Goal: Transaction & Acquisition: Download file/media

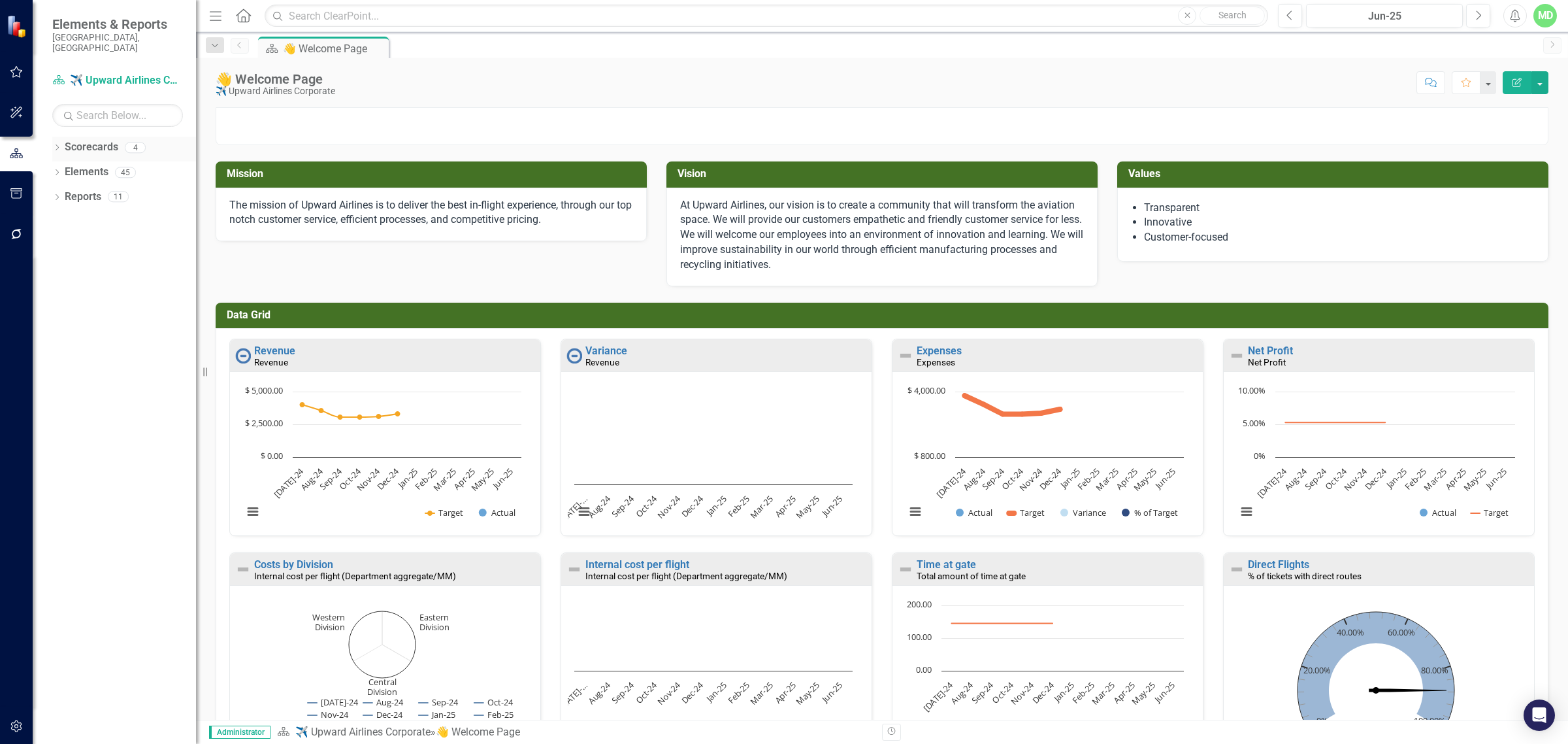
click at [95, 140] on link "Scorecards" at bounding box center [92, 147] width 54 height 15
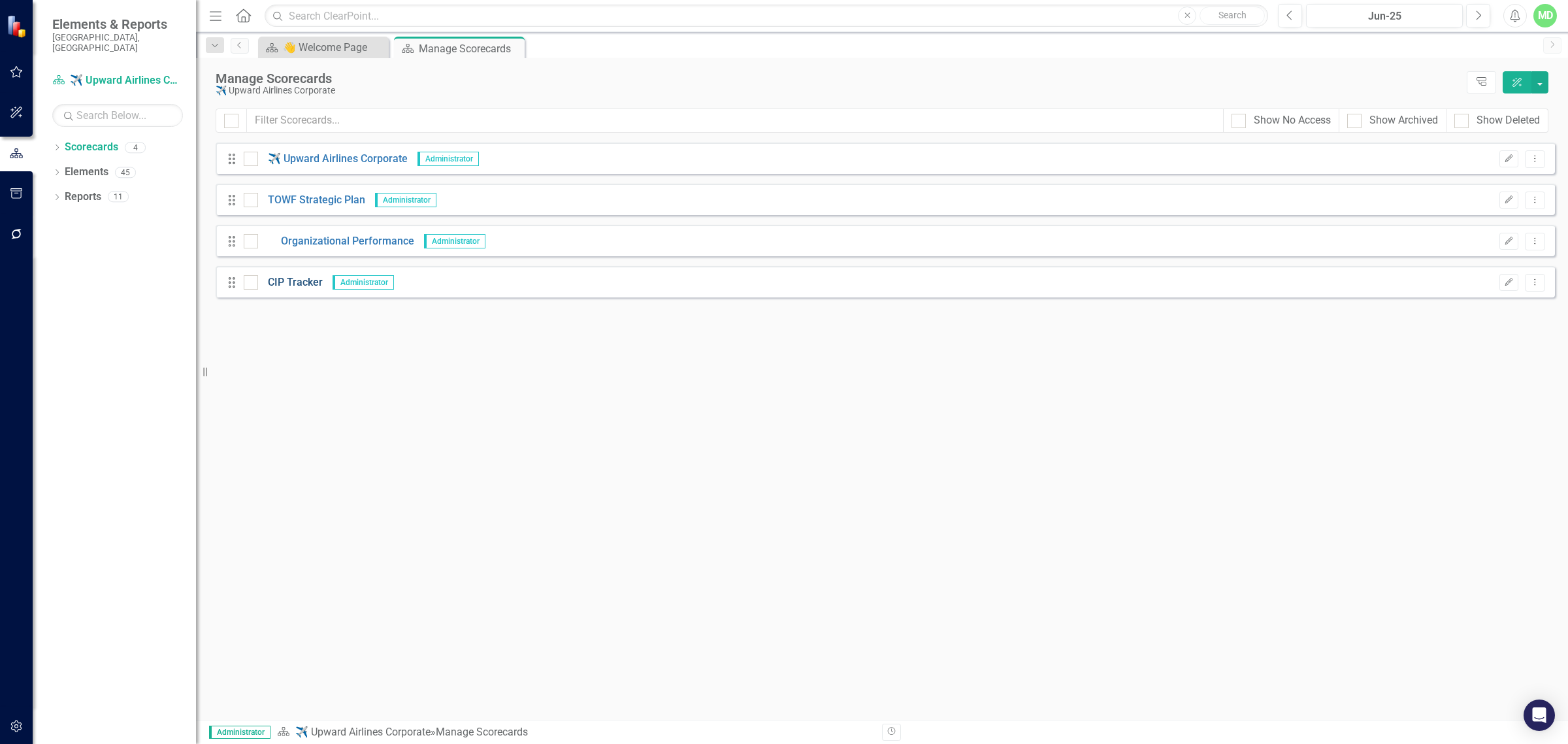
click at [288, 289] on link "CIP Tracker" at bounding box center [291, 283] width 65 height 15
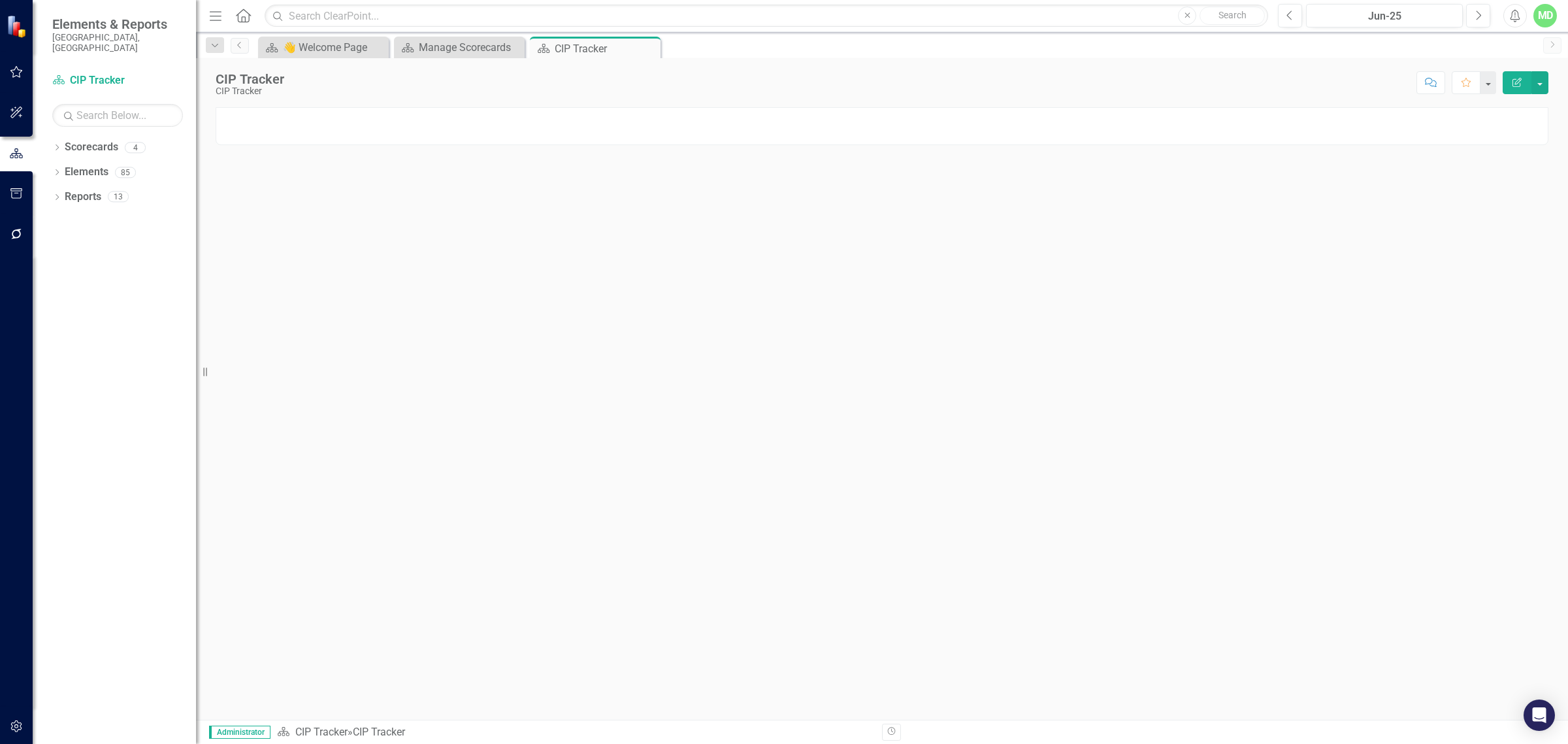
click at [740, 301] on div at bounding box center [882, 413] width 1372 height 612
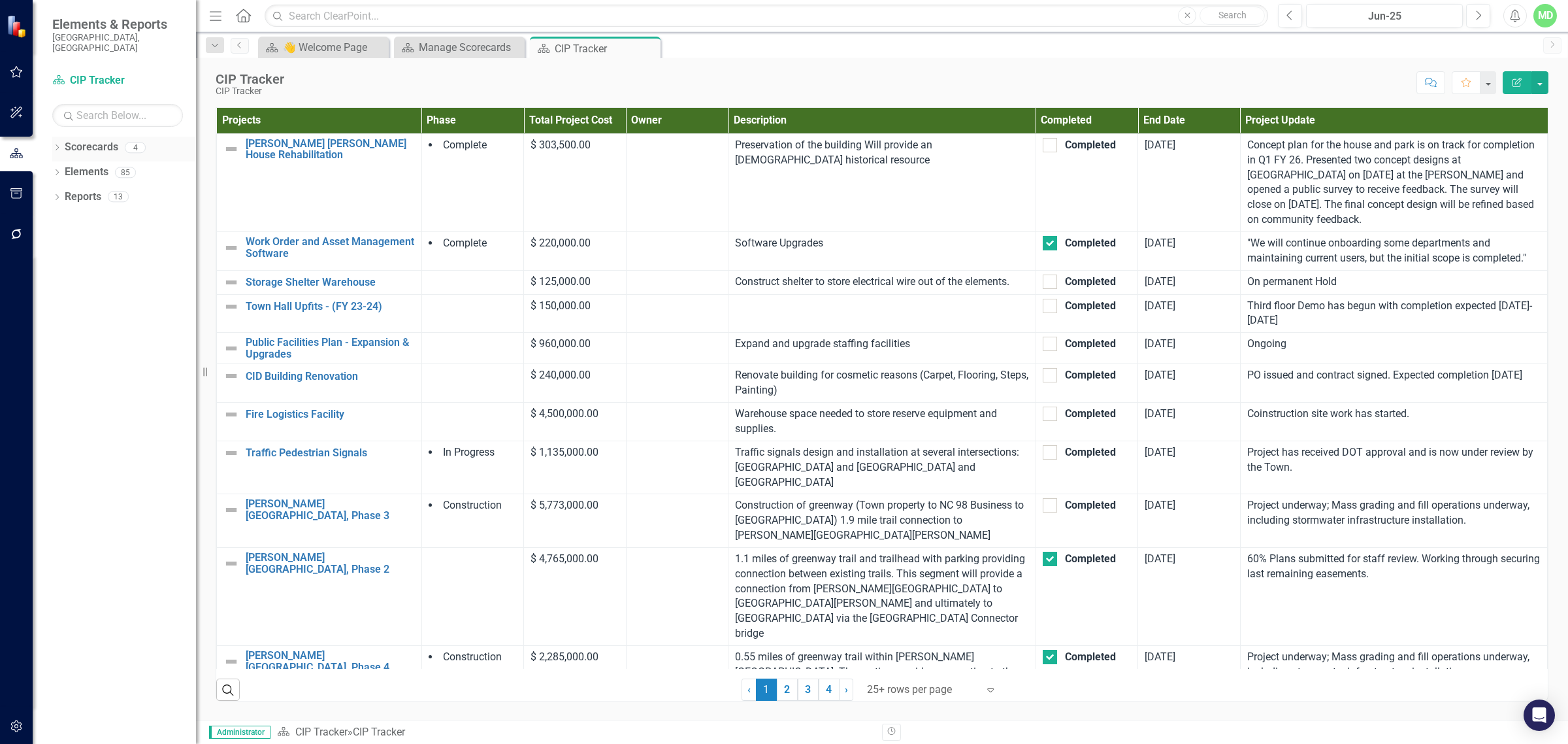
click at [86, 140] on link "Scorecards" at bounding box center [92, 147] width 54 height 15
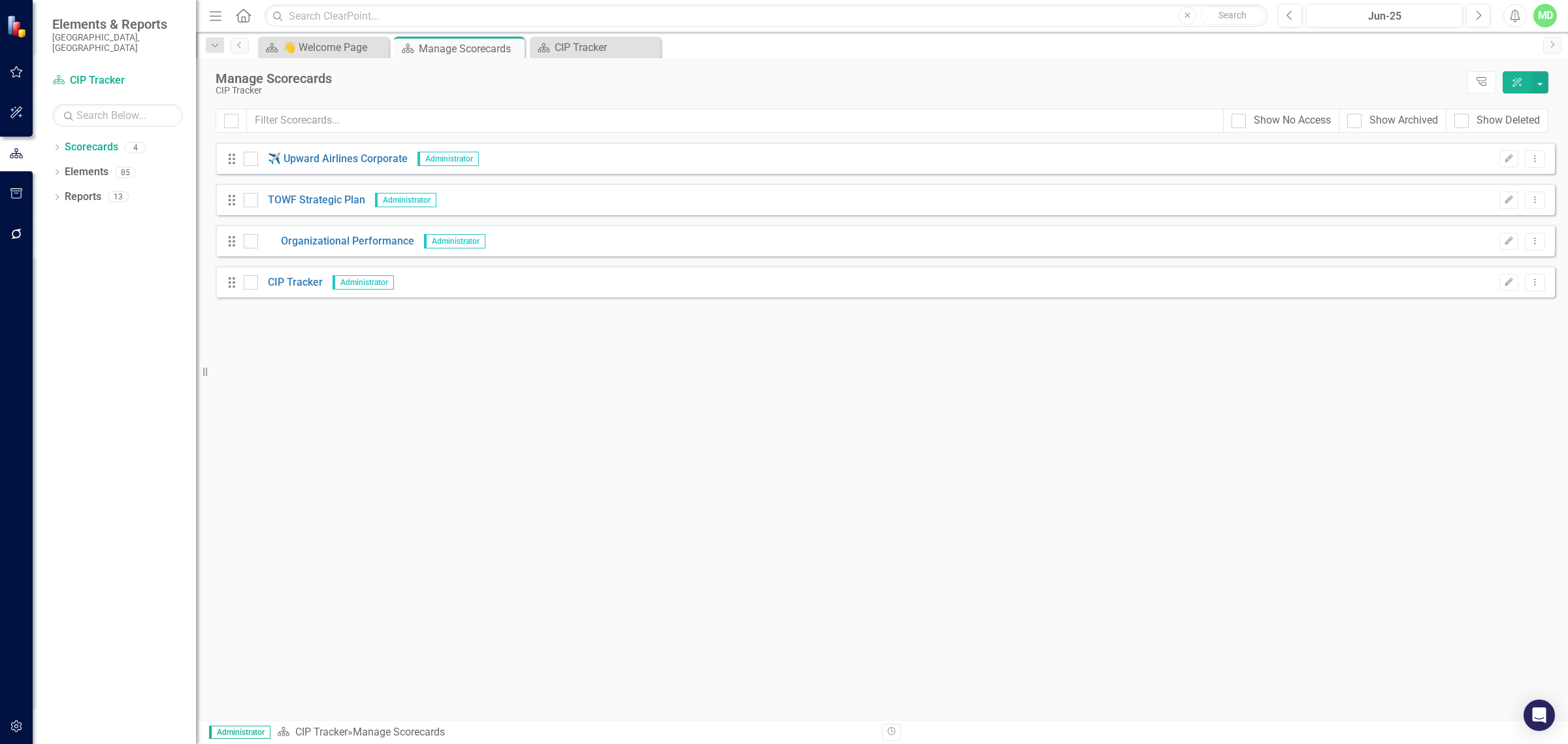
click at [296, 272] on div "Drag CIP Tracker Administrator Edit Dropdown Menu" at bounding box center [885, 282] width 1339 height 32
click at [283, 283] on link "CIP Tracker" at bounding box center [291, 283] width 65 height 15
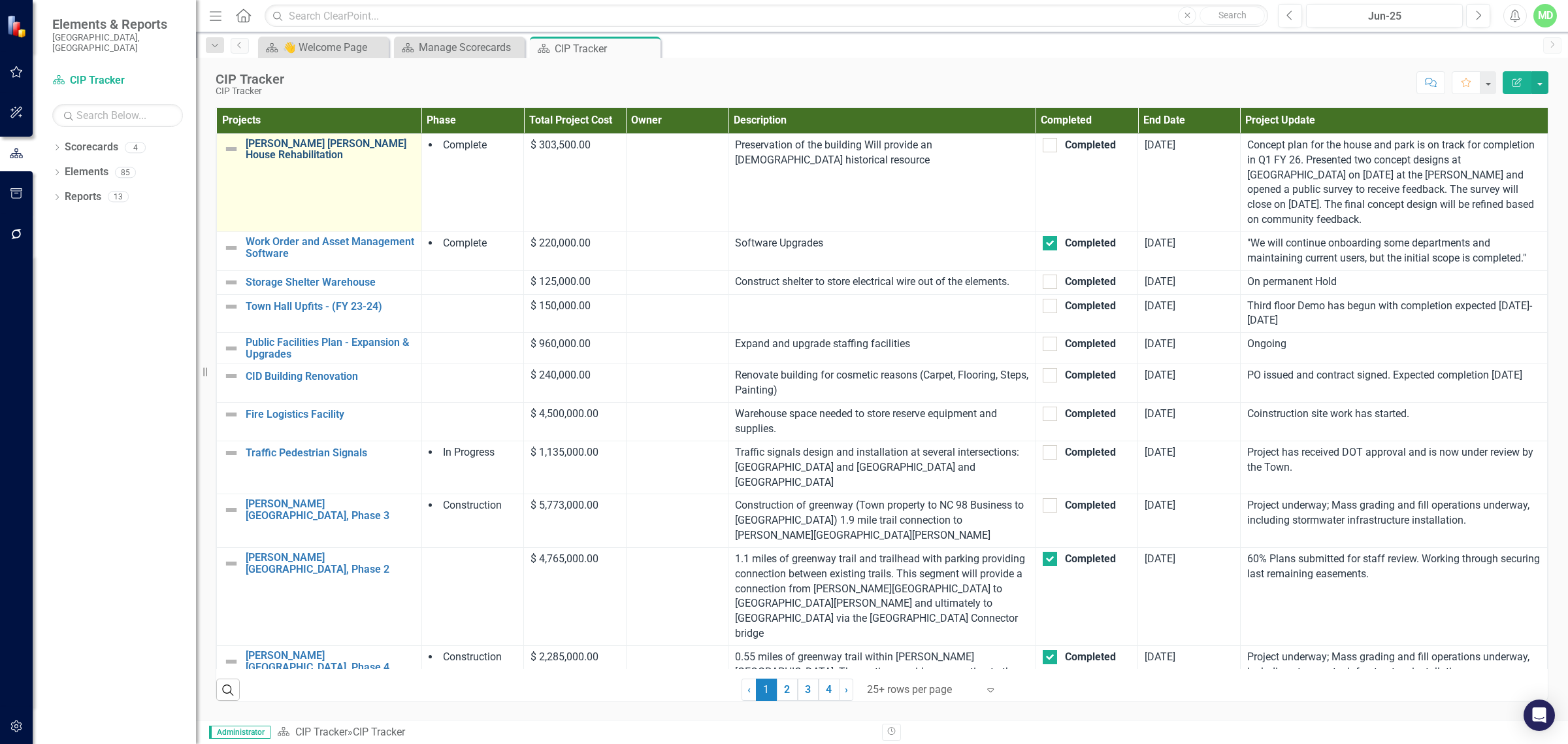
click at [289, 147] on link "[PERSON_NAME] [PERSON_NAME] House Rehabilitation" at bounding box center [330, 149] width 169 height 23
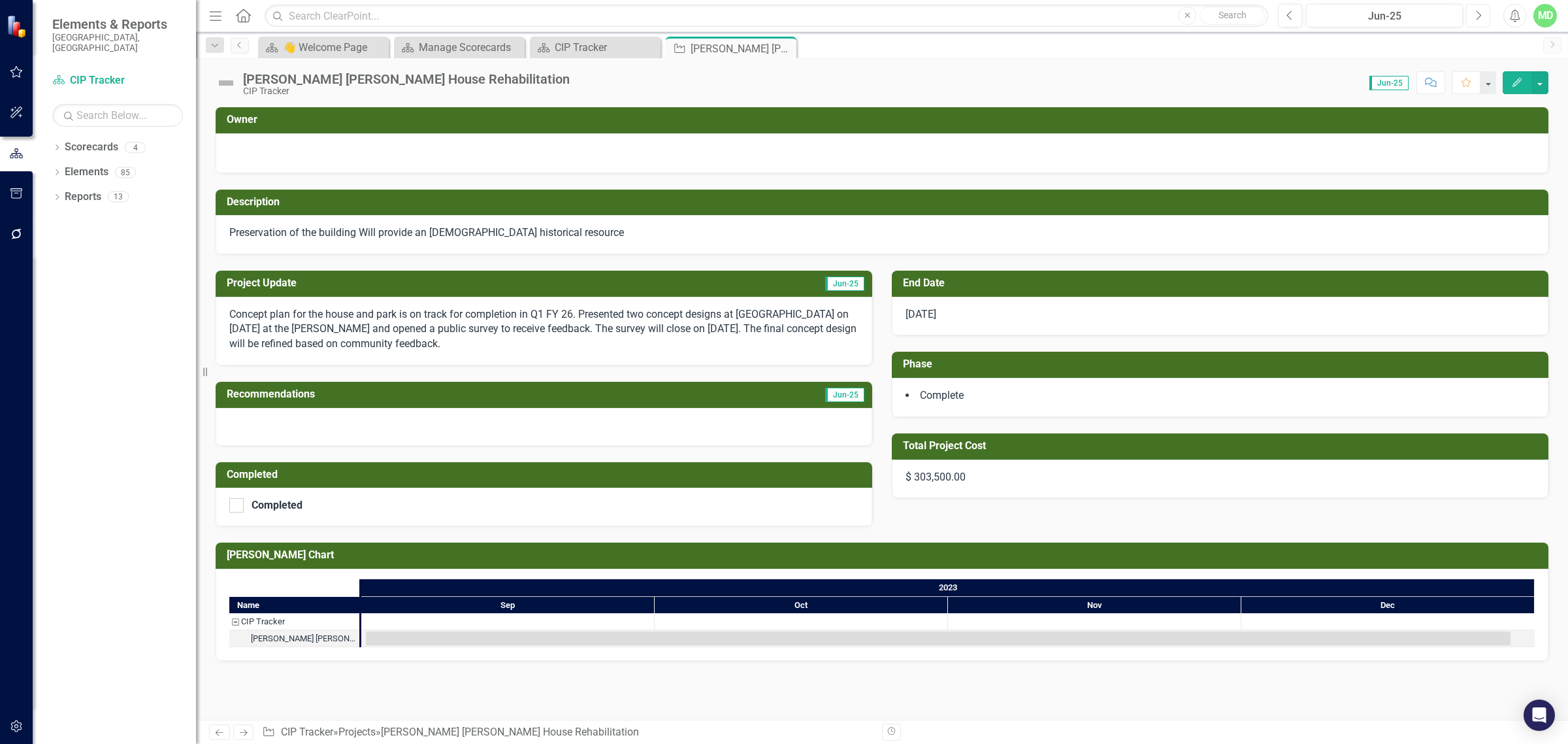
click at [781, 13] on icon "Next" at bounding box center [1479, 16] width 7 height 12
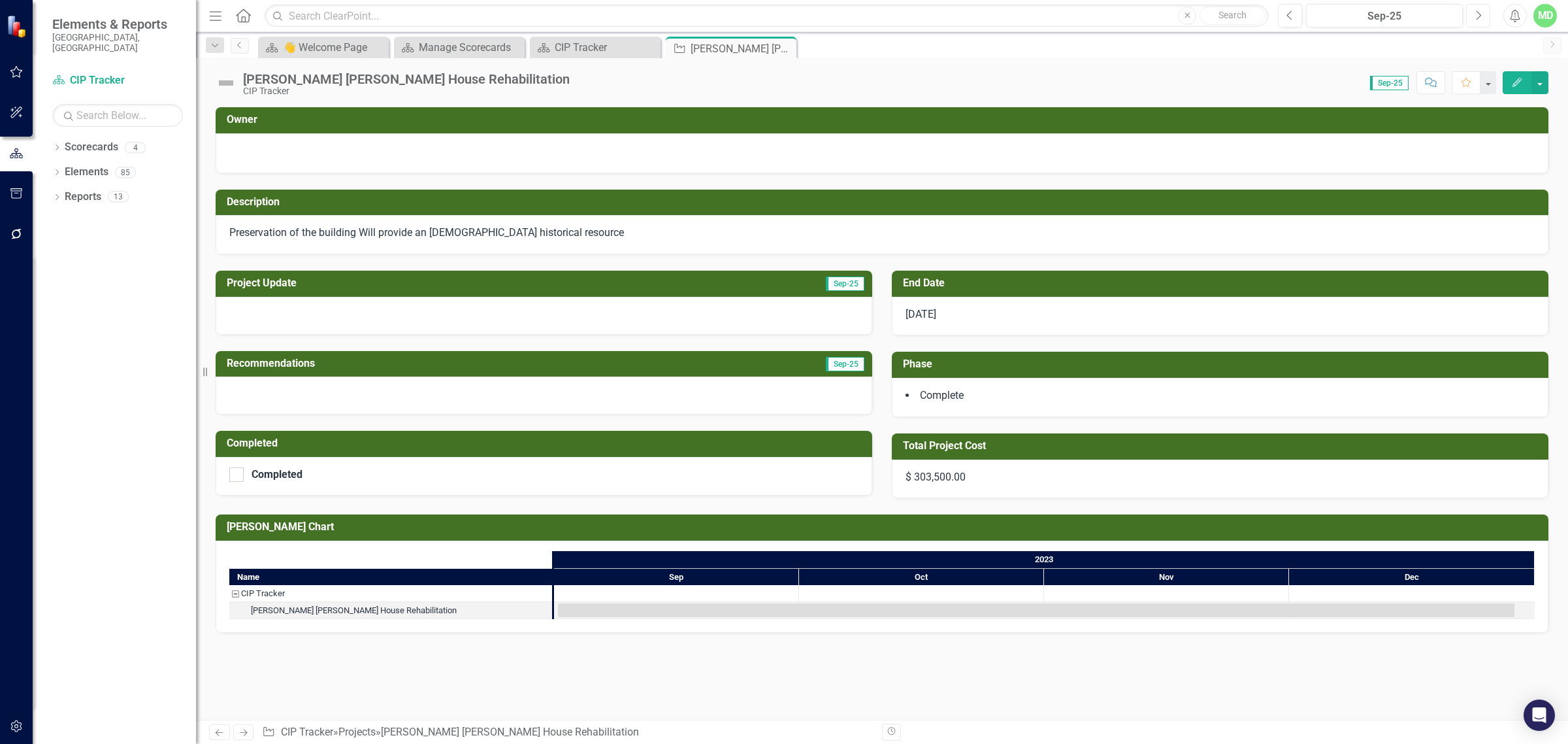
click at [781, 18] on icon "Next" at bounding box center [1479, 16] width 7 height 12
click at [102, 140] on link "Scorecards" at bounding box center [92, 147] width 54 height 15
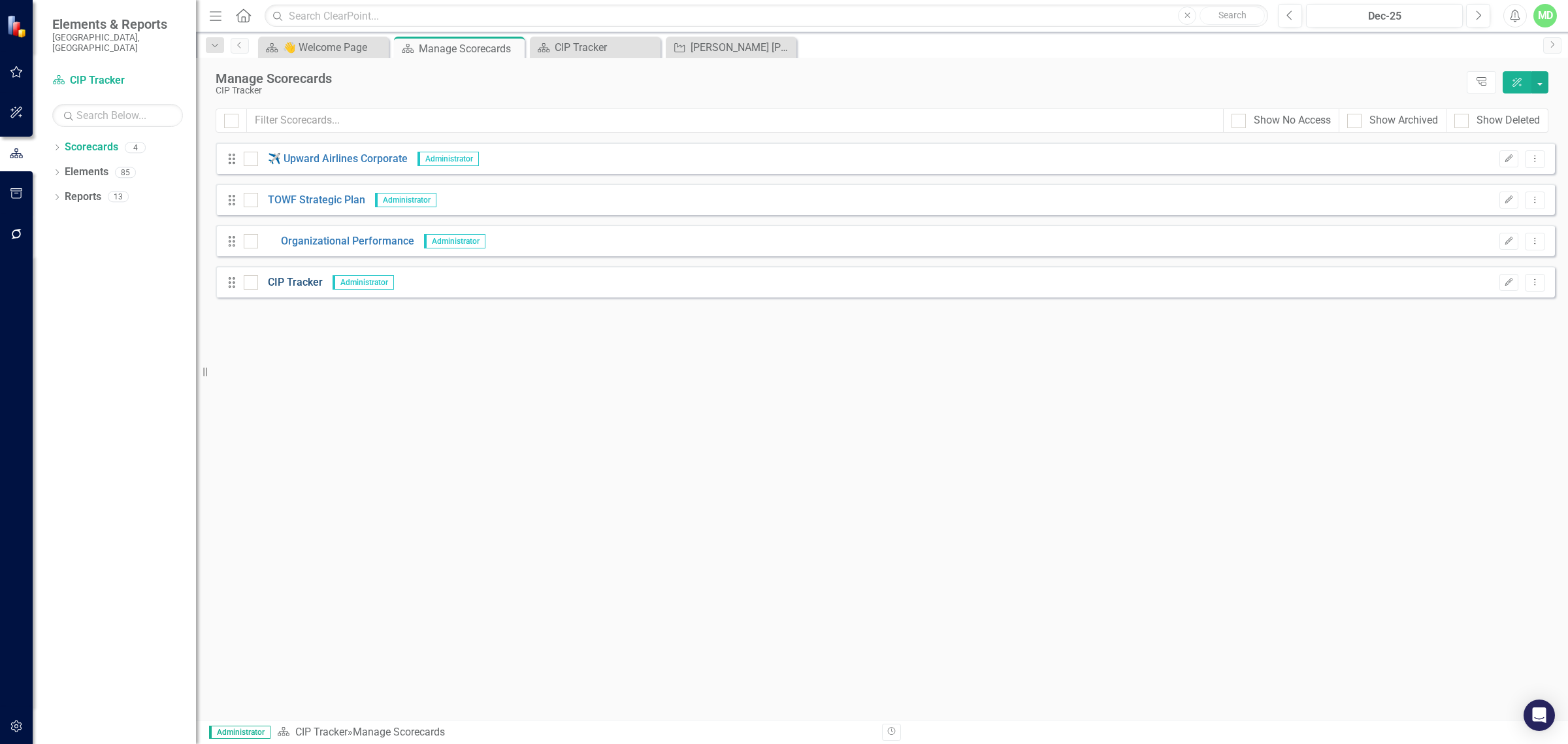
click at [291, 286] on link "CIP Tracker" at bounding box center [291, 283] width 65 height 15
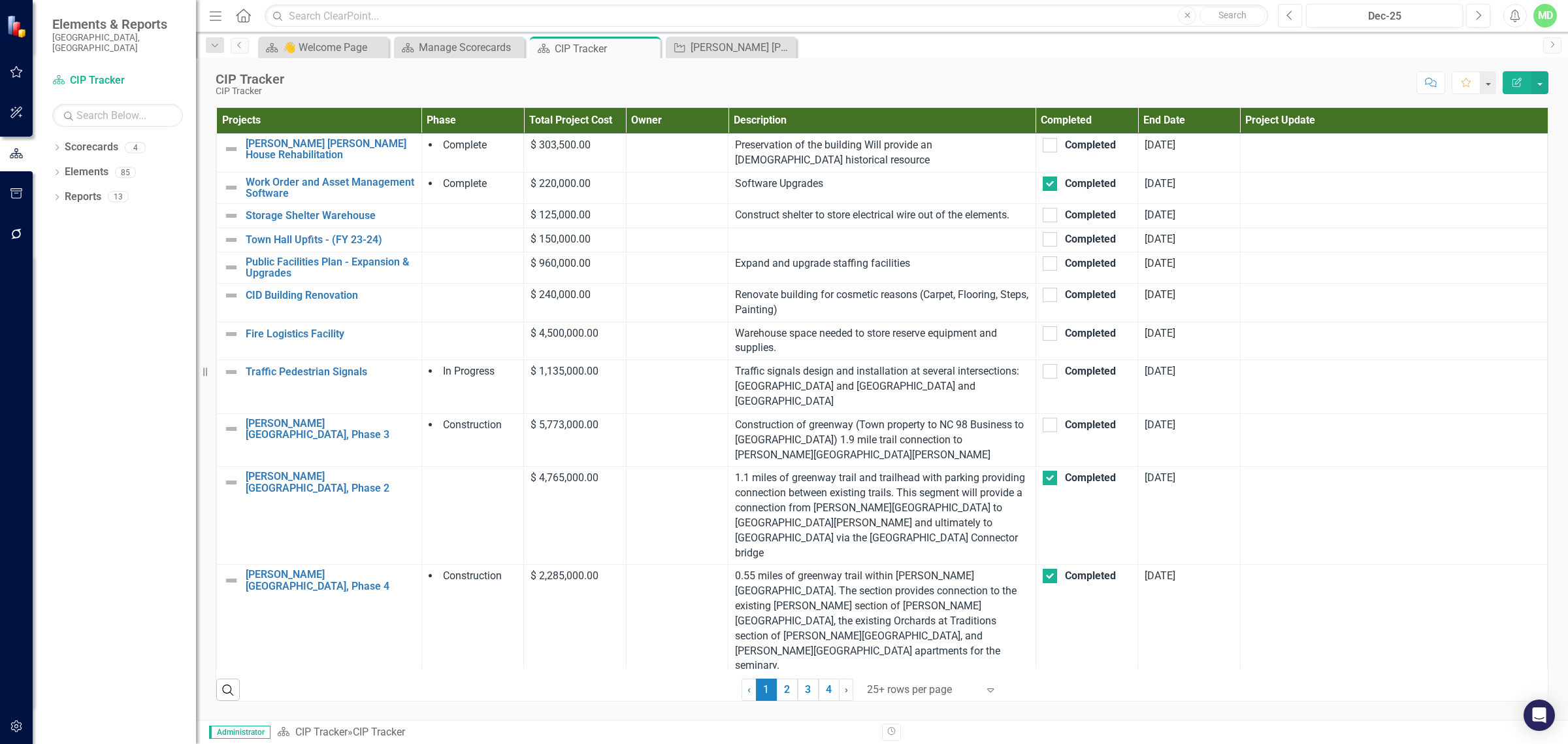
click at [781, 14] on icon "Previous" at bounding box center [1290, 16] width 7 height 12
click at [781, 20] on icon "button" at bounding box center [1290, 15] width 6 height 9
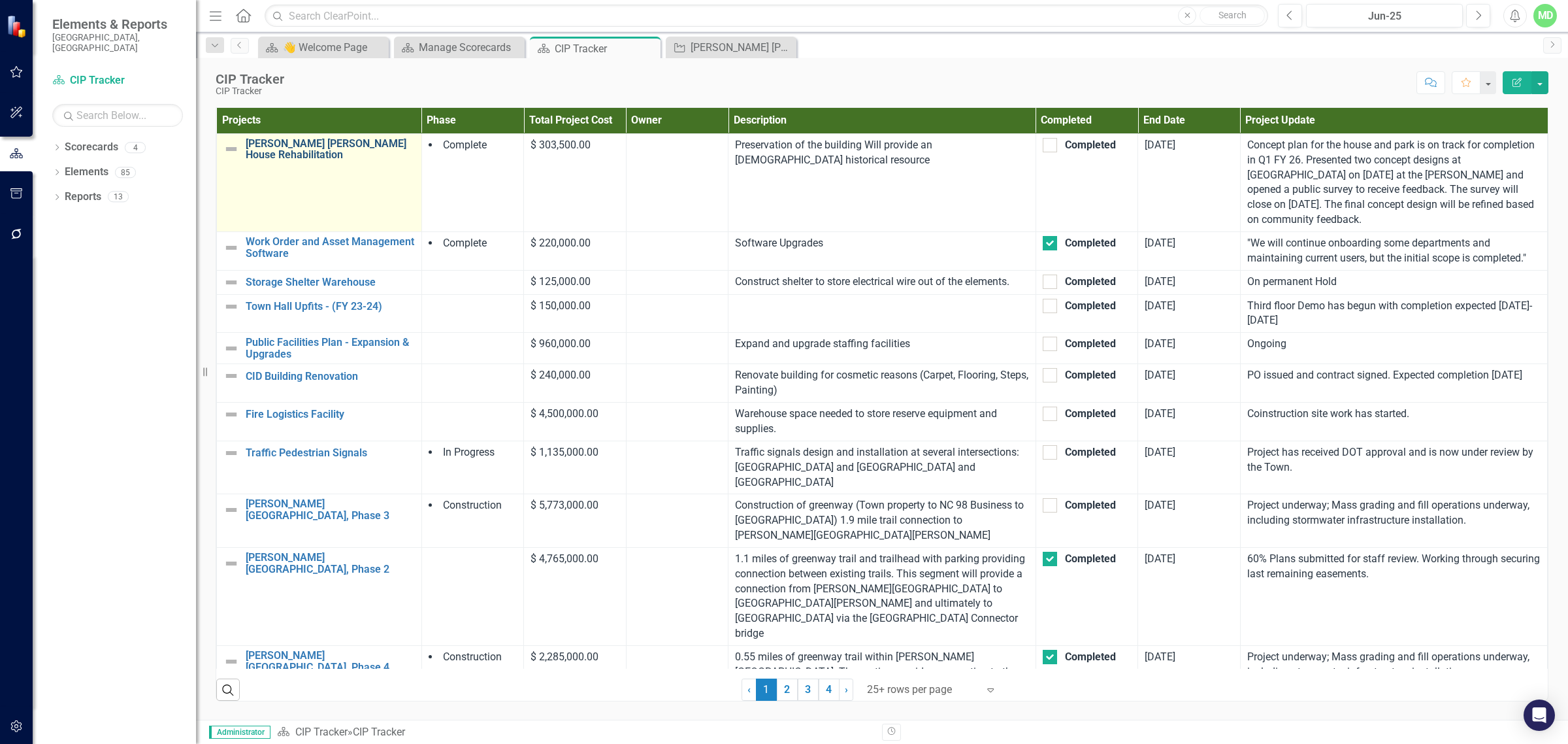
click at [259, 148] on link "[PERSON_NAME] [PERSON_NAME] House Rehabilitation" at bounding box center [330, 149] width 169 height 23
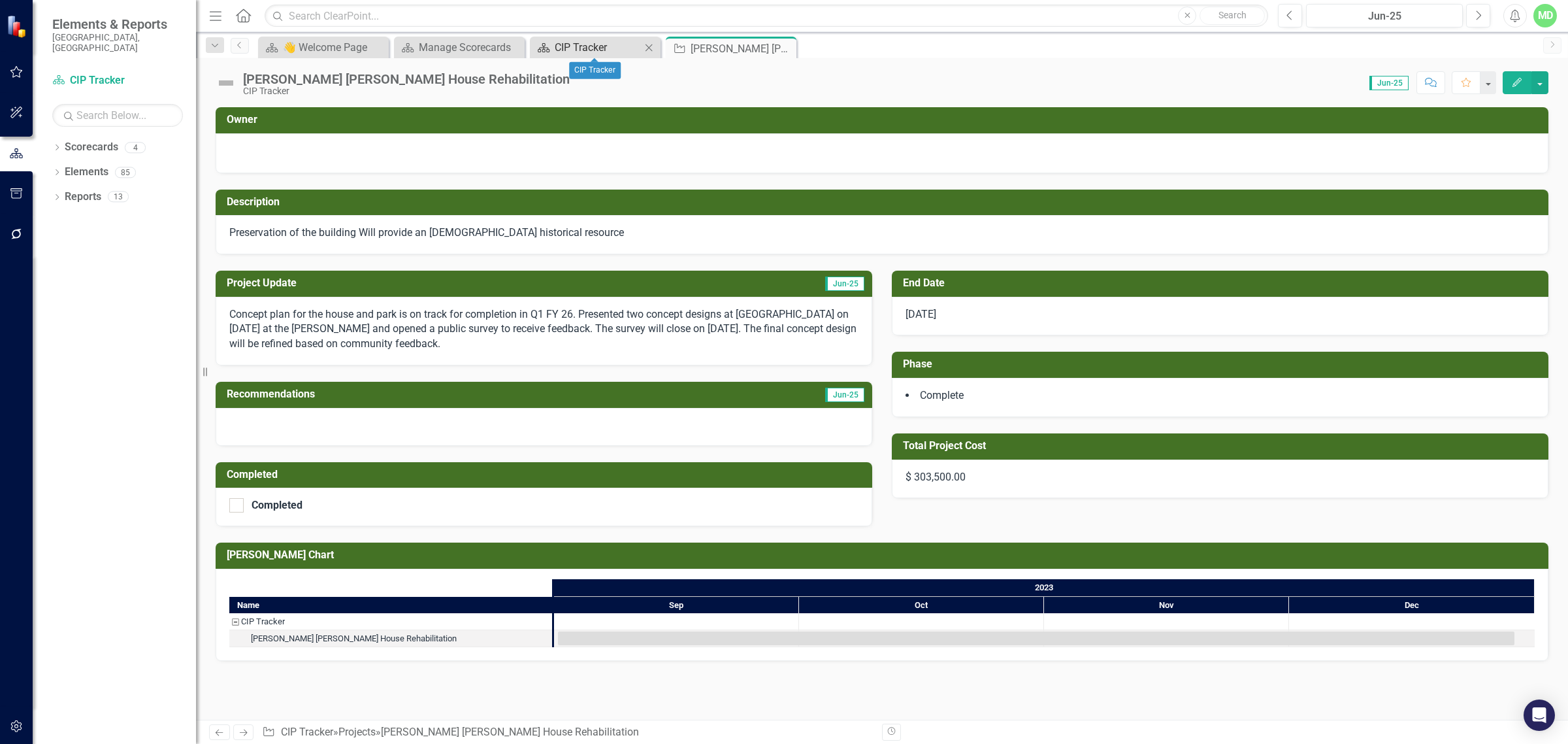
click at [581, 49] on div "CIP Tracker" at bounding box center [598, 47] width 86 height 17
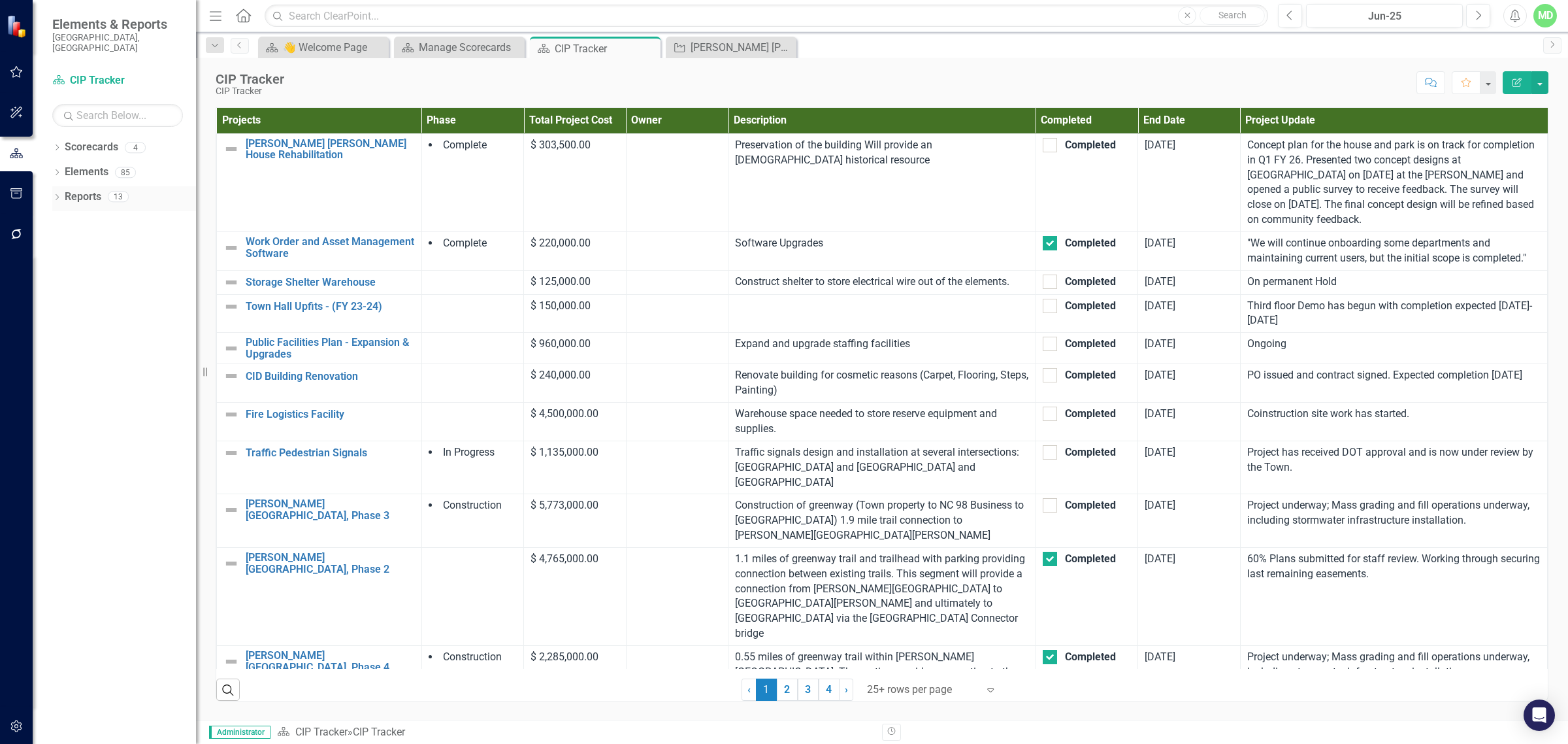
click at [80, 190] on link "Reports" at bounding box center [83, 197] width 36 height 15
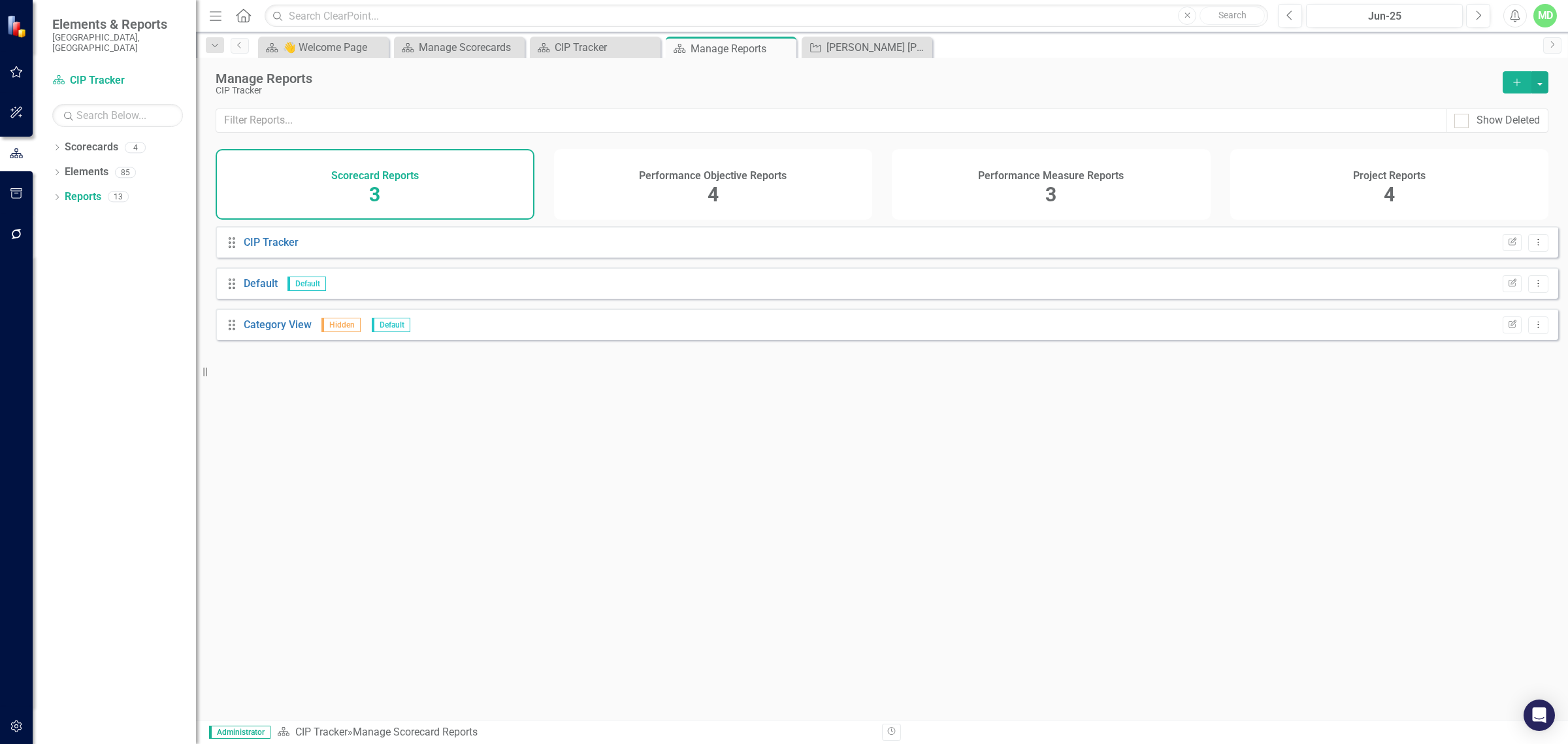
click at [687, 190] on div "Performance Objective Reports 4" at bounding box center [713, 184] width 319 height 71
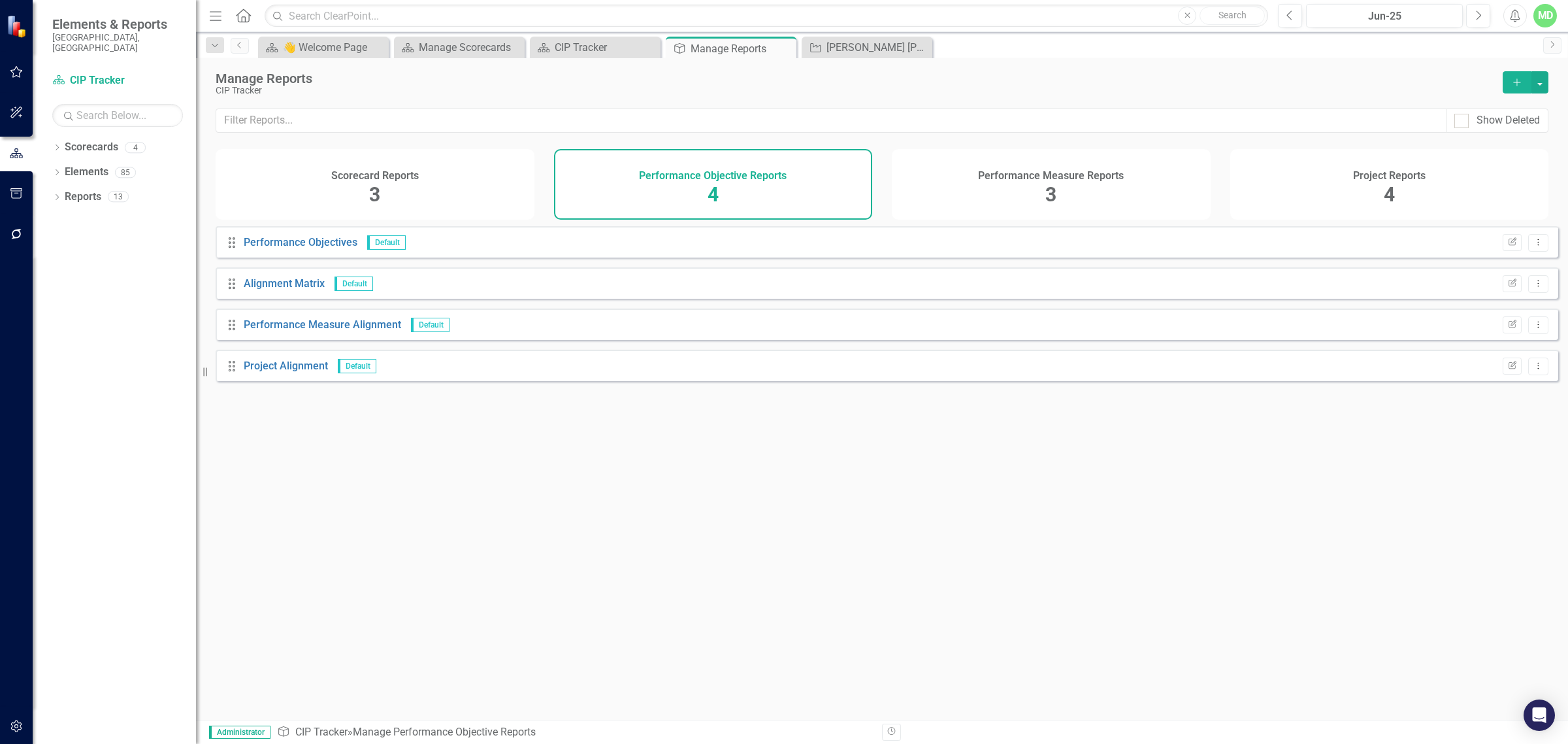
click at [781, 178] on h4 "Performance Measure Reports" at bounding box center [1051, 176] width 146 height 12
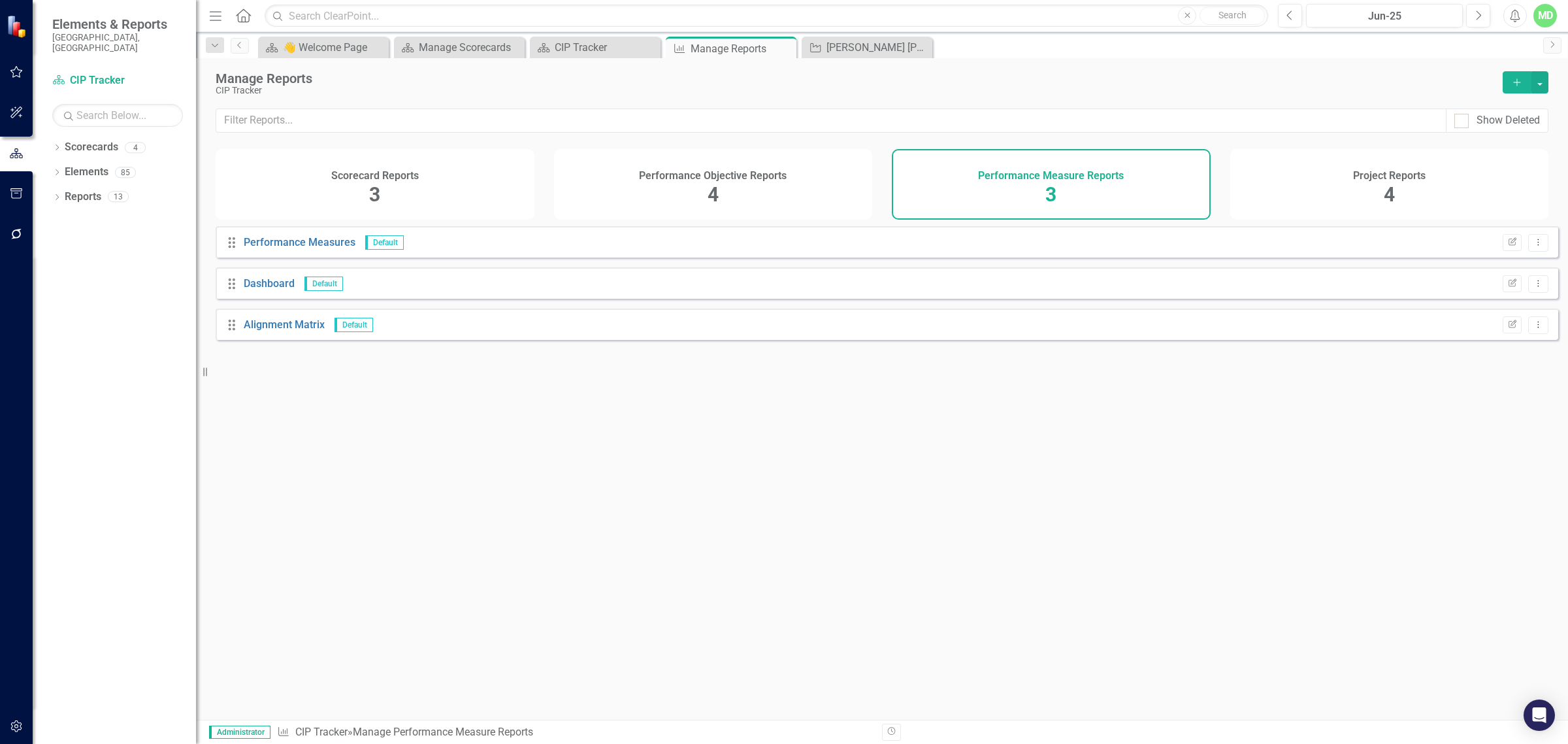
click at [781, 197] on div "Project Reports 4" at bounding box center [1389, 184] width 319 height 71
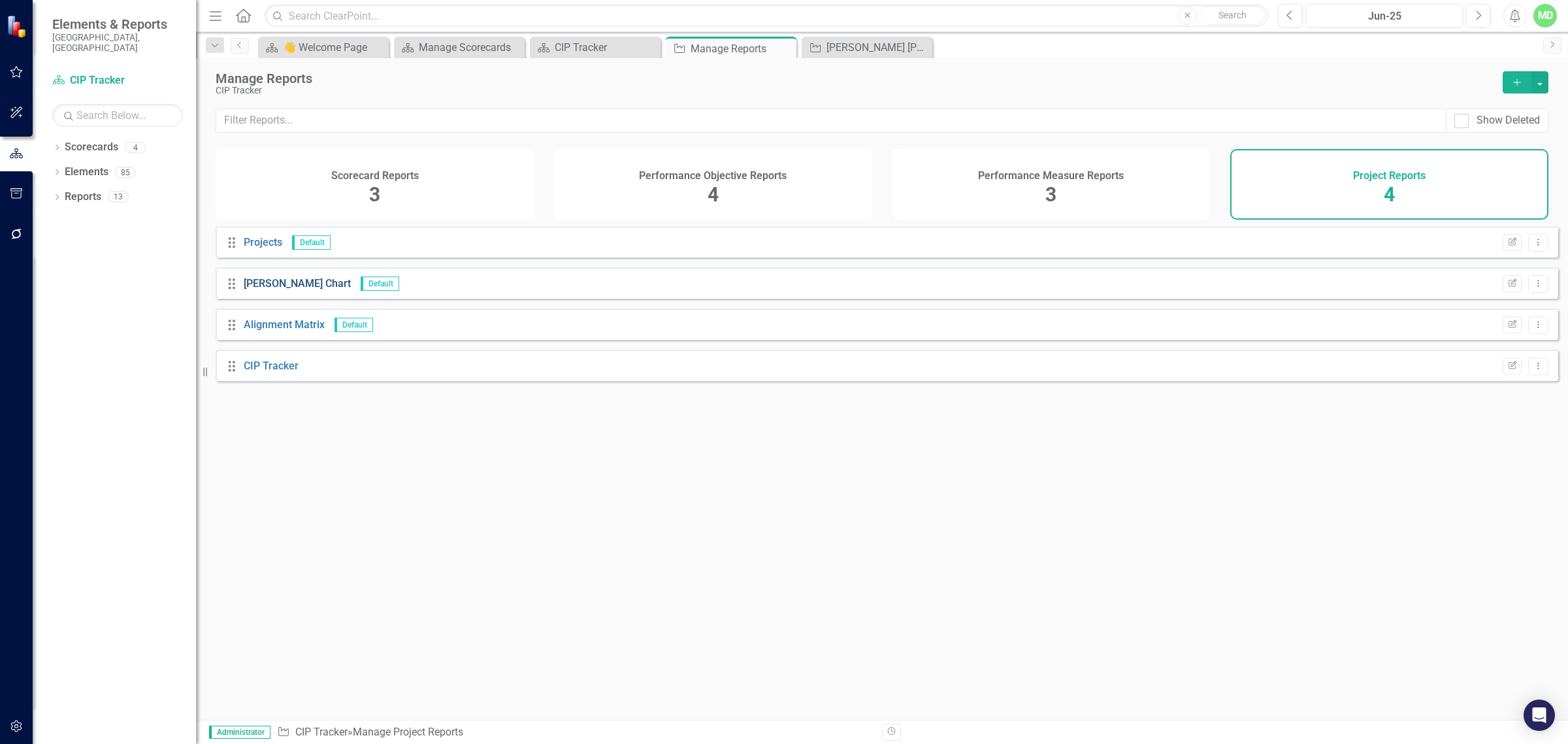
click at [261, 289] on link "[PERSON_NAME] Chart" at bounding box center [297, 283] width 107 height 12
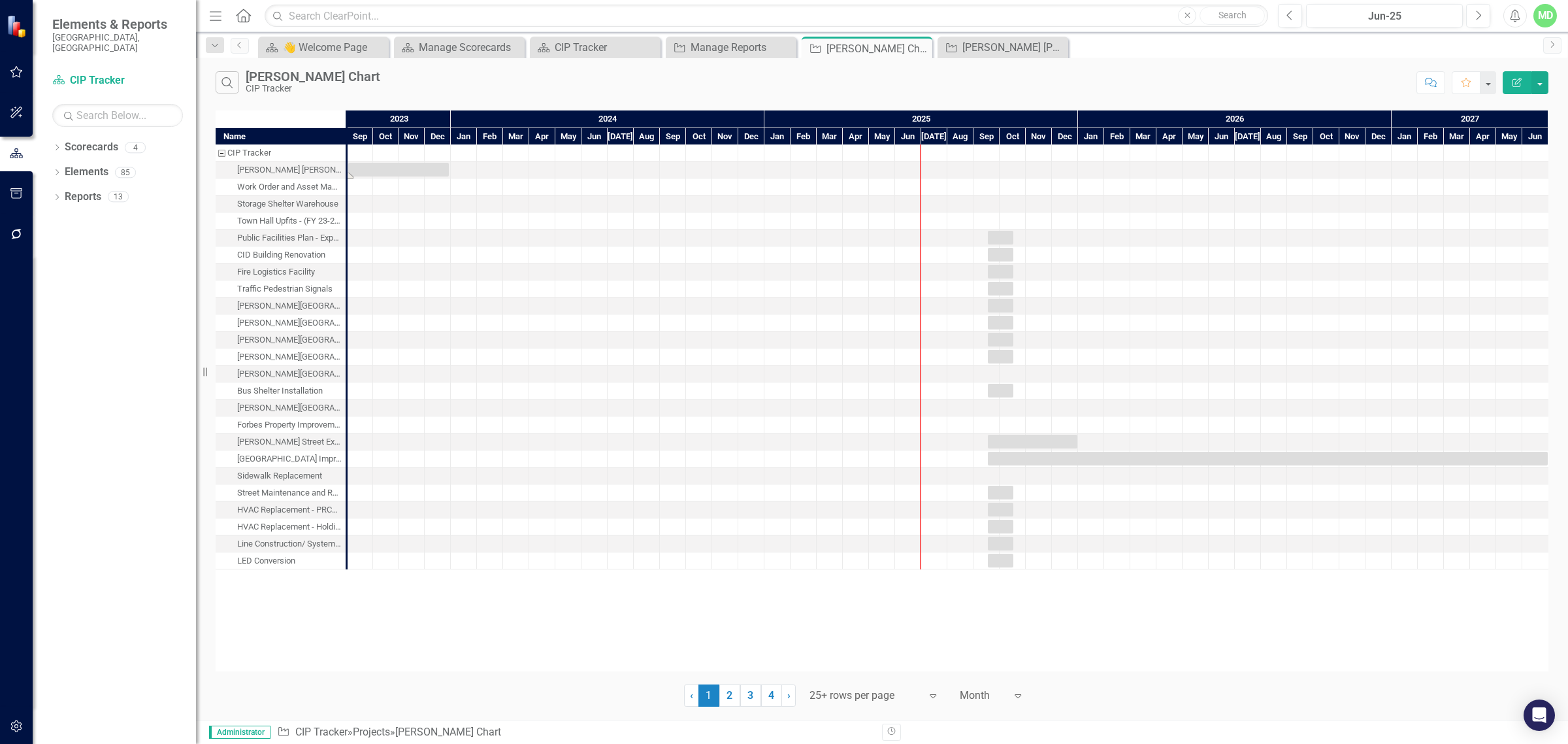
click at [419, 173] on div "Task: Start date: 2023-09-01 End date: 2023-12-29" at bounding box center [398, 169] width 100 height 14
click at [425, 174] on div "Task: Start date: 2023-09-01 End date: 2023-12-29" at bounding box center [398, 169] width 100 height 14
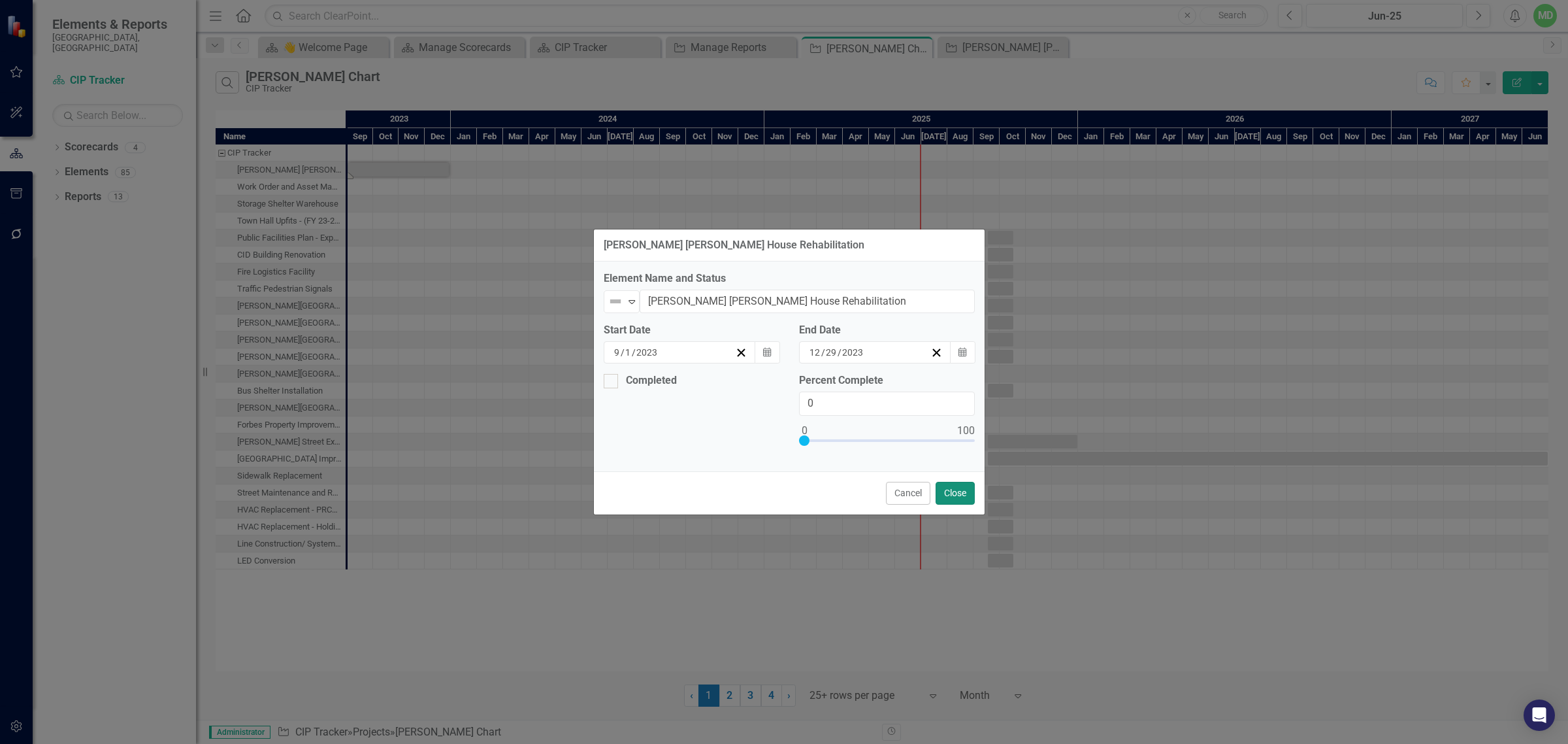
click at [781, 496] on button "Close" at bounding box center [955, 493] width 39 height 23
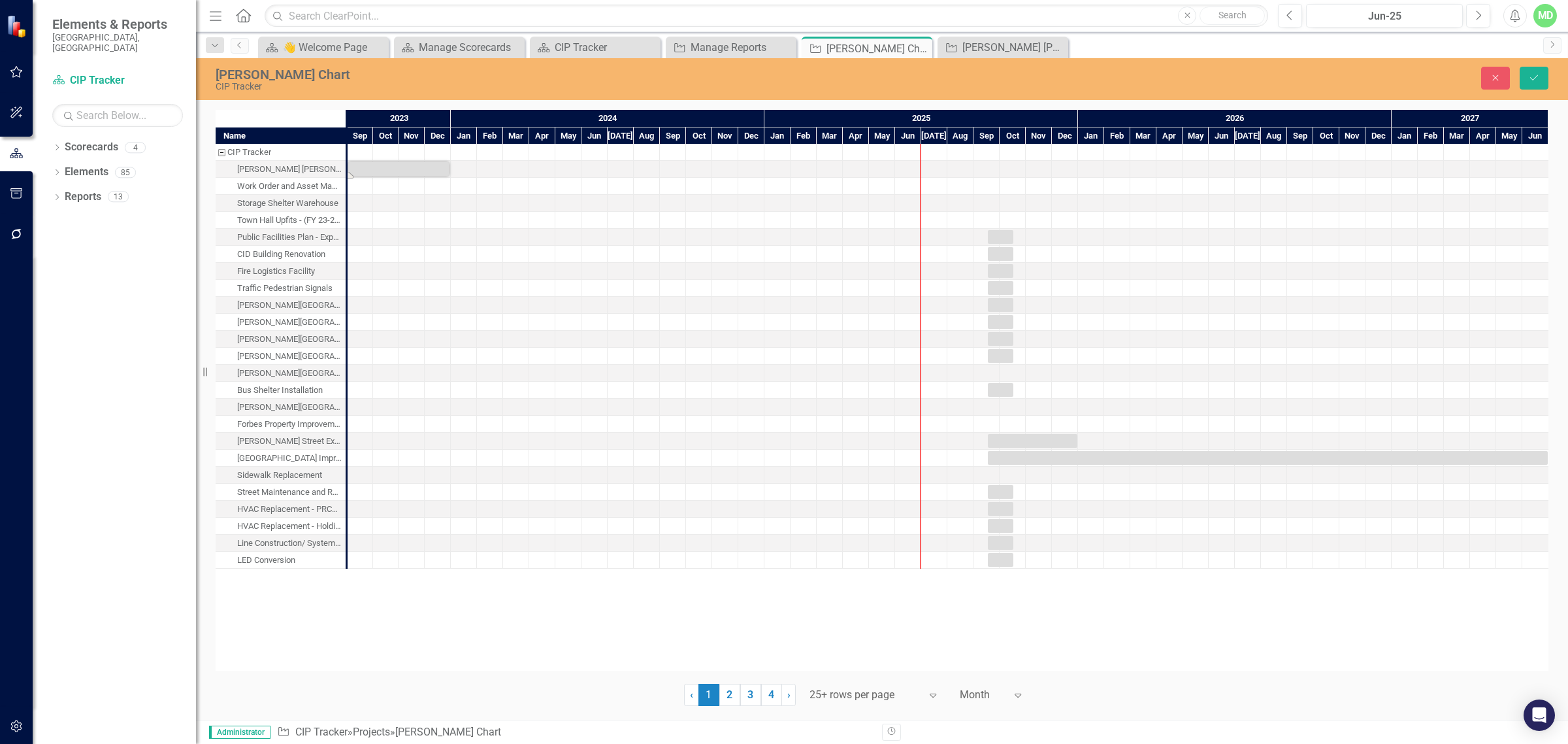
click at [671, 269] on div at bounding box center [673, 271] width 26 height 17
click at [781, 249] on div "Task: Start date: 2025-09-17 End date: 2025-10-17" at bounding box center [1000, 254] width 25 height 14
click at [781, 236] on div "Task: Start date: 2025-09-17 End date: 2025-10-17" at bounding box center [1000, 236] width 25 height 14
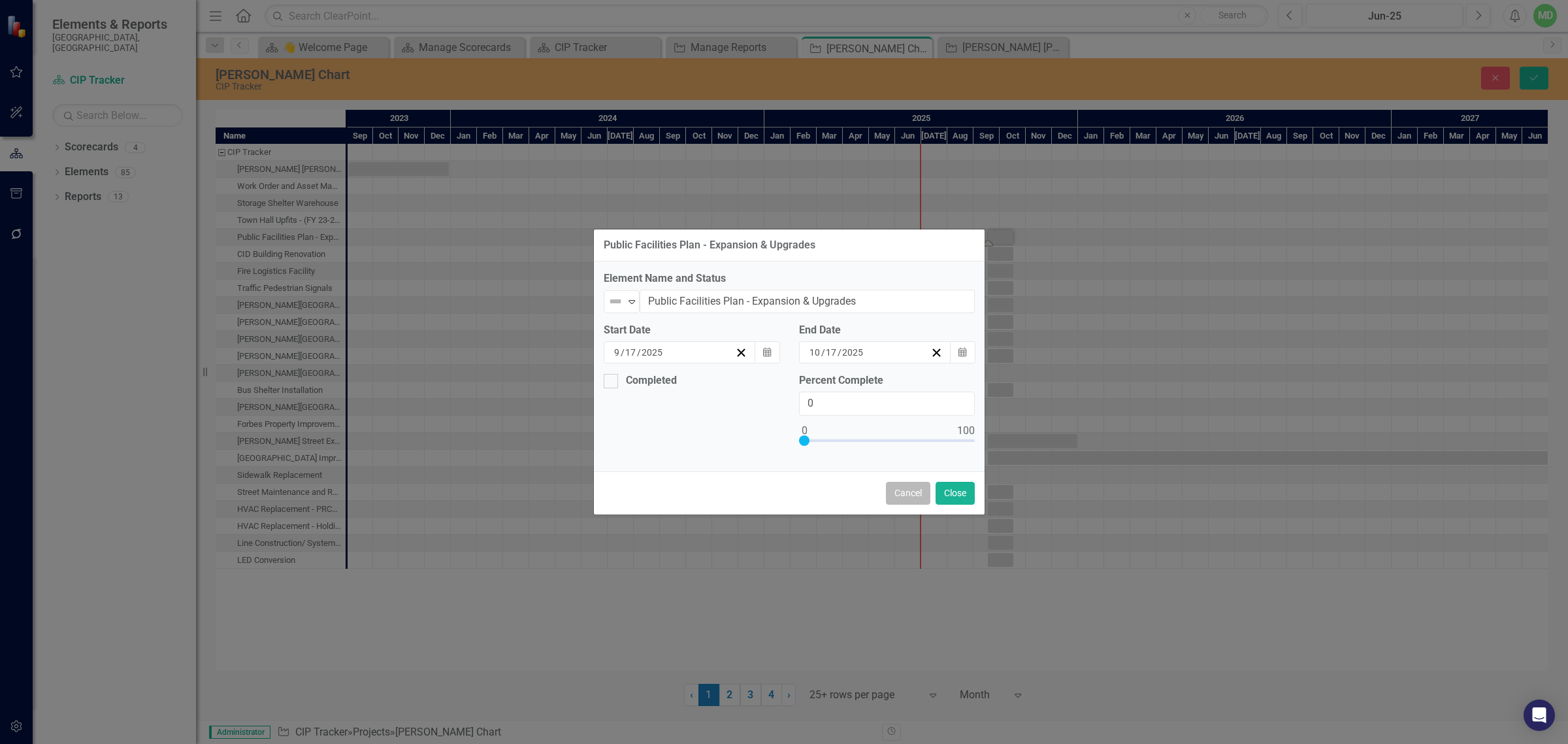
click at [781, 498] on button "Cancel" at bounding box center [909, 493] width 45 height 23
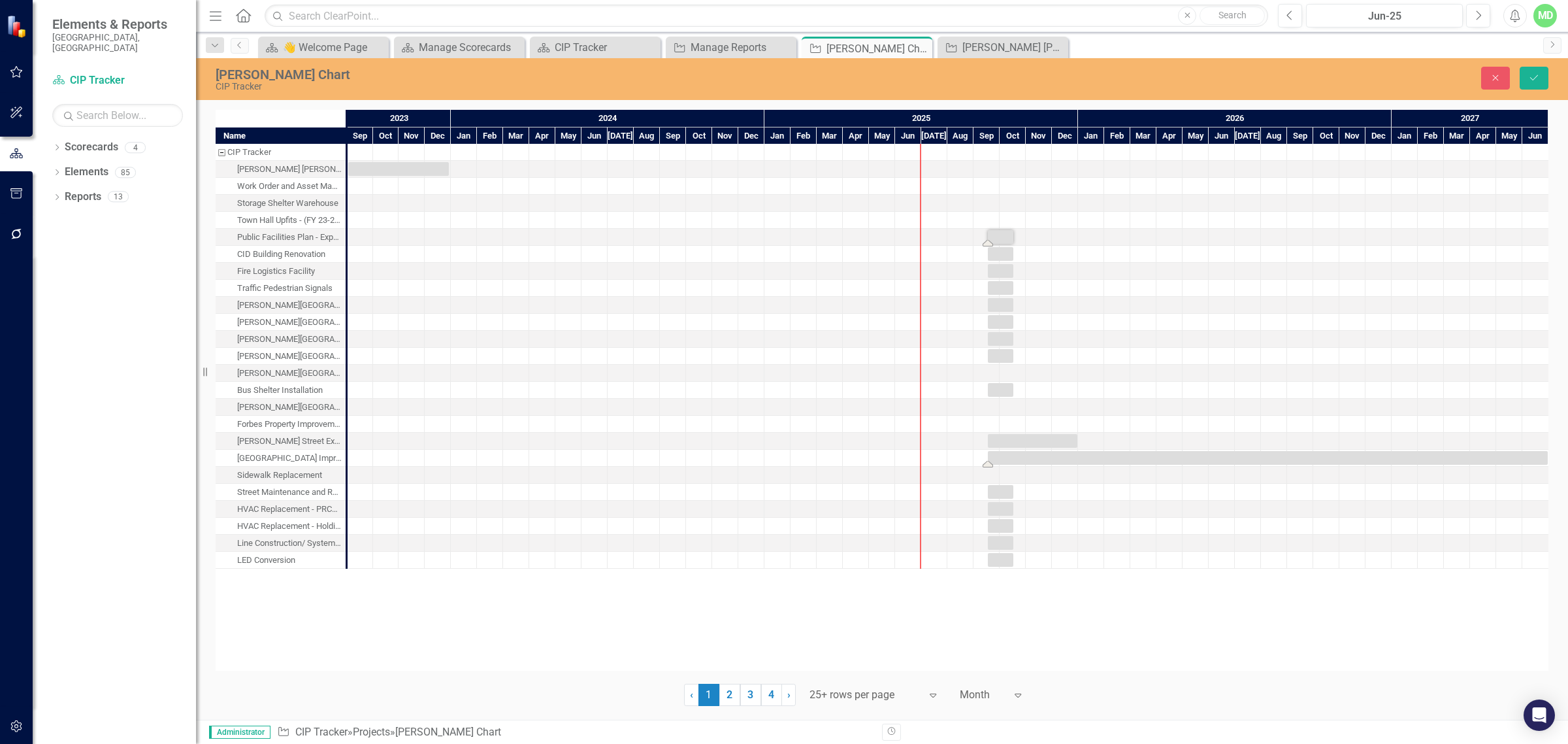
click at [781, 459] on div "Task: Start date: 2025-09-17 End date: 2027-06-30" at bounding box center [1268, 458] width 560 height 14
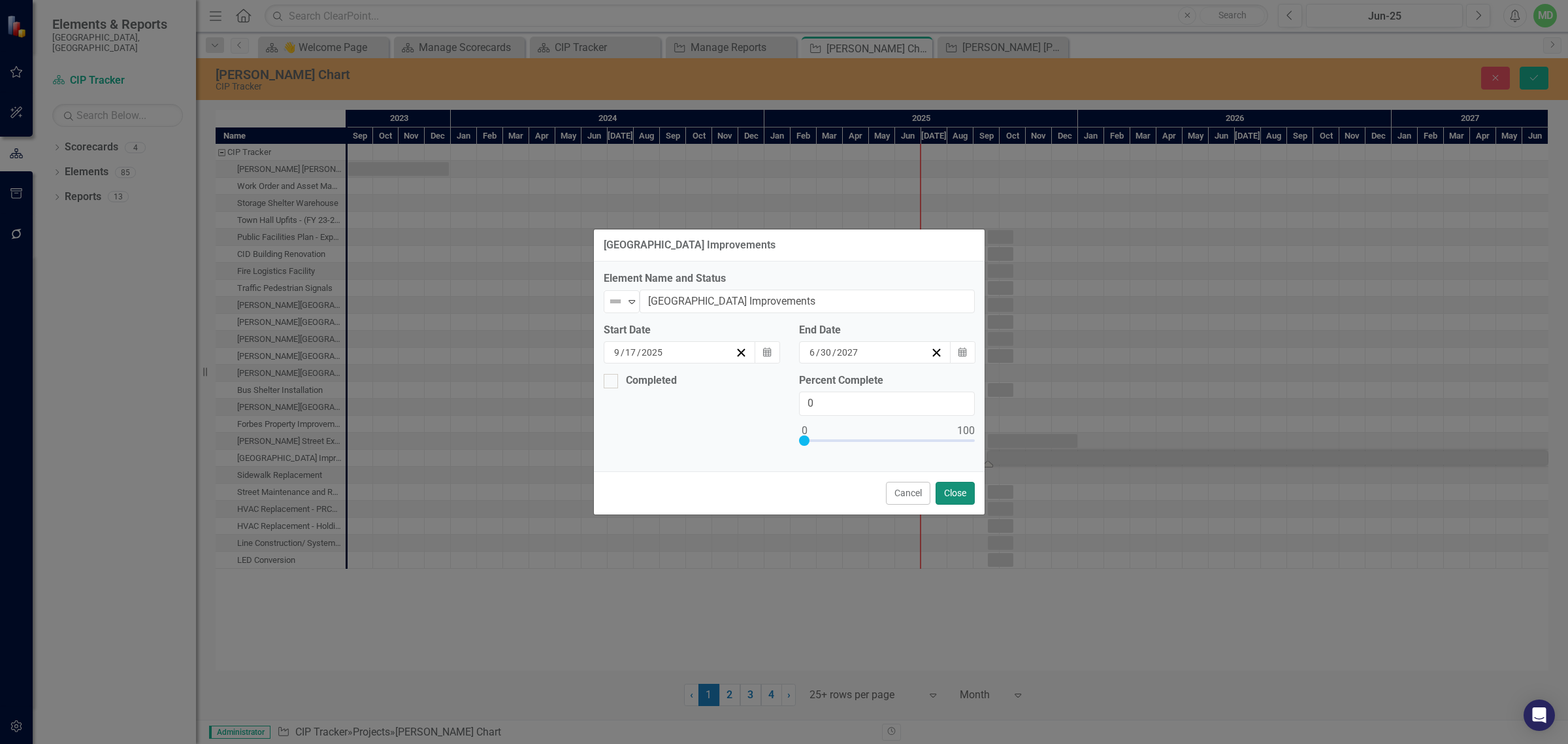
click at [781, 496] on button "Close" at bounding box center [955, 493] width 39 height 23
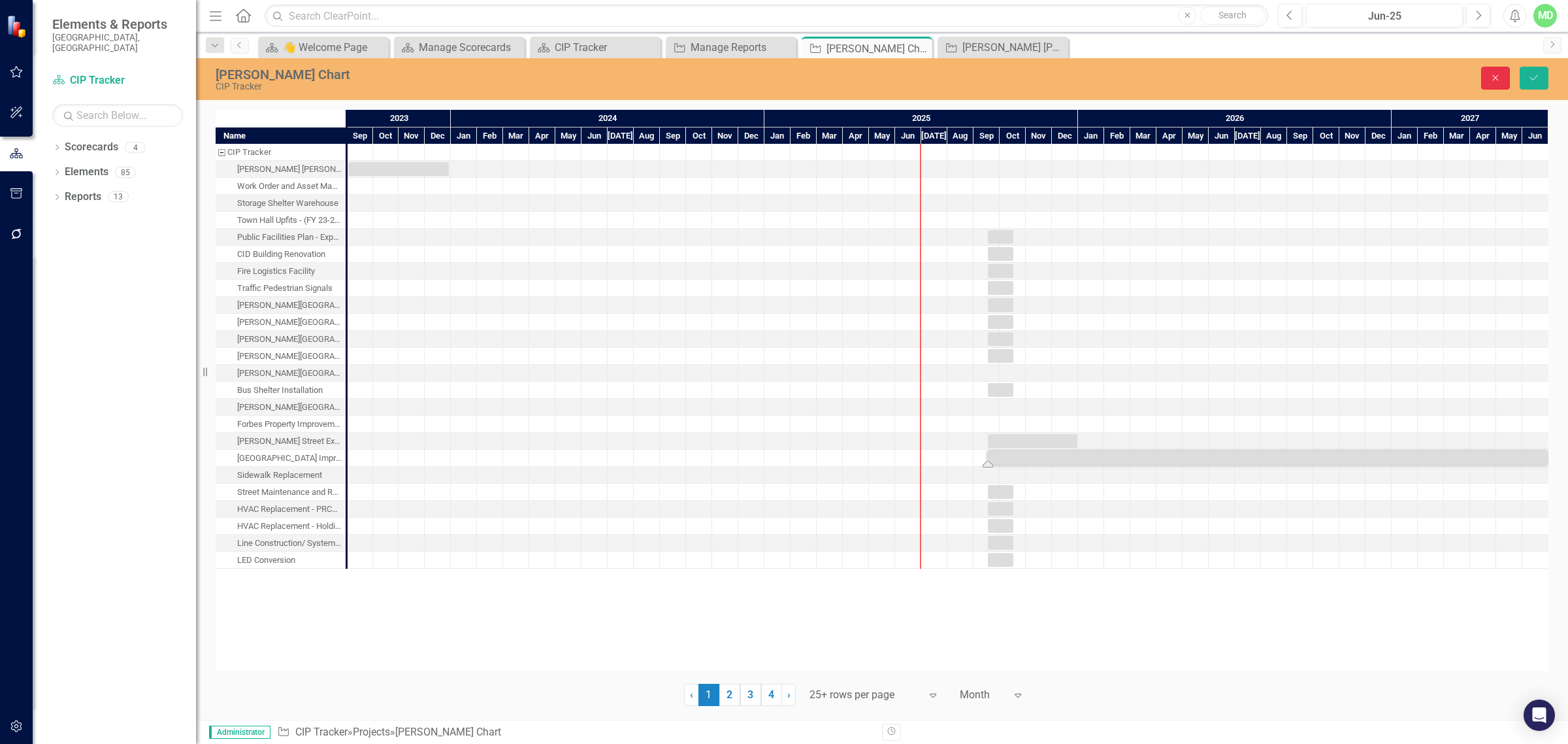
click at [781, 79] on icon "button" at bounding box center [1495, 78] width 6 height 6
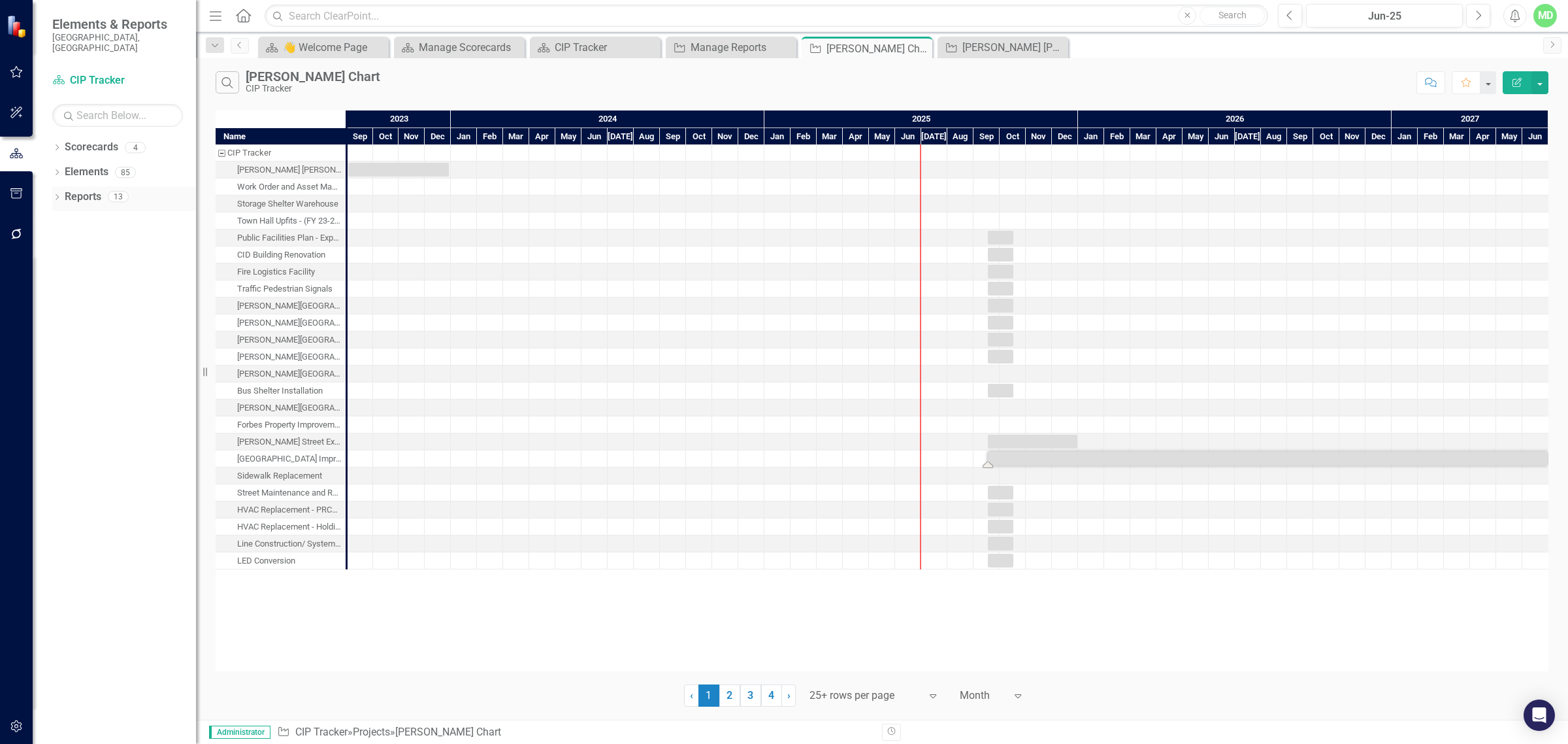
click at [80, 192] on link "Reports" at bounding box center [83, 197] width 36 height 15
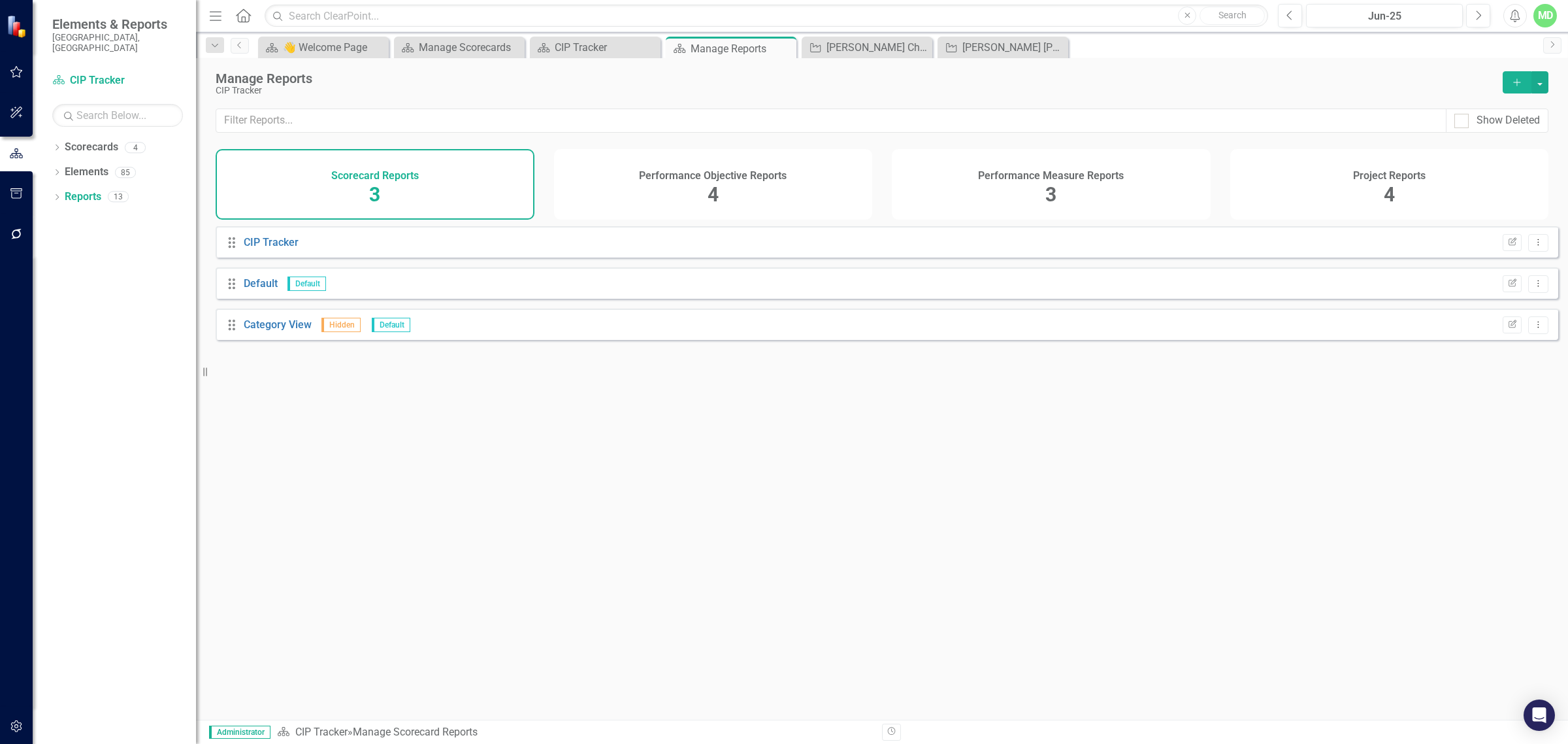
click at [781, 192] on div "Performance Measure Reports 3" at bounding box center [1051, 184] width 319 height 71
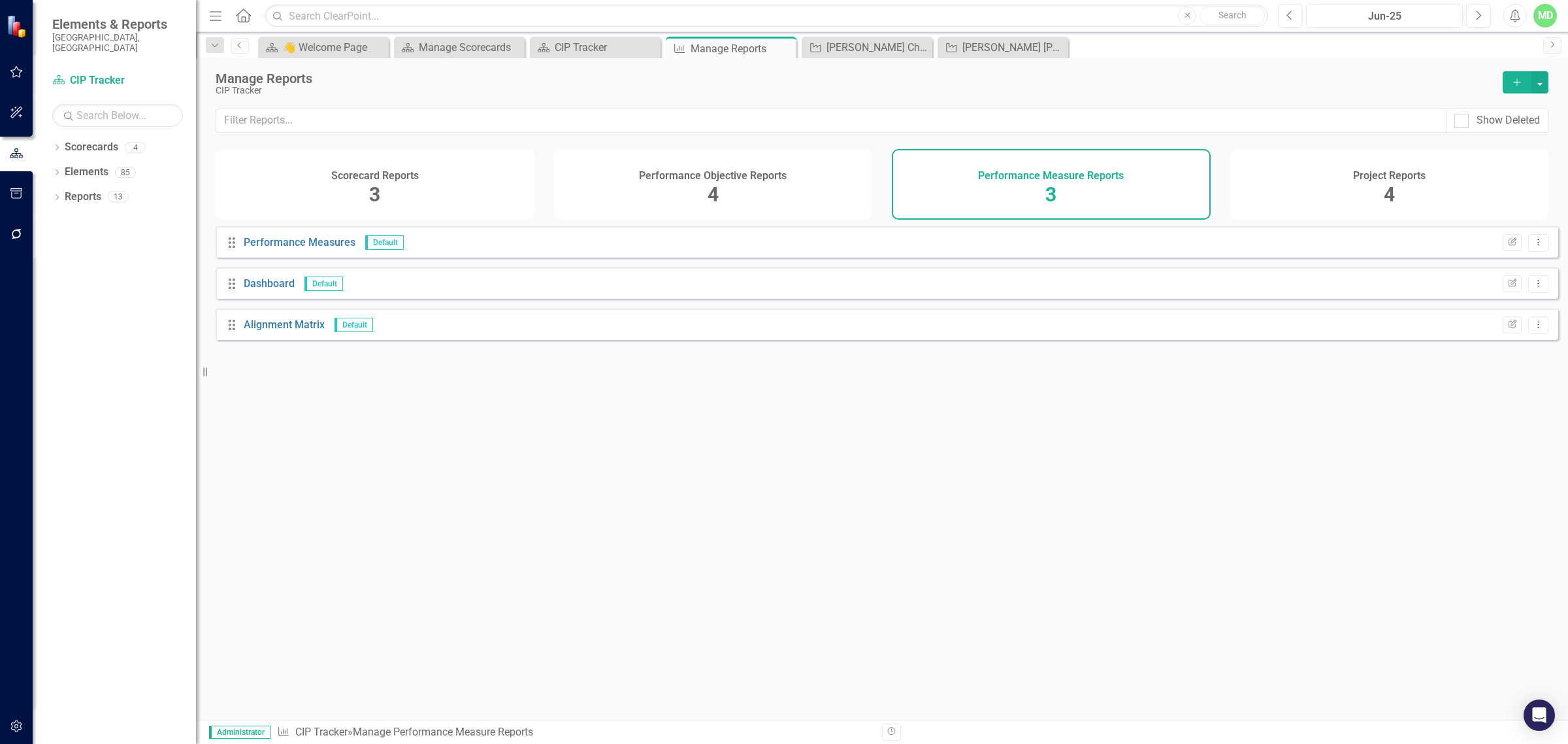
click at [781, 196] on div "Project Reports 4" at bounding box center [1389, 184] width 319 height 71
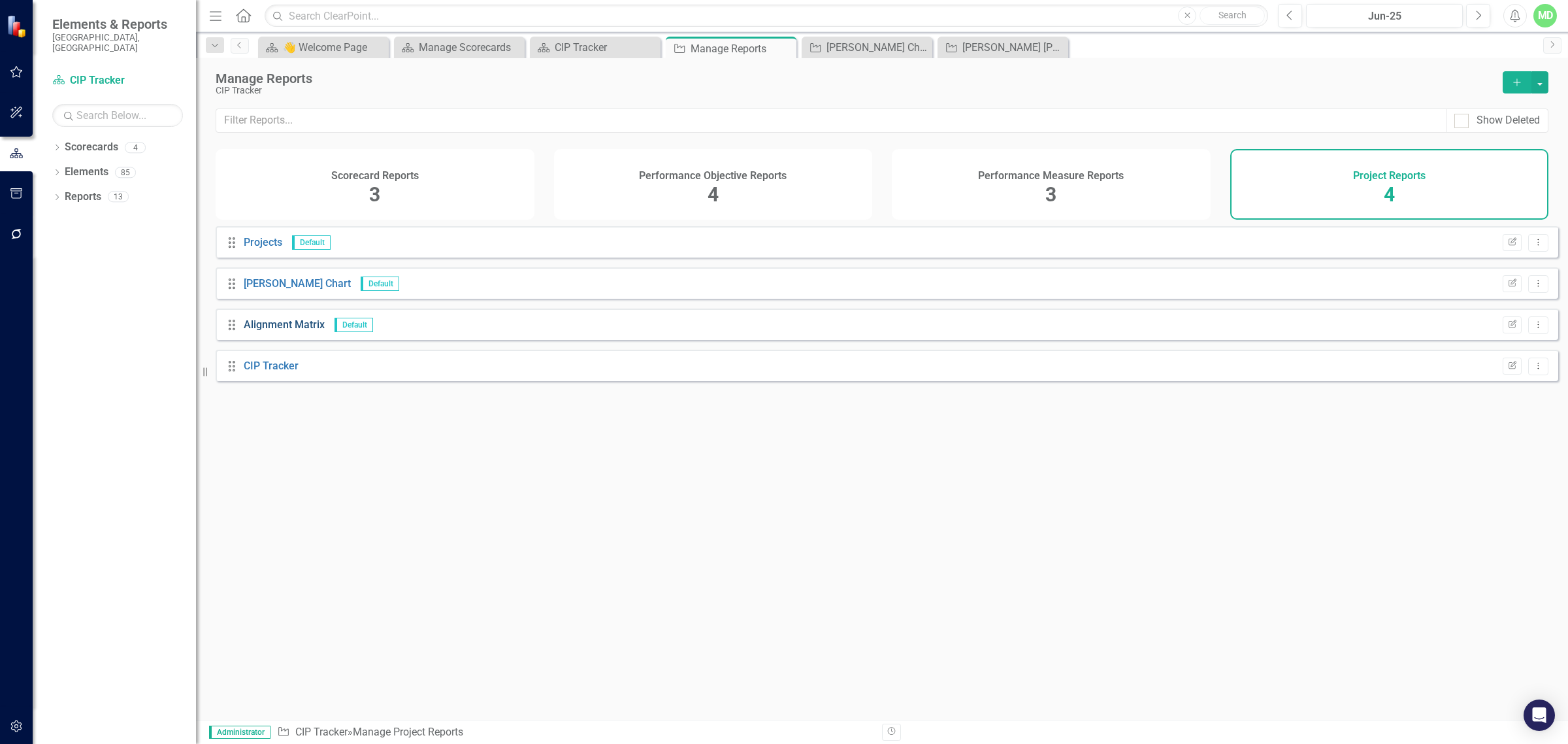
click at [272, 331] on link "Alignment Matrix" at bounding box center [284, 324] width 81 height 12
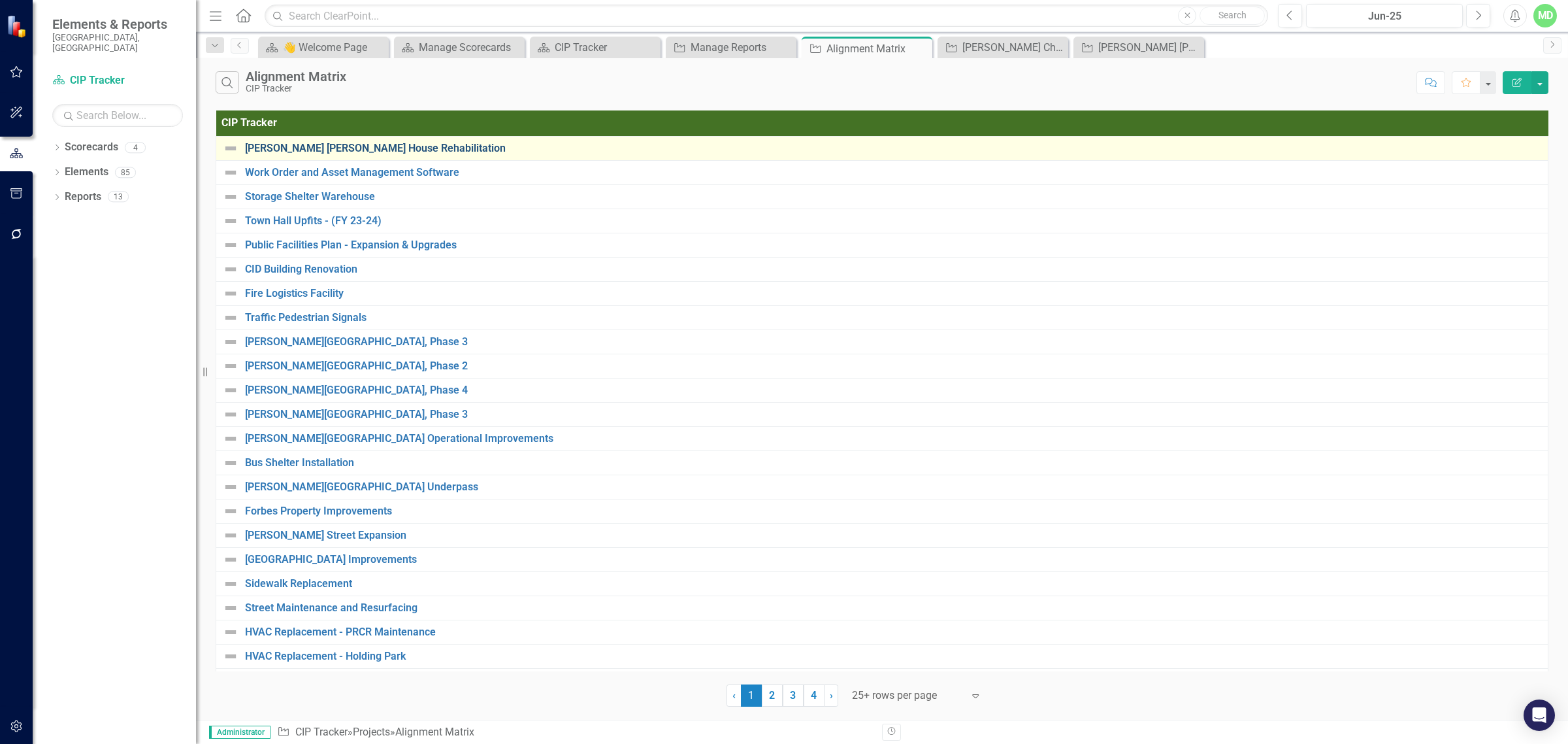
click at [287, 148] on link "[PERSON_NAME] [PERSON_NAME] House Rehabilitation" at bounding box center [893, 148] width 1296 height 12
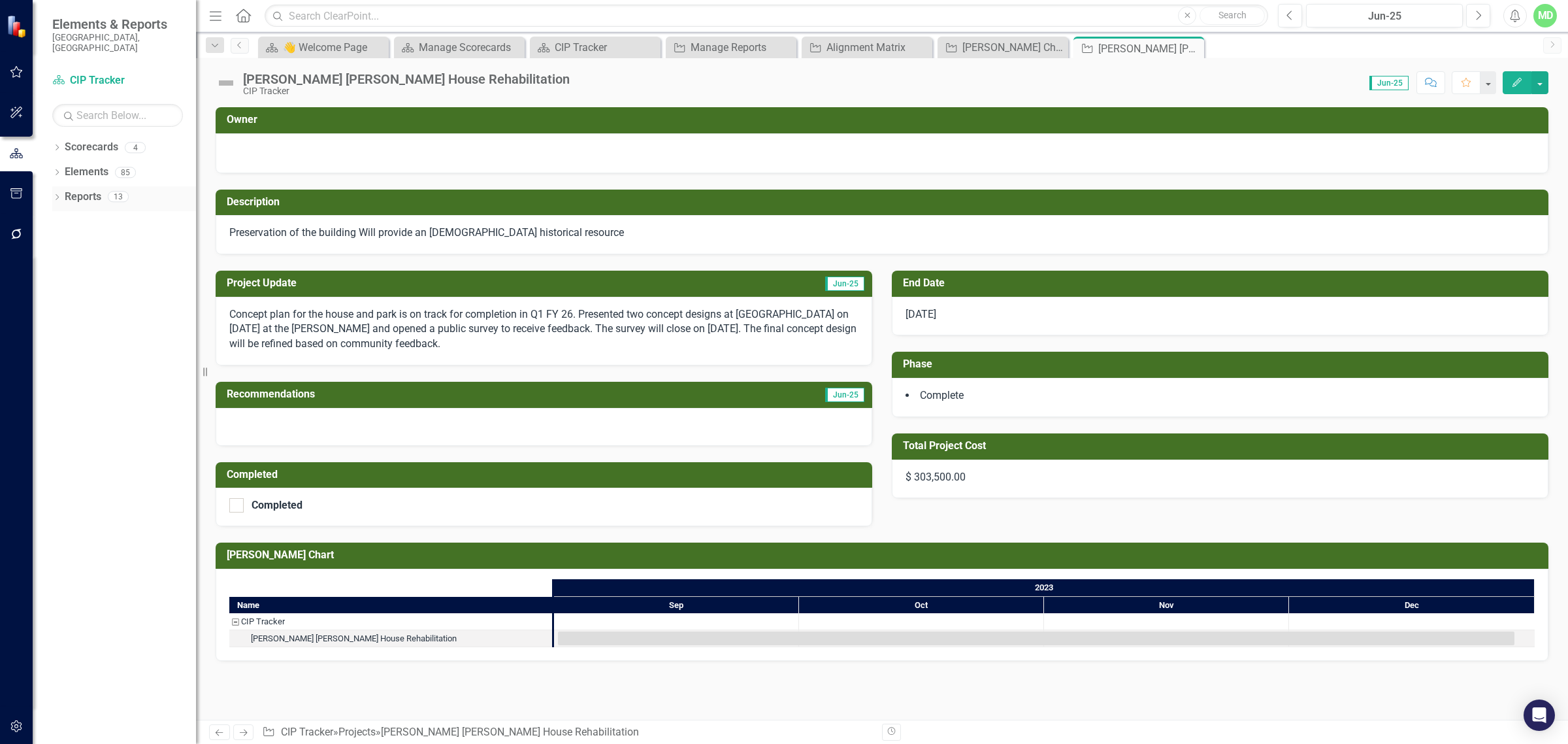
click at [88, 190] on link "Reports" at bounding box center [83, 197] width 36 height 15
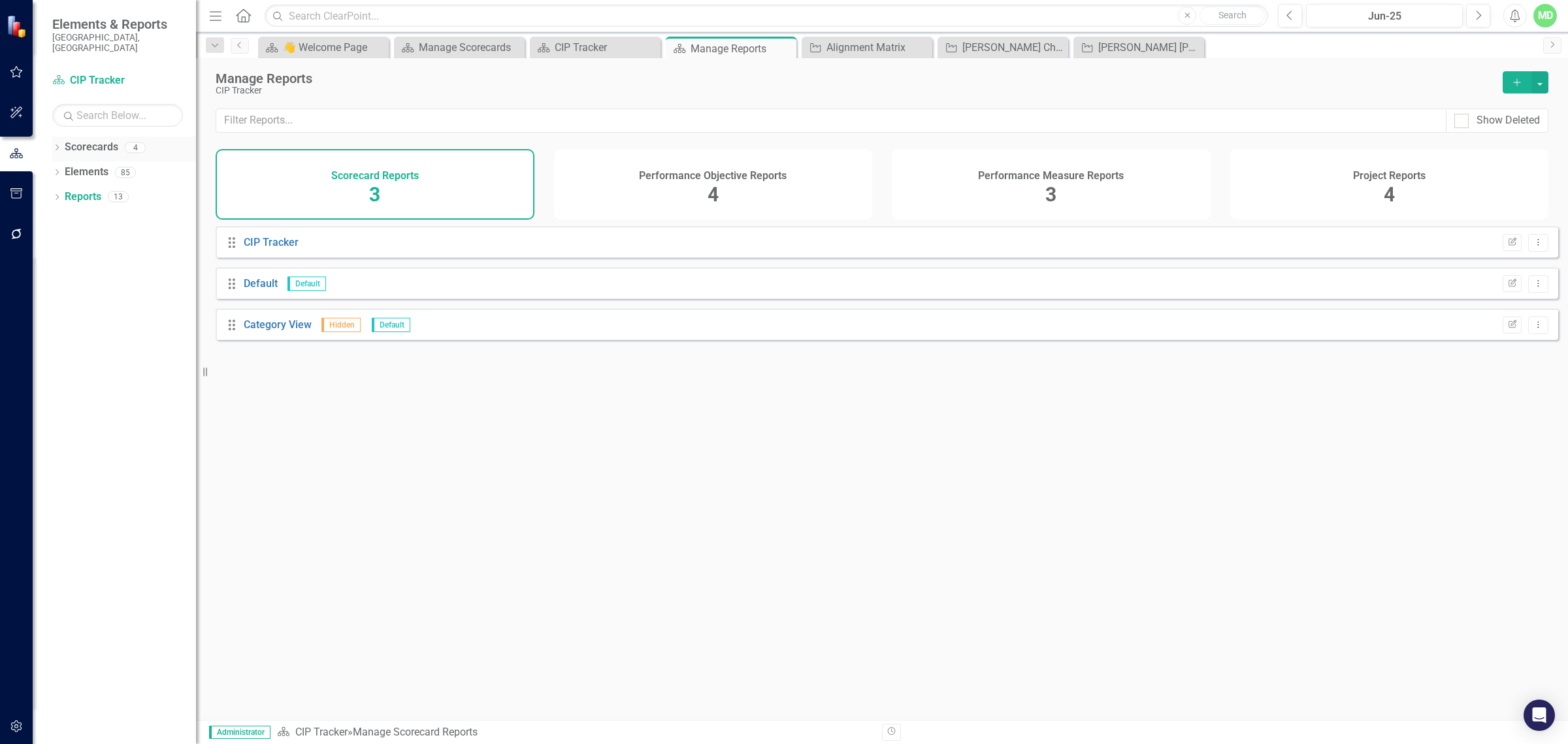
click at [73, 140] on link "Scorecards" at bounding box center [92, 147] width 54 height 15
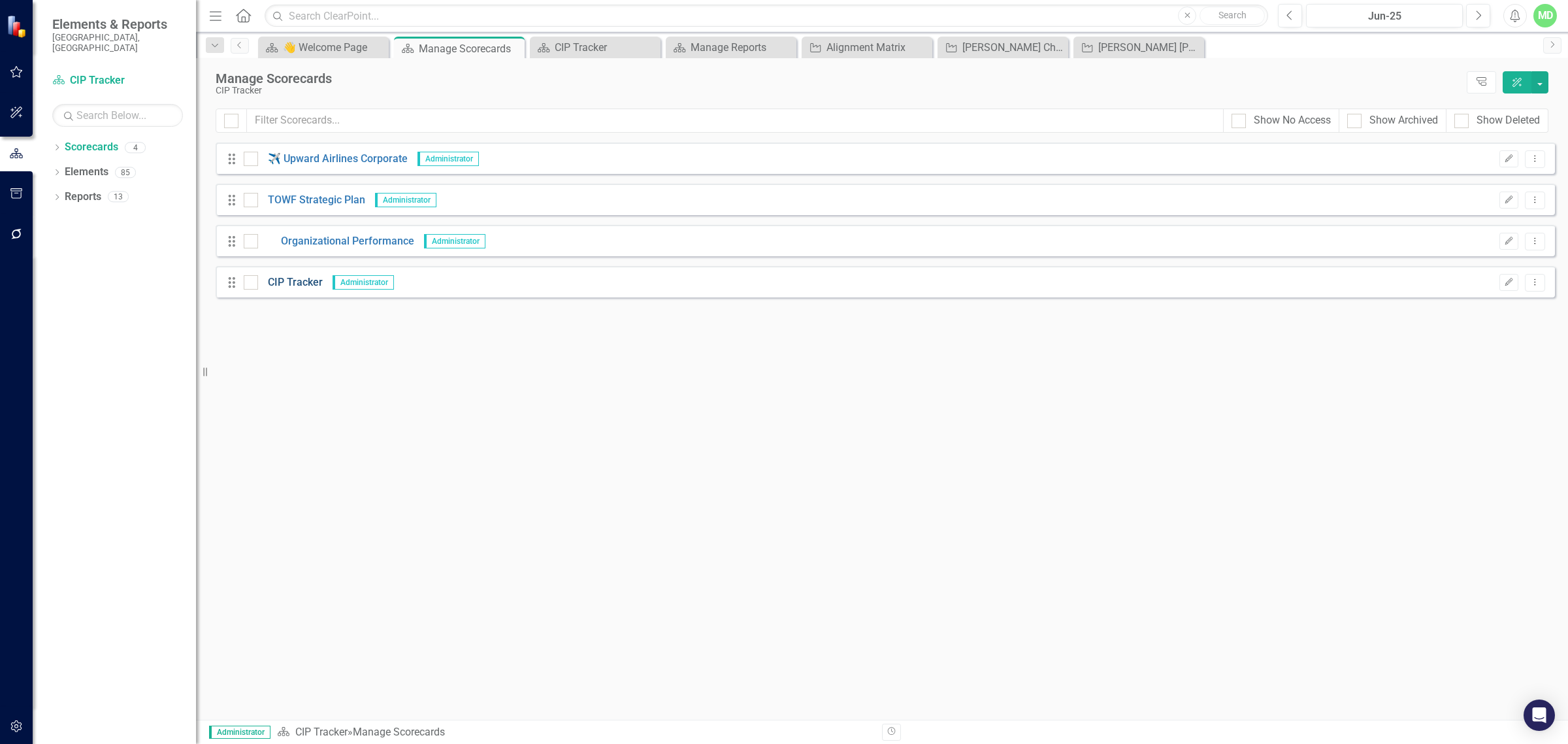
click at [296, 278] on link "CIP Tracker" at bounding box center [291, 283] width 65 height 15
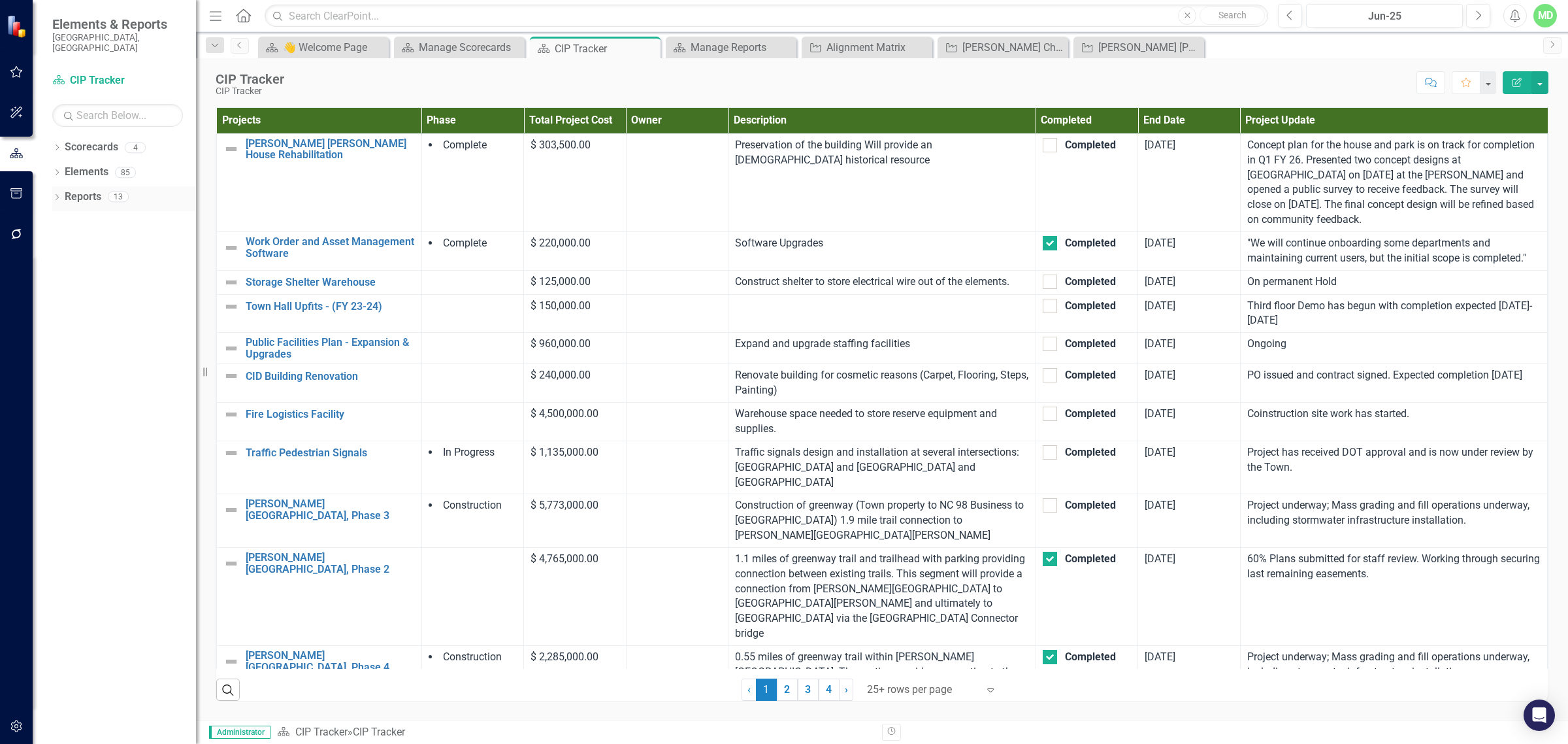
click at [83, 190] on link "Reports" at bounding box center [83, 197] width 36 height 15
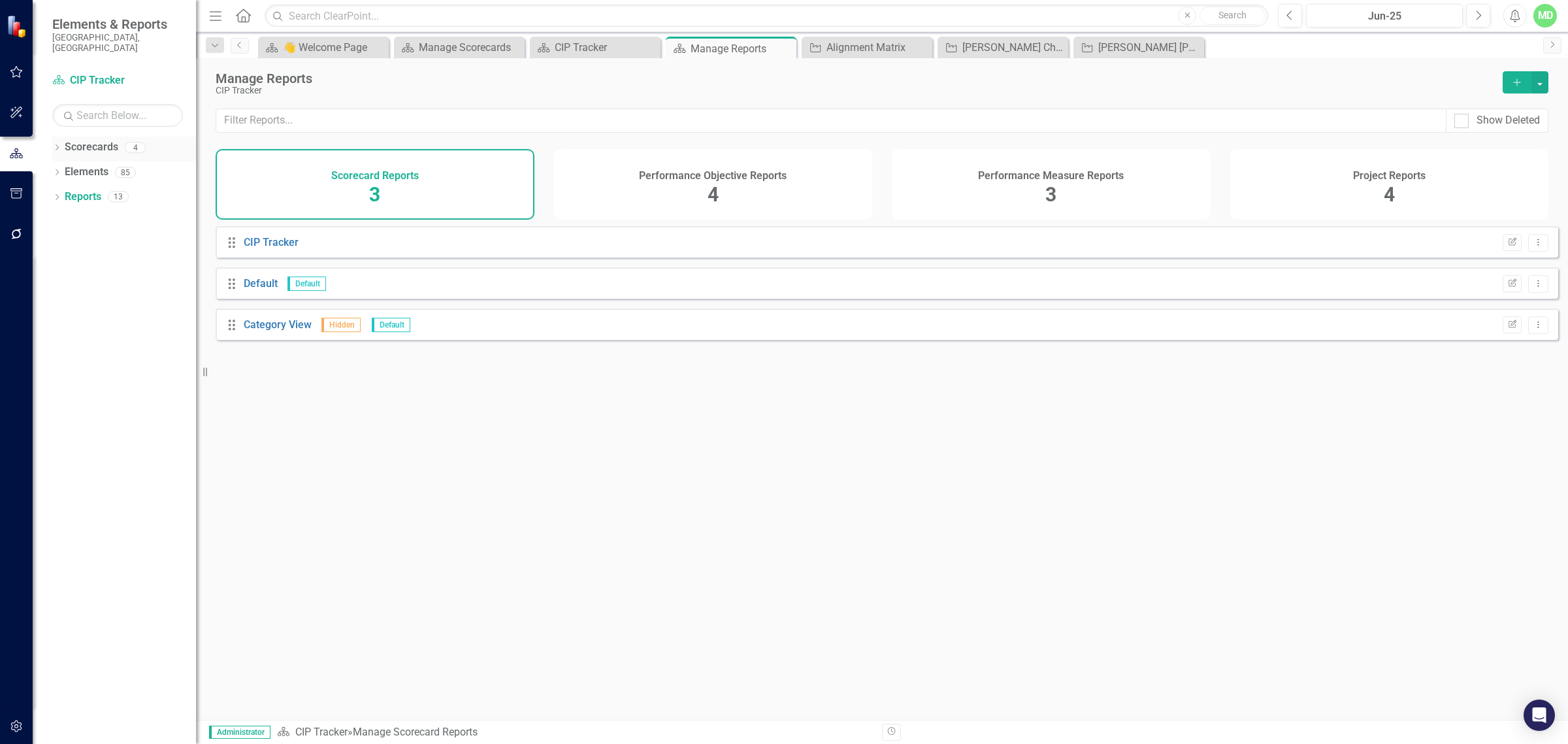
click at [83, 140] on link "Scorecards" at bounding box center [92, 147] width 54 height 15
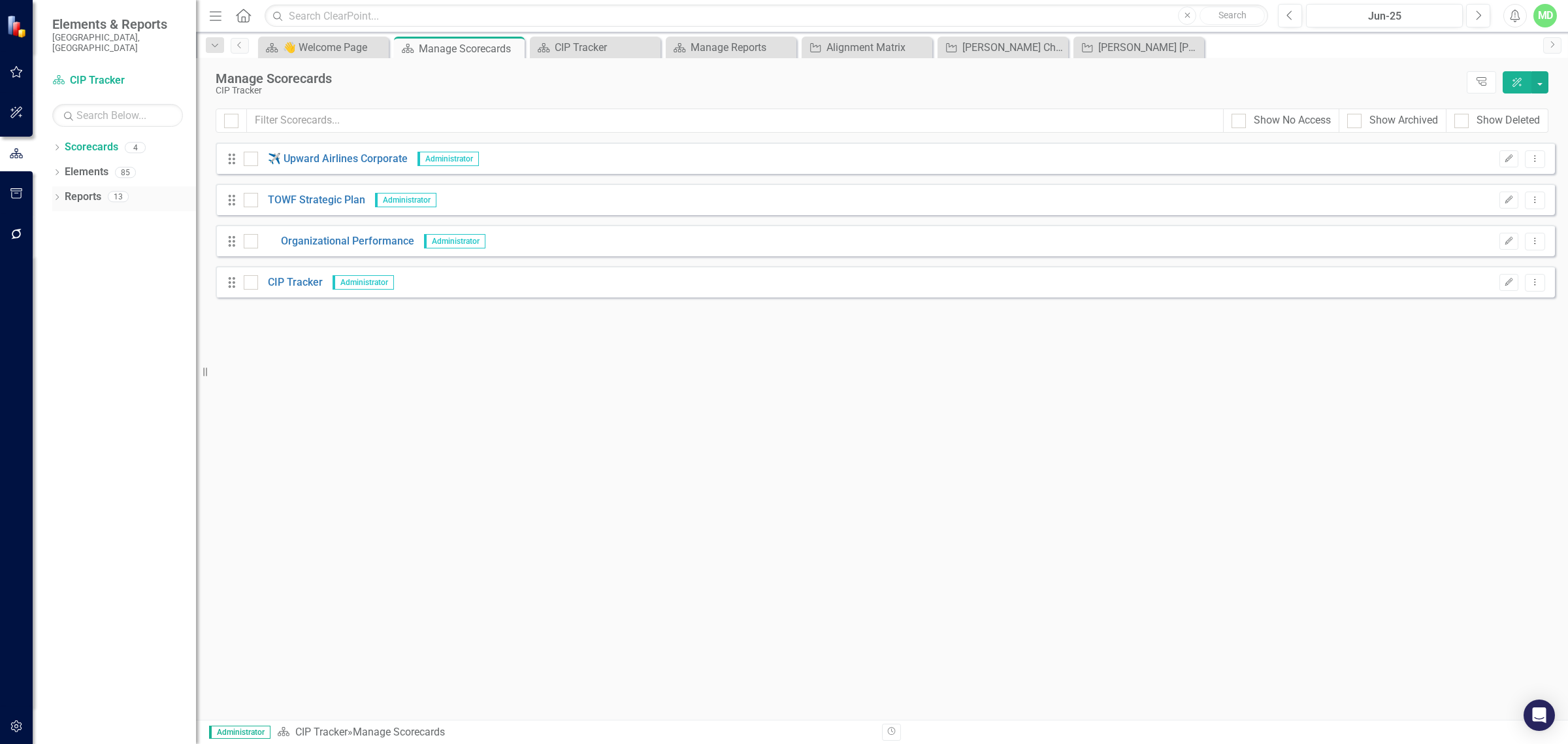
click at [83, 190] on link "Reports" at bounding box center [83, 197] width 36 height 15
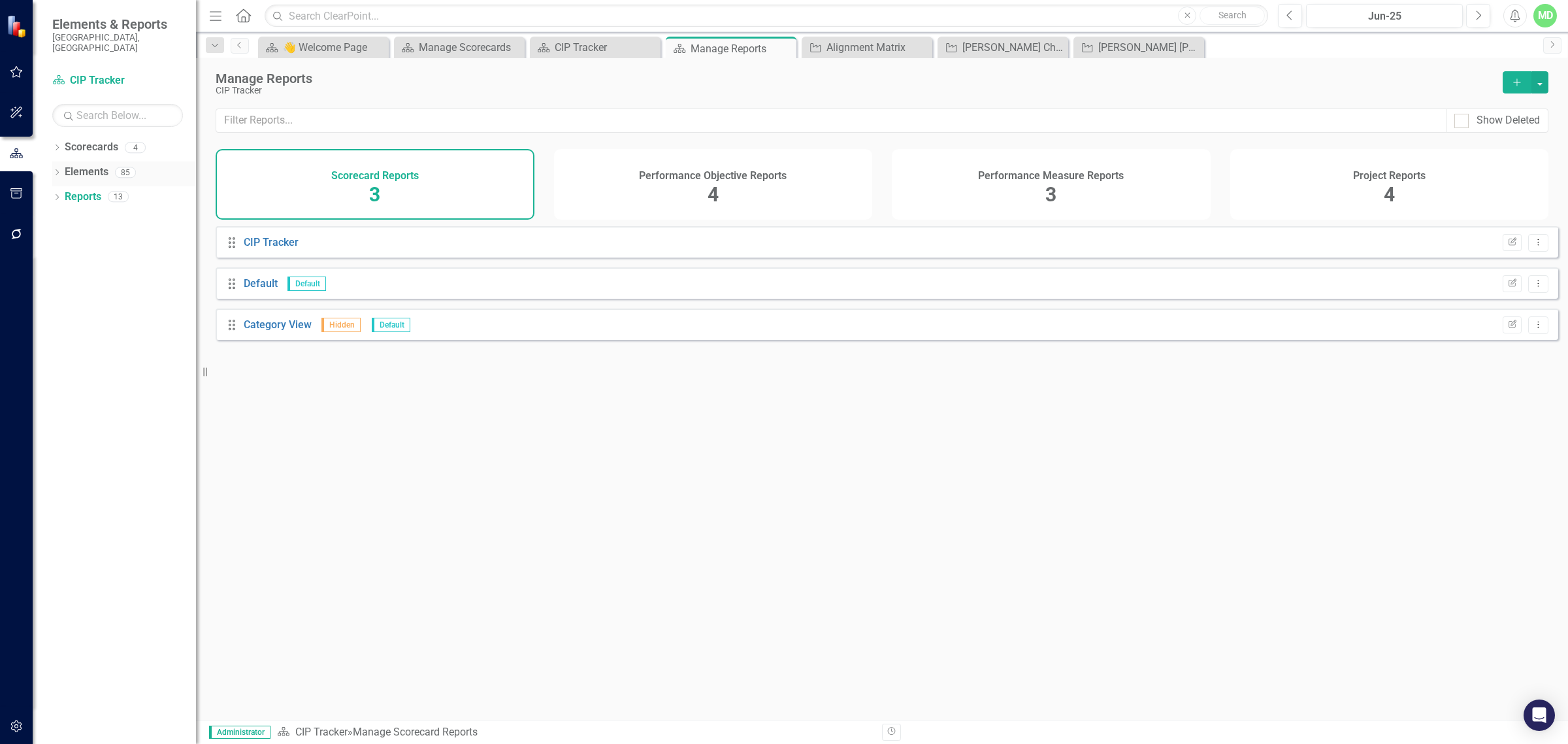
click at [78, 165] on link "Elements" at bounding box center [86, 172] width 44 height 15
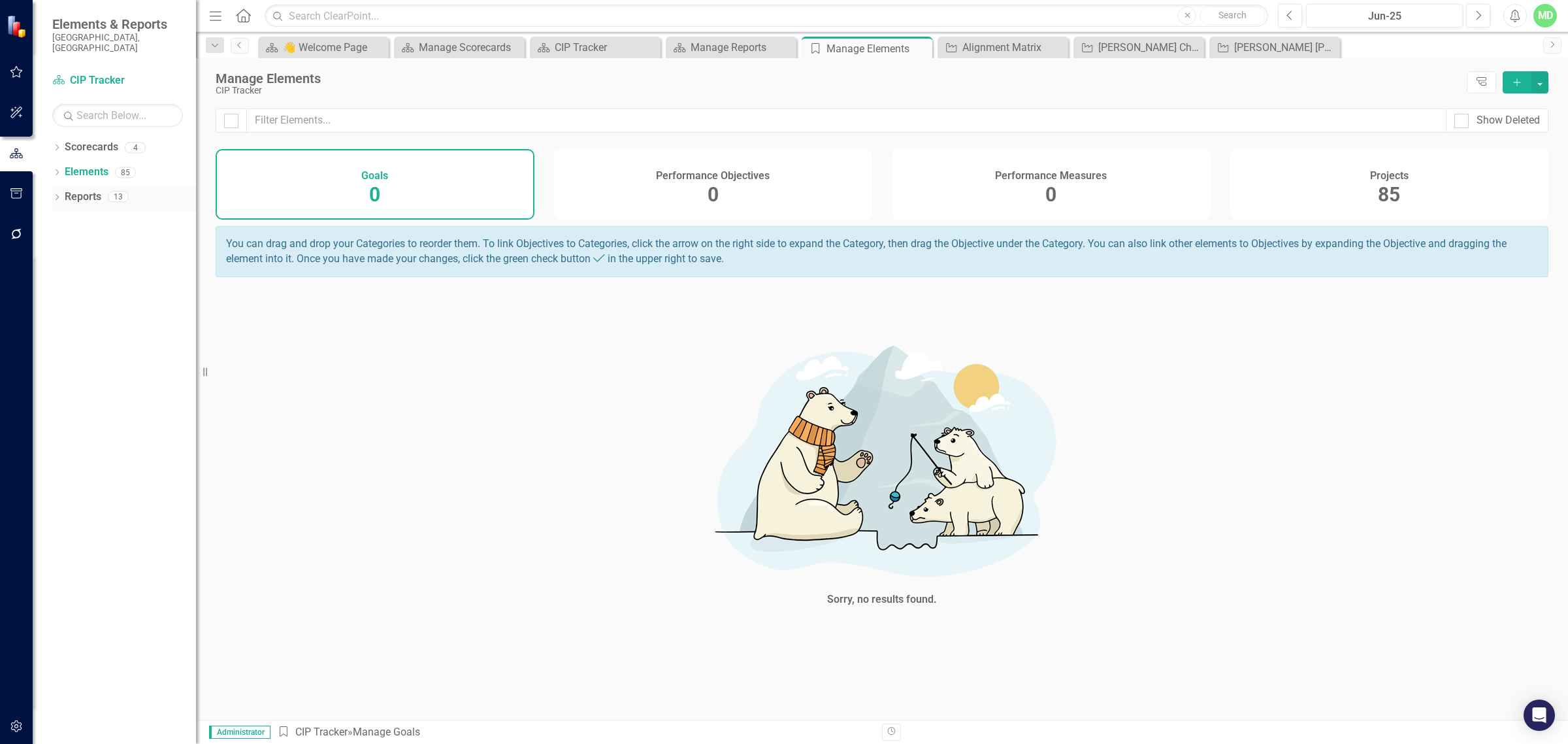
click at [79, 190] on link "Reports" at bounding box center [83, 197] width 36 height 15
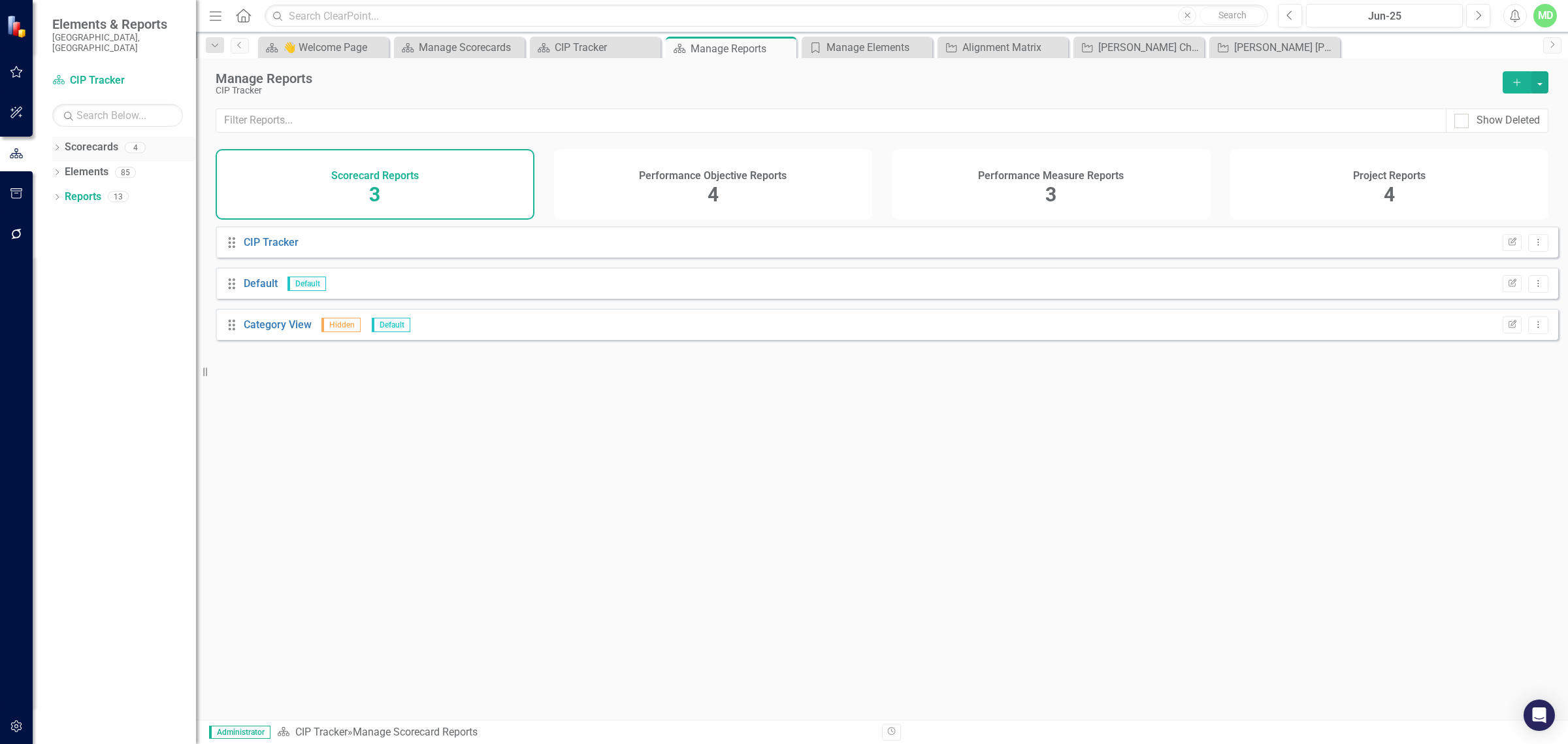
click at [89, 140] on link "Scorecards" at bounding box center [92, 147] width 54 height 15
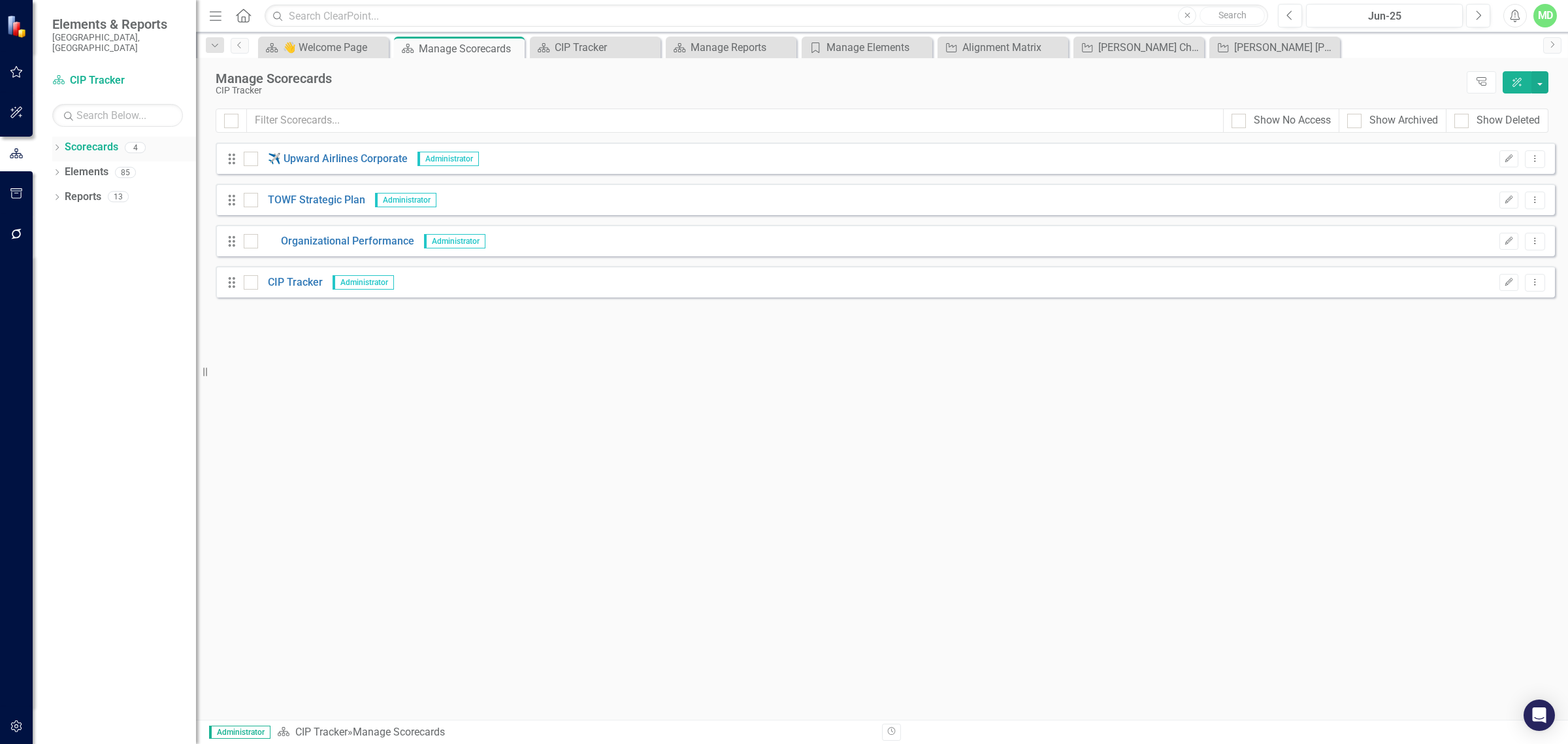
click at [59, 145] on icon "Dropdown" at bounding box center [57, 149] width 9 height 7
click at [64, 193] on icon "Dropdown" at bounding box center [63, 196] width 10 height 7
click at [96, 239] on link "CIP Tracker" at bounding box center [133, 246] width 124 height 15
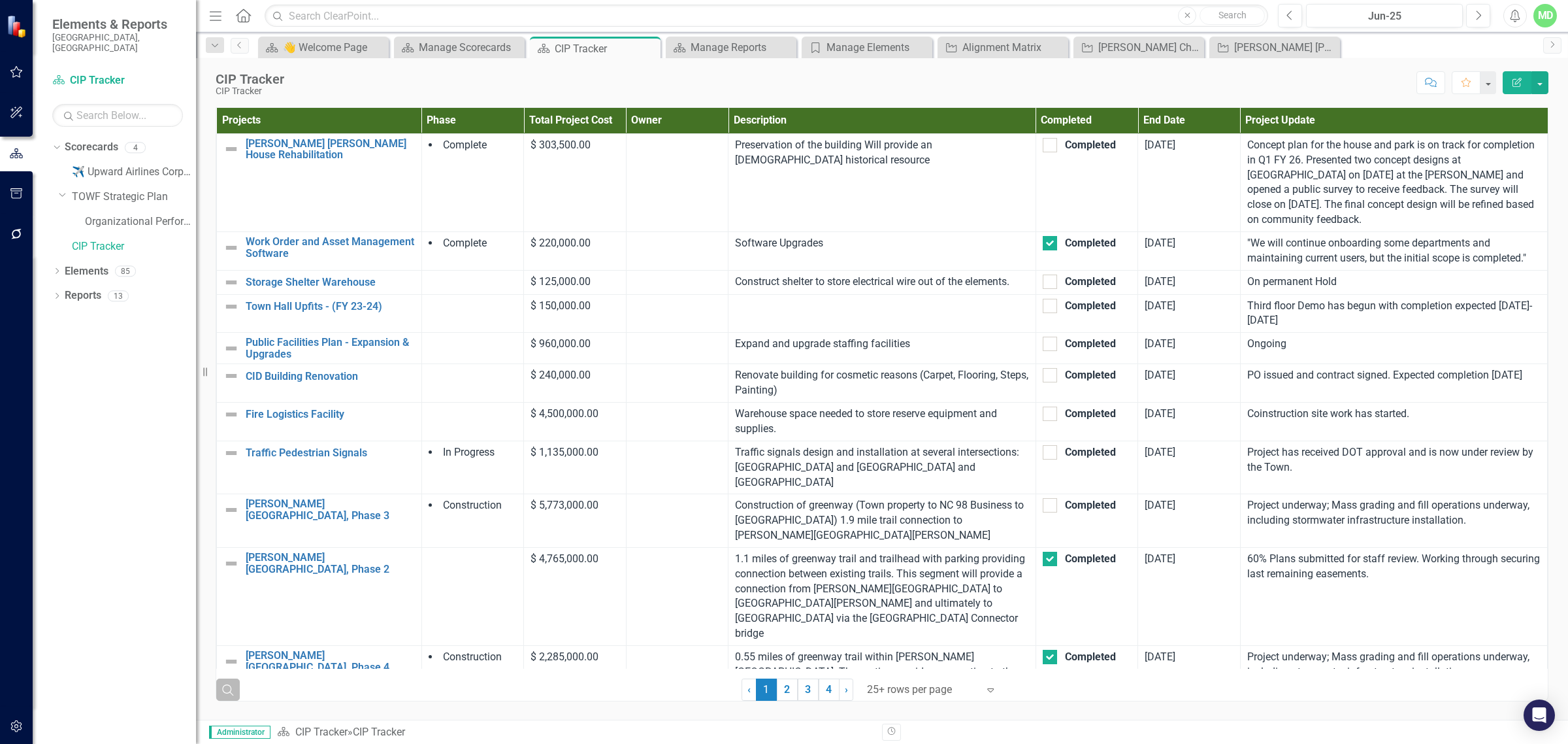
click at [227, 686] on icon "Search" at bounding box center [227, 689] width 14 height 12
click at [288, 693] on input "text" at bounding box center [897, 690] width 1302 height 24
type input "Physica"
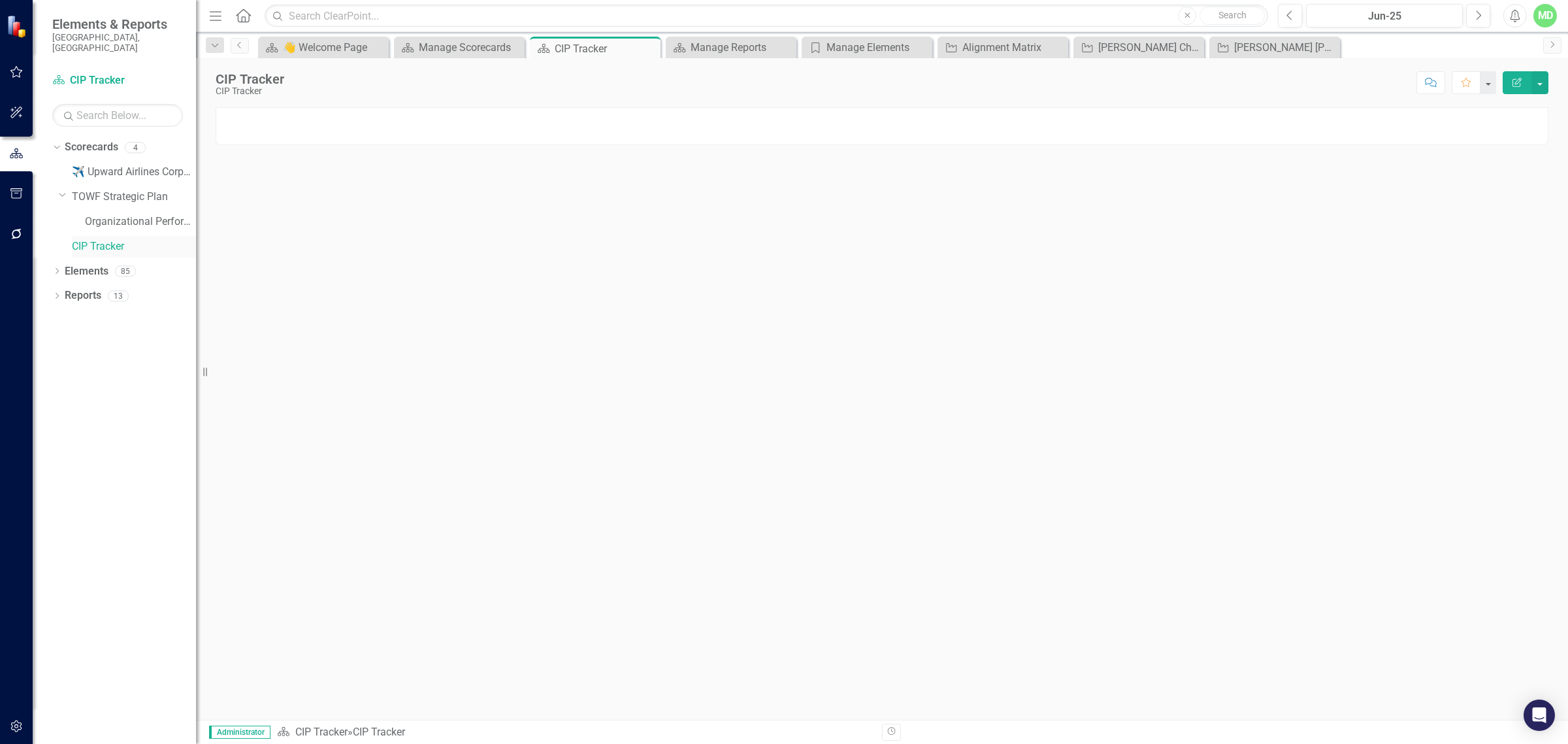
click at [101, 239] on link "CIP Tracker" at bounding box center [133, 246] width 124 height 15
click at [305, 17] on input "text" at bounding box center [766, 16] width 1003 height 23
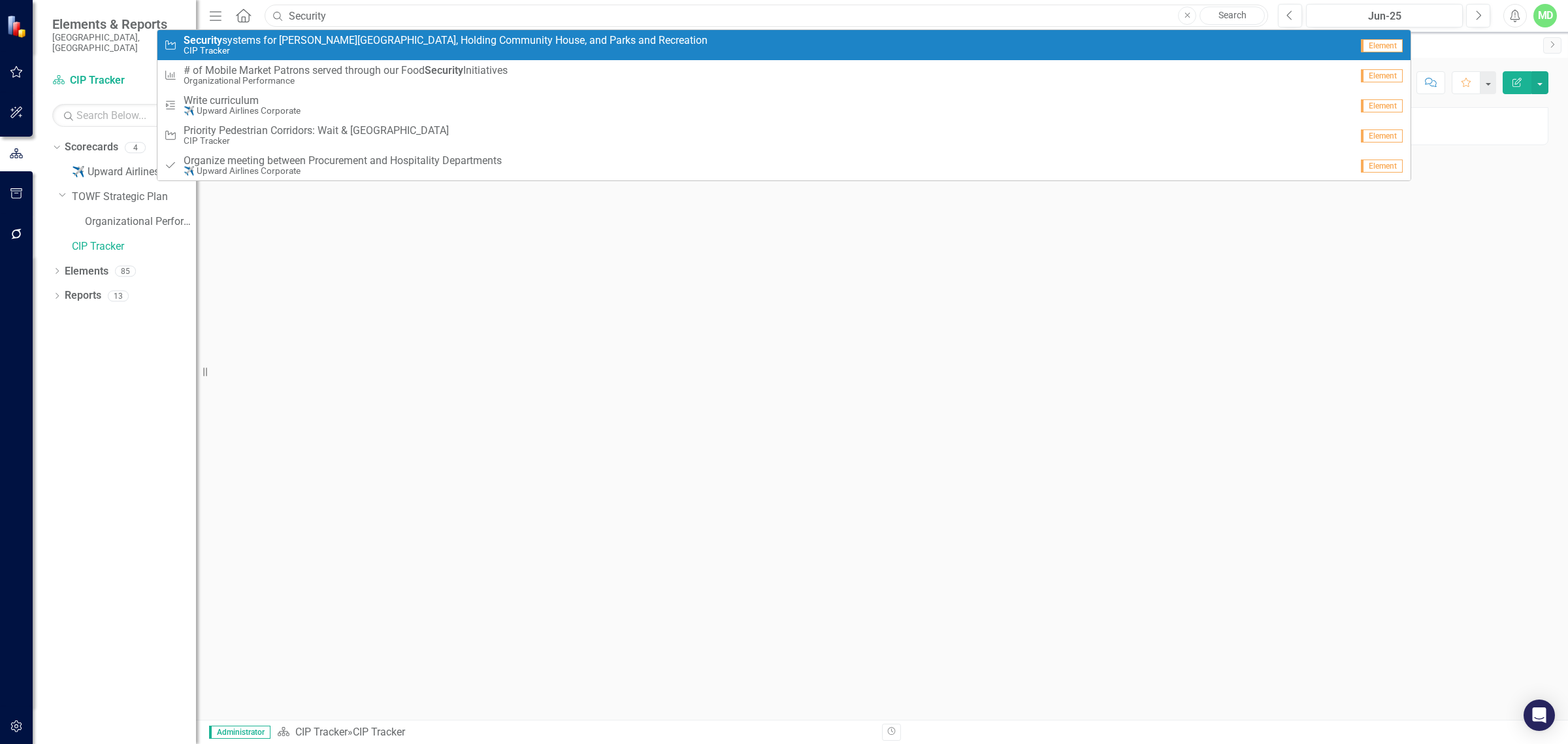
type input "Security"
click at [243, 43] on span "Security systems for Flaherty Community Center, Holding Community House, and Pa…" at bounding box center [445, 40] width 524 height 12
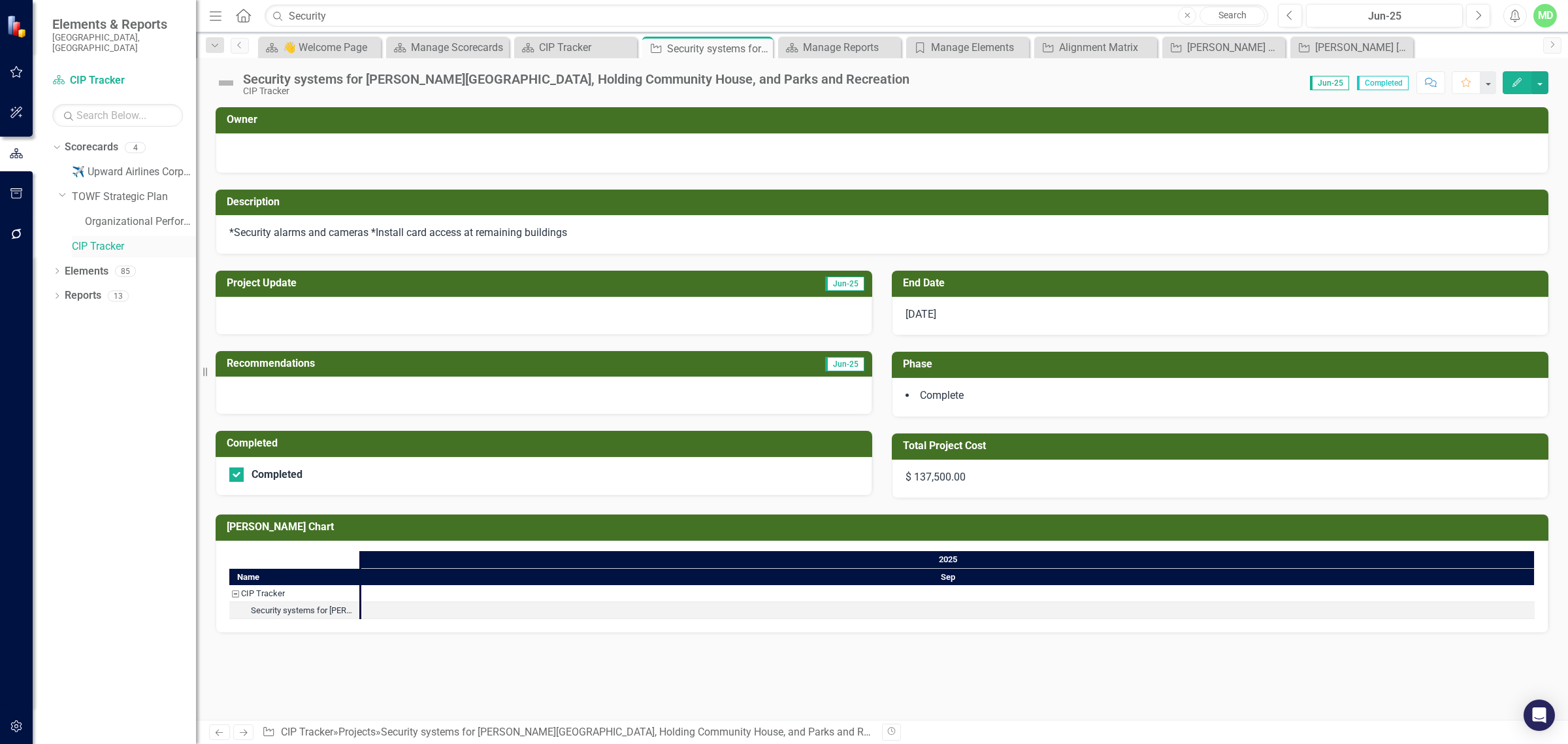
click at [93, 239] on link "CIP Tracker" at bounding box center [133, 246] width 124 height 15
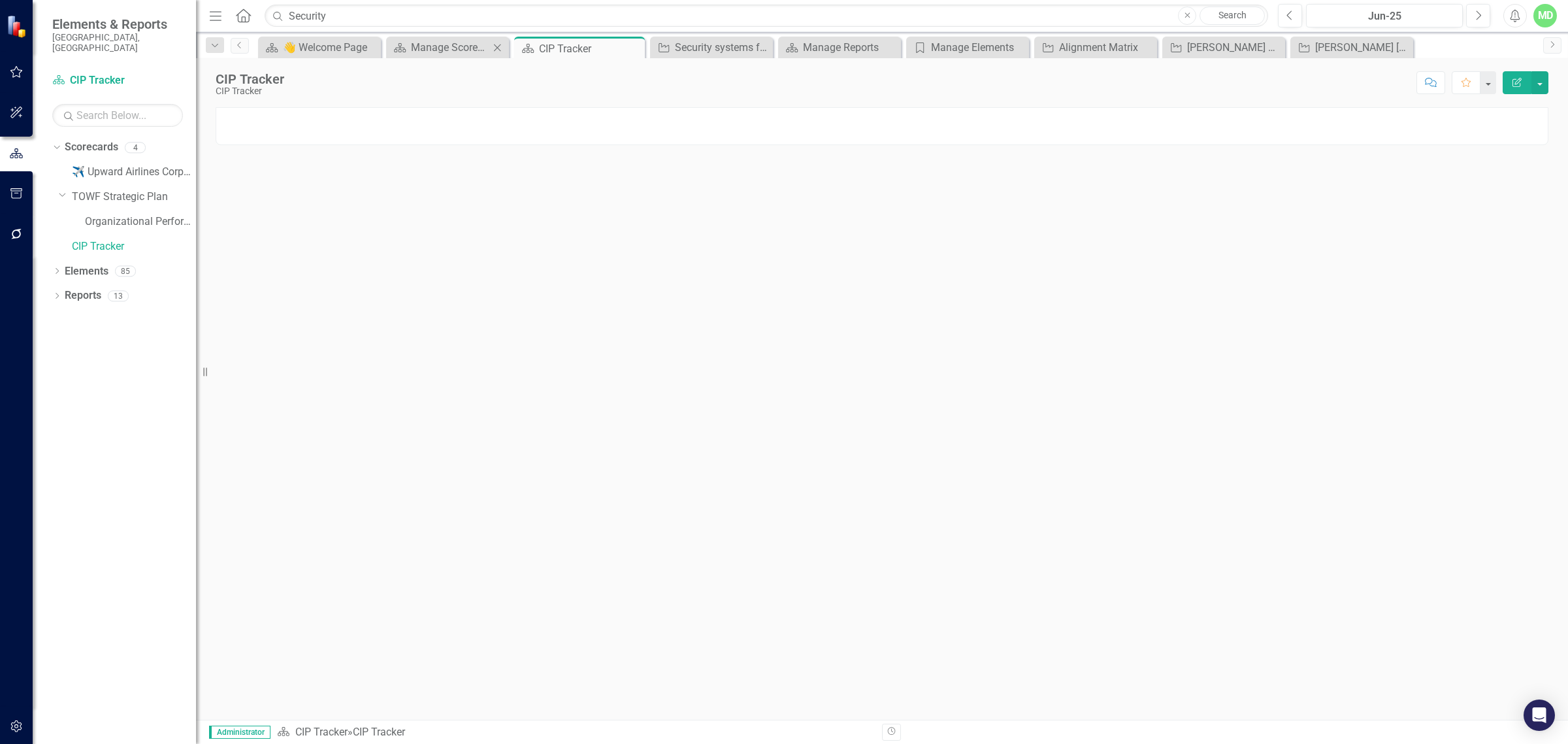
click at [447, 36] on div "Scorecard Manage Scorecards Close" at bounding box center [447, 46] width 123 height 21
click at [632, 47] on icon at bounding box center [633, 48] width 7 height 7
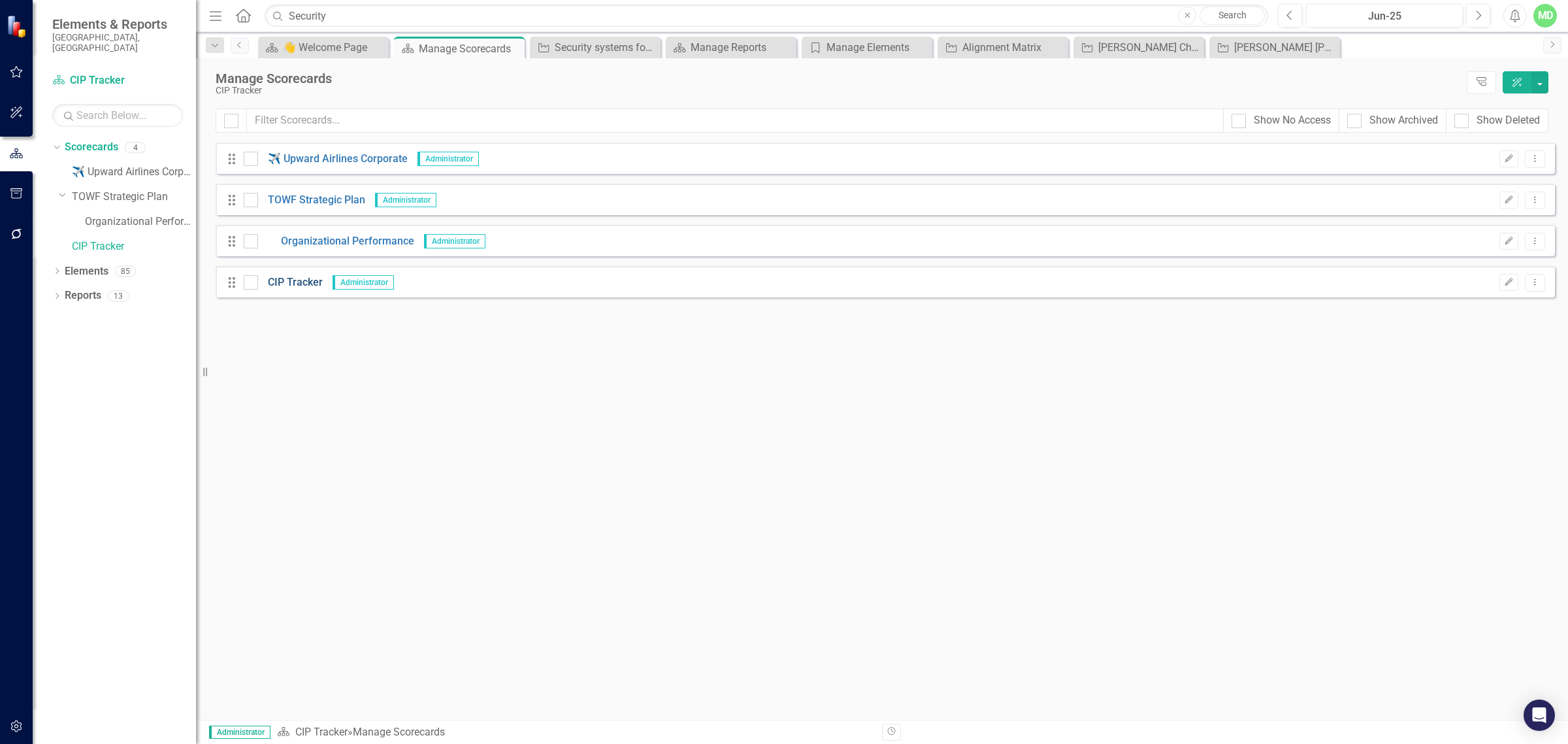
click at [282, 286] on link "CIP Tracker" at bounding box center [291, 283] width 65 height 15
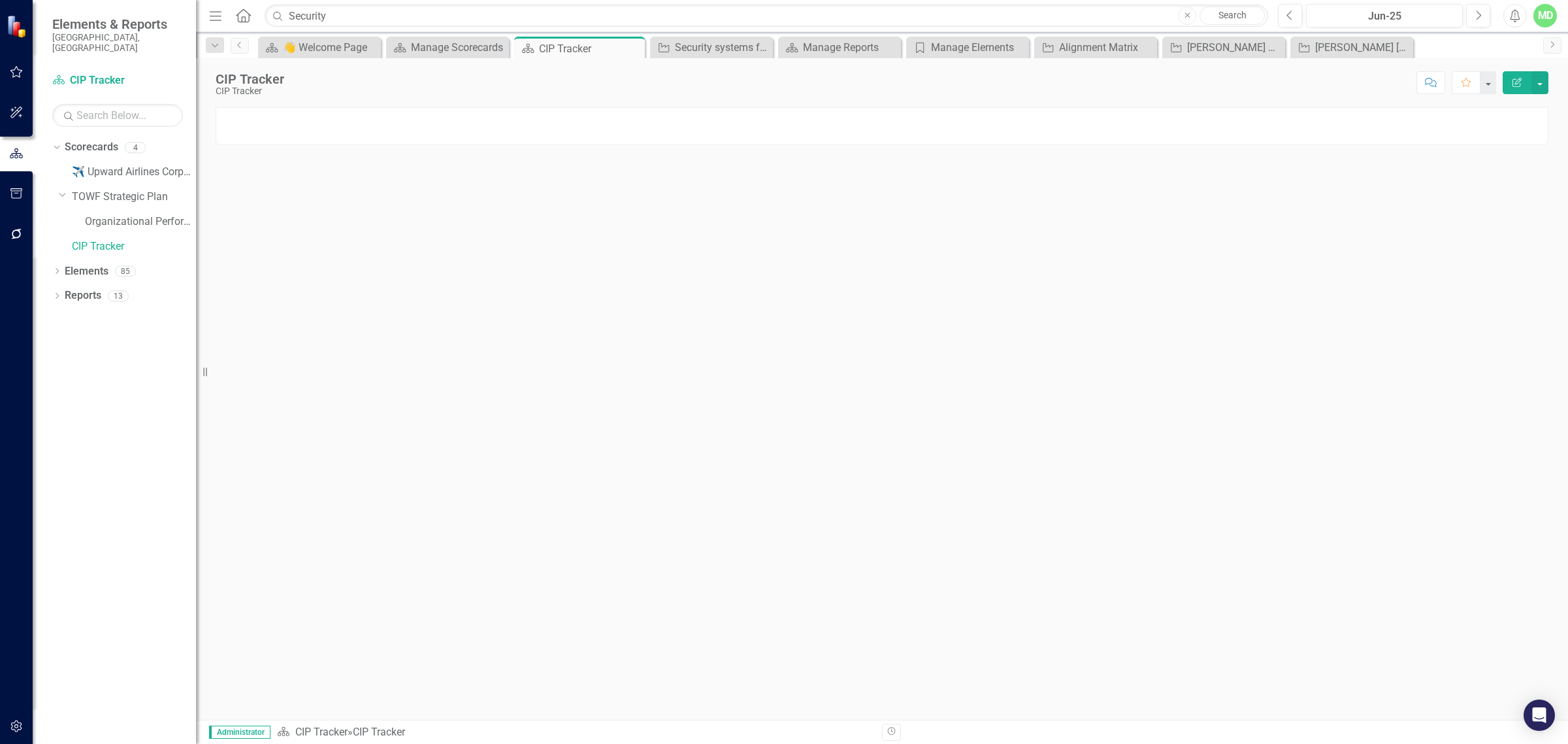
click at [781, 728] on icon "Revision History" at bounding box center [891, 731] width 10 height 7
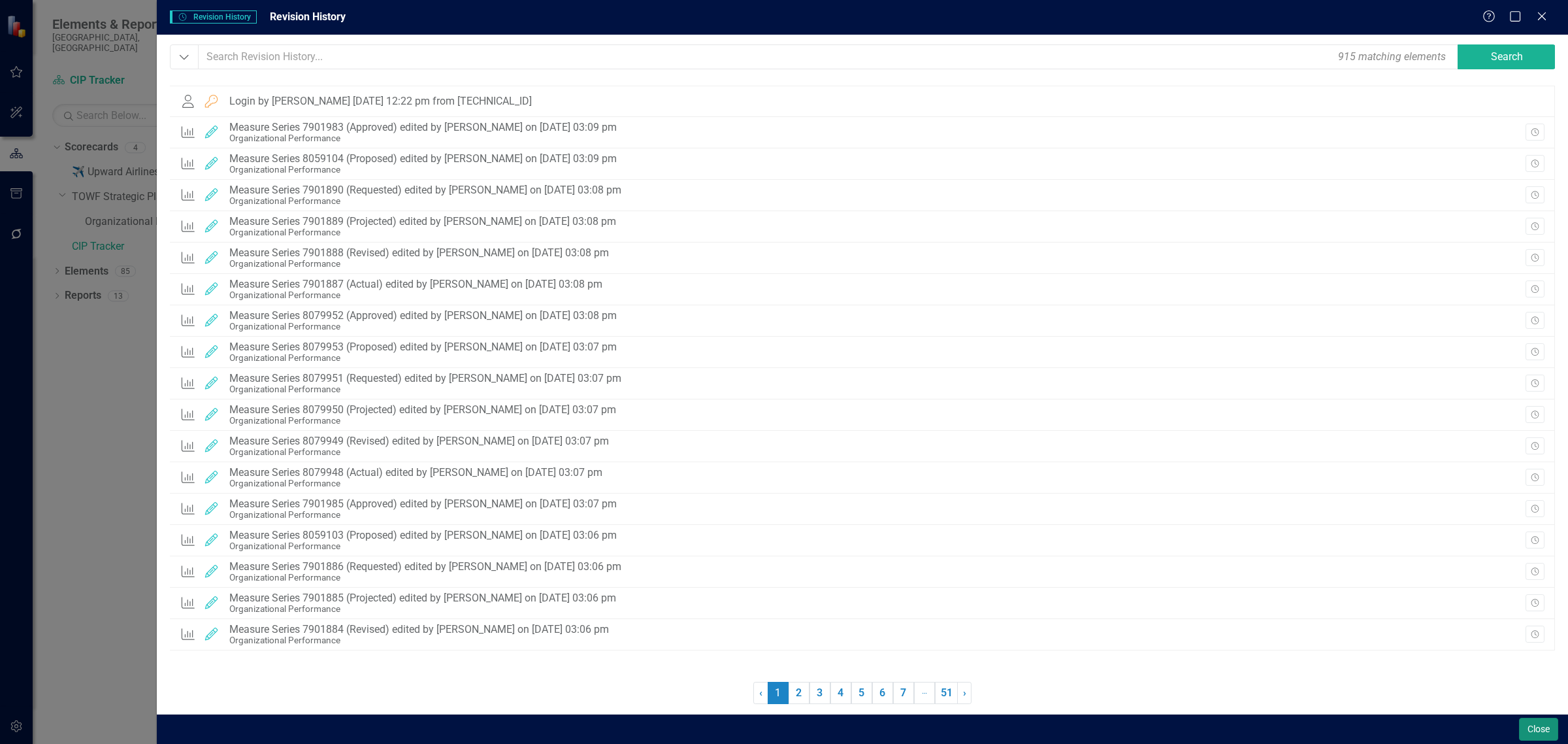
click at [781, 725] on button "Close" at bounding box center [1539, 728] width 39 height 23
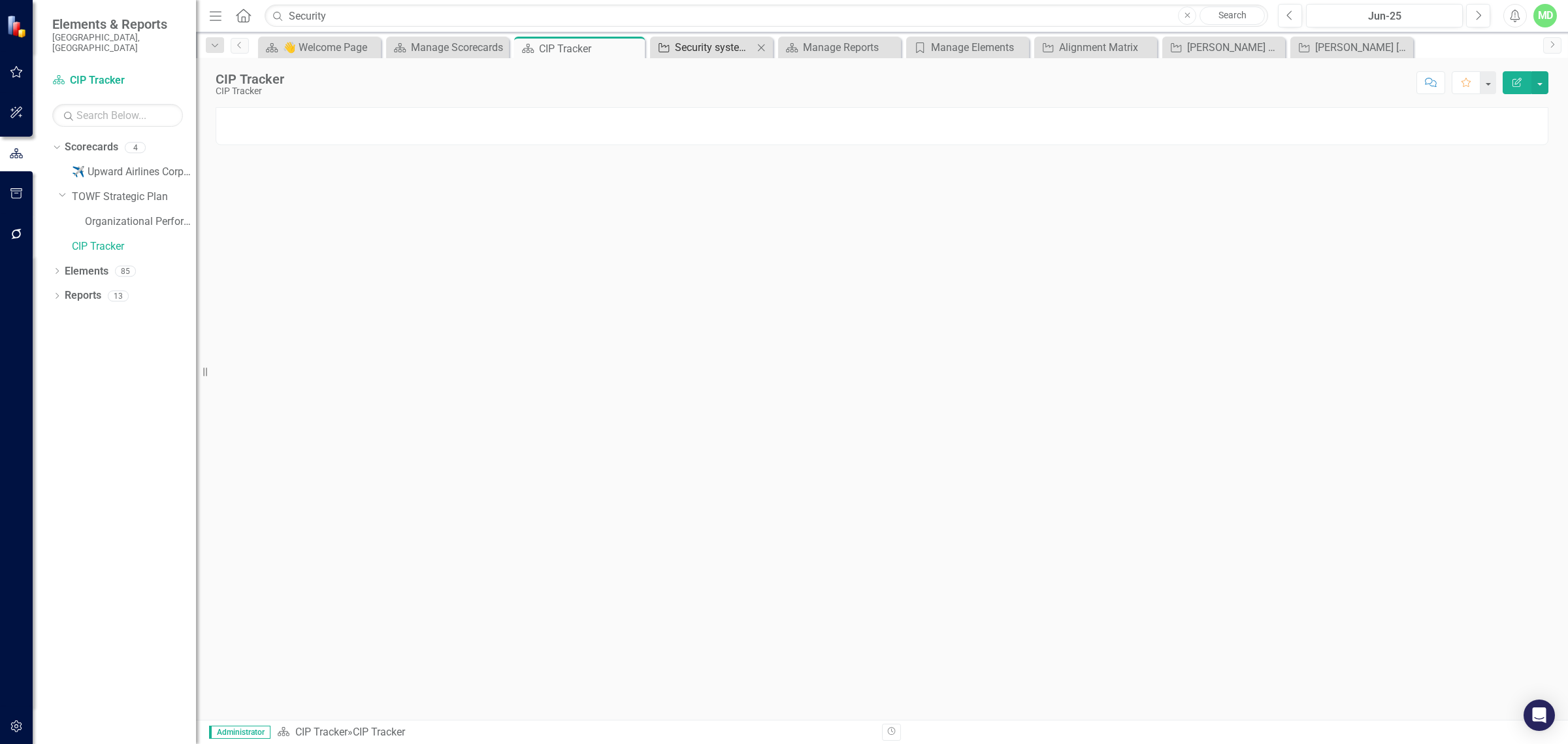
click at [696, 46] on div "Security systems for [PERSON_NAME][GEOGRAPHIC_DATA], Holding Community House, a…" at bounding box center [714, 47] width 78 height 17
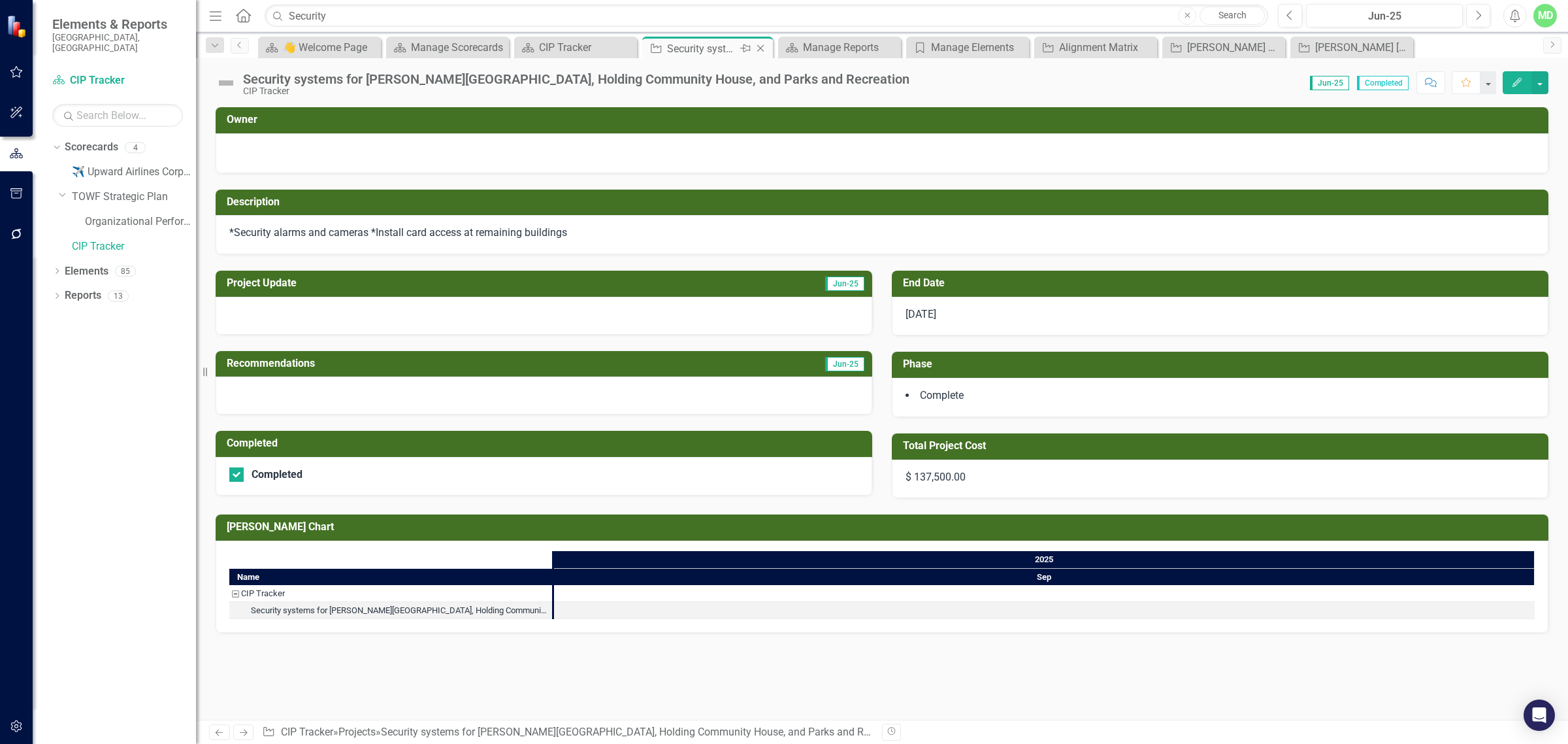
click at [759, 44] on icon "Close" at bounding box center [761, 47] width 13 height 10
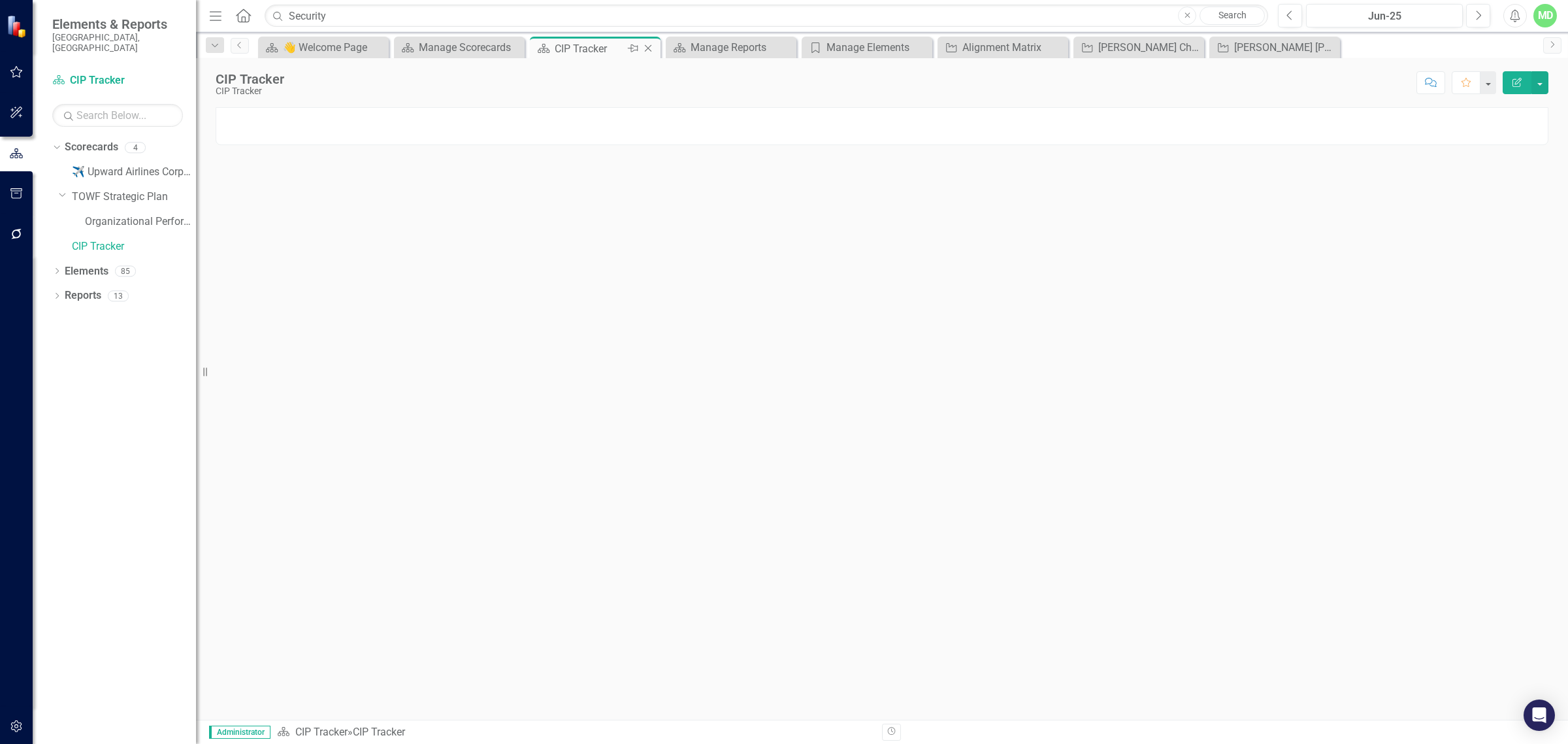
click at [618, 46] on div "CIP Tracker" at bounding box center [590, 49] width 70 height 17
click at [232, 129] on div at bounding box center [882, 126] width 1333 height 38
click at [223, 124] on div at bounding box center [882, 126] width 1333 height 38
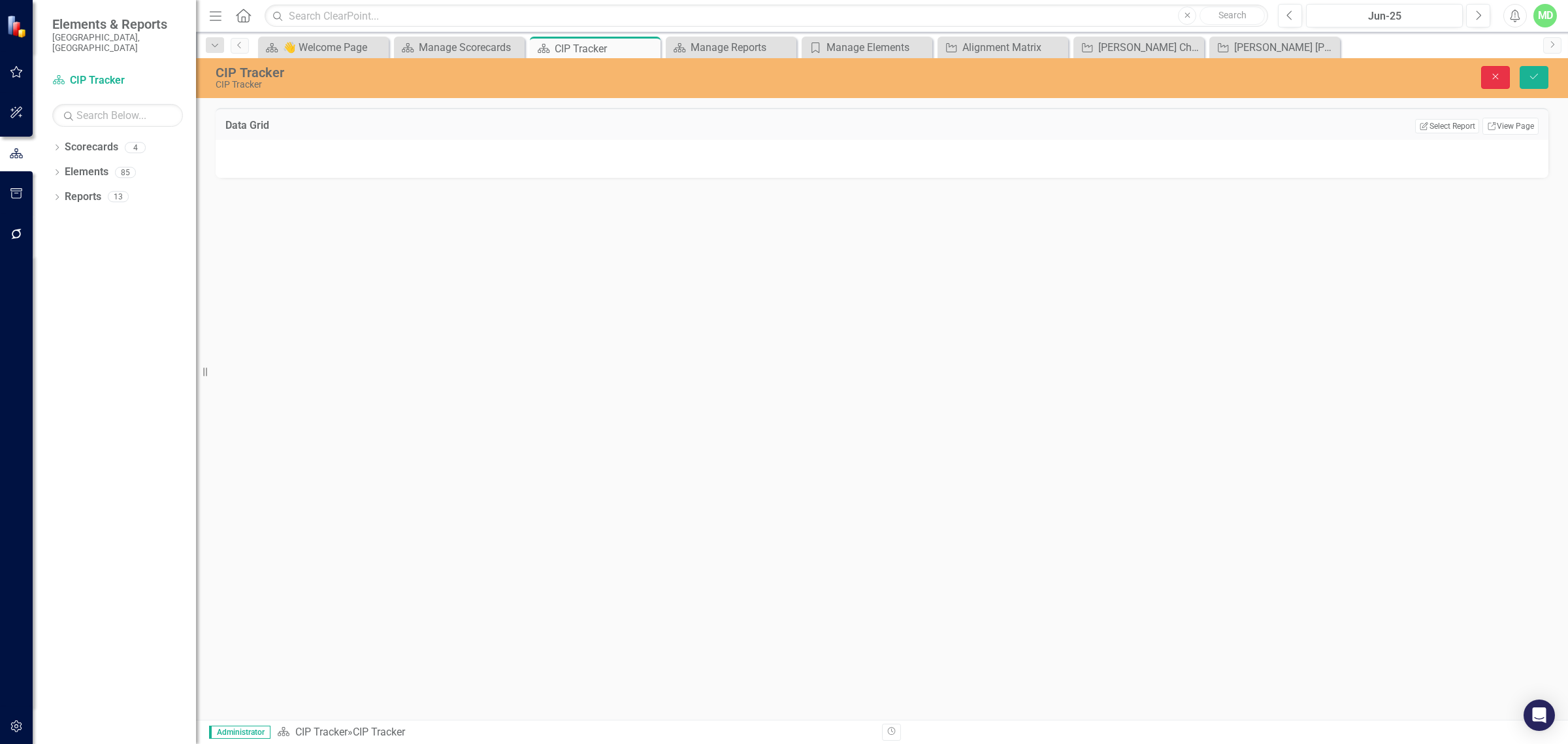
click at [1496, 76] on icon "button" at bounding box center [1495, 76] width 6 height 6
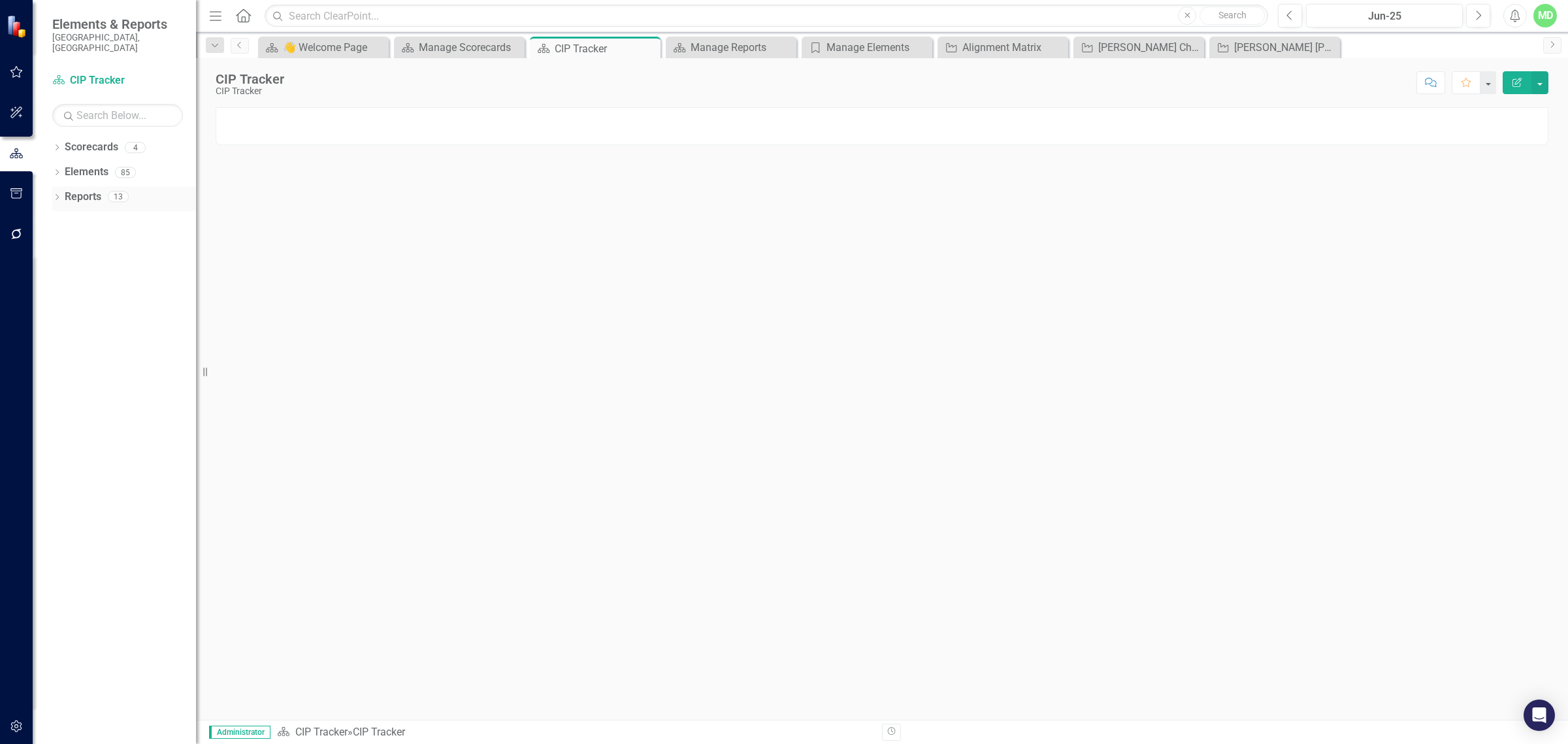
click at [66, 190] on link "Reports" at bounding box center [83, 197] width 36 height 15
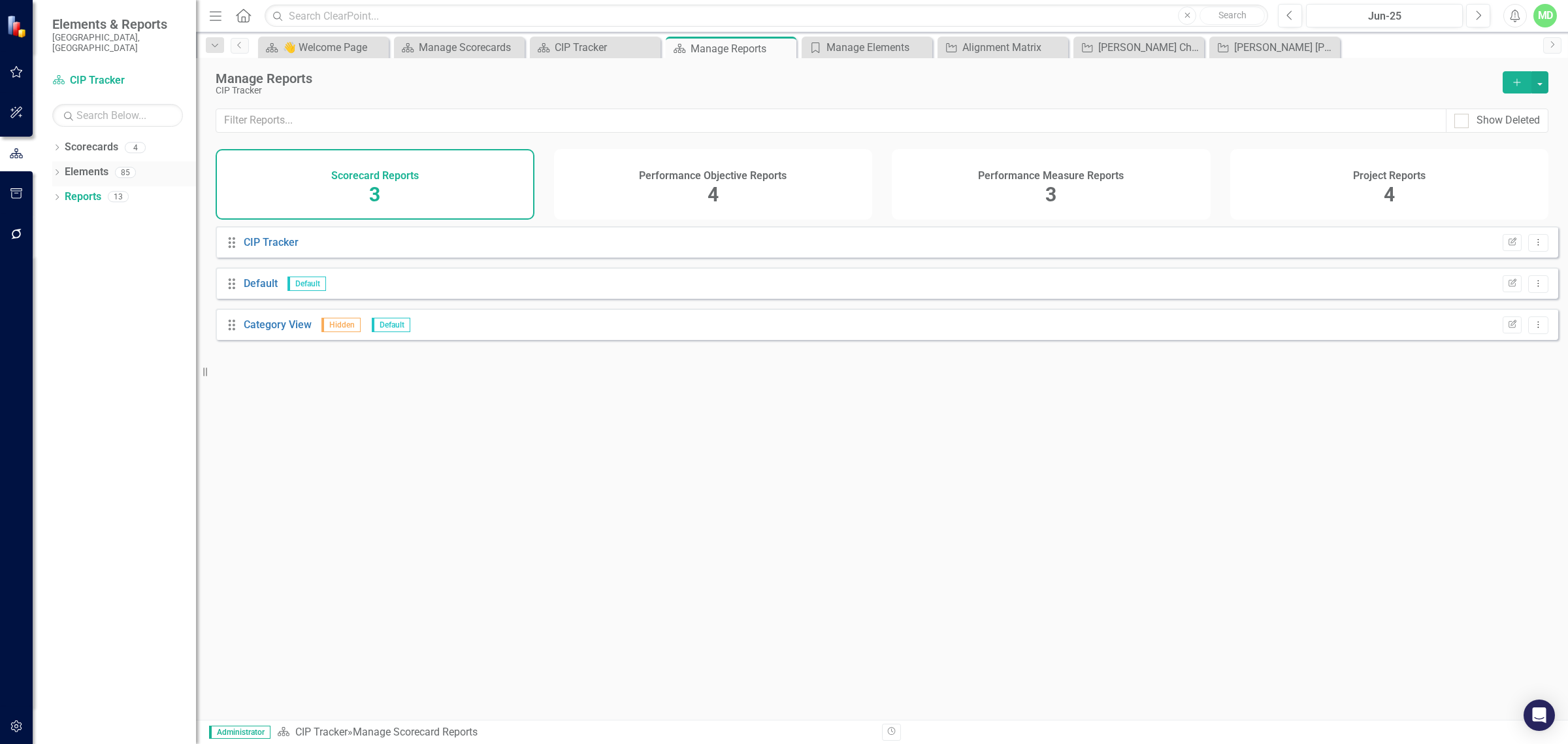
click at [66, 165] on link "Elements" at bounding box center [86, 172] width 44 height 15
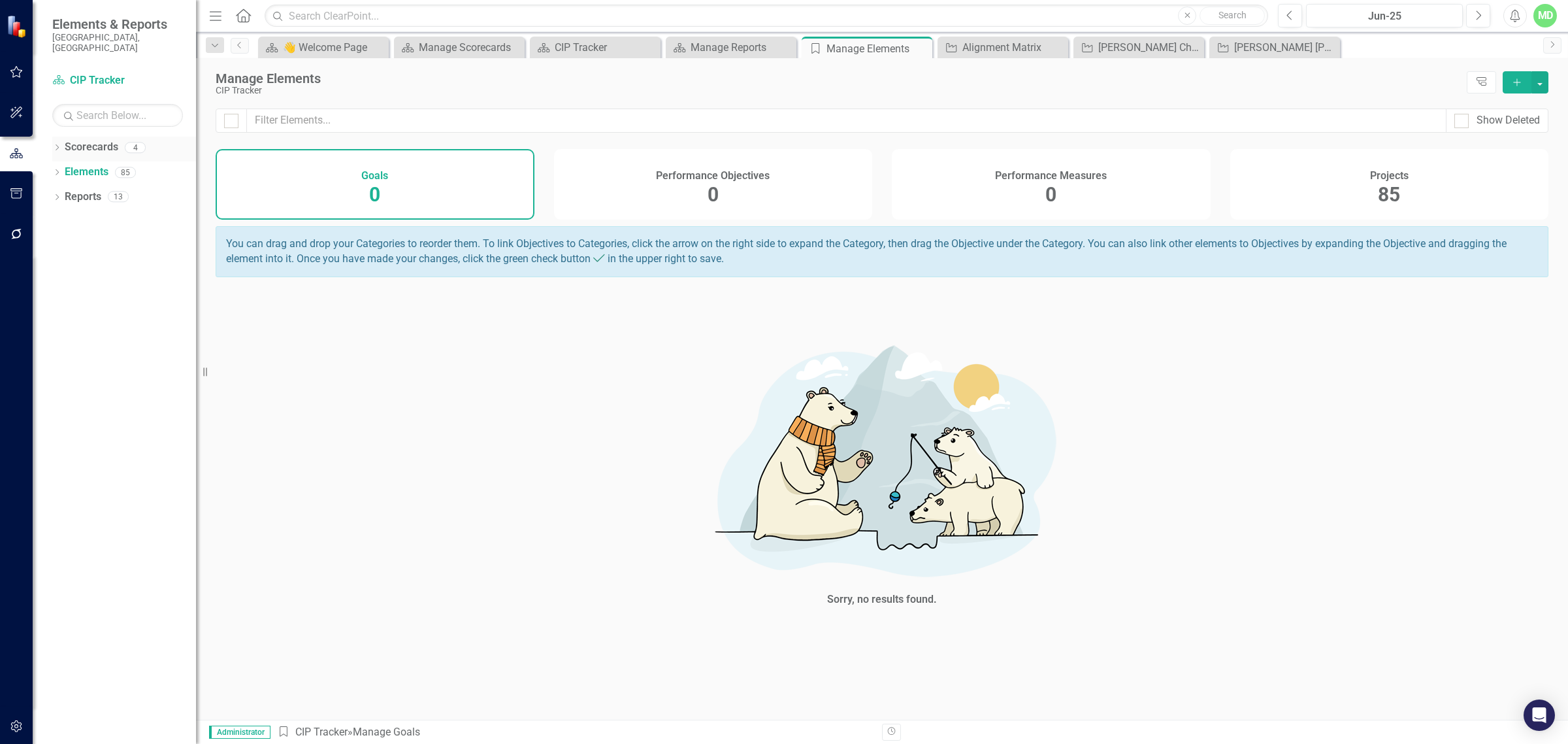
click at [63, 137] on div "Dropdown Scorecards 4" at bounding box center [124, 149] width 144 height 25
click at [51, 137] on div "Dropdown Scorecards 4 ✈️ Upward Airlines Corporate Dropdown TOWF Strategic Plan…" at bounding box center [114, 440] width 164 height 607
click at [66, 140] on link "Scorecards" at bounding box center [92, 147] width 54 height 15
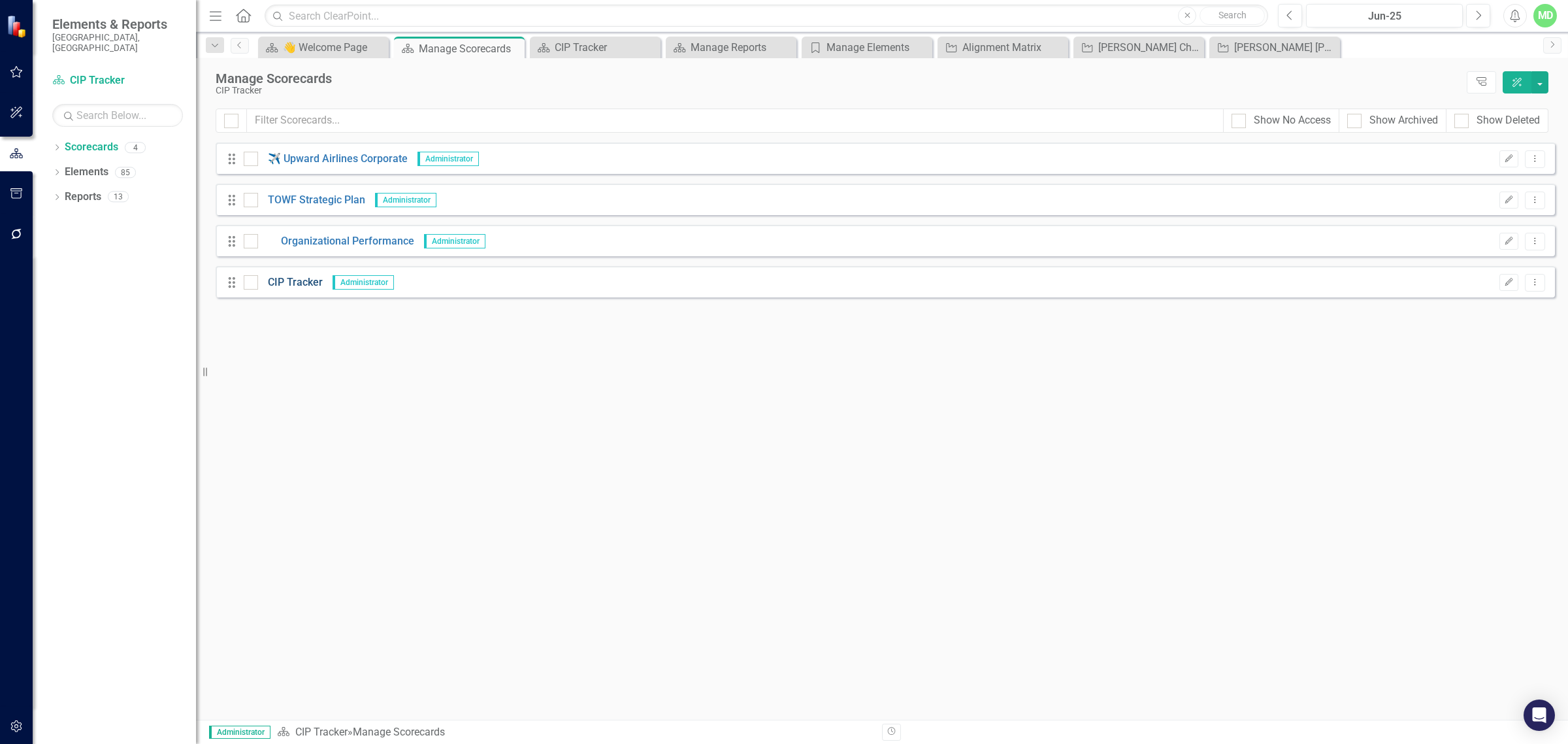
click at [289, 287] on link "CIP Tracker" at bounding box center [291, 283] width 65 height 15
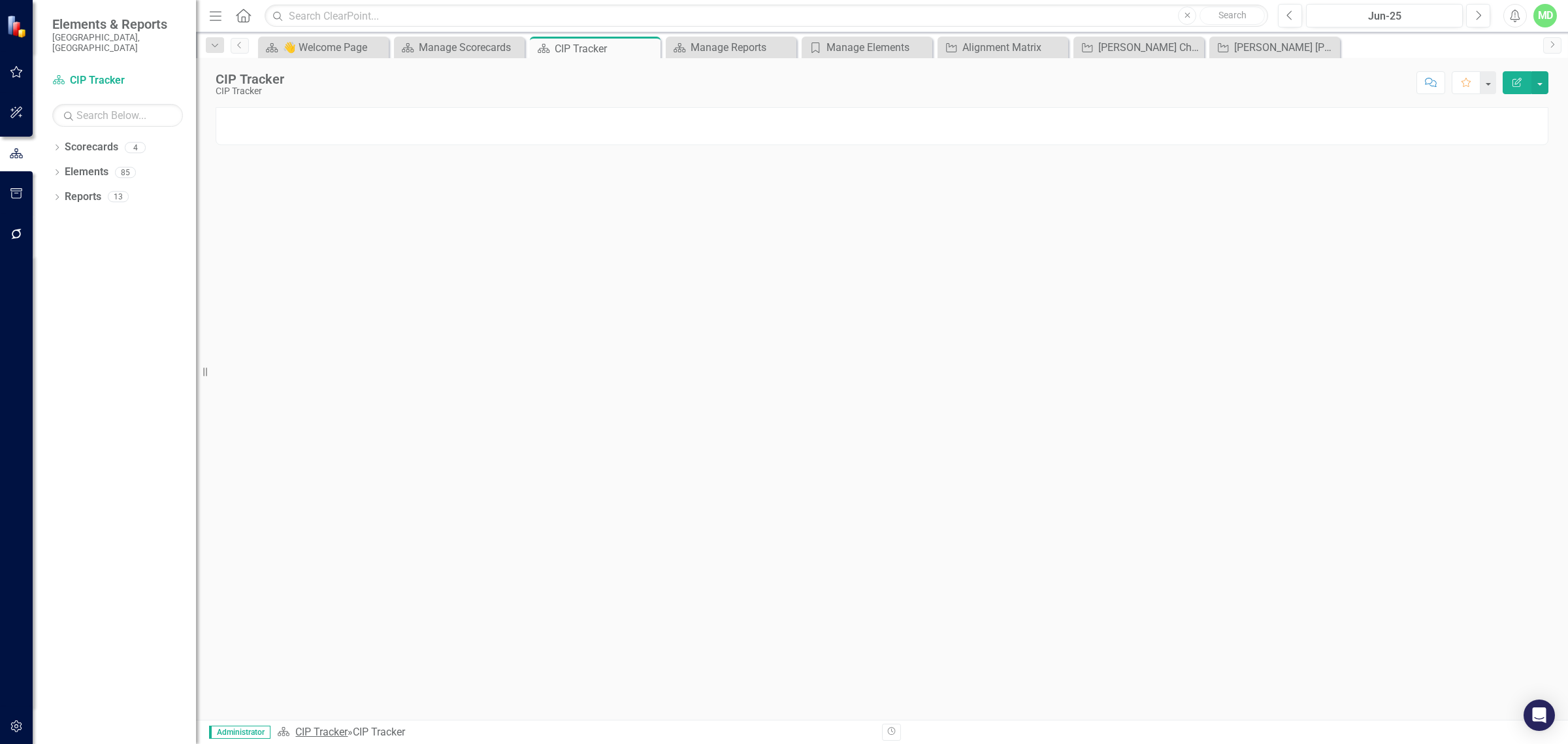
click at [328, 731] on link "CIP Tracker" at bounding box center [322, 731] width 52 height 12
click at [1541, 83] on button "button" at bounding box center [1540, 83] width 17 height 23
click at [205, 377] on icon "Resize" at bounding box center [207, 371] width 13 height 10
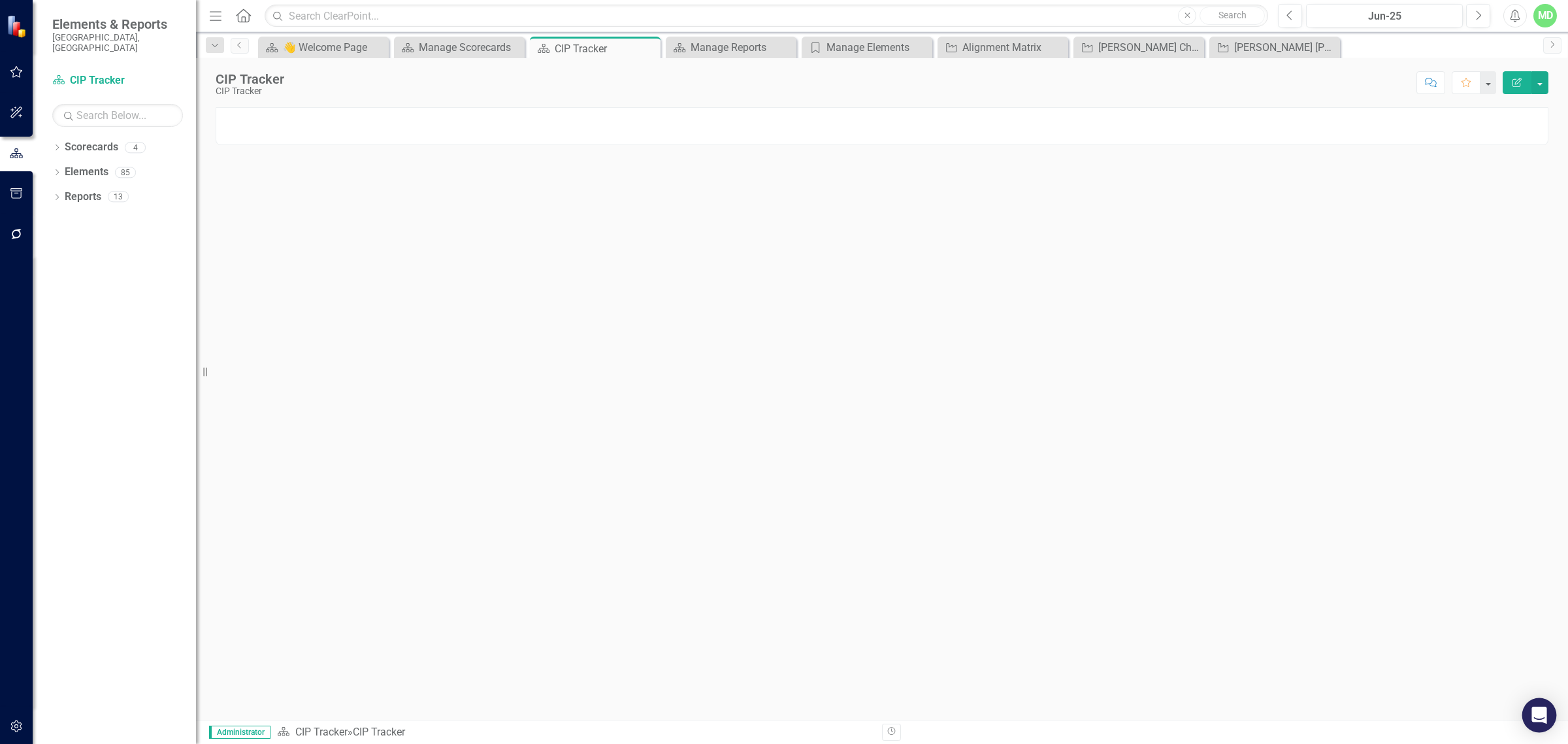
click at [1543, 720] on icon "Open Intercom Messenger" at bounding box center [1539, 715] width 15 height 17
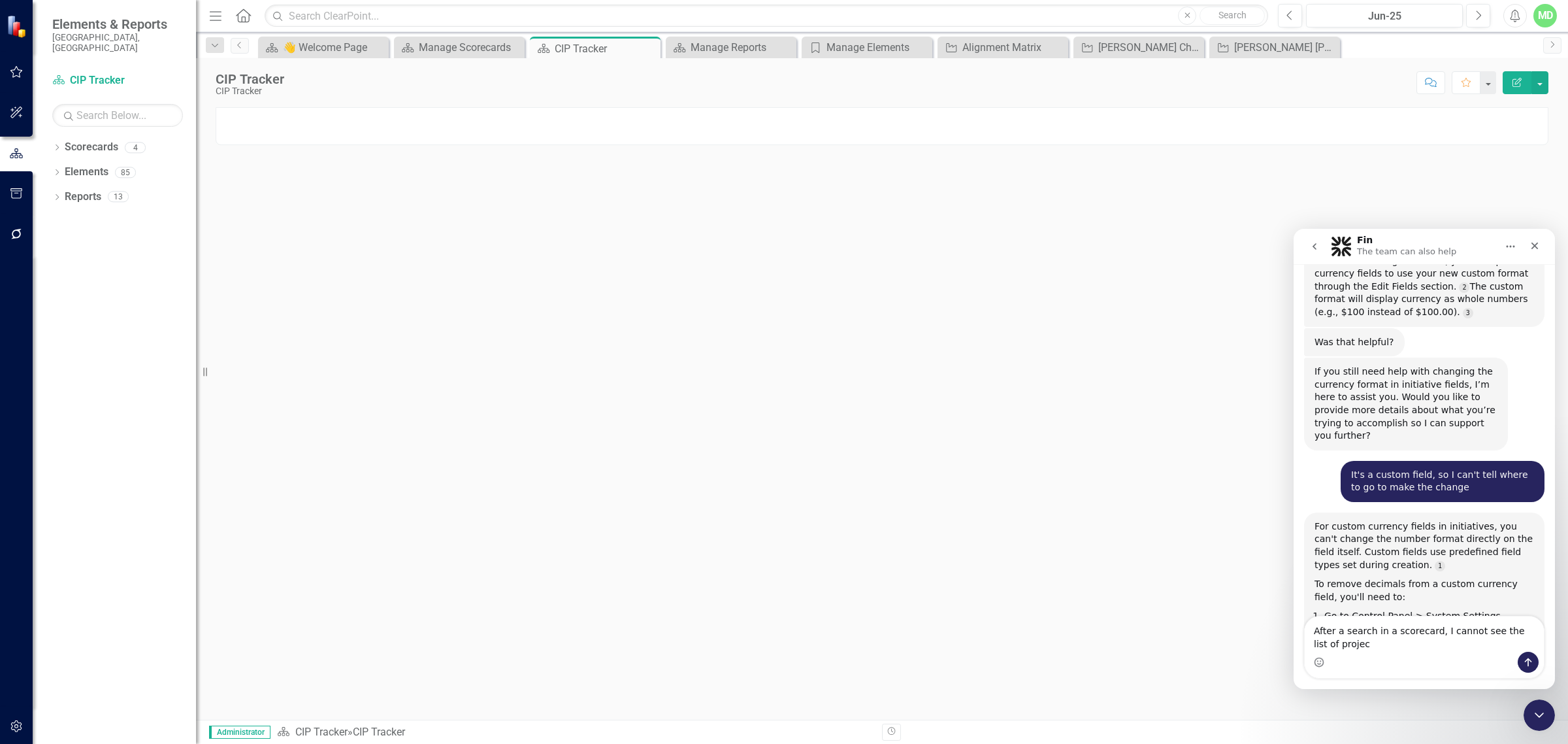
scroll to position [10834, 0]
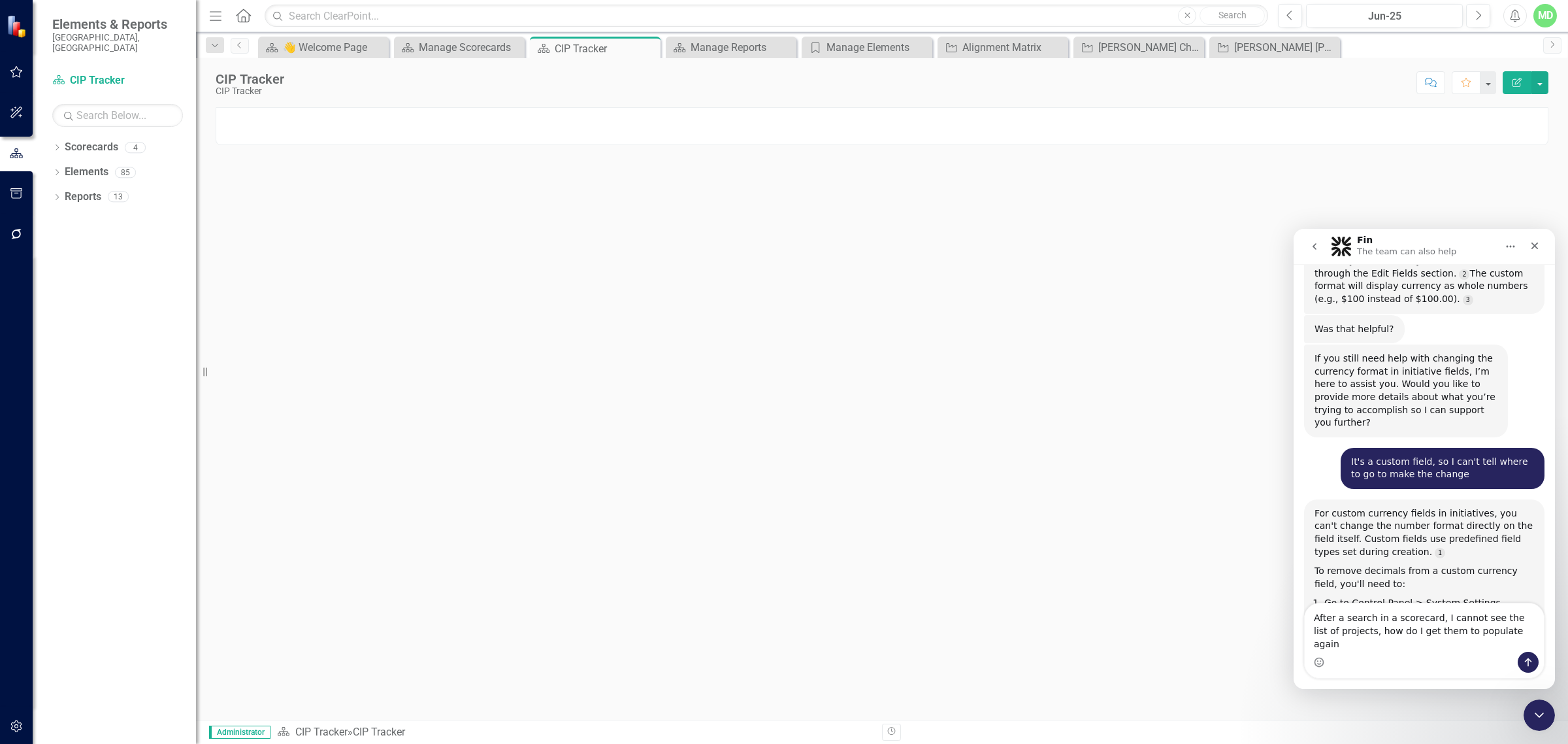
type textarea "After a search in a scorecard, I cannot see the list of projects, how do I get …"
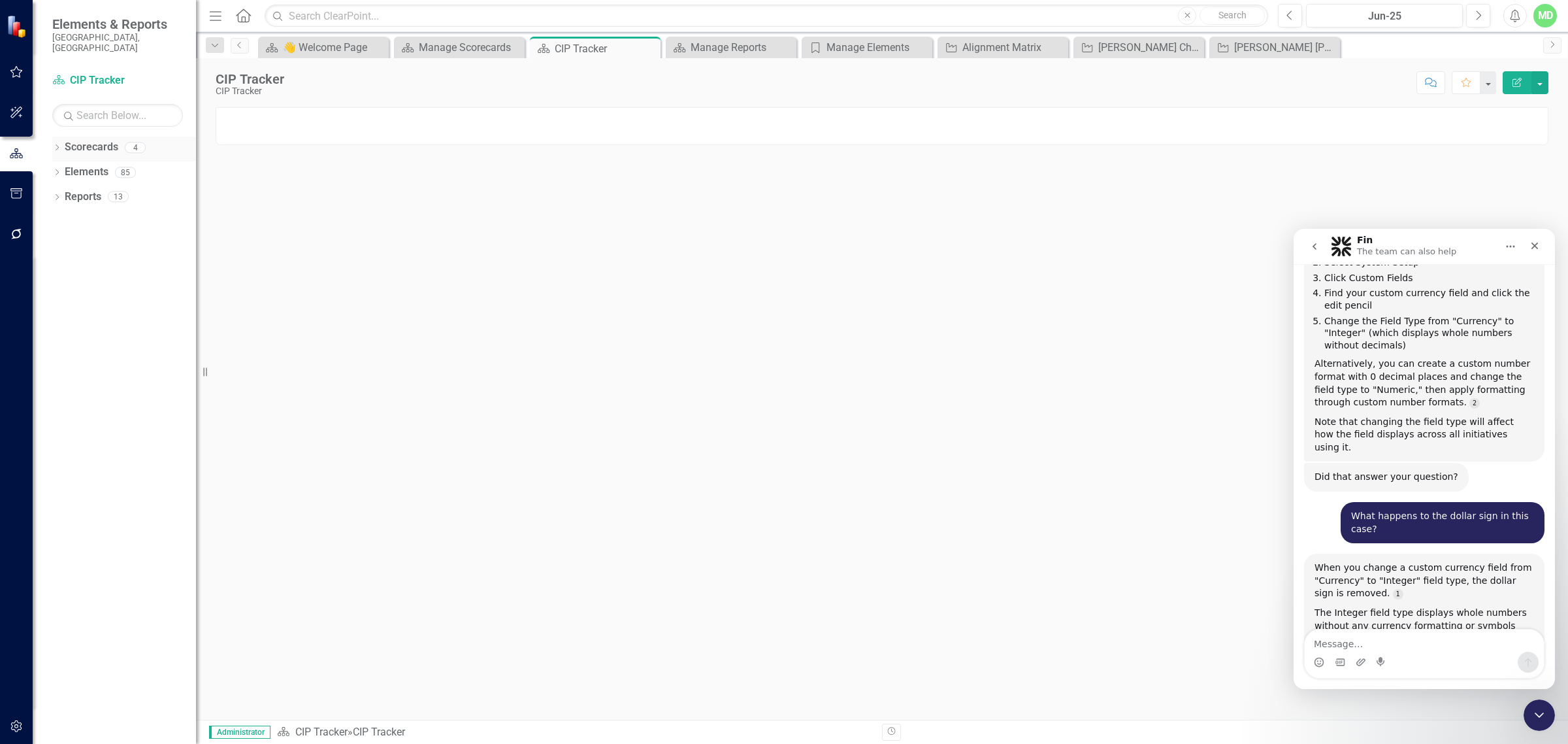
scroll to position [11209, 0]
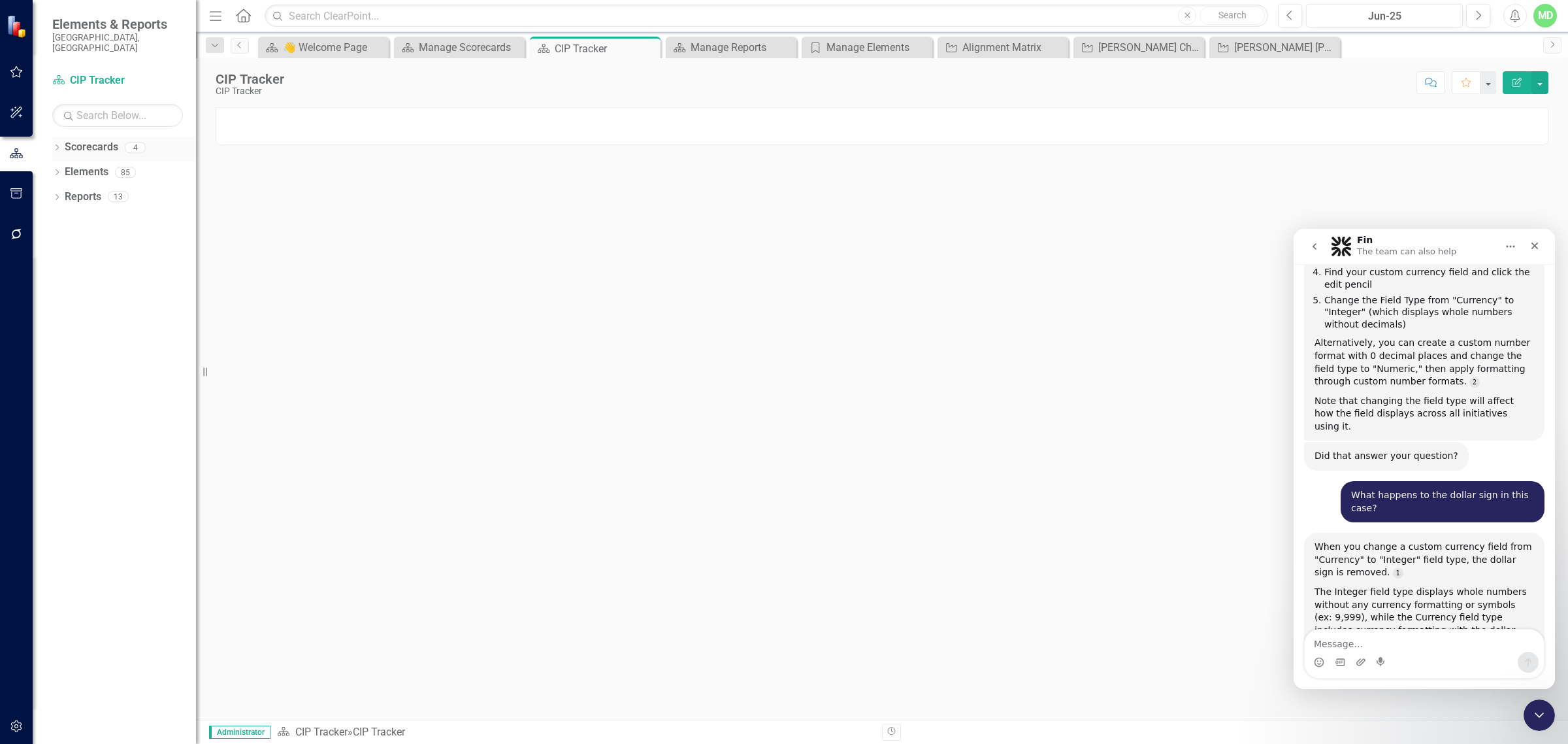
click at [86, 140] on link "Scorecards" at bounding box center [92, 147] width 54 height 15
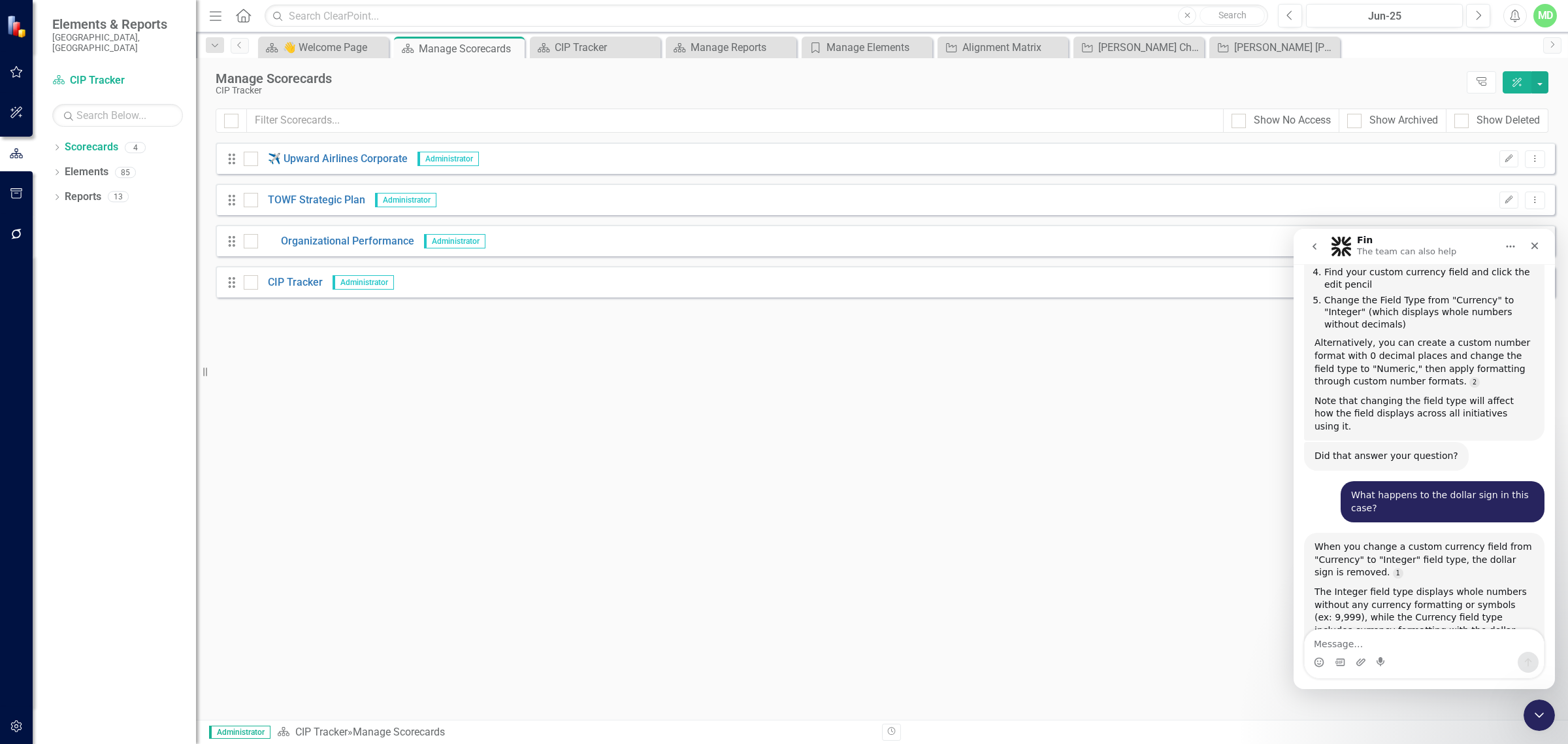
click at [1521, 245] on button "Home" at bounding box center [1510, 246] width 25 height 25
click at [1540, 246] on div "Close" at bounding box center [1535, 246] width 23 height 23
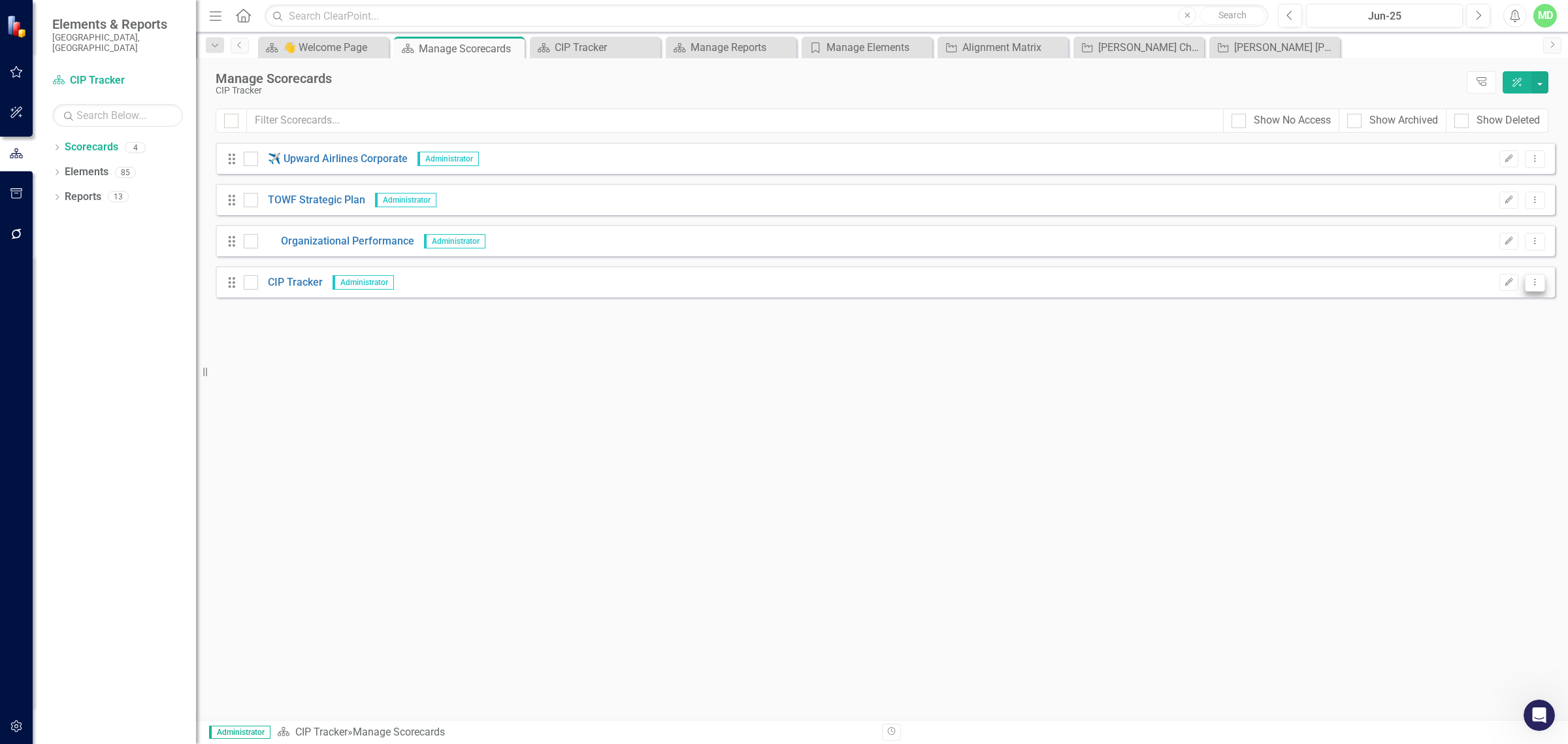
scroll to position [11209, 0]
click at [1530, 275] on button "Dropdown Menu" at bounding box center [1535, 282] width 20 height 18
click at [1402, 282] on div "Drag CIP Tracker Administrator Edit Dropdown Menu" at bounding box center [885, 282] width 1339 height 32
click at [1508, 283] on icon "Edit" at bounding box center [1508, 282] width 10 height 7
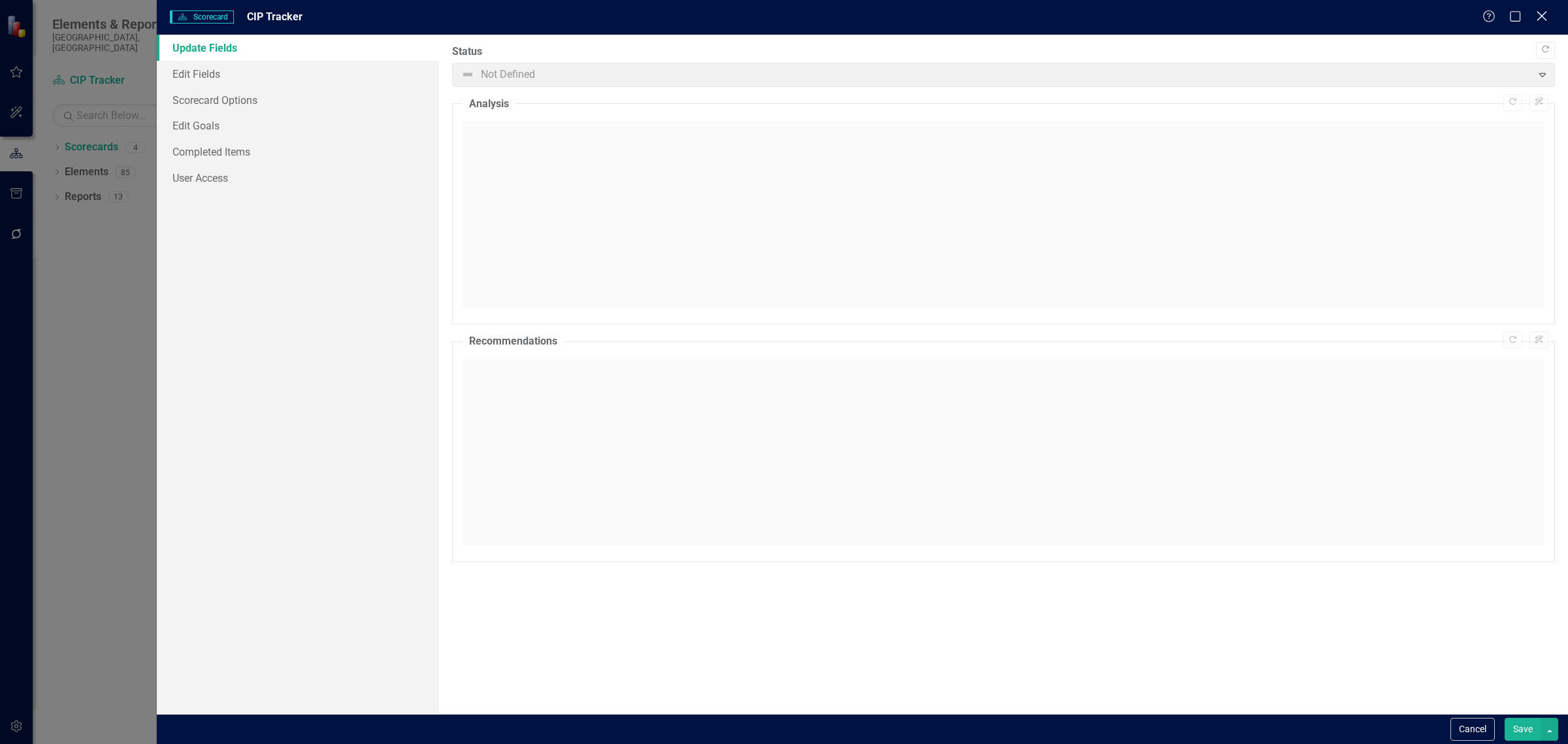
click at [1539, 8] on div "Close" at bounding box center [1542, 17] width 17 height 18
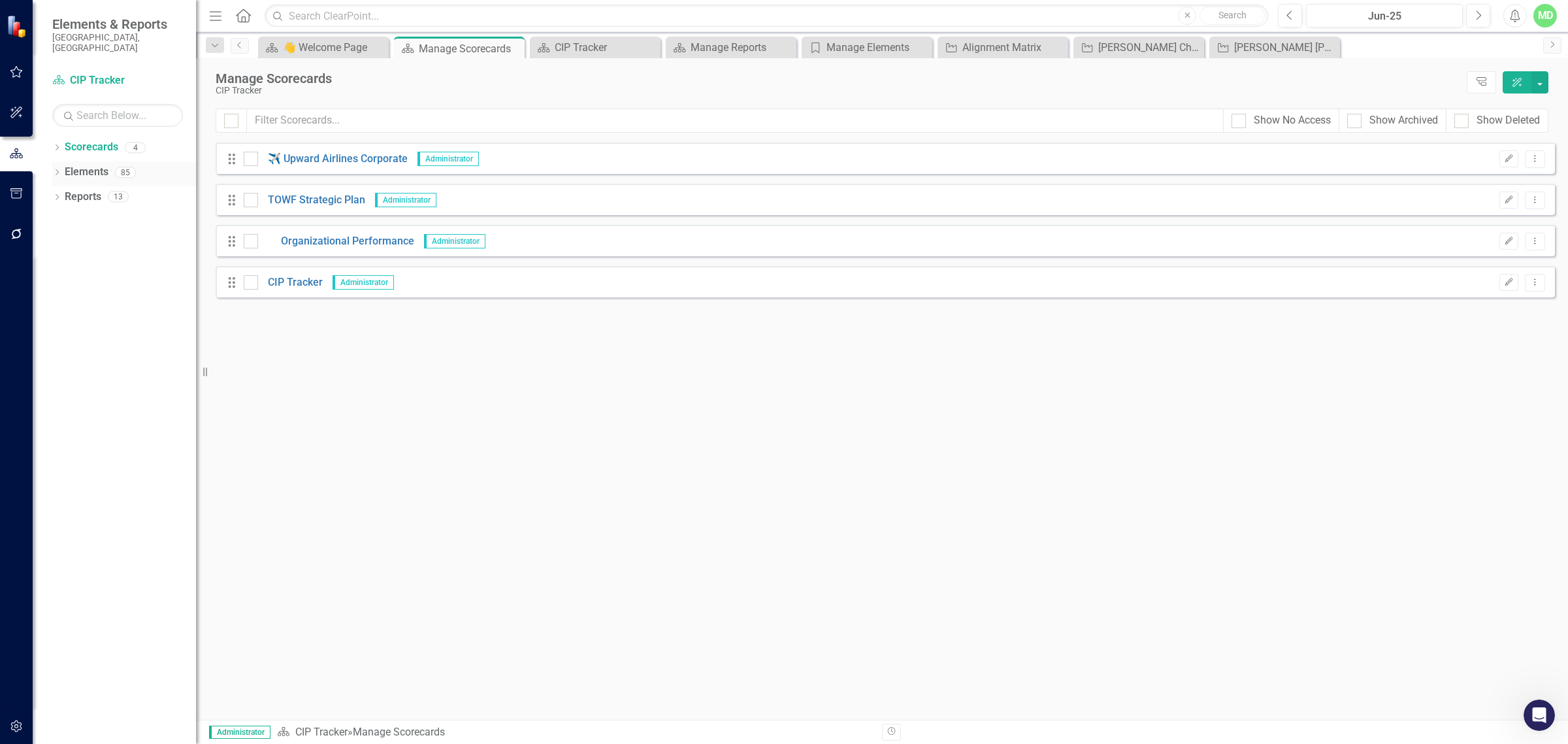
click at [89, 165] on link "Elements" at bounding box center [86, 172] width 44 height 15
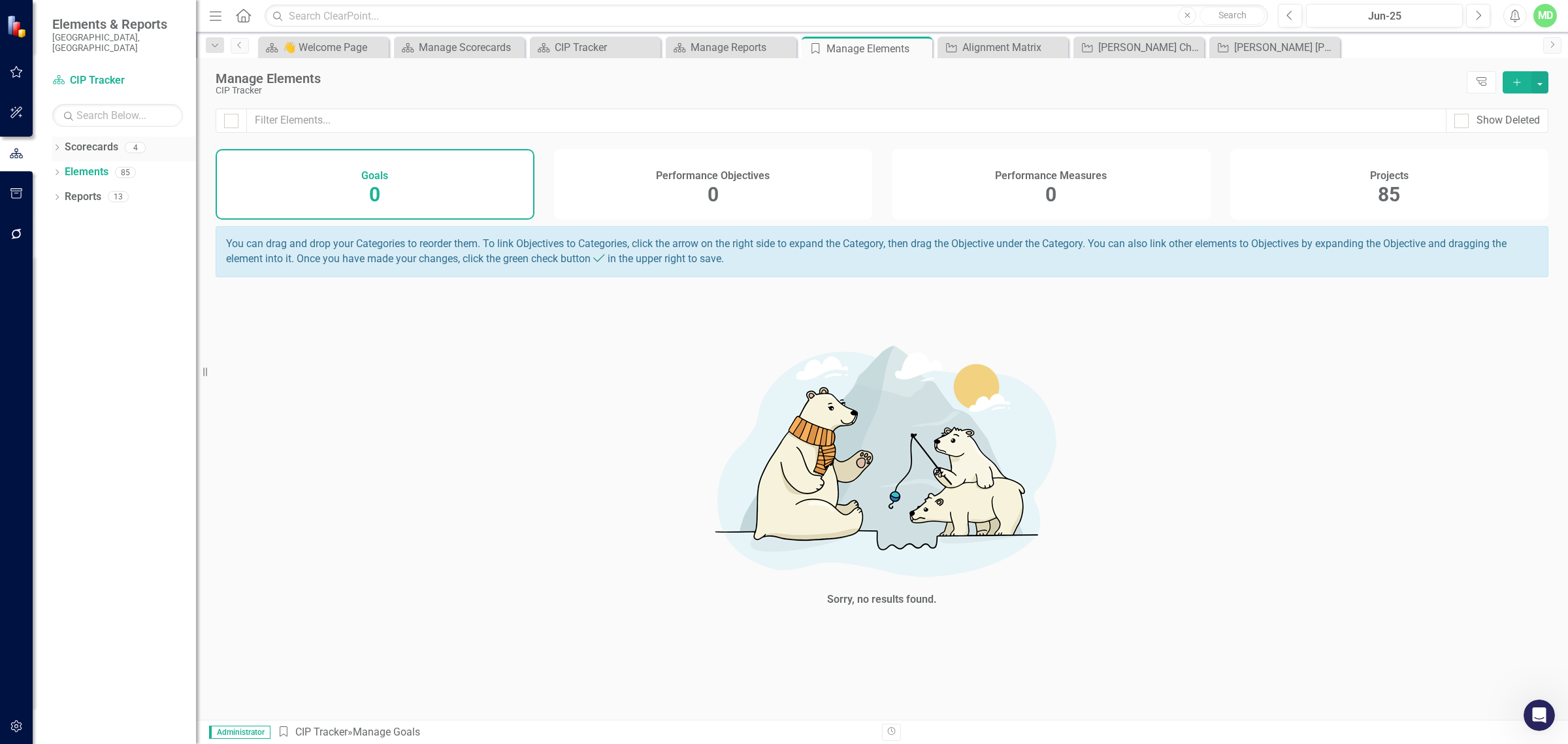
click at [86, 140] on link "Scorecards" at bounding box center [92, 147] width 54 height 15
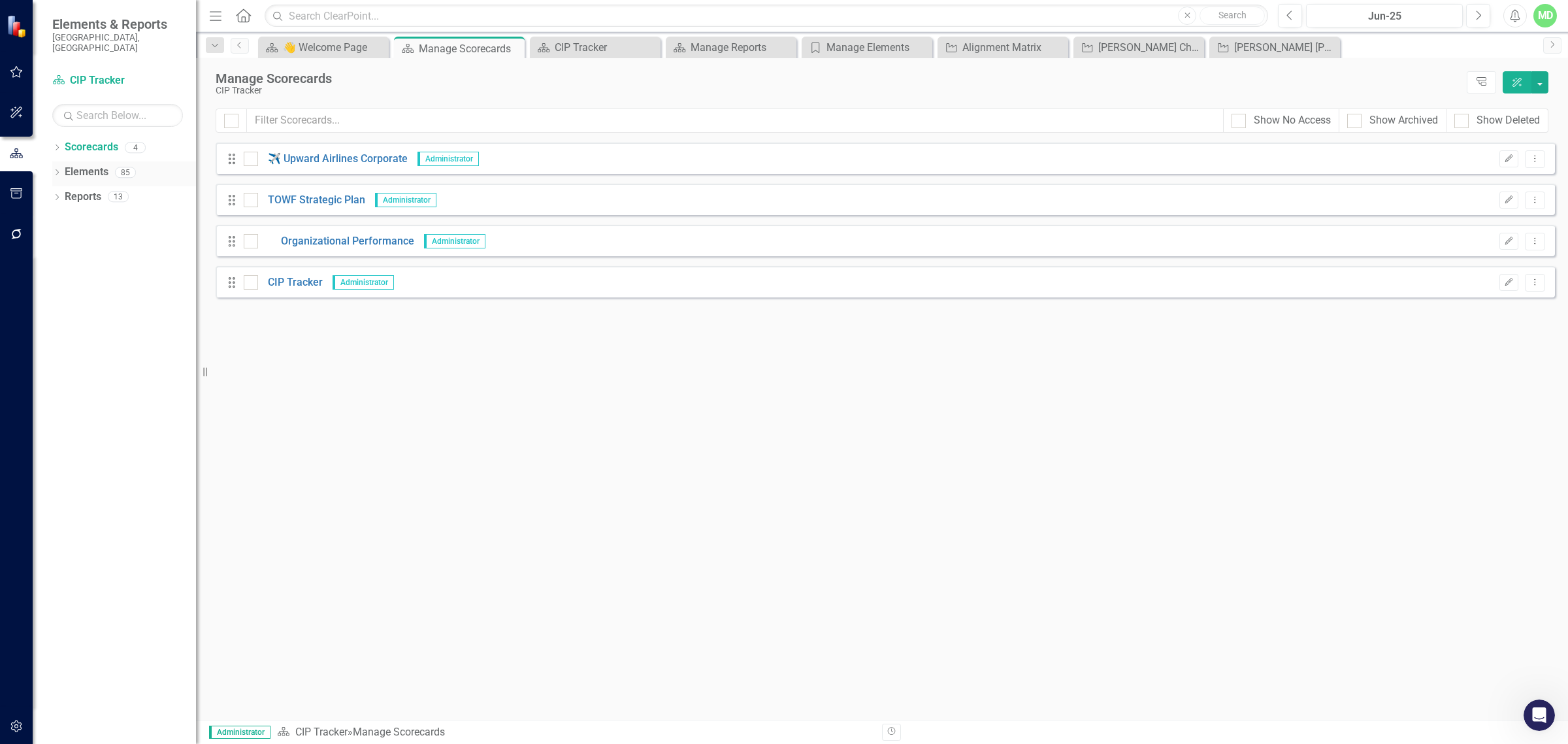
click at [79, 165] on link "Elements" at bounding box center [86, 172] width 44 height 15
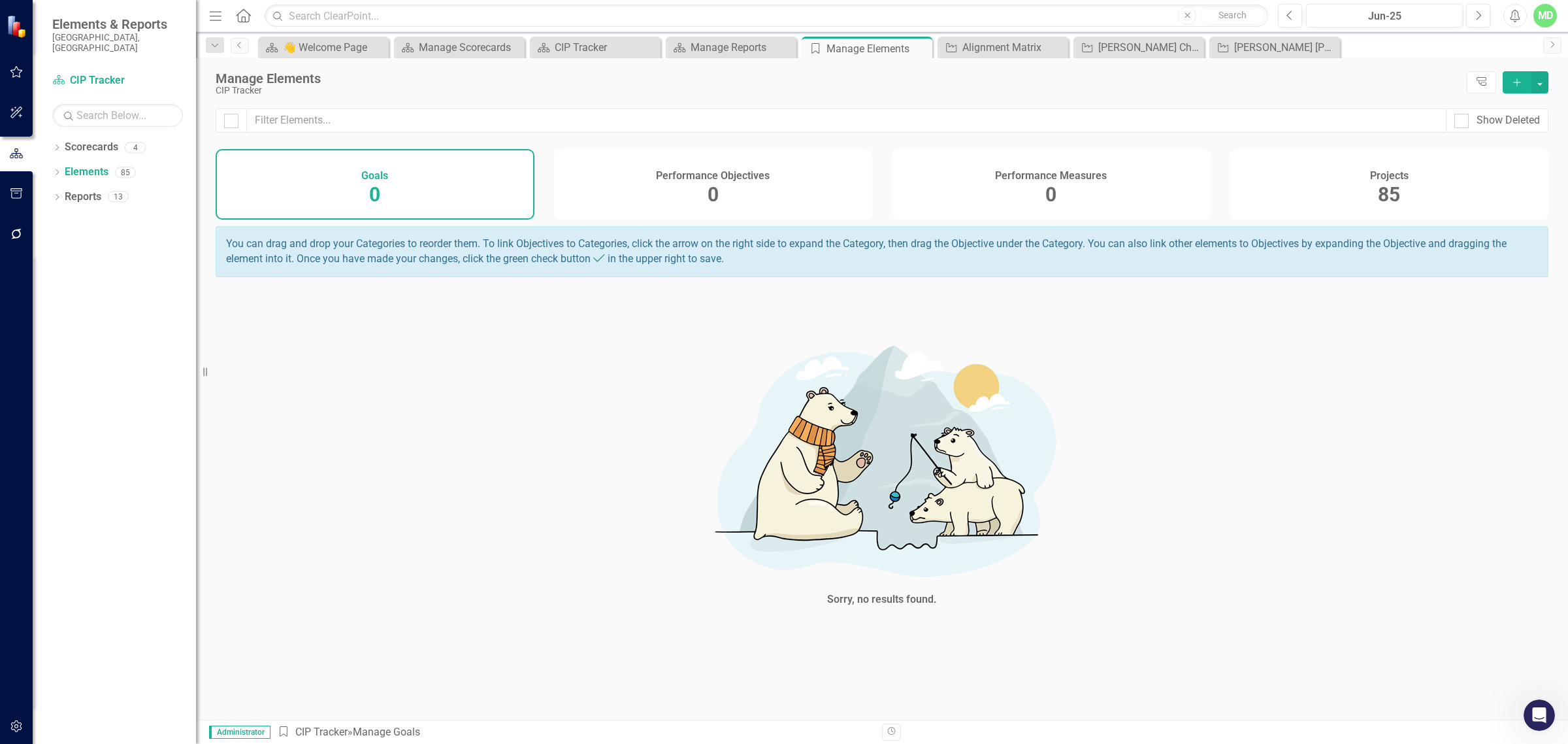
click at [1352, 190] on div "Projects 85" at bounding box center [1389, 184] width 319 height 71
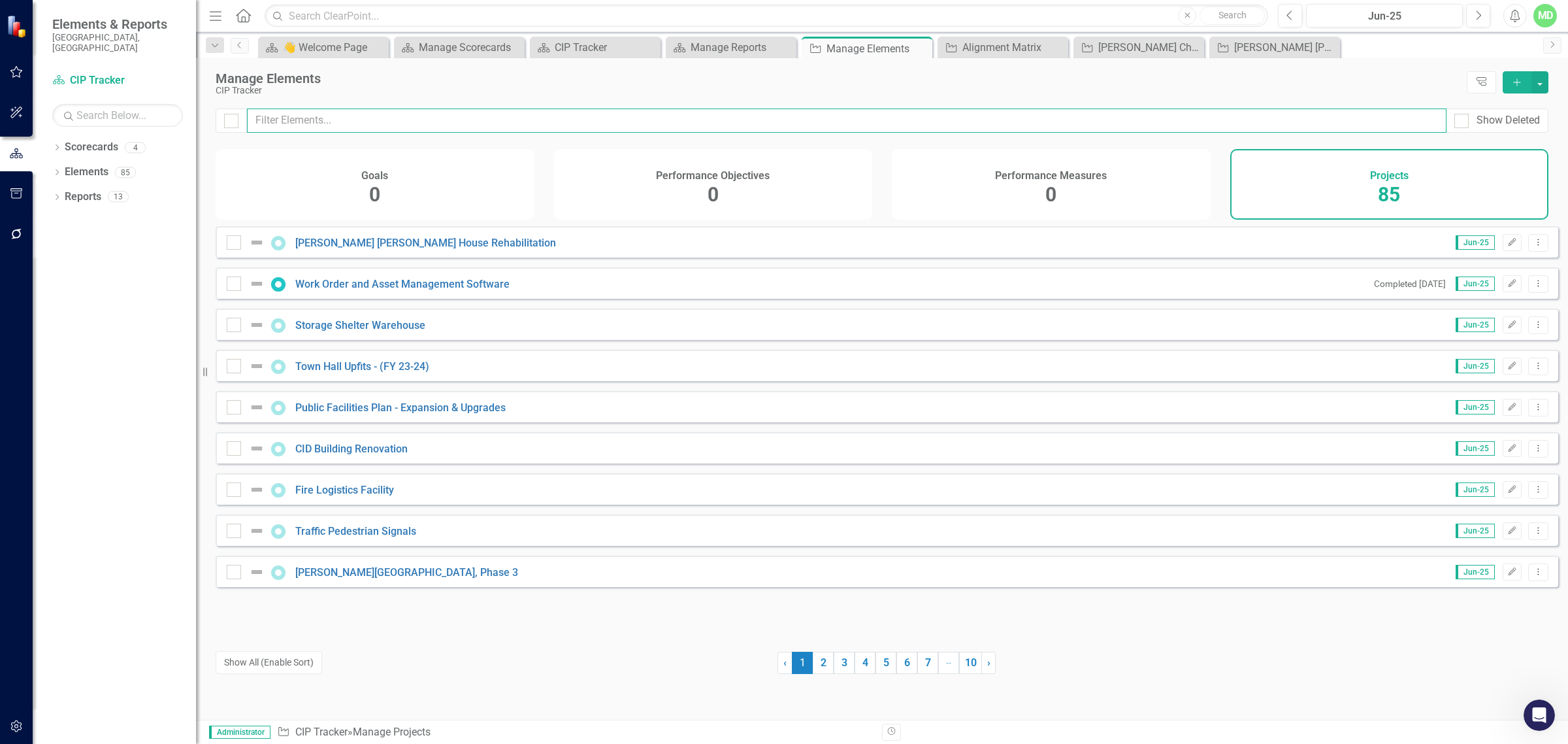
click at [269, 115] on input "text" at bounding box center [847, 121] width 1200 height 24
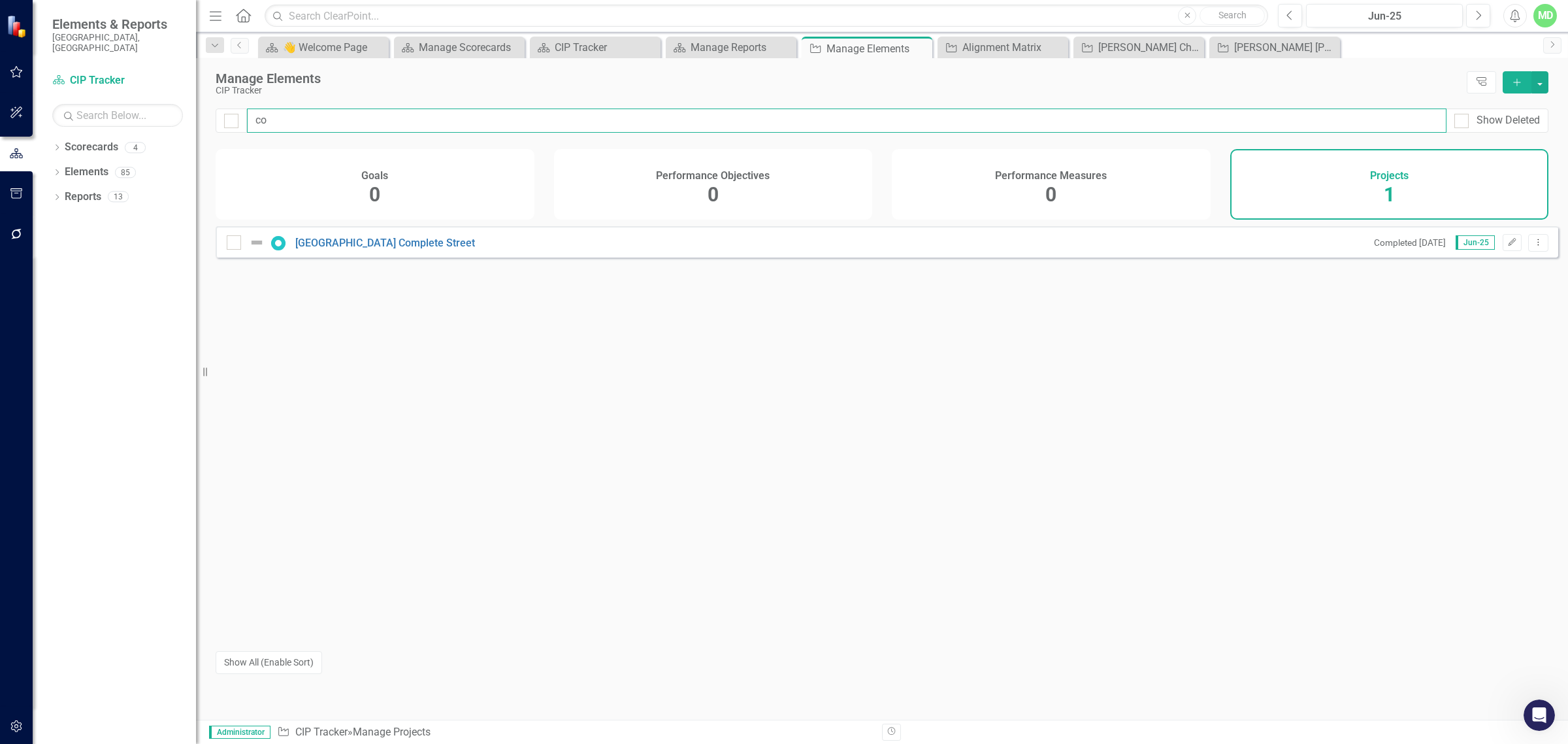
type input "c"
type input "s"
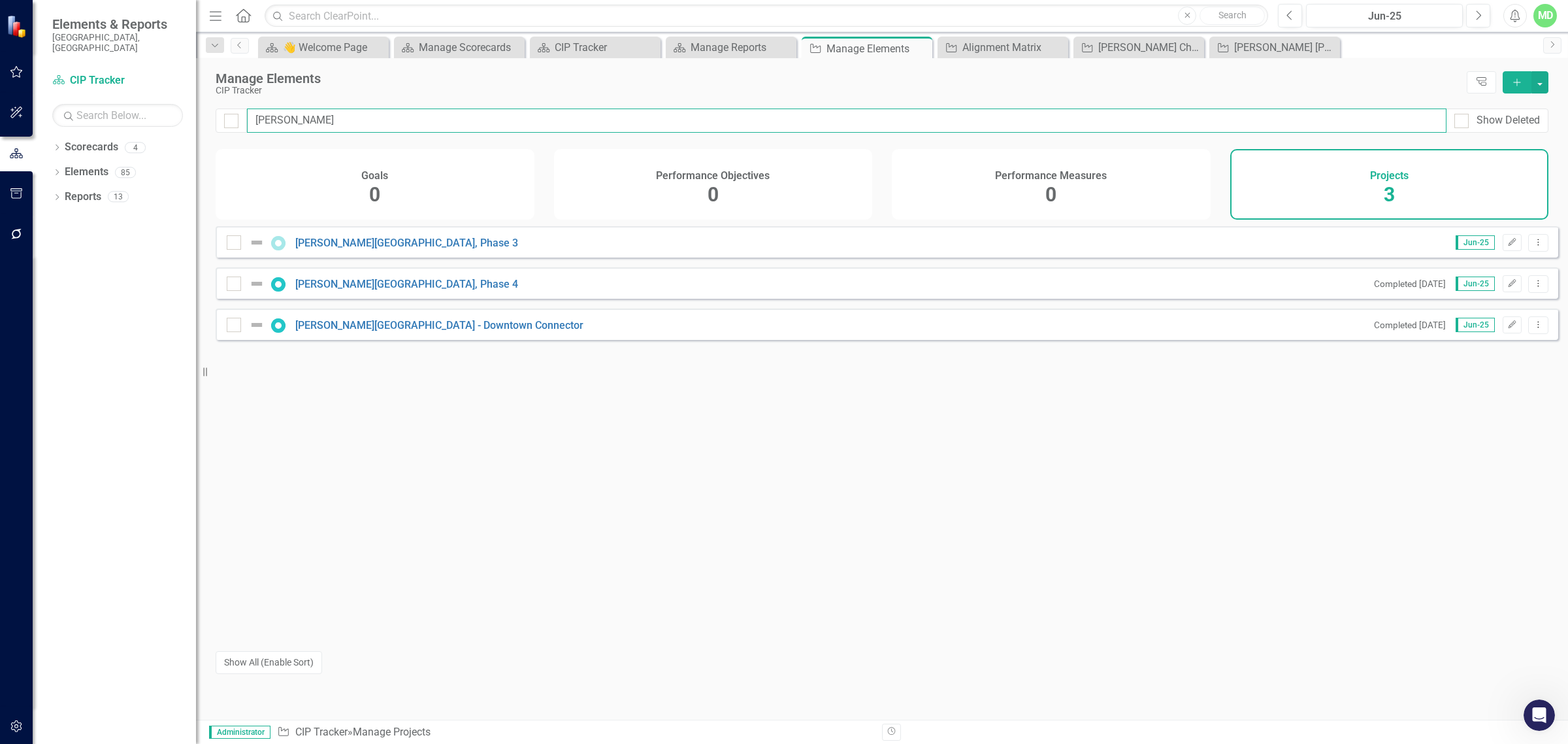
type input "dunn"
click at [285, 127] on input "dunn" at bounding box center [847, 121] width 1200 height 24
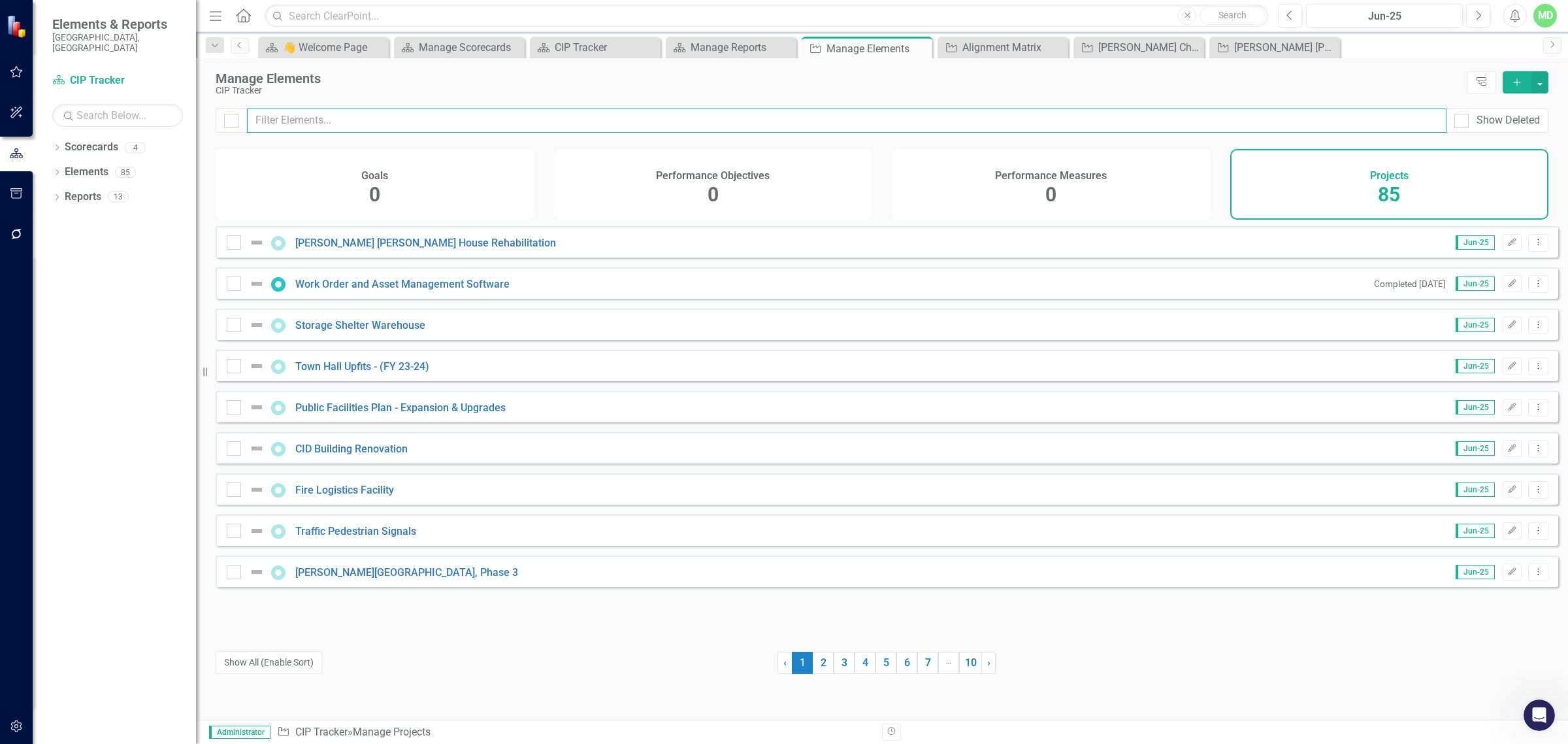
click at [259, 124] on input "text" at bounding box center [847, 121] width 1200 height 24
click at [91, 173] on div "Elements 85" at bounding box center [130, 174] width 131 height 25
click at [78, 190] on link "Reports" at bounding box center [83, 197] width 36 height 15
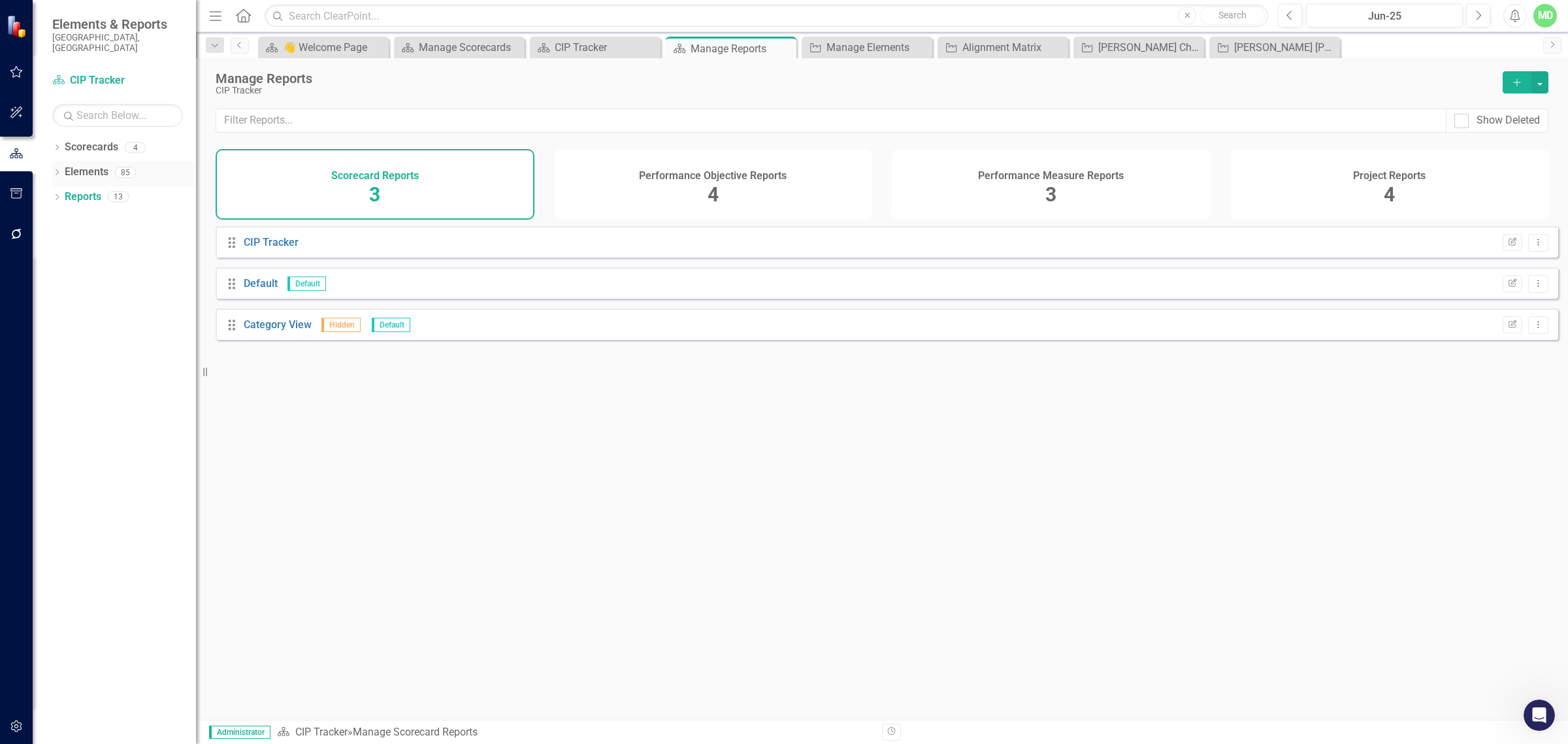
click at [86, 165] on link "Elements" at bounding box center [86, 172] width 44 height 15
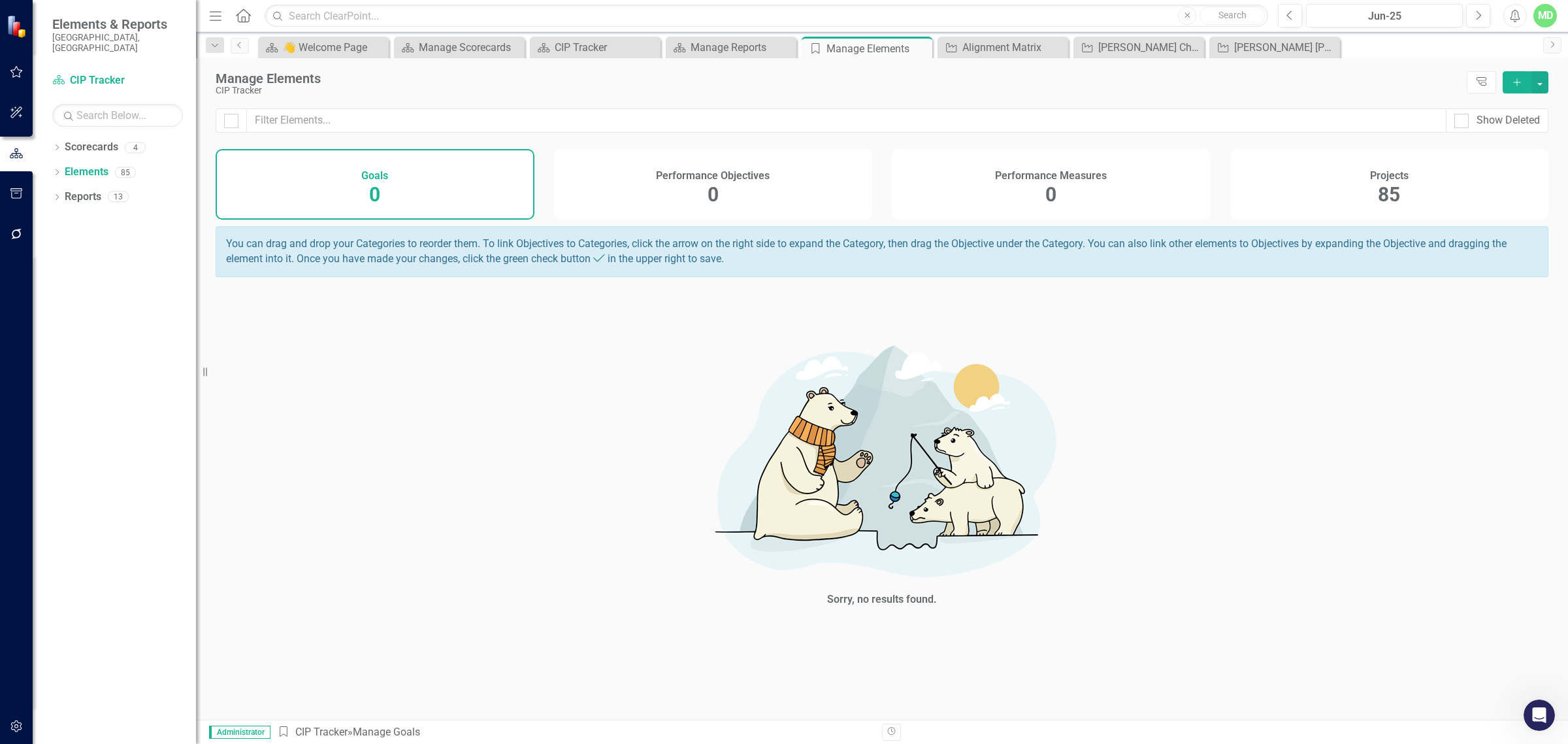
click at [1363, 181] on div "Projects 85" at bounding box center [1389, 184] width 319 height 71
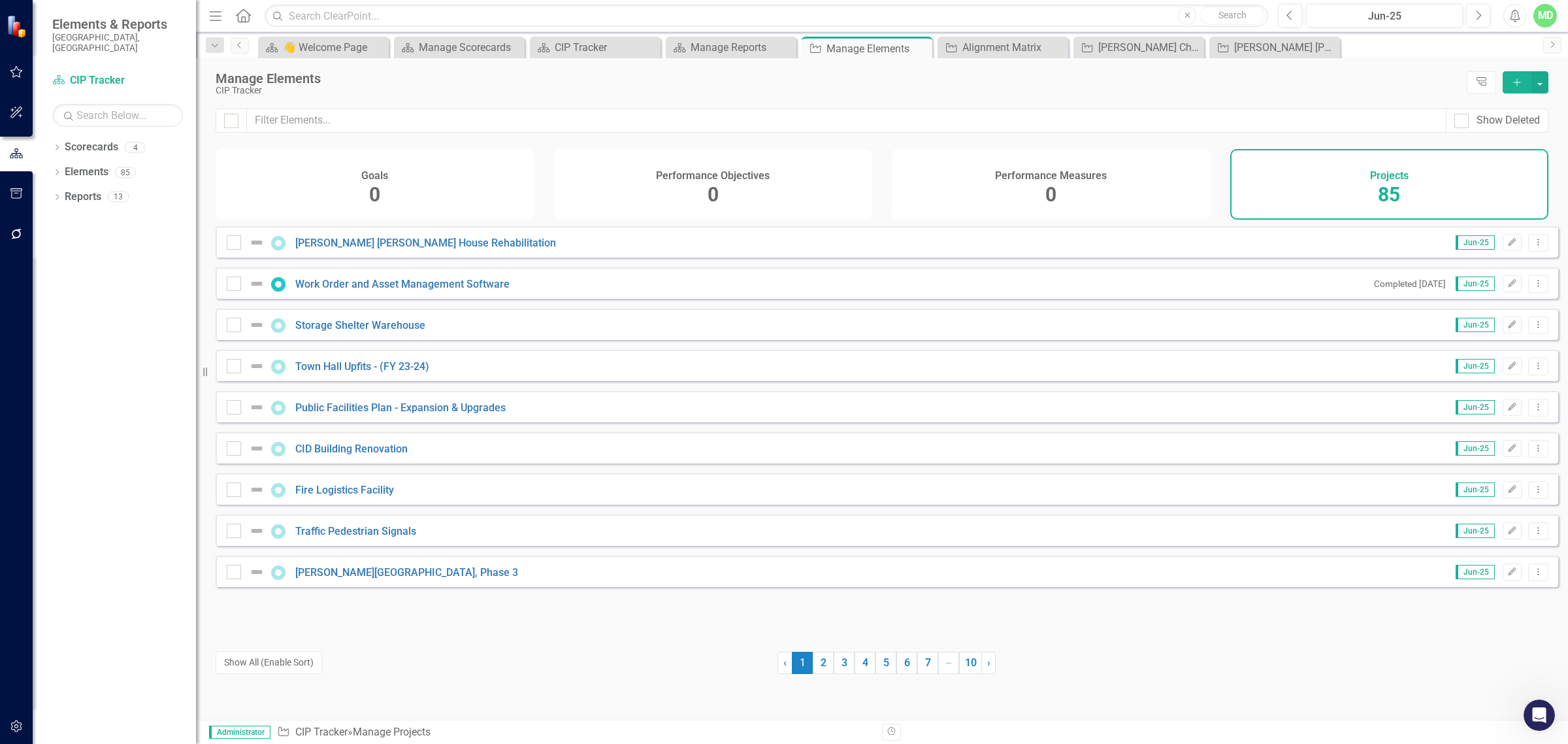
click at [1516, 80] on icon "Add" at bounding box center [1517, 83] width 12 height 9
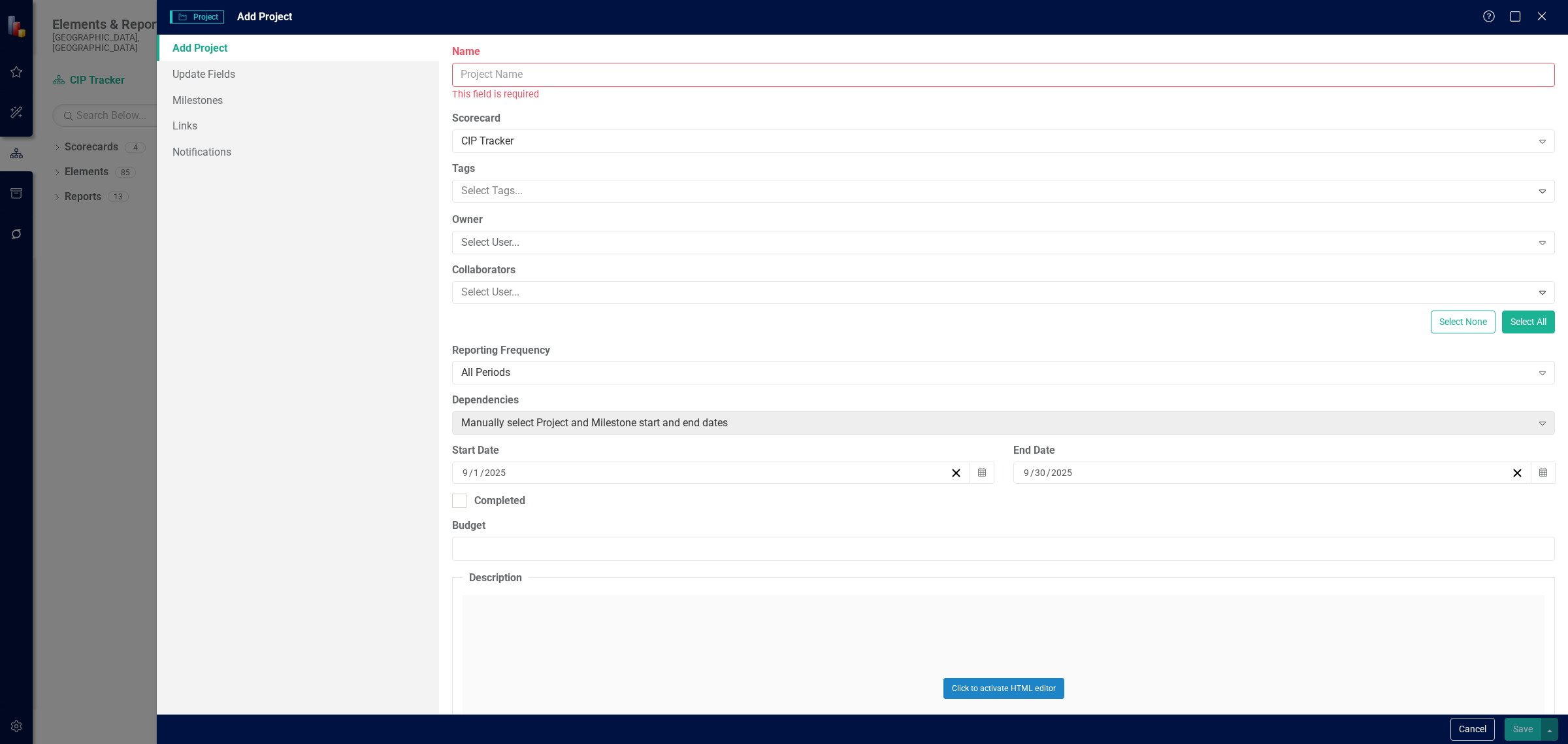
click at [565, 77] on input "Name" at bounding box center [1003, 74] width 1103 height 24
type input "New Project"
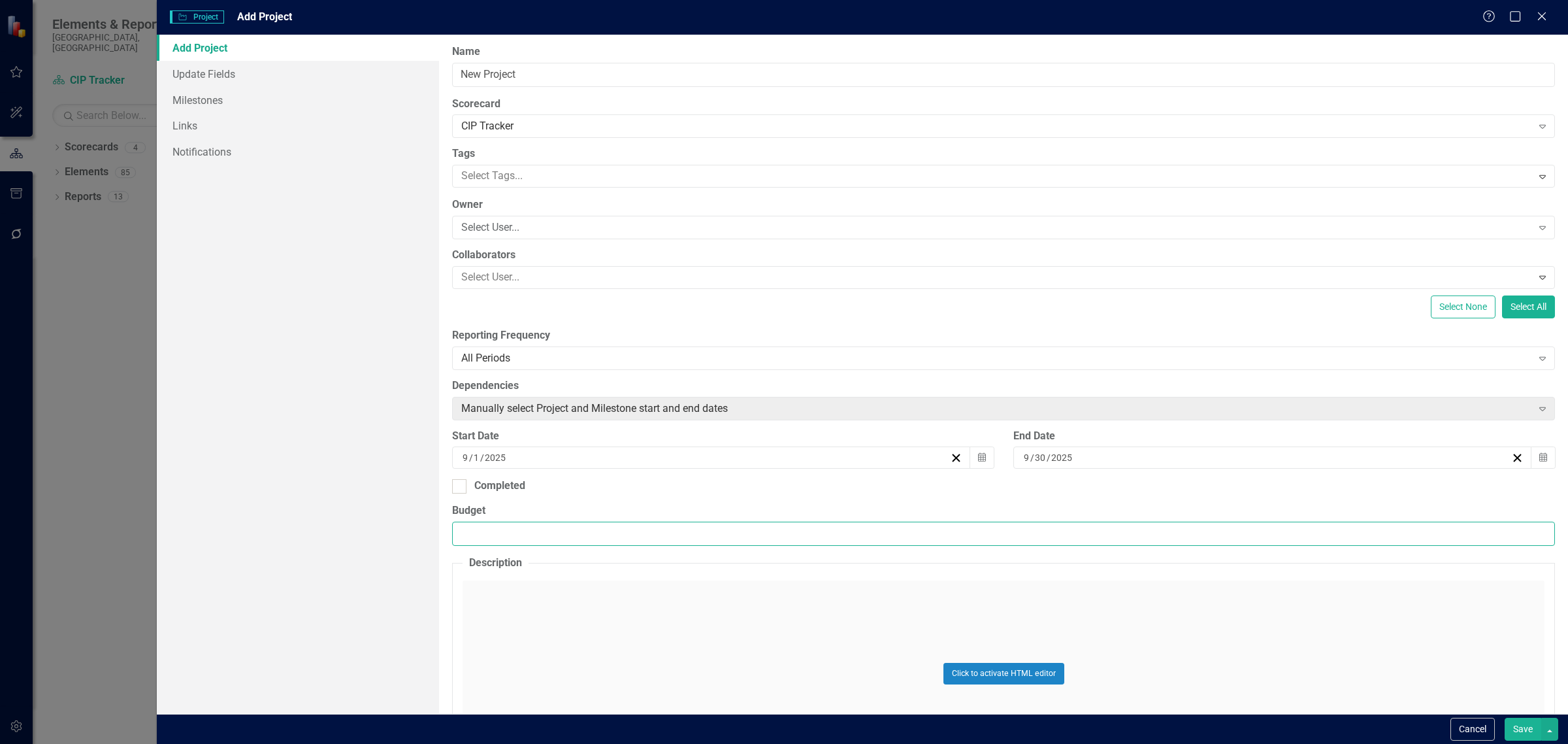
click at [477, 538] on input "Budget" at bounding box center [1003, 534] width 1103 height 24
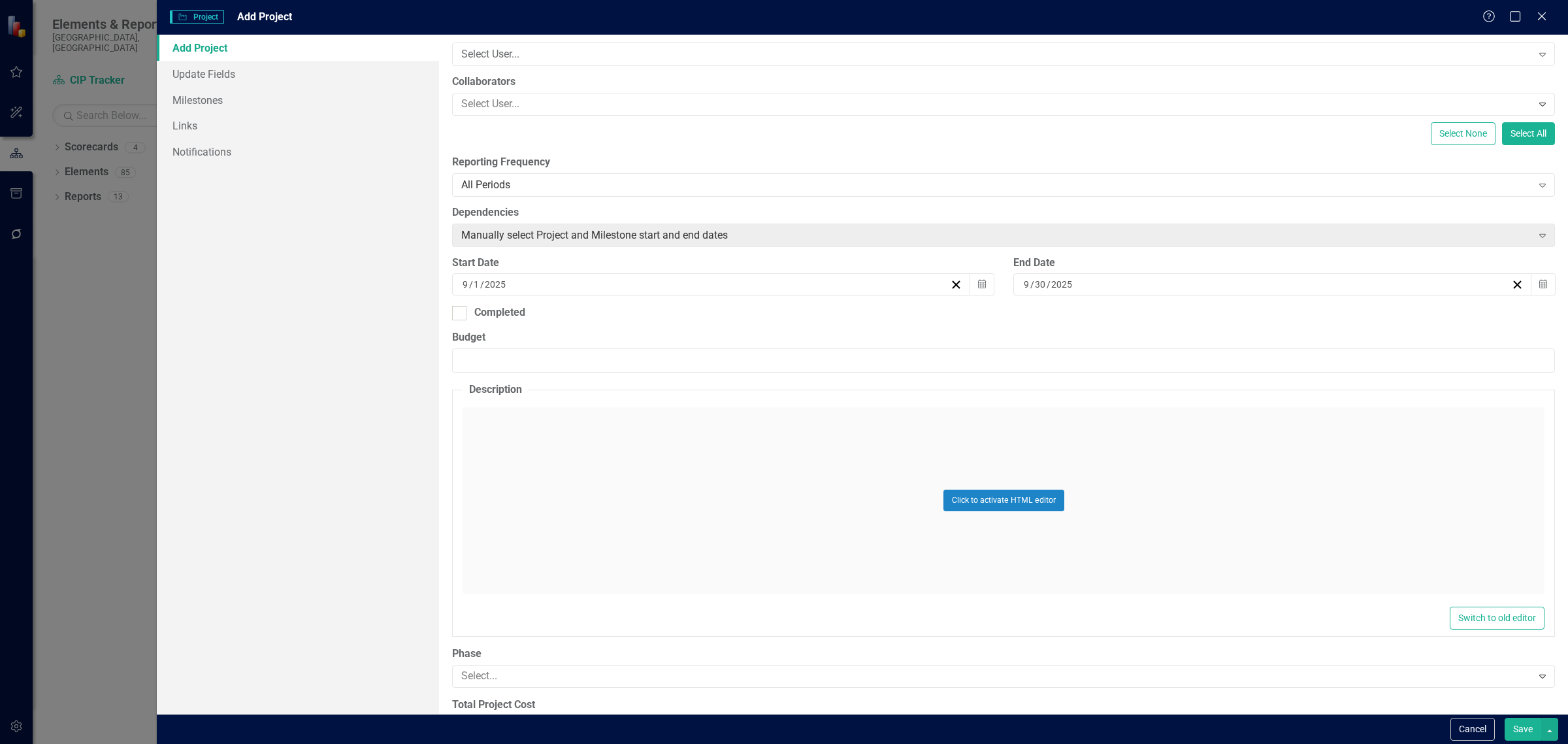
scroll to position [219, 0]
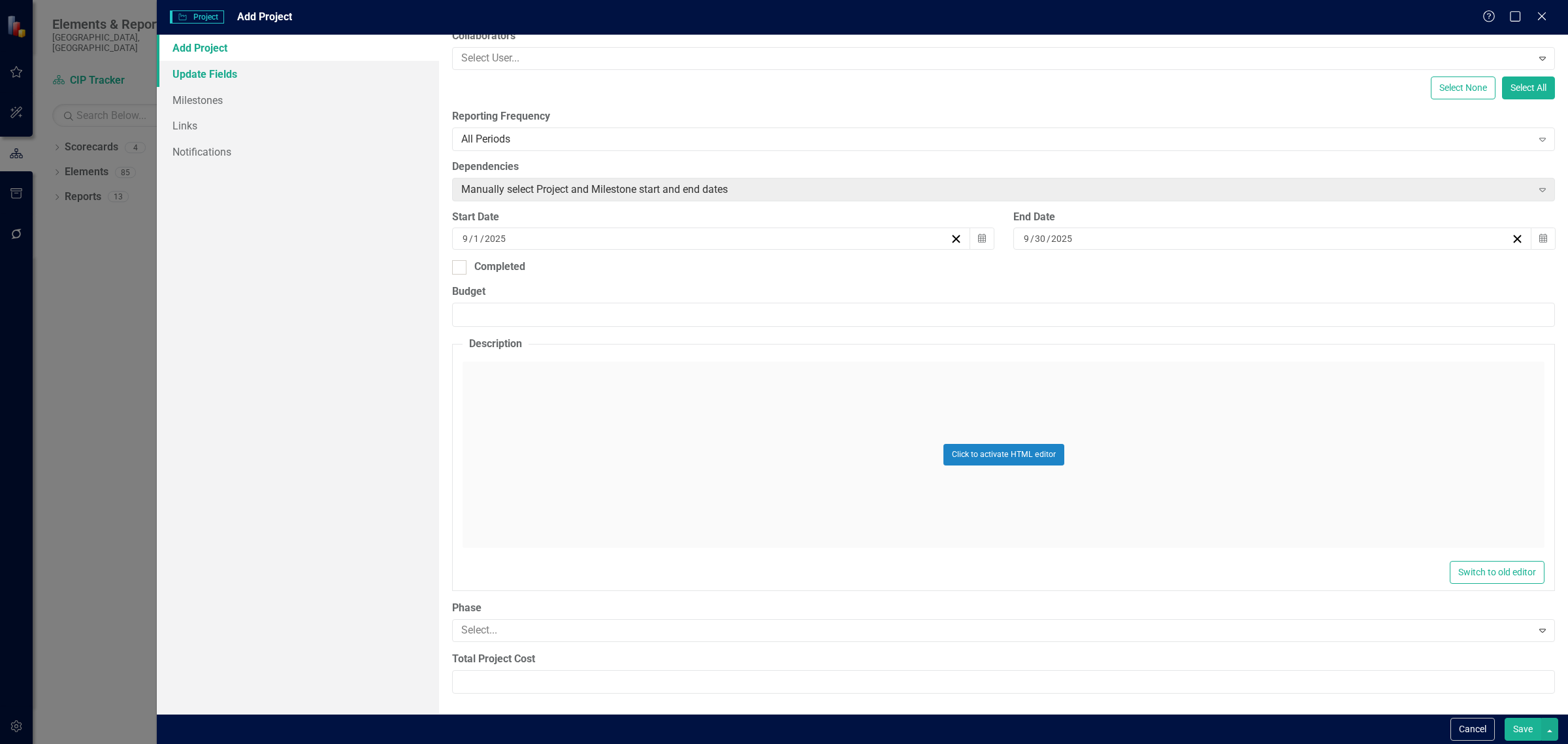
click at [196, 78] on link "Update Fields" at bounding box center [299, 73] width 283 height 26
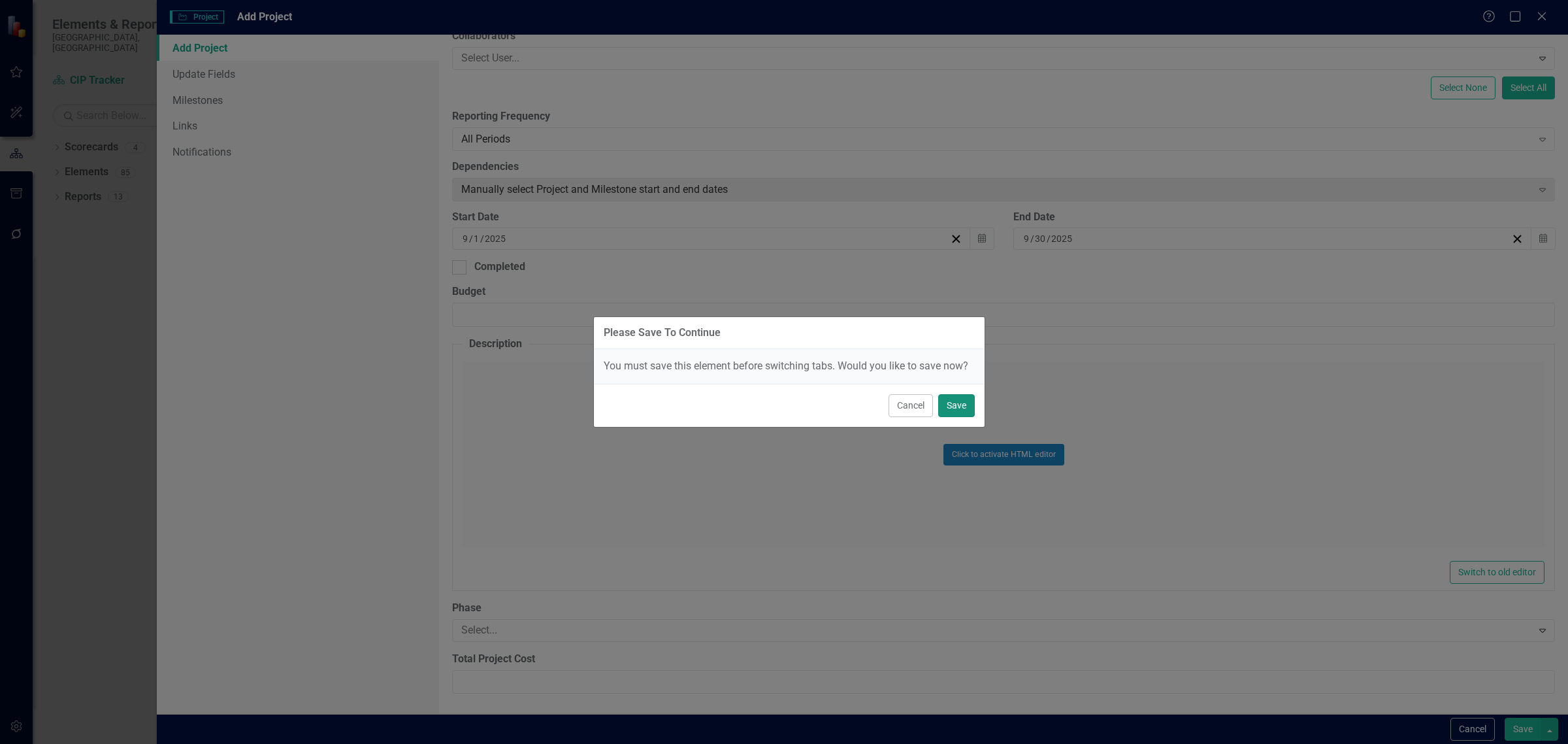
click at [952, 408] on button "Save" at bounding box center [956, 405] width 36 height 23
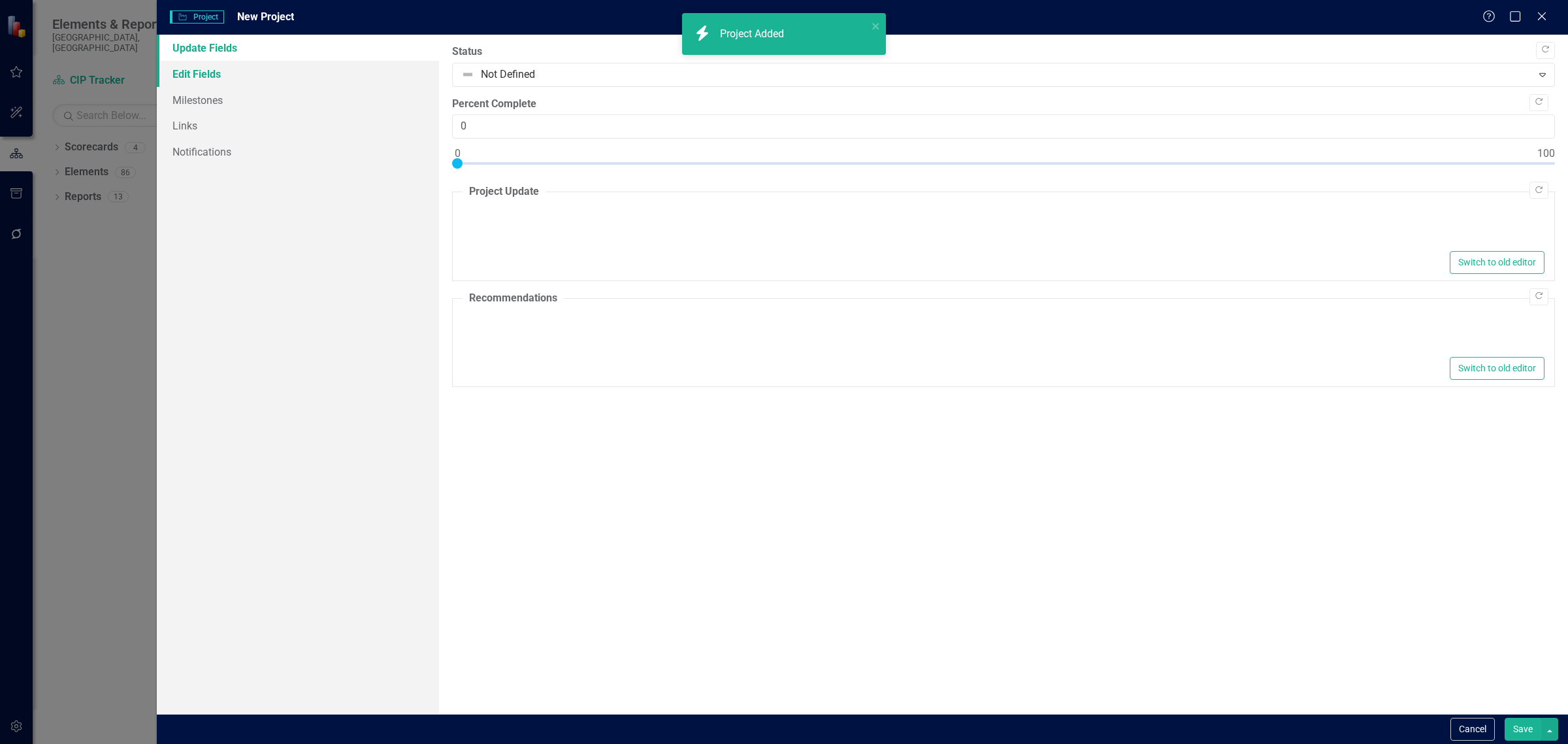
click at [198, 75] on link "Edit Fields" at bounding box center [299, 73] width 283 height 26
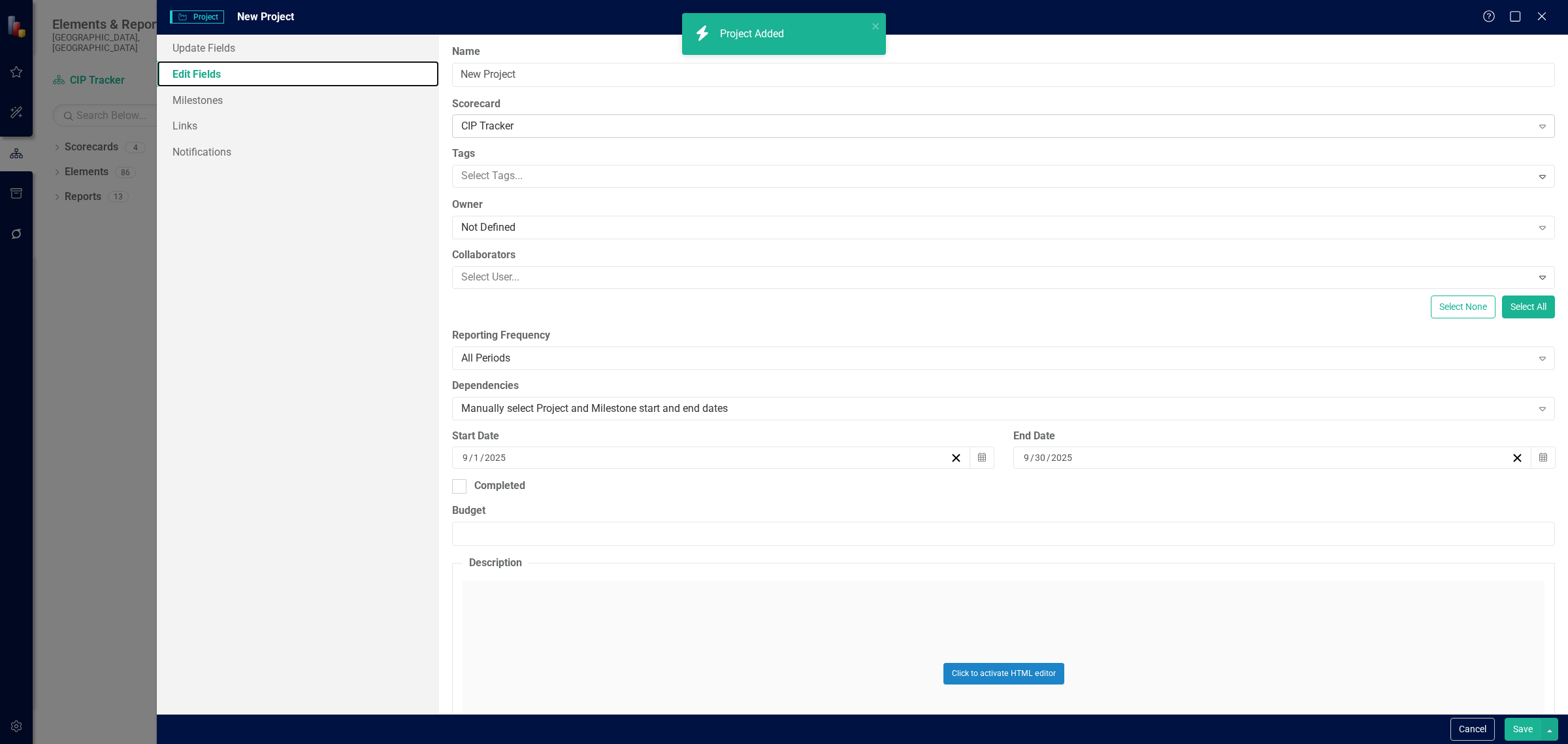
scroll to position [0, 0]
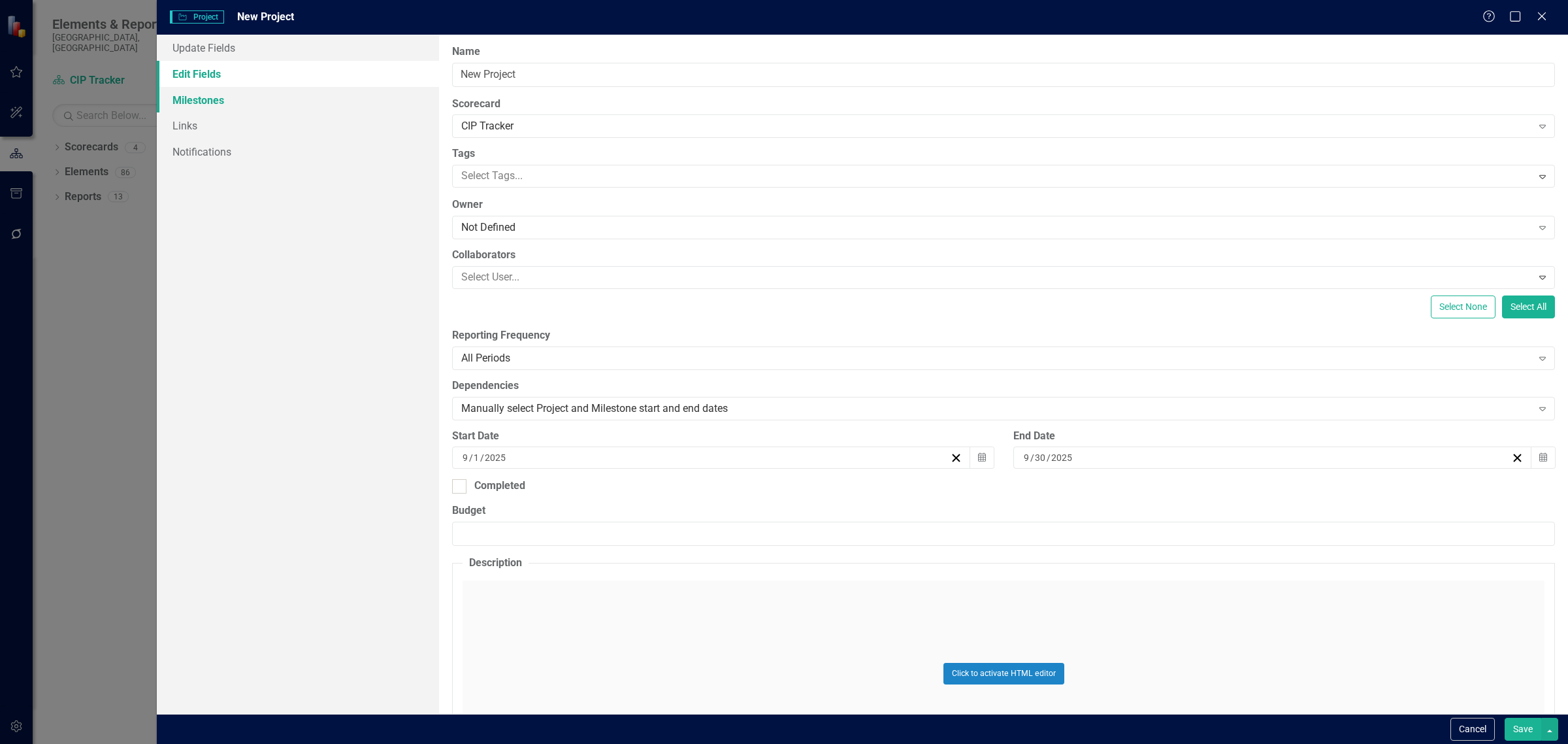
click at [213, 109] on link "Milestones" at bounding box center [299, 100] width 283 height 26
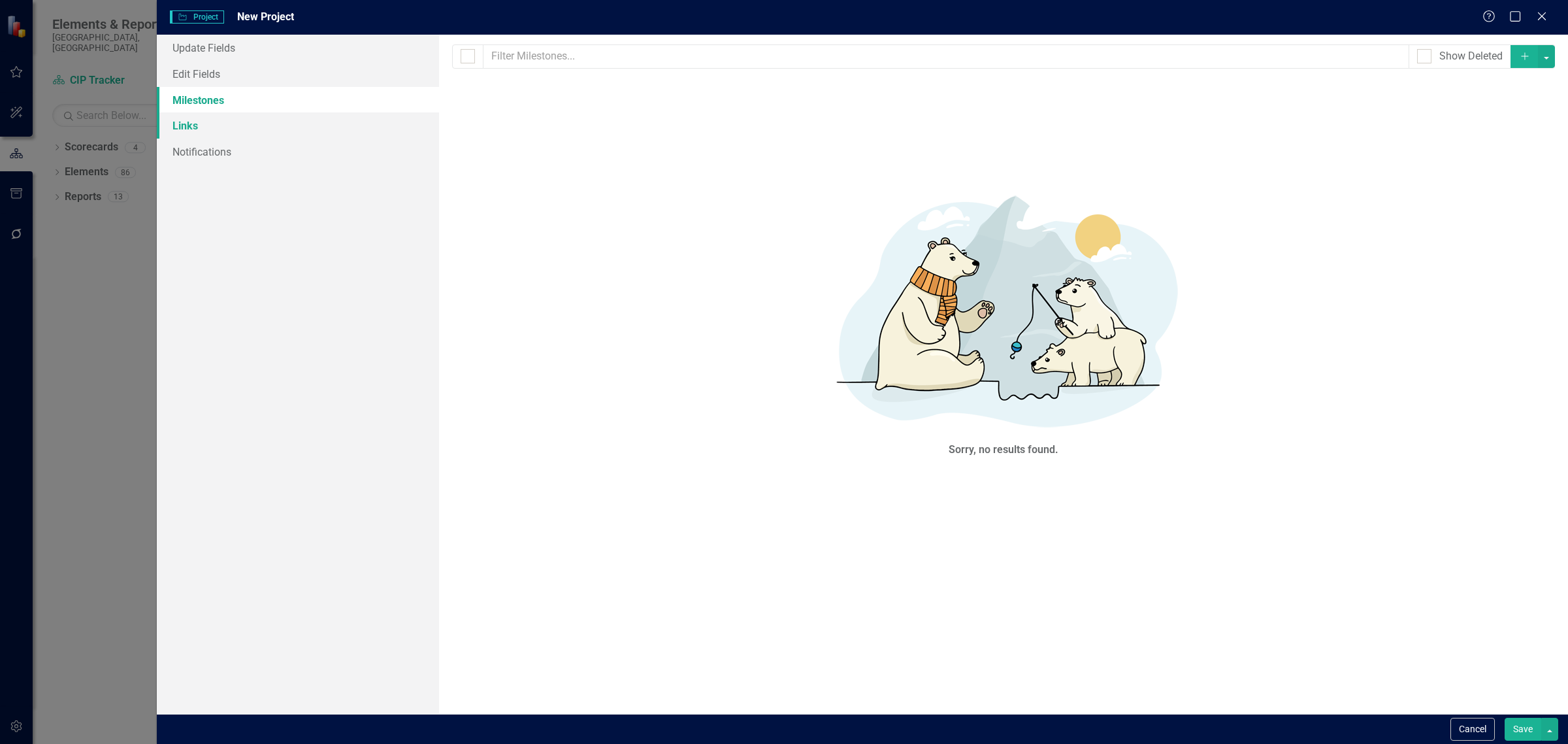
click at [175, 132] on link "Links" at bounding box center [299, 126] width 283 height 26
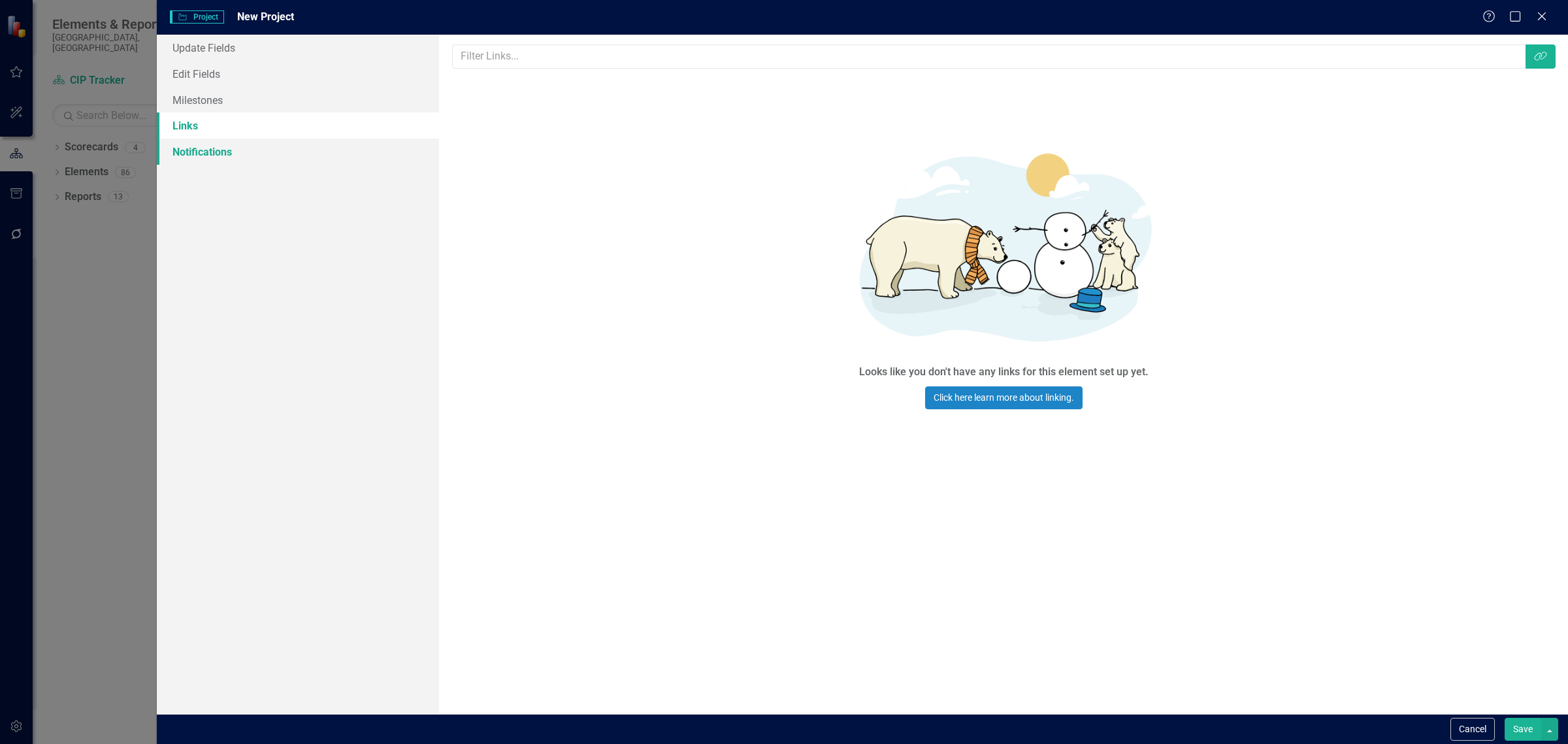
click at [233, 154] on link "Notifications" at bounding box center [299, 152] width 283 height 26
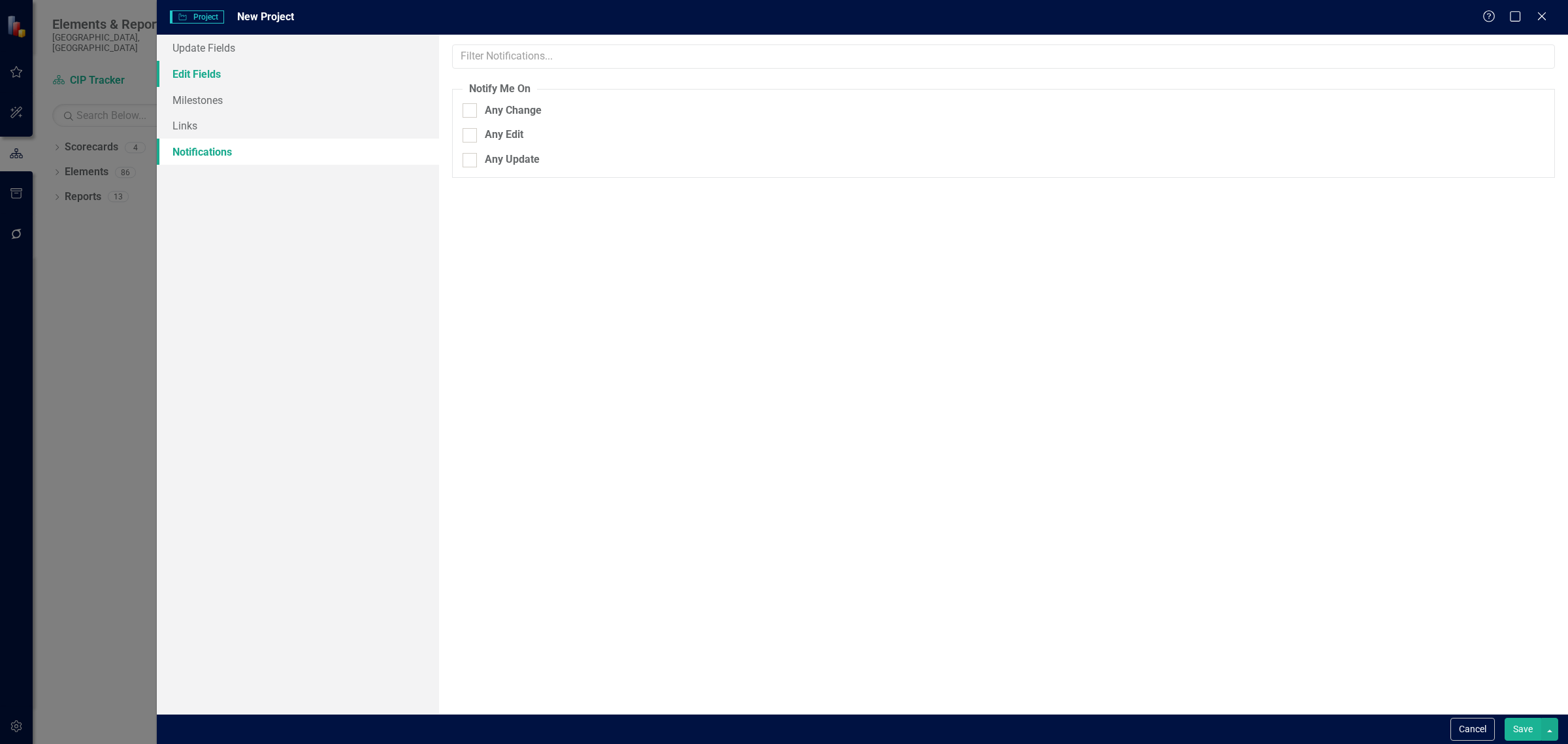
click at [204, 73] on link "Edit Fields" at bounding box center [299, 73] width 283 height 26
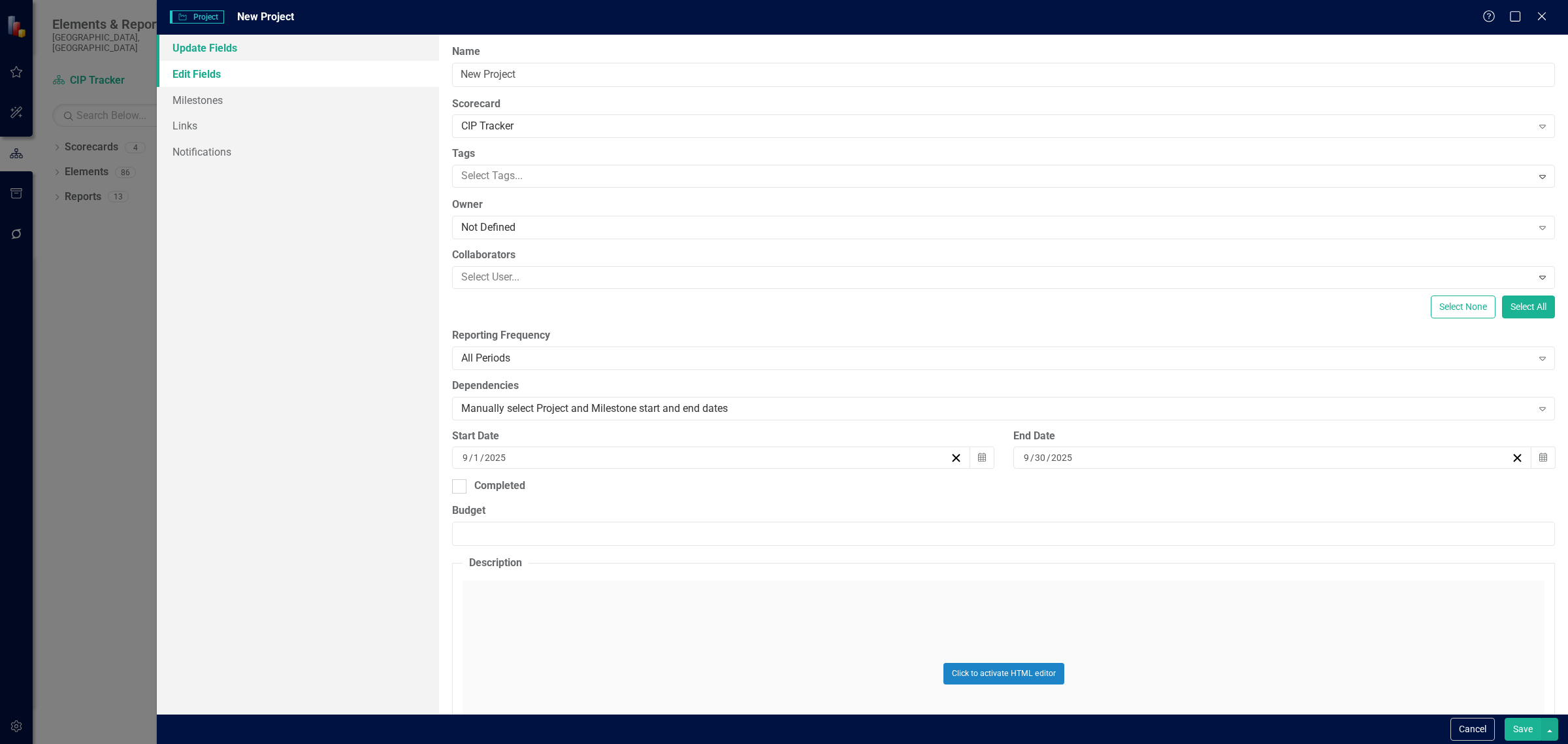
click at [219, 49] on link "Update Fields" at bounding box center [299, 47] width 283 height 26
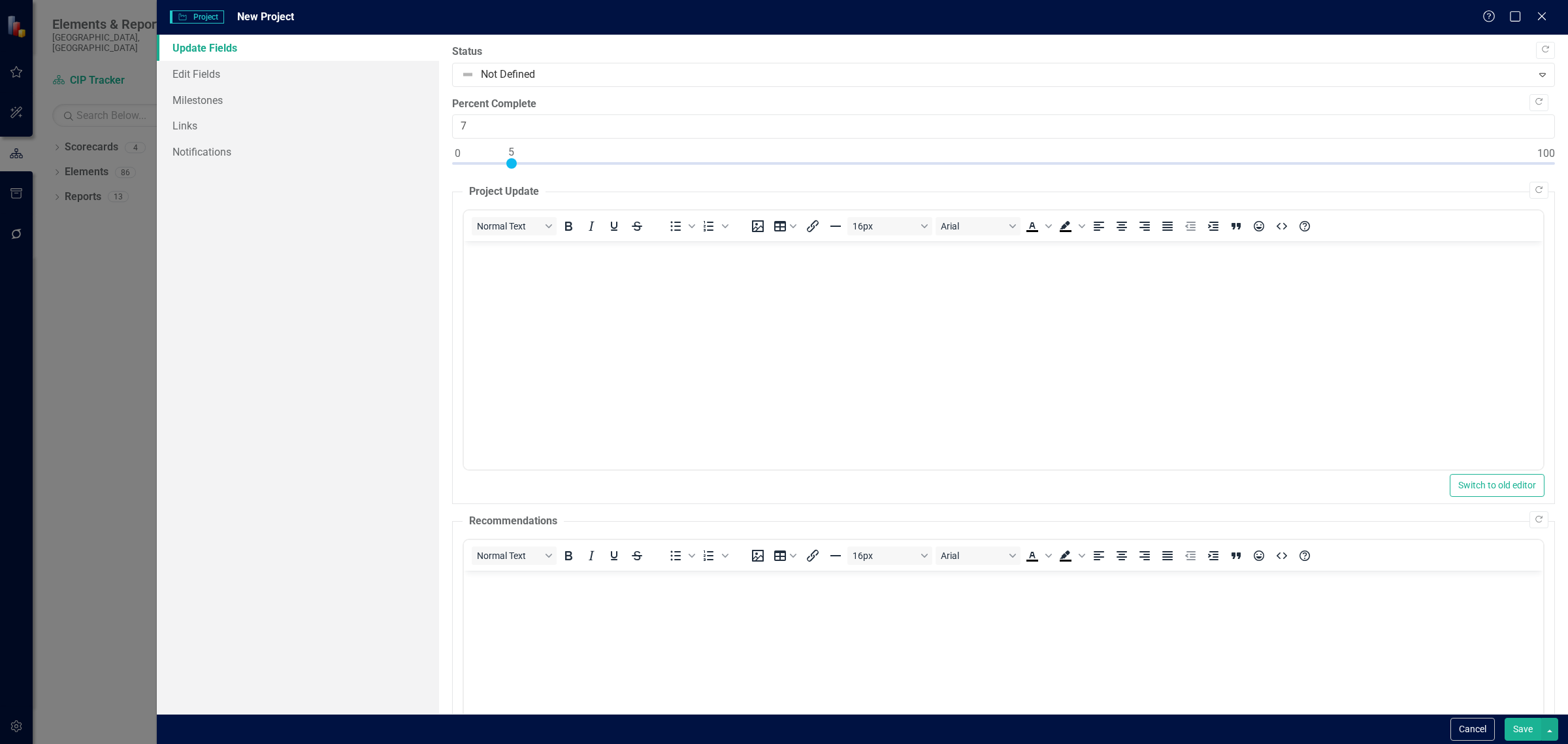
drag, startPoint x: 458, startPoint y: 164, endPoint x: 538, endPoint y: 179, distance: 81.4
click at [538, 179] on div "Copy Forward Status Not Defined Expand Copy Forward Percent Complete 7 Copy For…" at bounding box center [1003, 439] width 1103 height 789
type input "15"
drag, startPoint x: 529, startPoint y: 162, endPoint x: 620, endPoint y: 170, distance: 91.4
click at [620, 170] on div at bounding box center [1003, 166] width 1103 height 17
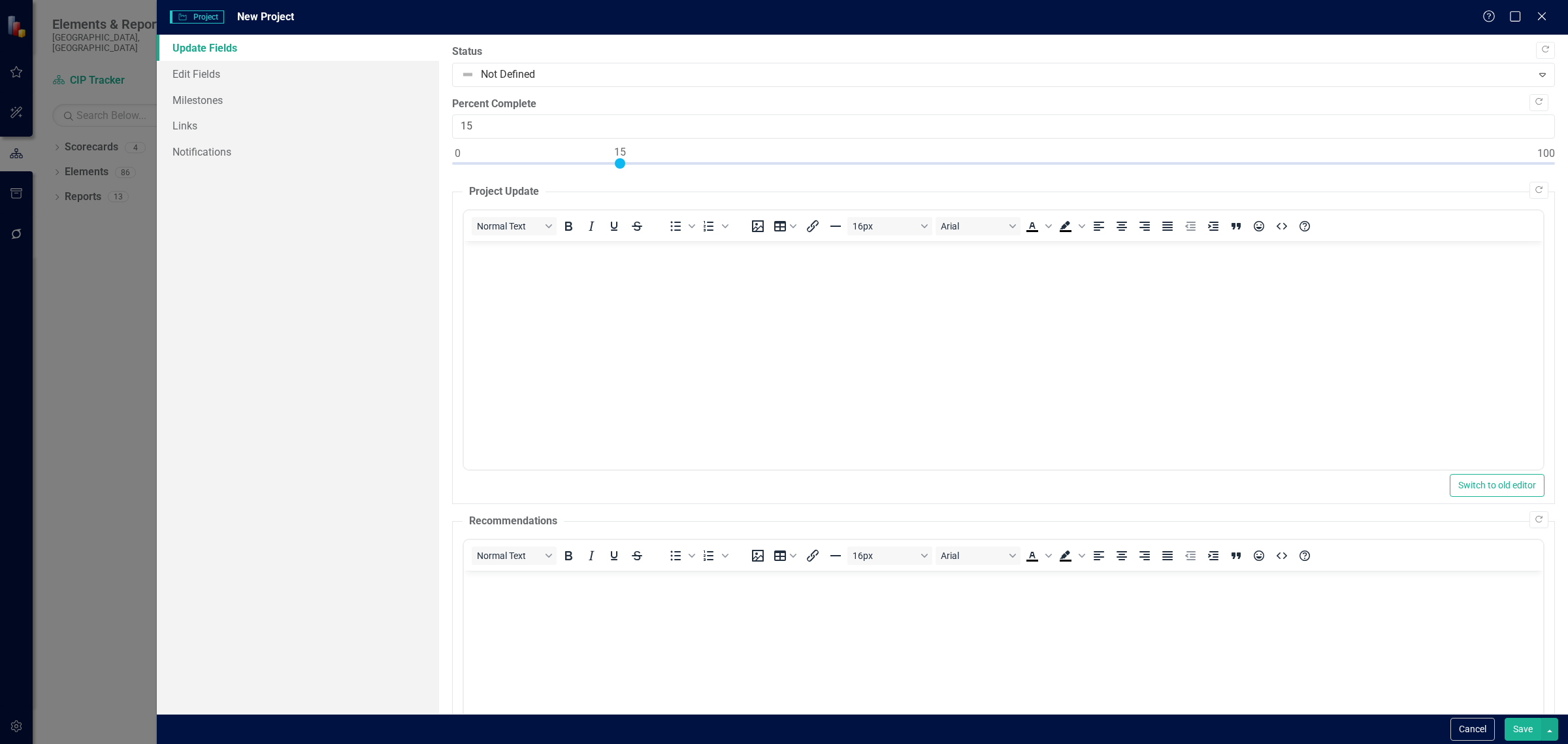
scroll to position [140, 0]
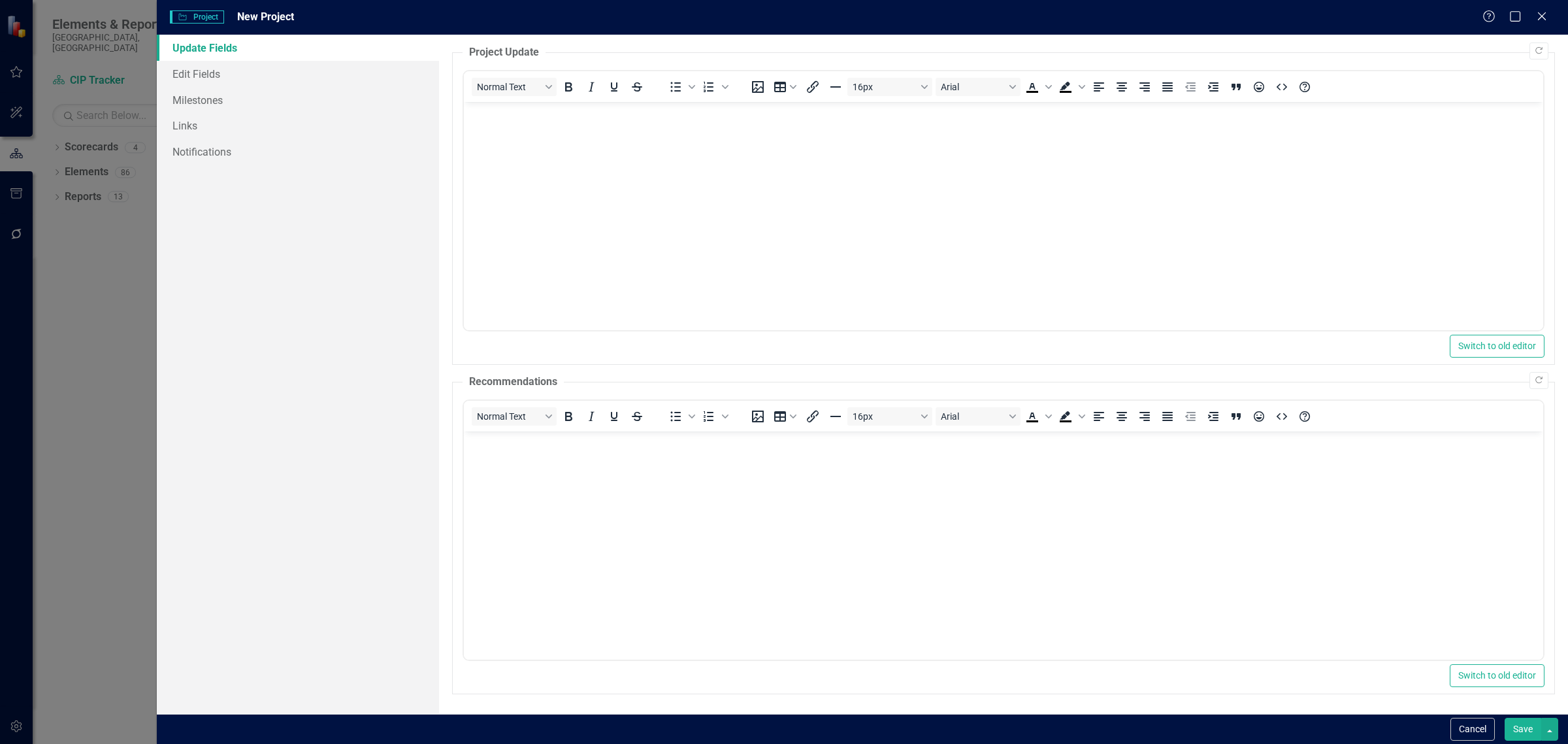
click at [516, 140] on body "Rich Text Area. Press ALT-0 for help." at bounding box center [1003, 200] width 1080 height 196
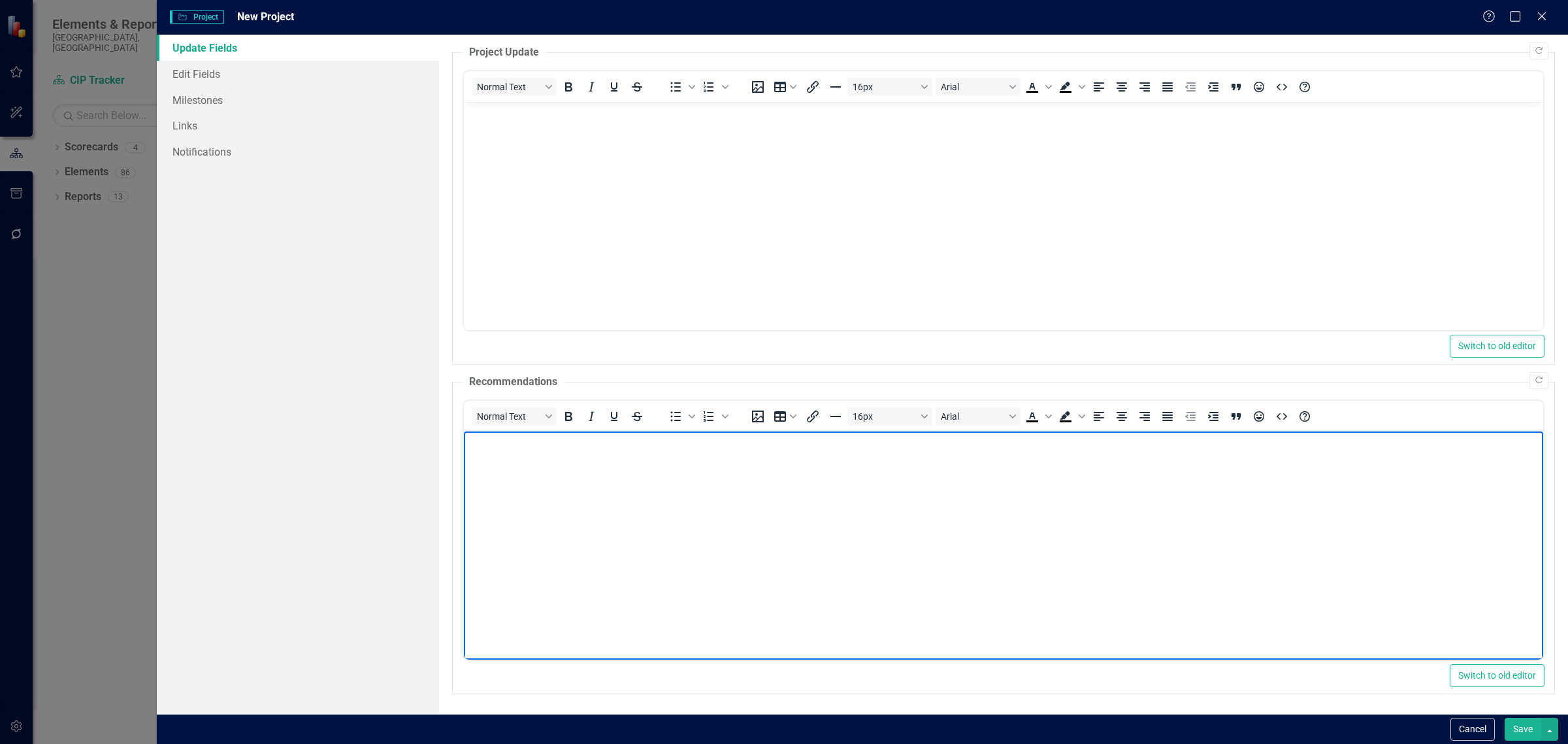
click at [526, 453] on body "Rich Text Area. Press ALT-0 for help." at bounding box center [1003, 528] width 1080 height 196
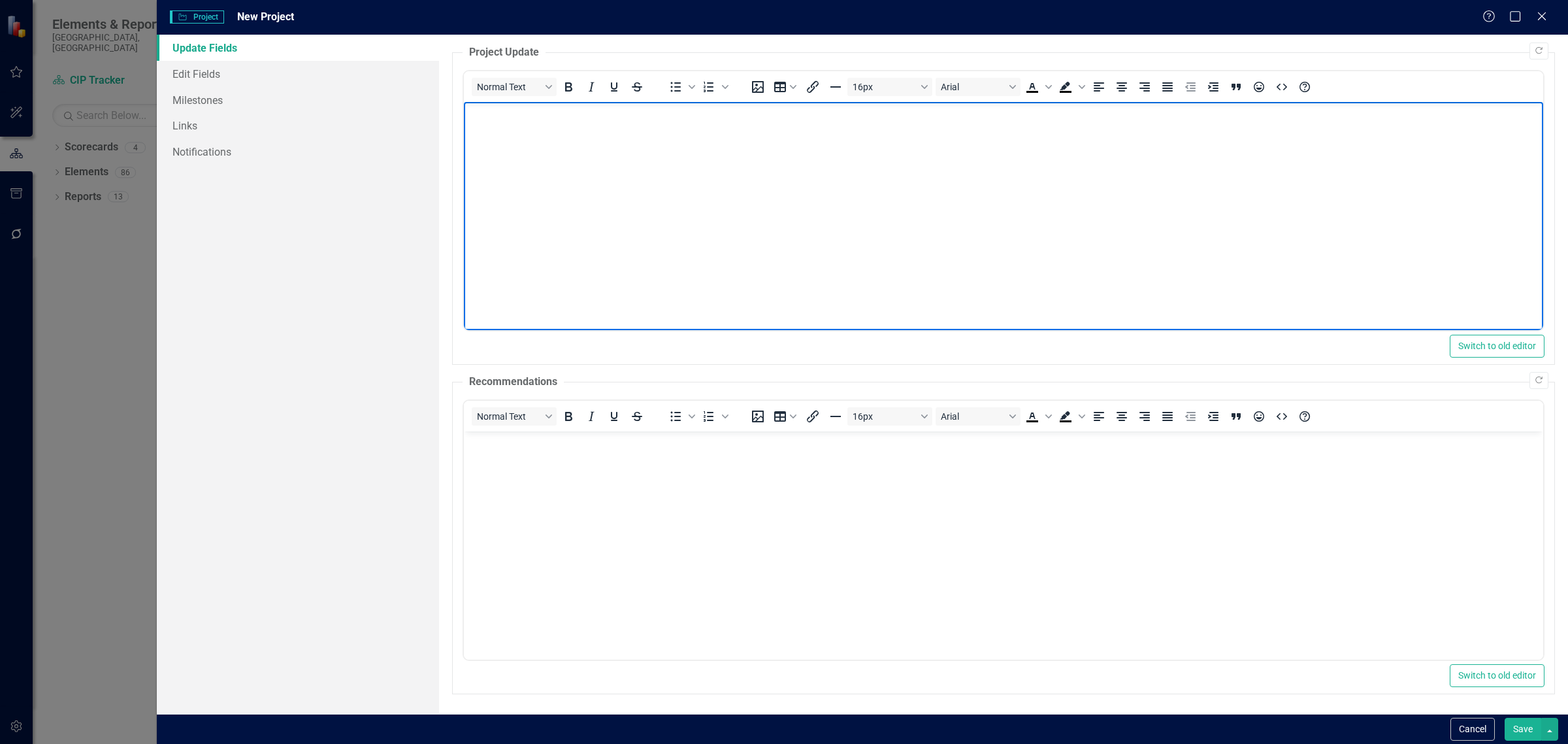
drag, startPoint x: 1563, startPoint y: 644, endPoint x: 753, endPoint y: 170, distance: 938.5
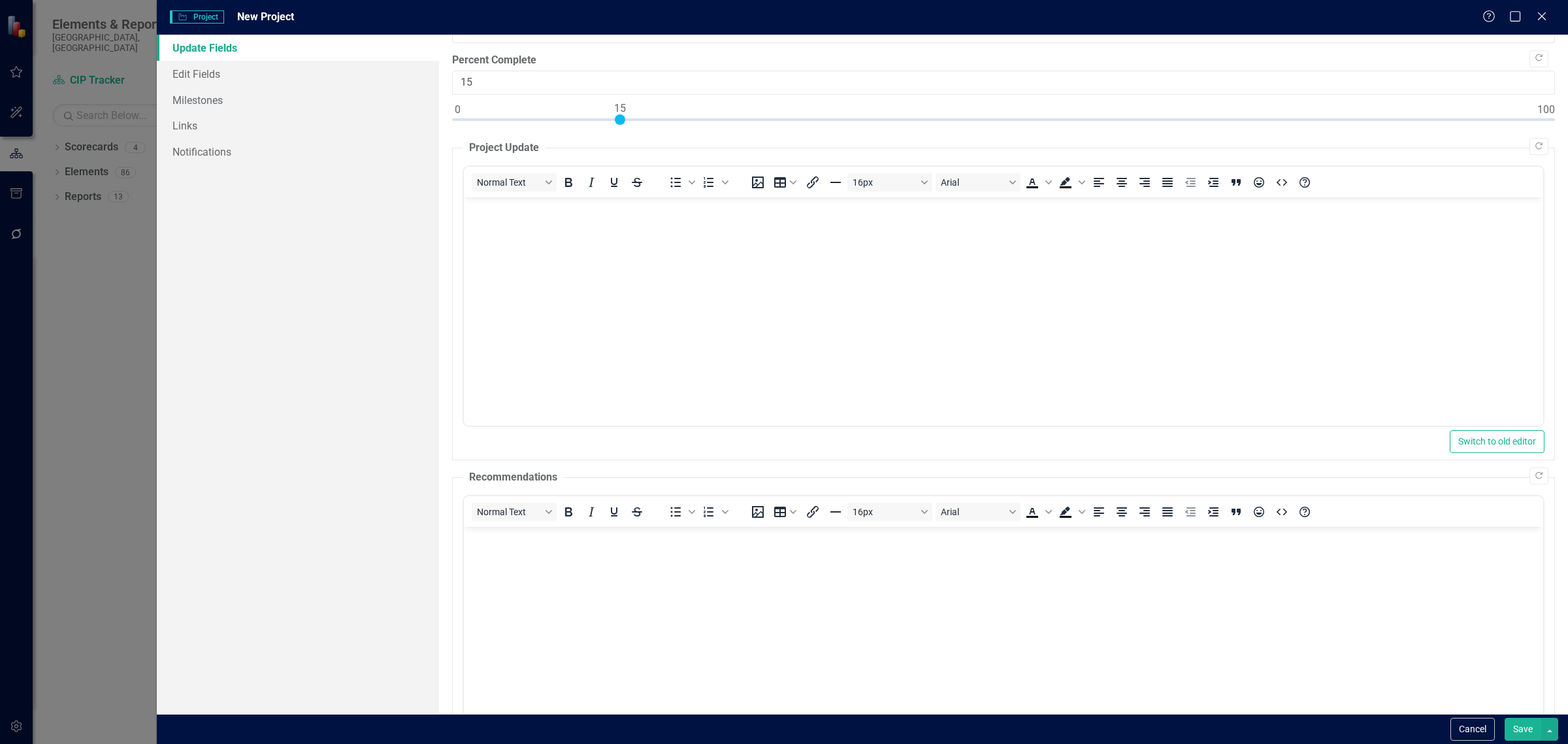
scroll to position [0, 0]
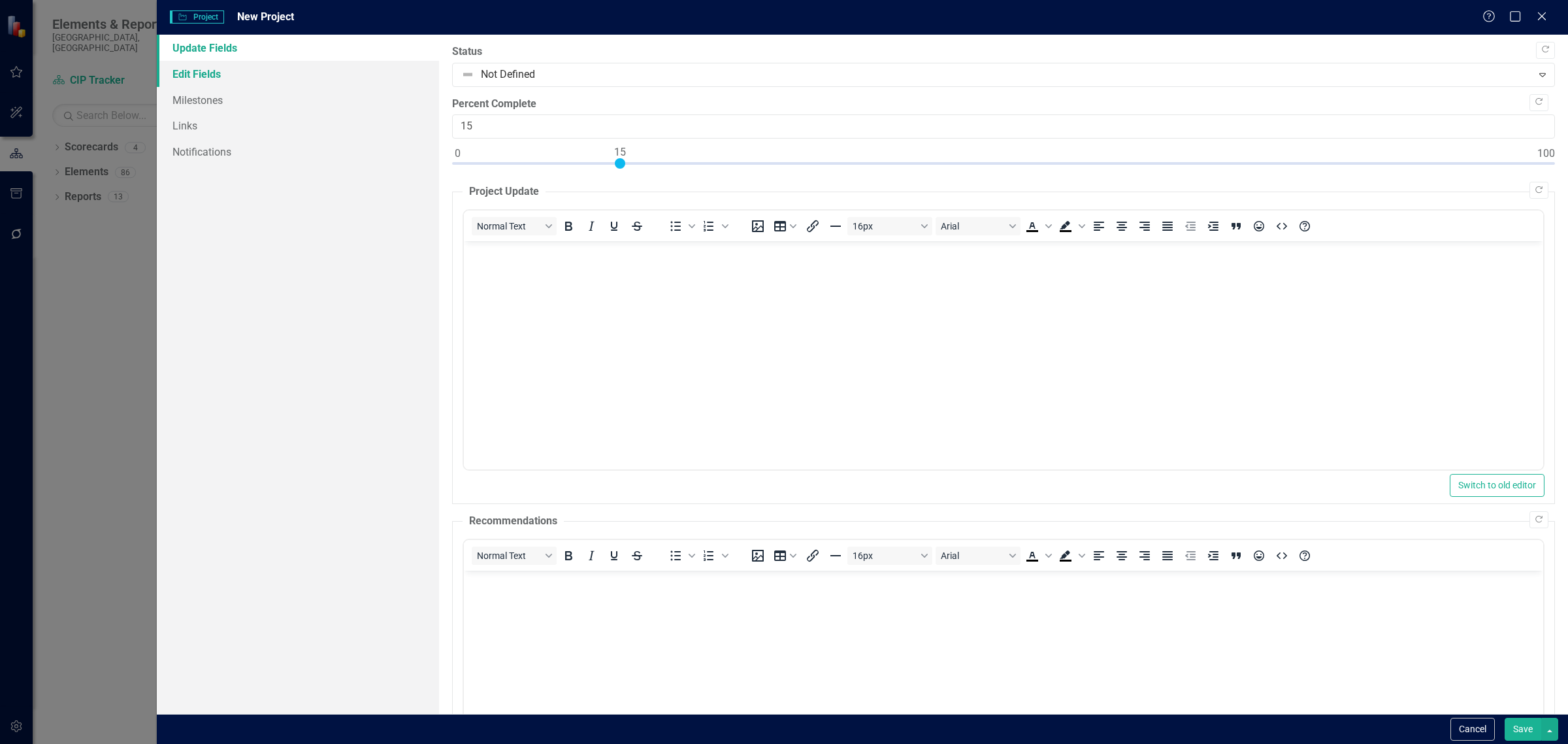
click at [193, 73] on link "Edit Fields" at bounding box center [299, 73] width 283 height 26
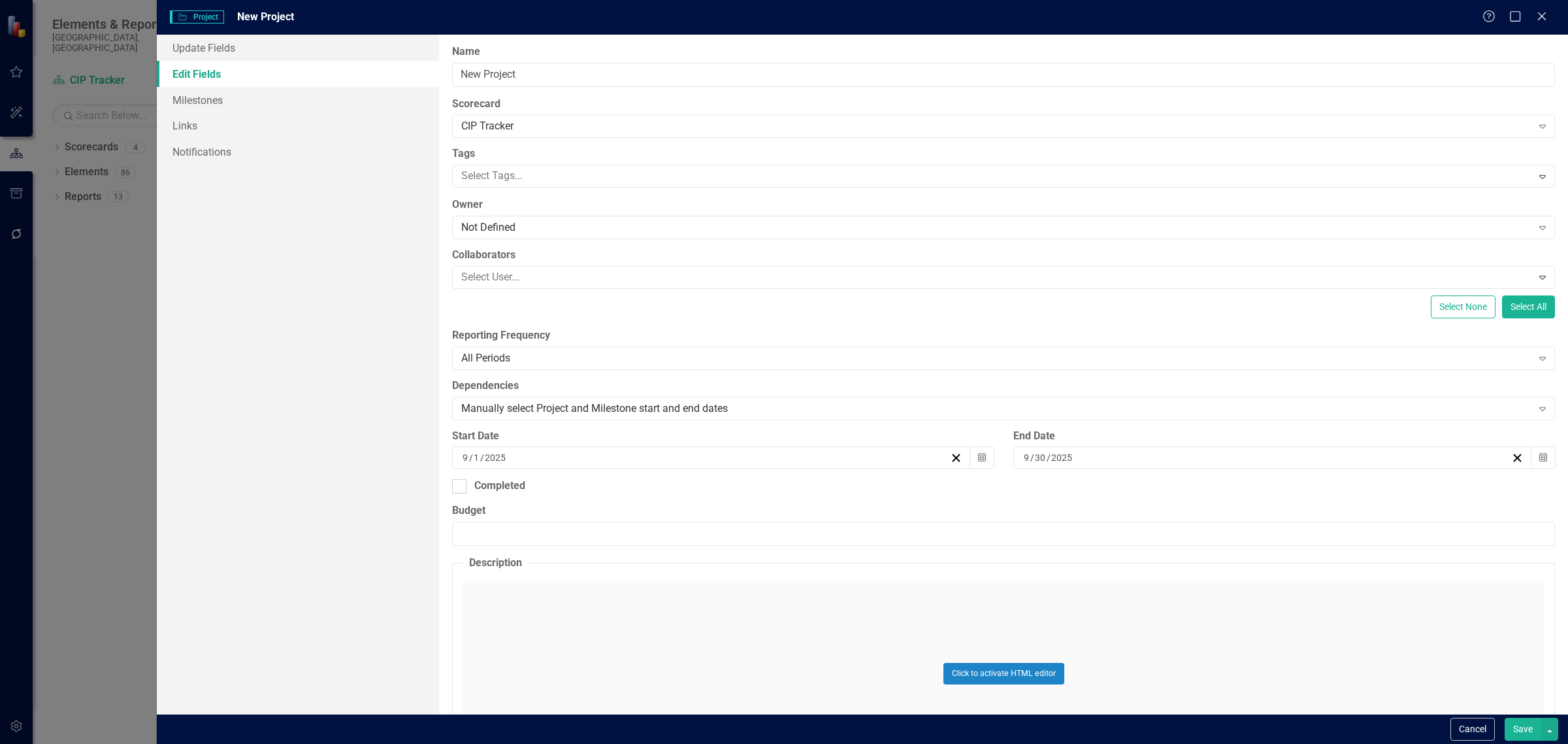
click at [1521, 733] on button "Save" at bounding box center [1522, 728] width 36 height 23
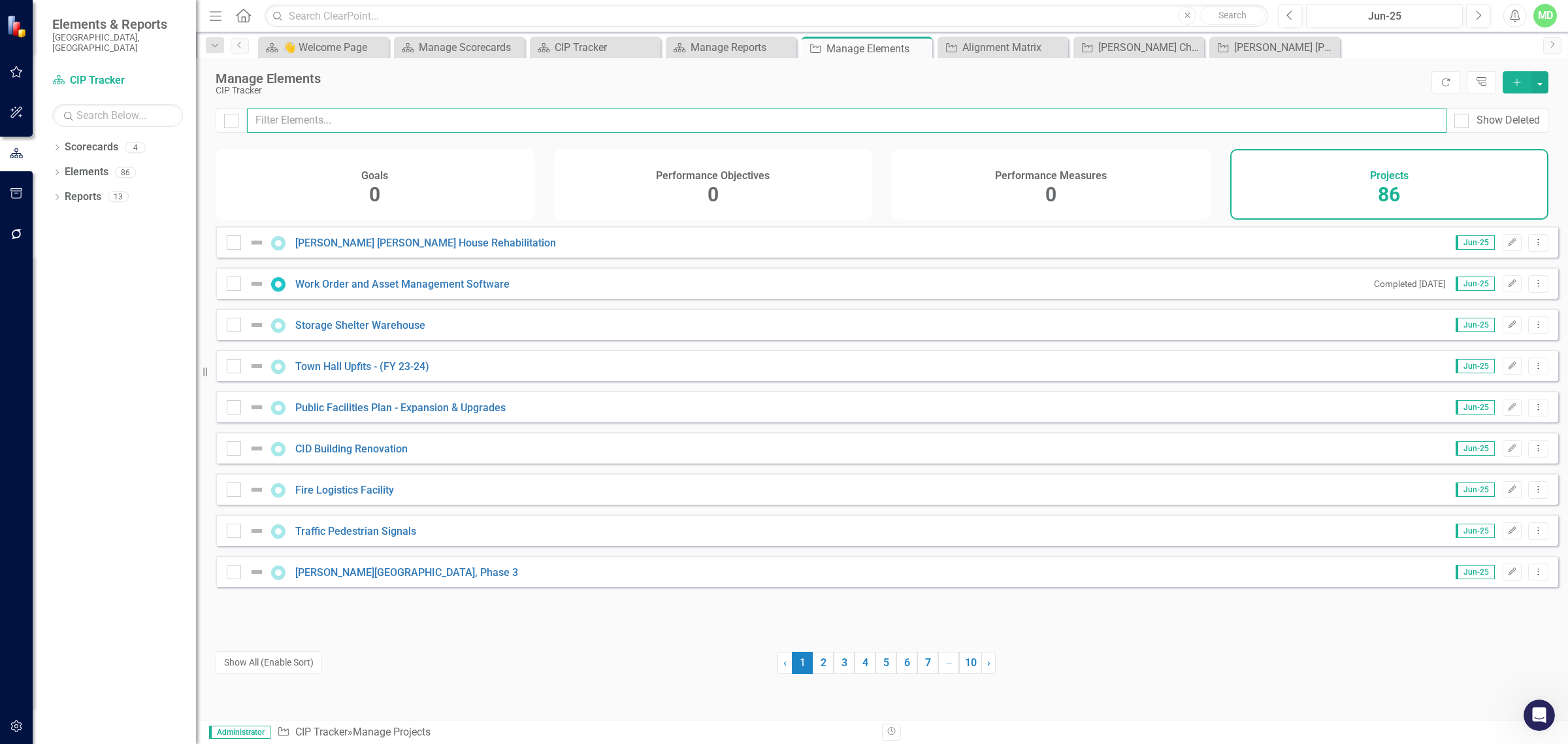
click at [360, 122] on input "text" at bounding box center [847, 121] width 1200 height 24
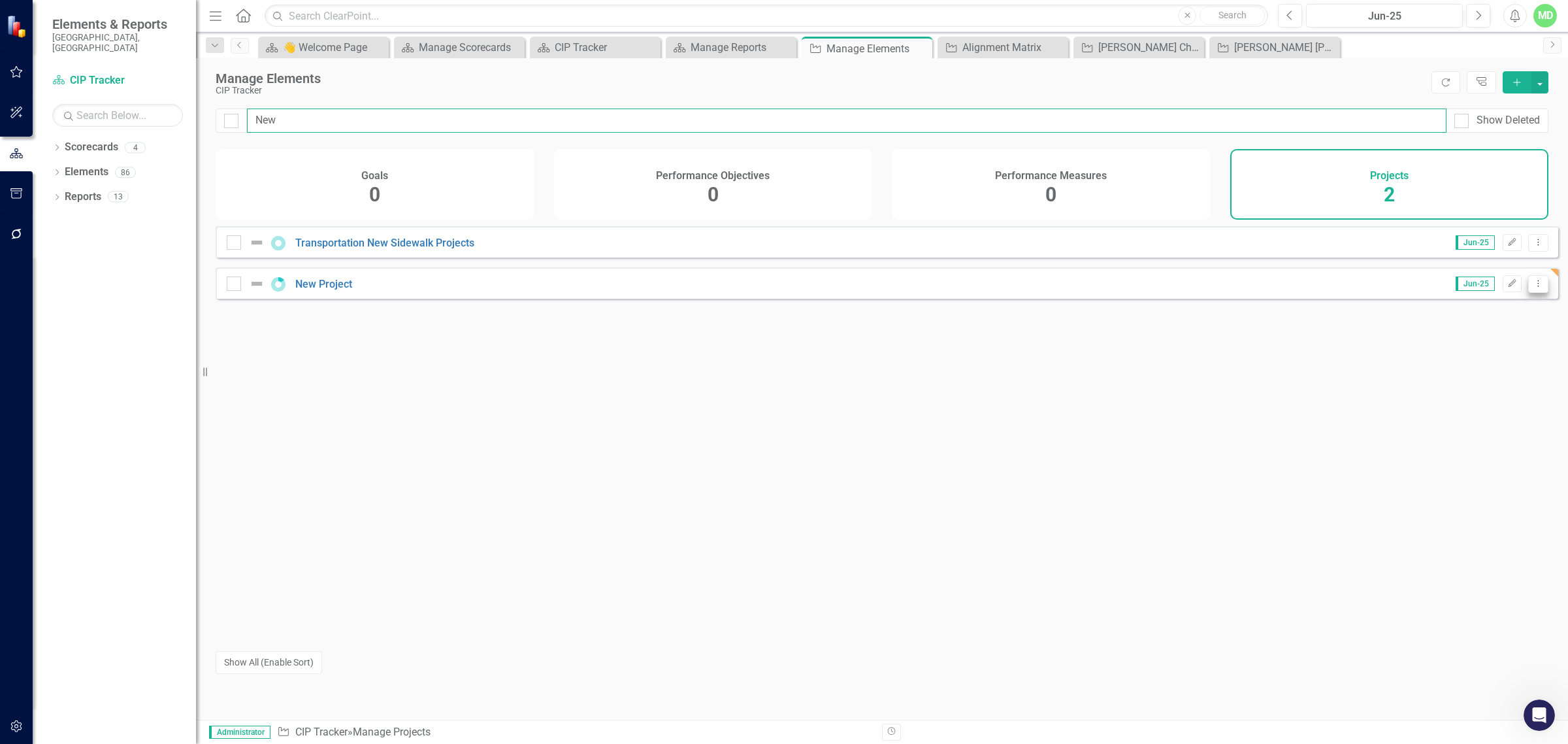
type input "New"
click at [1533, 287] on icon "Dropdown Menu" at bounding box center [1538, 283] width 11 height 8
click at [1486, 383] on link "Trash Delete Project" at bounding box center [1483, 388] width 110 height 24
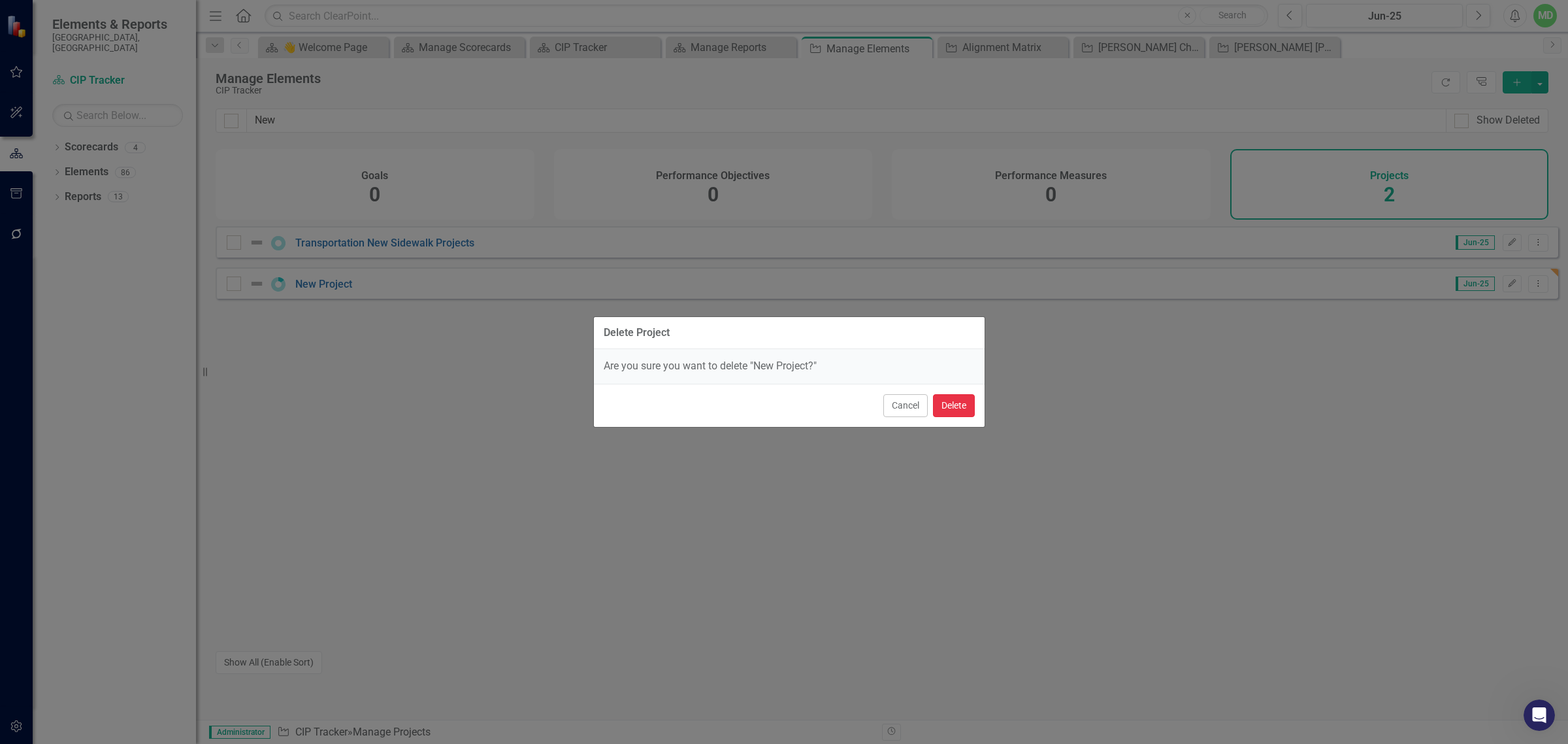
click at [946, 406] on button "Delete" at bounding box center [953, 405] width 42 height 23
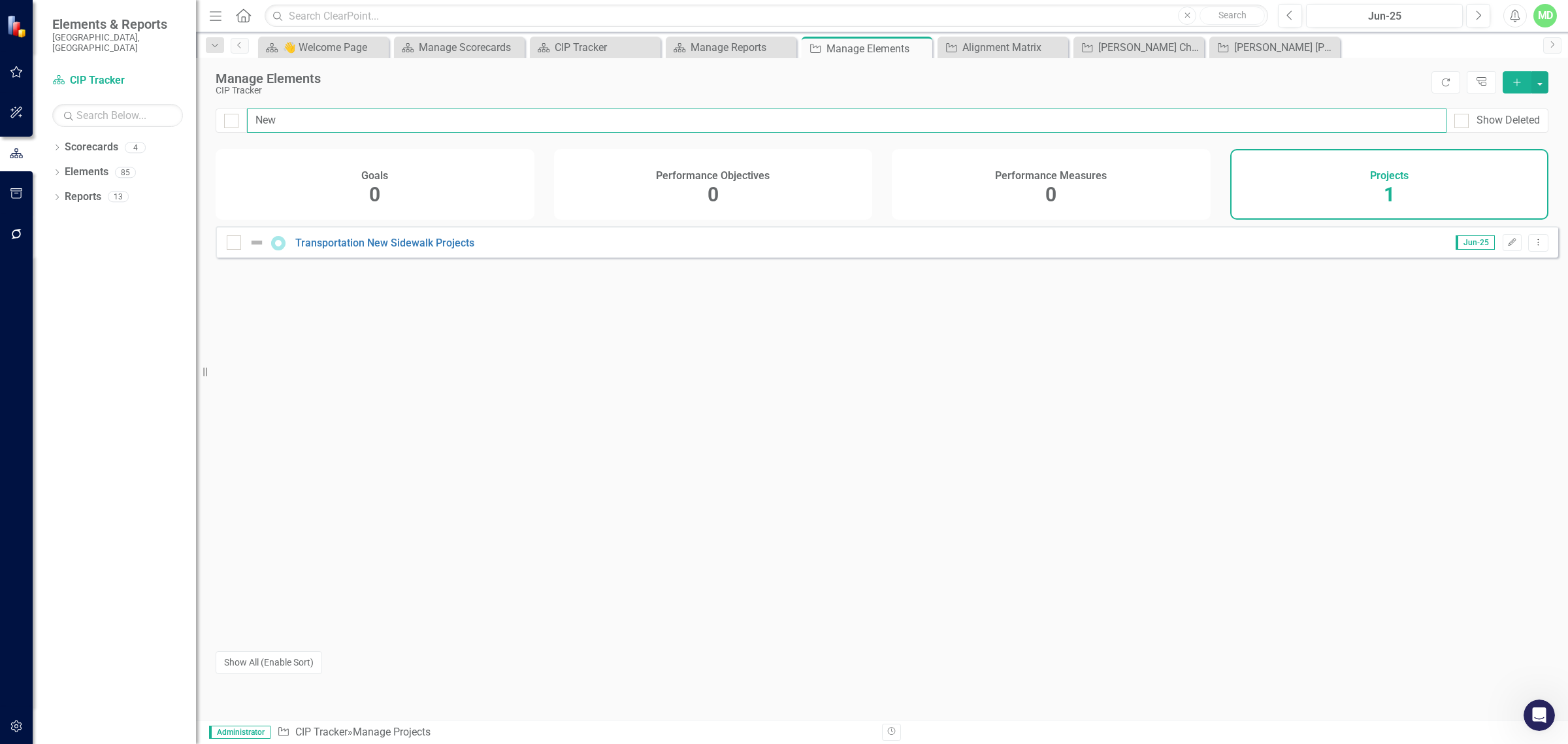
click at [289, 118] on input "New" at bounding box center [847, 121] width 1200 height 24
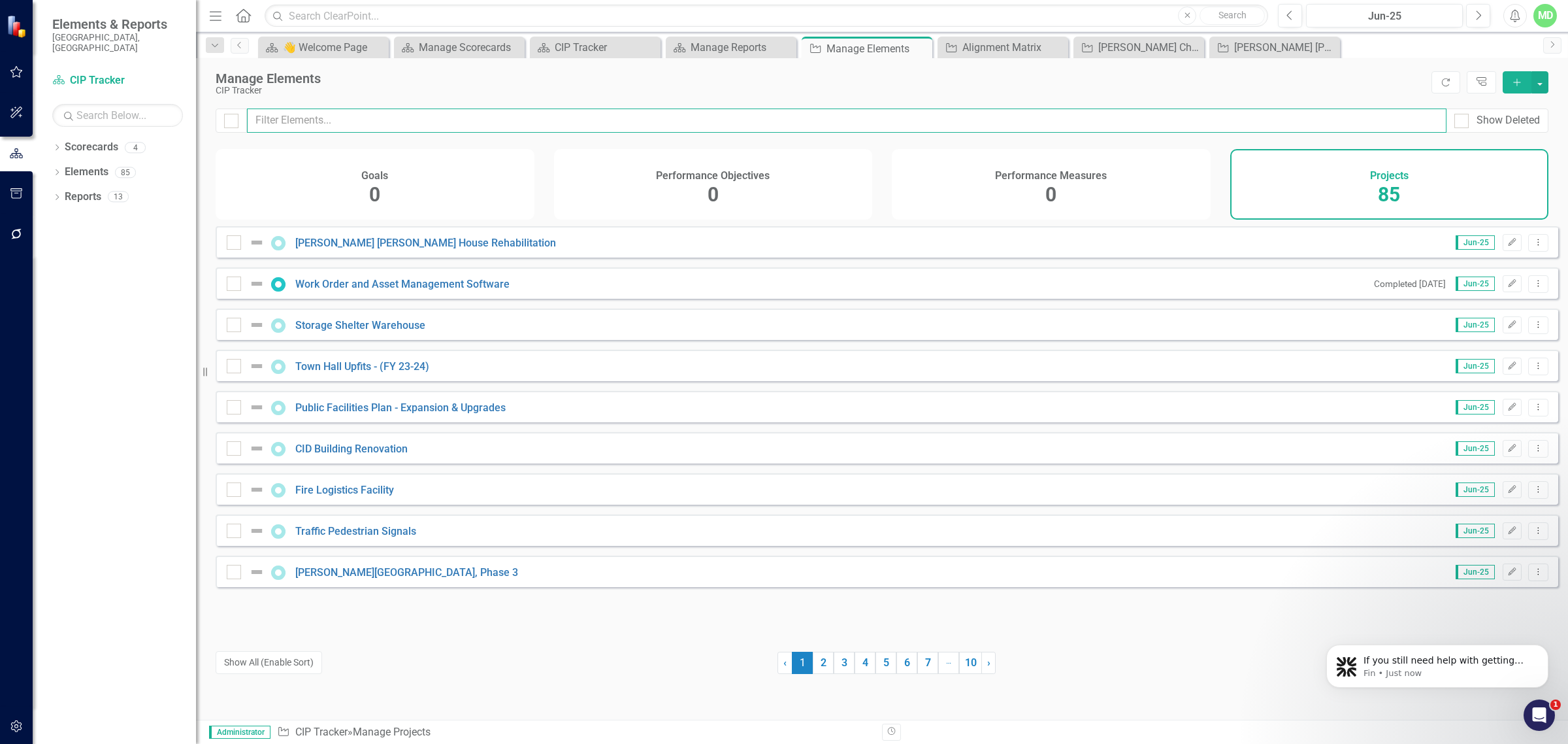
scroll to position [11290, 0]
click at [70, 190] on link "Reports" at bounding box center [83, 197] width 36 height 15
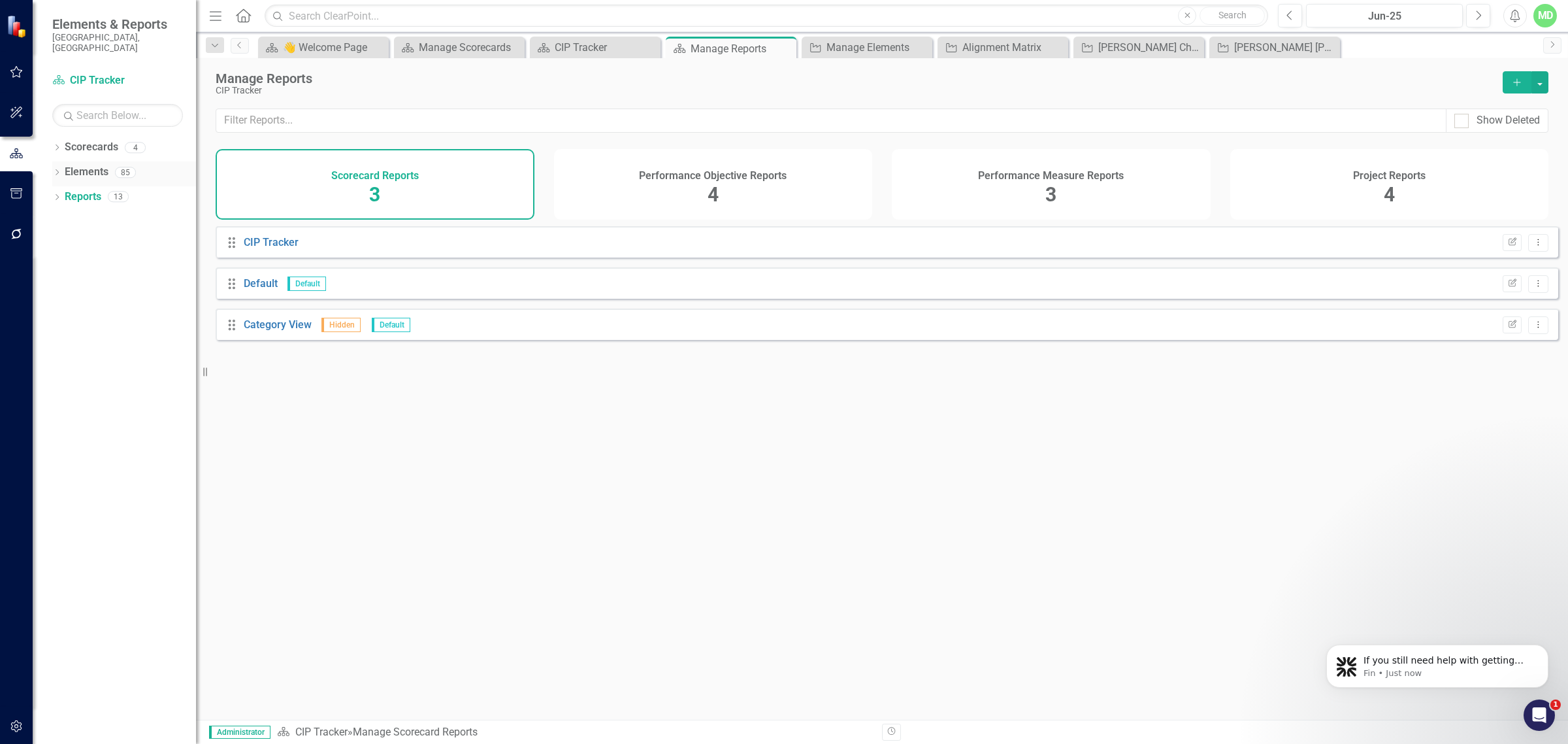
click at [79, 165] on link "Elements" at bounding box center [86, 172] width 44 height 15
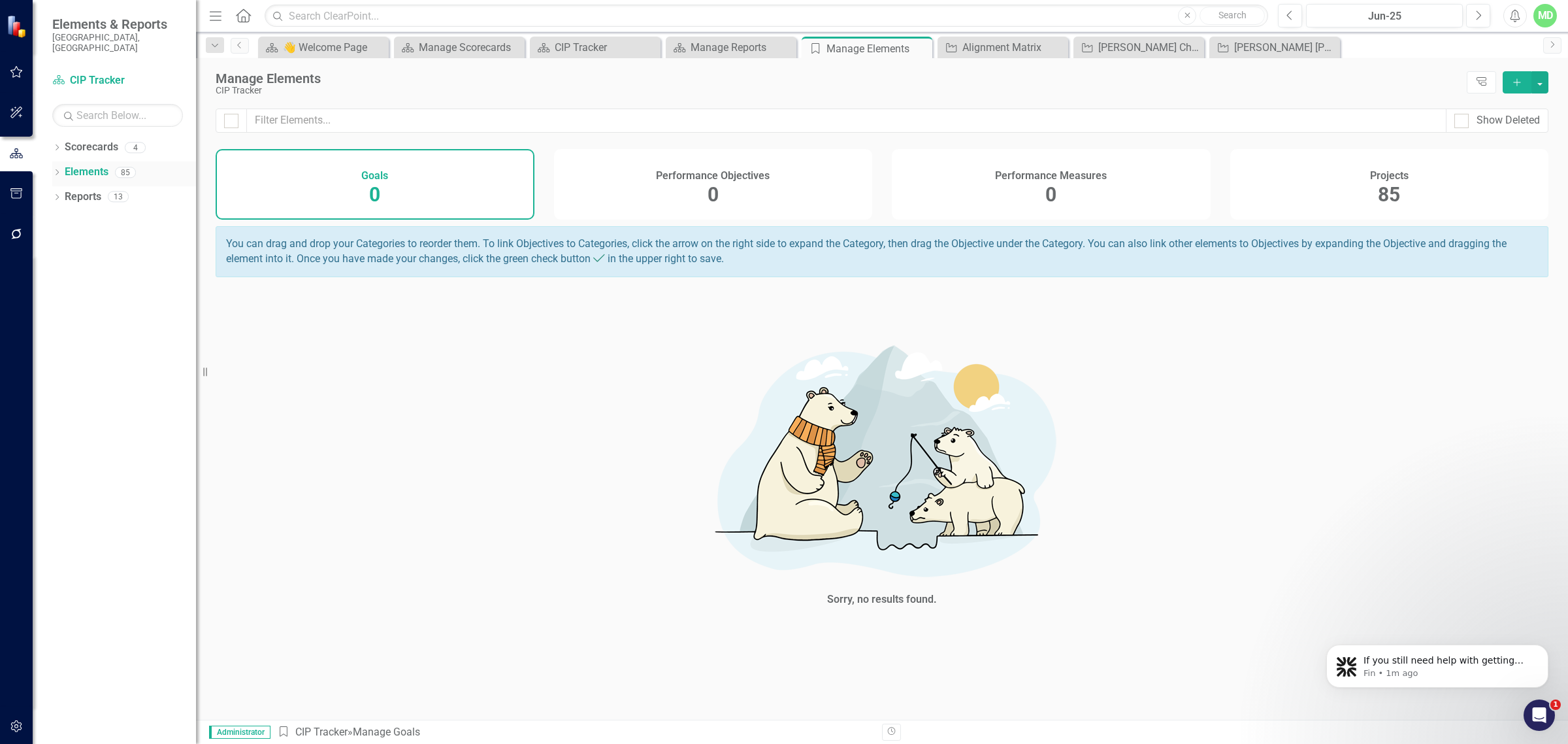
click at [60, 170] on icon "Dropdown" at bounding box center [57, 174] width 9 height 7
click at [60, 167] on div "Dropdown" at bounding box center [55, 172] width 11 height 9
click at [54, 145] on icon "Dropdown" at bounding box center [57, 149] width 9 height 7
click at [93, 214] on link "CIP Tracker" at bounding box center [133, 221] width 124 height 15
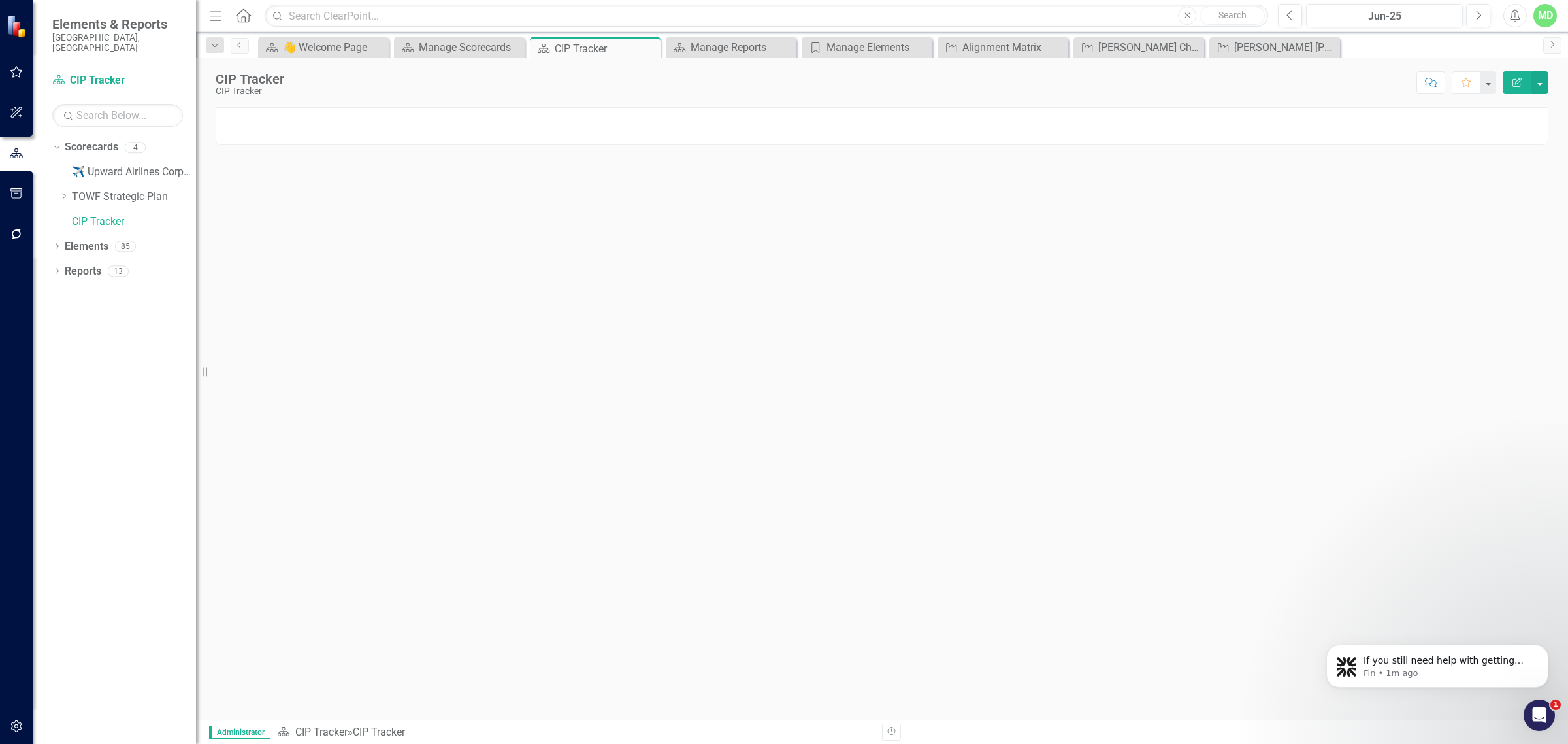
click at [286, 131] on div at bounding box center [882, 126] width 1333 height 38
click at [268, 123] on div at bounding box center [882, 126] width 1333 height 38
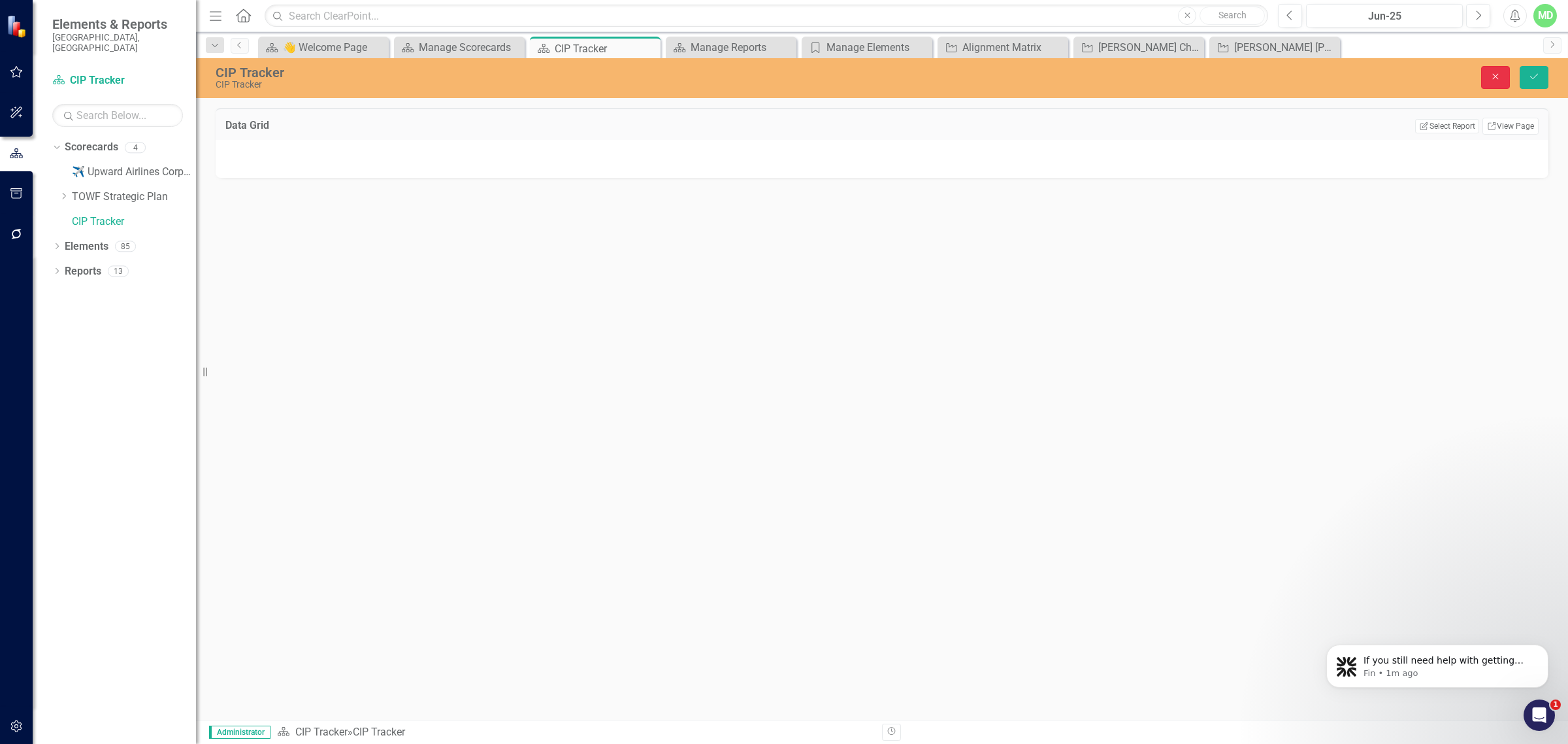
click at [1493, 76] on icon "Close" at bounding box center [1495, 76] width 12 height 9
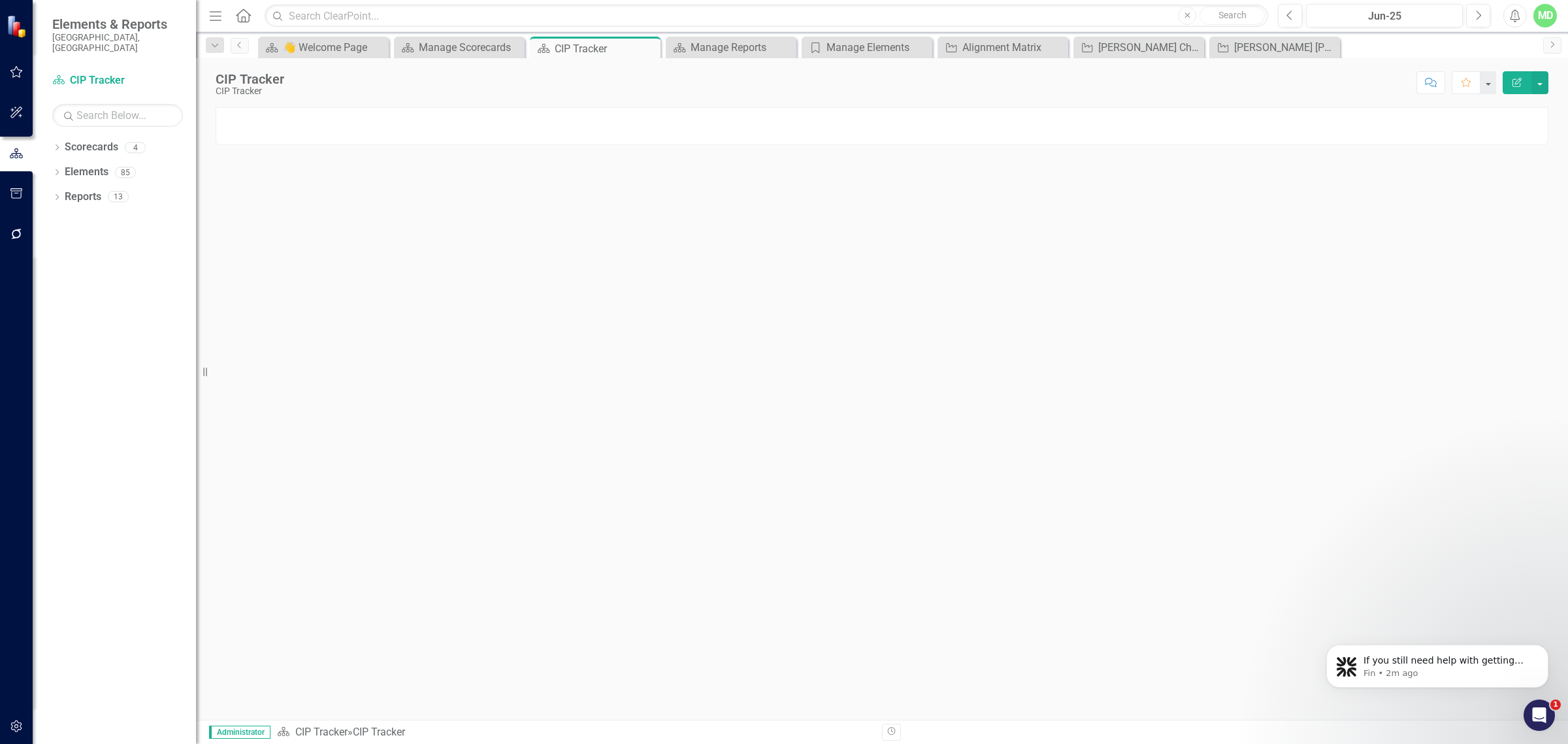
click at [225, 135] on div at bounding box center [882, 126] width 1333 height 38
click at [220, 138] on div at bounding box center [882, 126] width 1333 height 38
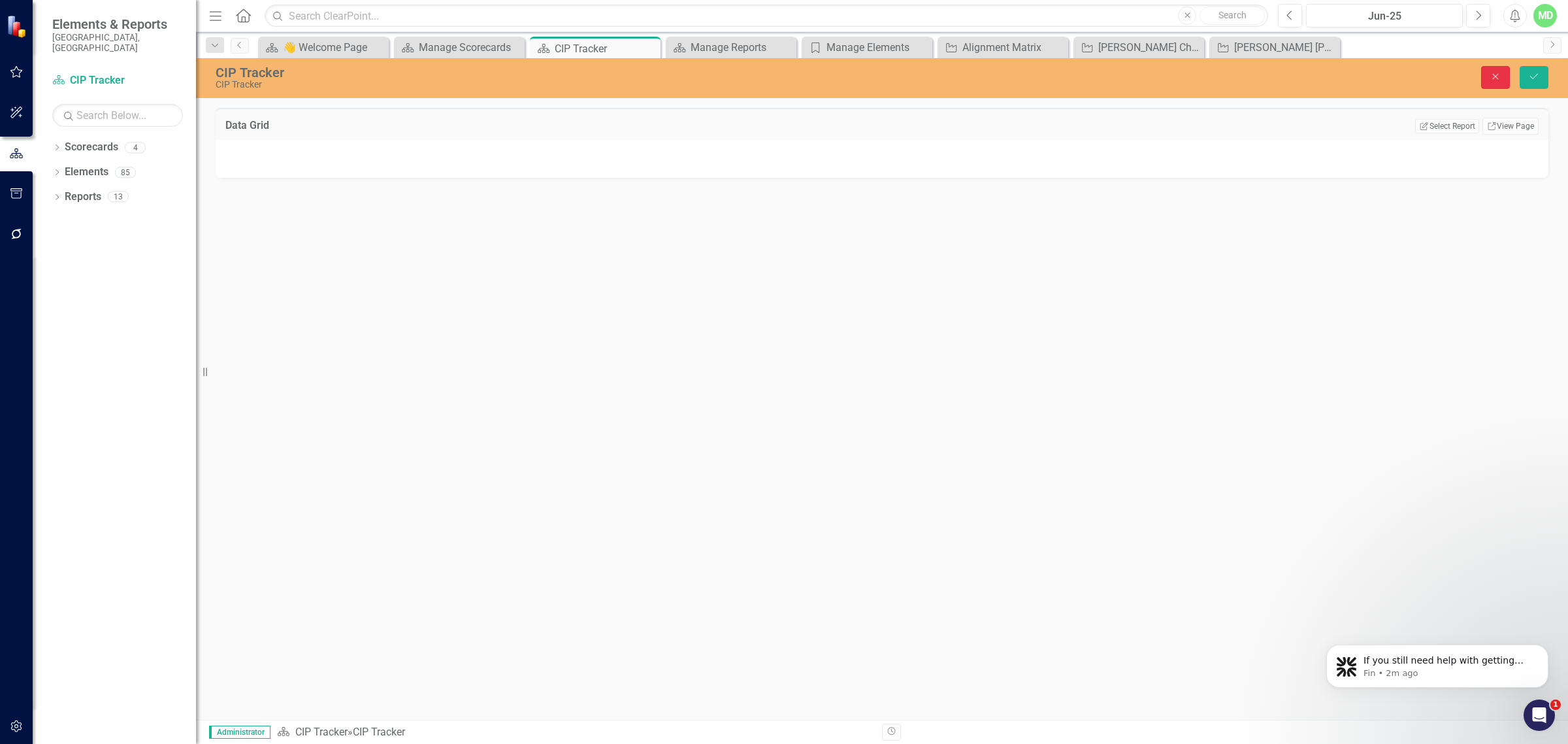
click at [1497, 73] on icon "Close" at bounding box center [1495, 76] width 12 height 9
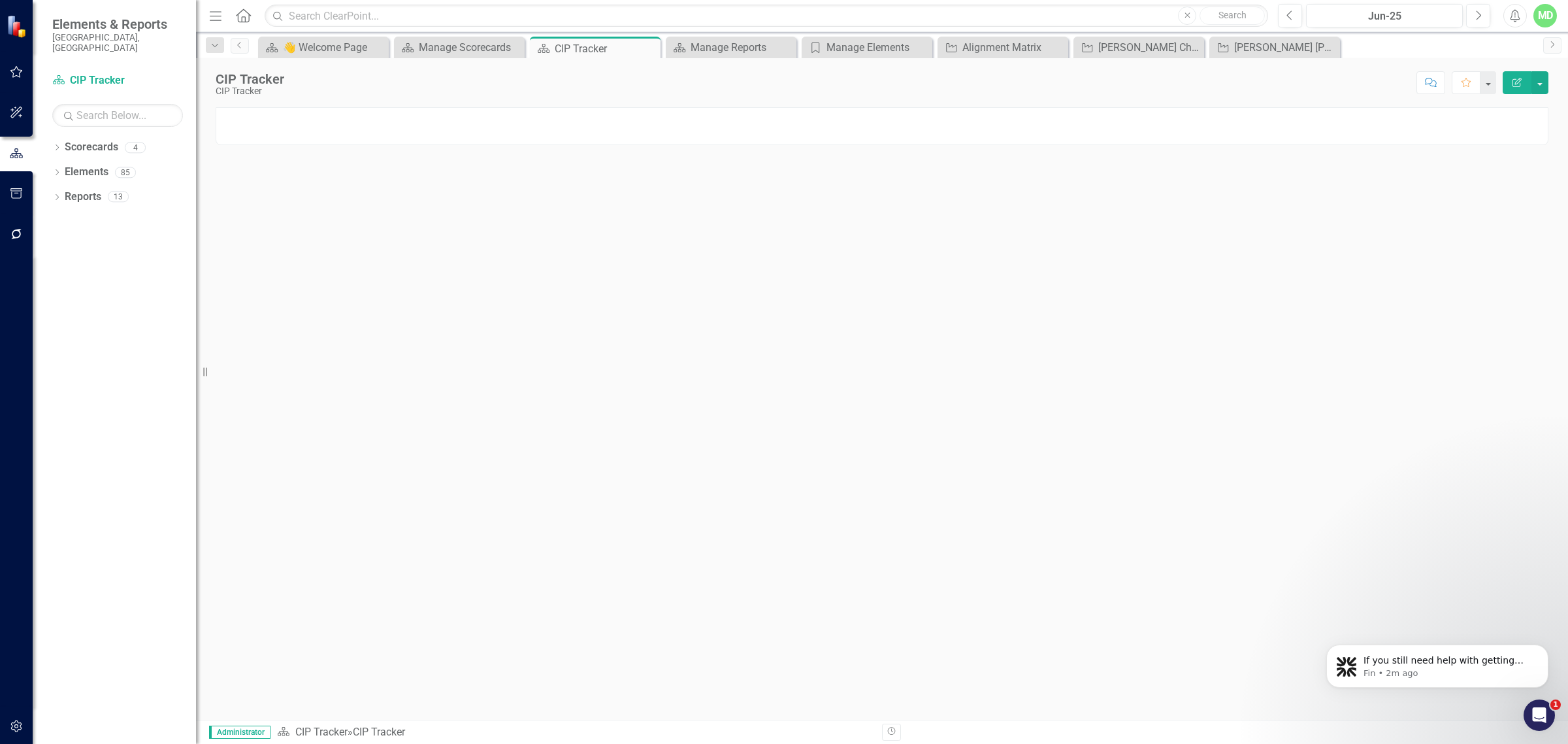
click at [365, 731] on div "CIP Tracker" at bounding box center [379, 731] width 52 height 12
click at [304, 727] on link "CIP Tracker" at bounding box center [322, 731] width 52 height 12
click at [309, 727] on link "CIP Tracker" at bounding box center [322, 731] width 52 height 12
click at [299, 733] on link "CIP Tracker" at bounding box center [322, 731] width 52 height 12
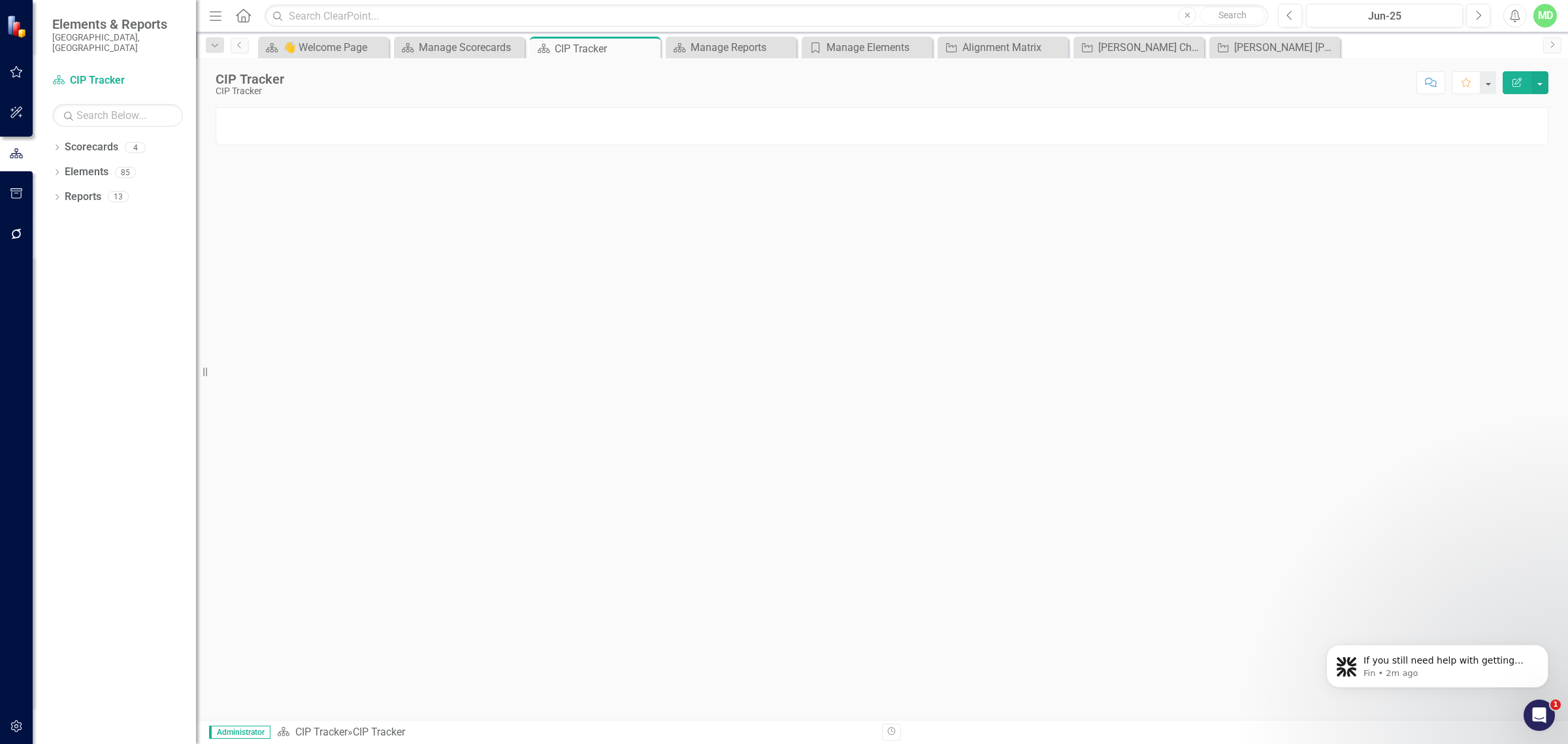
click at [248, 736] on span "Administrator" at bounding box center [240, 732] width 61 height 13
click at [898, 733] on button "Revision History" at bounding box center [892, 732] width 19 height 17
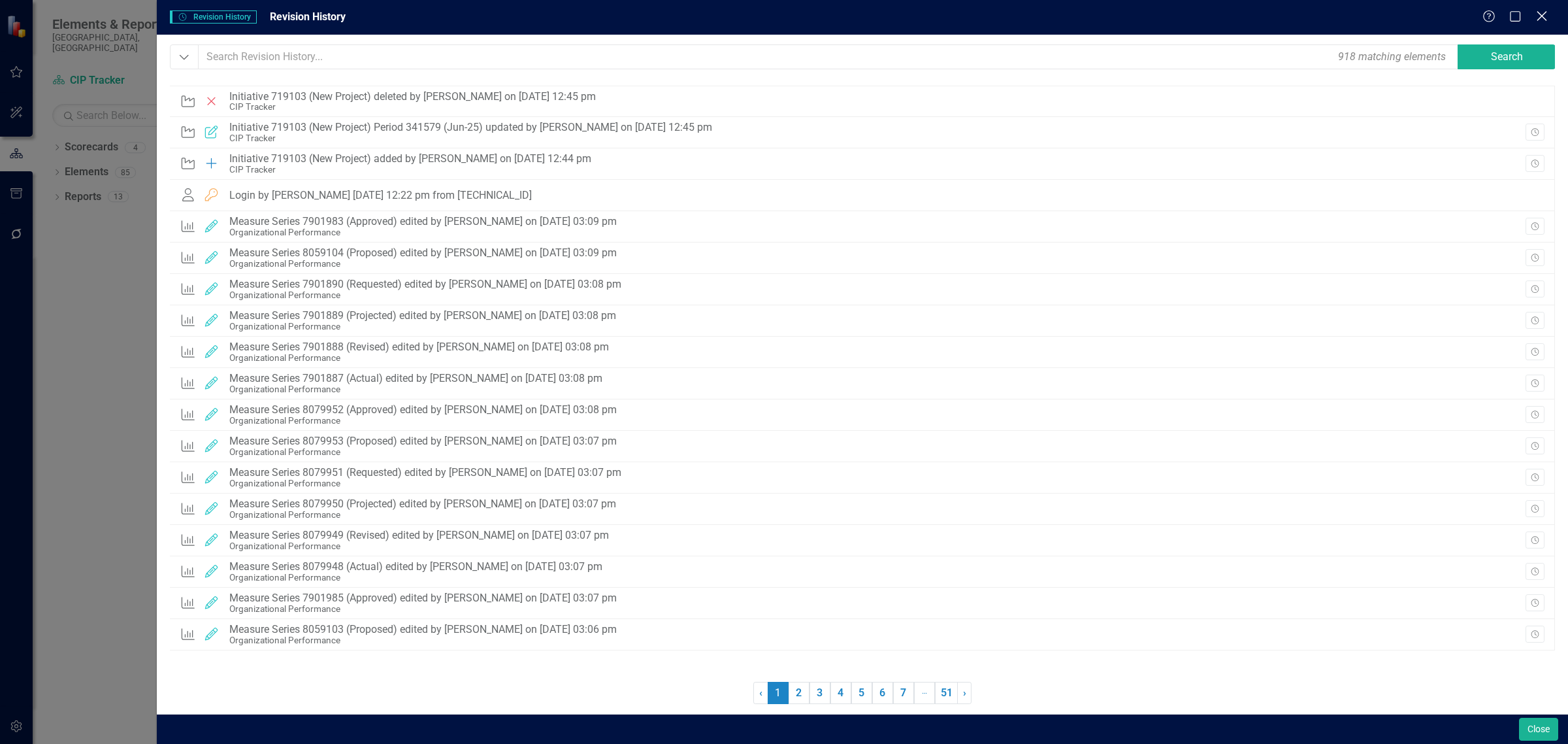
click at [1539, 18] on icon "Close" at bounding box center [1542, 16] width 17 height 12
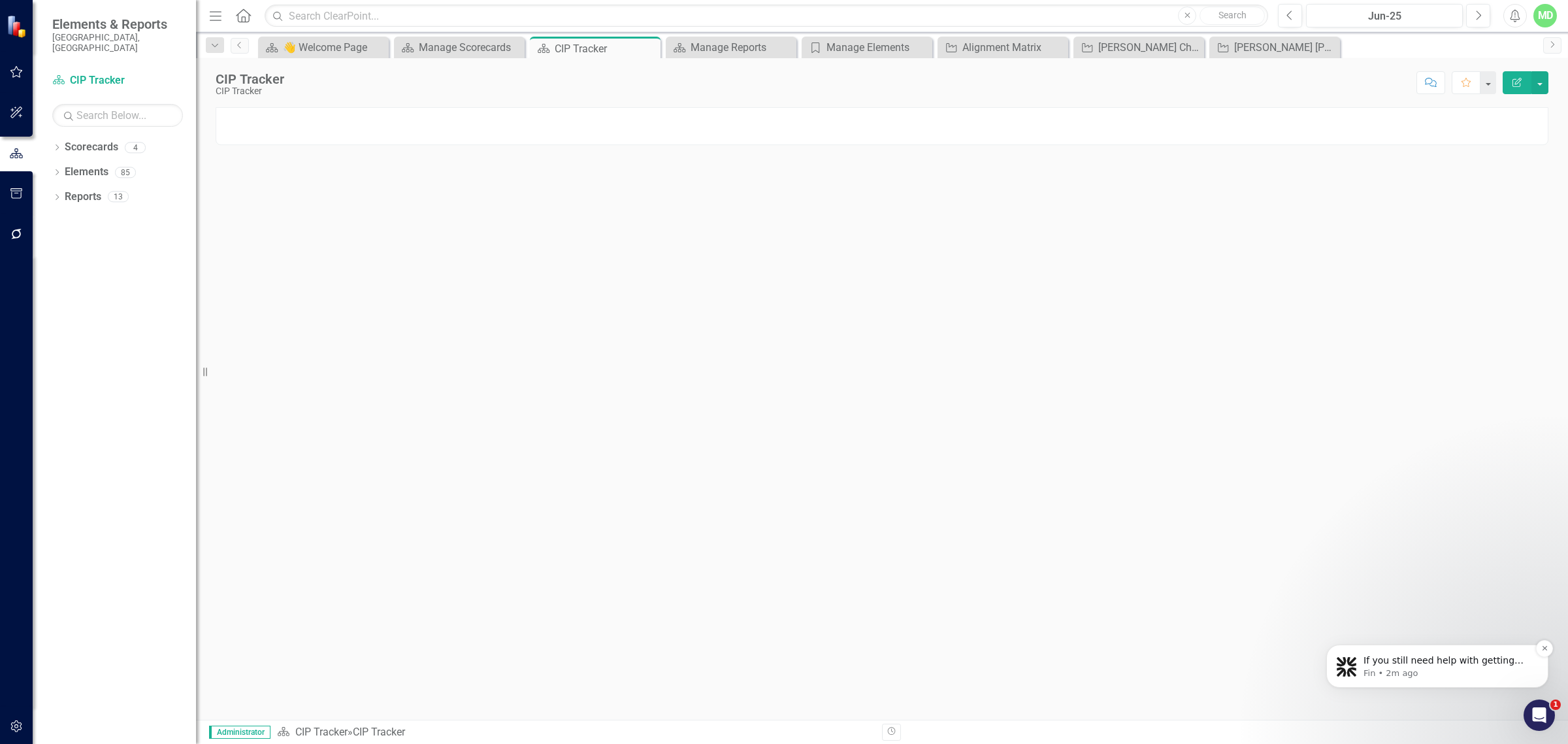
click at [1363, 683] on div "If you still need help with getting your projects to populate after a search, I…" at bounding box center [1437, 666] width 222 height 43
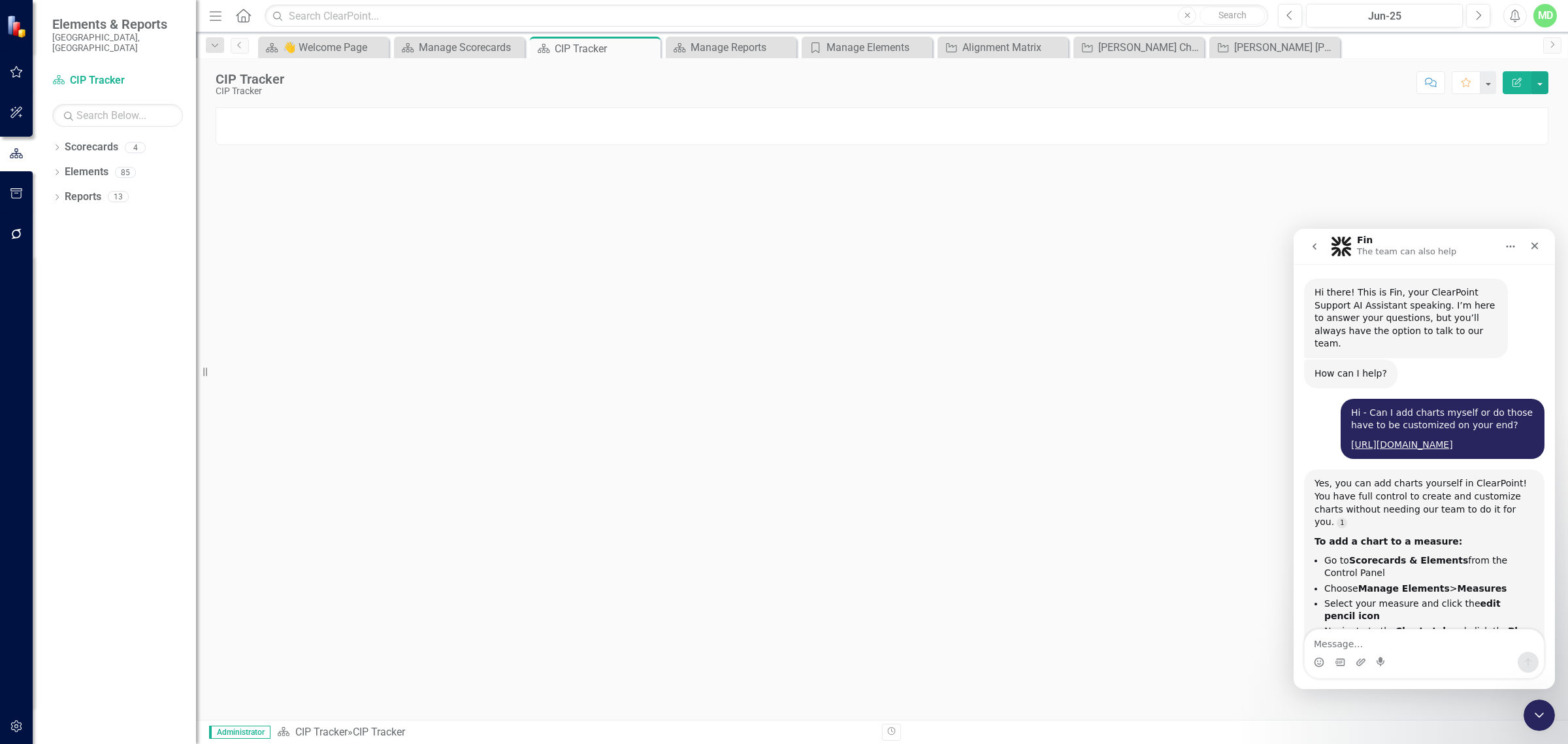
scroll to position [15, 0]
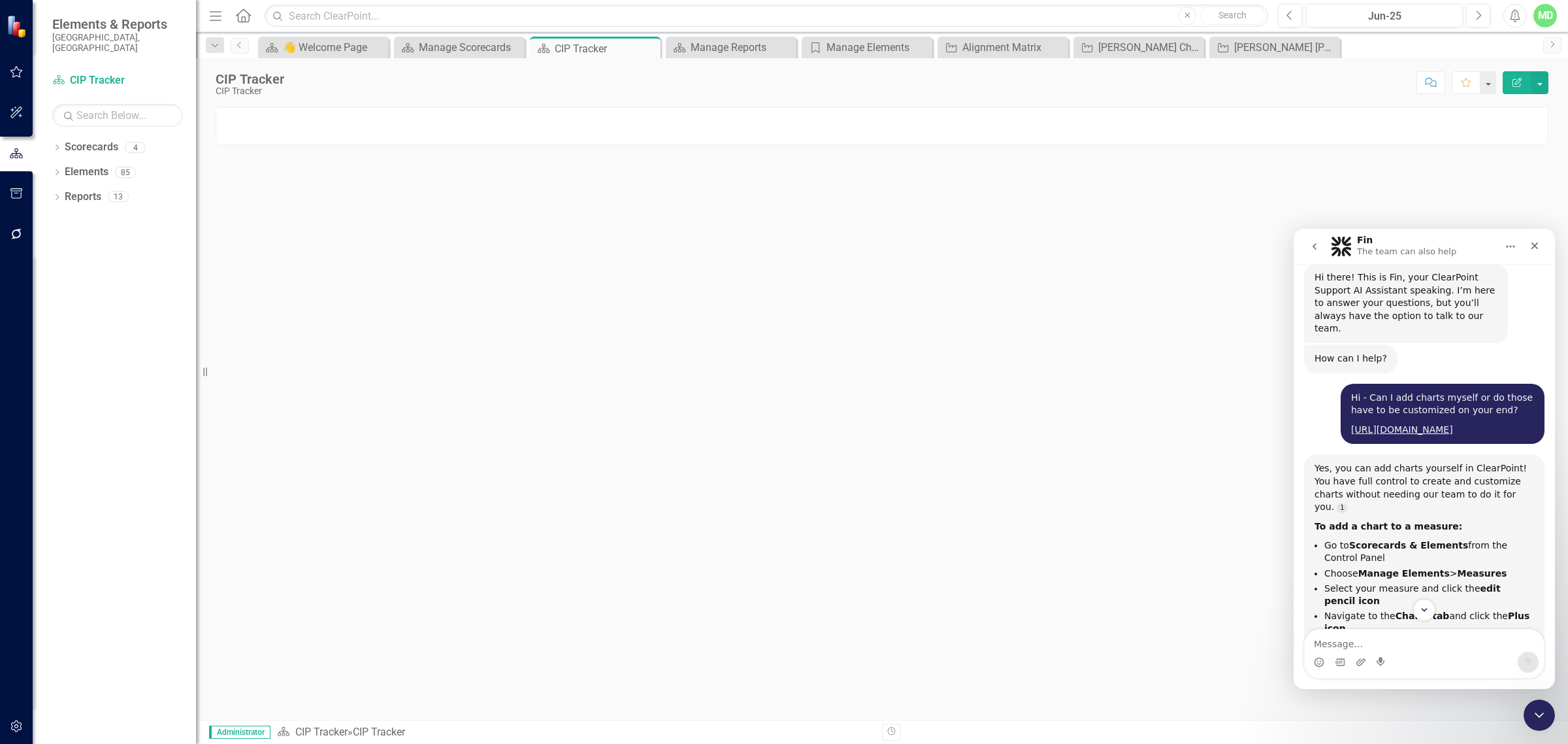
click at [1559, 458] on div at bounding box center [882, 413] width 1372 height 612
click at [1425, 615] on button "Scroll to bottom" at bounding box center [1424, 609] width 24 height 24
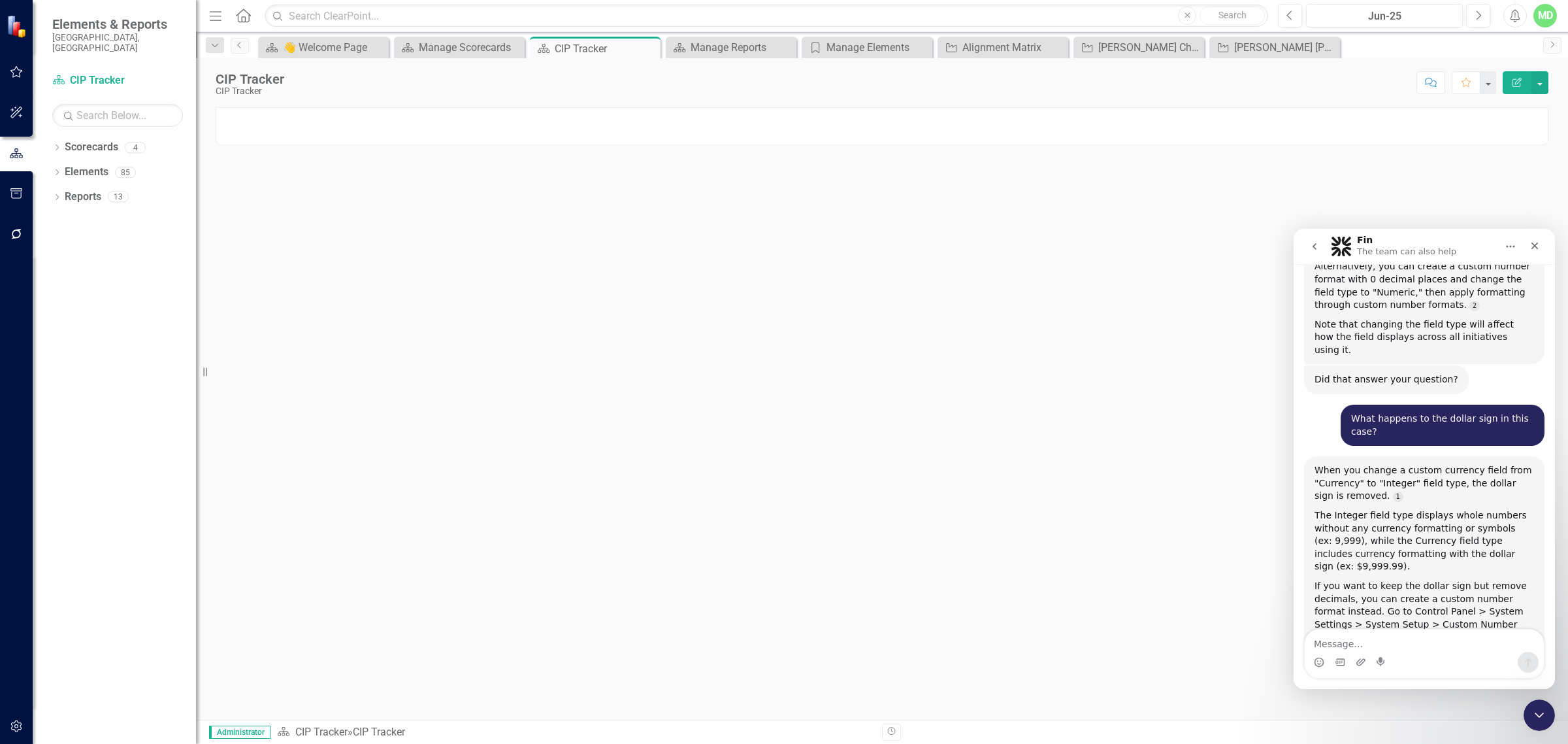
scroll to position [11290, 0]
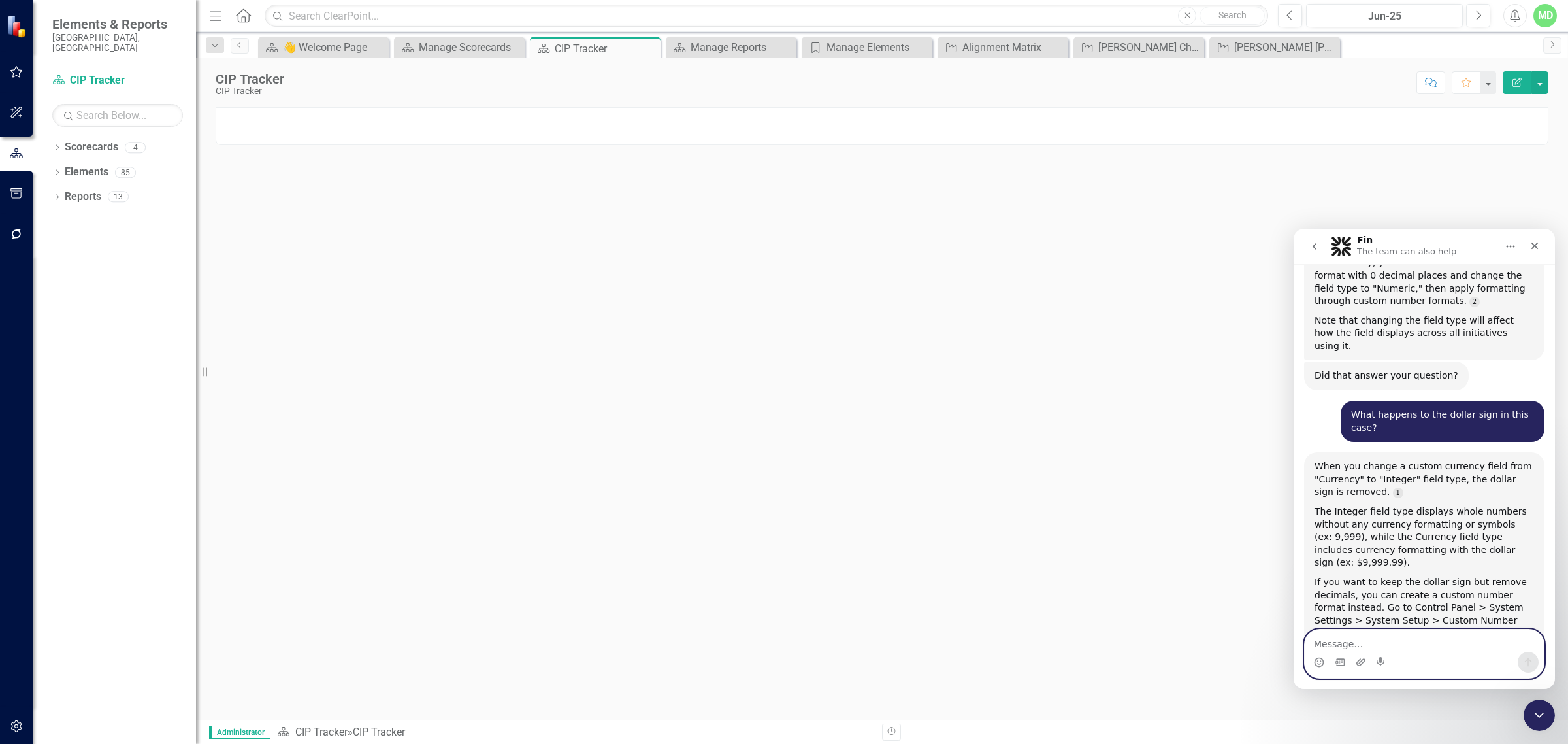
click at [1323, 642] on textarea "Message…" at bounding box center [1424, 641] width 239 height 22
type textarea "U"
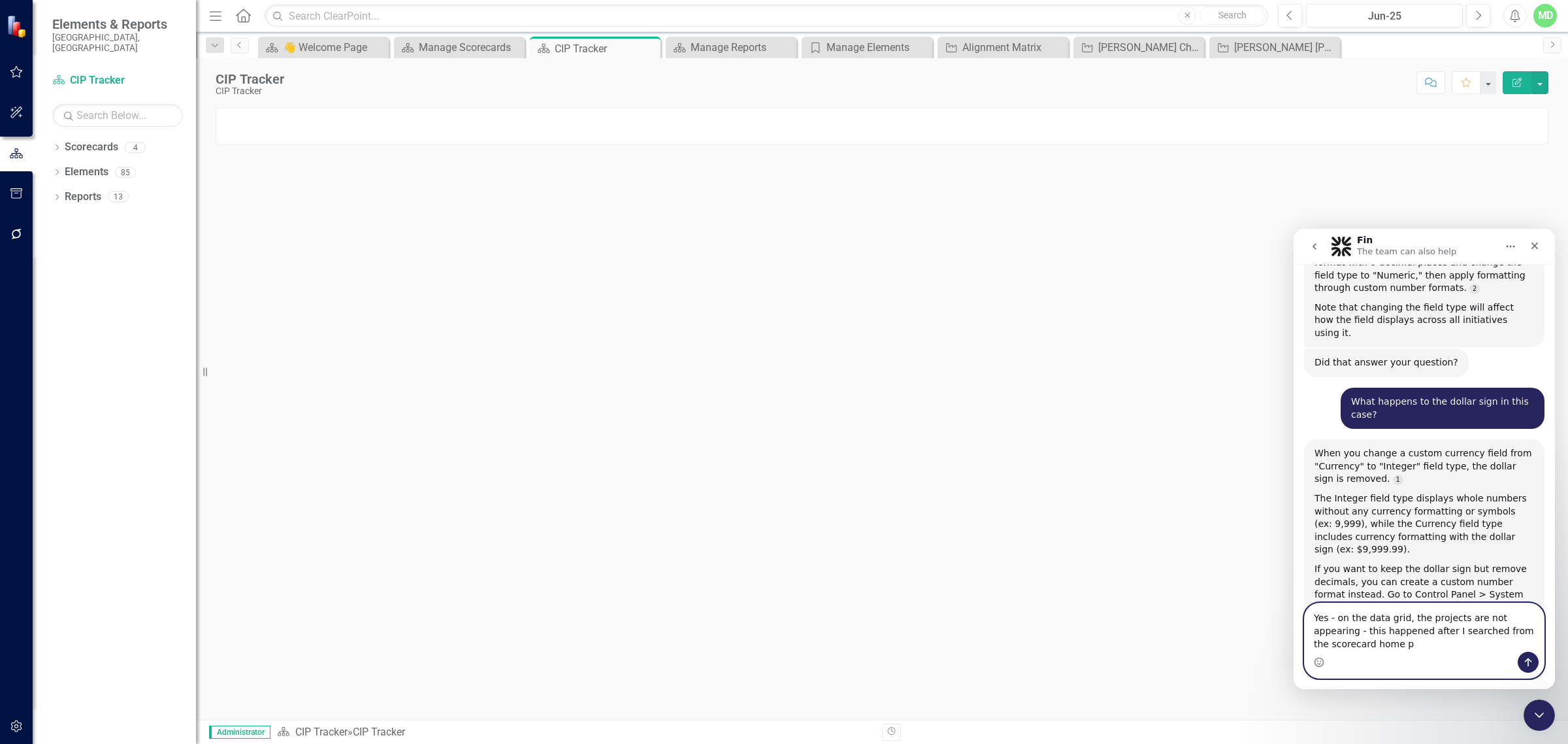
scroll to position [11316, 0]
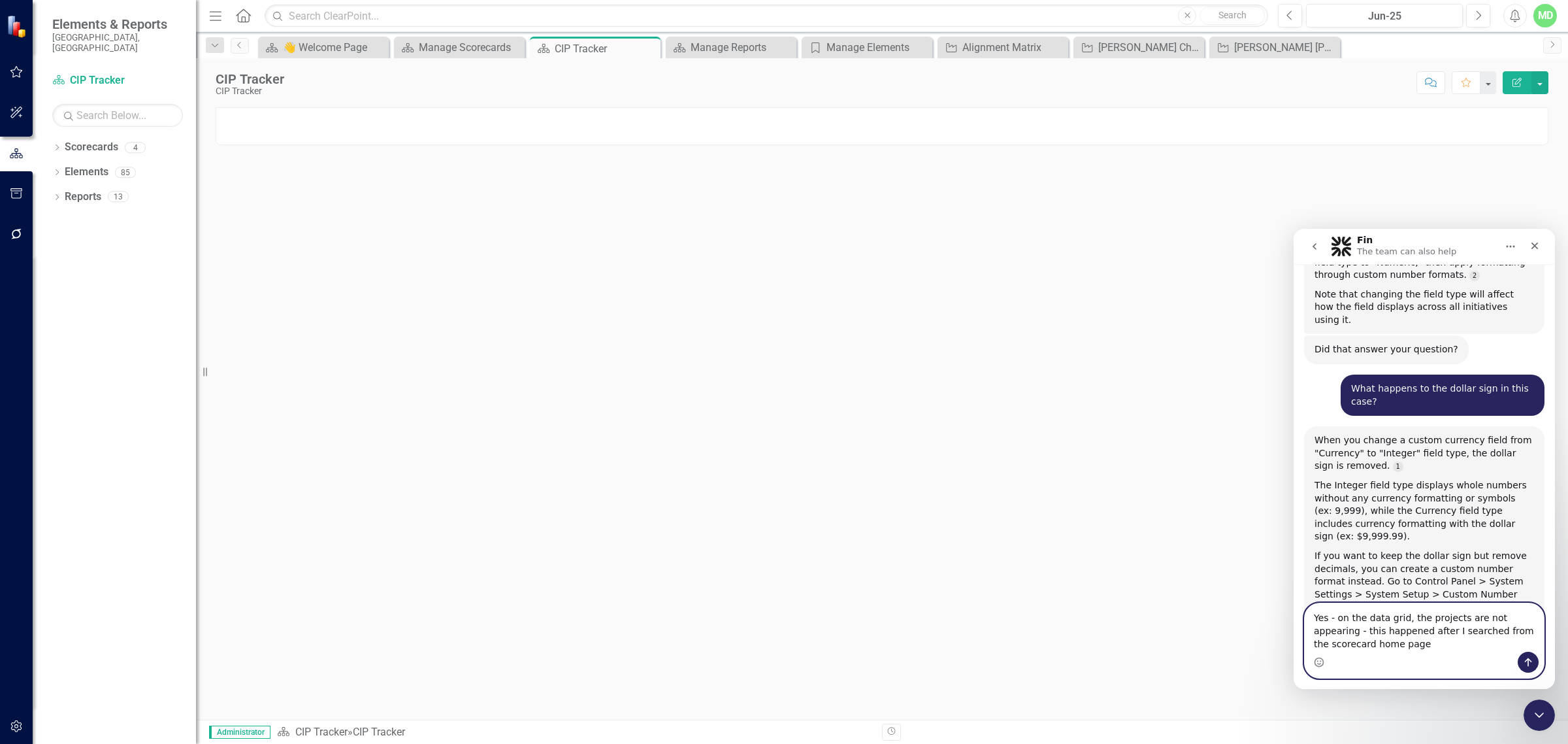
type textarea "Yes - on the data grid, the projects are not appearing - this happened after I …"
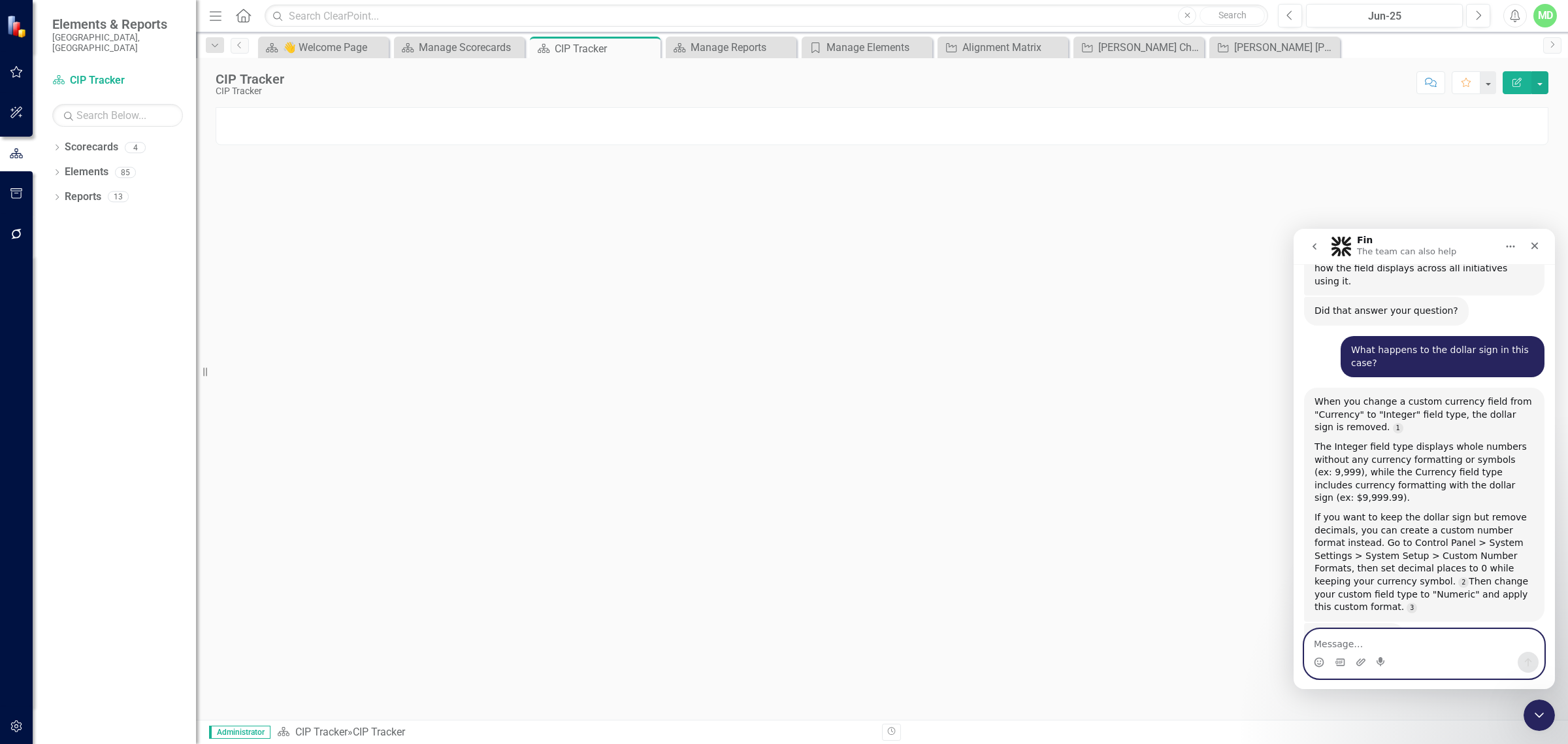
scroll to position [11397, 0]
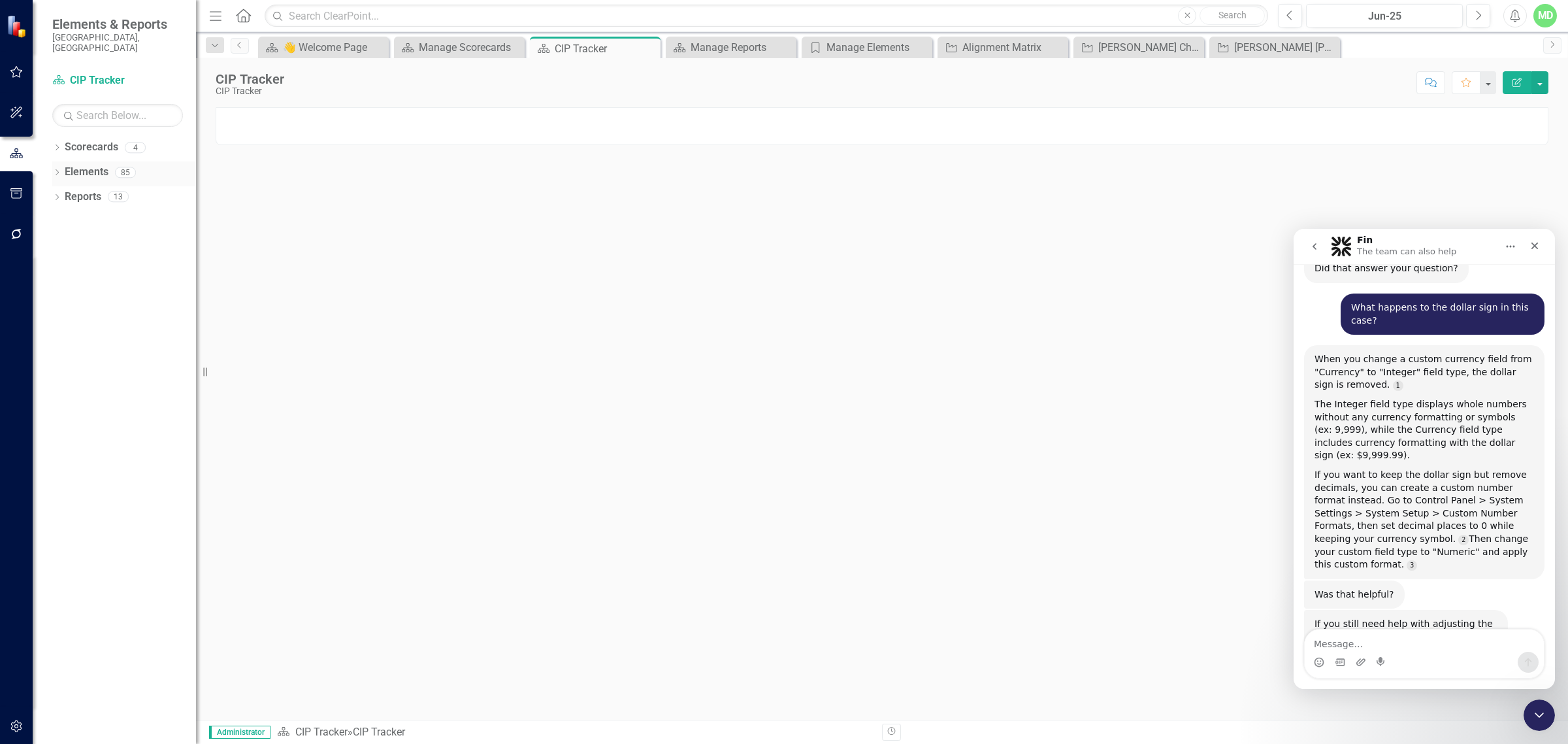
click at [80, 162] on div "Elements" at bounding box center [86, 172] width 44 height 21
click at [72, 140] on link "Scorecards" at bounding box center [92, 147] width 54 height 15
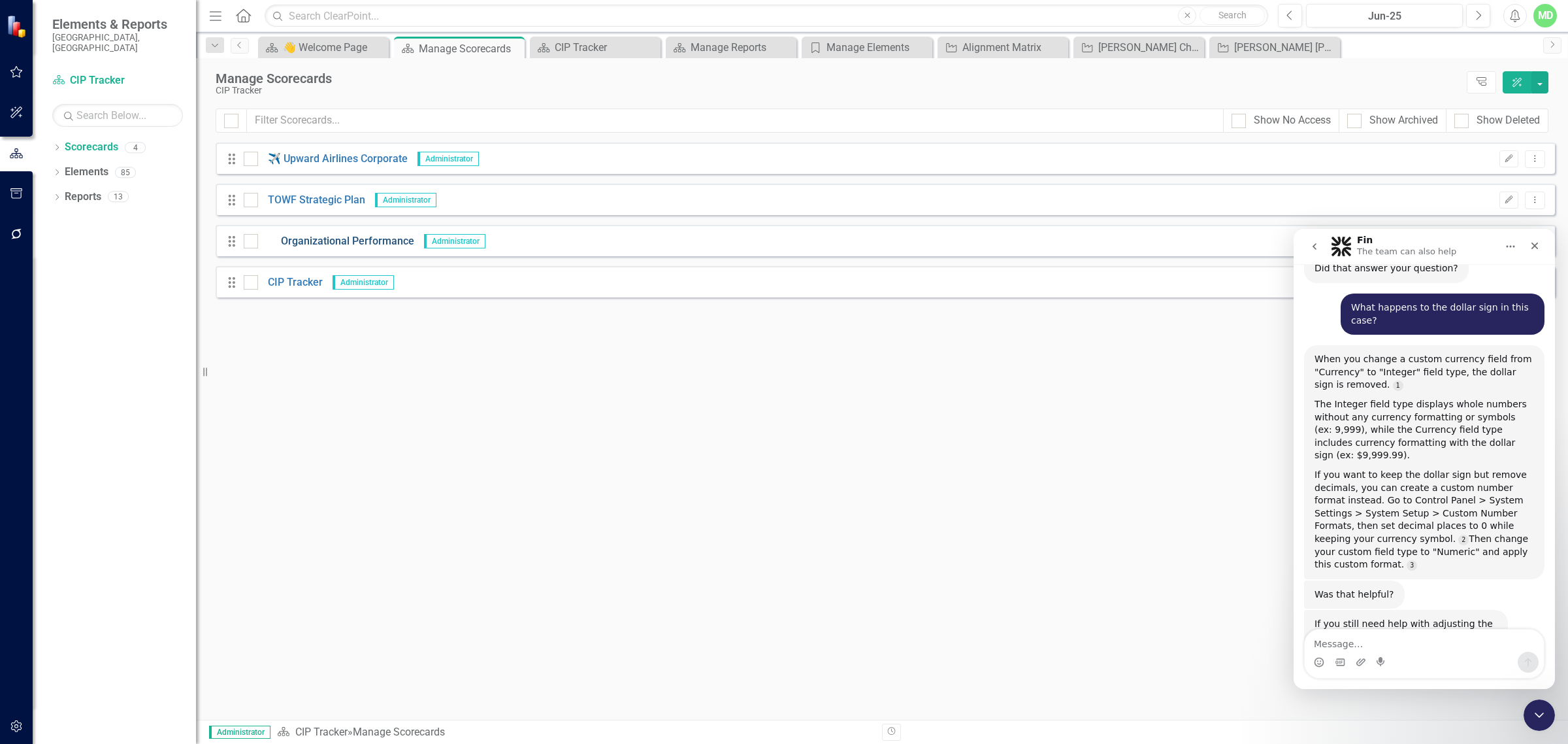
click at [348, 234] on link "Organizational Performance" at bounding box center [337, 242] width 156 height 15
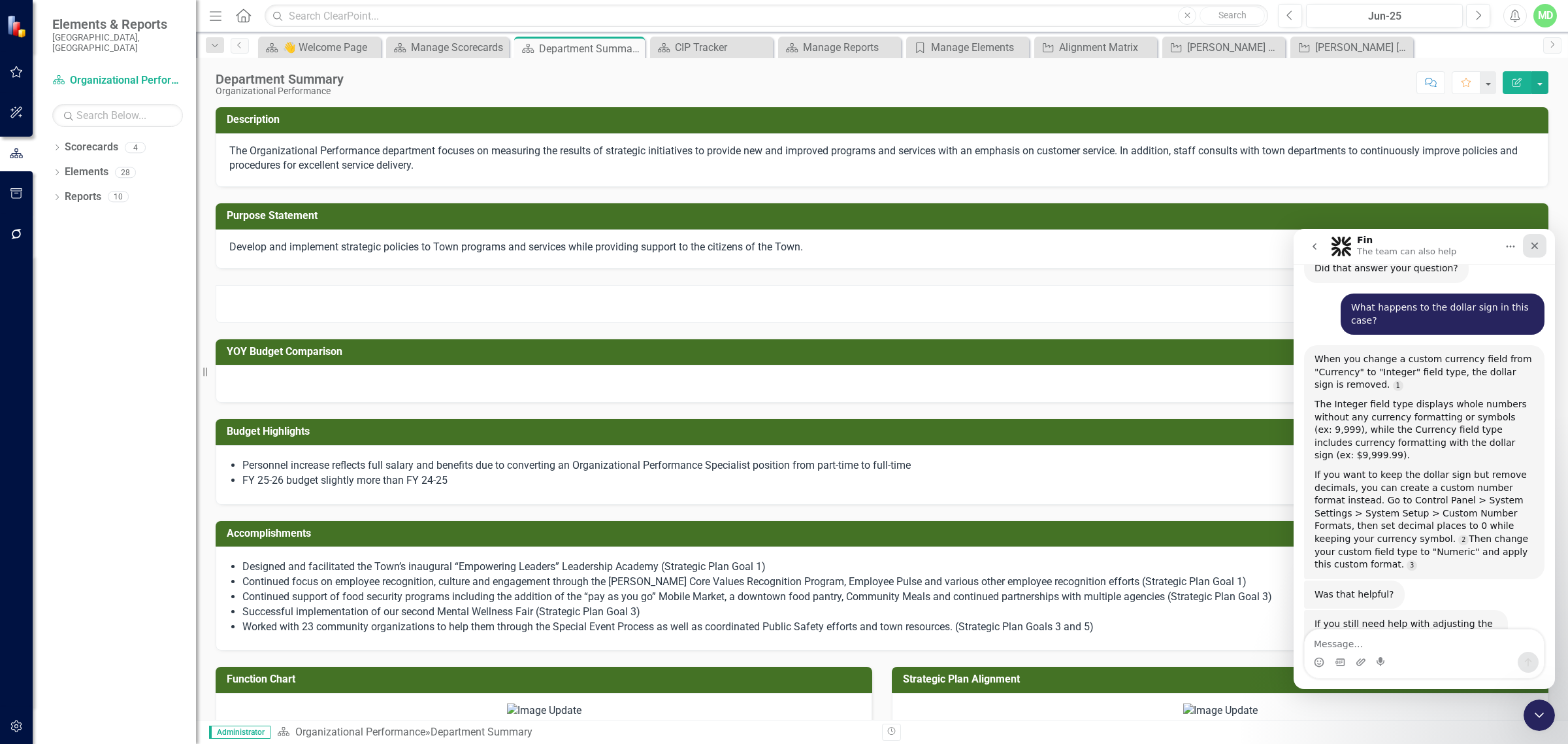
click at [1531, 236] on div "Close" at bounding box center [1535, 246] width 23 height 23
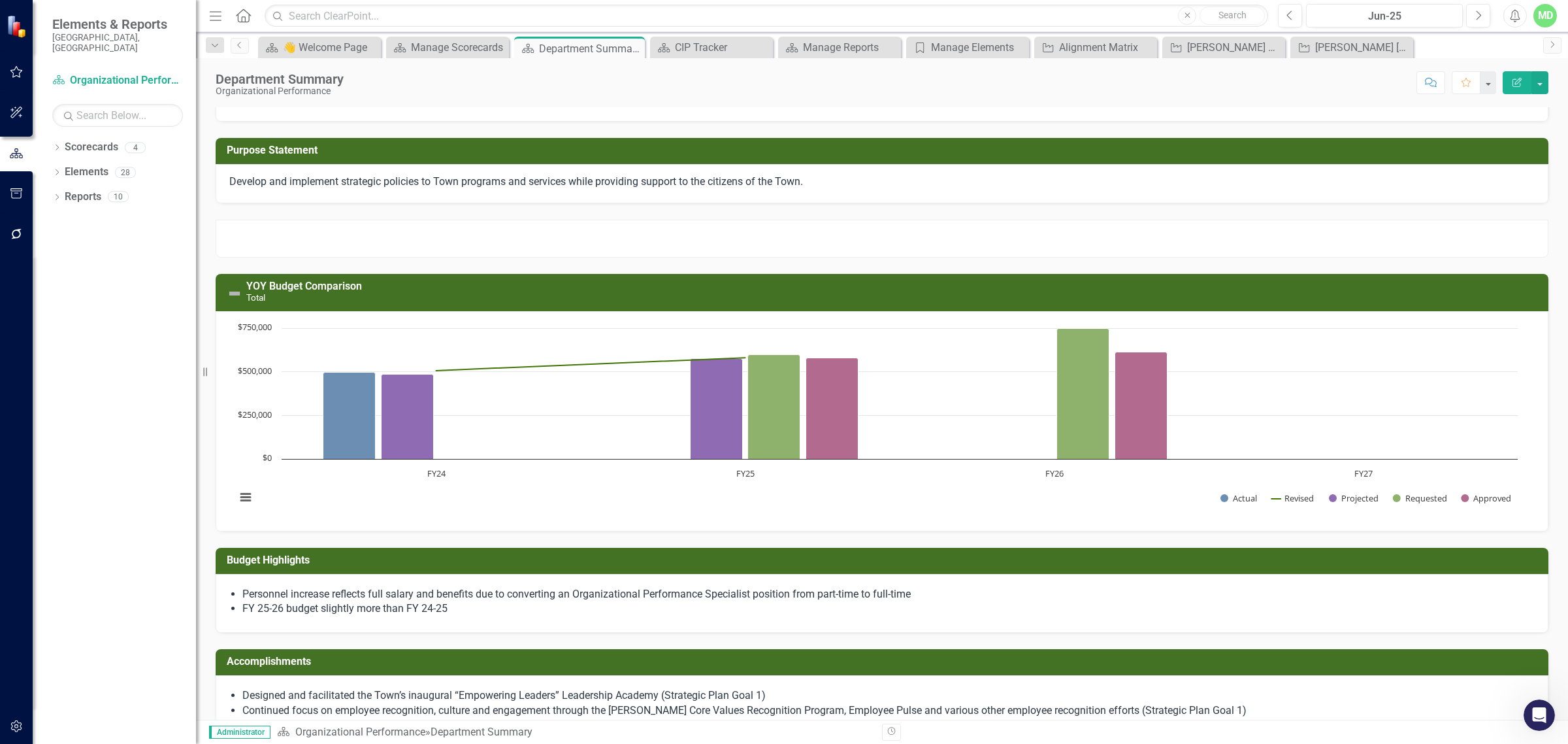
scroll to position [66, 0]
click at [791, 232] on div at bounding box center [882, 237] width 1333 height 38
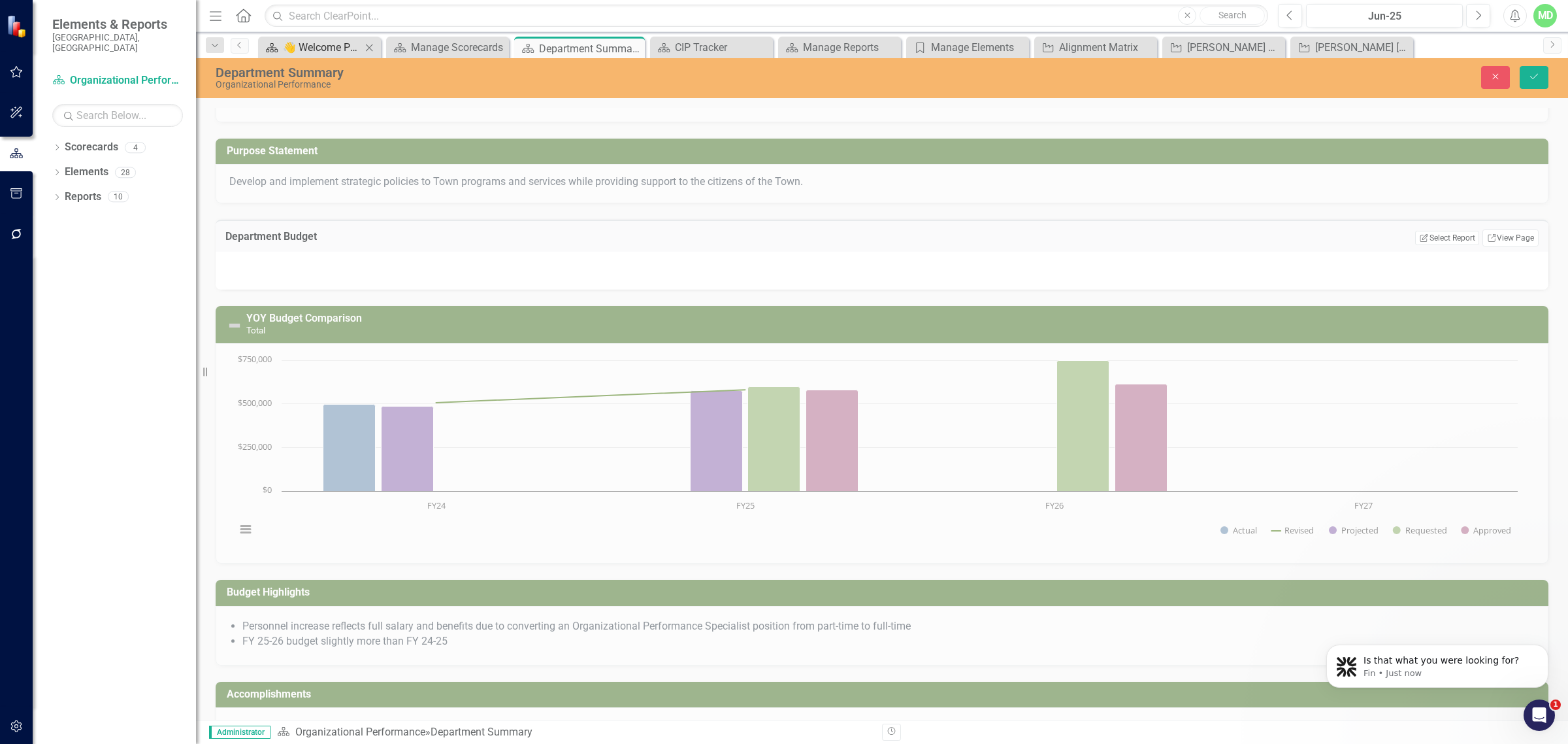
scroll to position [0, 0]
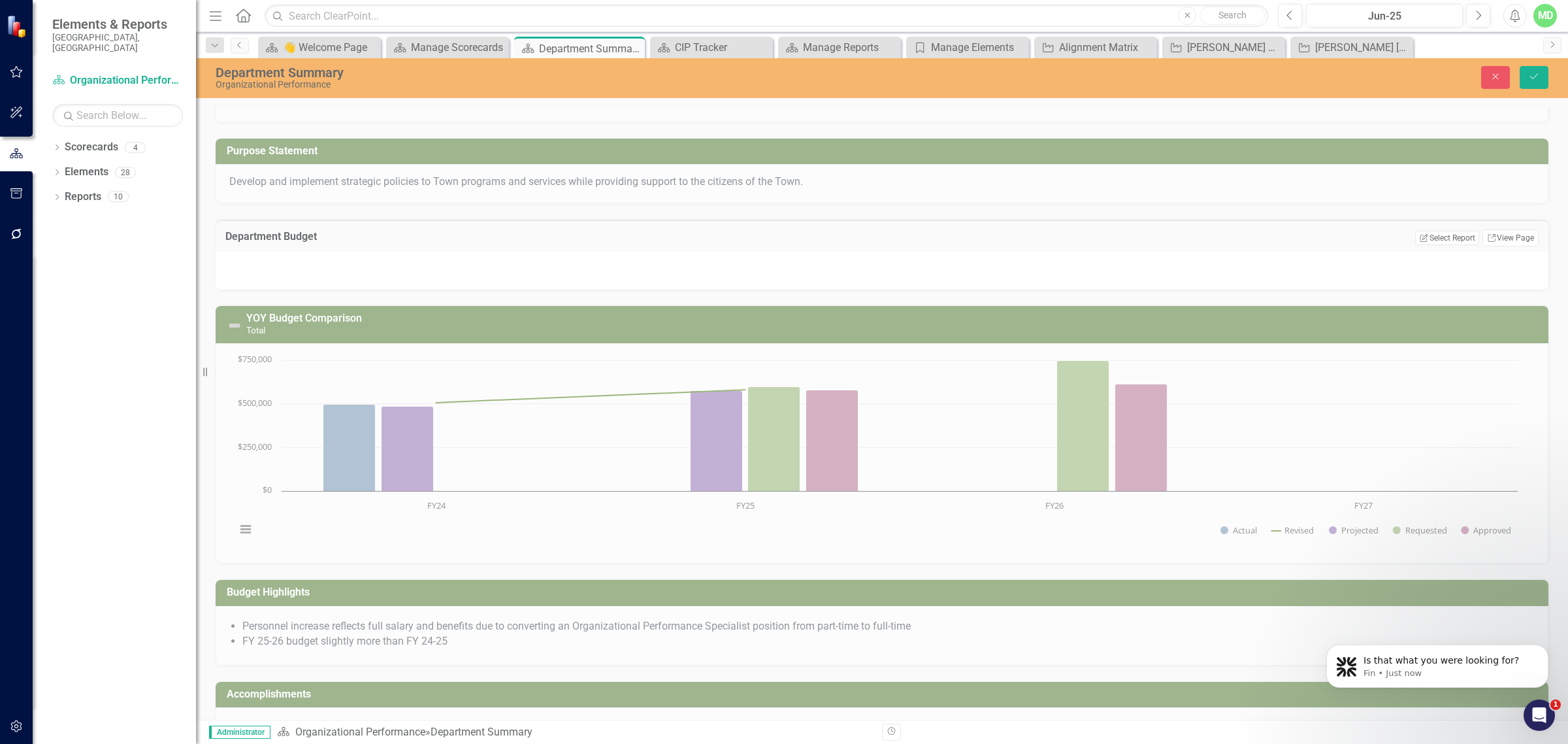
click at [359, 238] on h3 "Department Budget" at bounding box center [504, 236] width 559 height 12
click at [1500, 80] on icon "Close" at bounding box center [1495, 76] width 12 height 9
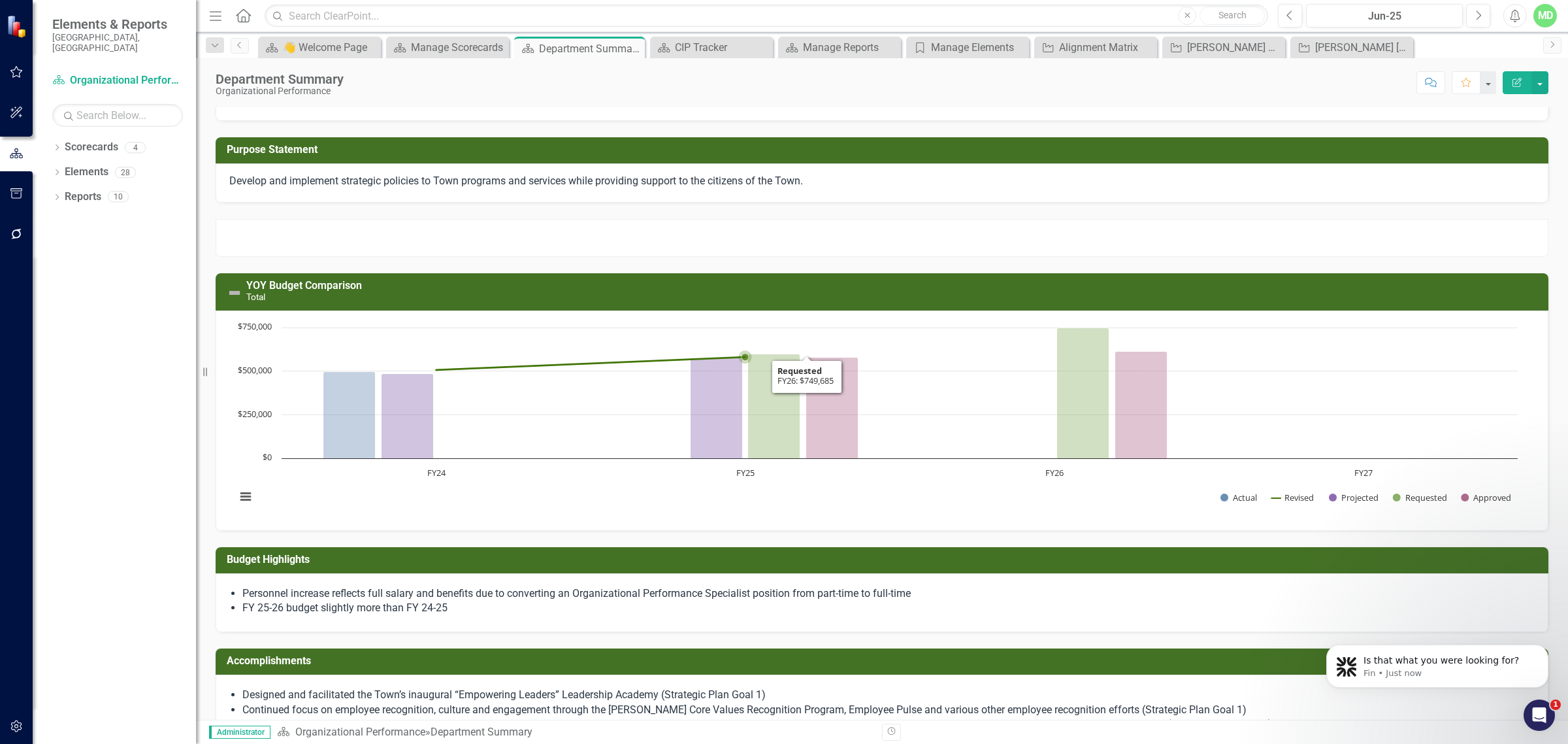
drag, startPoint x: 1109, startPoint y: 395, endPoint x: 1041, endPoint y: 391, distance: 68.1
click at [1041, 391] on rect "Interactive chart" at bounding box center [877, 418] width 1296 height 196
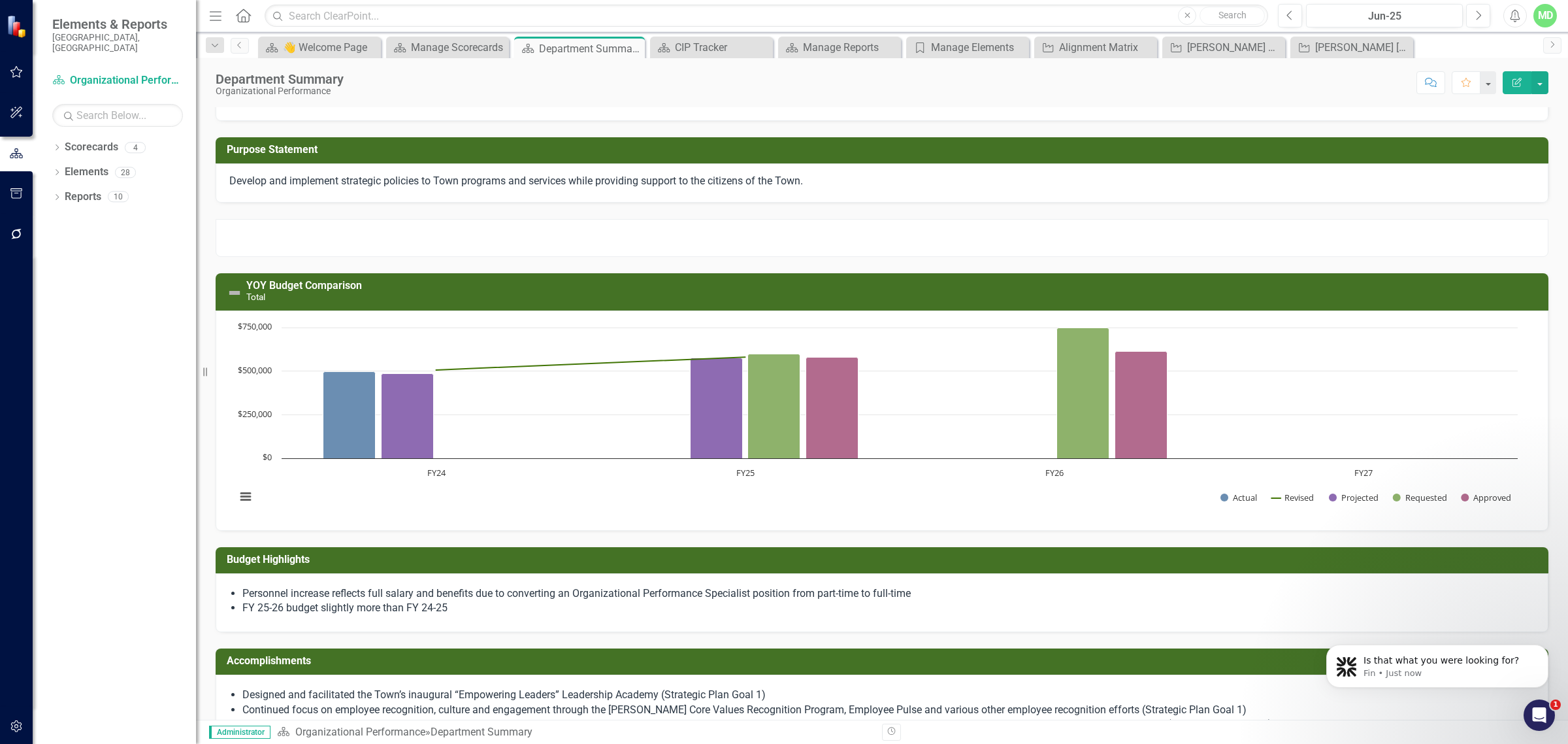
click at [113, 278] on div "Dropdown Scorecards 4 ✈️ Upward Airlines Corporate Dropdown TOWF Strategic Plan…" at bounding box center [114, 440] width 164 height 607
click at [17, 727] on icon "button" at bounding box center [17, 725] width 14 height 10
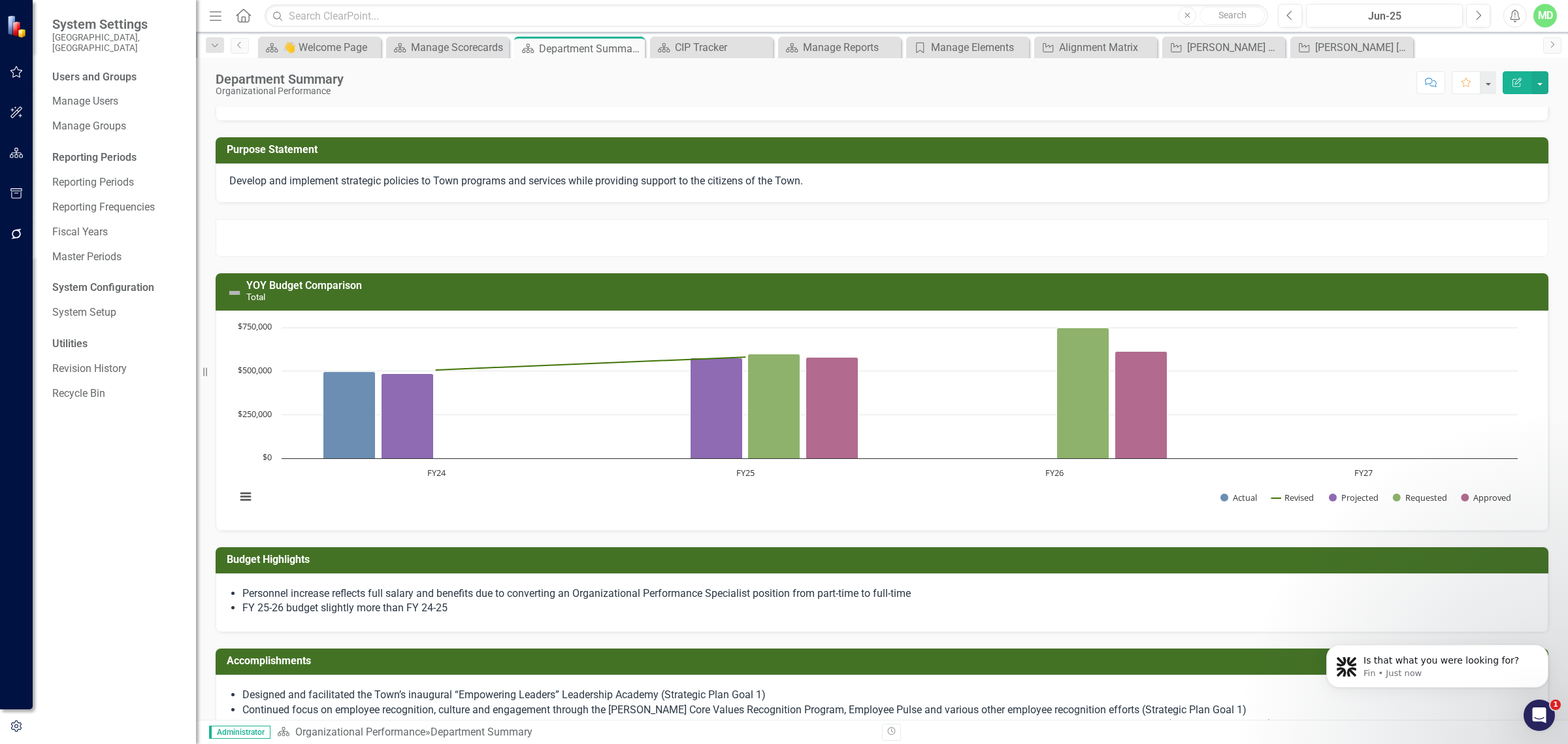
click at [72, 289] on div "Users and Groups Manage Users Manage Groups Reporting Periods Reporting Periods…" at bounding box center [114, 406] width 164 height 673
click at [73, 305] on link "System Setup" at bounding box center [117, 312] width 131 height 15
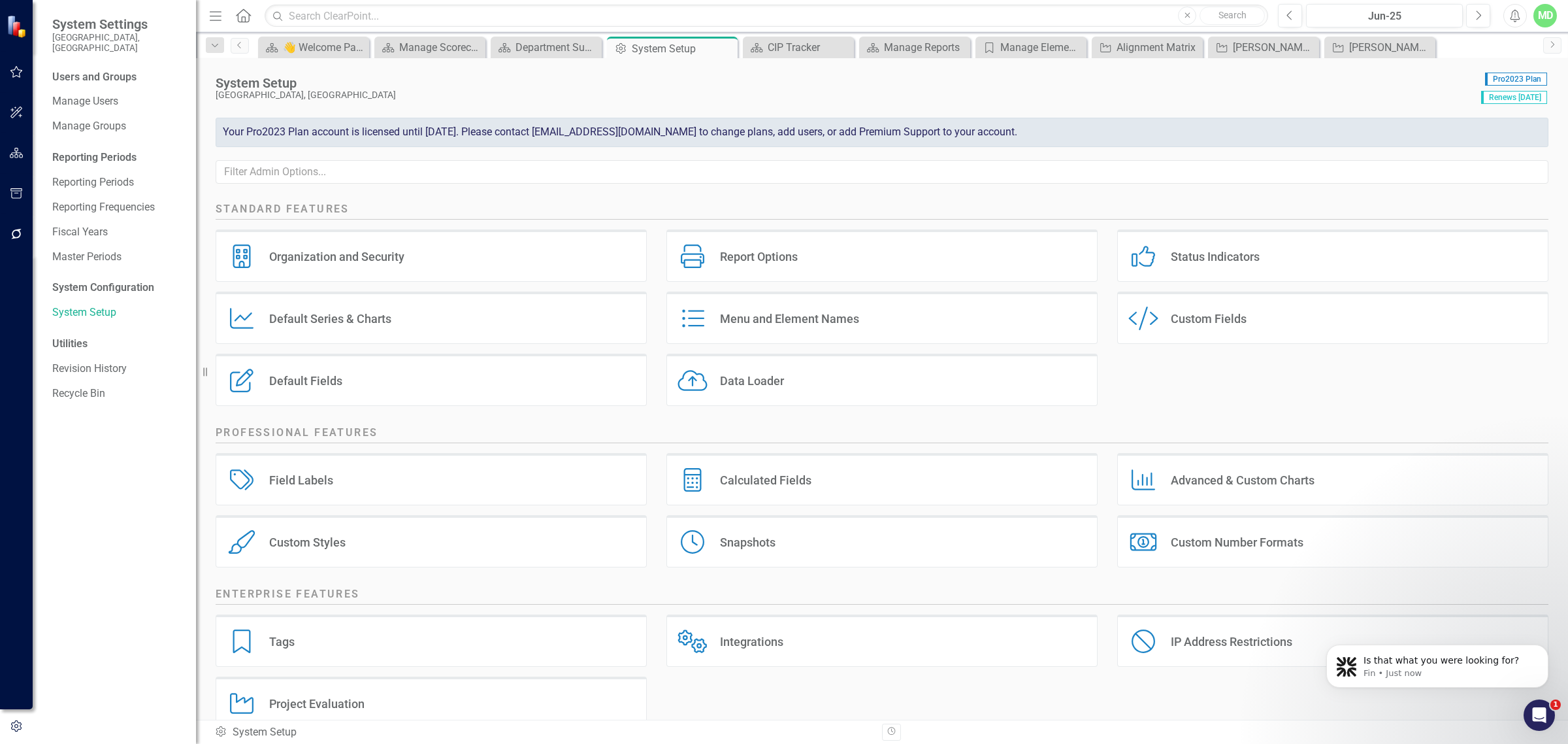
click at [1226, 313] on div "Custom Fields" at bounding box center [1209, 318] width 76 height 15
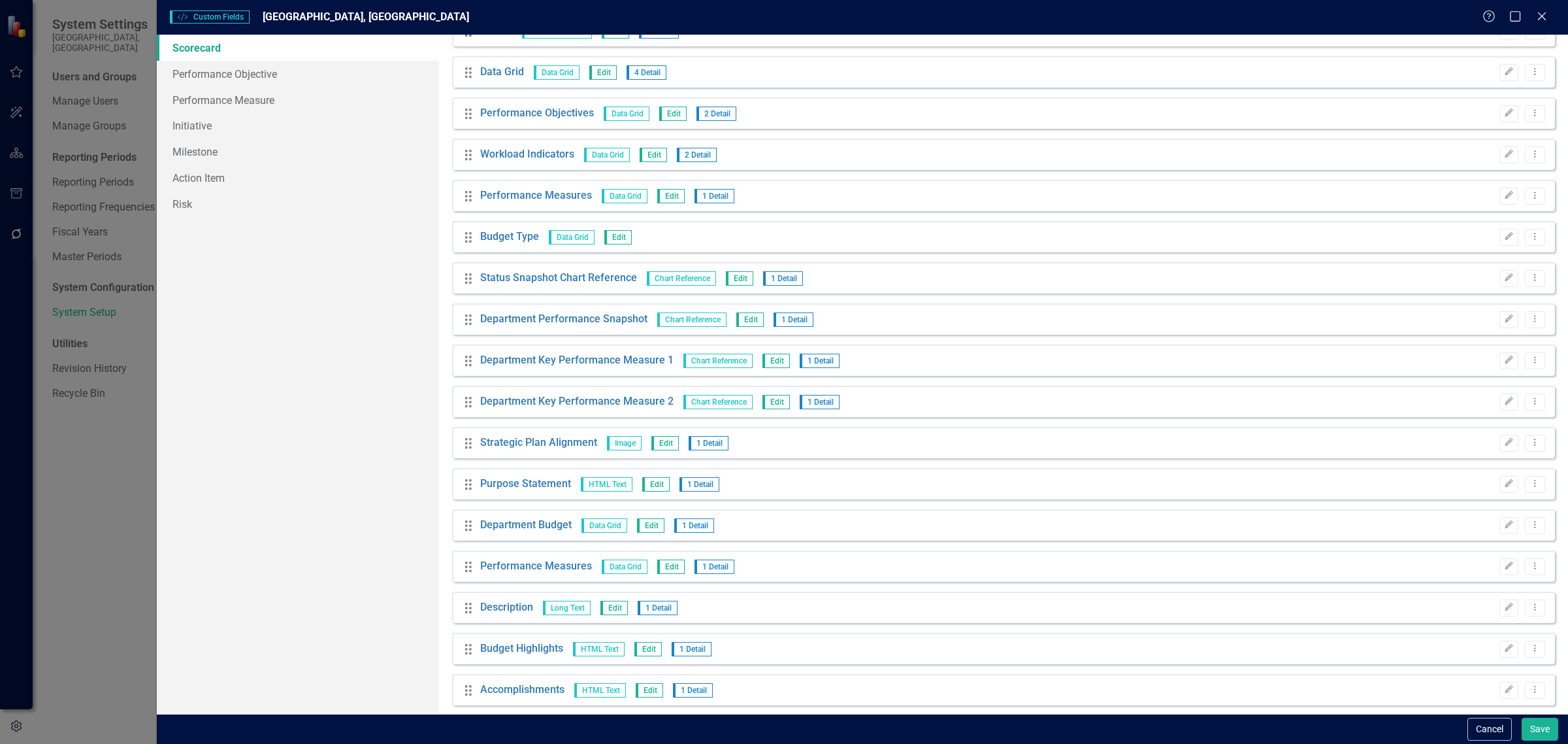
scroll to position [280, 0]
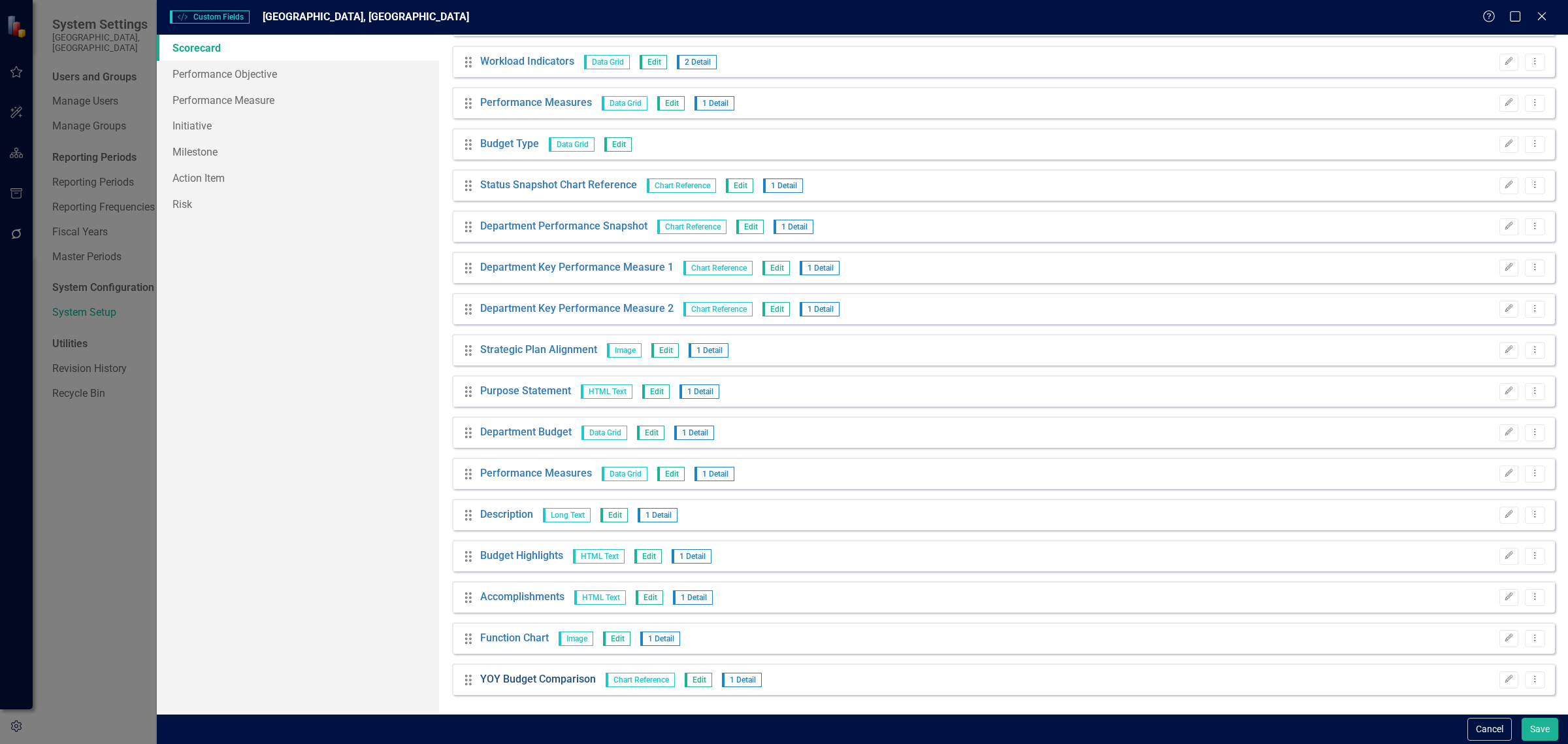
click at [526, 678] on link "YOY Budget Comparison" at bounding box center [538, 679] width 115 height 15
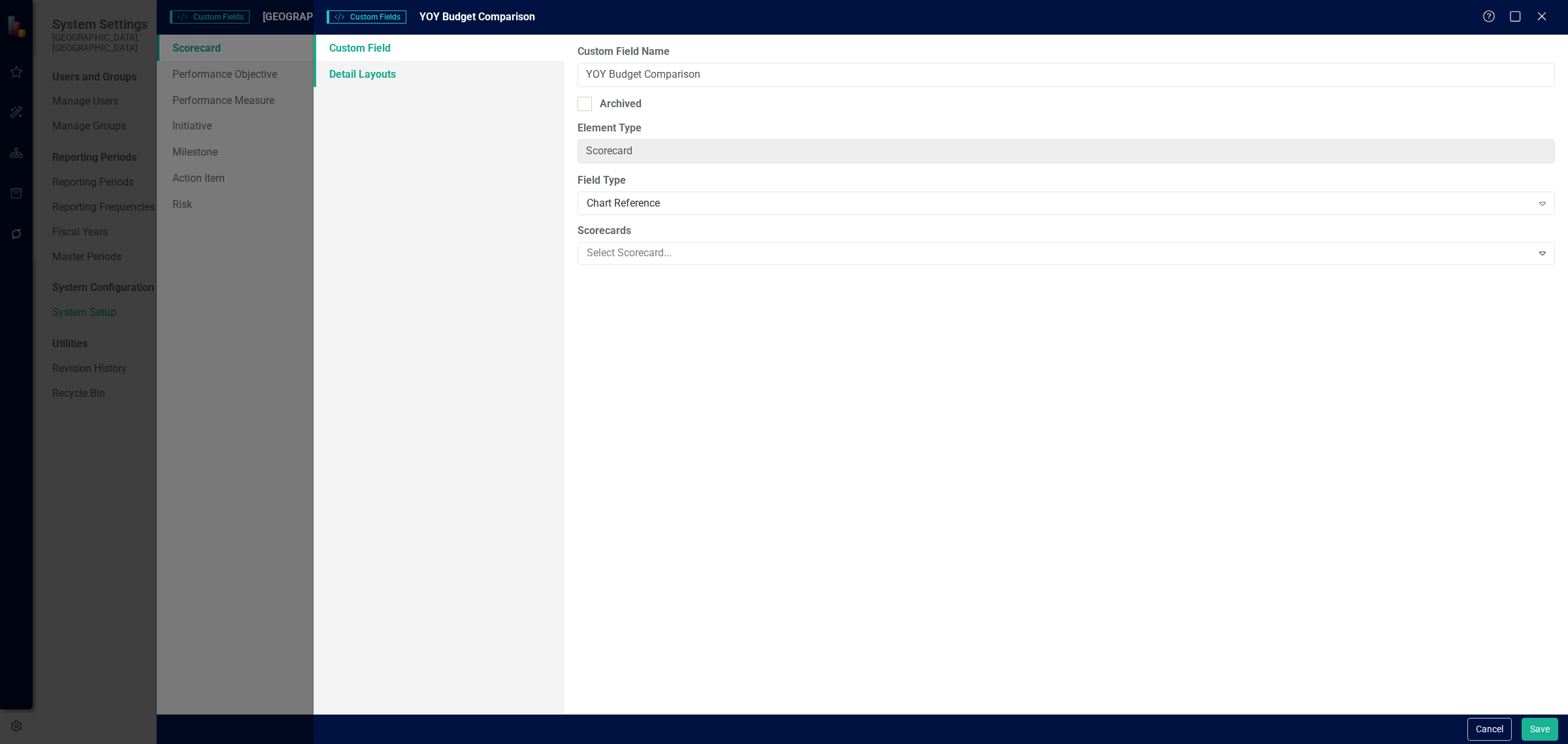
click at [366, 66] on link "Detail Layouts" at bounding box center [439, 73] width 251 height 26
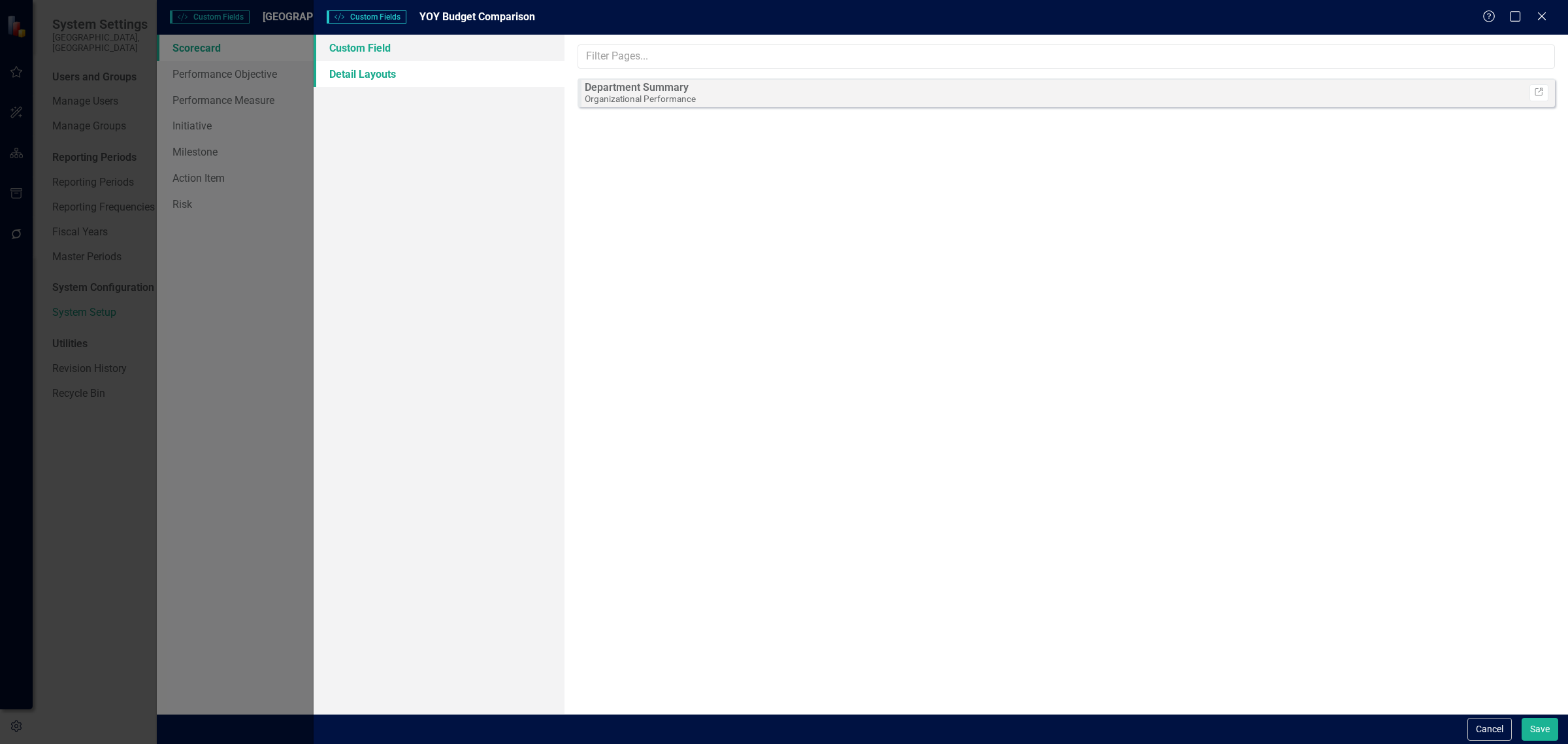
click at [369, 43] on link "Custom Field" at bounding box center [439, 47] width 251 height 26
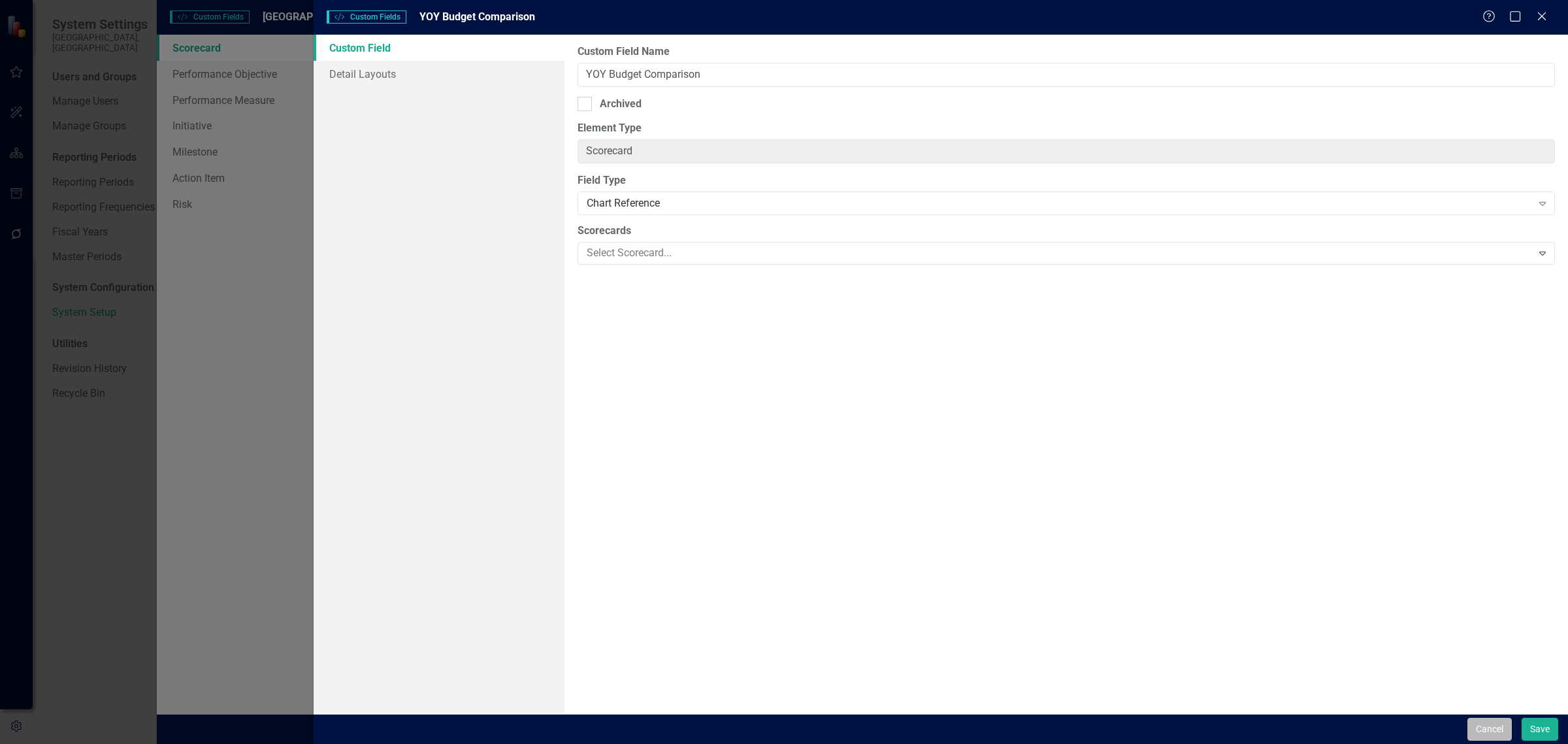
click at [1495, 733] on button "Cancel" at bounding box center [1490, 728] width 45 height 23
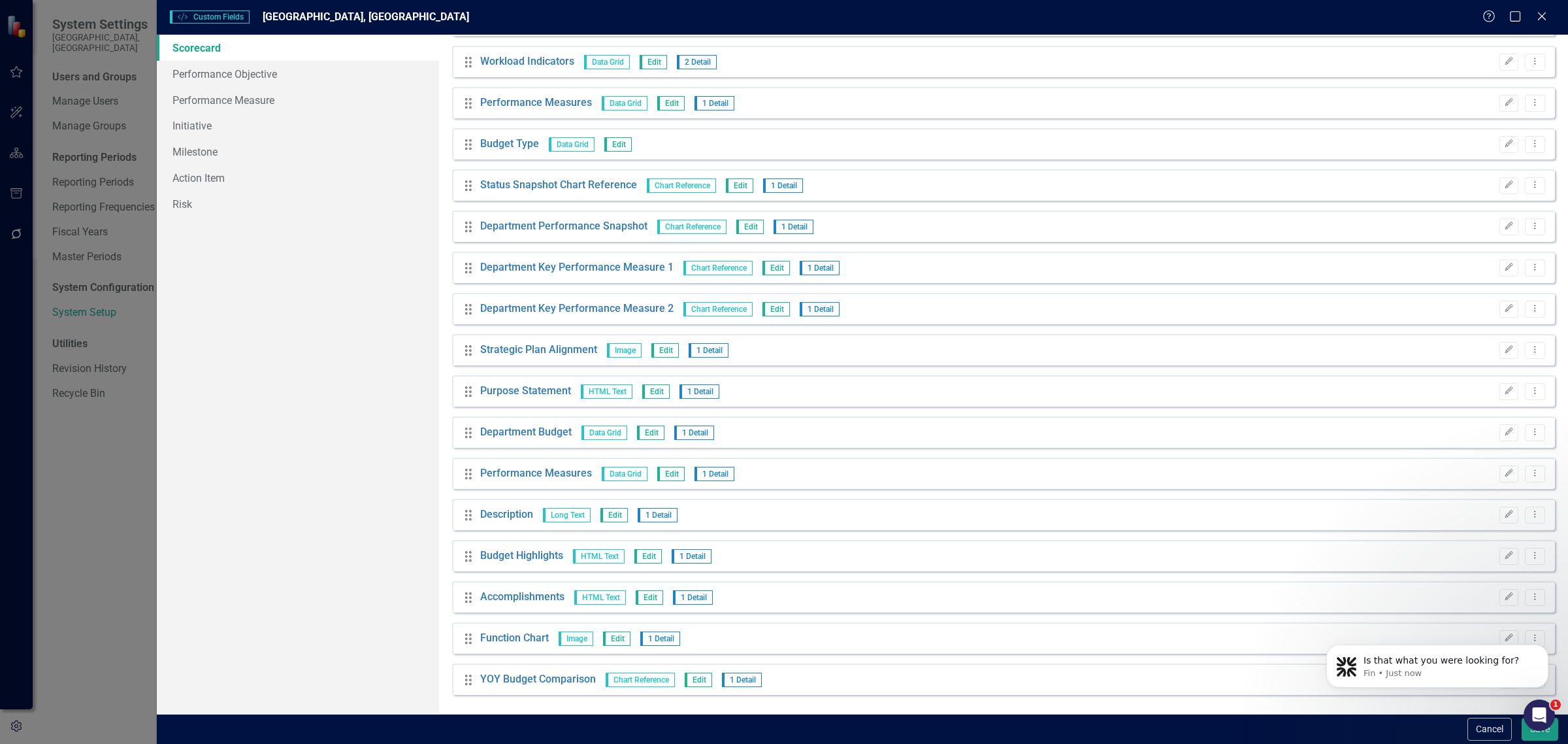
scroll to position [0, 0]
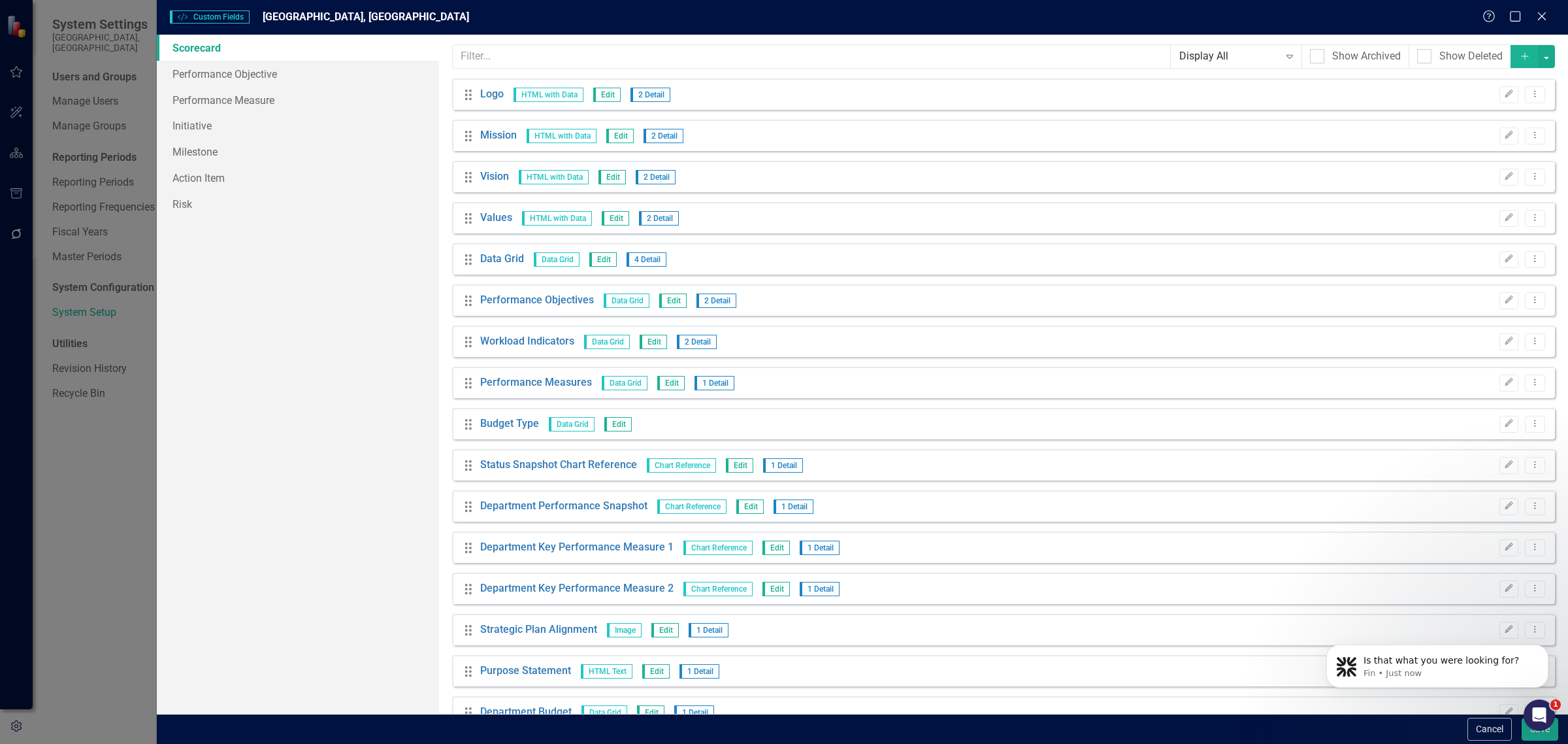
click at [187, 46] on link "Scorecard" at bounding box center [299, 47] width 283 height 26
click at [1550, 17] on div "Help Maximize Close" at bounding box center [1519, 18] width 73 height 15
click at [1540, 12] on icon "Close" at bounding box center [1542, 16] width 17 height 12
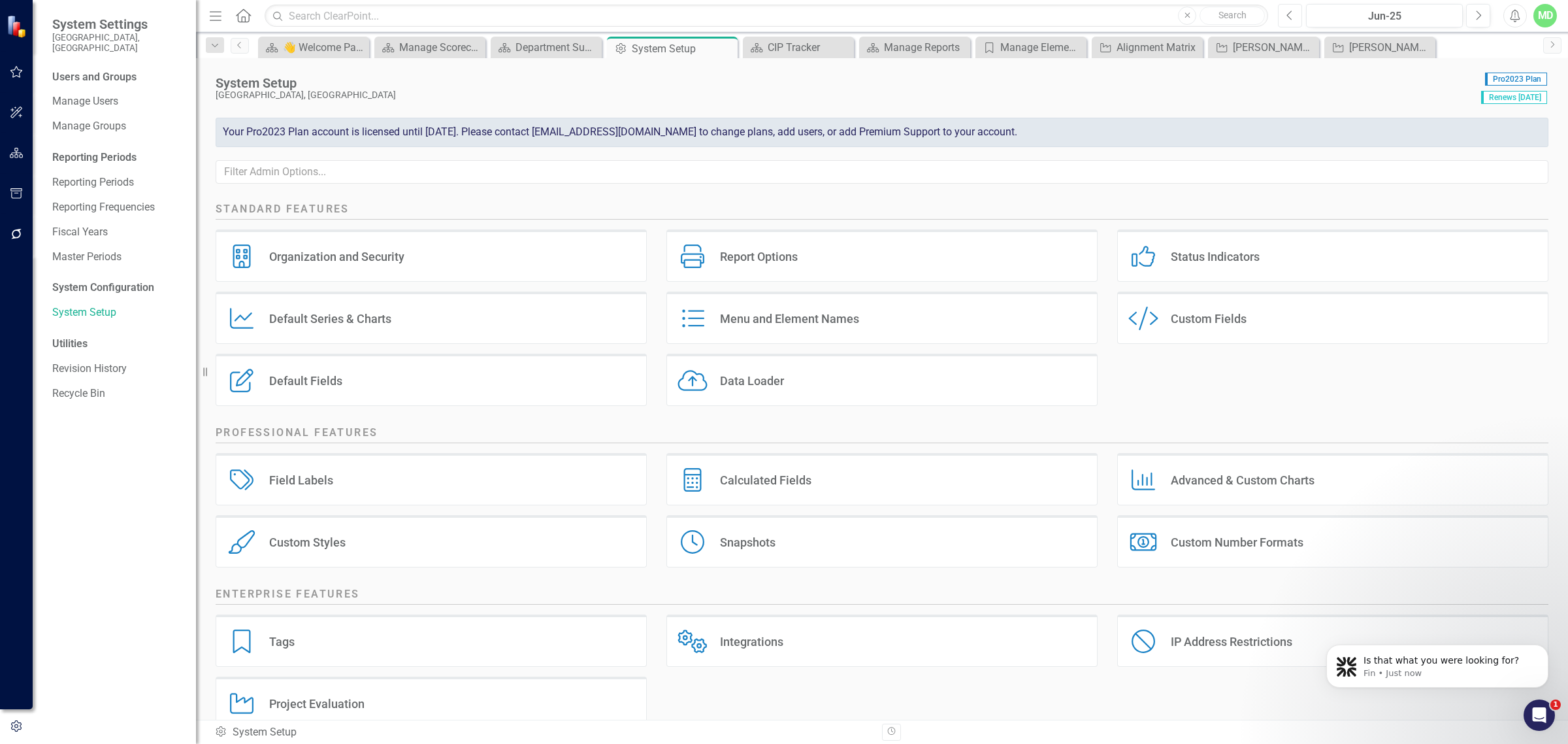
click at [1291, 17] on icon "Previous" at bounding box center [1290, 16] width 7 height 12
click at [1483, 14] on button "Next" at bounding box center [1479, 15] width 24 height 23
click at [1484, 14] on button "Next" at bounding box center [1479, 15] width 24 height 23
click at [17, 151] on icon "button" at bounding box center [17, 153] width 14 height 10
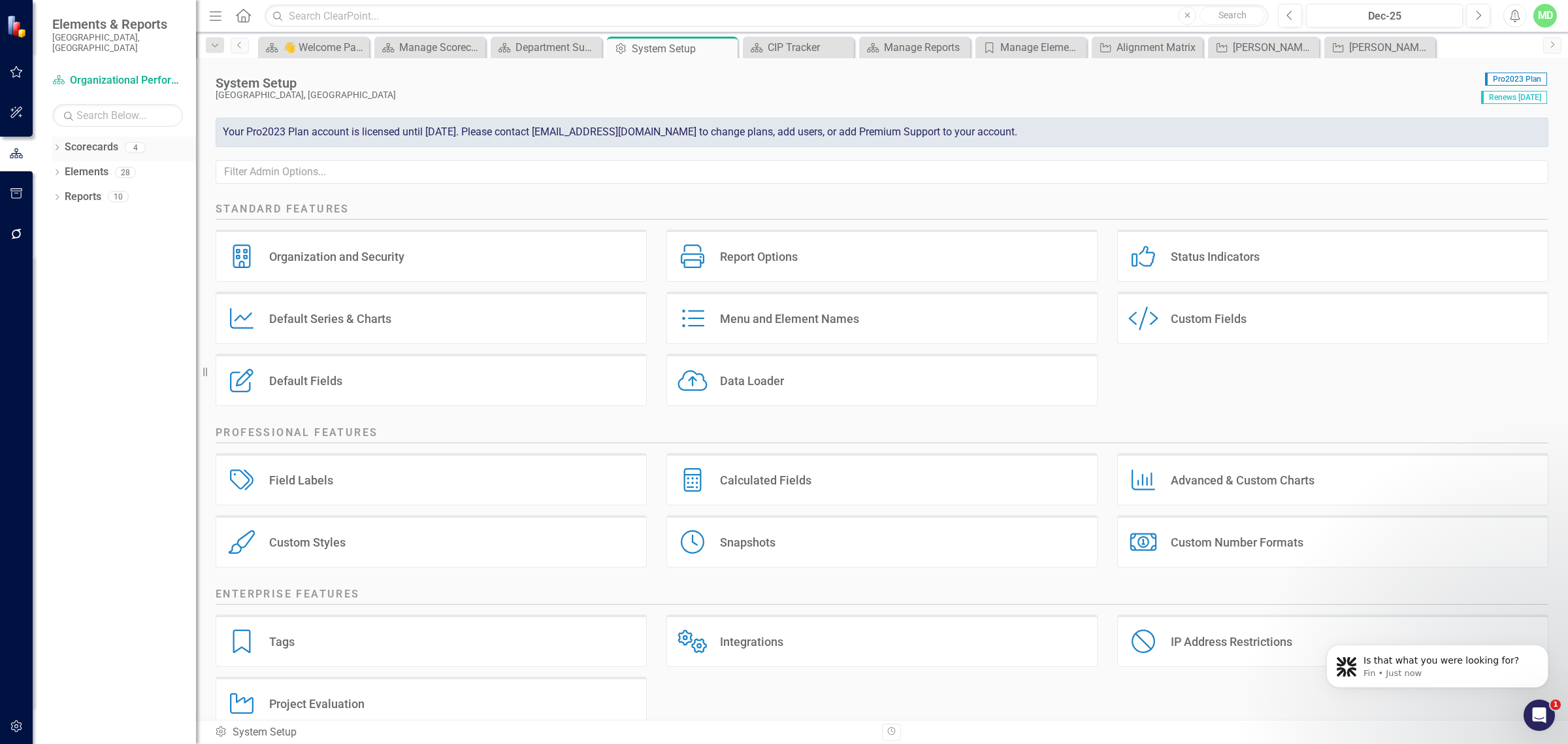
click at [78, 140] on link "Scorecards" at bounding box center [92, 147] width 54 height 15
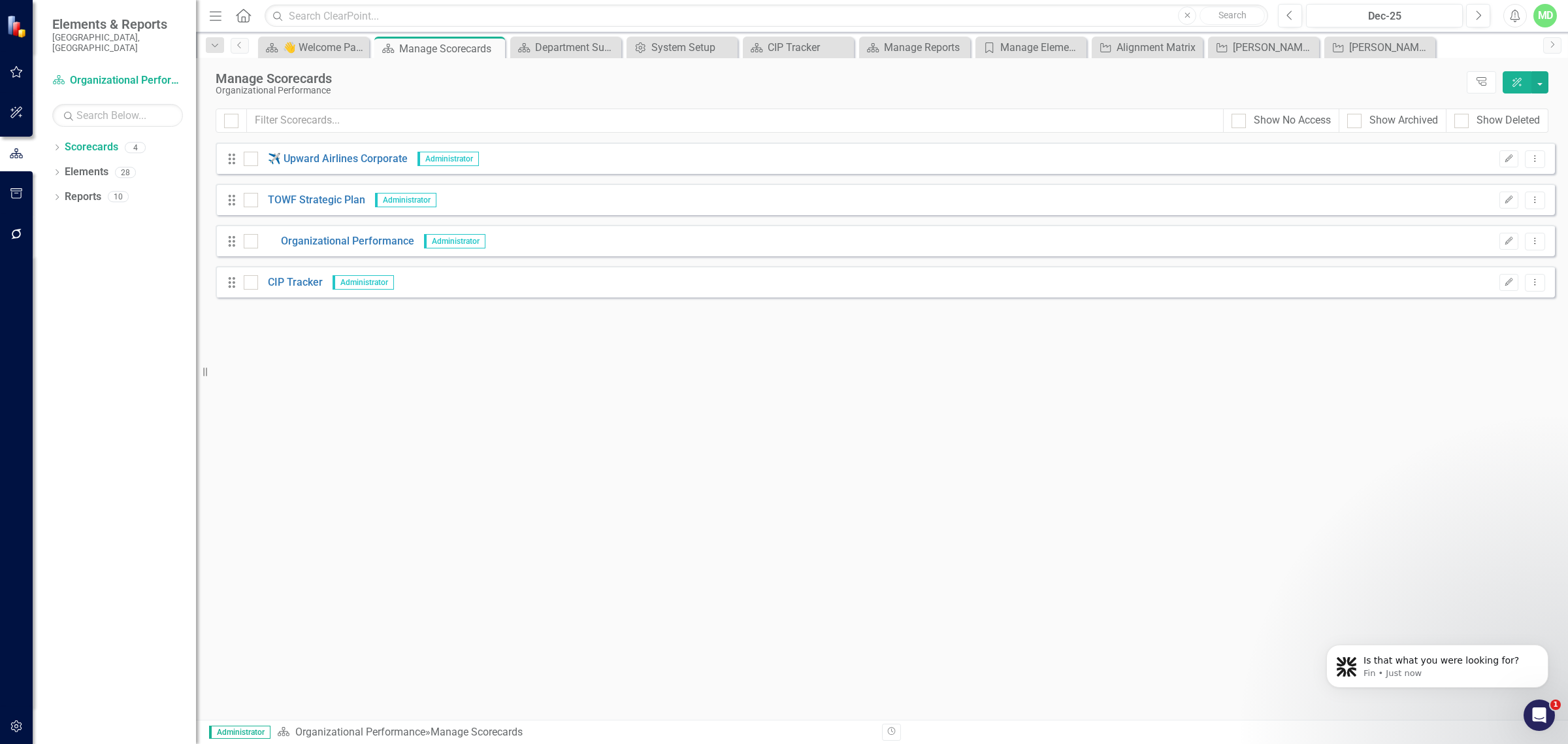
click at [307, 291] on div "Drag CIP Tracker Administrator Edit Dropdown Menu" at bounding box center [885, 282] width 1339 height 32
click at [300, 283] on link "CIP Tracker" at bounding box center [291, 283] width 65 height 15
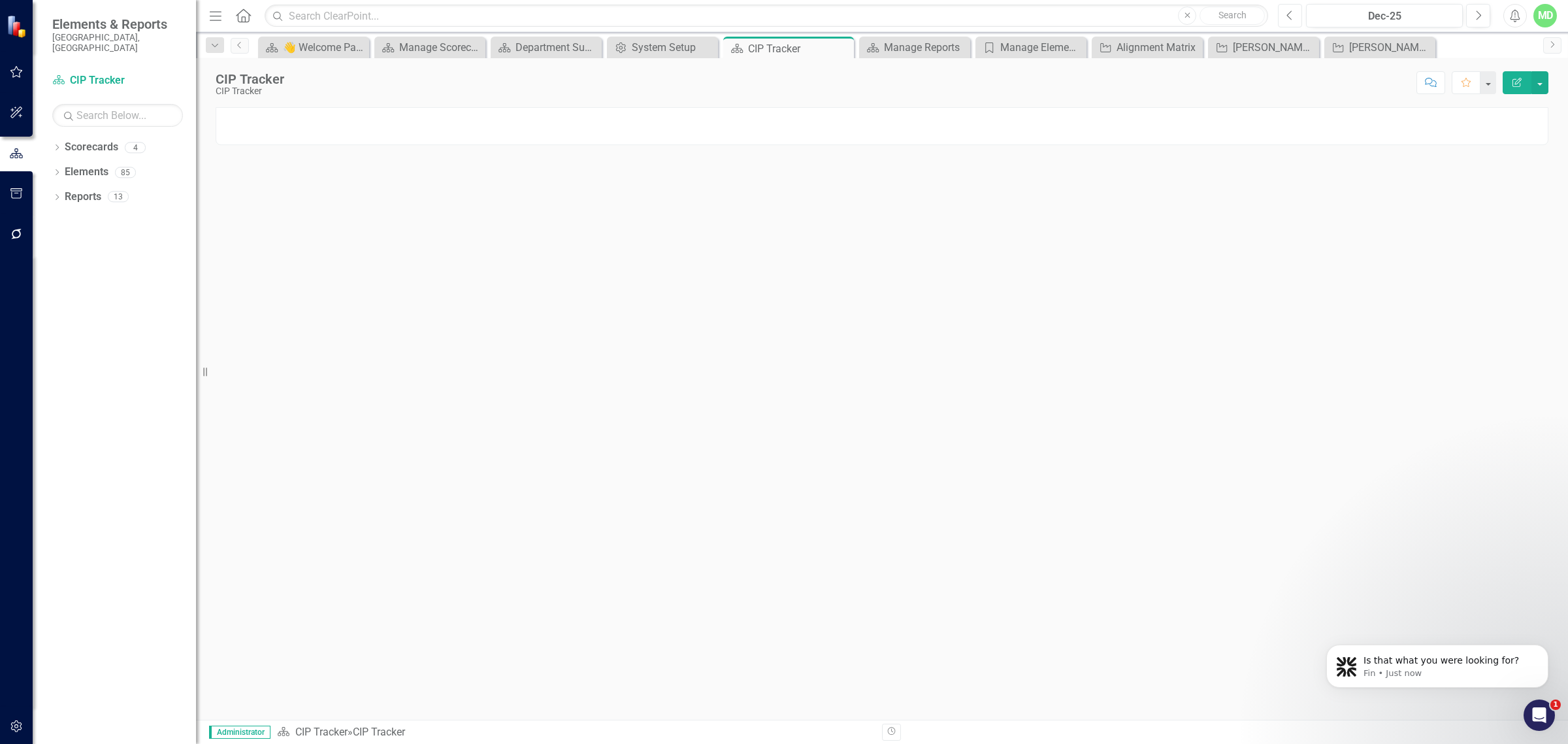
click at [1284, 20] on button "Previous" at bounding box center [1290, 15] width 24 height 23
click at [1284, 19] on button "Previous" at bounding box center [1290, 15] width 24 height 23
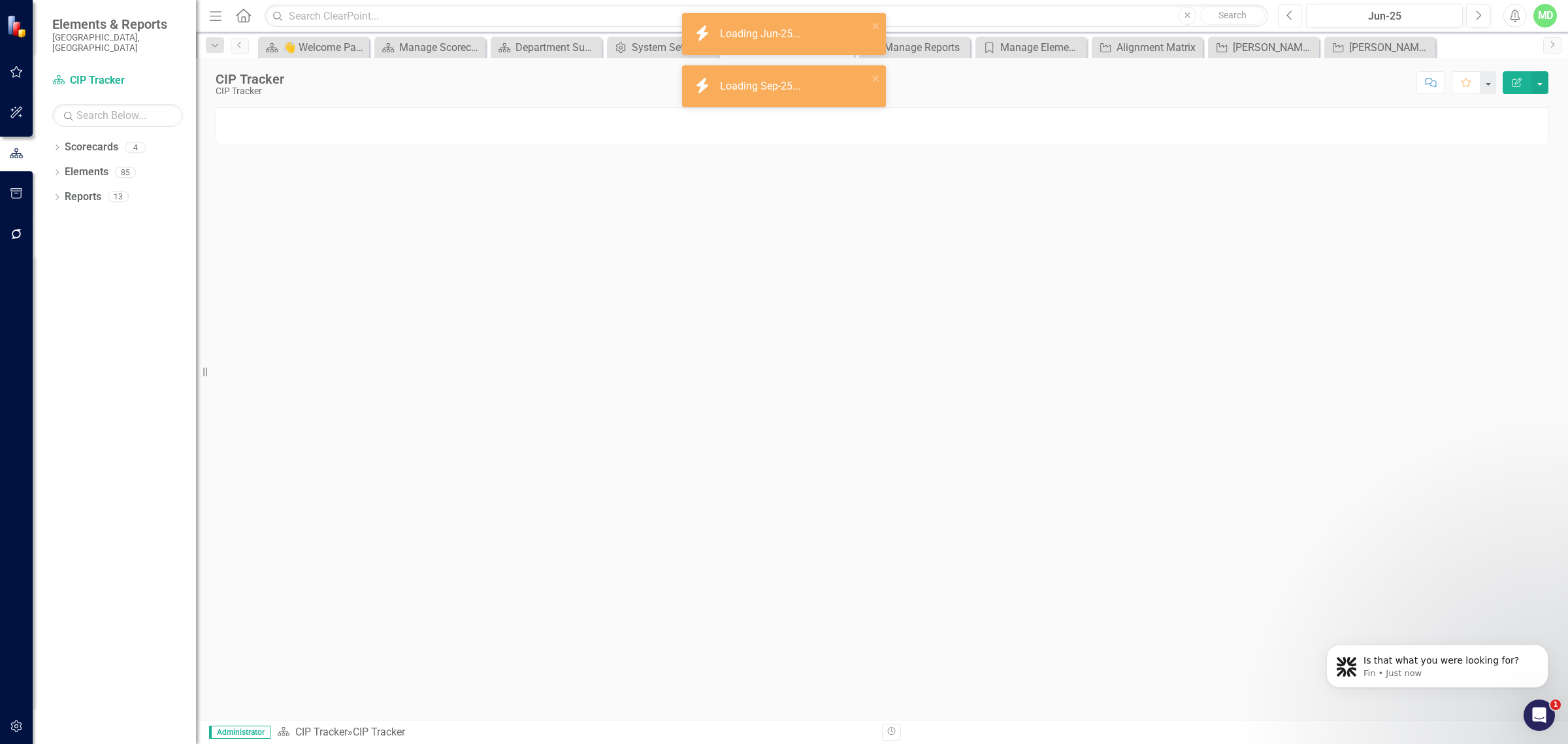
click at [1284, 19] on button "Previous" at bounding box center [1290, 15] width 24 height 23
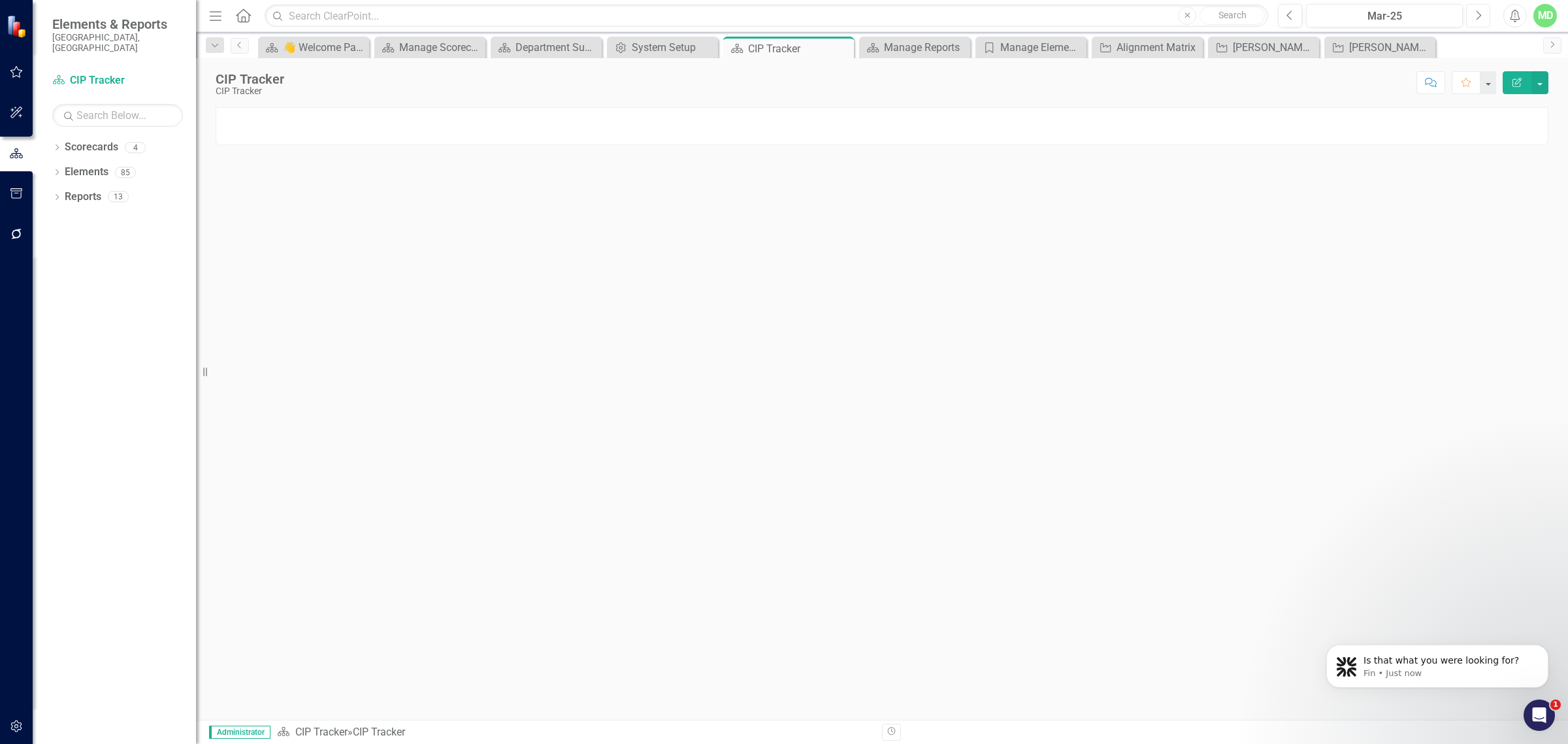
click at [1477, 12] on icon "Next" at bounding box center [1479, 16] width 7 height 12
click at [1400, 131] on div at bounding box center [882, 126] width 1333 height 38
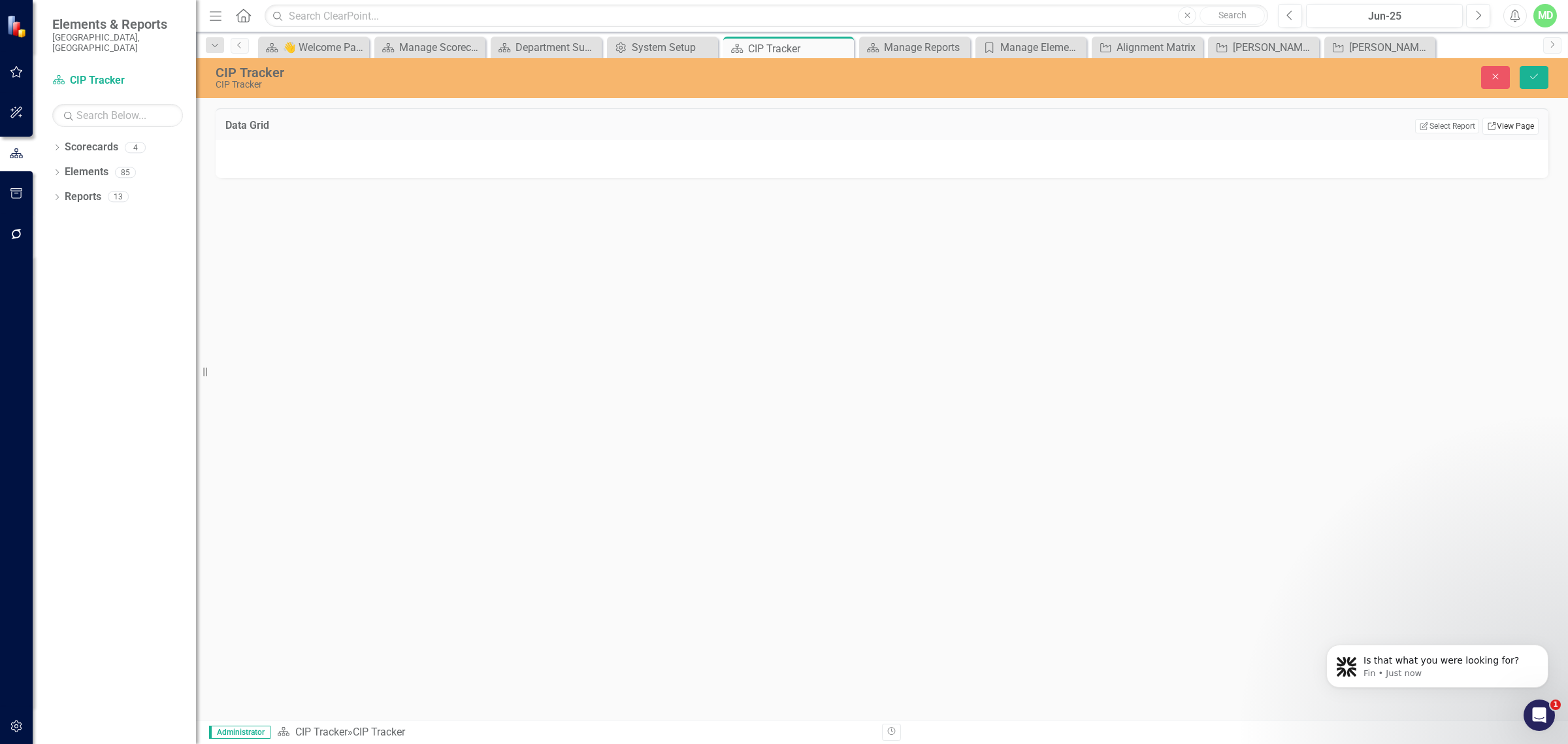
click at [1517, 126] on link "Link View Page" at bounding box center [1510, 126] width 56 height 17
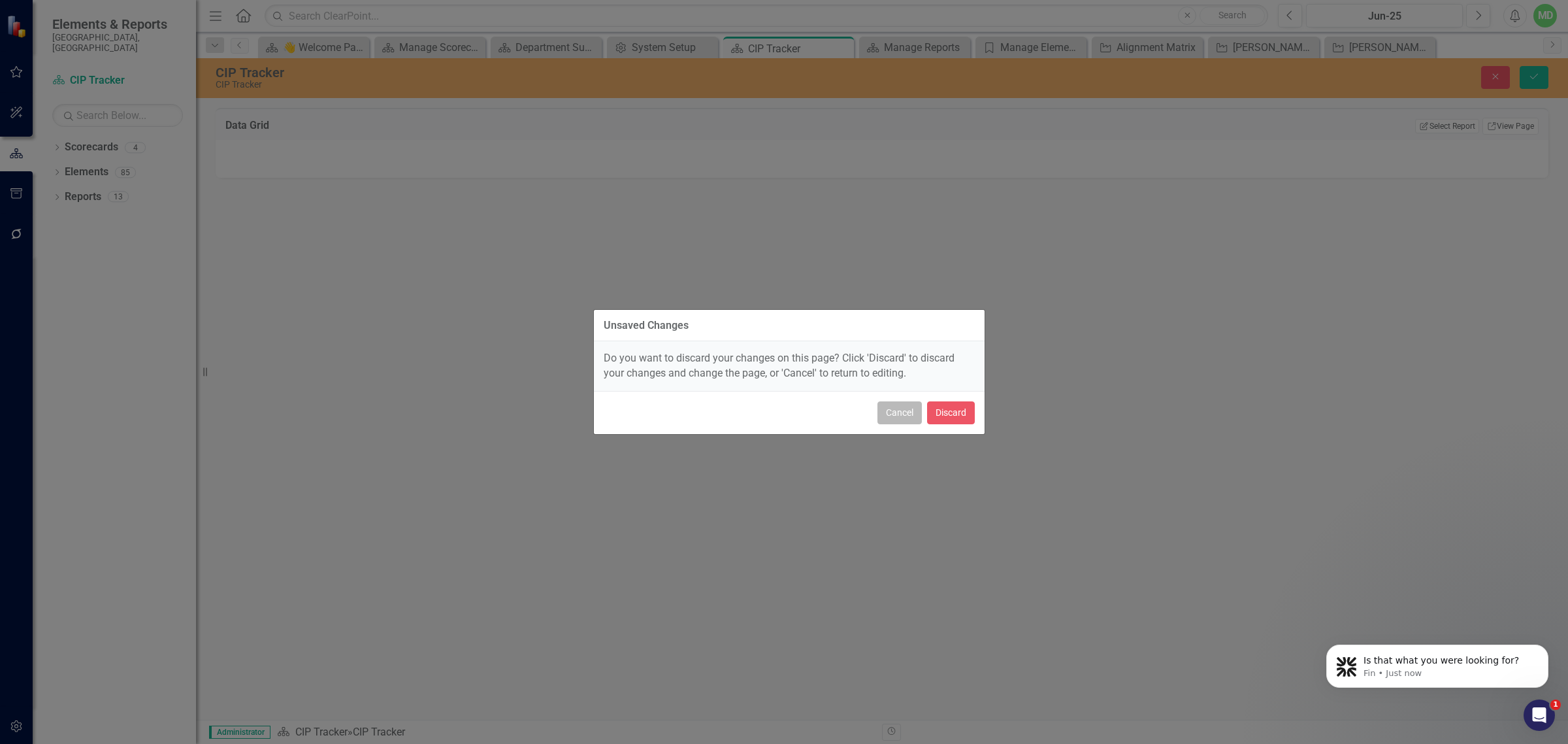
click at [899, 413] on button "Cancel" at bounding box center [900, 412] width 45 height 23
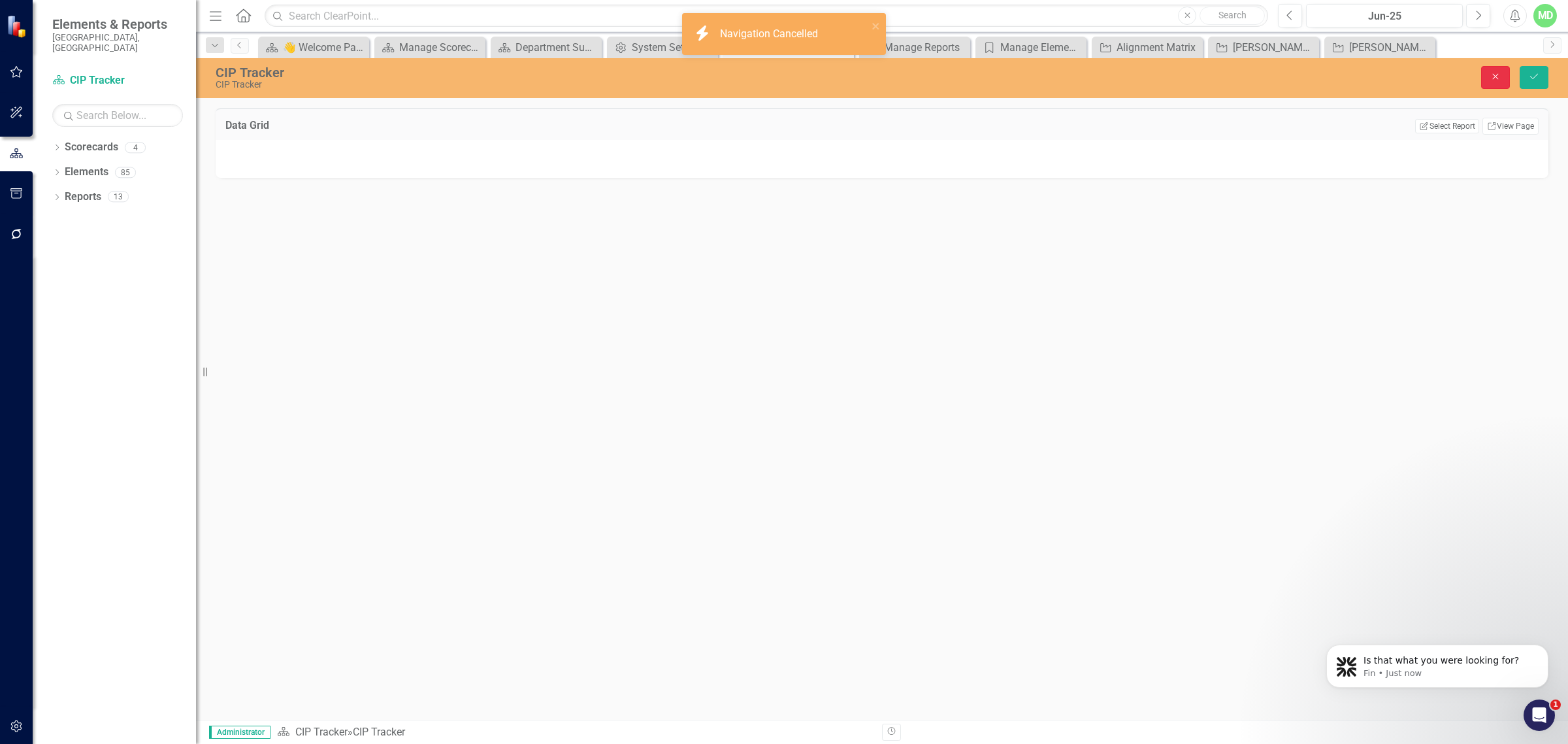
click at [1487, 76] on button "Close" at bounding box center [1495, 77] width 29 height 23
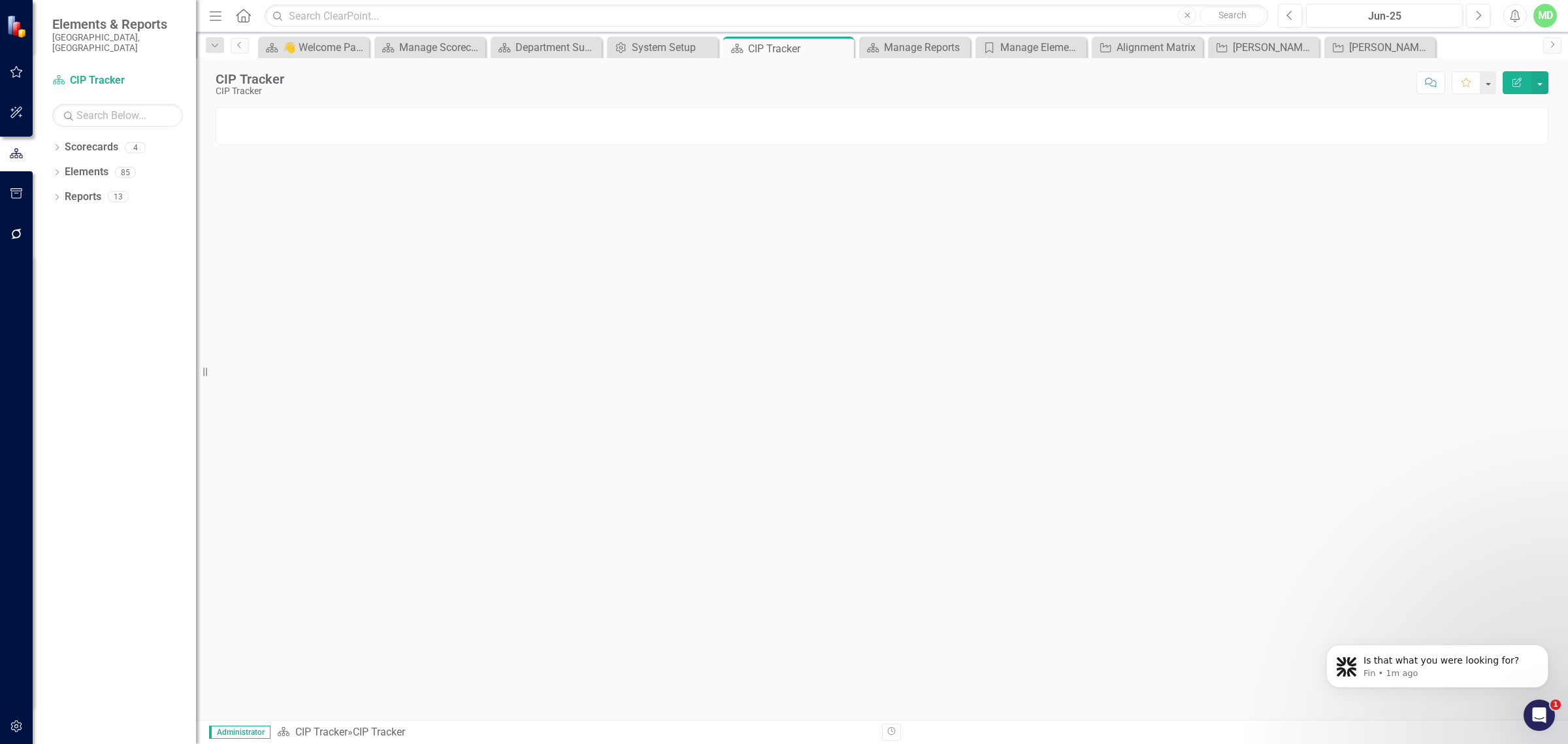
click at [1189, 17] on icon "Close" at bounding box center [1188, 16] width 6 height 7
click at [1185, 18] on icon "Close" at bounding box center [1188, 16] width 6 height 7
click at [1188, 13] on icon "button" at bounding box center [1188, 15] width 6 height 6
click at [1181, 14] on button "Close" at bounding box center [1188, 16] width 19 height 19
click at [241, 18] on icon "Home" at bounding box center [243, 15] width 17 height 14
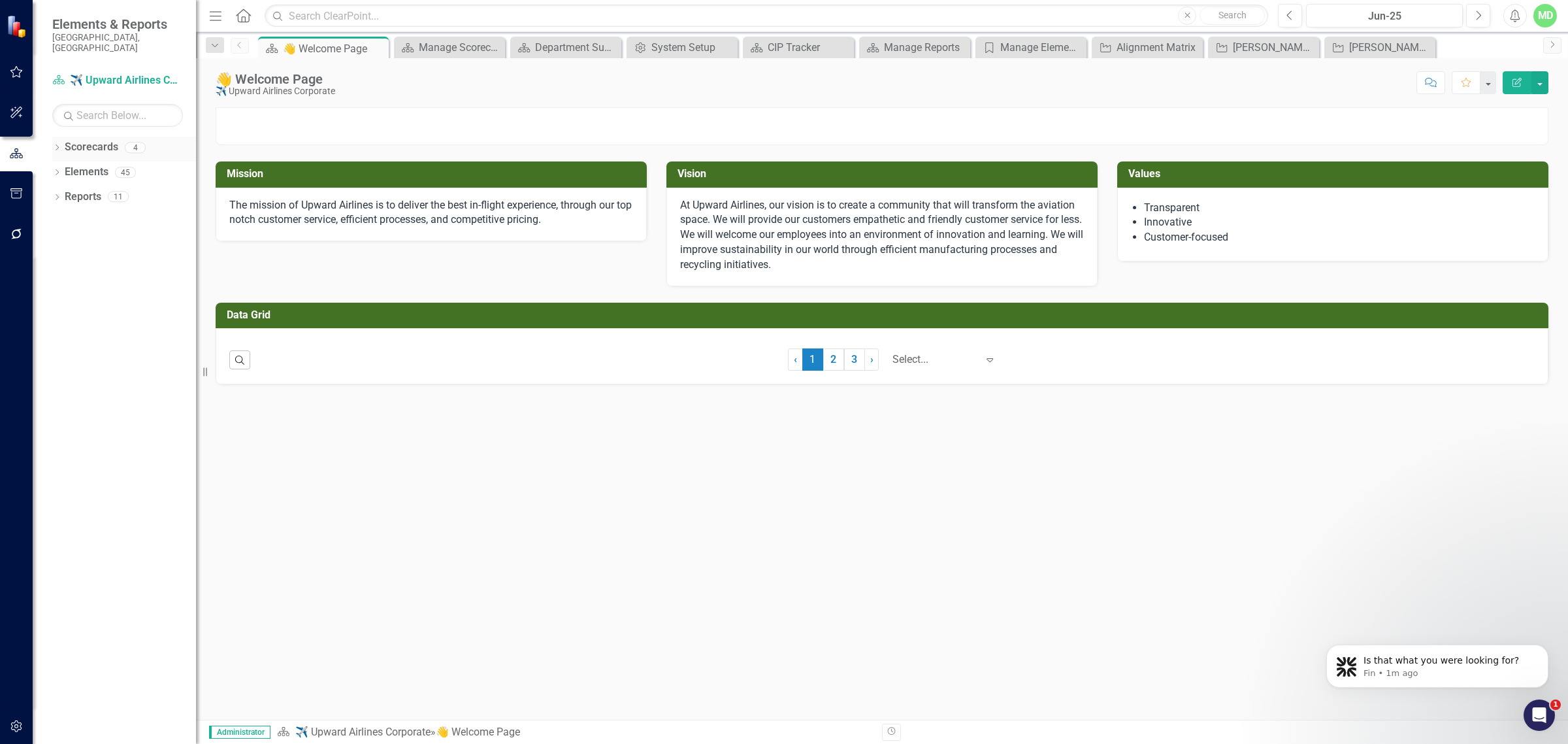
click at [90, 140] on link "Scorecards" at bounding box center [92, 147] width 54 height 15
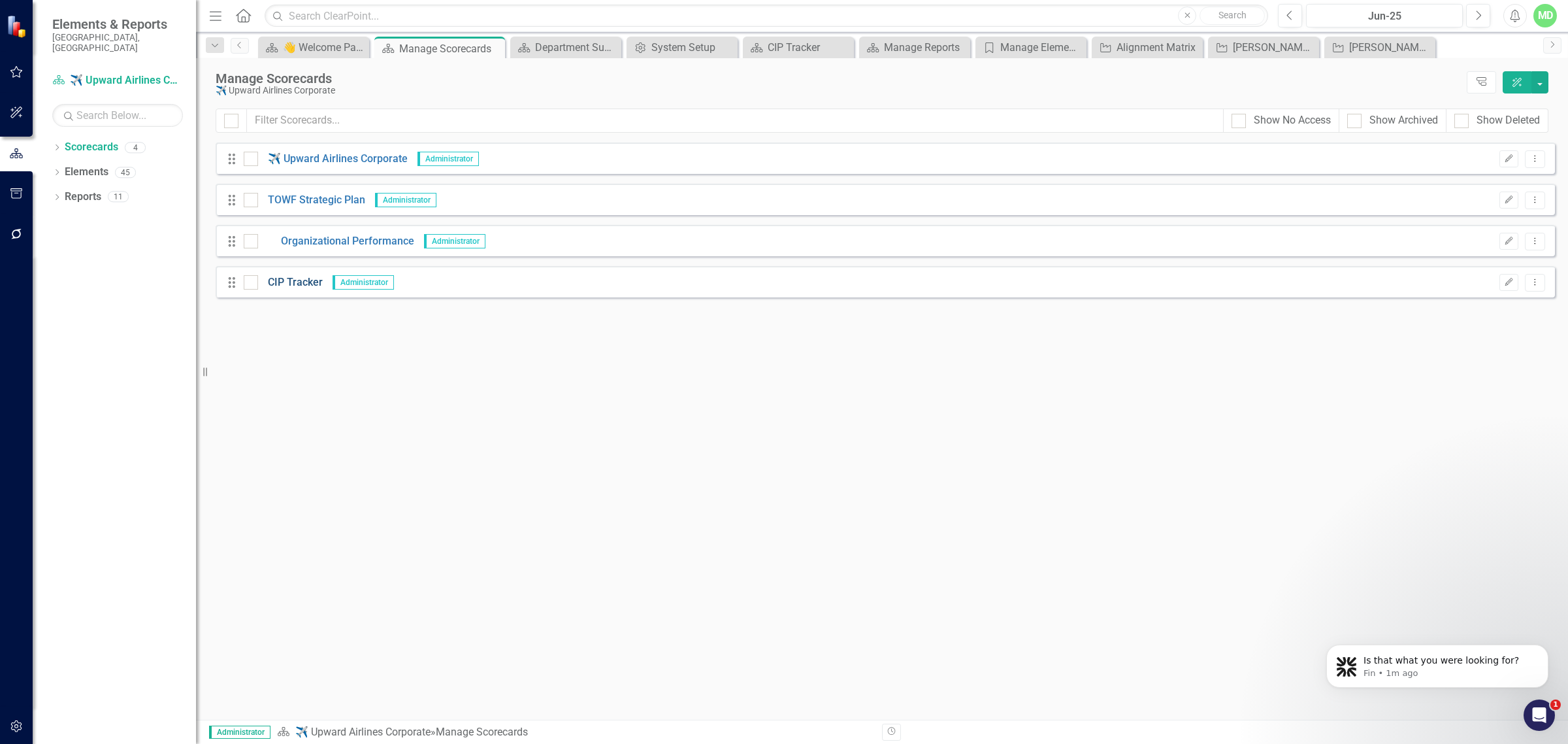
click at [298, 282] on link "CIP Tracker" at bounding box center [291, 283] width 65 height 15
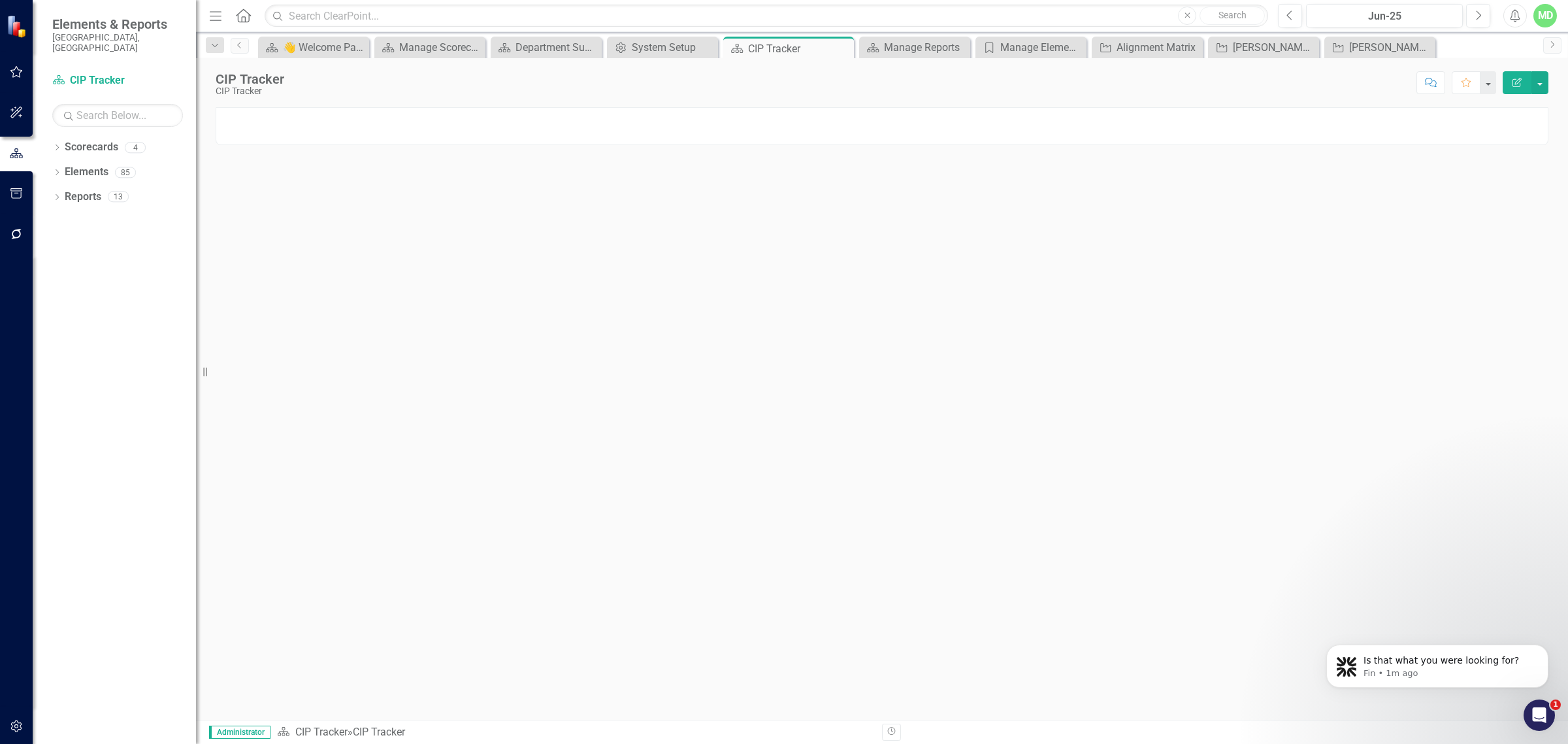
click at [1548, 7] on div "MD" at bounding box center [1545, 15] width 23 height 23
click at [1502, 193] on link "Logout Log Out" at bounding box center [1505, 189] width 103 height 24
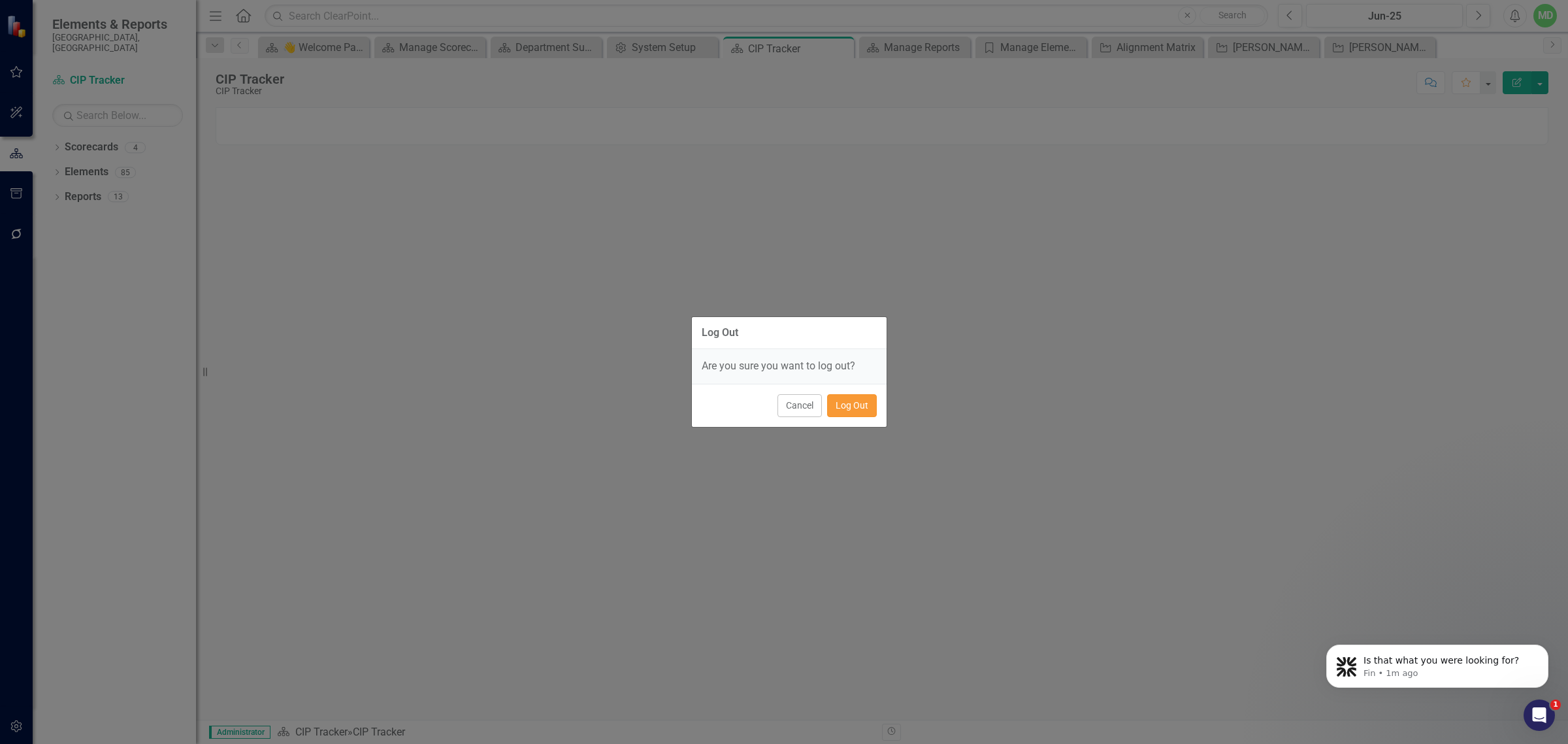
click at [854, 405] on button "Log Out" at bounding box center [851, 405] width 49 height 23
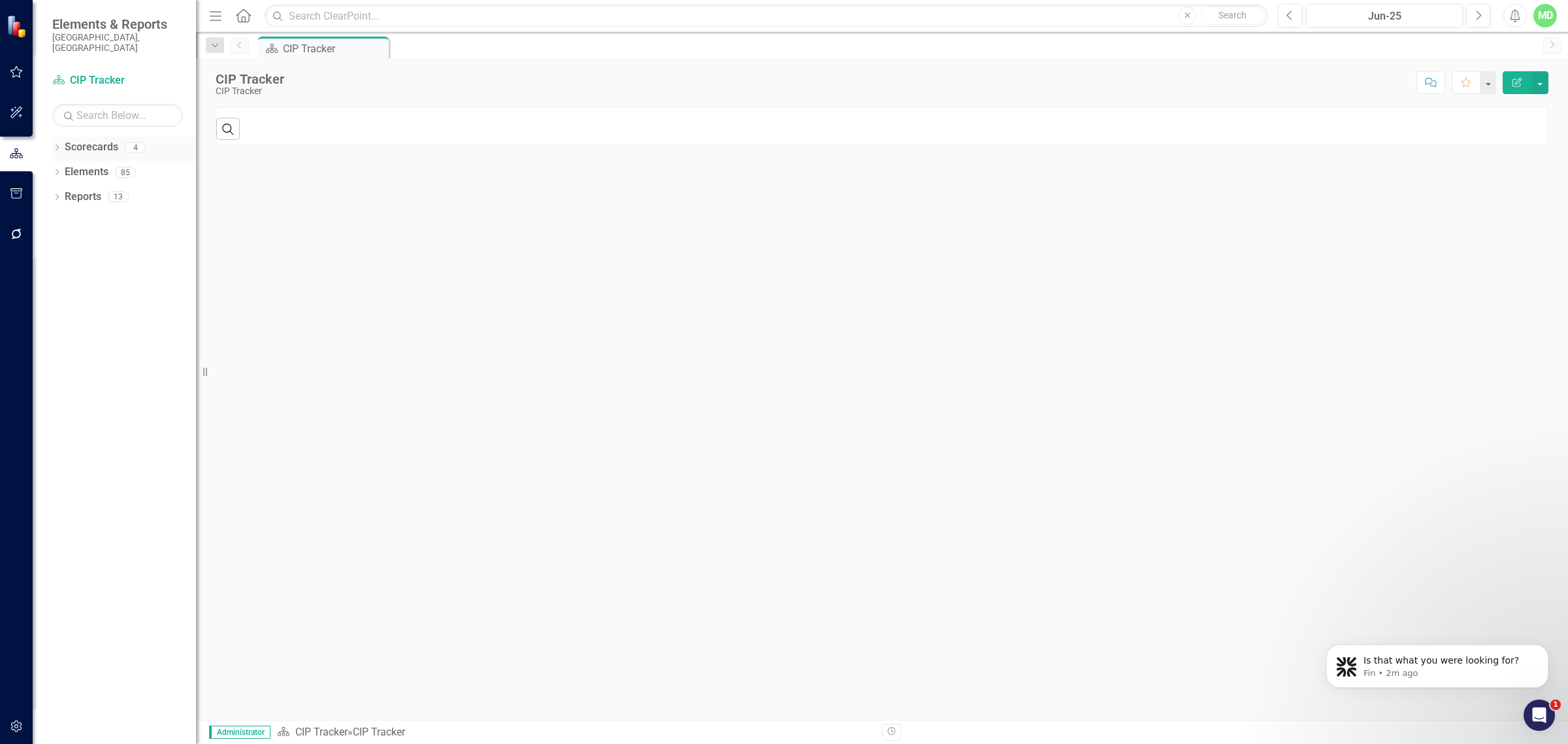
click at [79, 140] on link "Scorecards" at bounding box center [92, 147] width 54 height 15
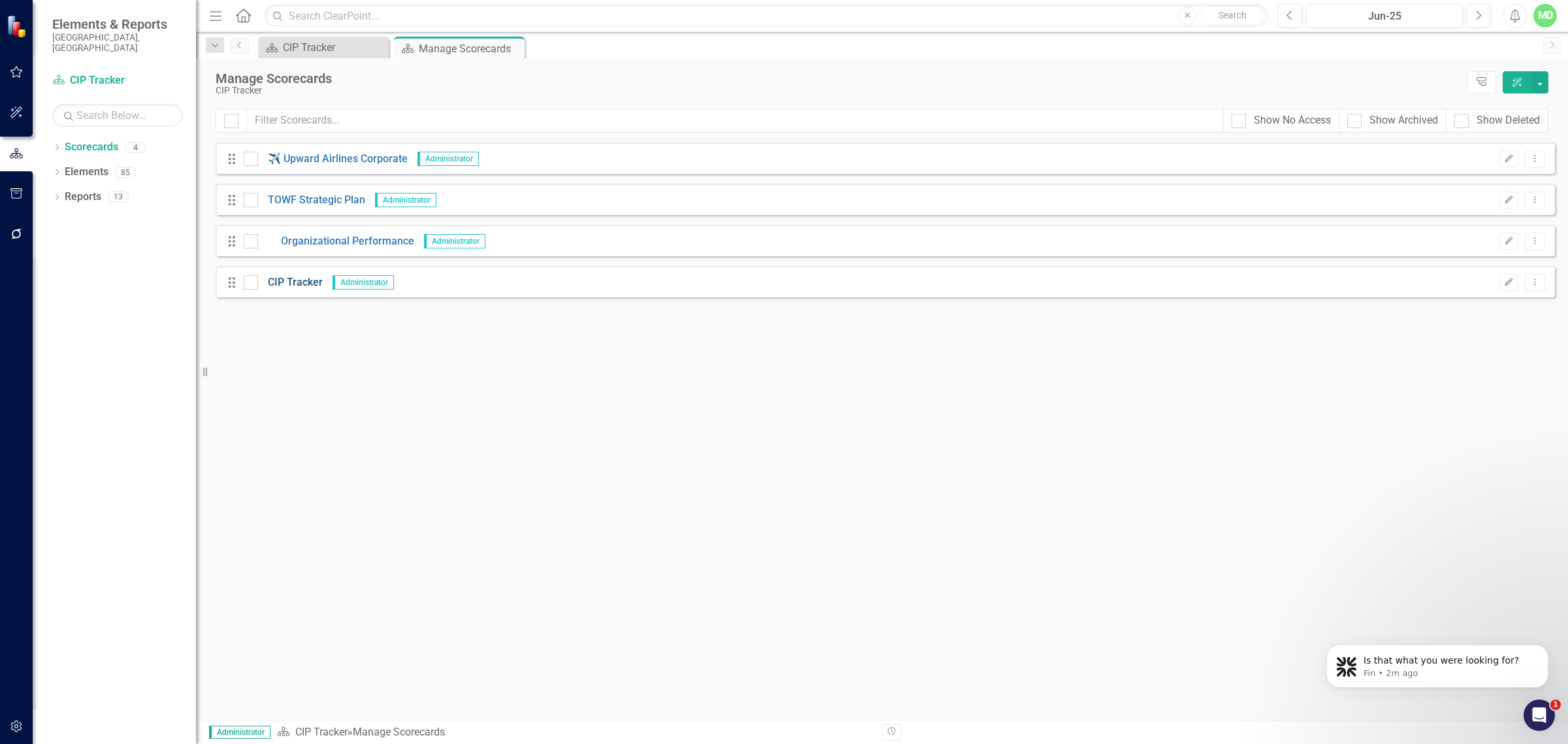
click at [272, 285] on link "CIP Tracker" at bounding box center [291, 283] width 65 height 15
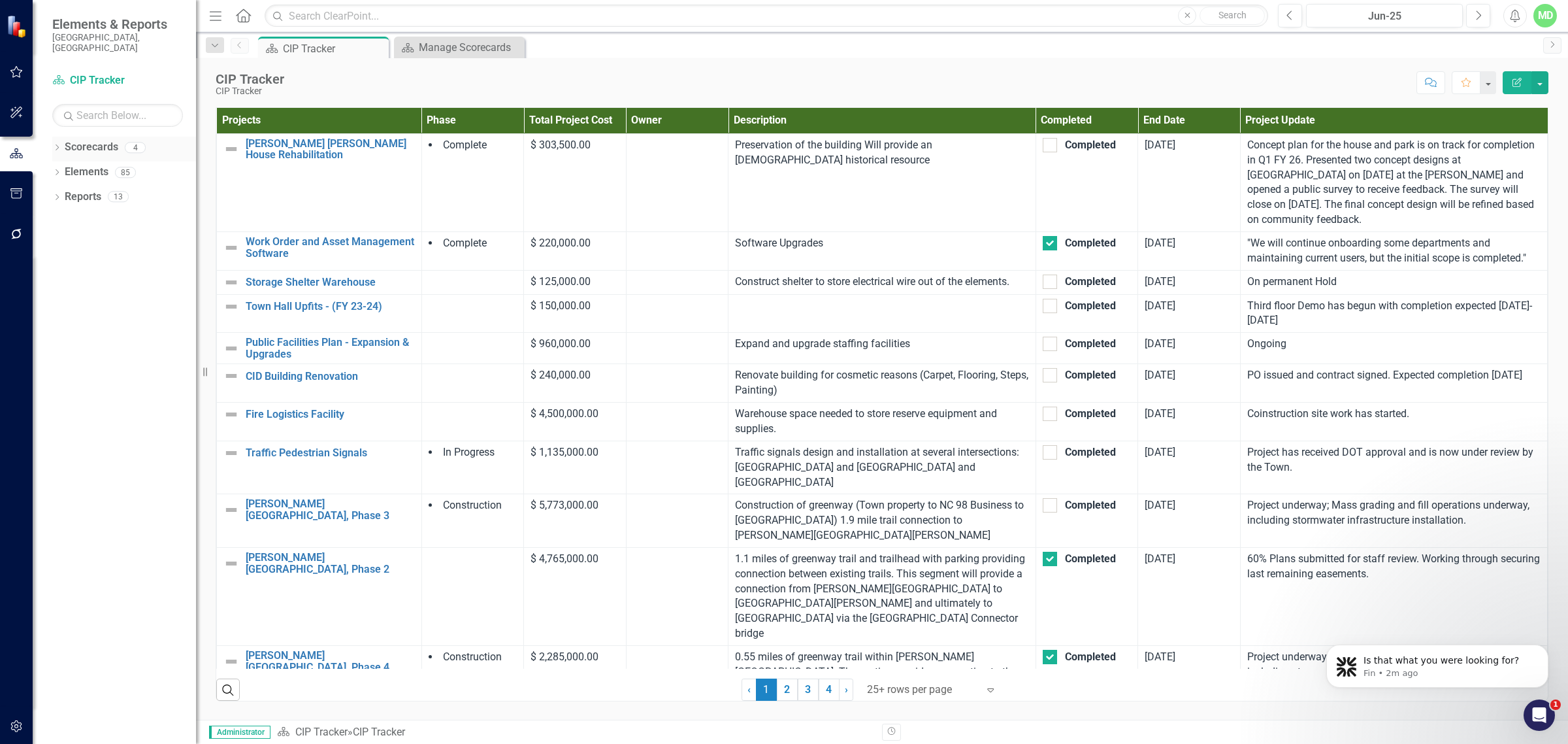
click at [73, 140] on link "Scorecards" at bounding box center [92, 147] width 54 height 15
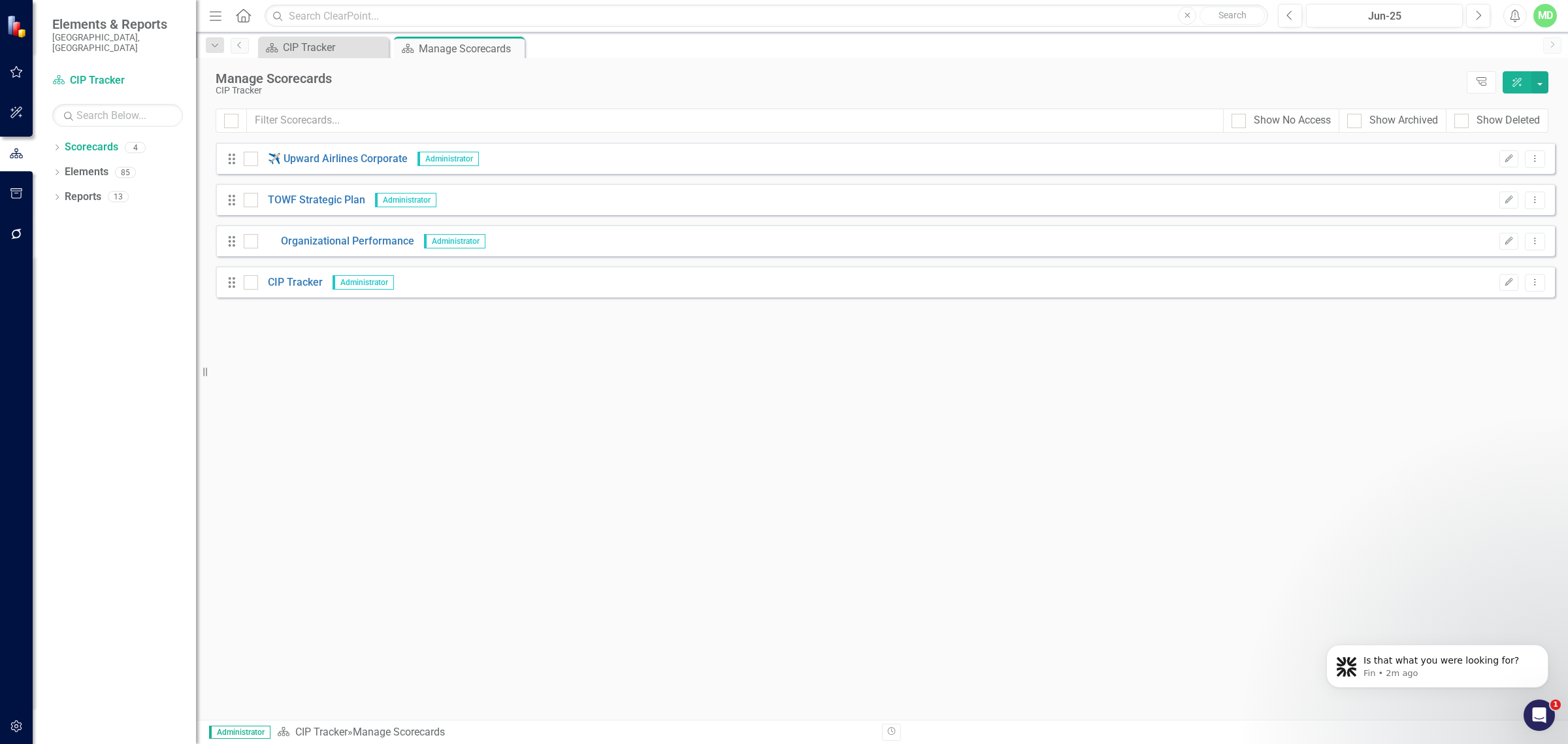
click at [330, 252] on div "Drag Organizational Performance Administrator Edit Dropdown Menu" at bounding box center [885, 241] width 1339 height 32
click at [317, 236] on link "Organizational Performance" at bounding box center [337, 242] width 156 height 15
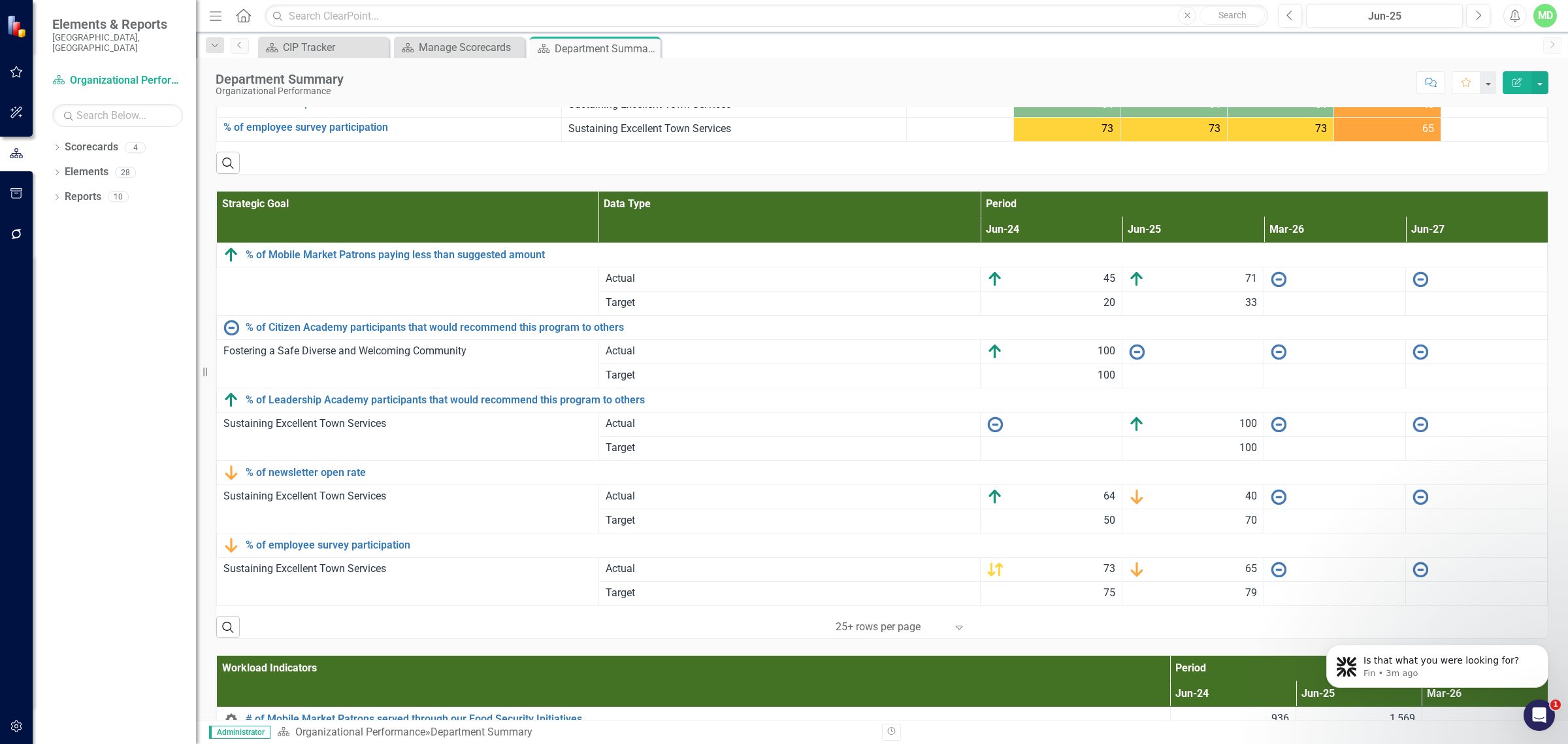
scroll to position [1634, 0]
click at [1475, 13] on icon "Next" at bounding box center [1479, 16] width 7 height 12
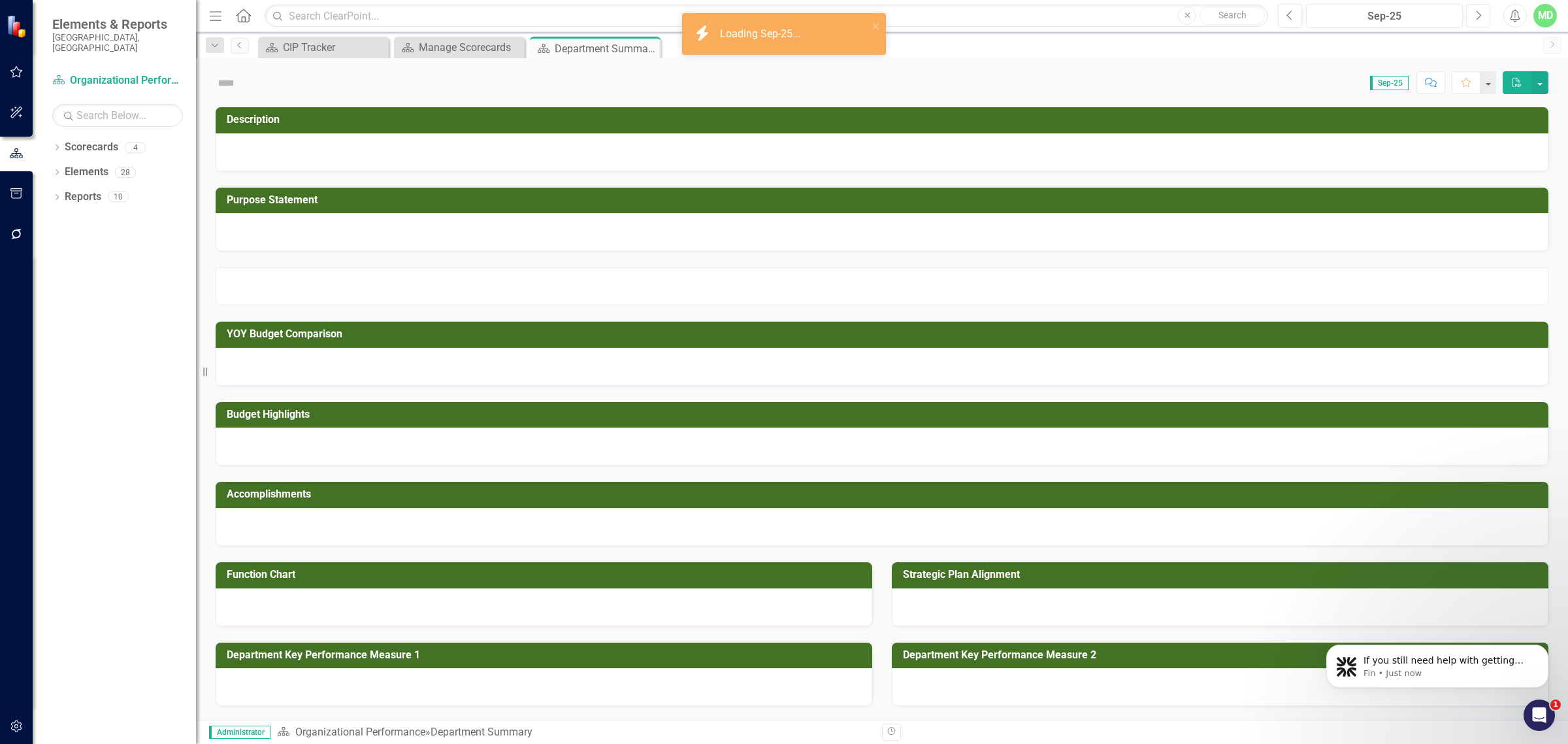
click at [1475, 12] on icon "Next" at bounding box center [1479, 16] width 7 height 12
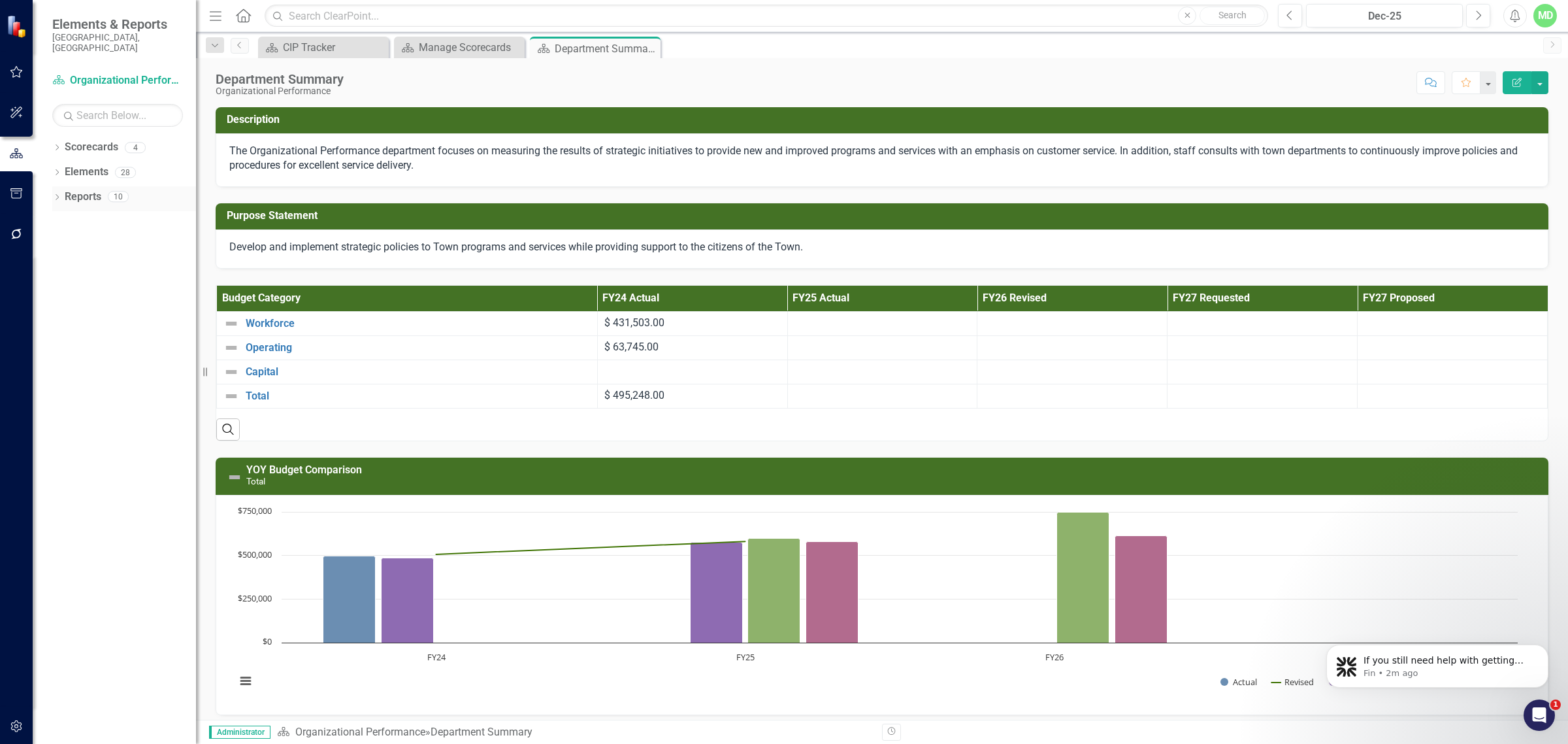
click at [75, 190] on link "Reports" at bounding box center [83, 197] width 36 height 15
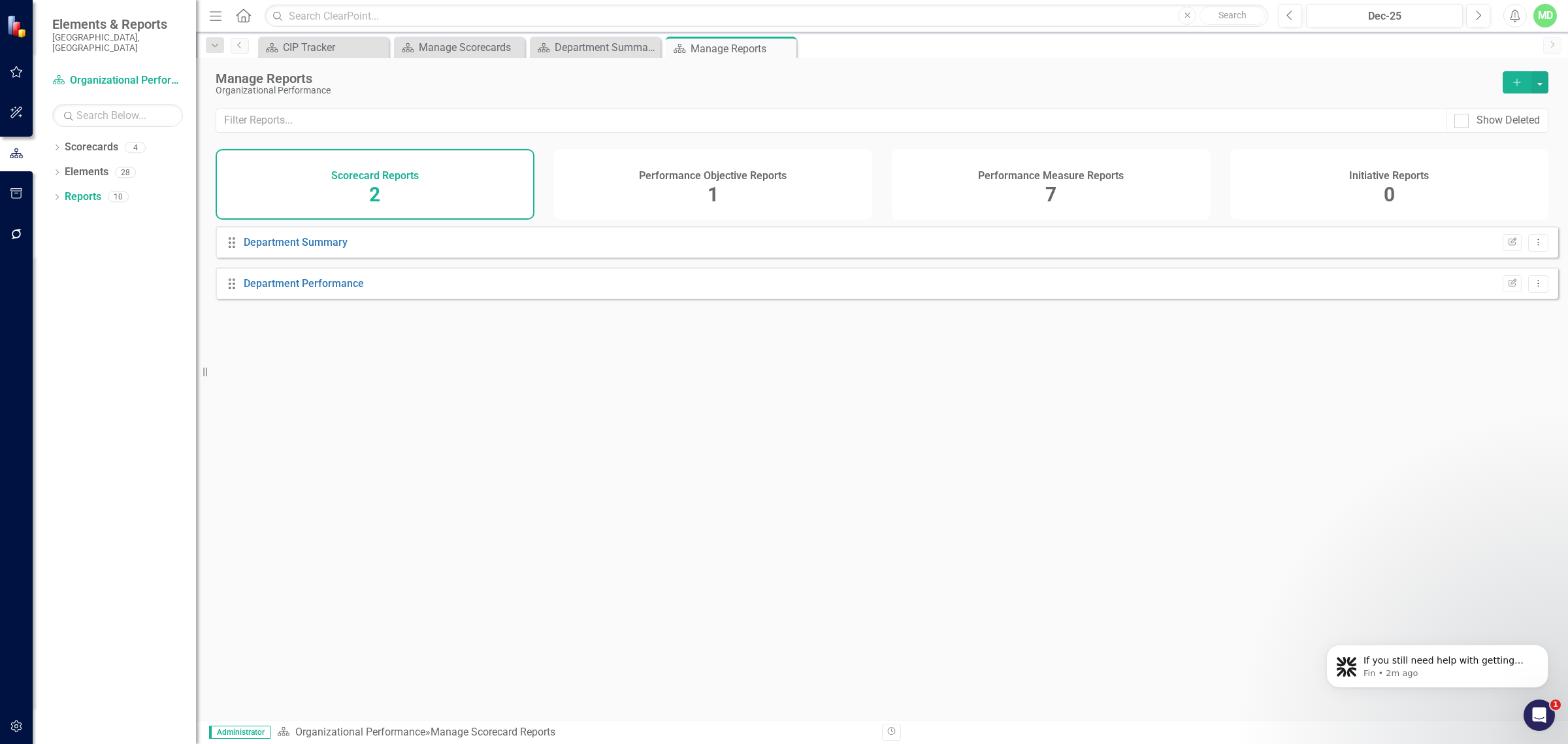
click at [969, 191] on div "Performance Measure Reports 7" at bounding box center [1051, 184] width 319 height 71
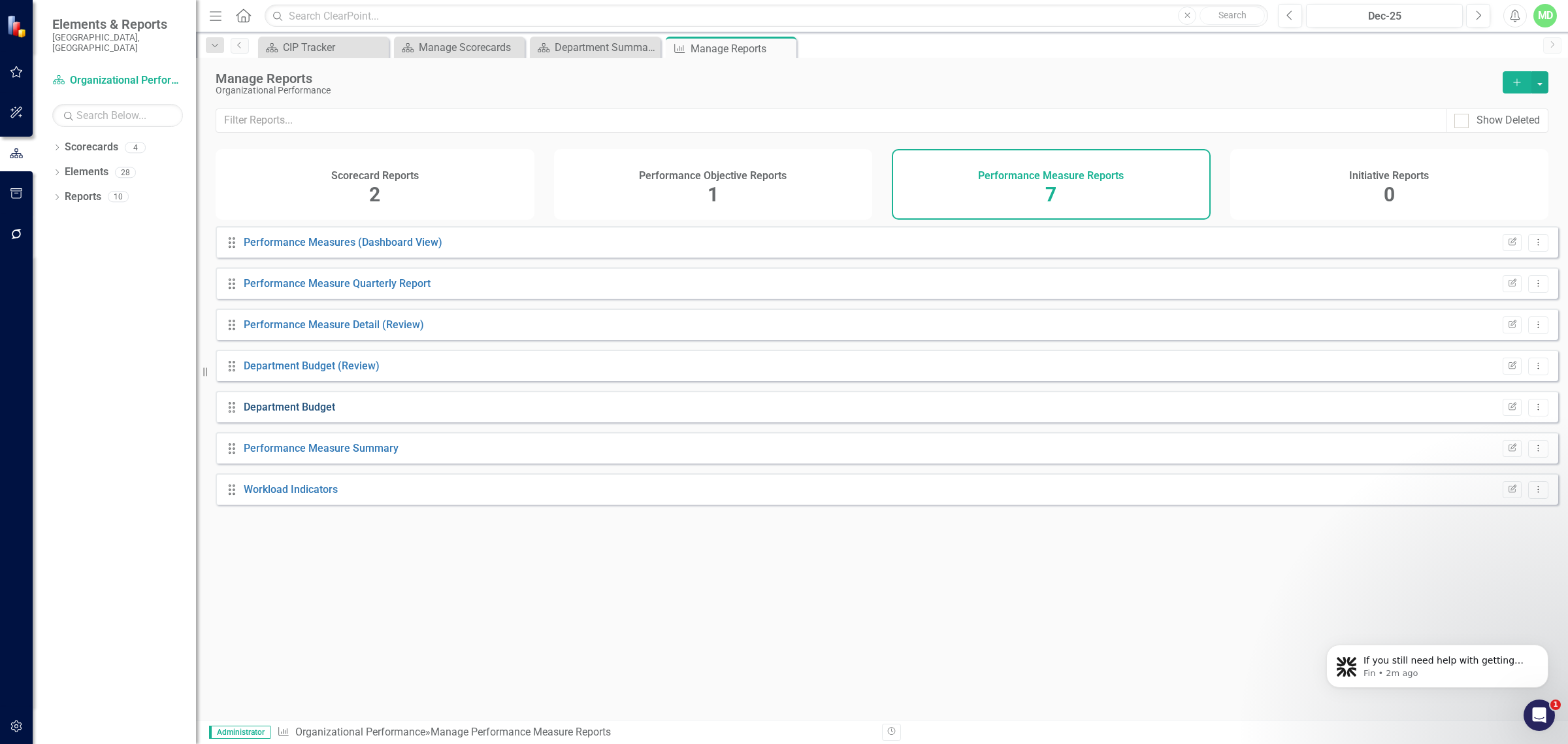
click at [300, 413] on link "Department Budget" at bounding box center [289, 406] width 91 height 12
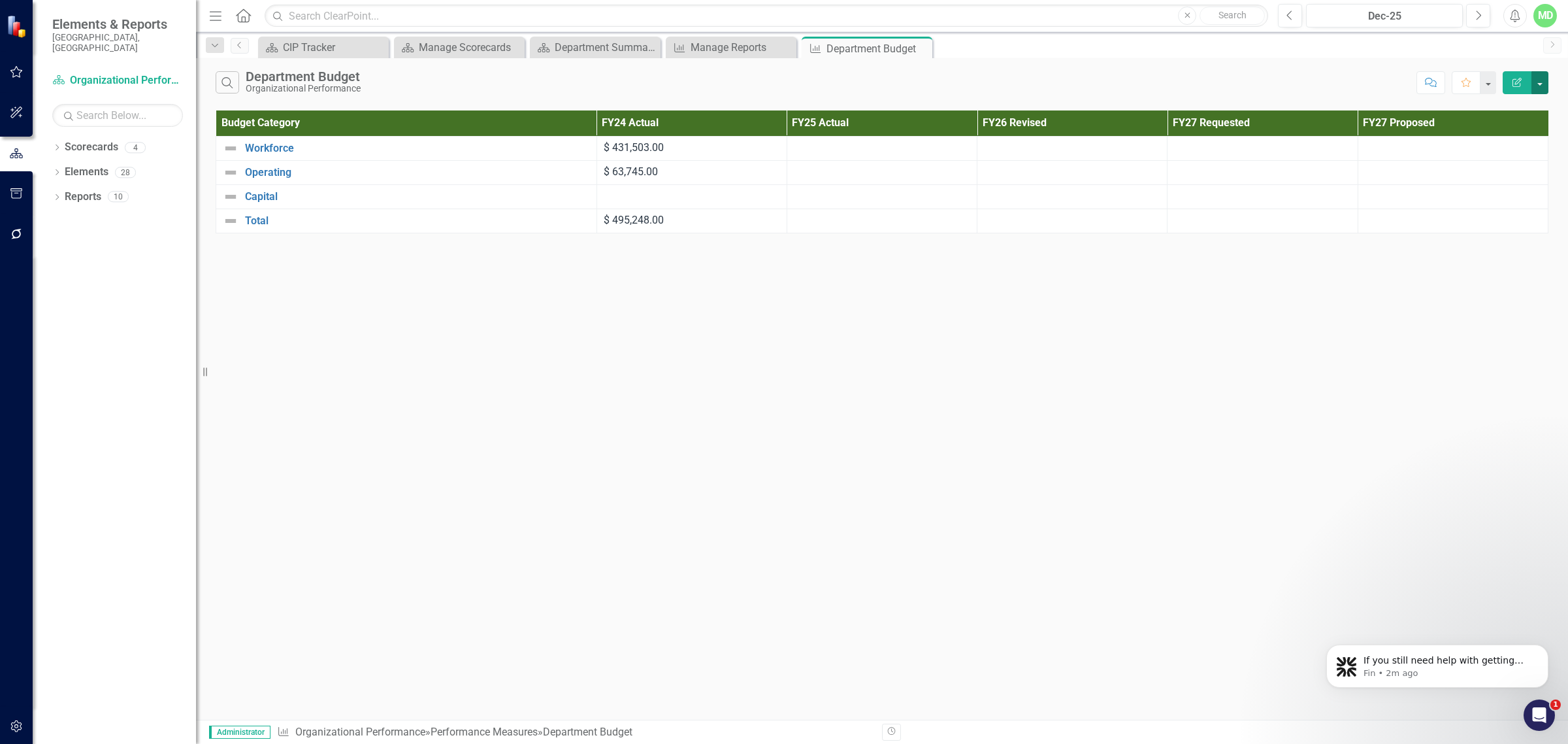
click at [1546, 86] on button "button" at bounding box center [1540, 83] width 17 height 23
click at [1511, 83] on icon "Edit Report" at bounding box center [1517, 83] width 12 height 9
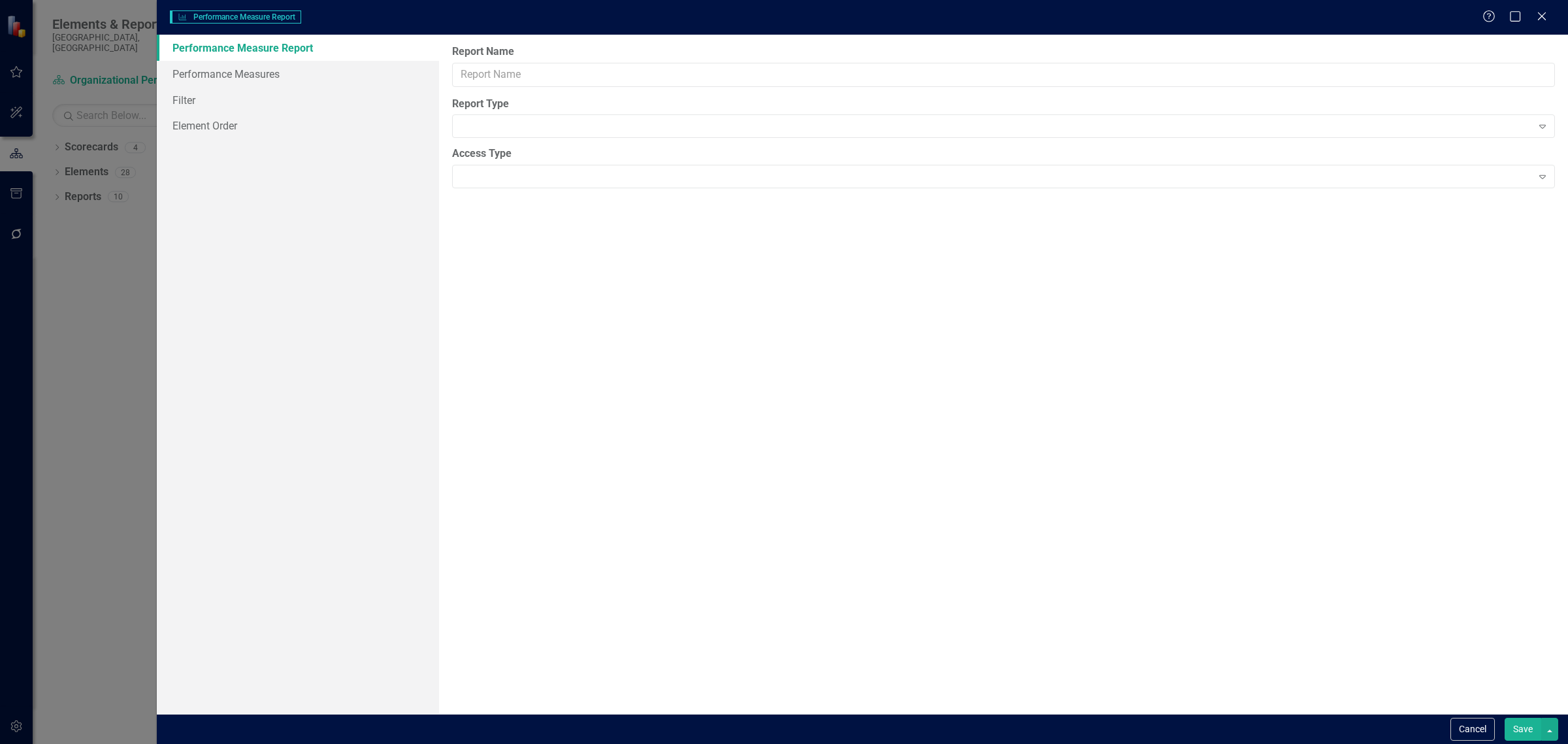
type input "Department Budget"
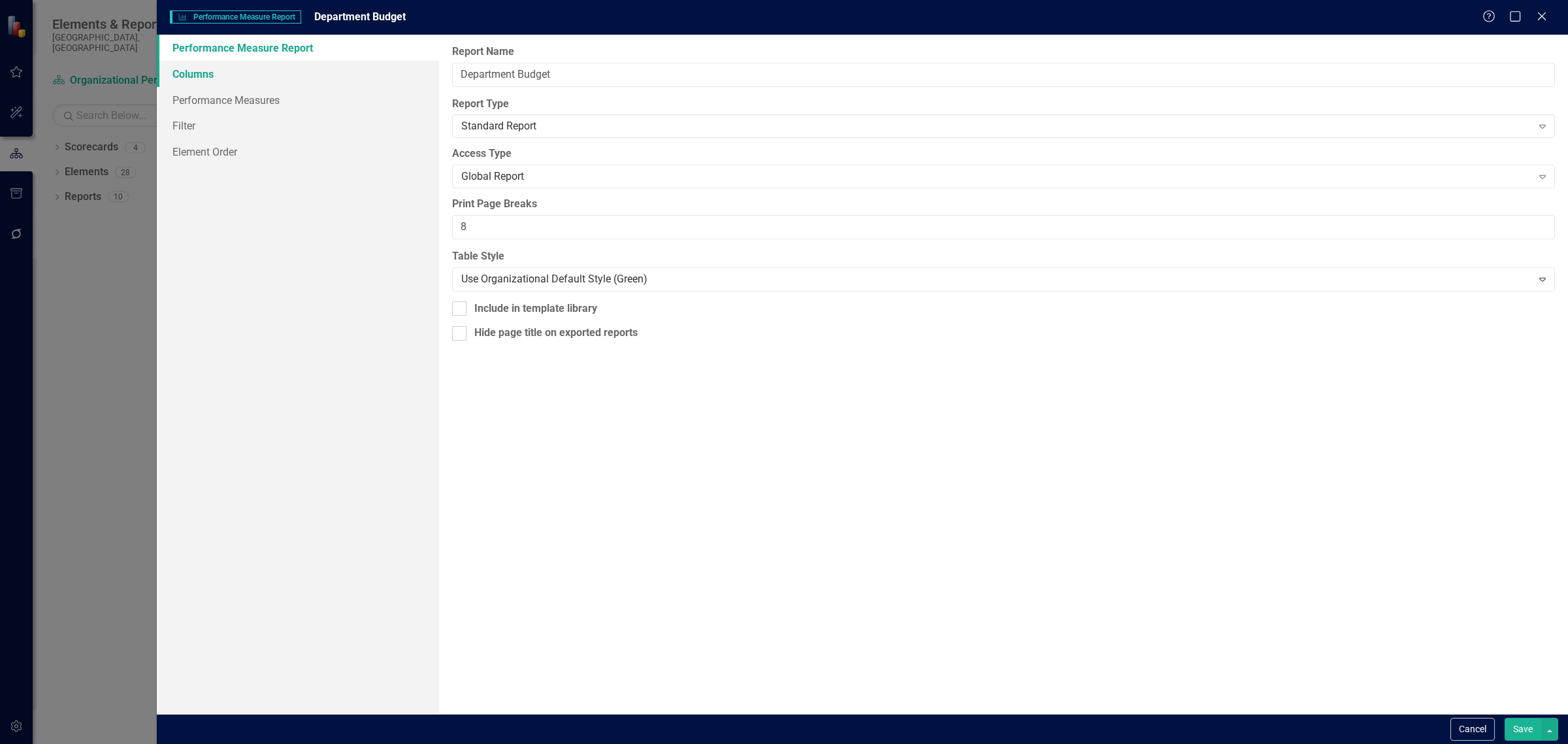
click at [174, 69] on link "Columns" at bounding box center [299, 73] width 283 height 26
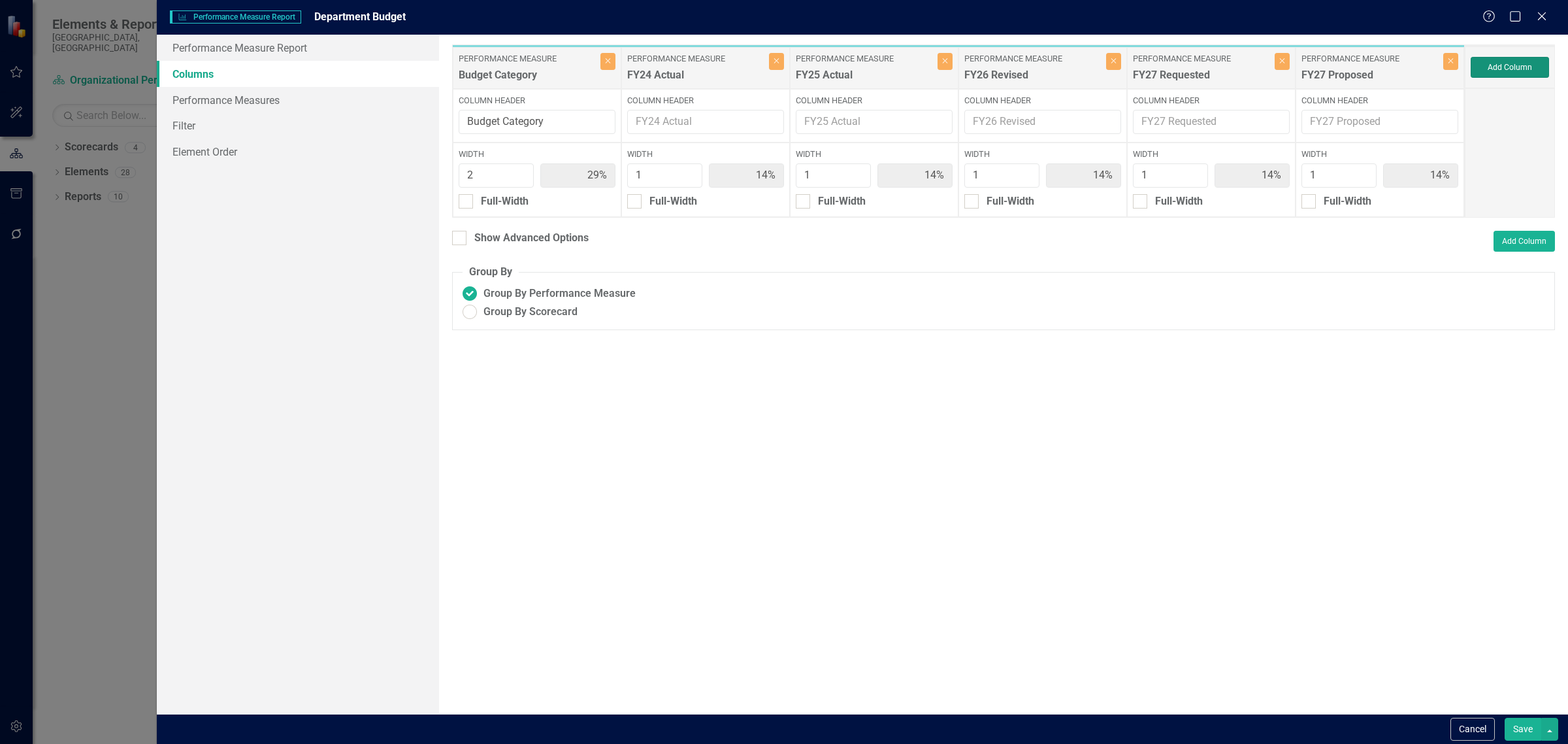
click at [1523, 60] on button "Add Column" at bounding box center [1510, 67] width 78 height 20
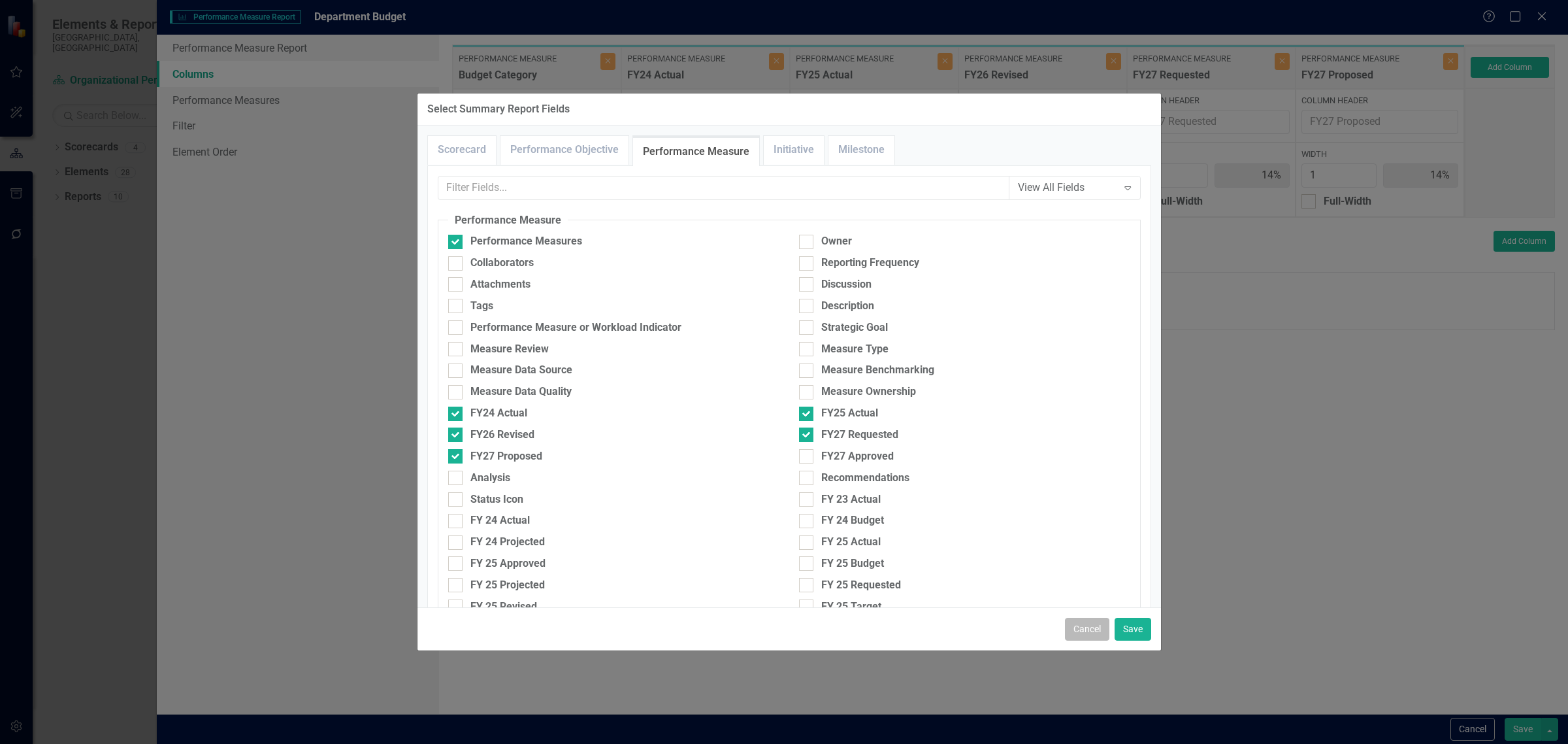
click at [1093, 632] on button "Cancel" at bounding box center [1087, 629] width 45 height 23
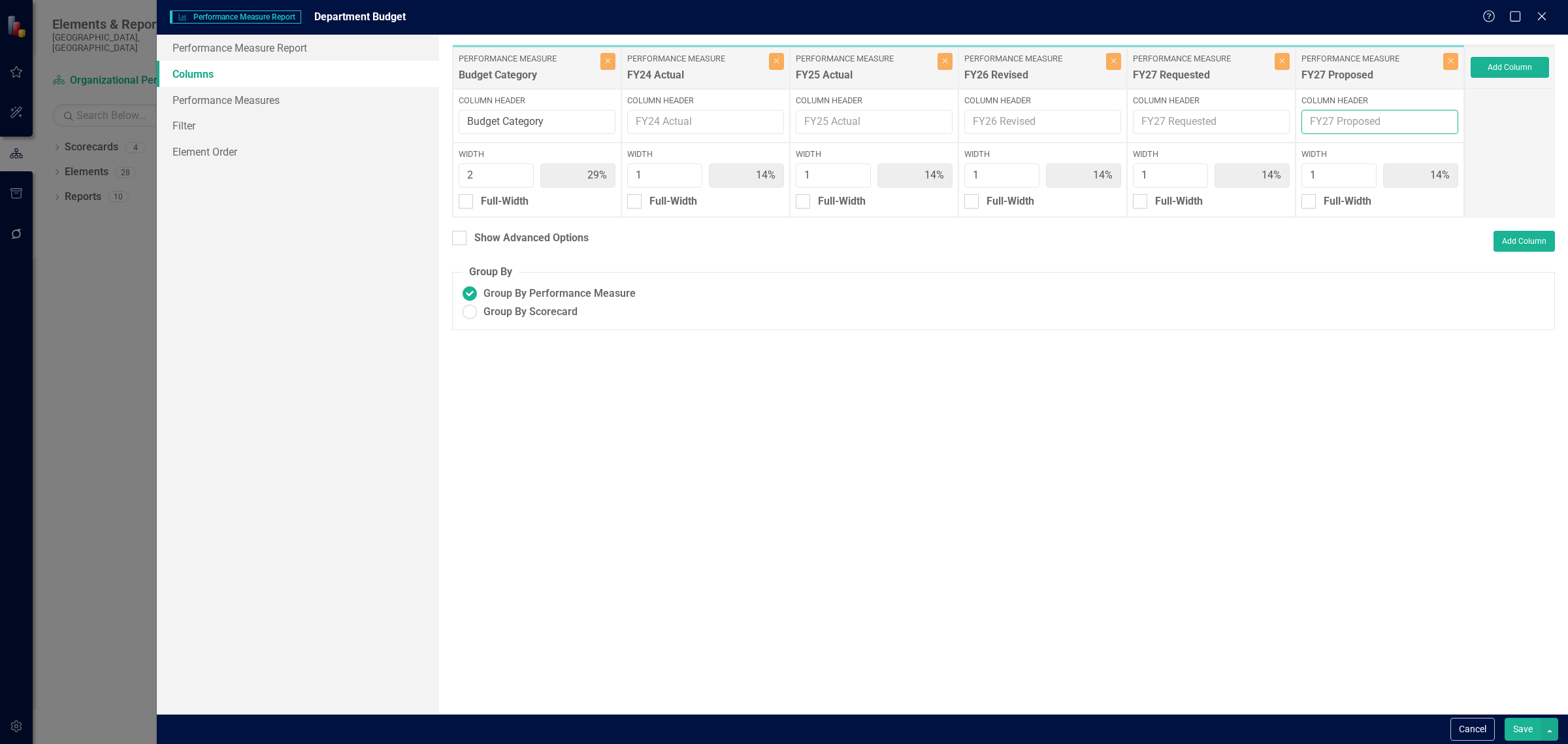
click at [1359, 126] on input "Column Header" at bounding box center [1380, 122] width 157 height 24
click at [1539, 17] on icon "Close" at bounding box center [1542, 16] width 17 height 12
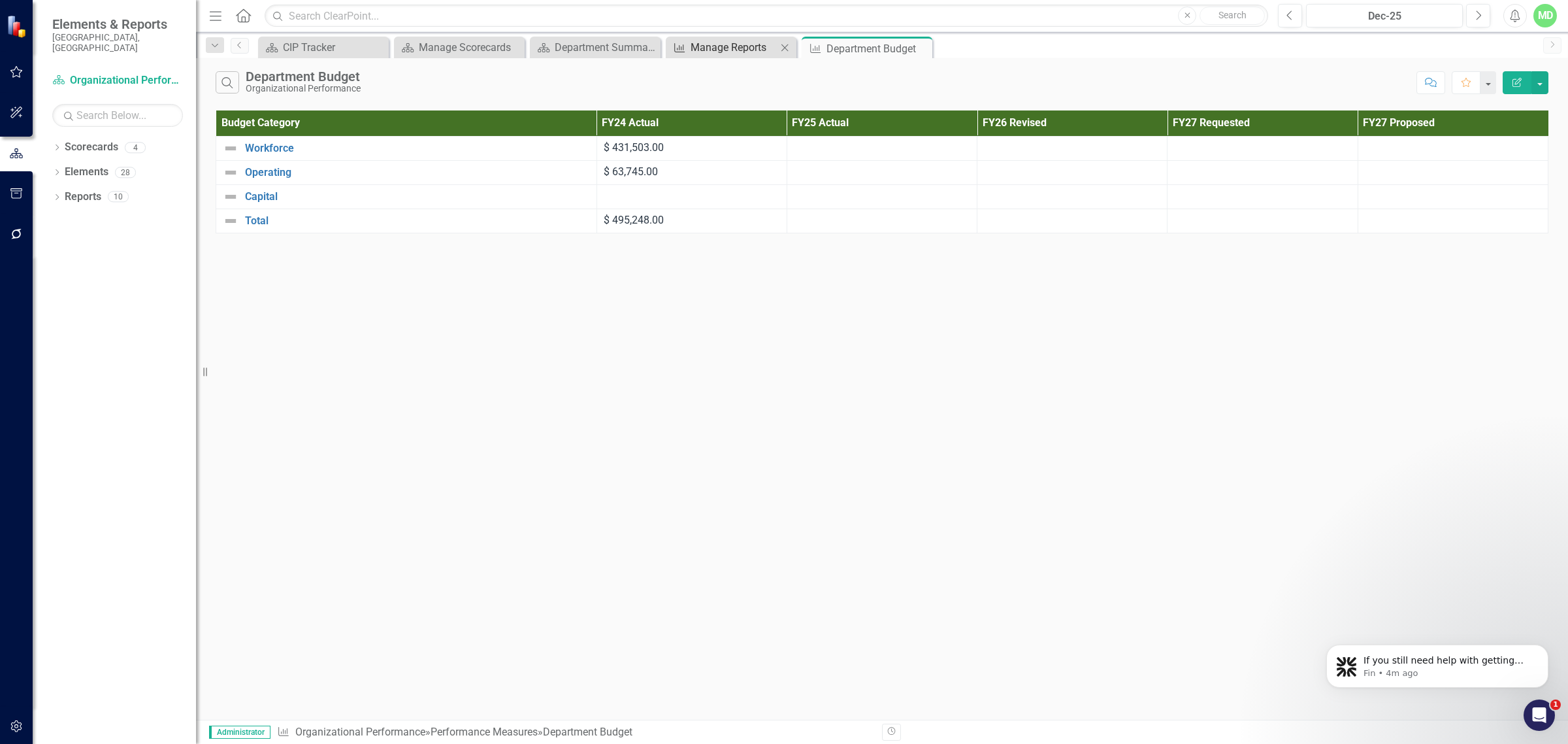
click at [725, 49] on div "Manage Reports" at bounding box center [734, 47] width 86 height 17
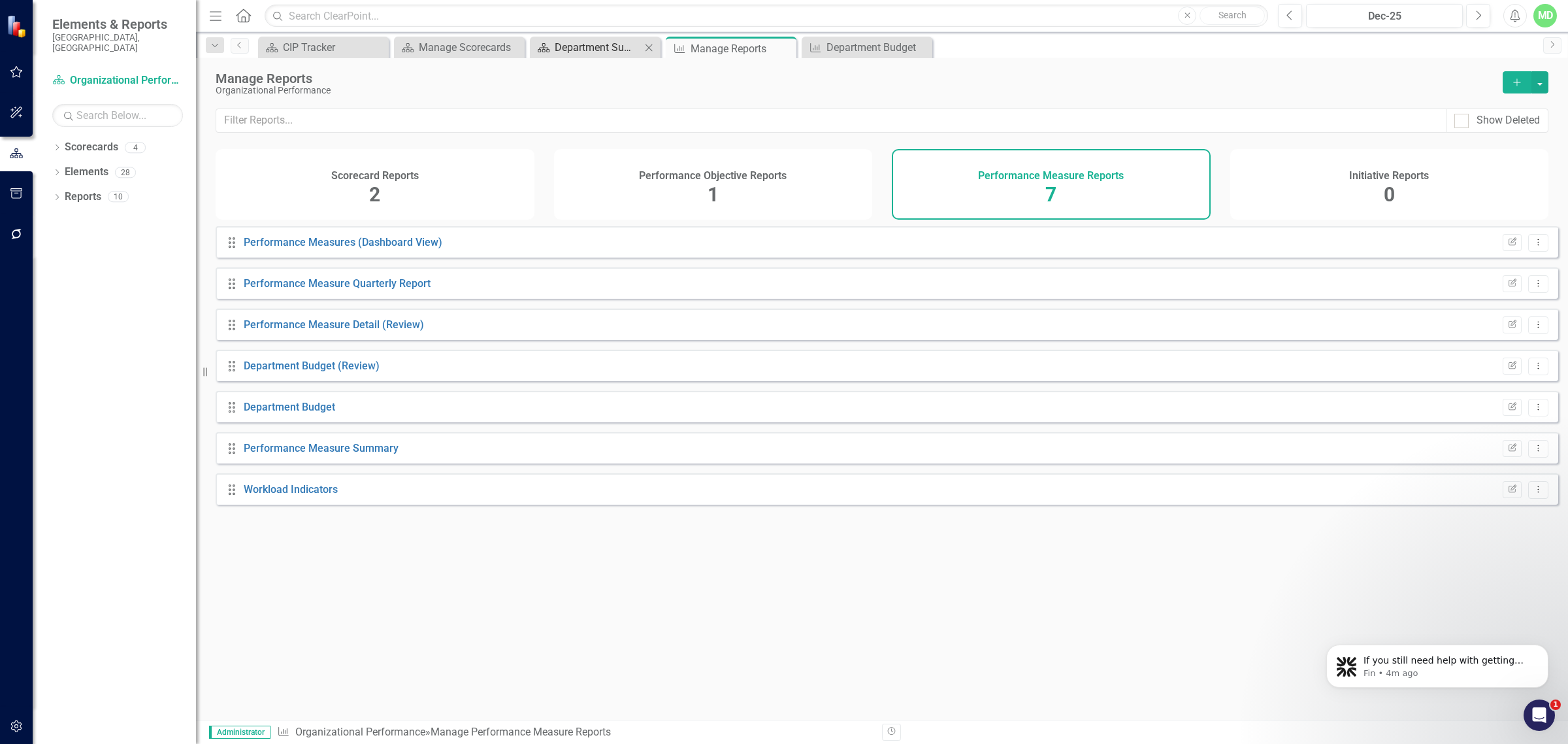
click at [576, 52] on div "Department Summary" at bounding box center [598, 47] width 86 height 17
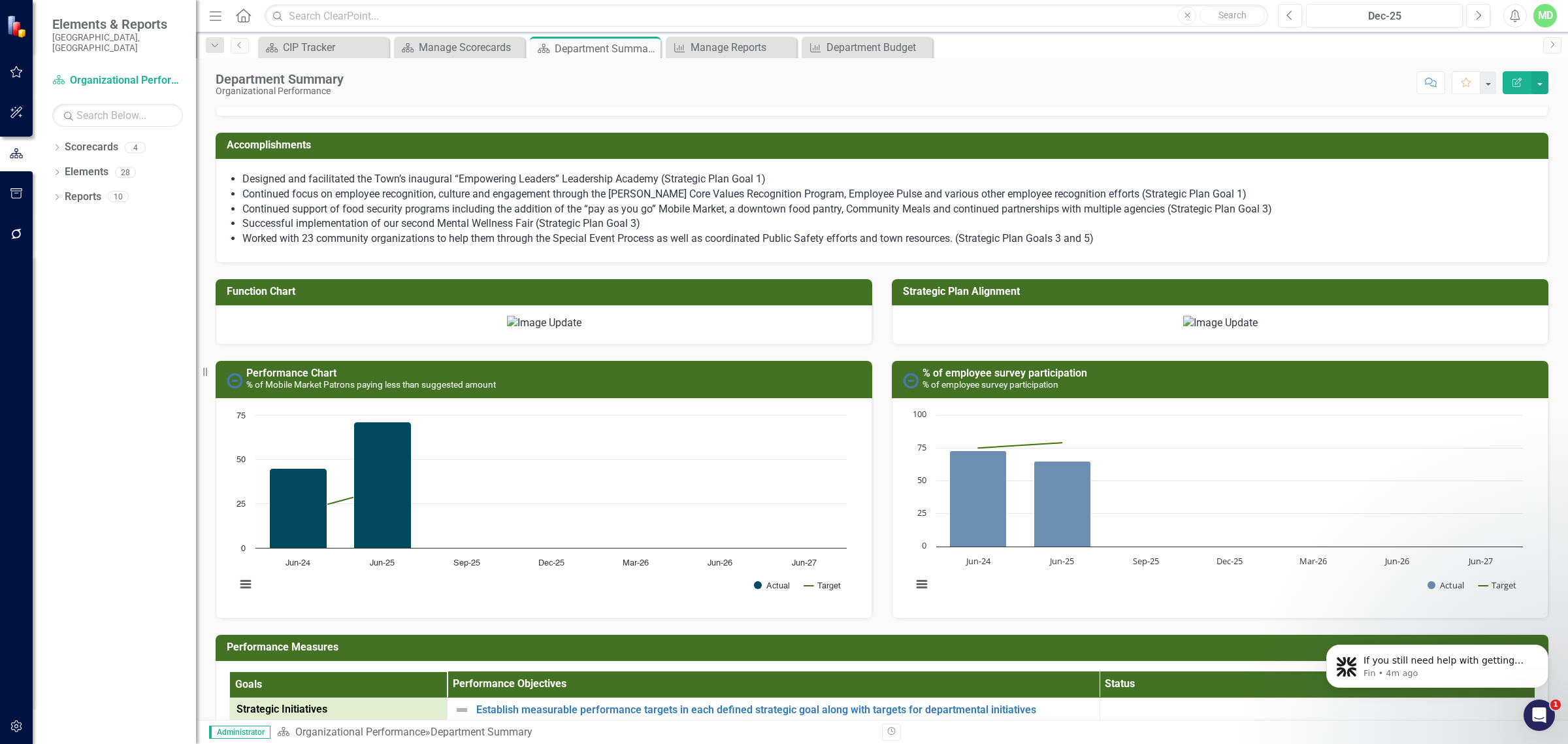
scroll to position [704, 0]
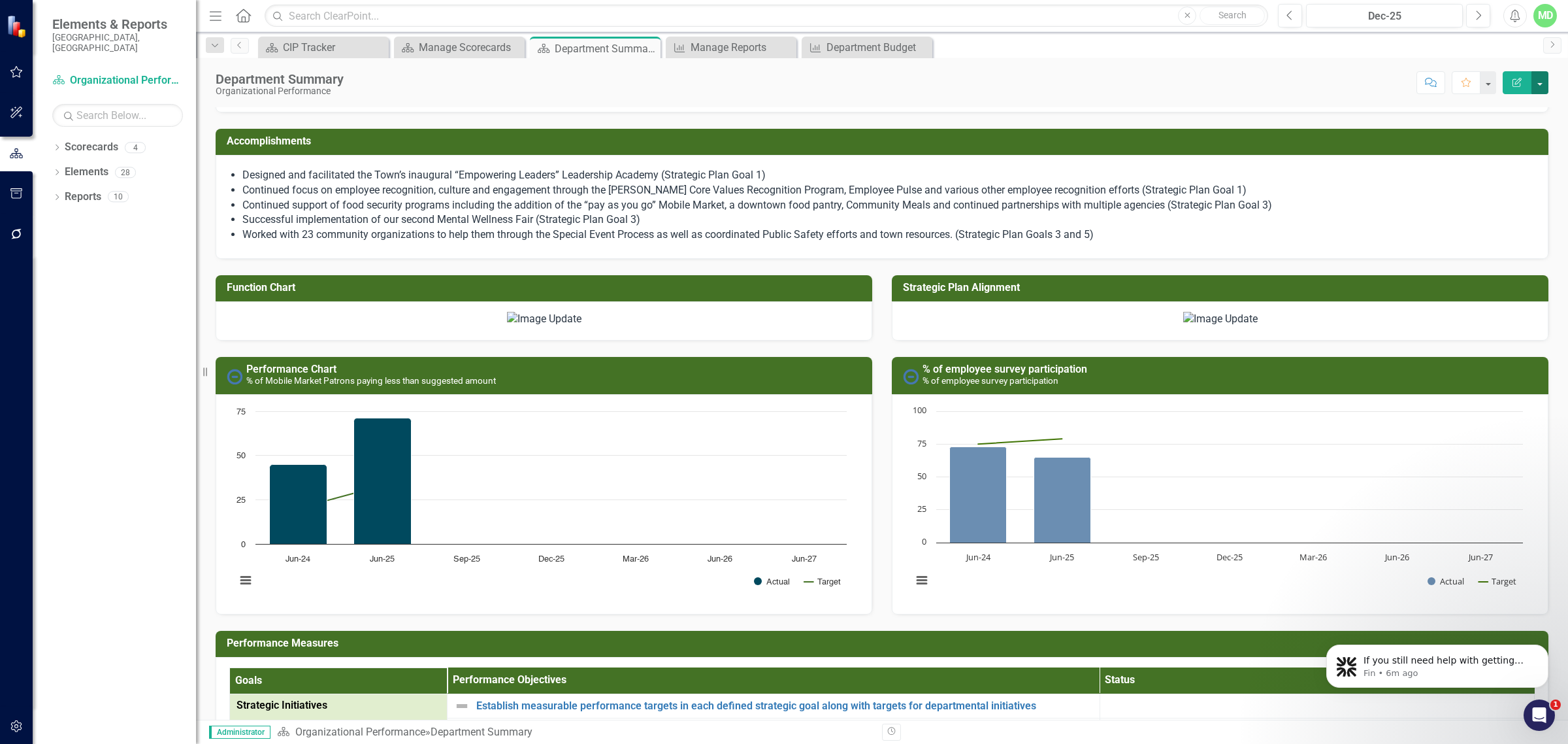
click at [1537, 78] on button "button" at bounding box center [1540, 83] width 17 height 23
click at [1384, 91] on div "Score: N/A Dec-25 Completed Comment Favorite Edit Report" at bounding box center [950, 83] width 1199 height 22
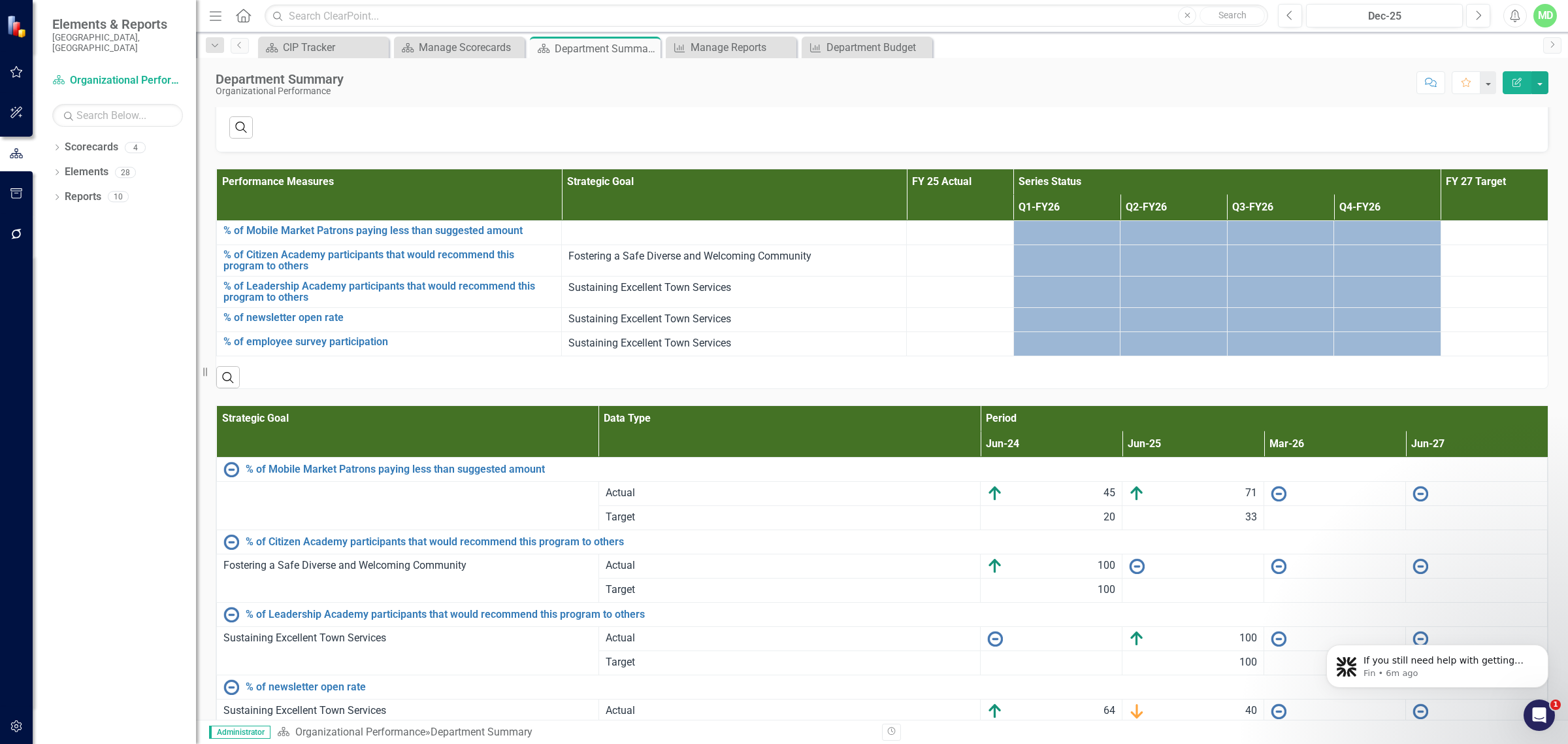
scroll to position [1423, 0]
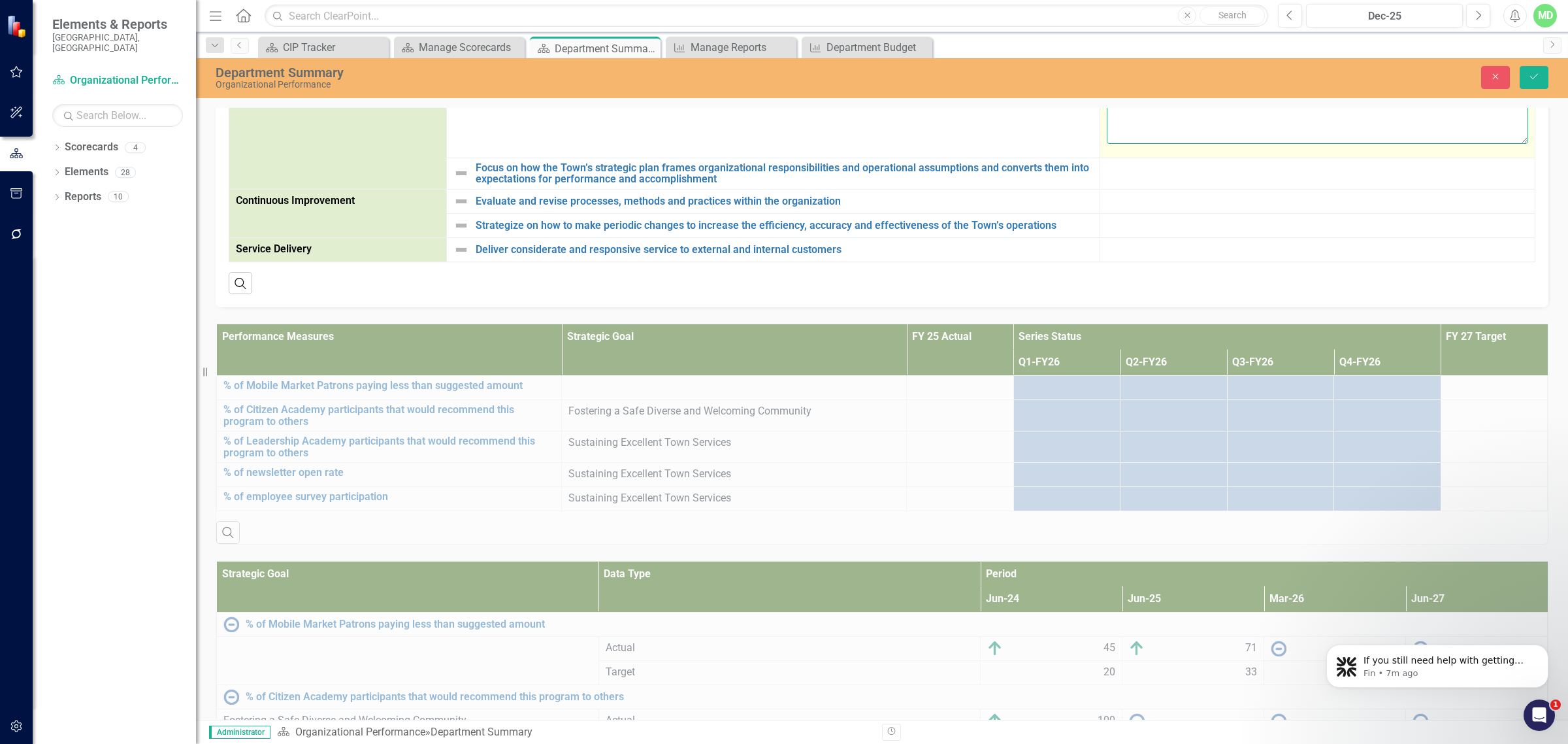
click at [1118, 143] on textarea at bounding box center [1317, 64] width 421 height 158
click at [1491, 78] on icon "Close" at bounding box center [1495, 76] width 12 height 9
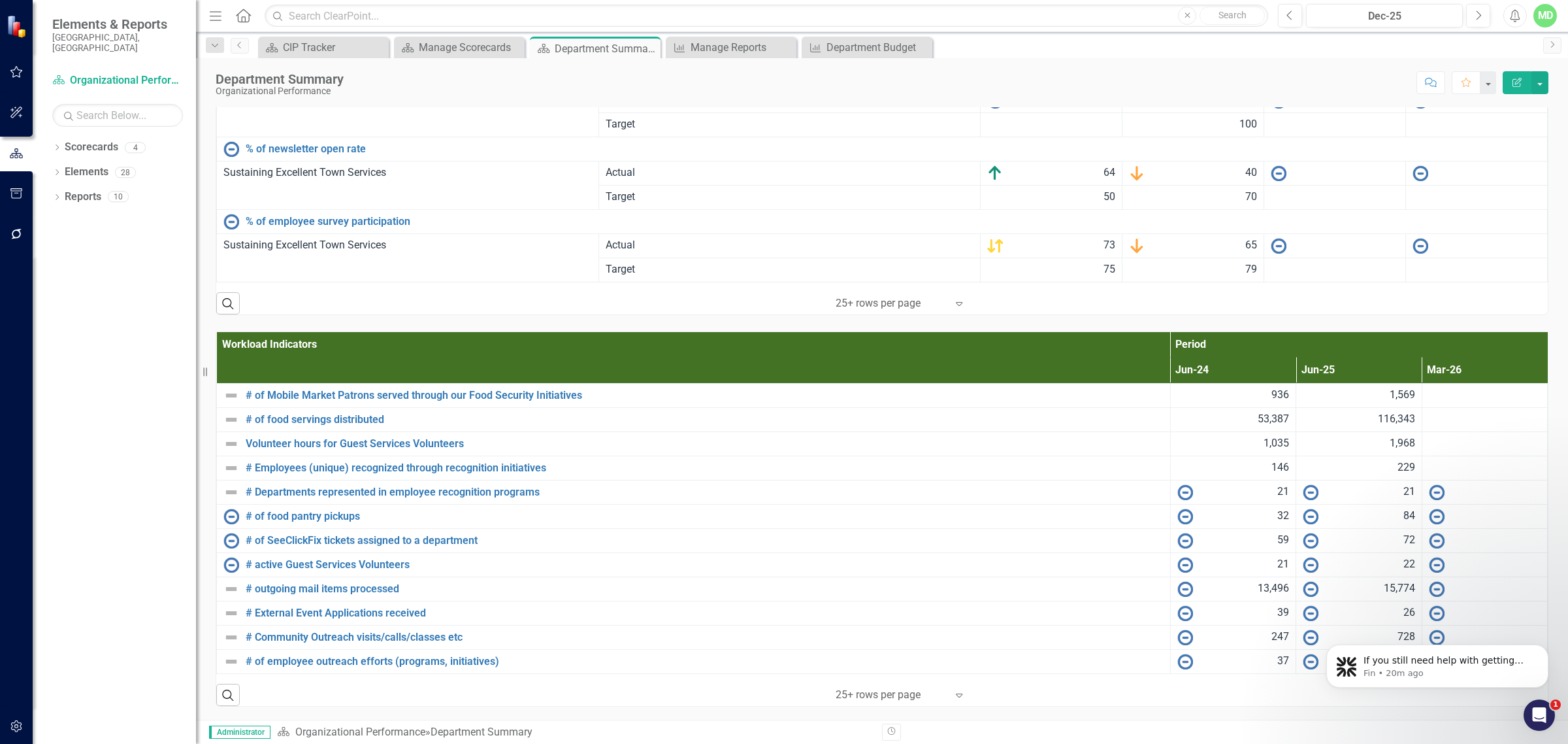
scroll to position [2219, 0]
drag, startPoint x: 1552, startPoint y: 617, endPoint x: 1554, endPoint y: 609, distance: 8.2
click at [1554, 617] on html "If you still need help with getting your projects to appear in the data grid af…" at bounding box center [1437, 662] width 261 height 91
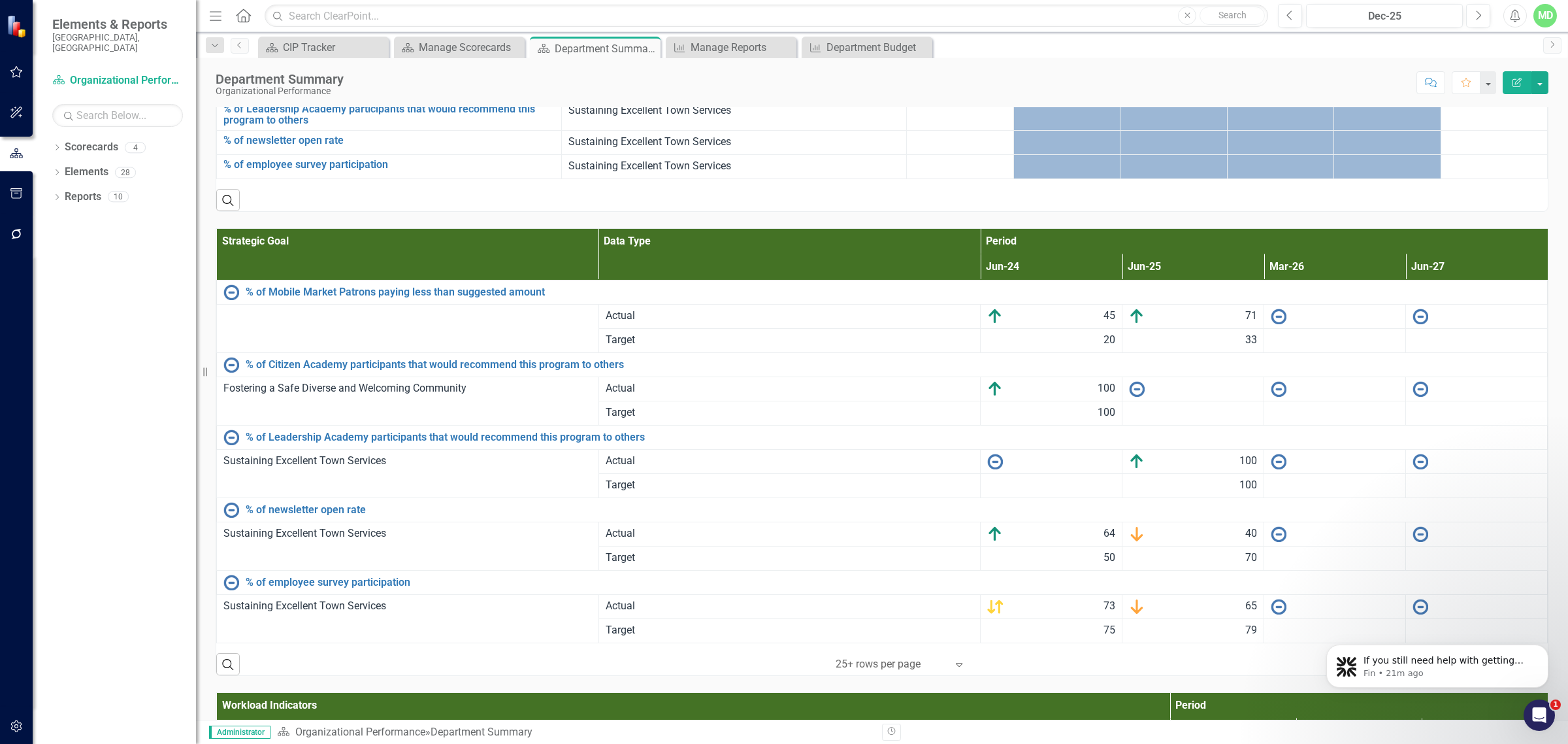
scroll to position [1601, 0]
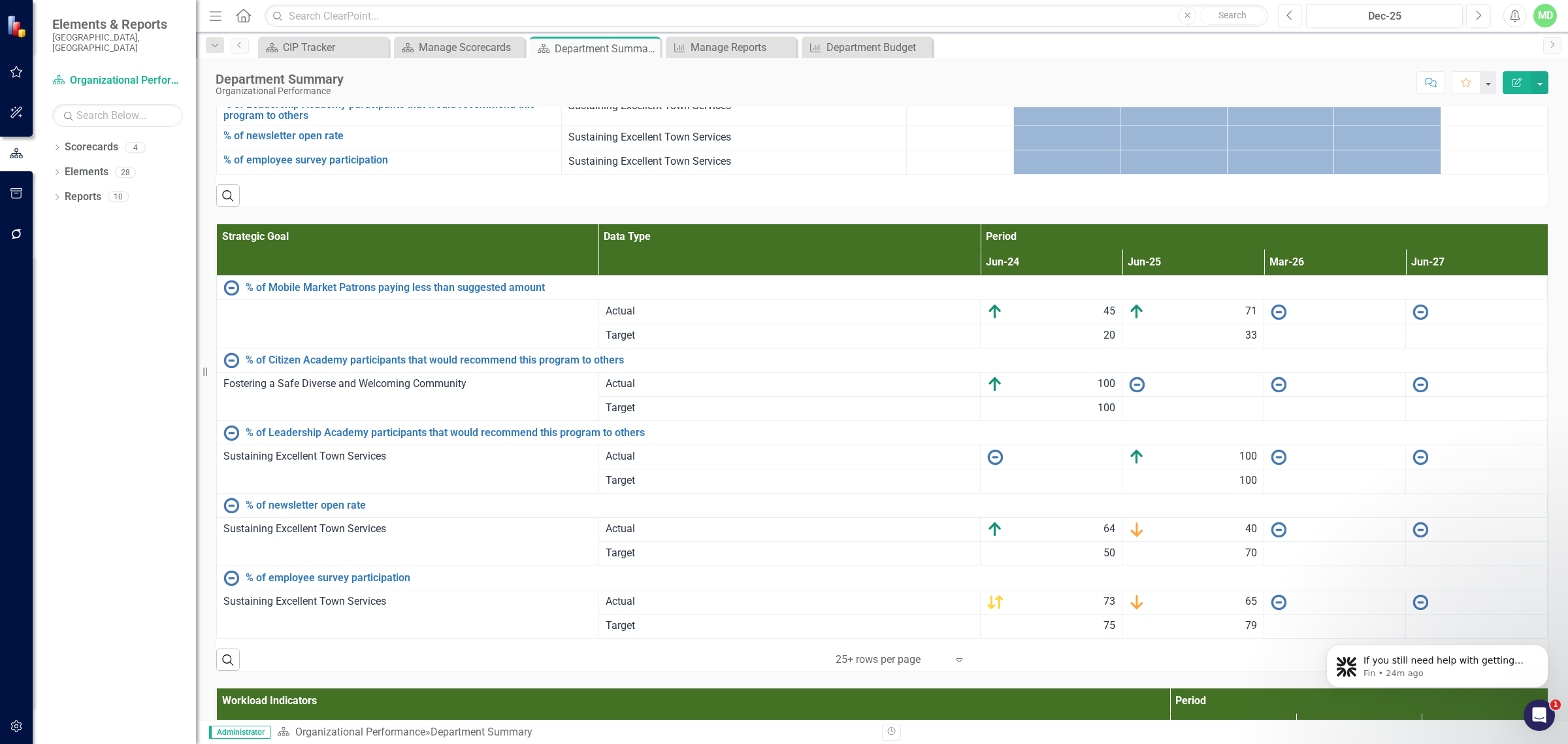
click at [1289, 17] on icon "Previous" at bounding box center [1290, 16] width 7 height 12
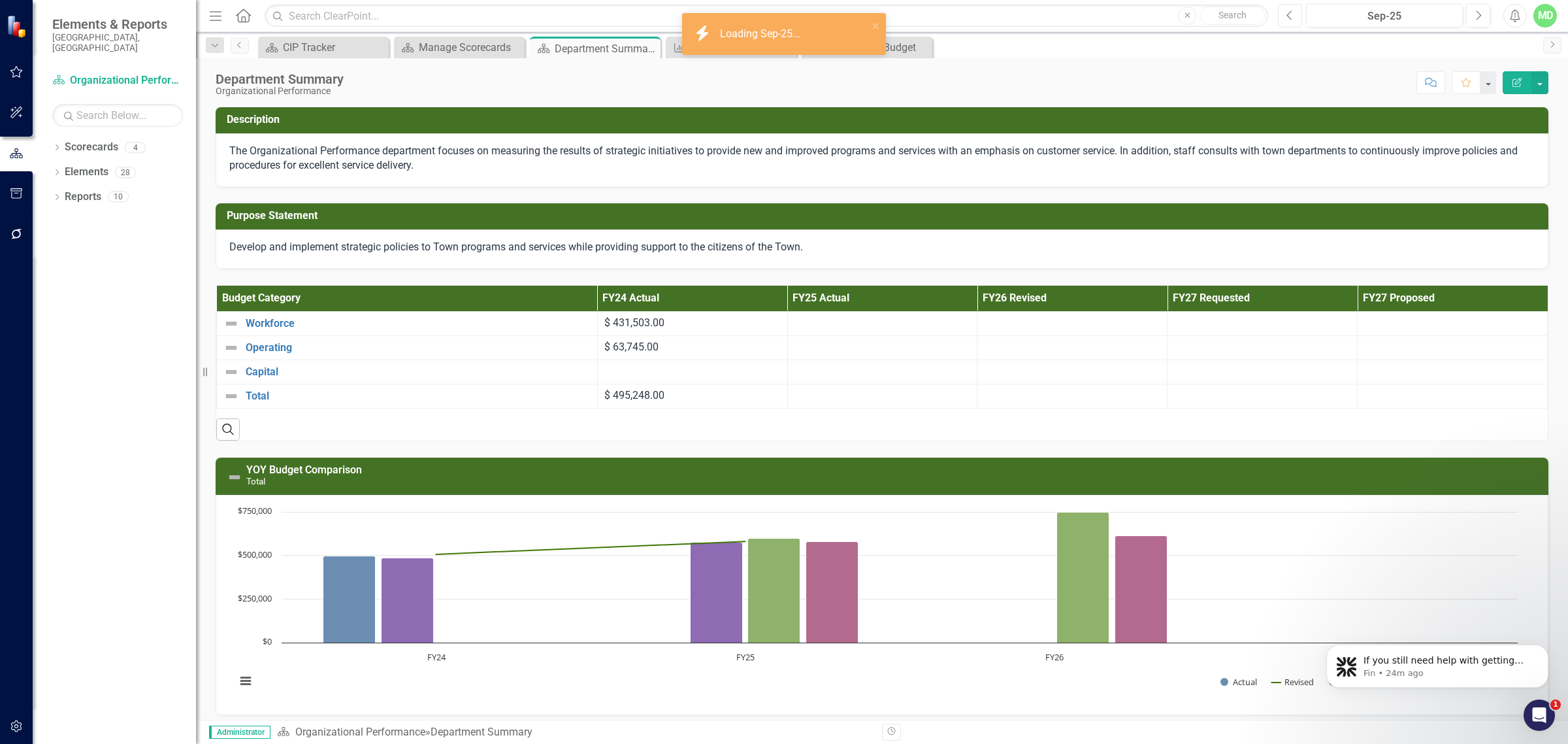
click at [1293, 17] on icon "Previous" at bounding box center [1290, 16] width 7 height 12
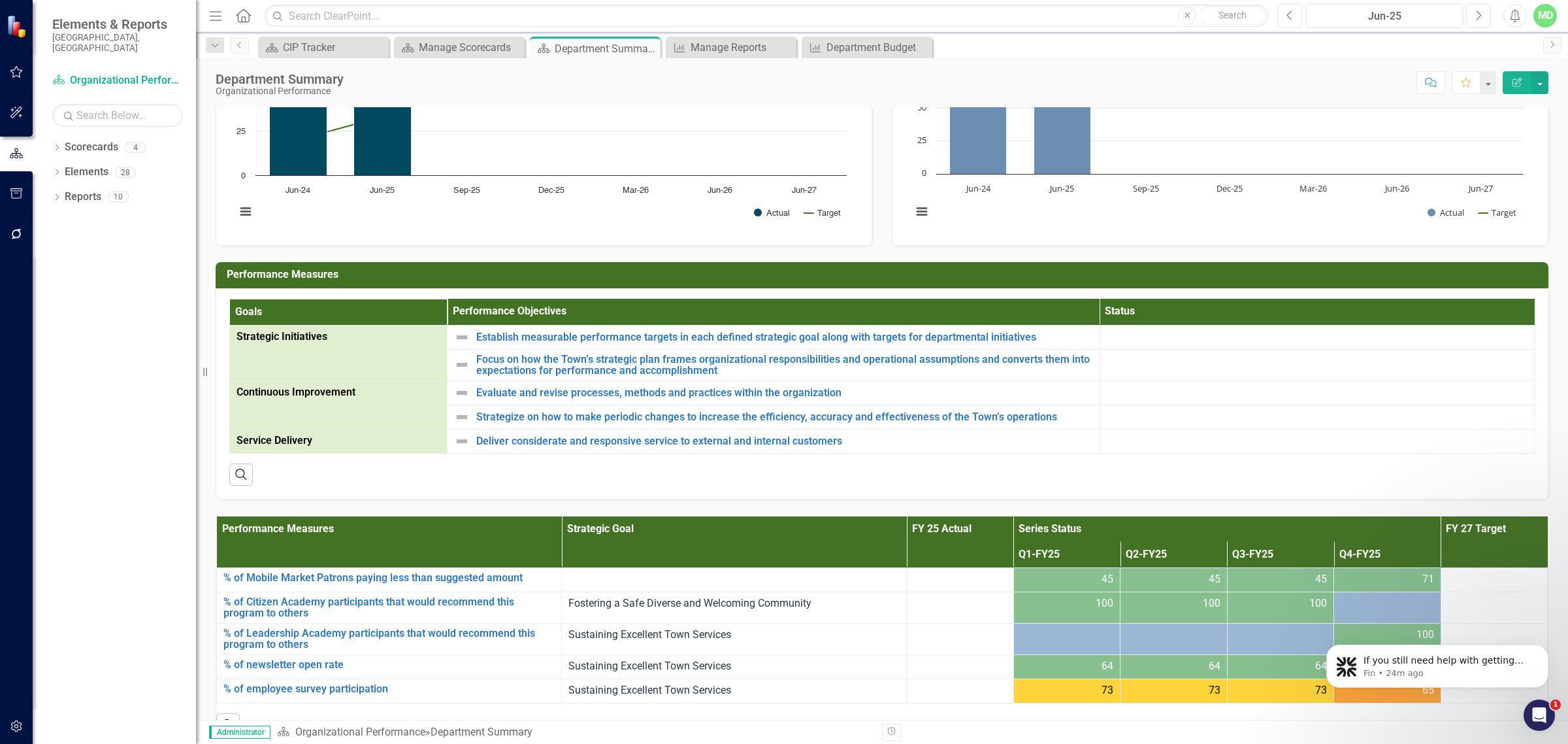
scroll to position [1608, 0]
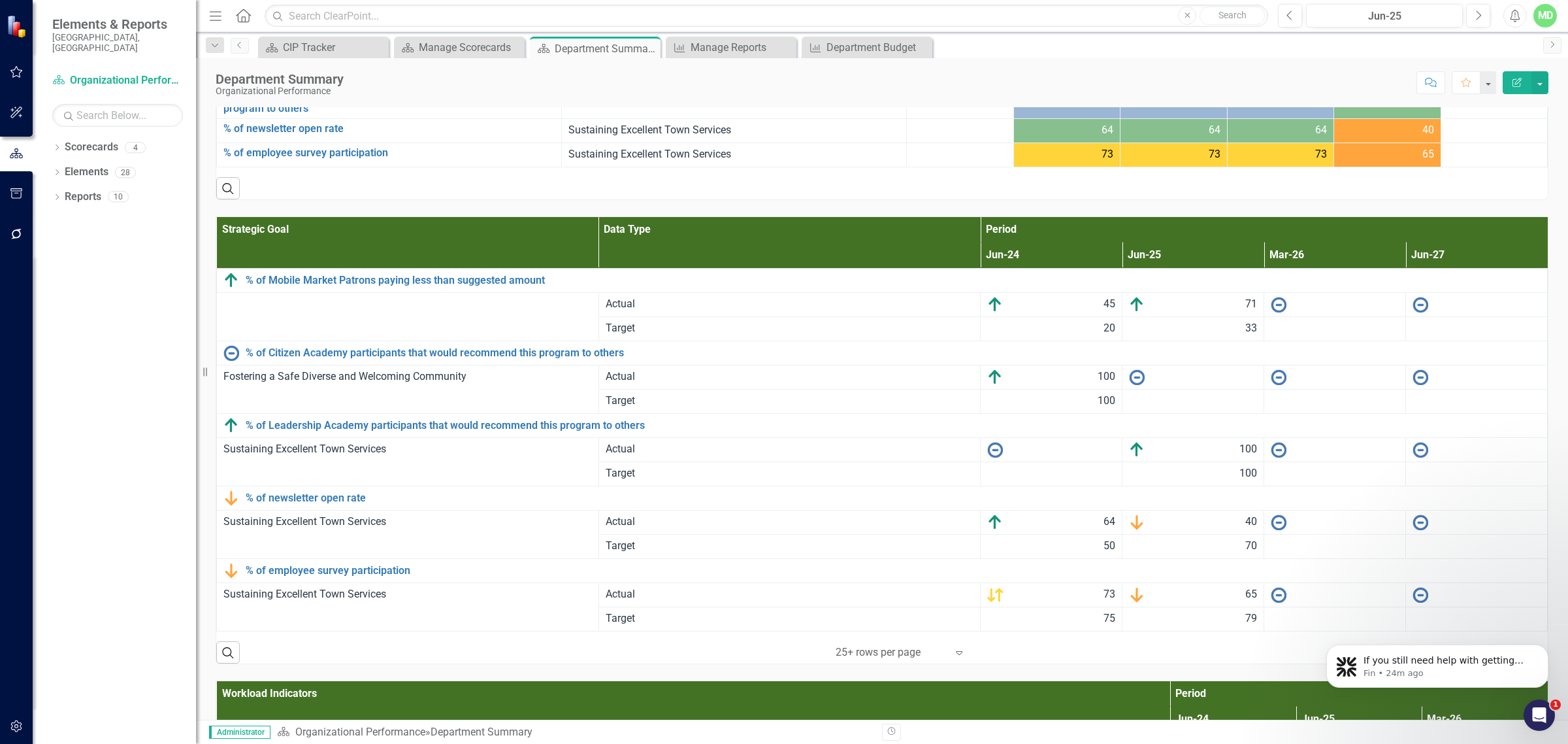
click at [261, 47] on link "% of Mobile Market Patrons paying less than suggested amount" at bounding box center [389, 42] width 331 height 12
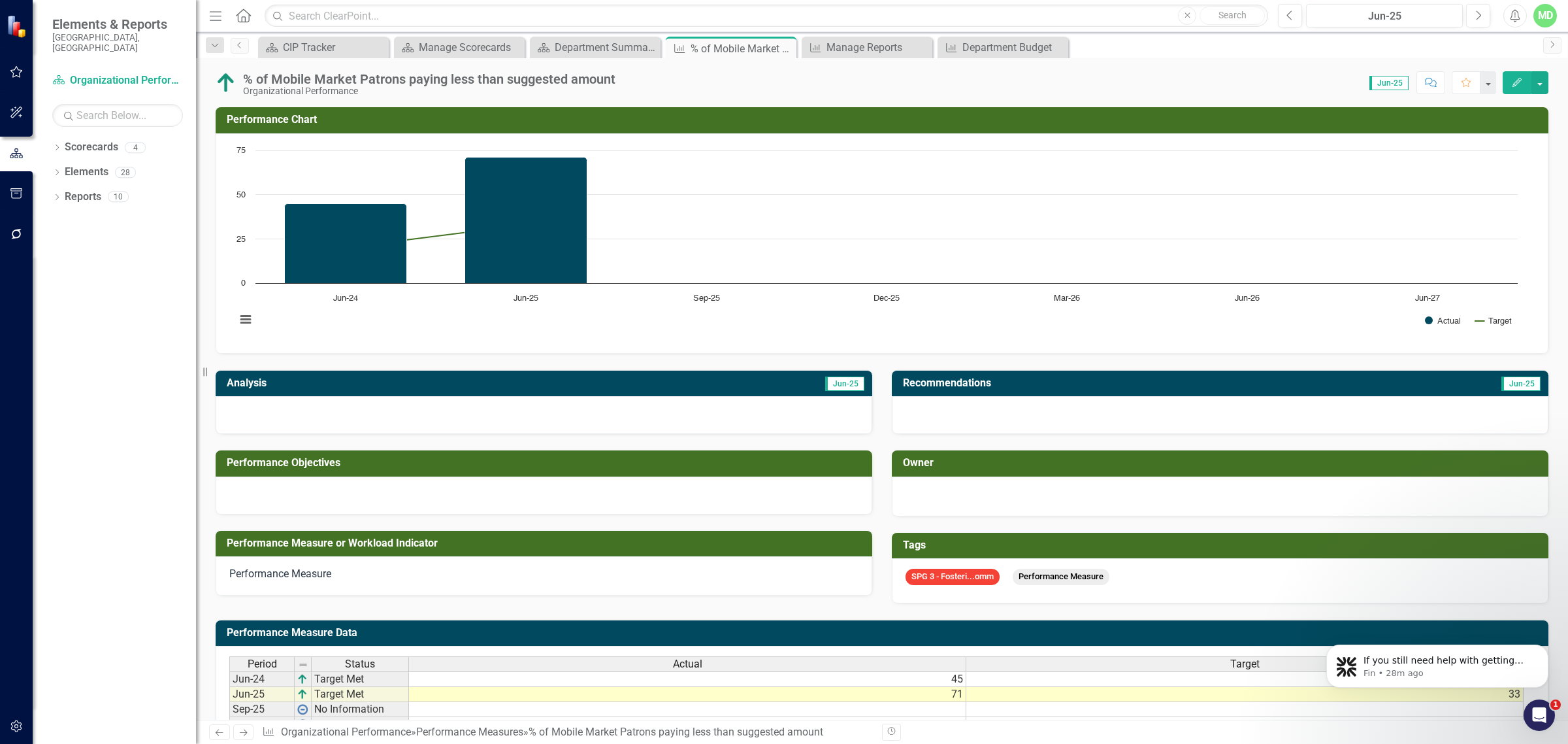
click at [978, 546] on h3 "Tags" at bounding box center [1222, 545] width 639 height 12
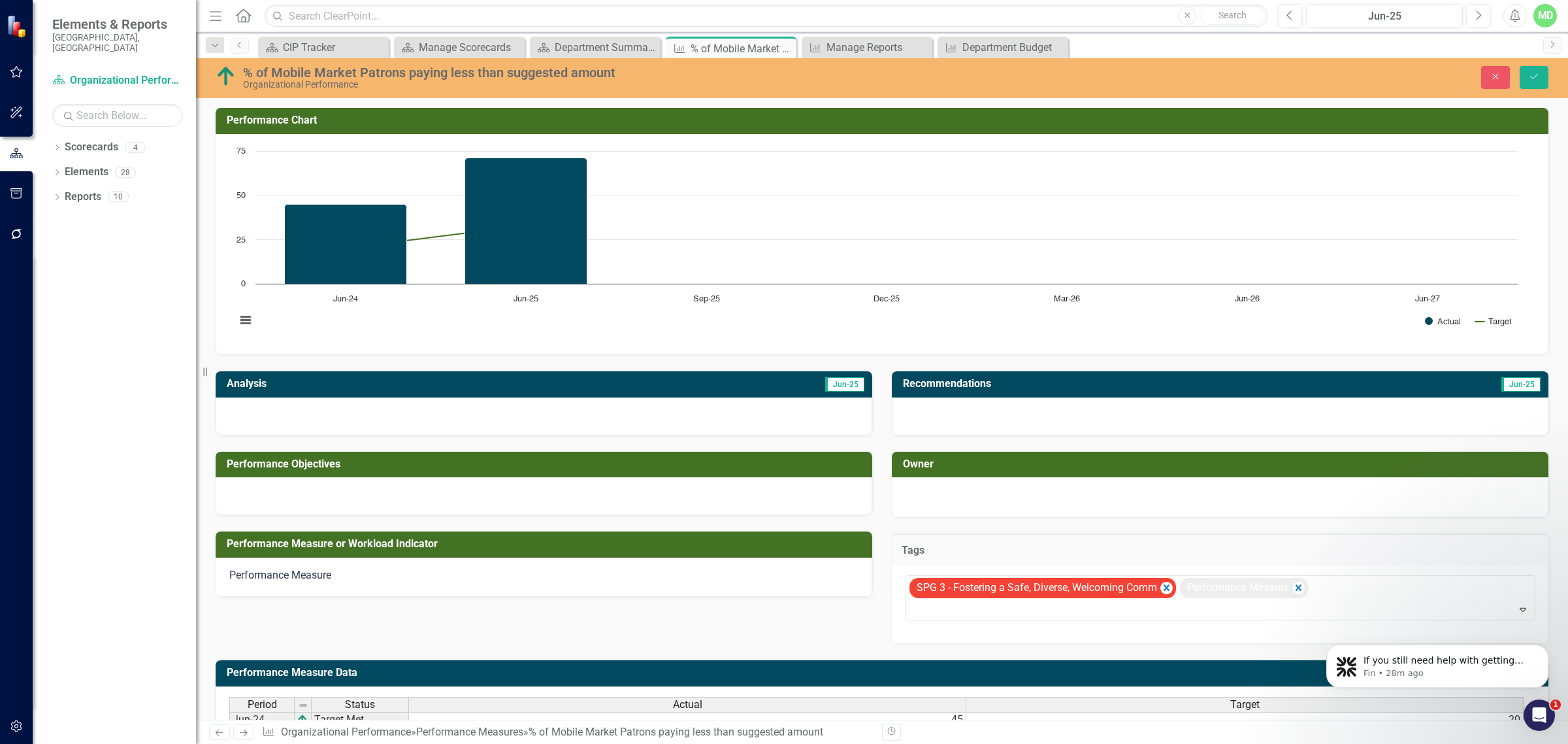
click at [949, 556] on h3 "Tags" at bounding box center [1220, 550] width 637 height 12
click at [1495, 82] on button "Close" at bounding box center [1495, 77] width 29 height 23
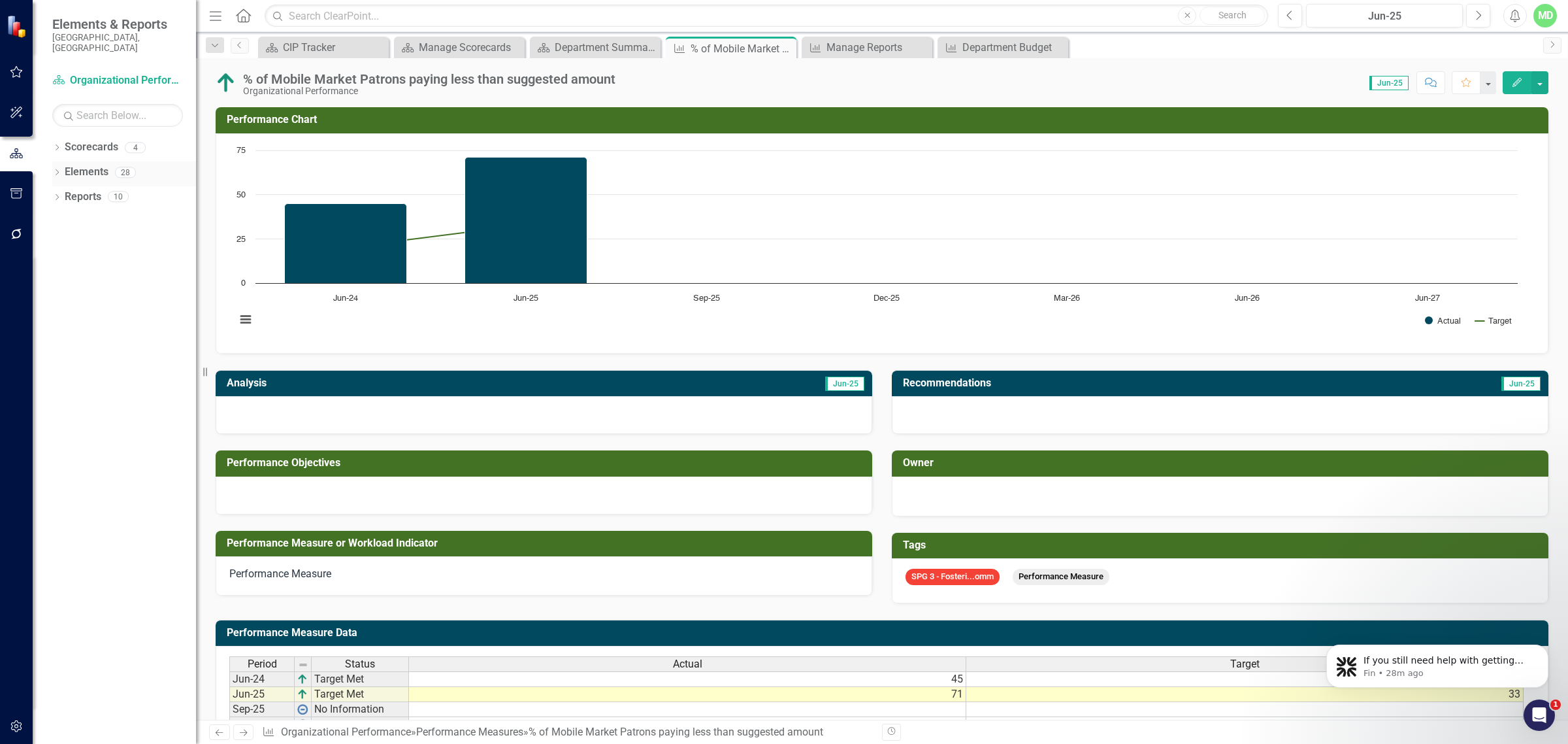
click at [72, 165] on link "Elements" at bounding box center [86, 172] width 44 height 15
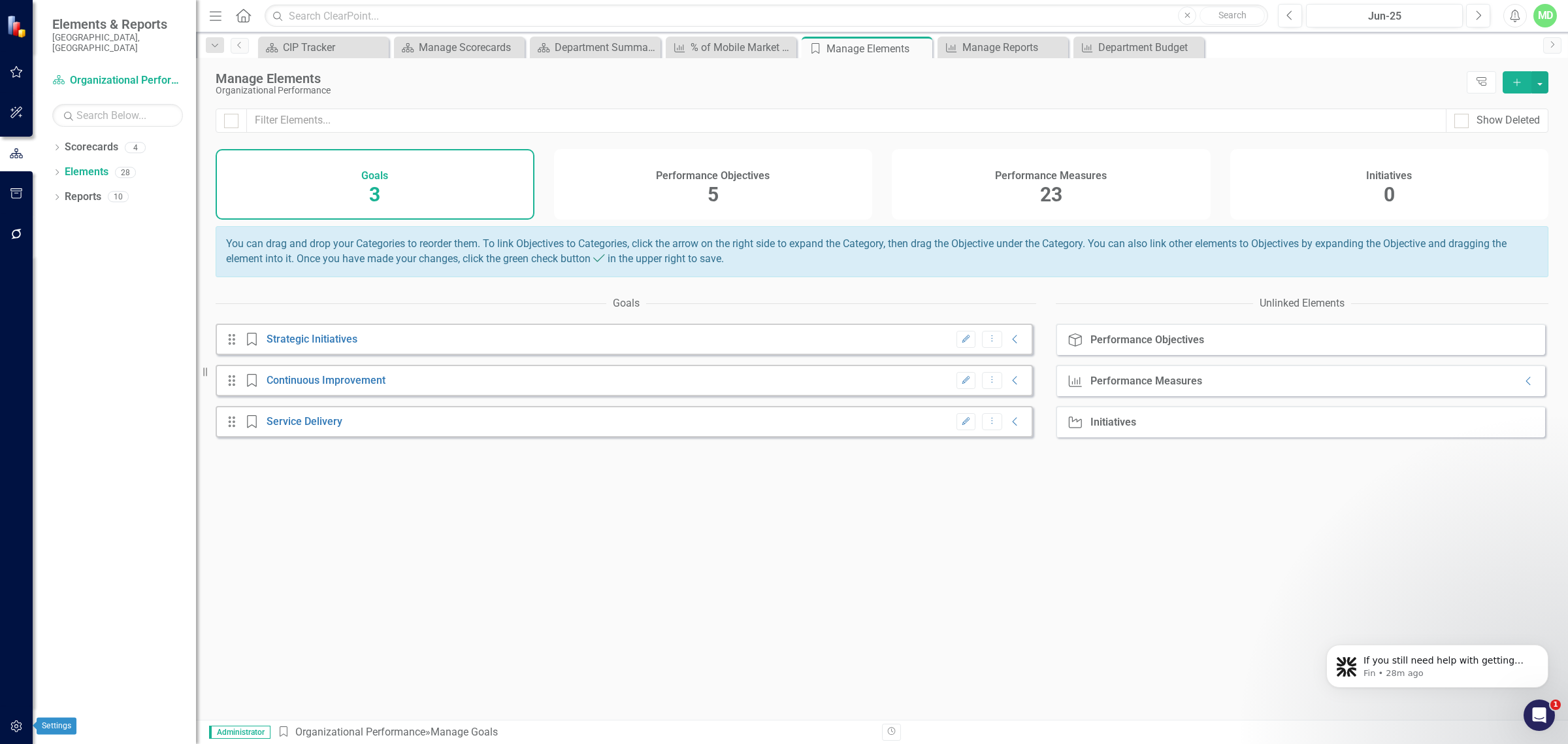
click at [10, 730] on icon "button" at bounding box center [17, 725] width 14 height 10
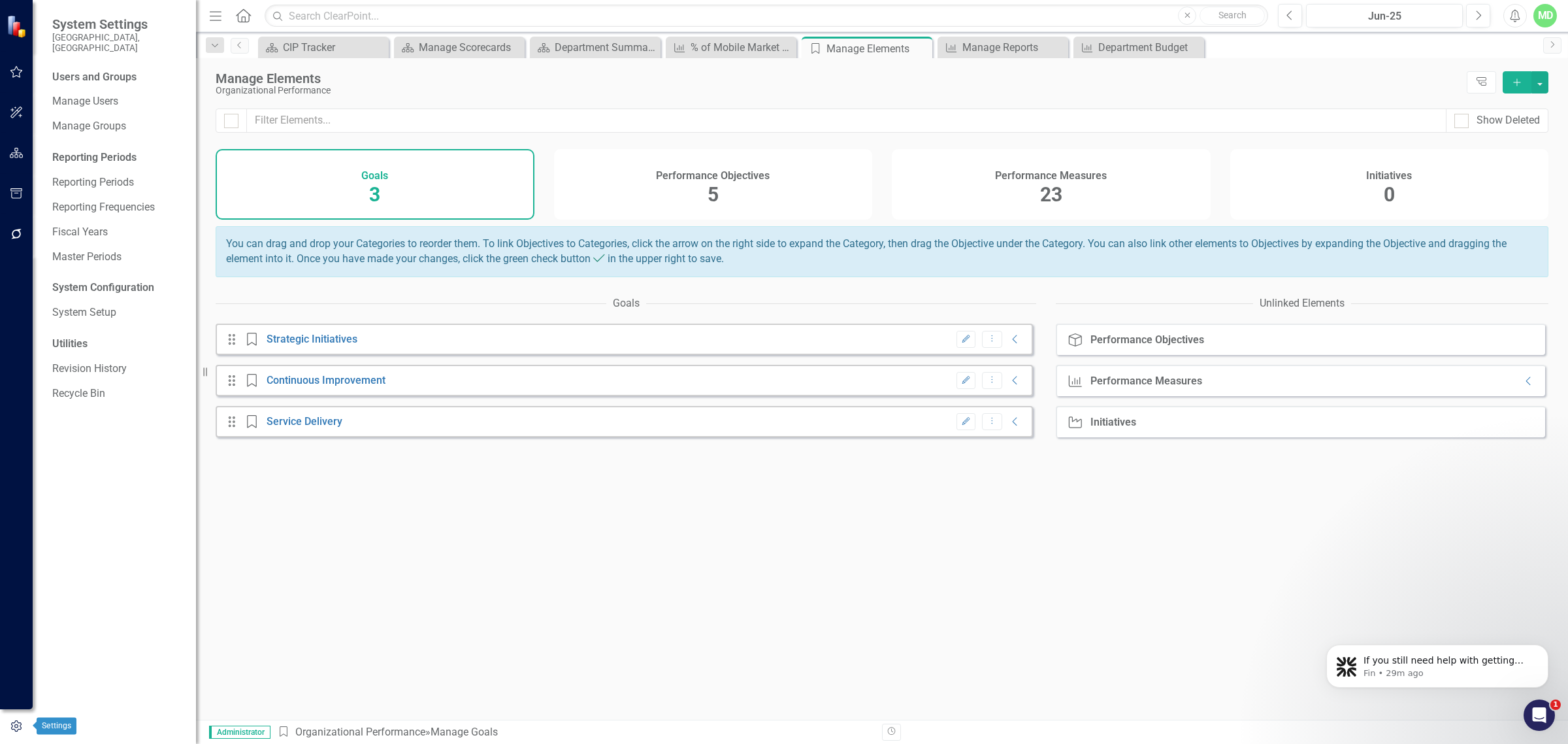
click at [20, 716] on button "button" at bounding box center [16, 725] width 33 height 21
click at [10, 727] on icon "button" at bounding box center [16, 725] width 14 height 12
click at [62, 305] on link "System Setup" at bounding box center [117, 312] width 131 height 15
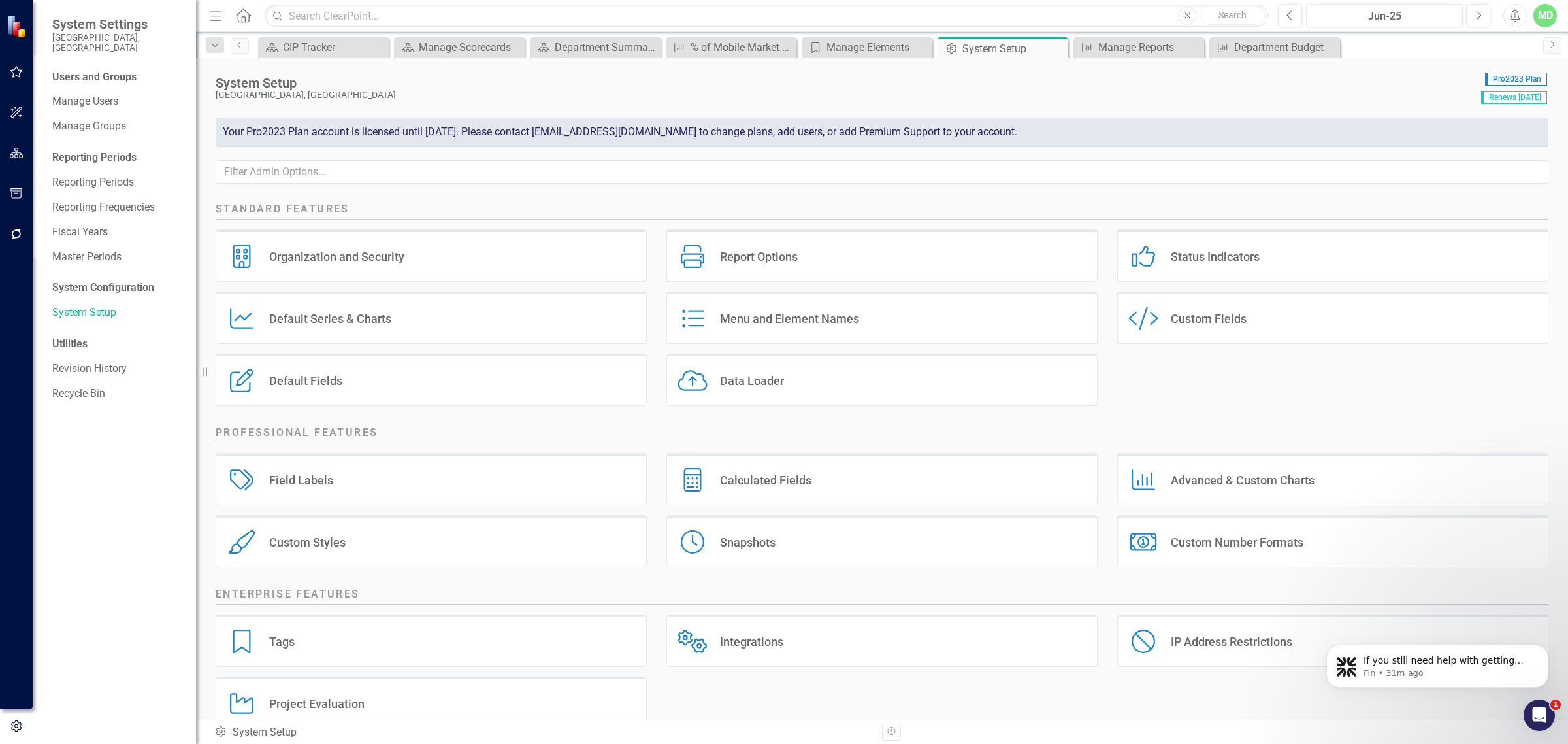
click at [330, 637] on div "Tags Tags" at bounding box center [432, 640] width 432 height 52
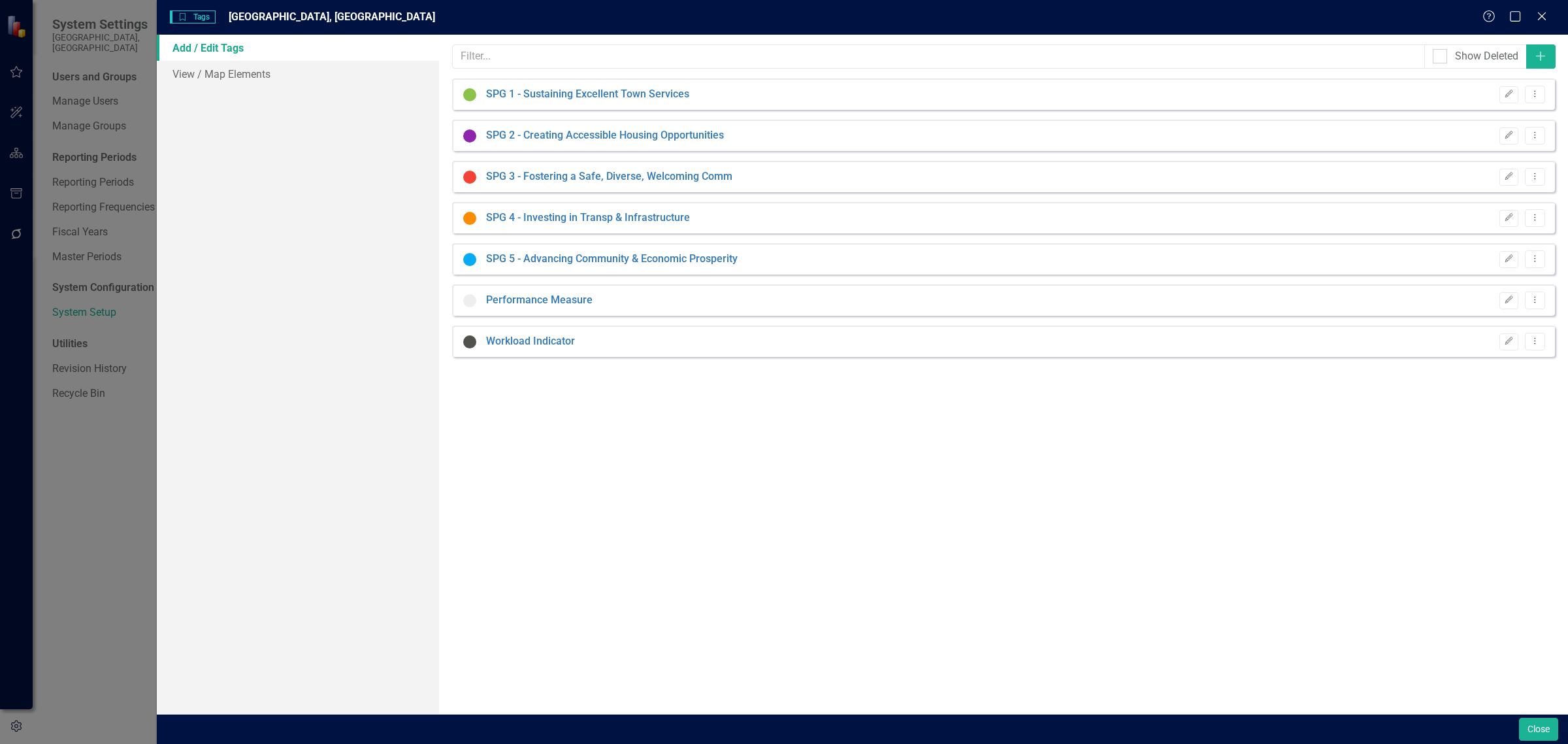
click at [702, 248] on div "SPG 5 - Advancing Community & Economic Prosperity Edit Dropdown Menu" at bounding box center [1003, 259] width 1103 height 32
click at [1535, 17] on icon "Close" at bounding box center [1542, 16] width 17 height 12
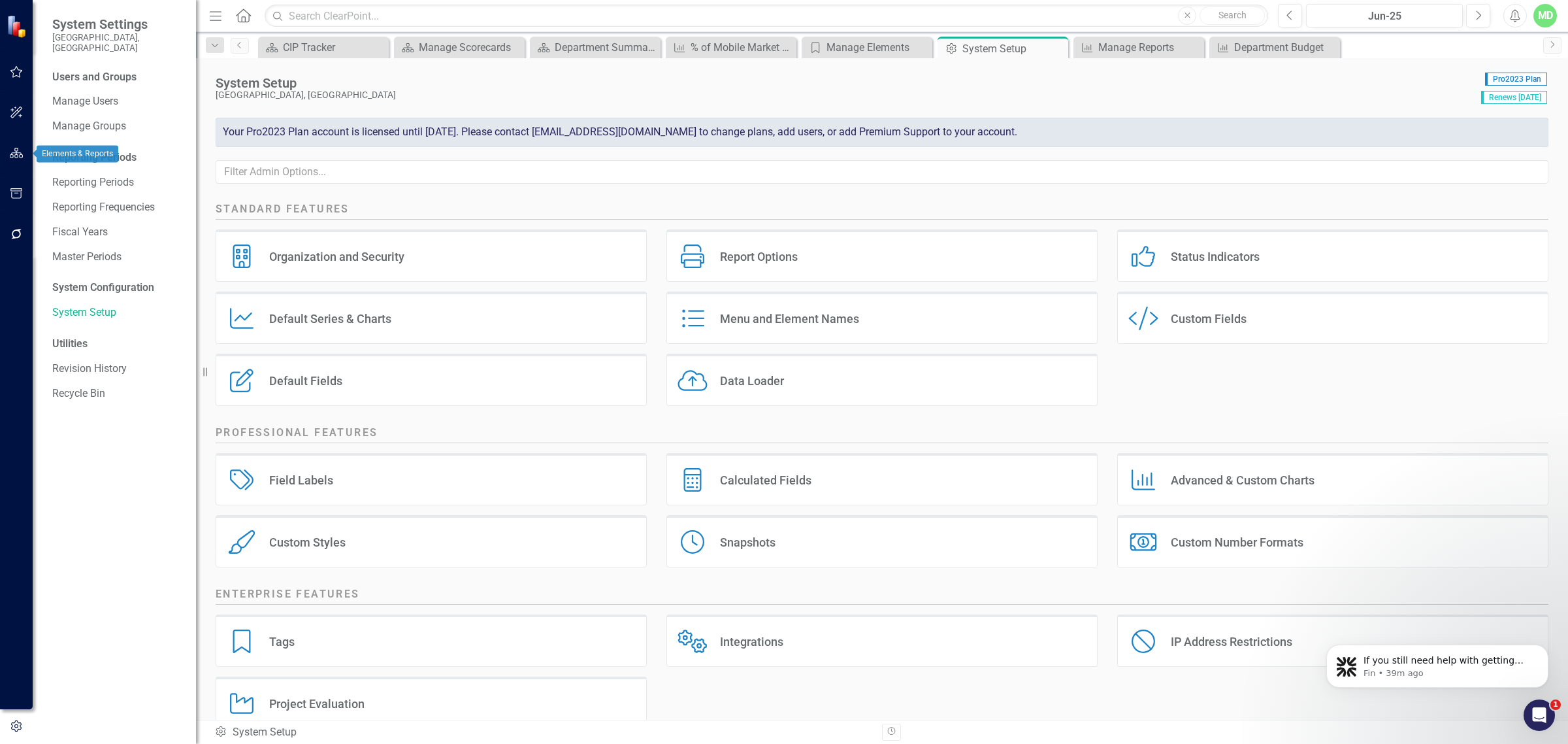
click at [14, 160] on button "button" at bounding box center [17, 153] width 30 height 28
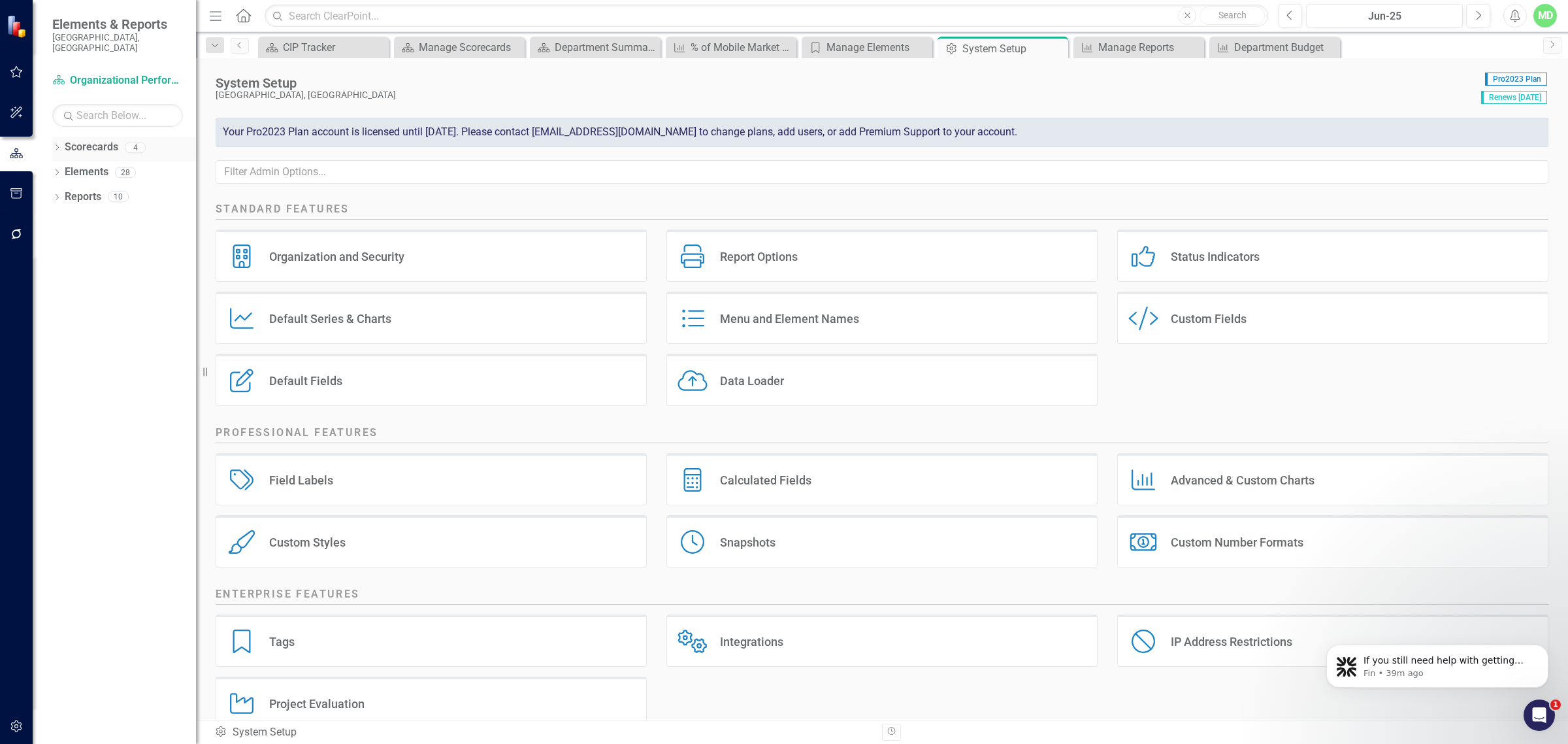
click at [88, 140] on link "Scorecards" at bounding box center [92, 147] width 54 height 15
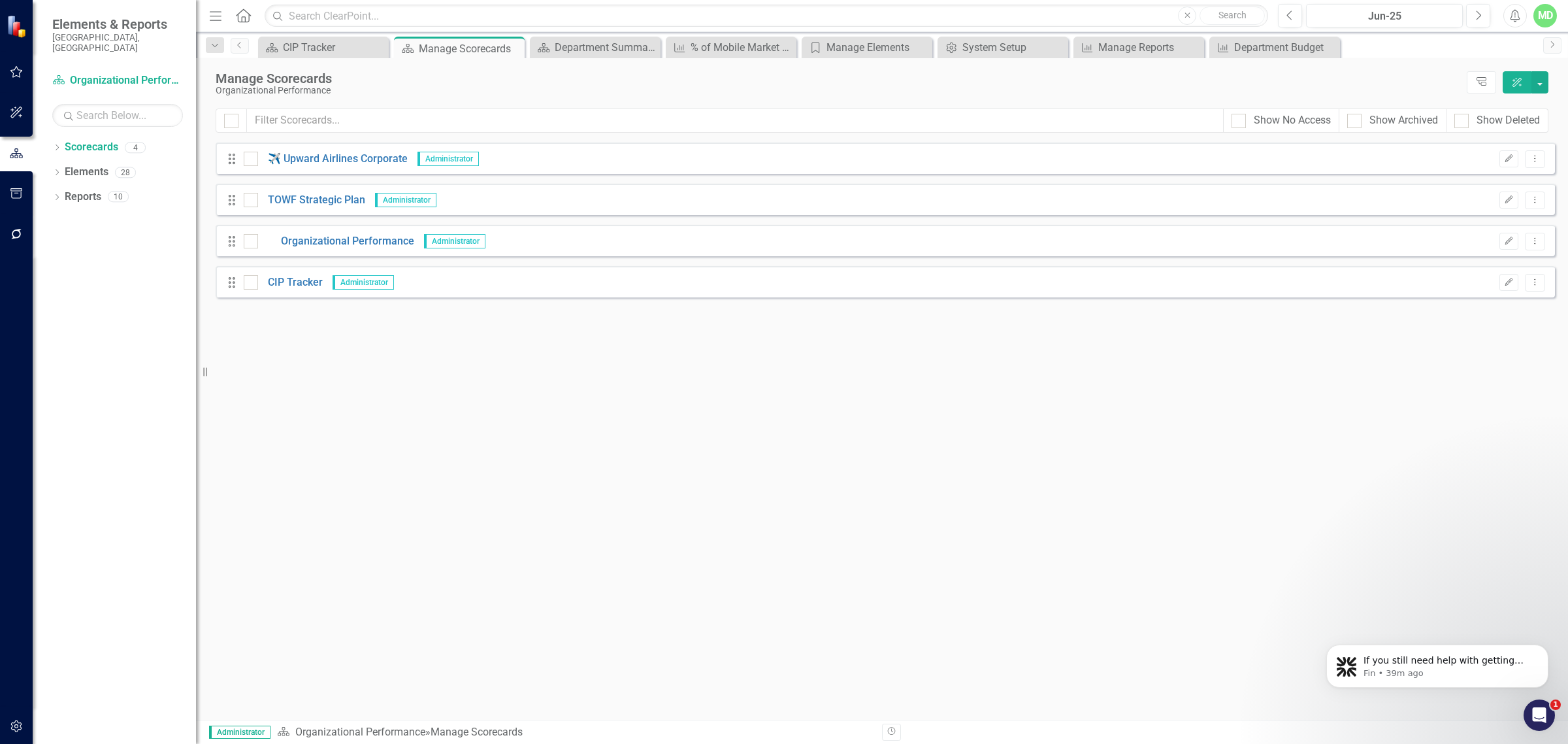
click at [339, 225] on div "Drag Organizational Performance Administrator Edit Dropdown Menu" at bounding box center [885, 241] width 1339 height 32
click at [335, 234] on link "Organizational Performance" at bounding box center [337, 242] width 156 height 15
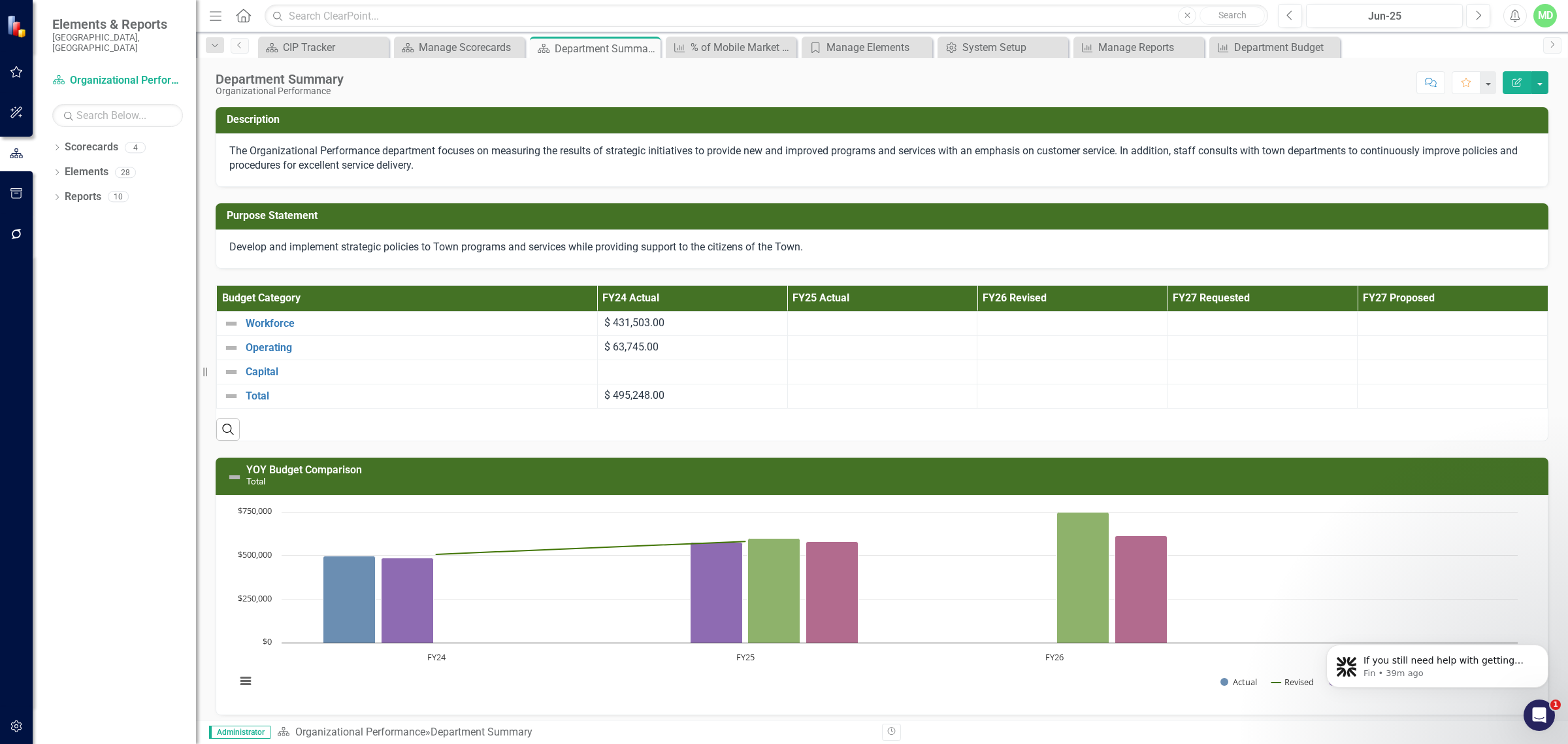
click at [1527, 76] on button "Edit Report" at bounding box center [1517, 83] width 29 height 23
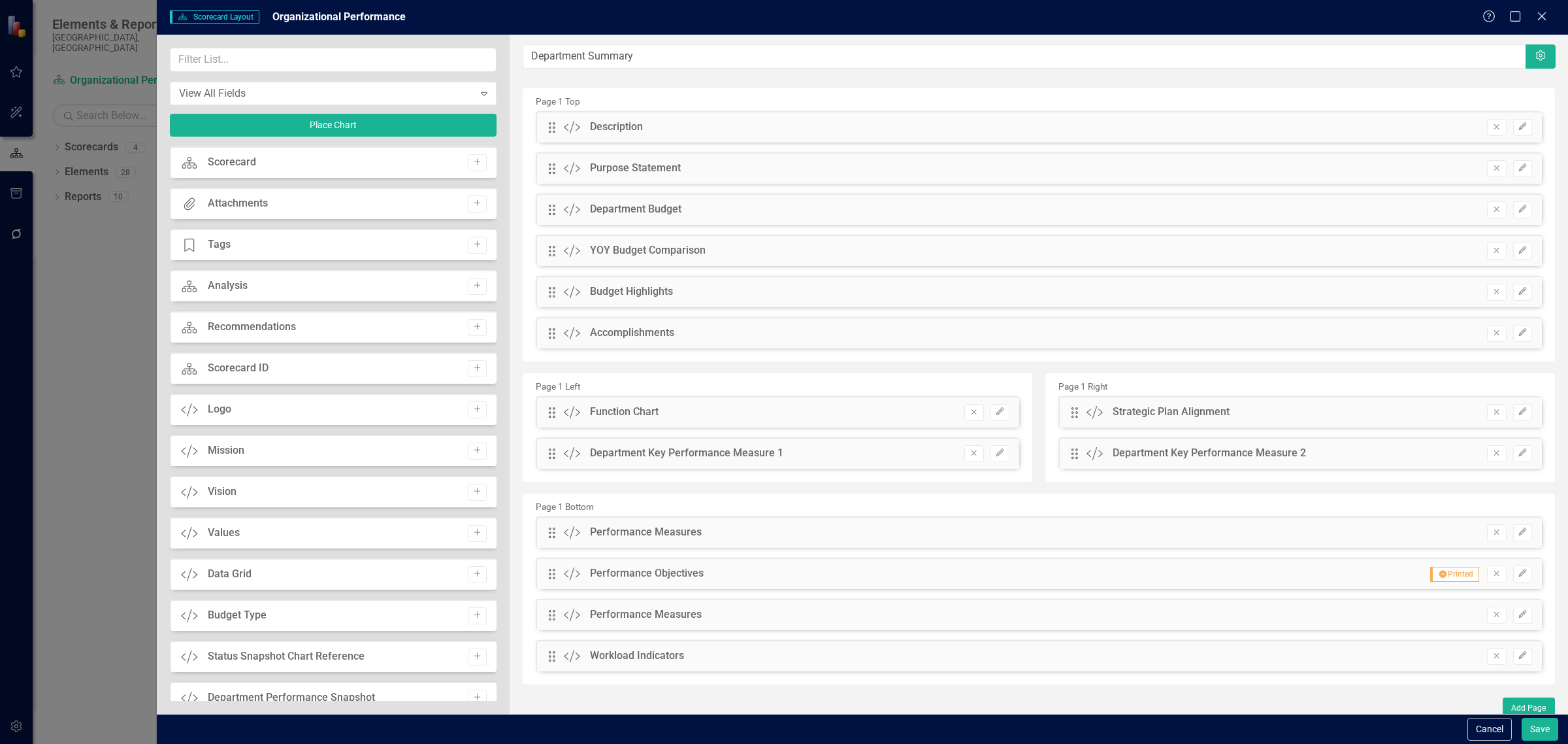
click at [1530, 20] on div "Help Maximize Close" at bounding box center [1519, 18] width 73 height 15
click at [1536, 19] on icon "Close" at bounding box center [1542, 16] width 17 height 12
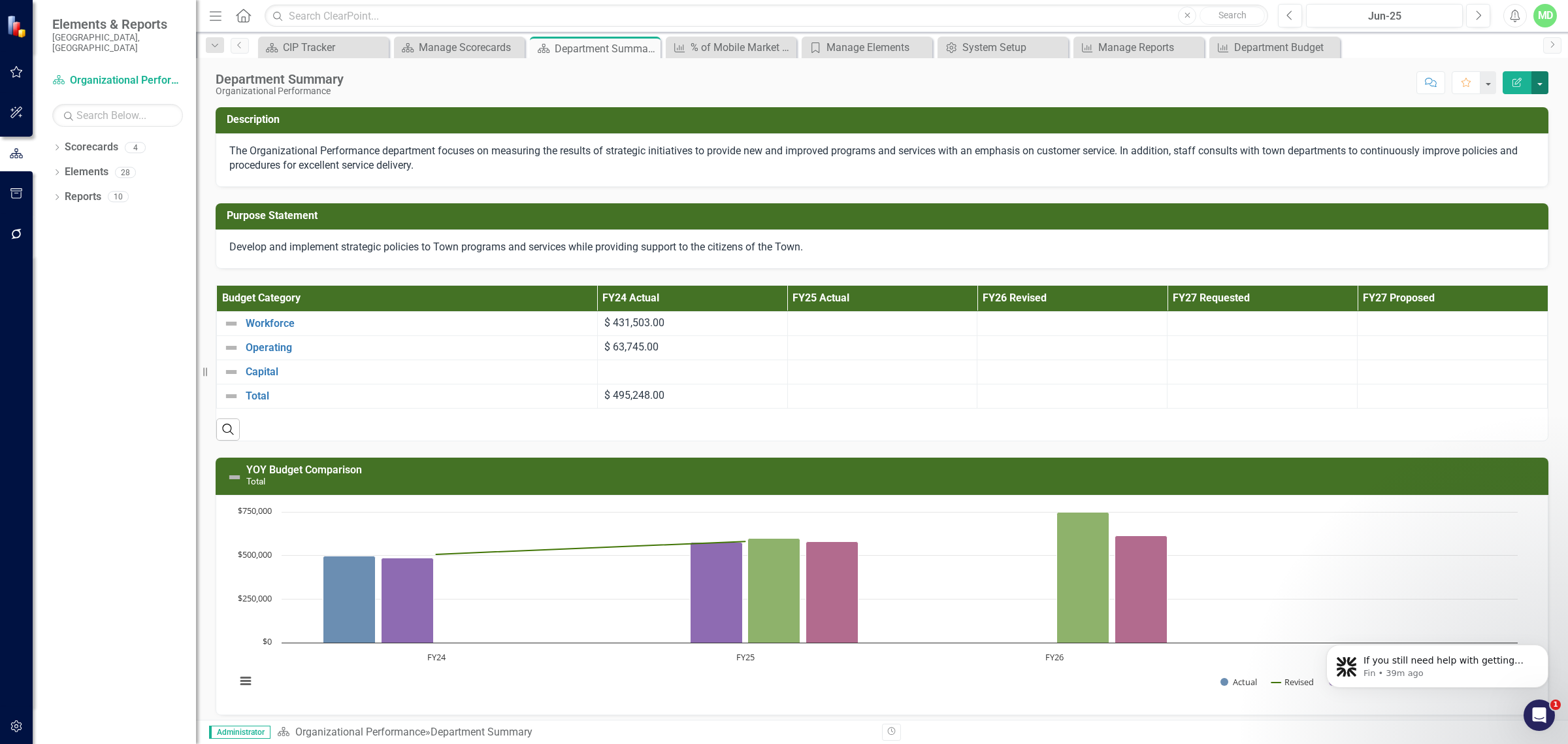
click at [1542, 86] on button "button" at bounding box center [1540, 83] width 17 height 23
click at [1487, 188] on link "PDF Export to PDF" at bounding box center [1495, 184] width 106 height 24
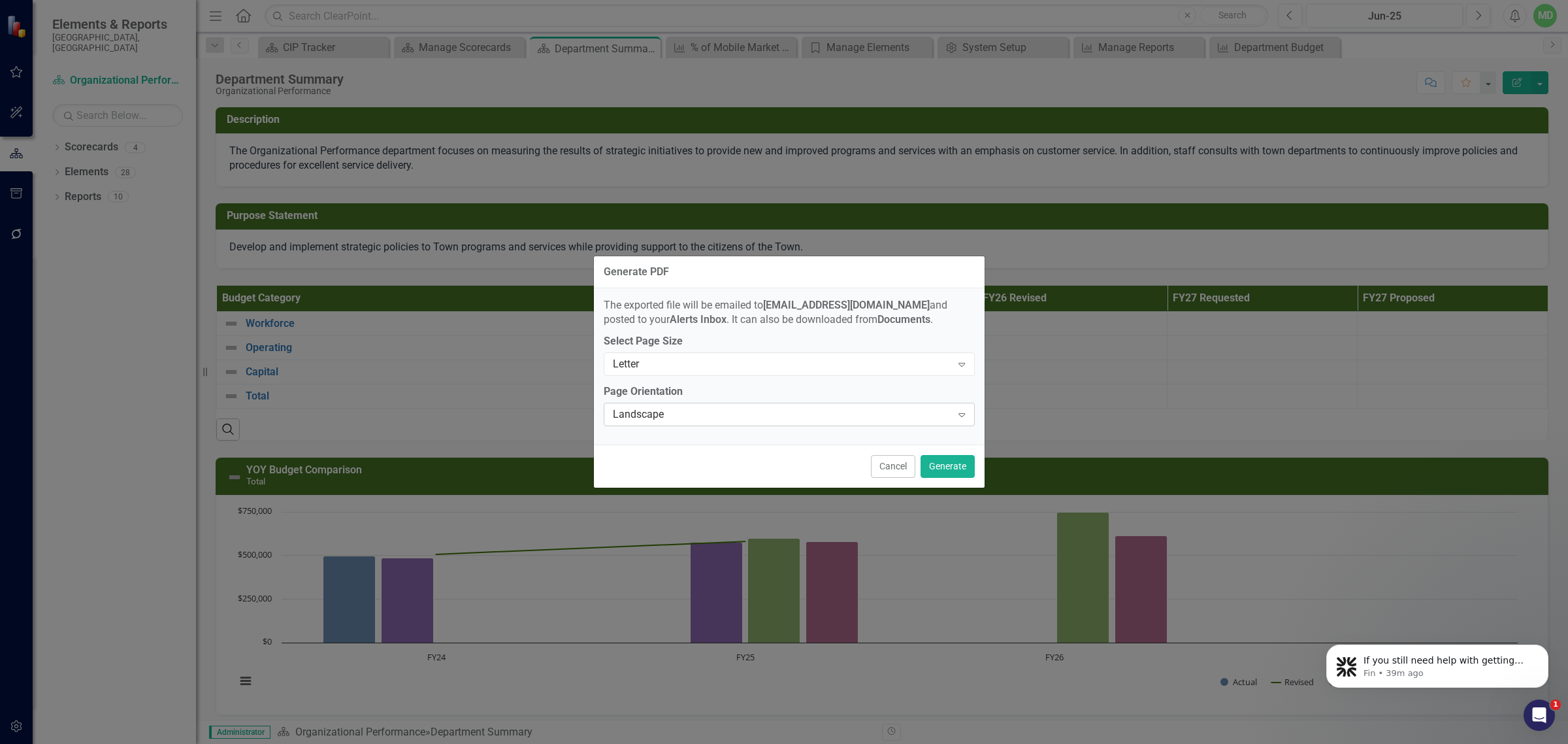
click at [912, 410] on div "Landscape" at bounding box center [782, 415] width 339 height 15
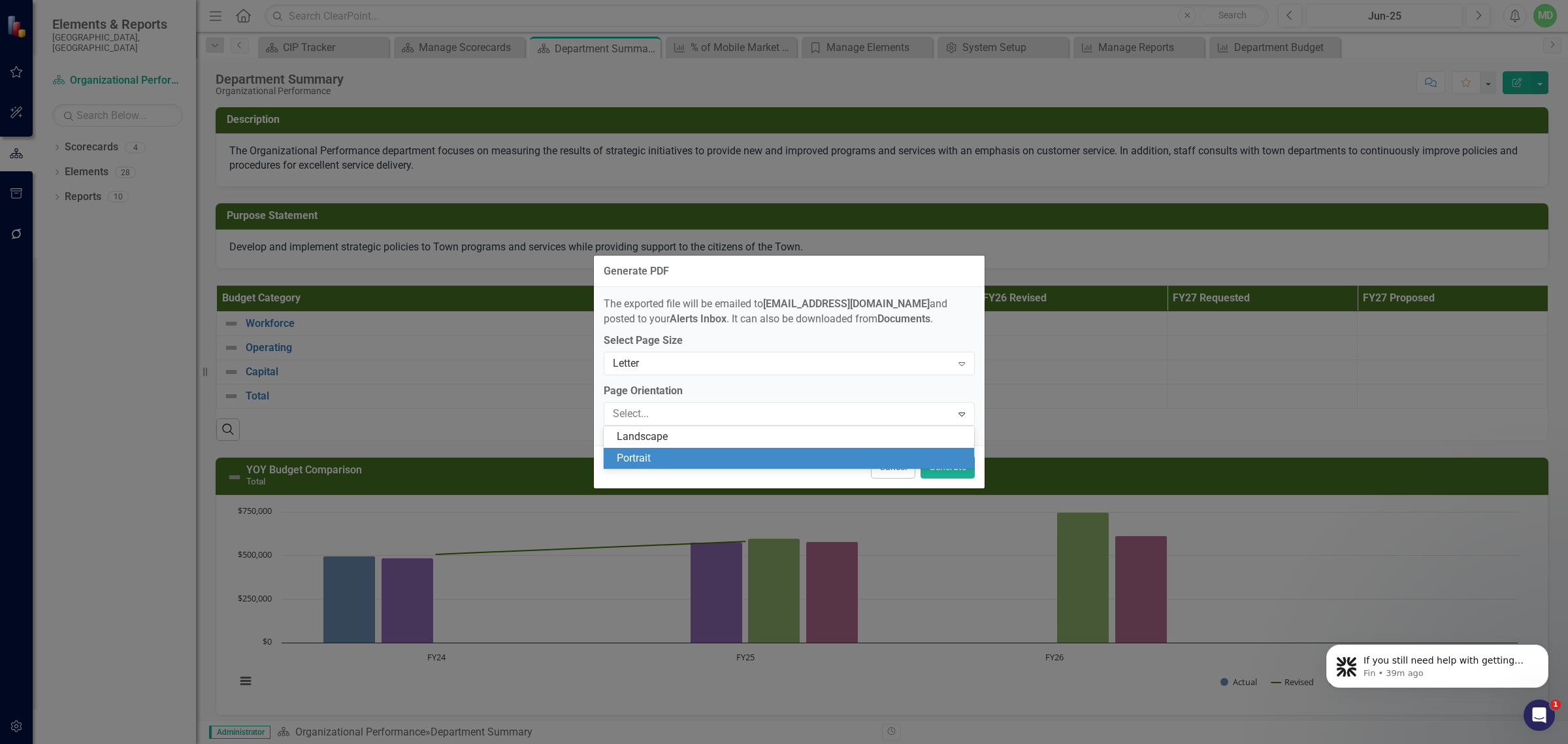
click at [709, 465] on div "Portrait" at bounding box center [789, 458] width 371 height 21
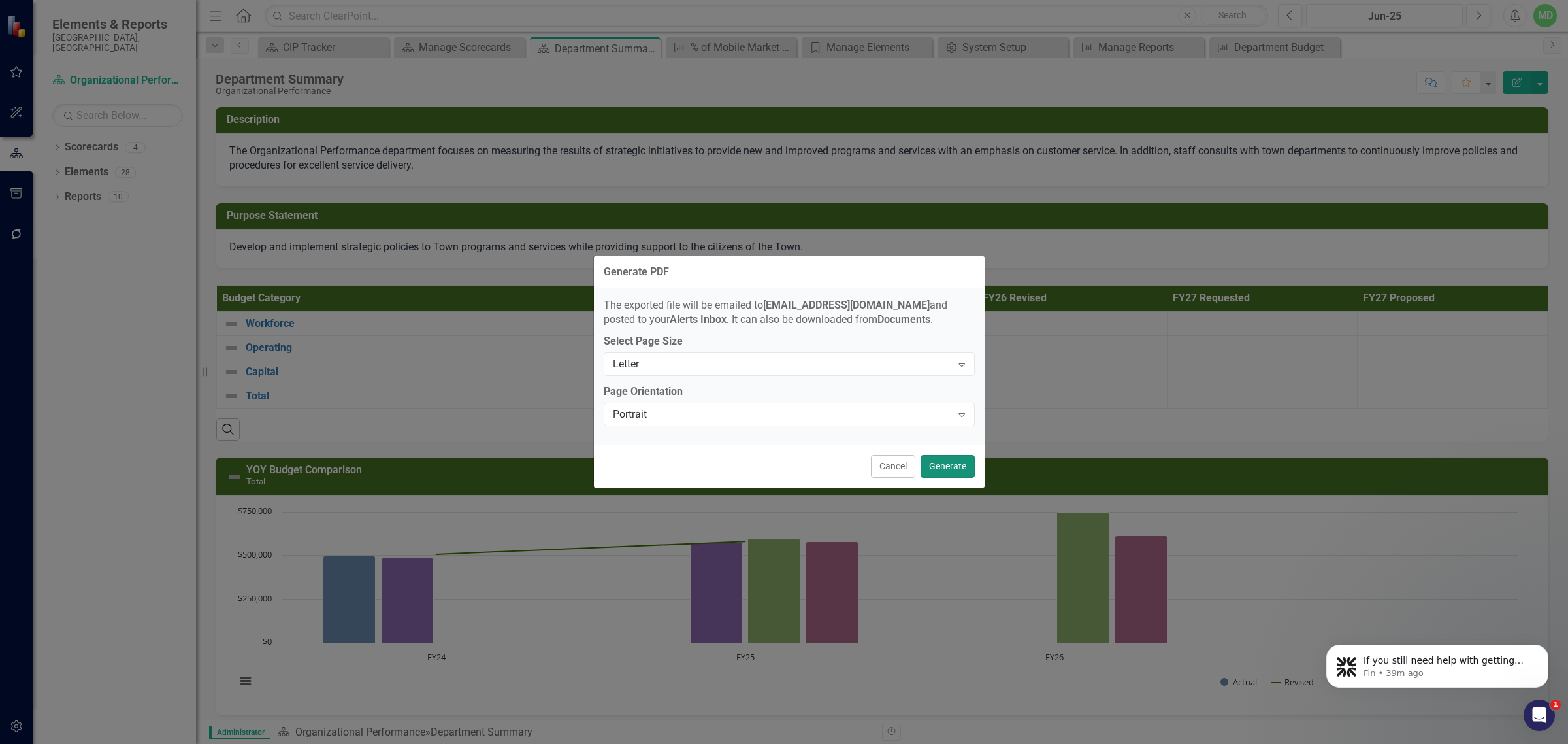
click at [946, 465] on button "Generate" at bounding box center [948, 466] width 54 height 23
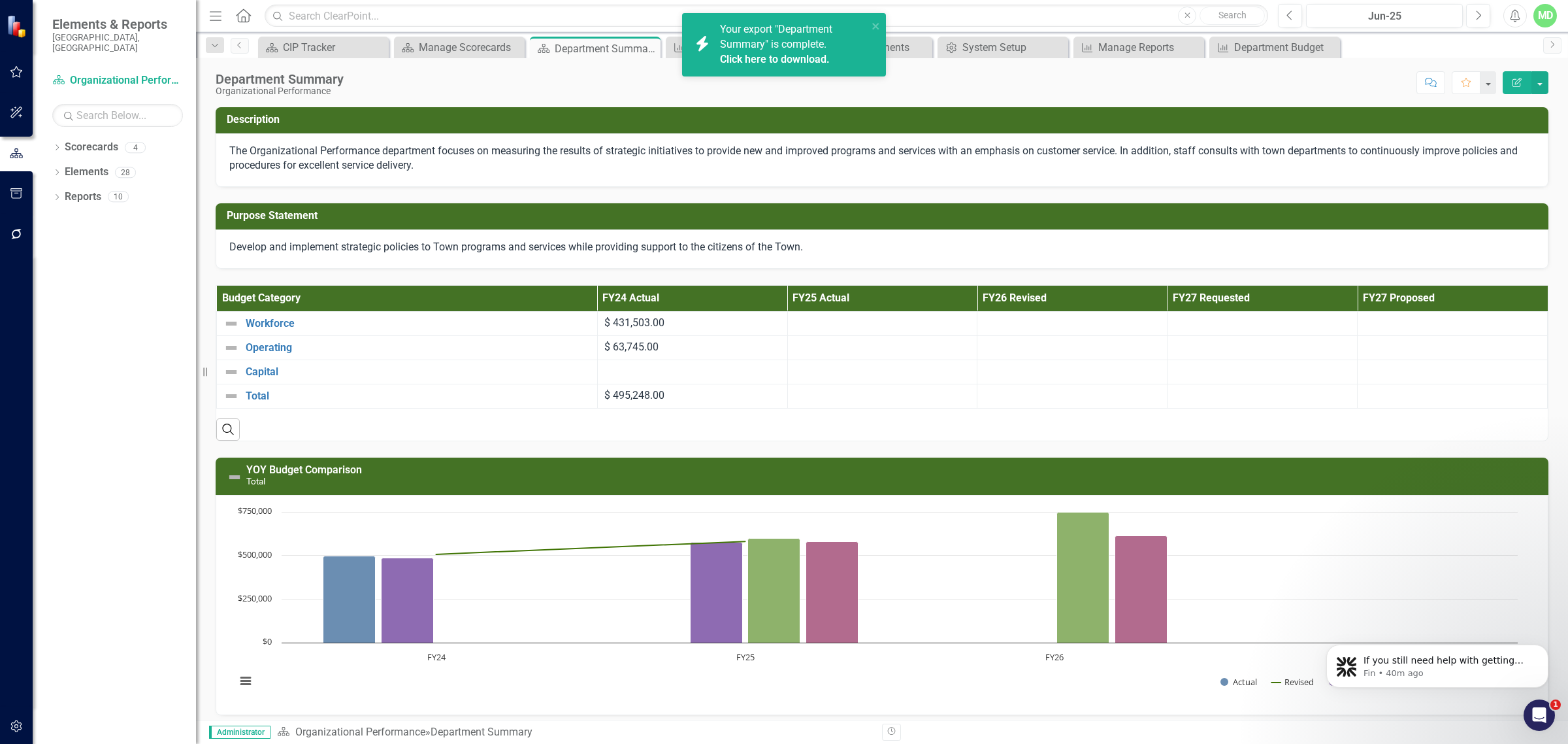
click at [752, 58] on link "Click here to download." at bounding box center [775, 59] width 110 height 12
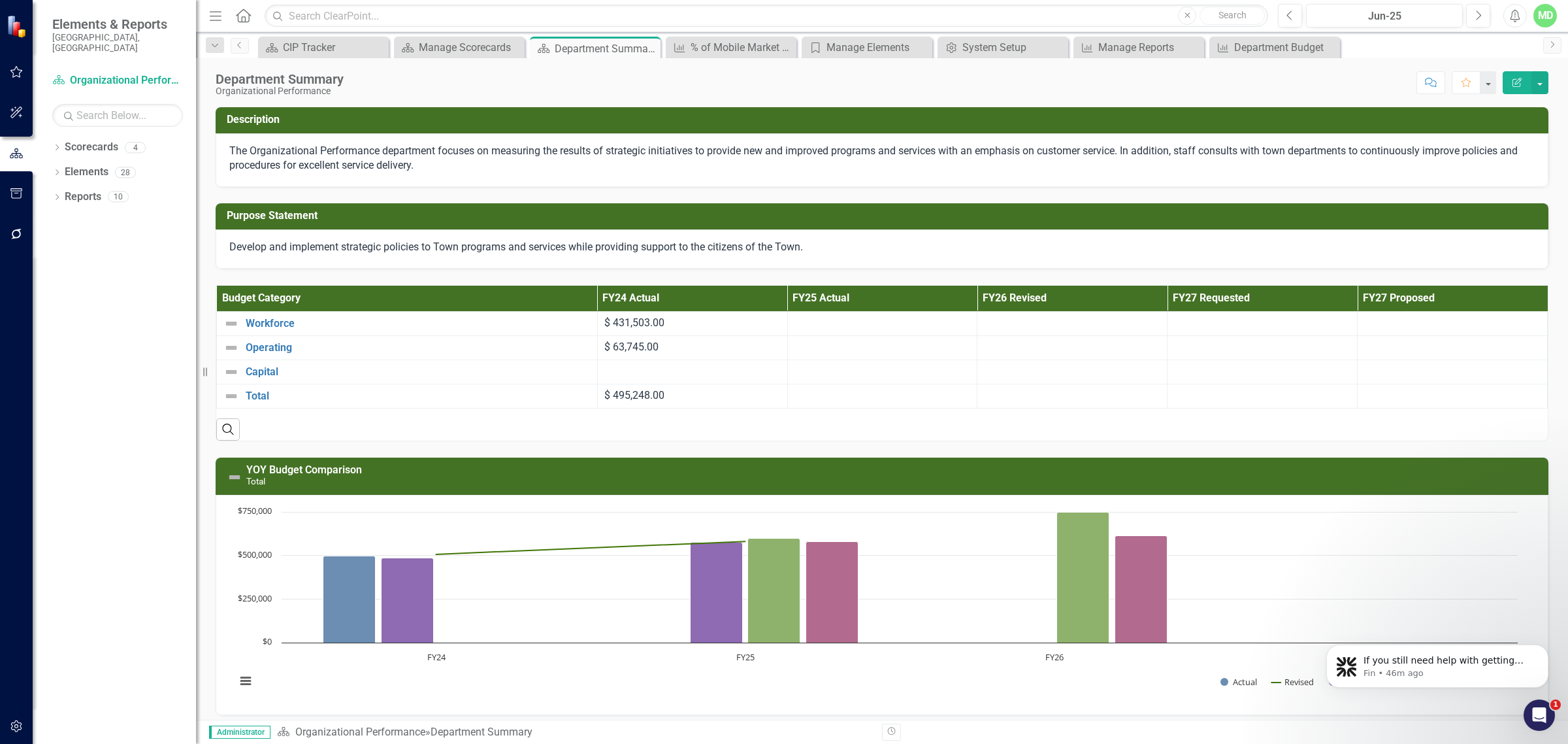
click at [1553, 597] on div "If you still need help with getting your projects to appear in the data grid af…" at bounding box center [1437, 605] width 241 height 164
click at [73, 165] on link "Elements" at bounding box center [86, 172] width 44 height 15
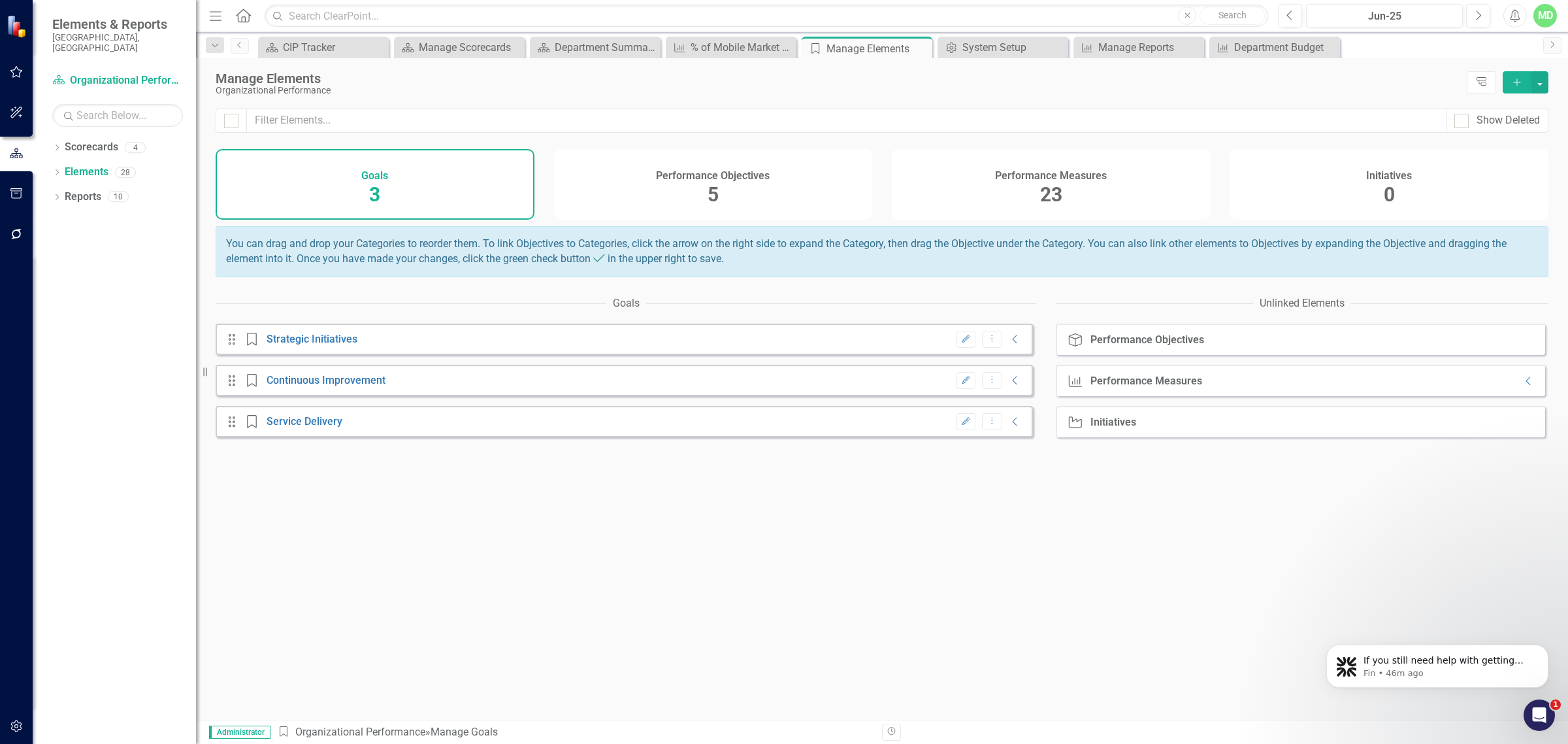
click at [996, 192] on div "Performance Measures 23" at bounding box center [1051, 184] width 319 height 71
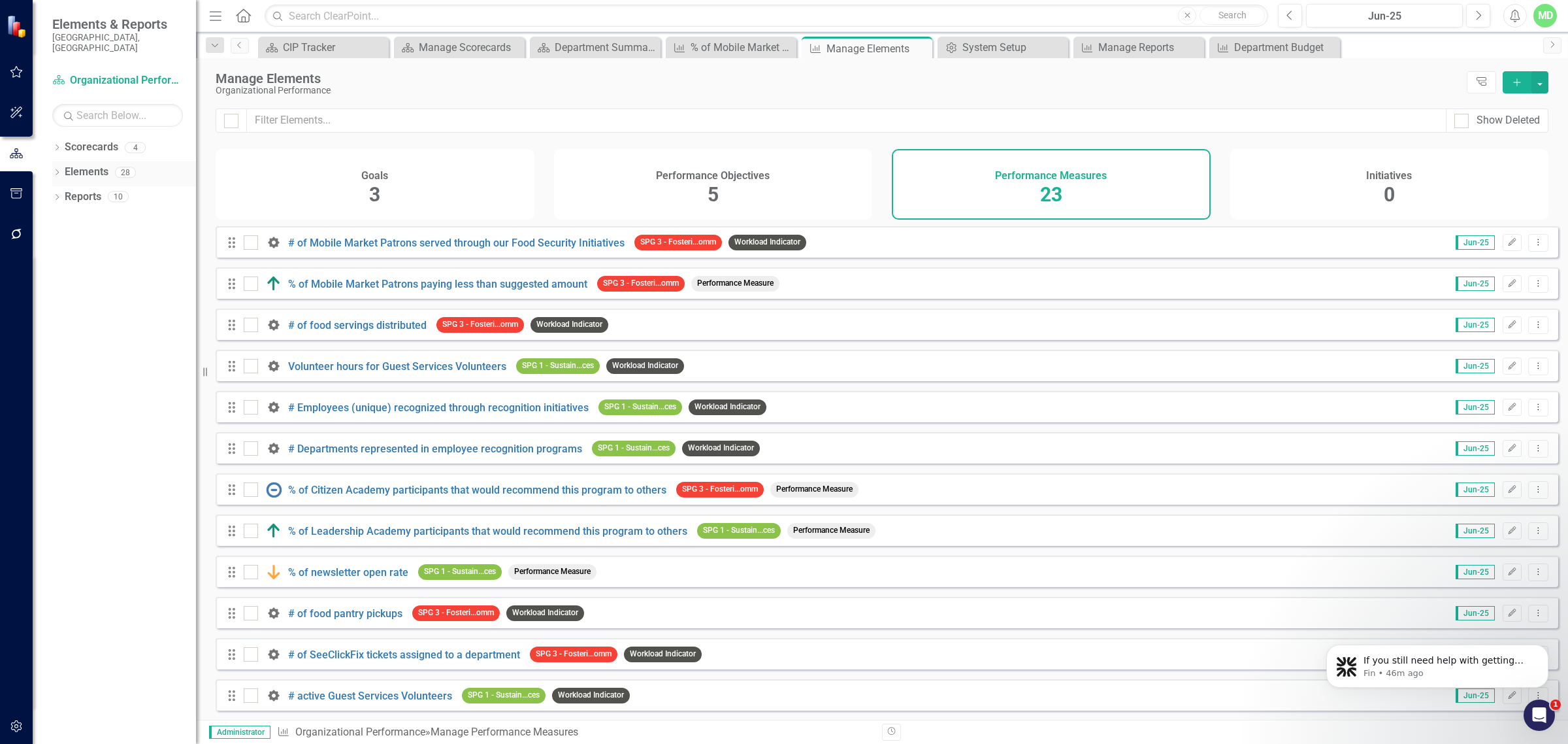
click at [78, 165] on link "Elements" at bounding box center [86, 172] width 44 height 15
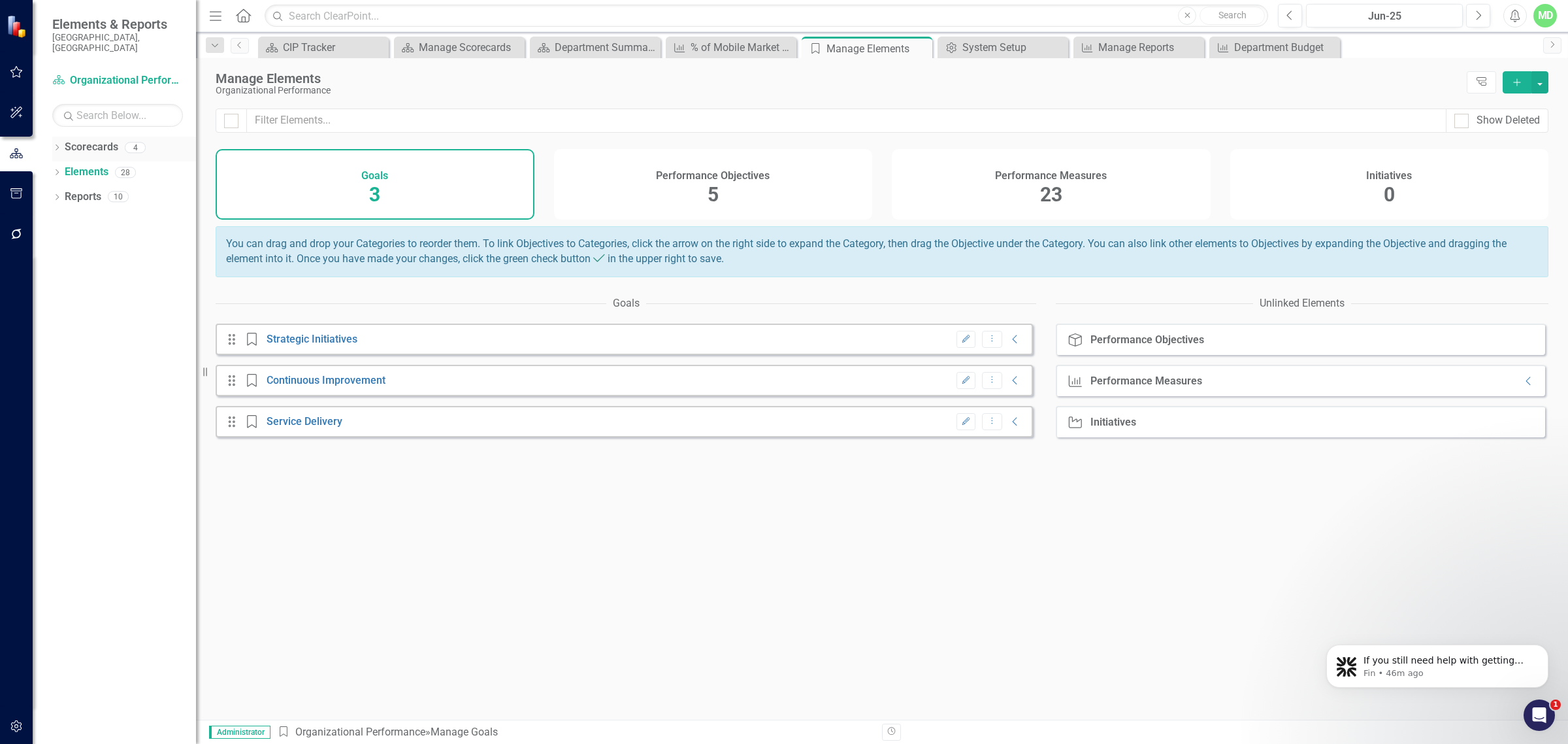
click at [83, 140] on link "Scorecards" at bounding box center [92, 147] width 54 height 15
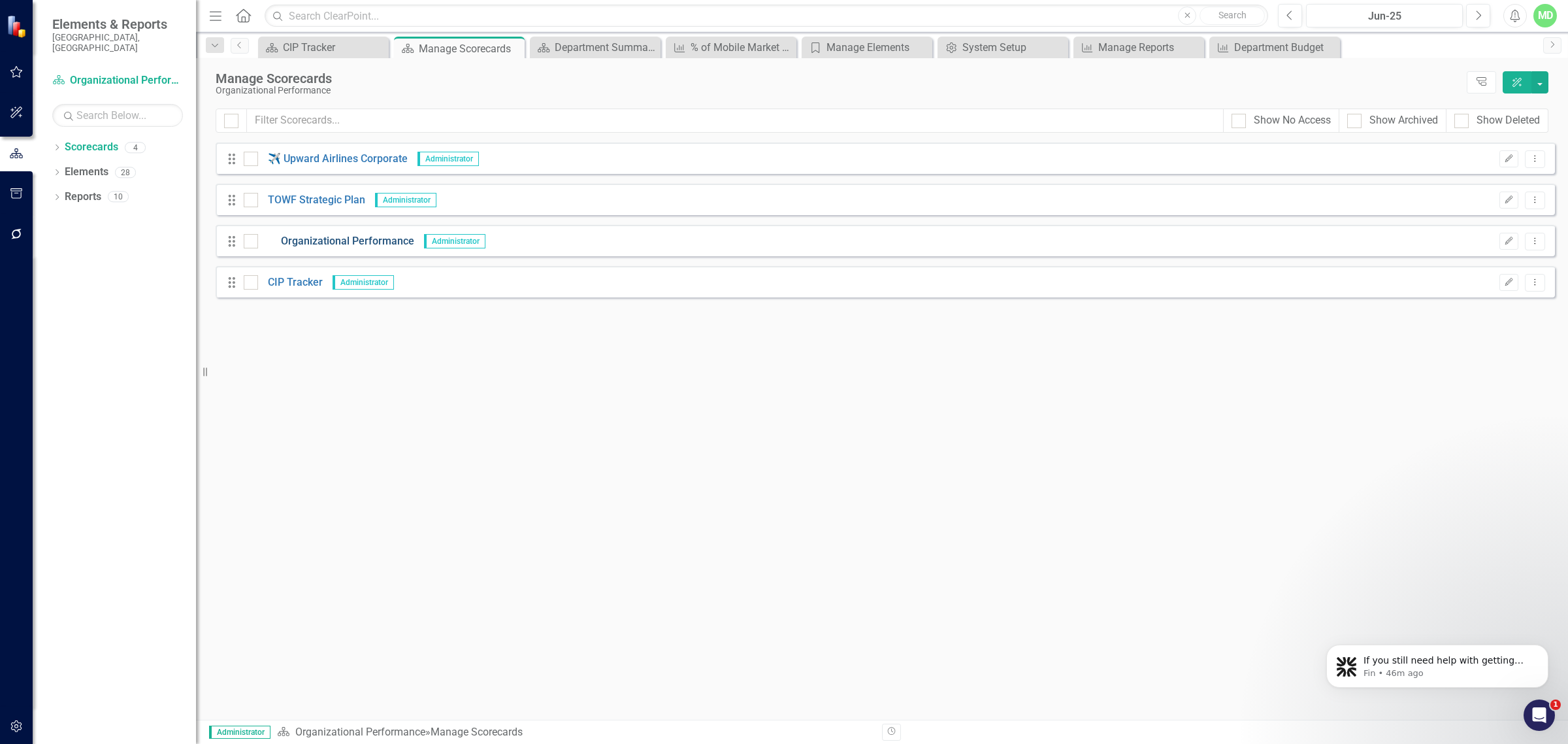
drag, startPoint x: 312, startPoint y: 238, endPoint x: 292, endPoint y: 243, distance: 20.6
click at [292, 243] on link "Organizational Performance" at bounding box center [337, 242] width 156 height 15
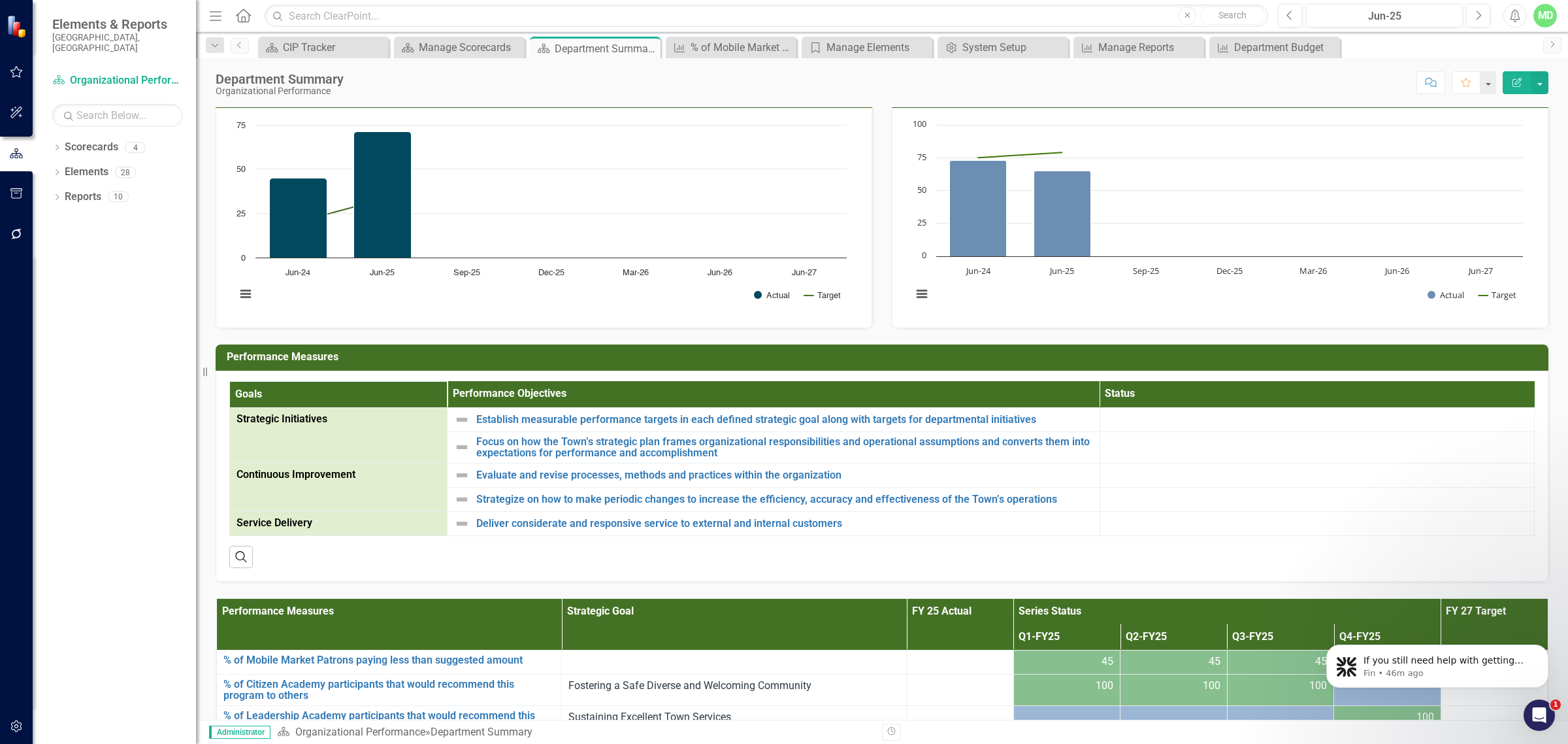
scroll to position [990, 0]
click at [1142, 259] on div "Loading... Chart Combination chart with 2 data series. % of employee survey par…" at bounding box center [1220, 217] width 657 height 220
click at [1108, 100] on h3 "% of employee survey participation % of employee survey participation" at bounding box center [1232, 87] width 619 height 23
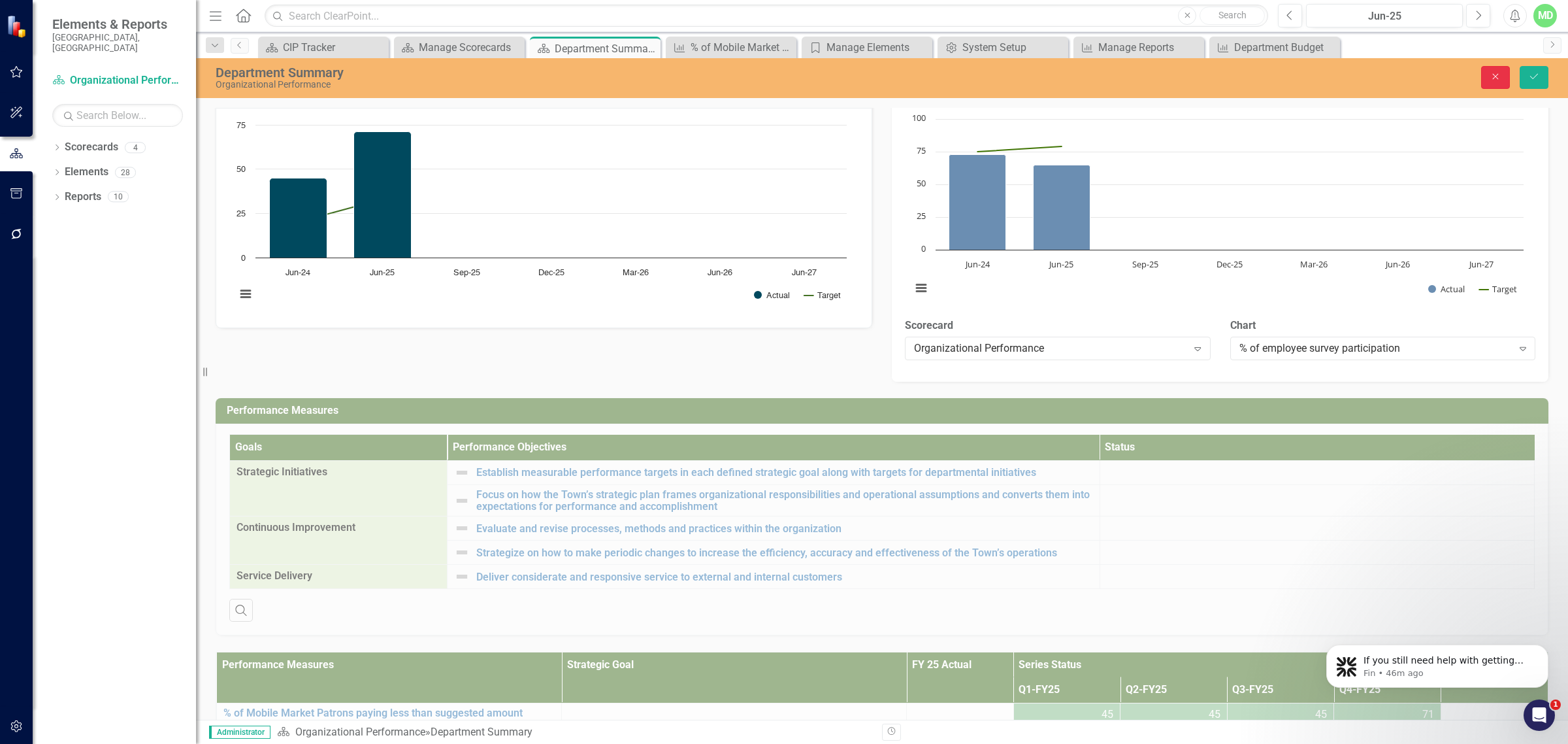
click at [1497, 76] on icon "Close" at bounding box center [1495, 76] width 12 height 9
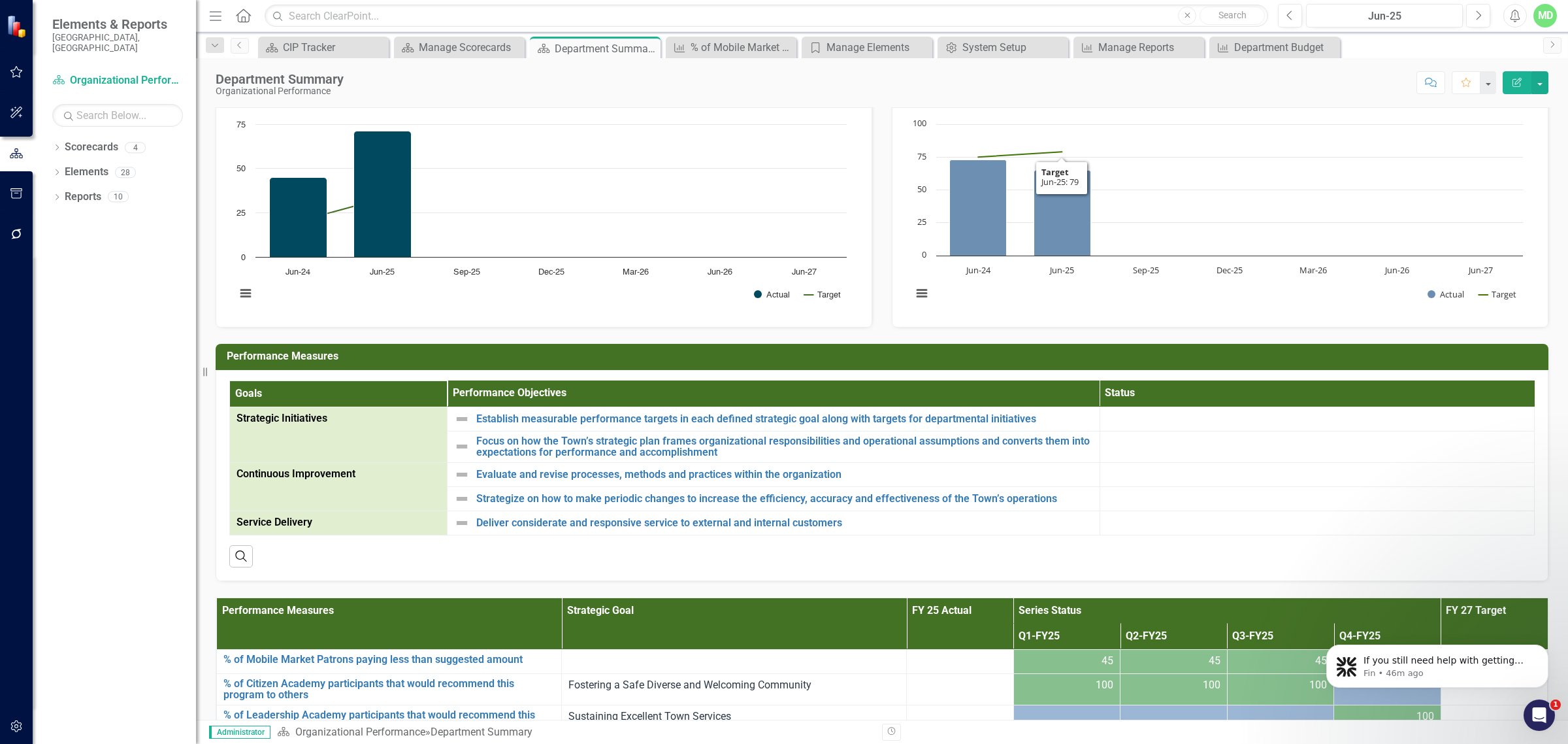
click at [1168, 100] on h3 "% of employee survey participation % of employee survey participation" at bounding box center [1232, 87] width 619 height 23
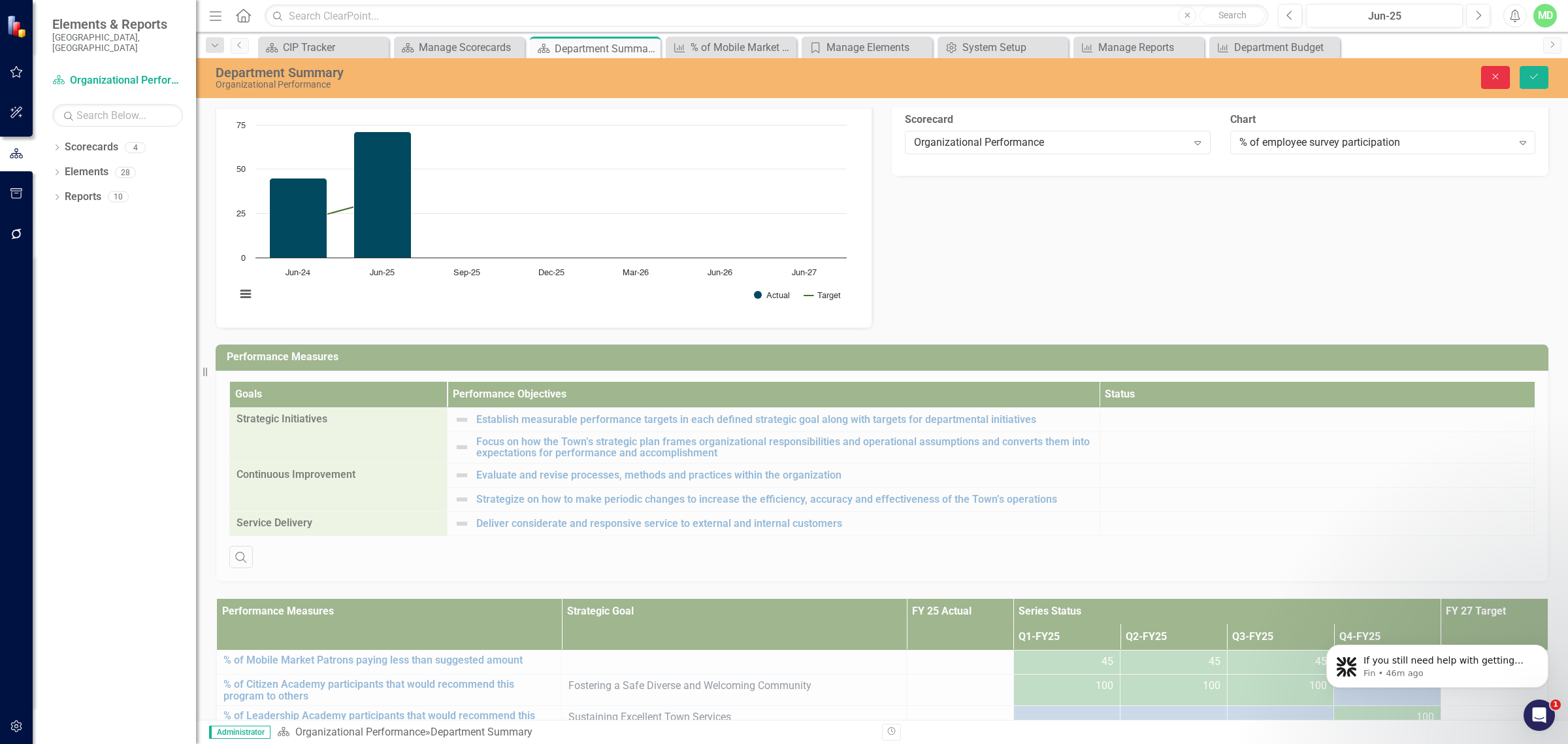
click at [1495, 76] on icon "button" at bounding box center [1495, 76] width 6 height 6
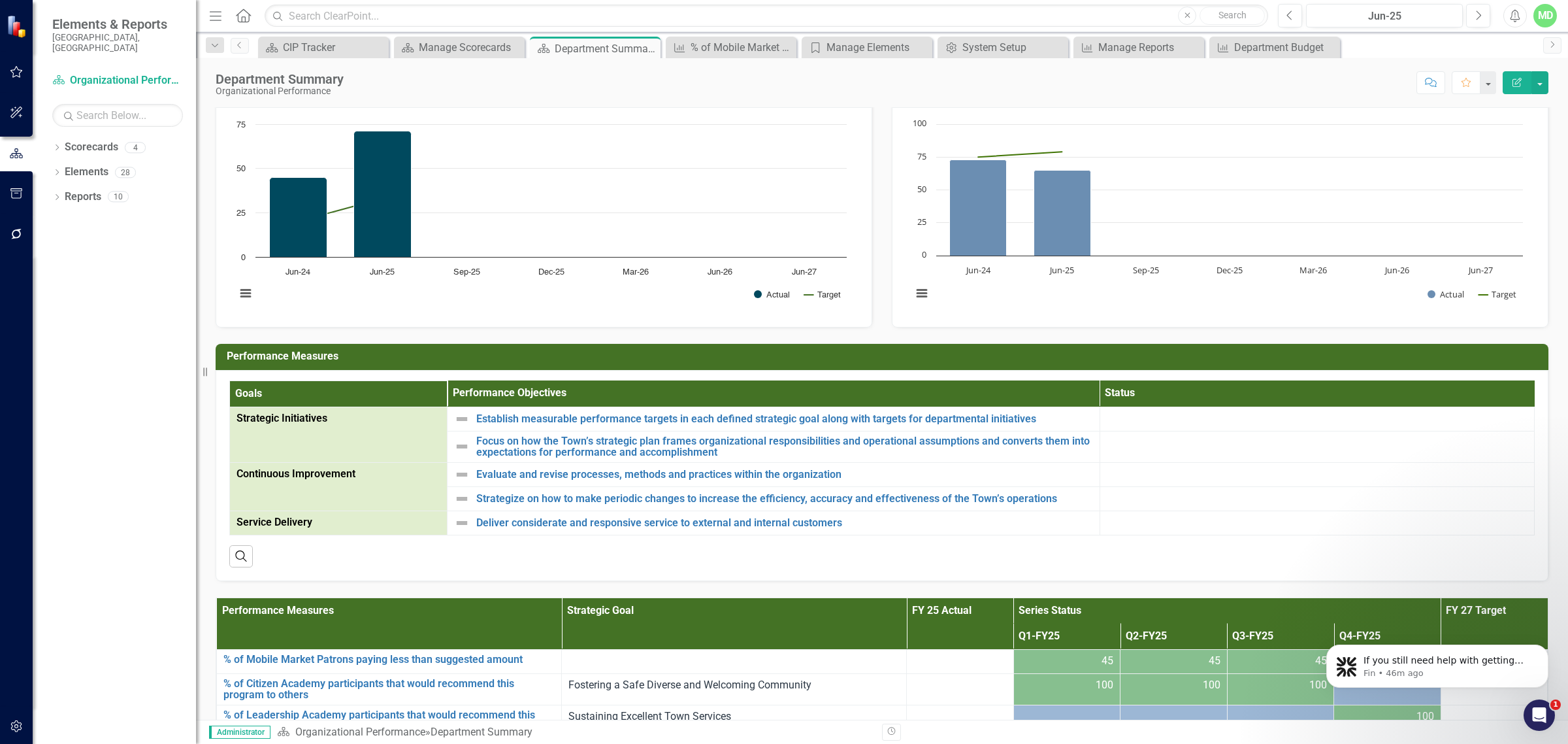
click at [933, 88] on link "% of employee survey participation" at bounding box center [1004, 82] width 165 height 12
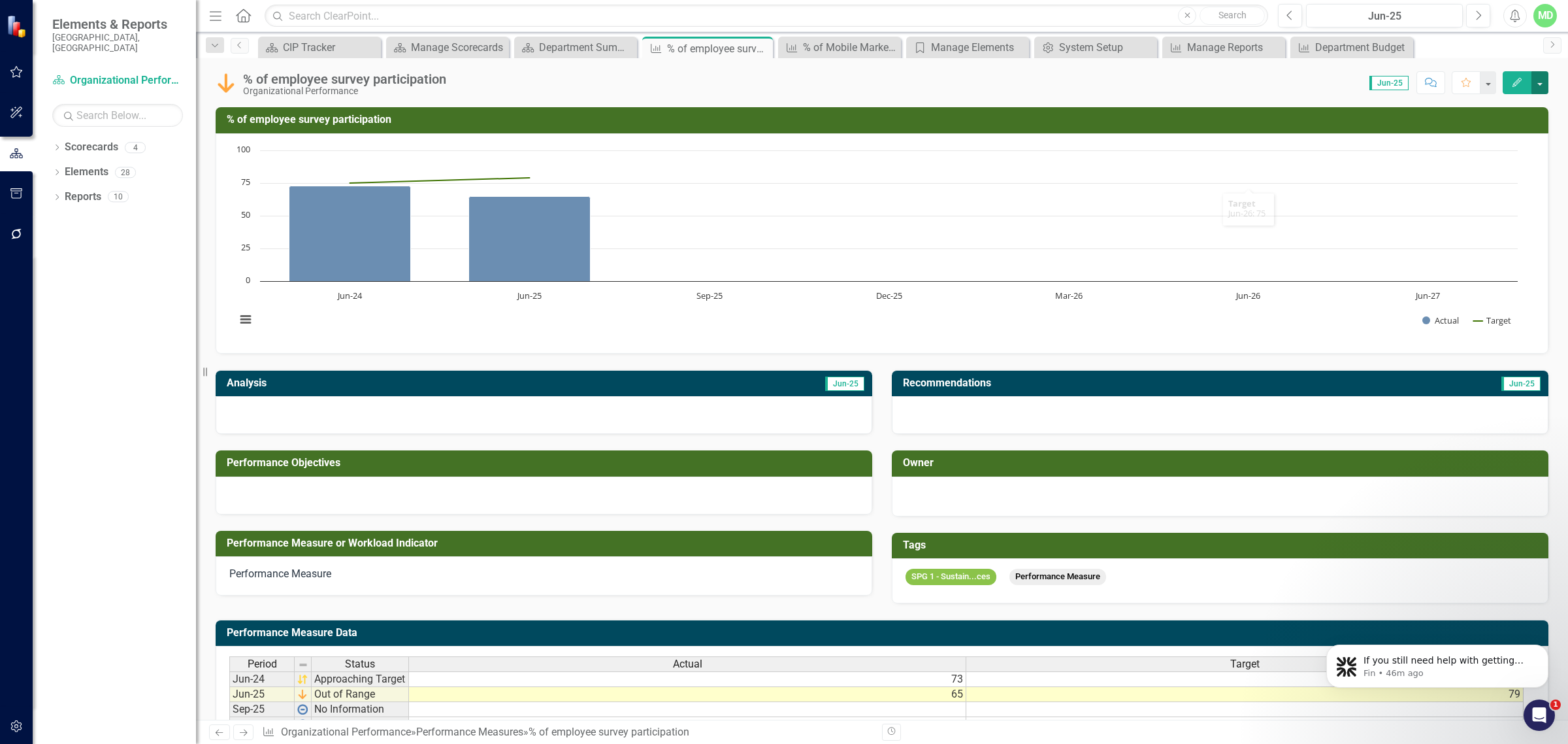
click at [1541, 78] on button "button" at bounding box center [1540, 83] width 17 height 23
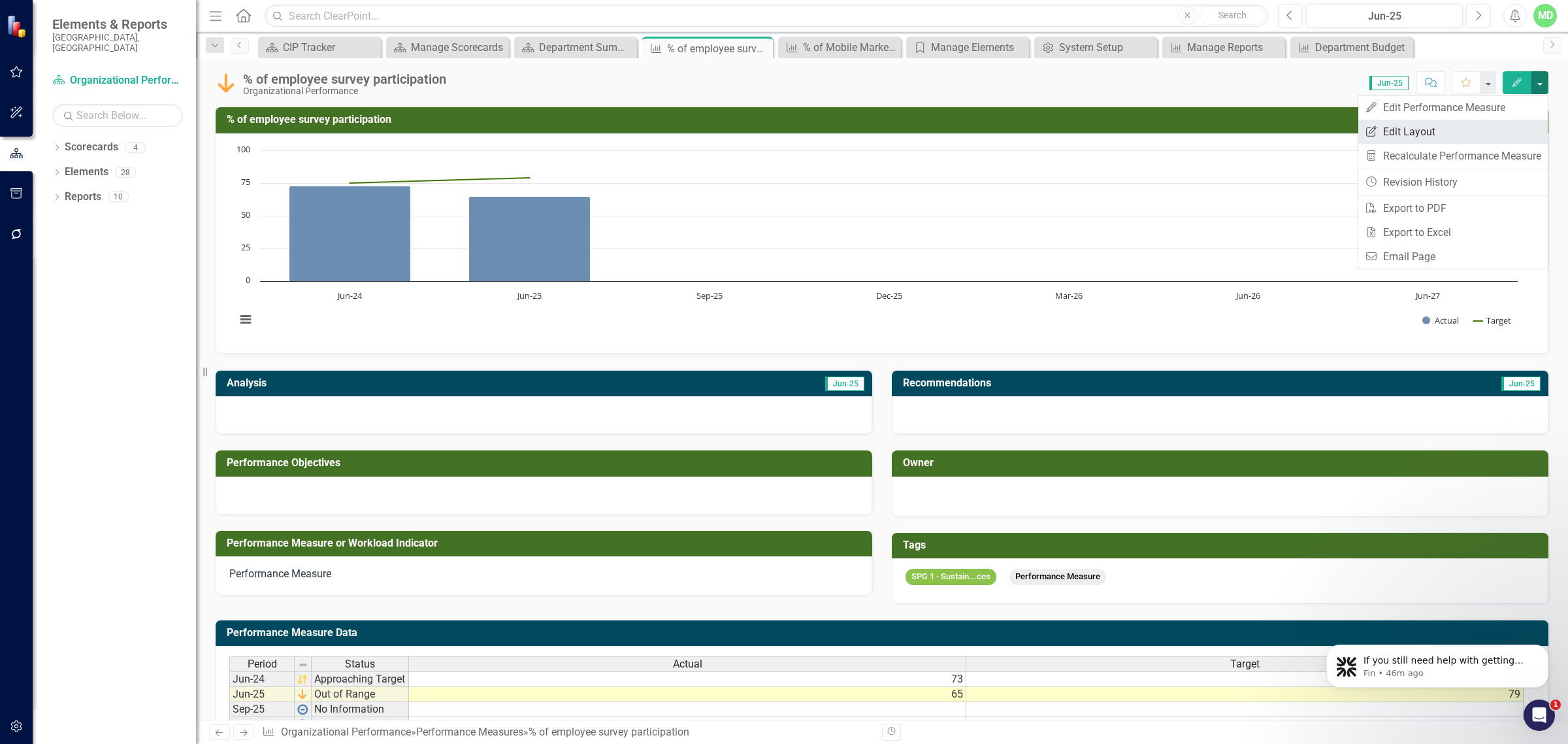
click at [1379, 129] on link "Edit Report Edit Layout" at bounding box center [1454, 132] width 190 height 24
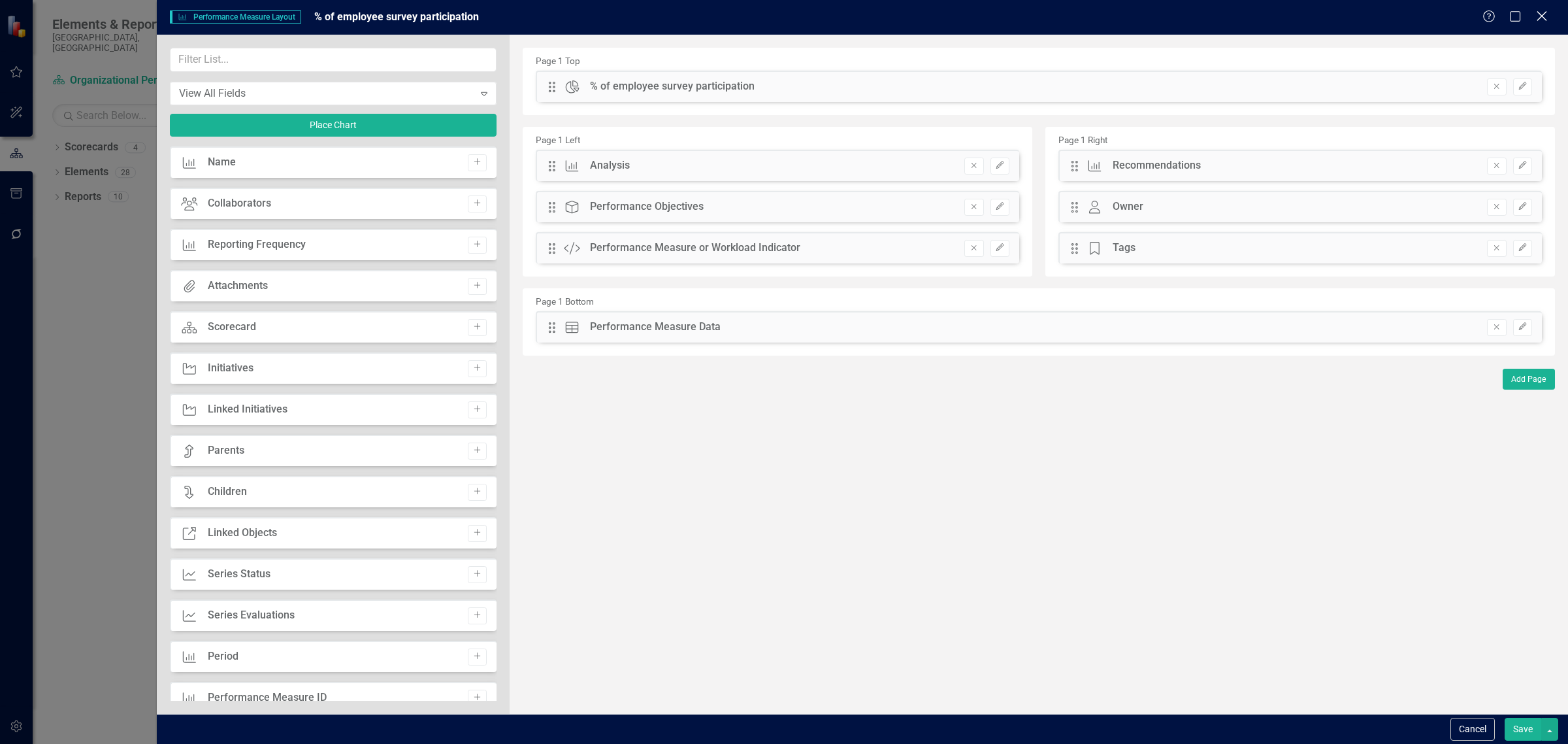
click at [1539, 20] on icon at bounding box center [1542, 16] width 10 height 10
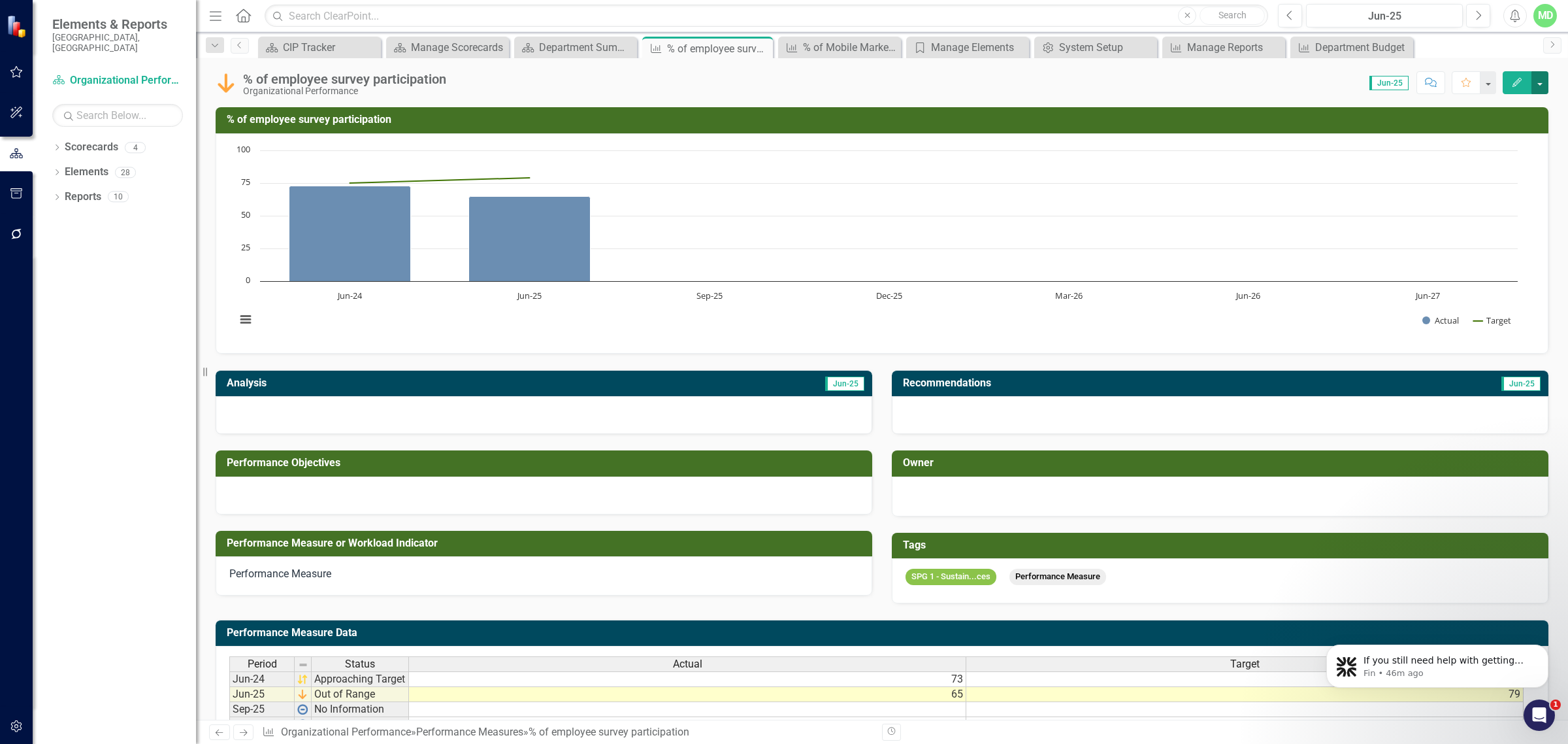
click at [1544, 82] on button "button" at bounding box center [1540, 83] width 17 height 23
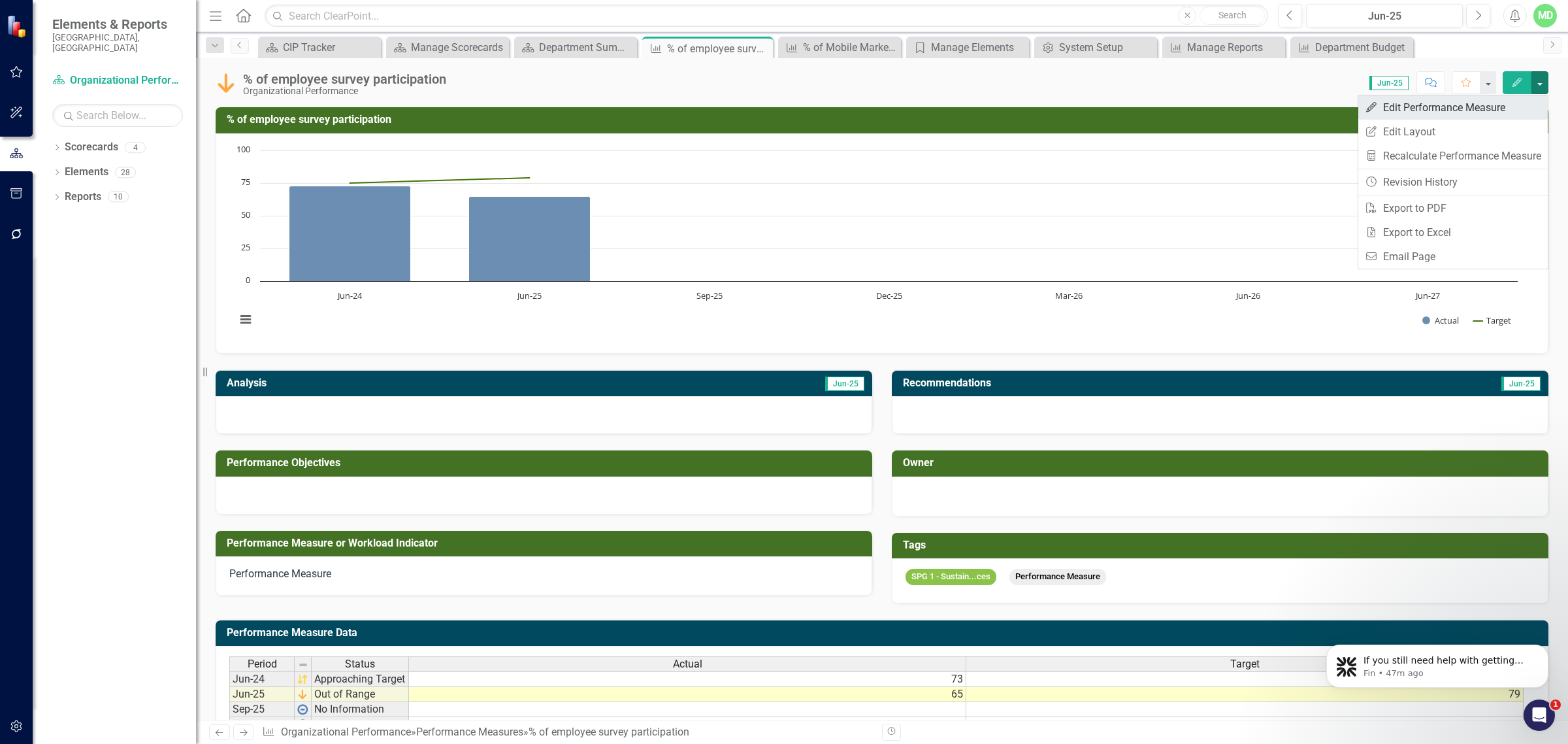
click at [1484, 106] on link "Edit Edit Performance Measure" at bounding box center [1454, 108] width 190 height 24
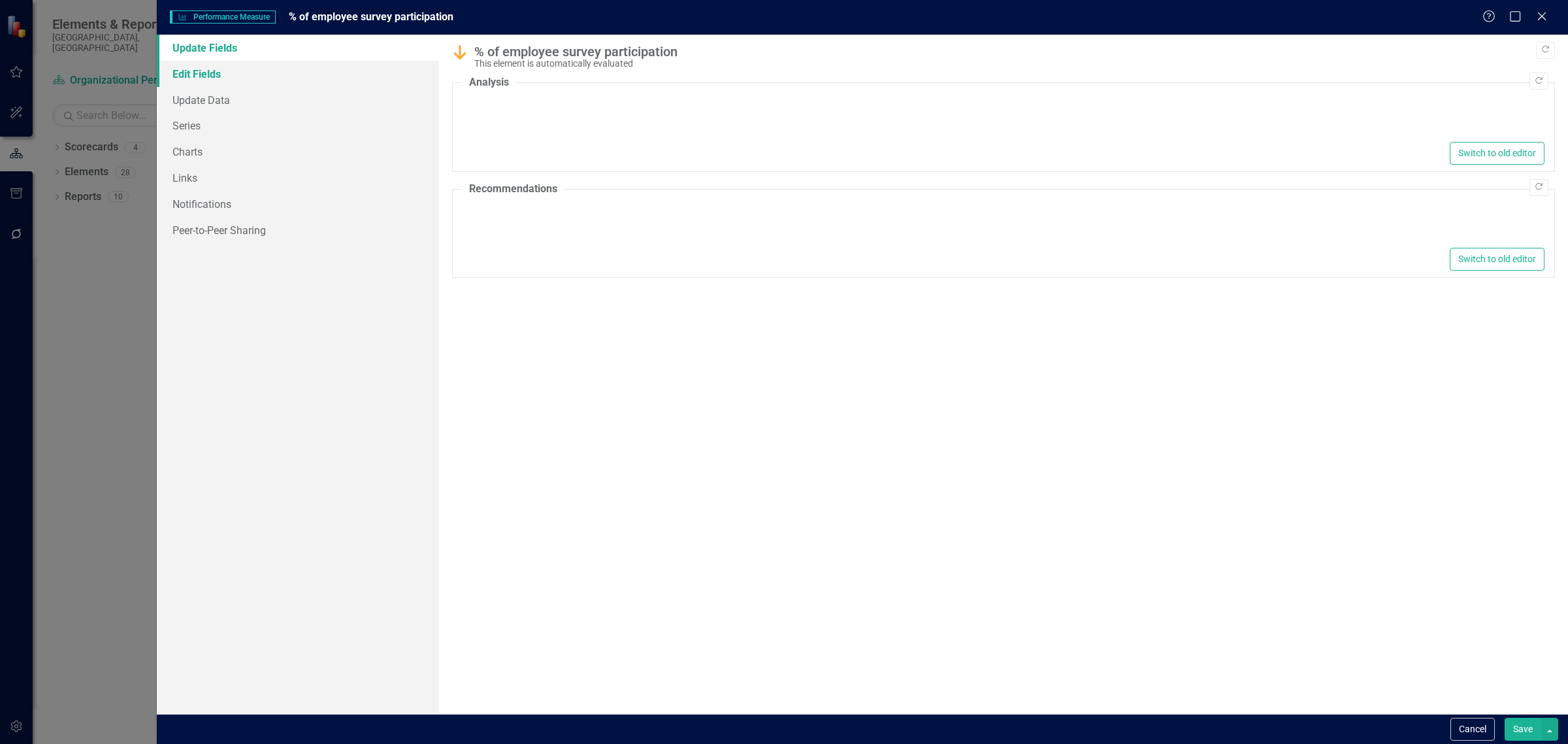
click at [194, 73] on link "Edit Fields" at bounding box center [299, 73] width 283 height 26
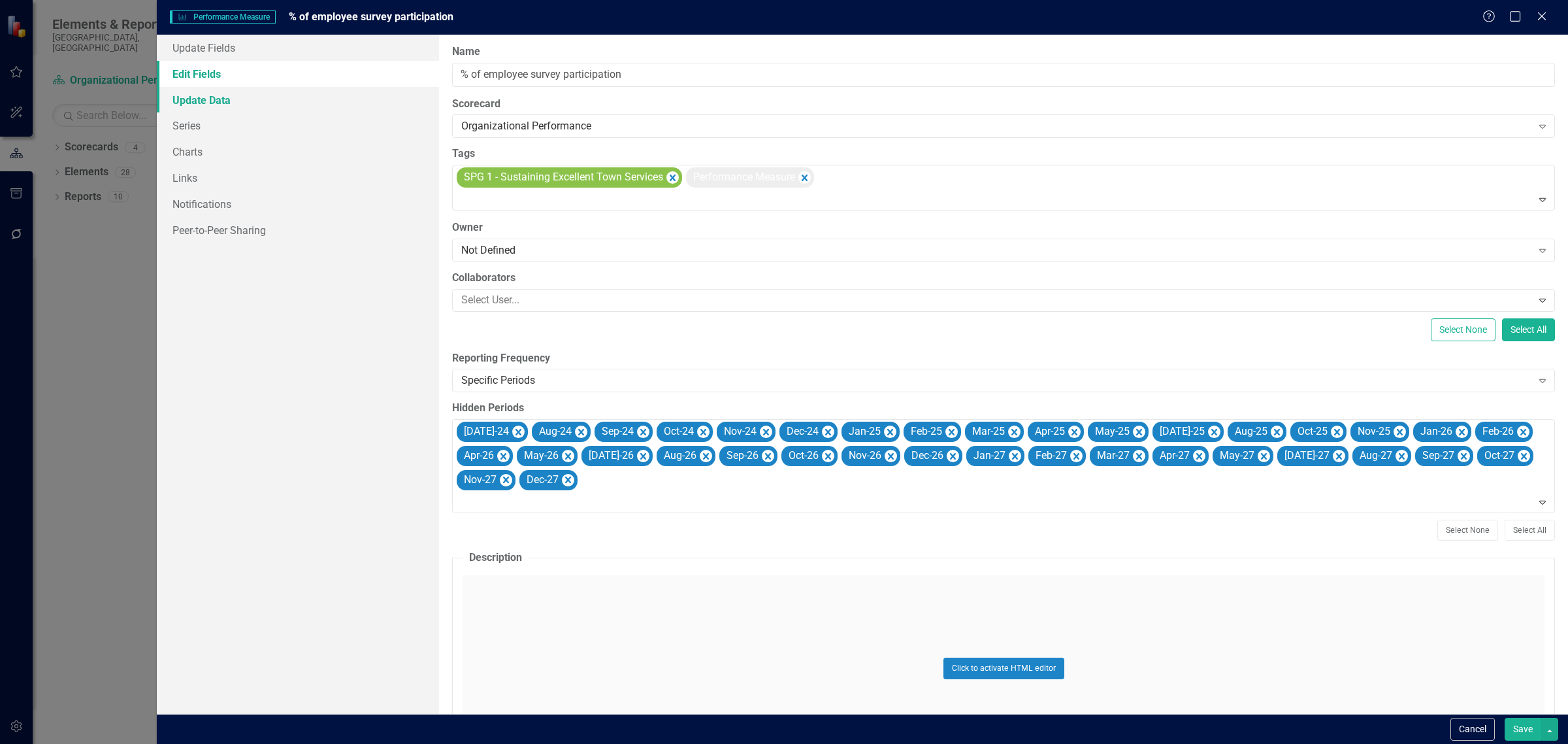
click at [205, 100] on link "Update Data" at bounding box center [299, 100] width 283 height 26
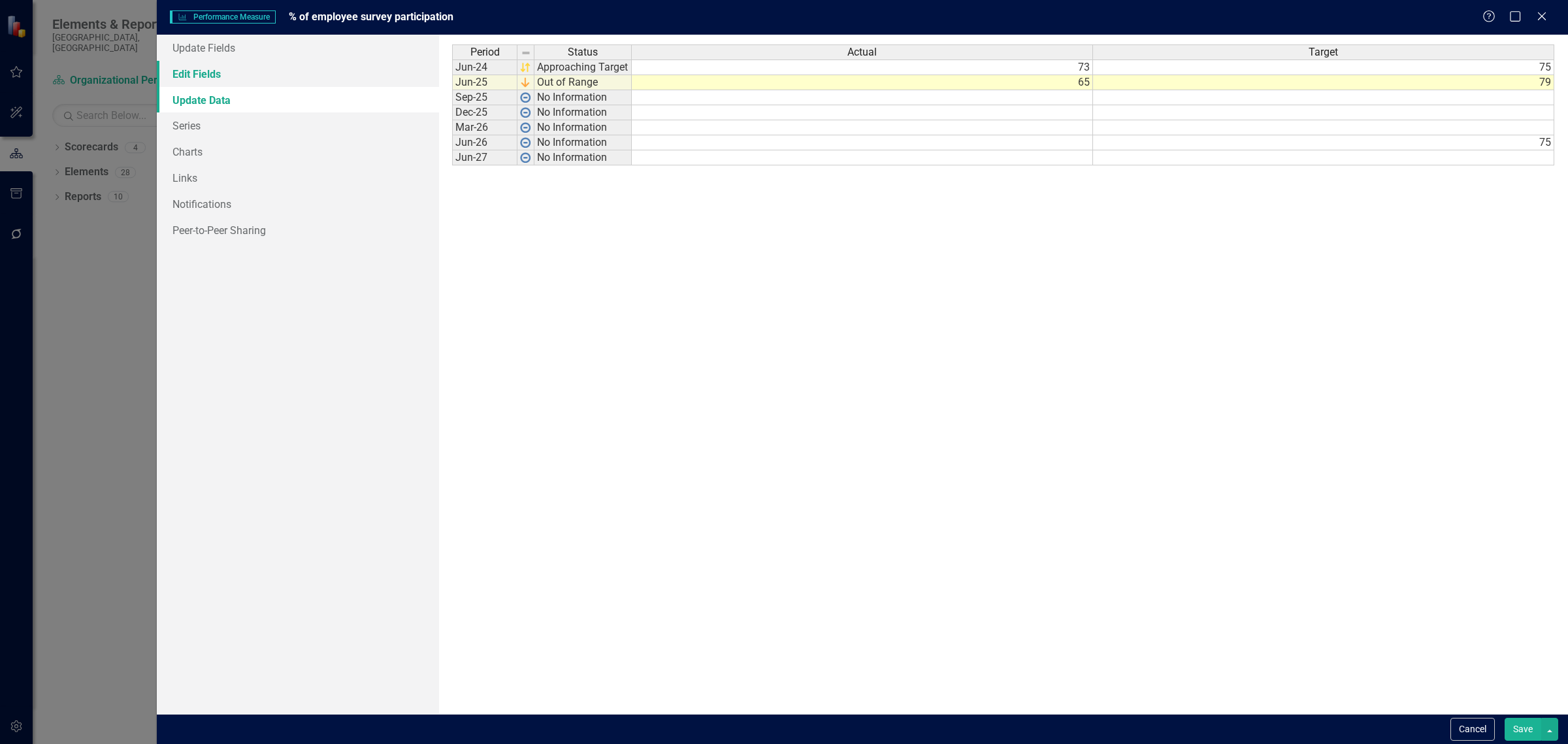
click at [193, 76] on link "Edit Fields" at bounding box center [299, 73] width 283 height 26
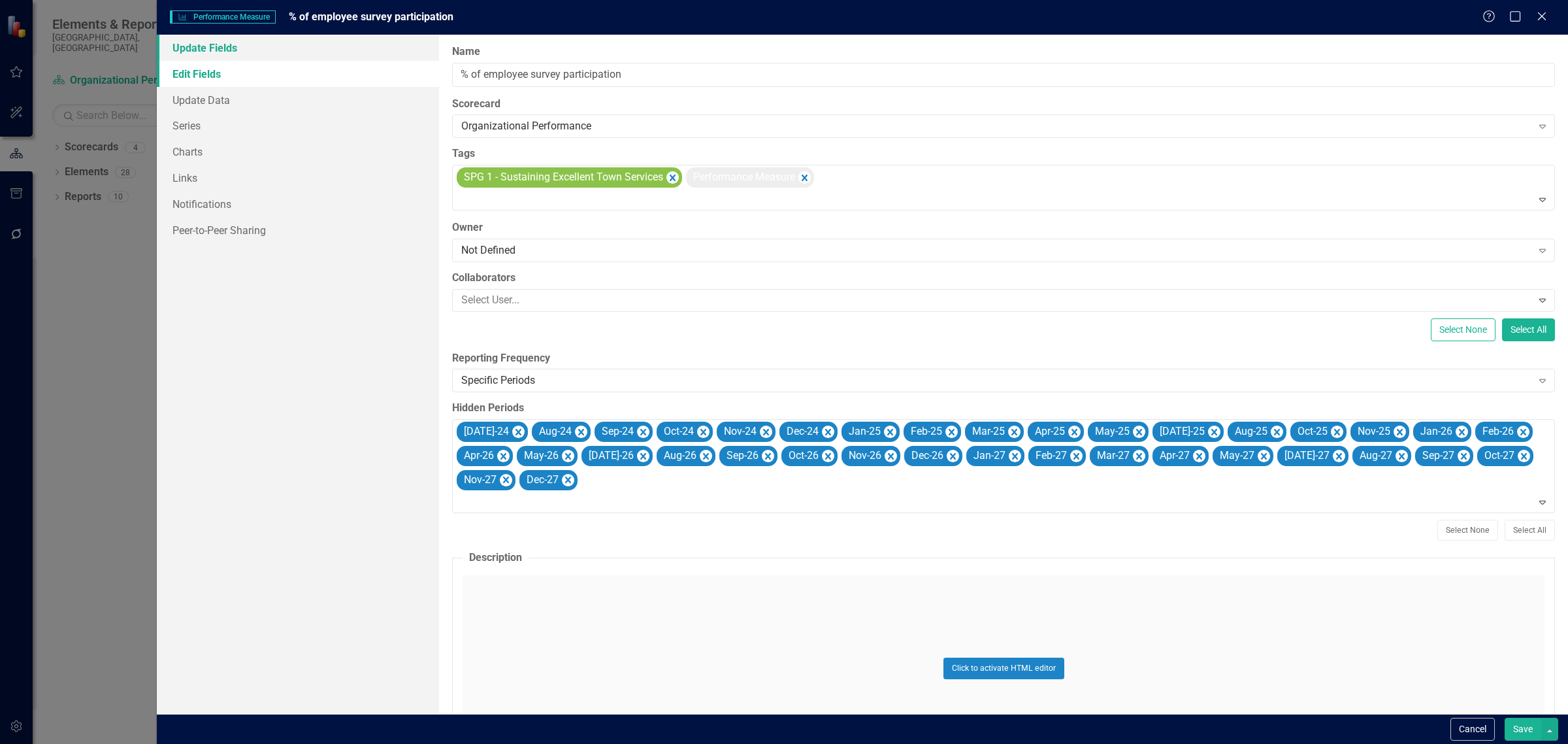
click at [183, 41] on link "Update Fields" at bounding box center [299, 47] width 283 height 26
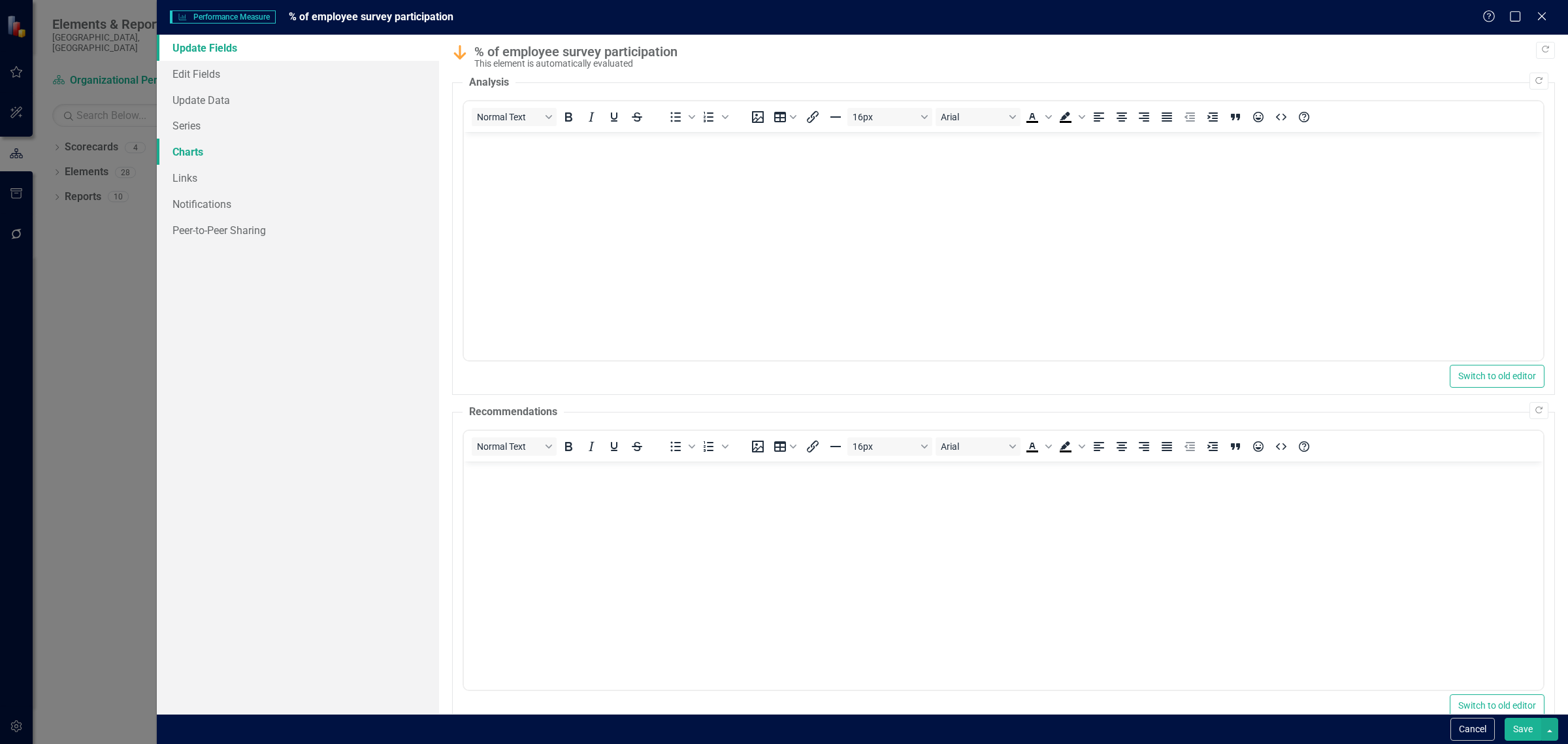
click at [175, 152] on link "Charts" at bounding box center [299, 152] width 283 height 26
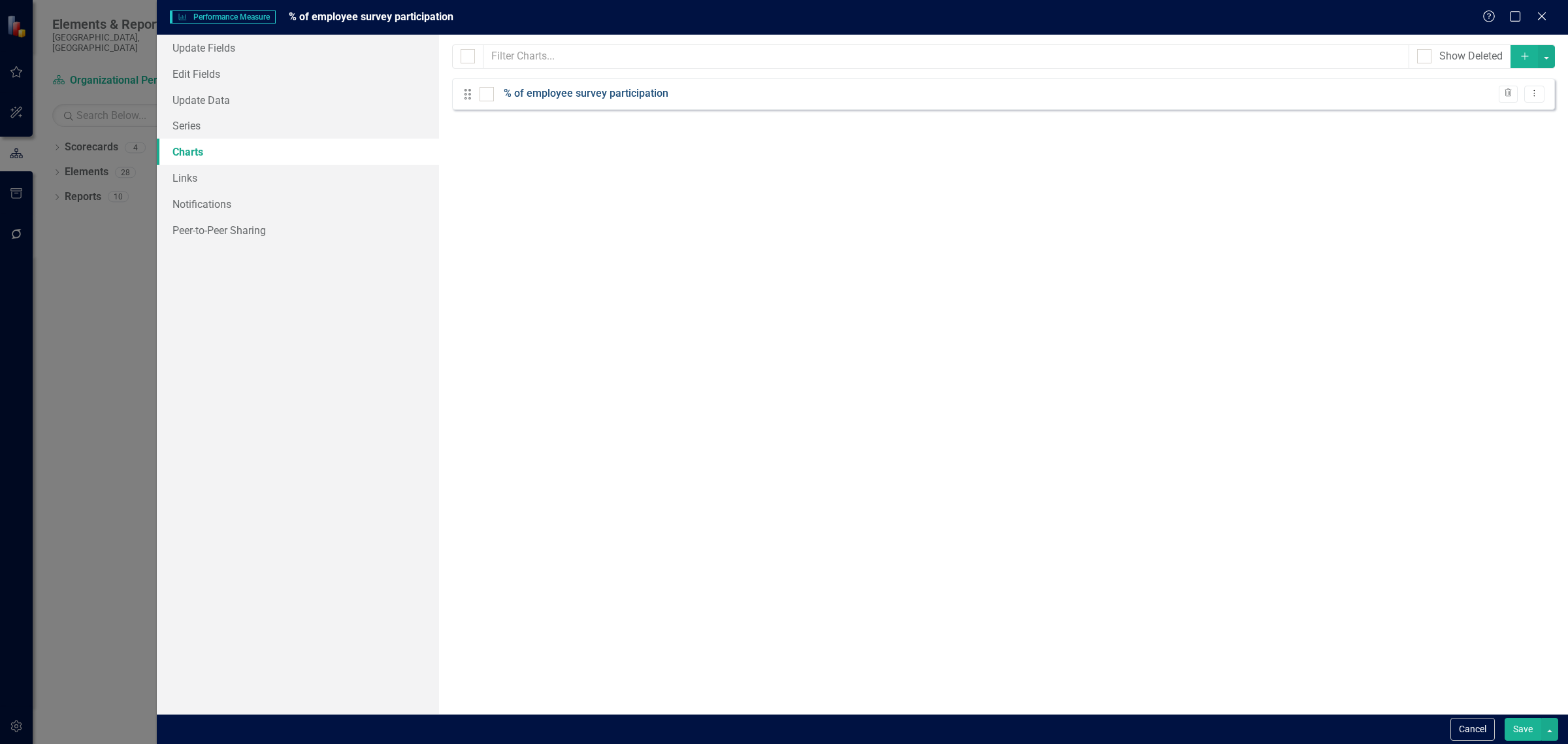
click at [575, 96] on link "% of employee survey participation" at bounding box center [586, 94] width 165 height 15
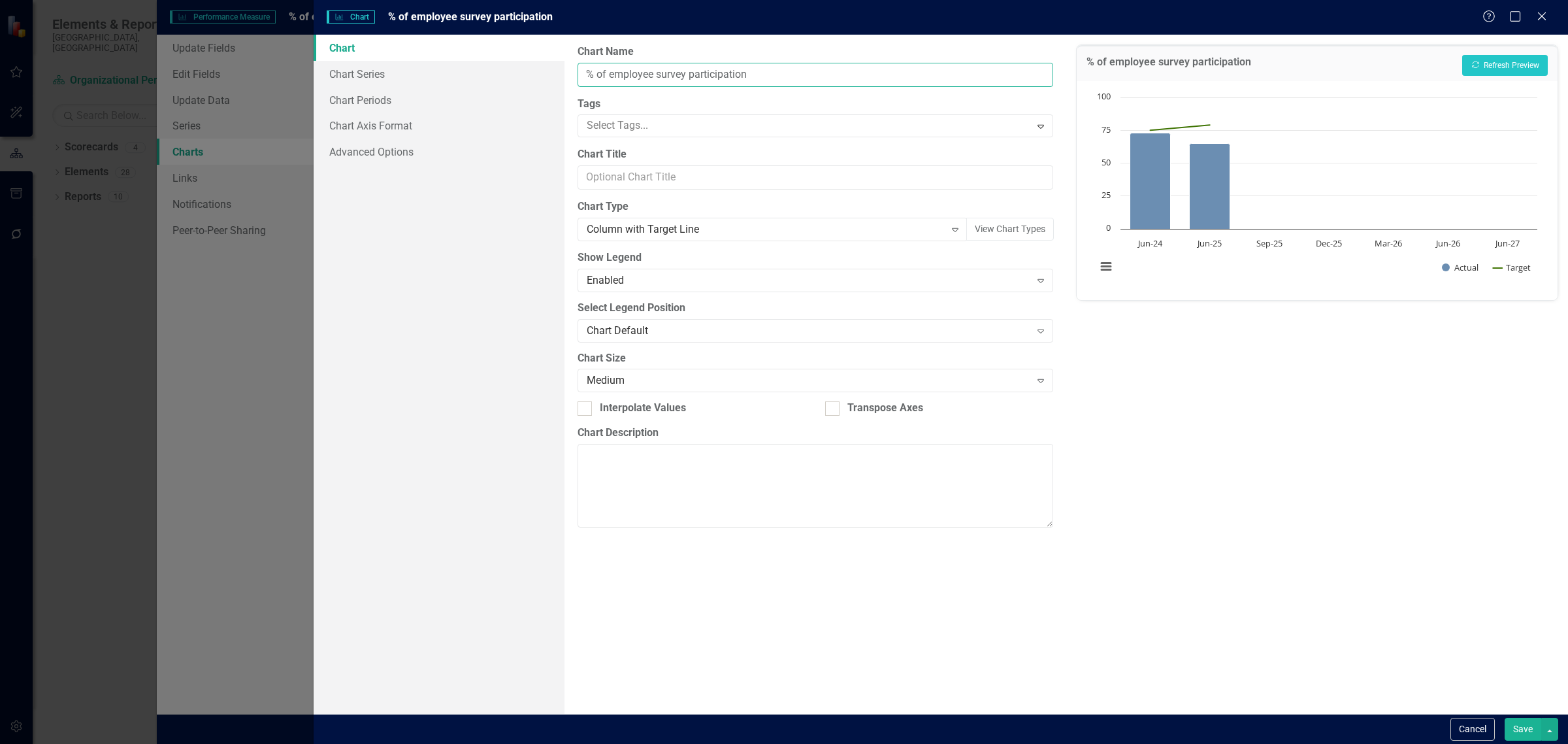
click at [791, 83] on input "% of employee survey participation" at bounding box center [815, 74] width 475 height 24
click at [658, 174] on input "Chart Title" at bounding box center [815, 178] width 475 height 24
type input "P"
click at [1544, 11] on icon "Close" at bounding box center [1542, 16] width 17 height 12
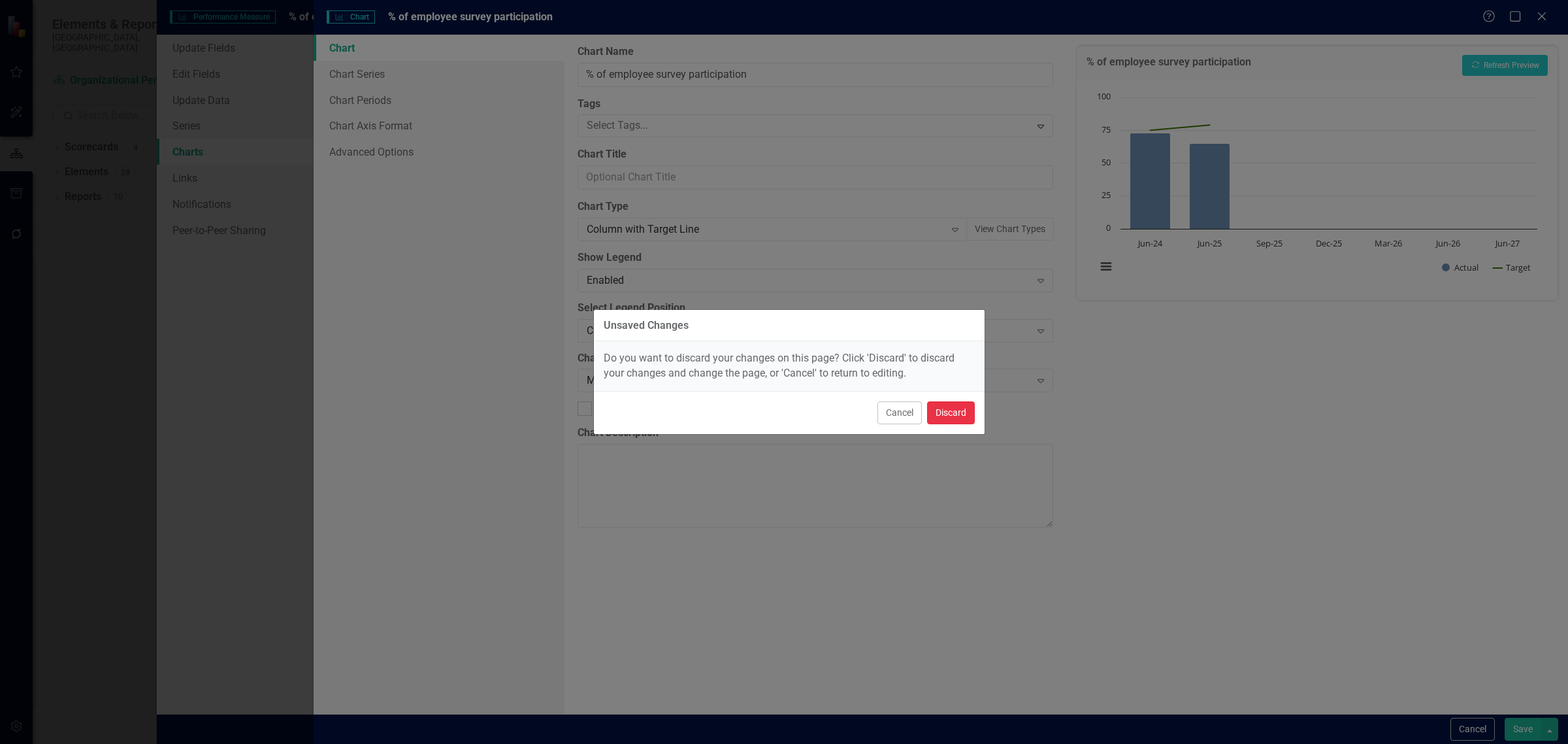
click at [955, 409] on button "Discard" at bounding box center [950, 412] width 47 height 23
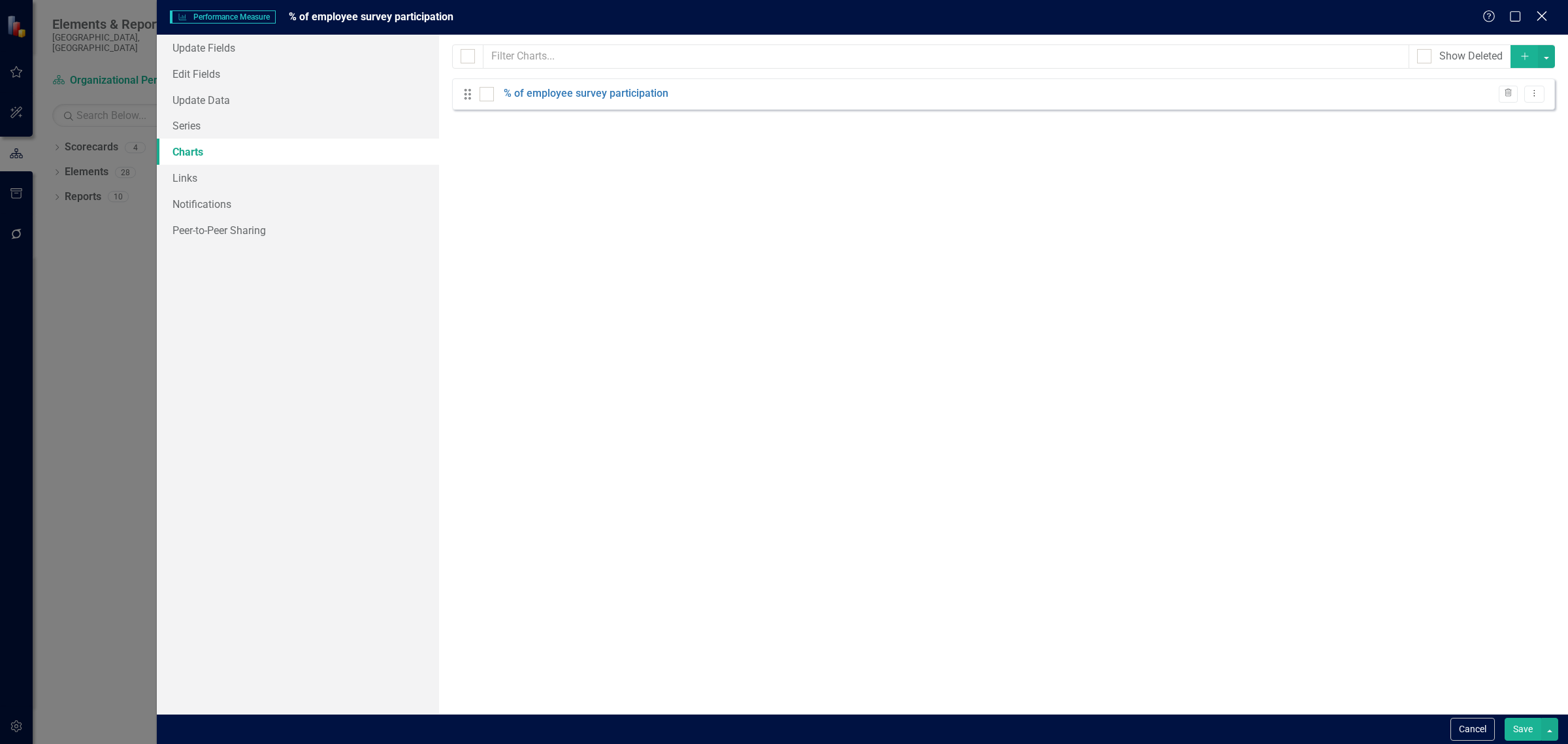
click at [1536, 15] on icon "Close" at bounding box center [1542, 16] width 17 height 12
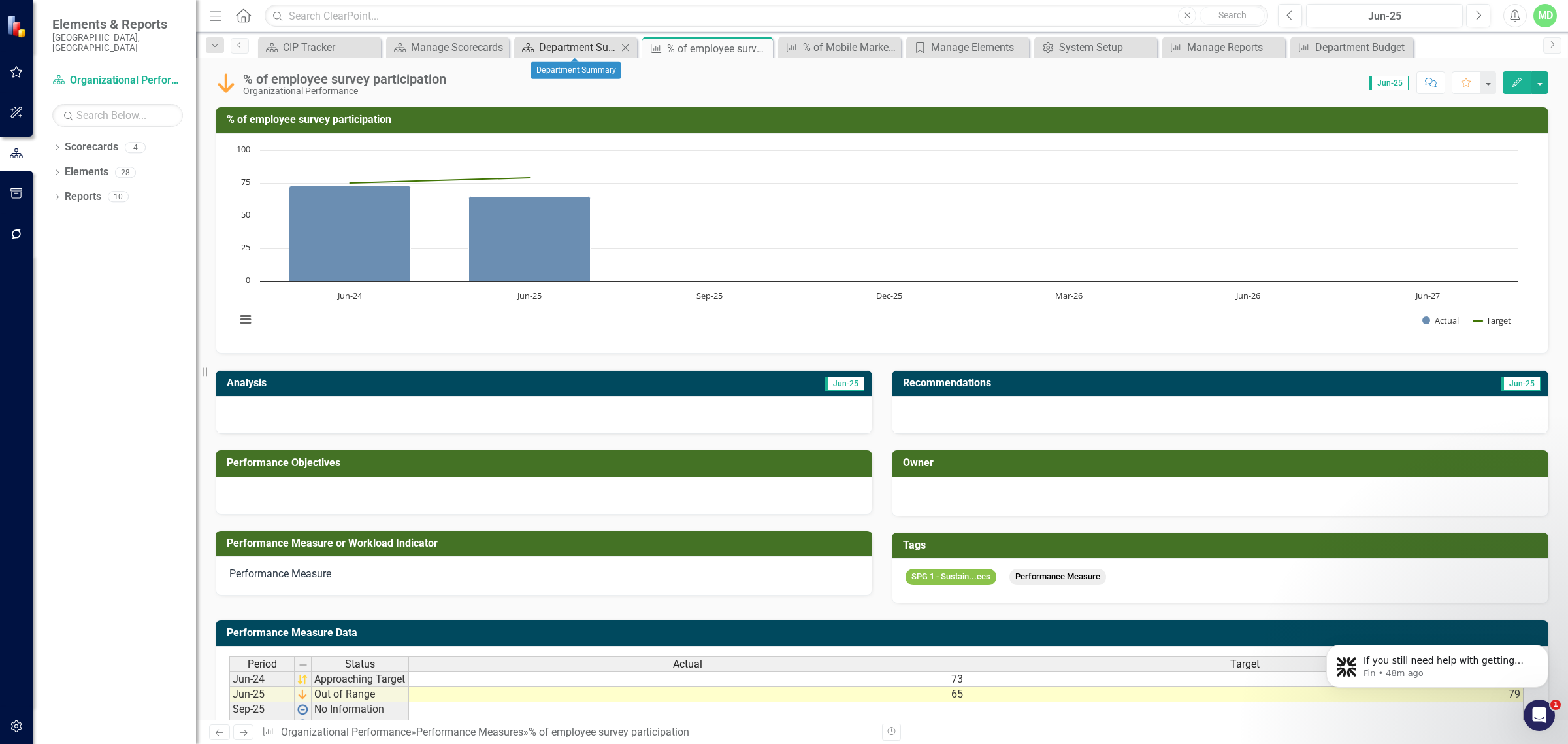
click at [555, 45] on div "Department Summary" at bounding box center [578, 47] width 78 height 17
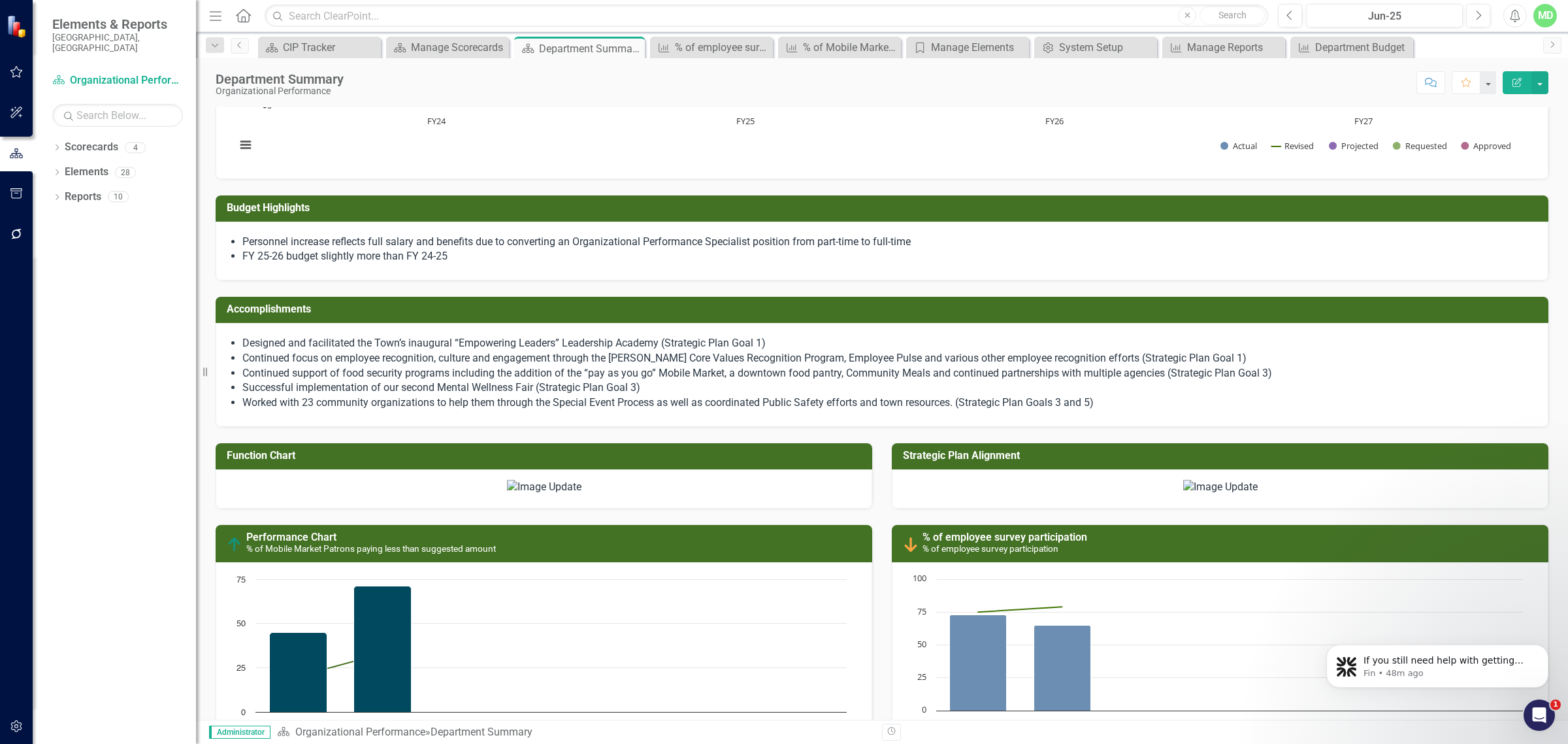
scroll to position [1072, 0]
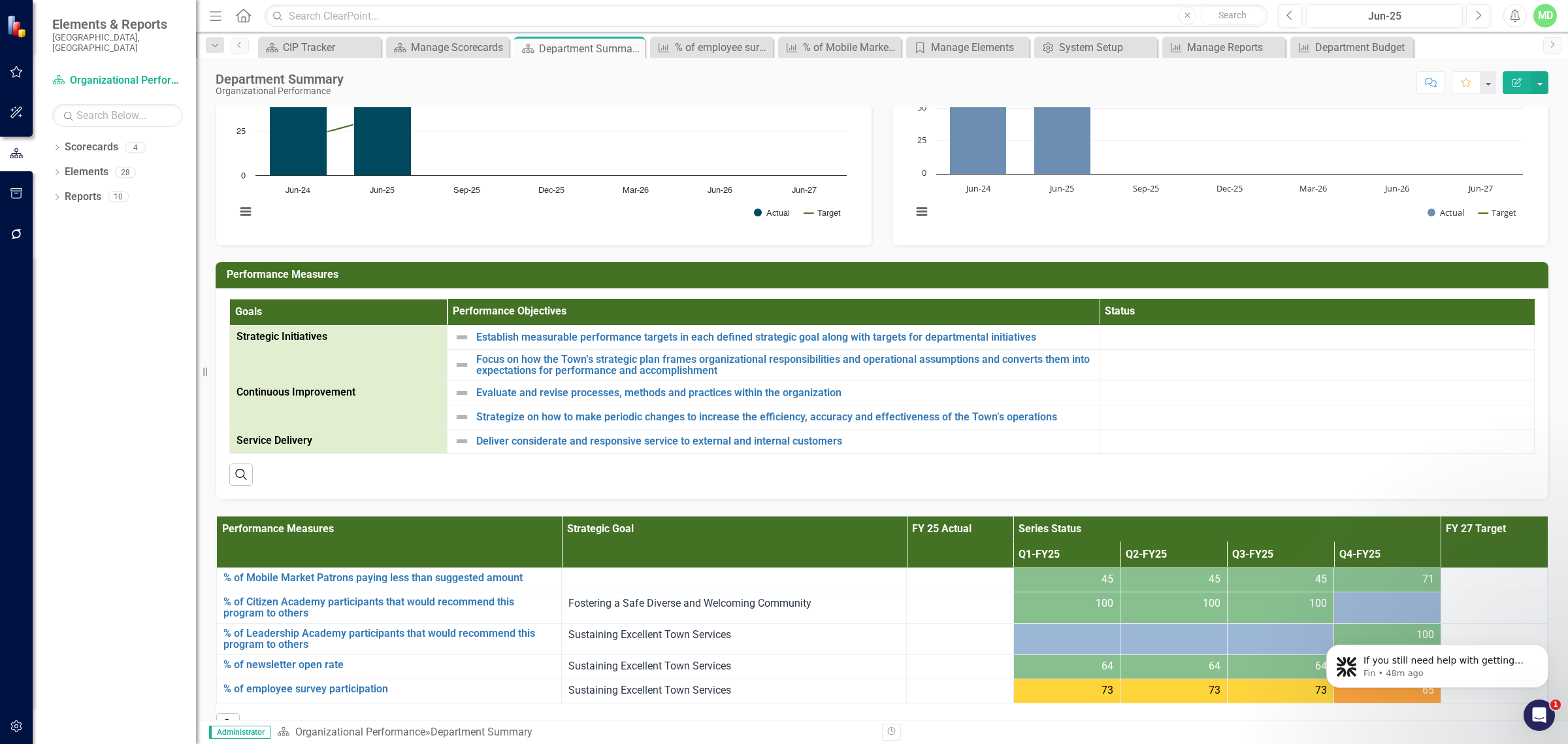
click at [348, 24] on td "Performance Chart % of Mobile Market Patrons paying less than suggested amount" at bounding box center [556, 7] width 619 height 33
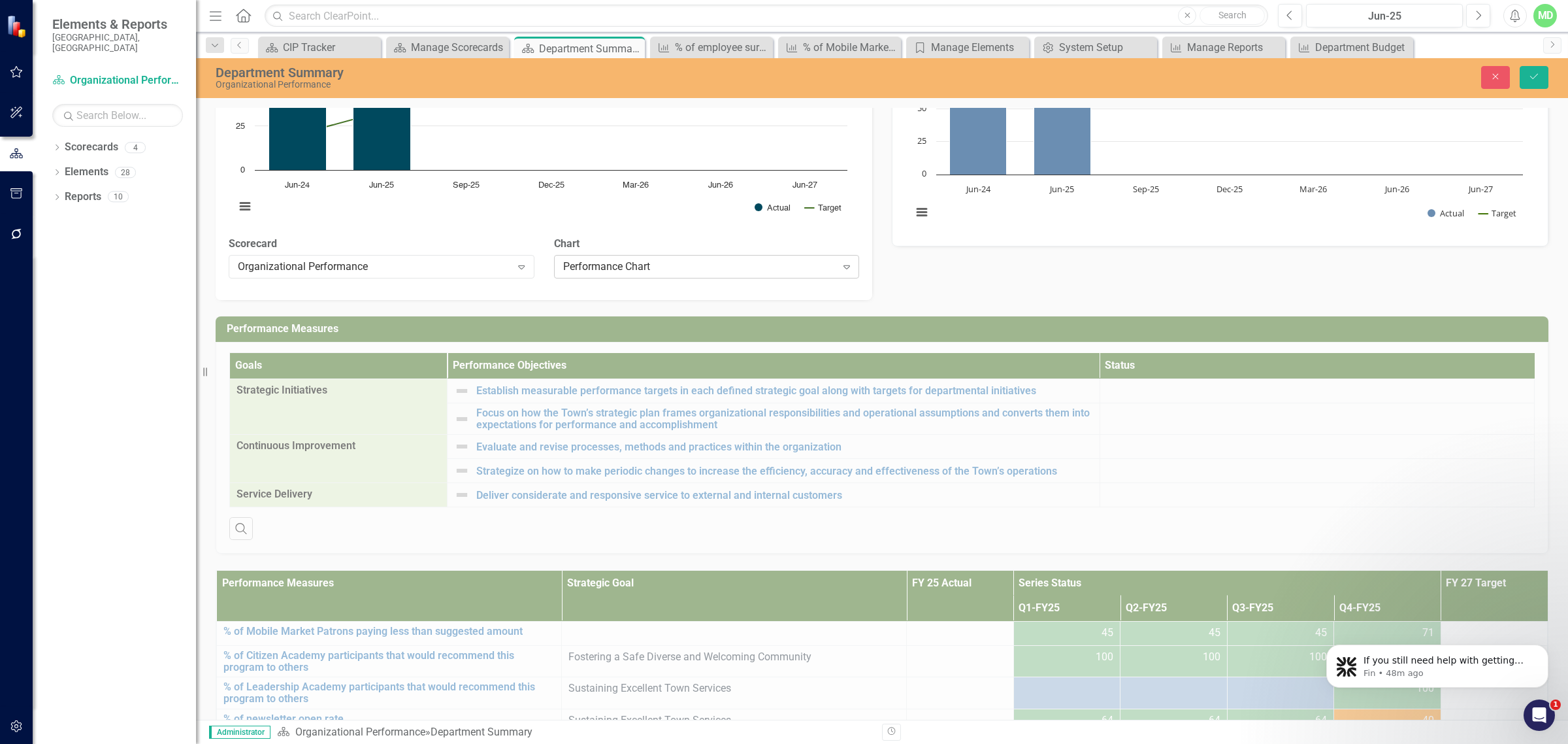
click at [698, 273] on div "Performance Chart" at bounding box center [700, 266] width 273 height 15
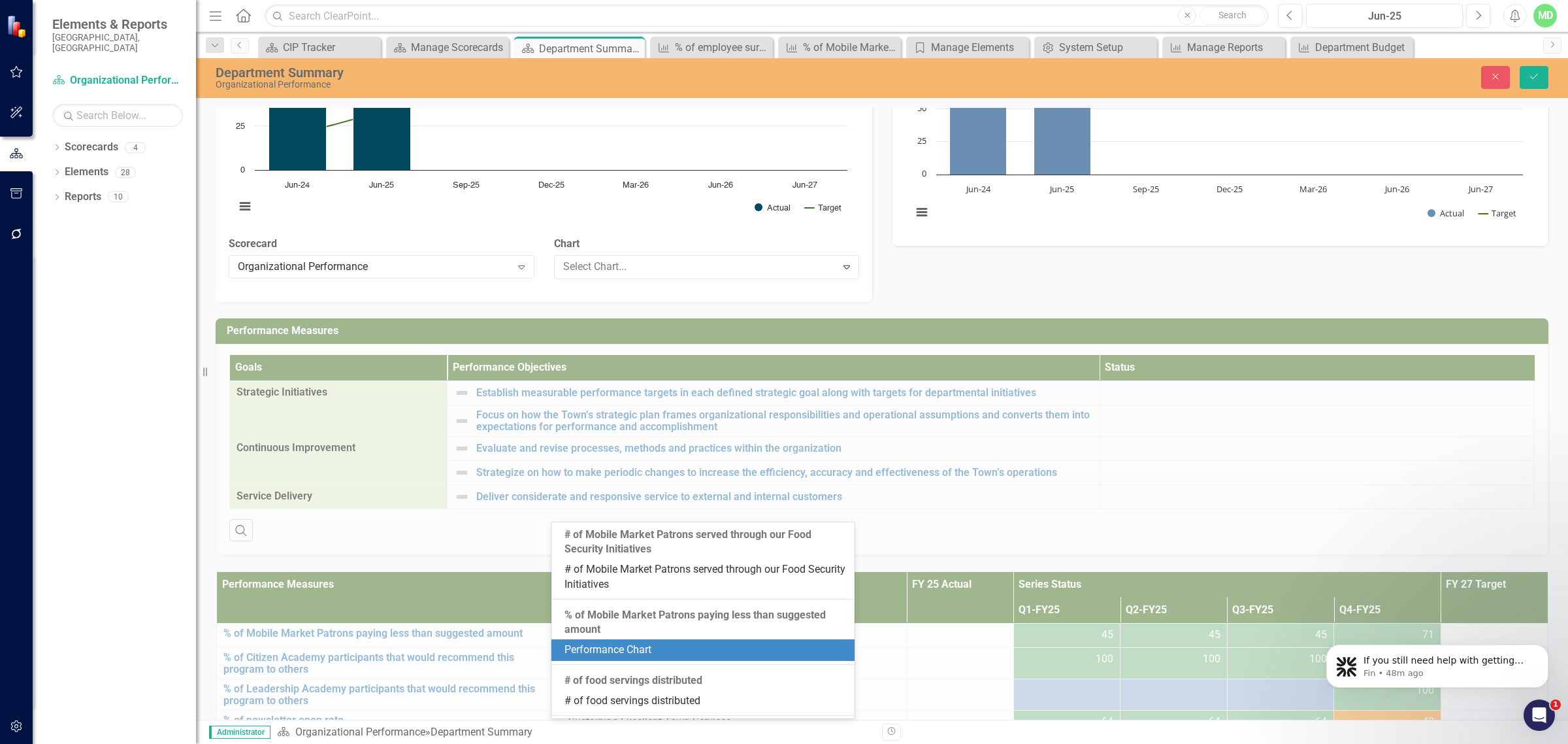
scroll to position [117, 0]
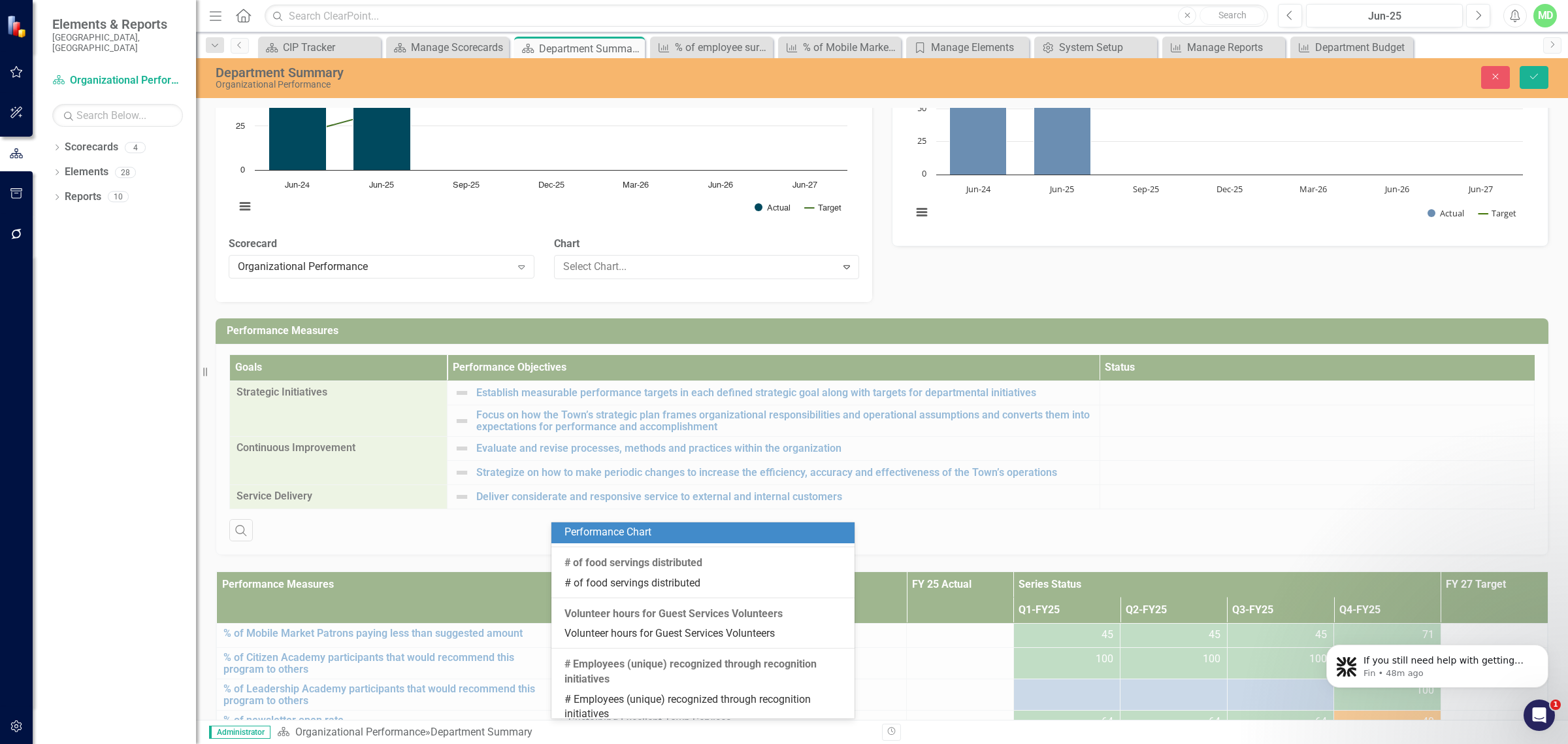
click at [658, 537] on div "Performance Chart" at bounding box center [706, 532] width 283 height 15
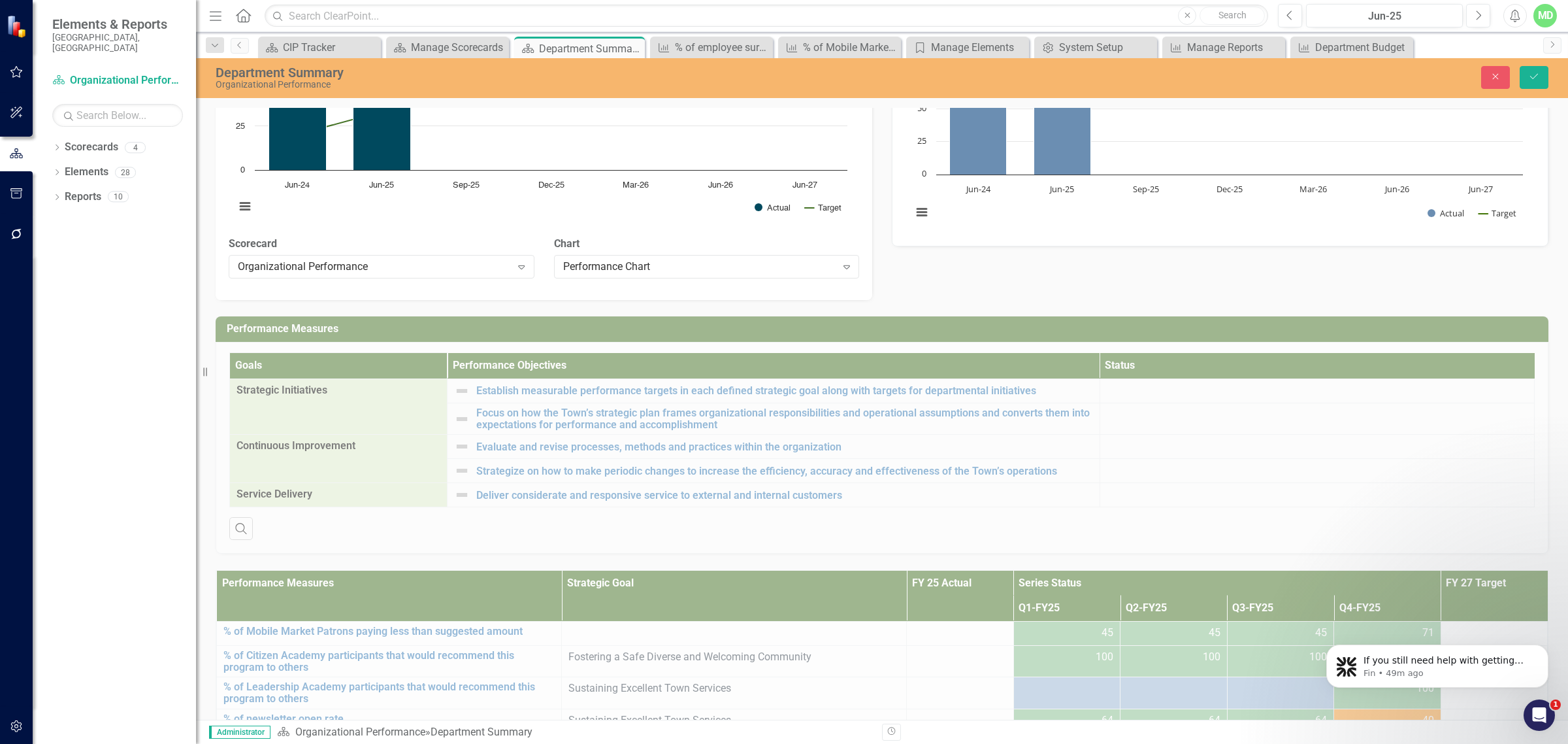
click at [299, 12] on link "Performance Chart" at bounding box center [289, 5] width 90 height 12
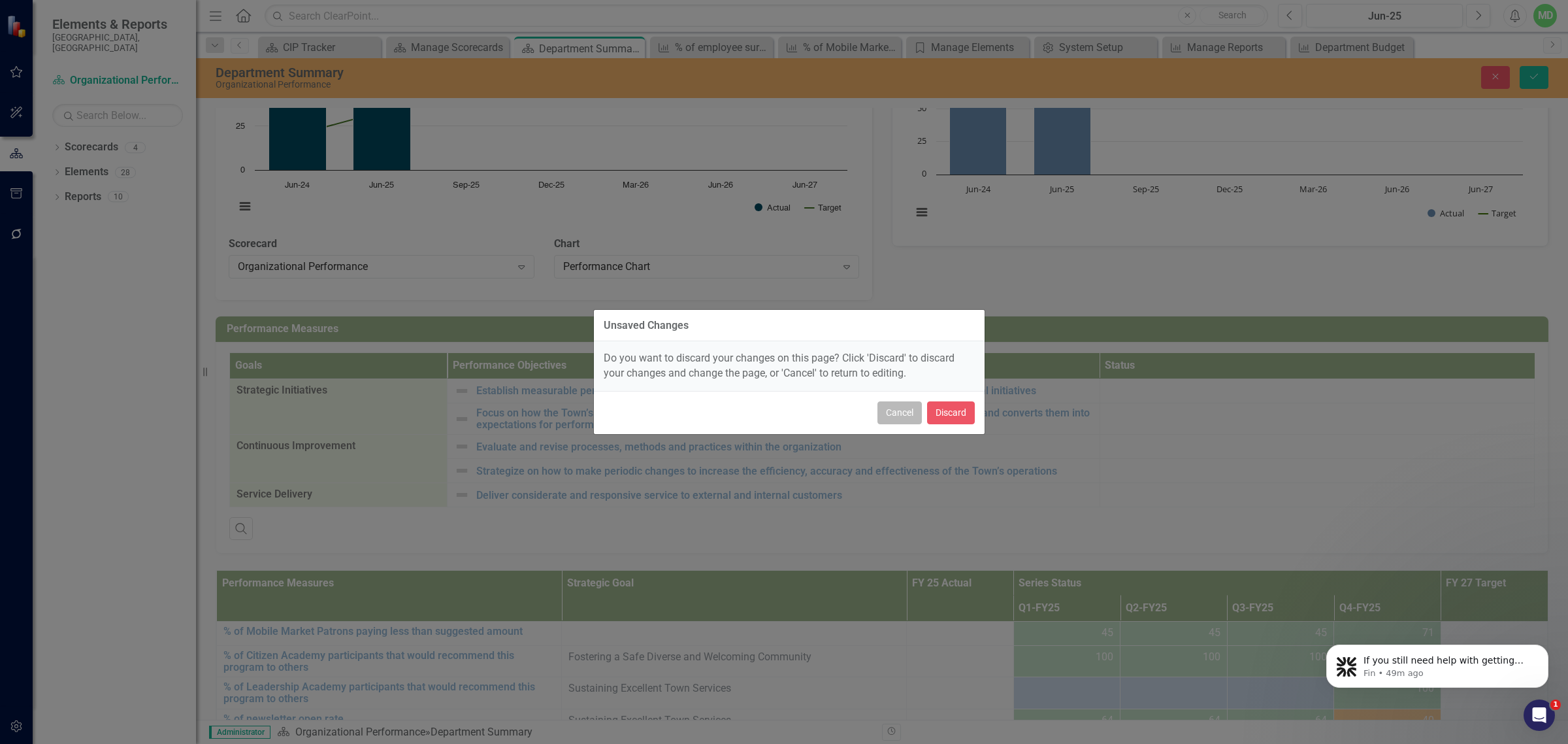
click at [905, 416] on button "Cancel" at bounding box center [900, 412] width 45 height 23
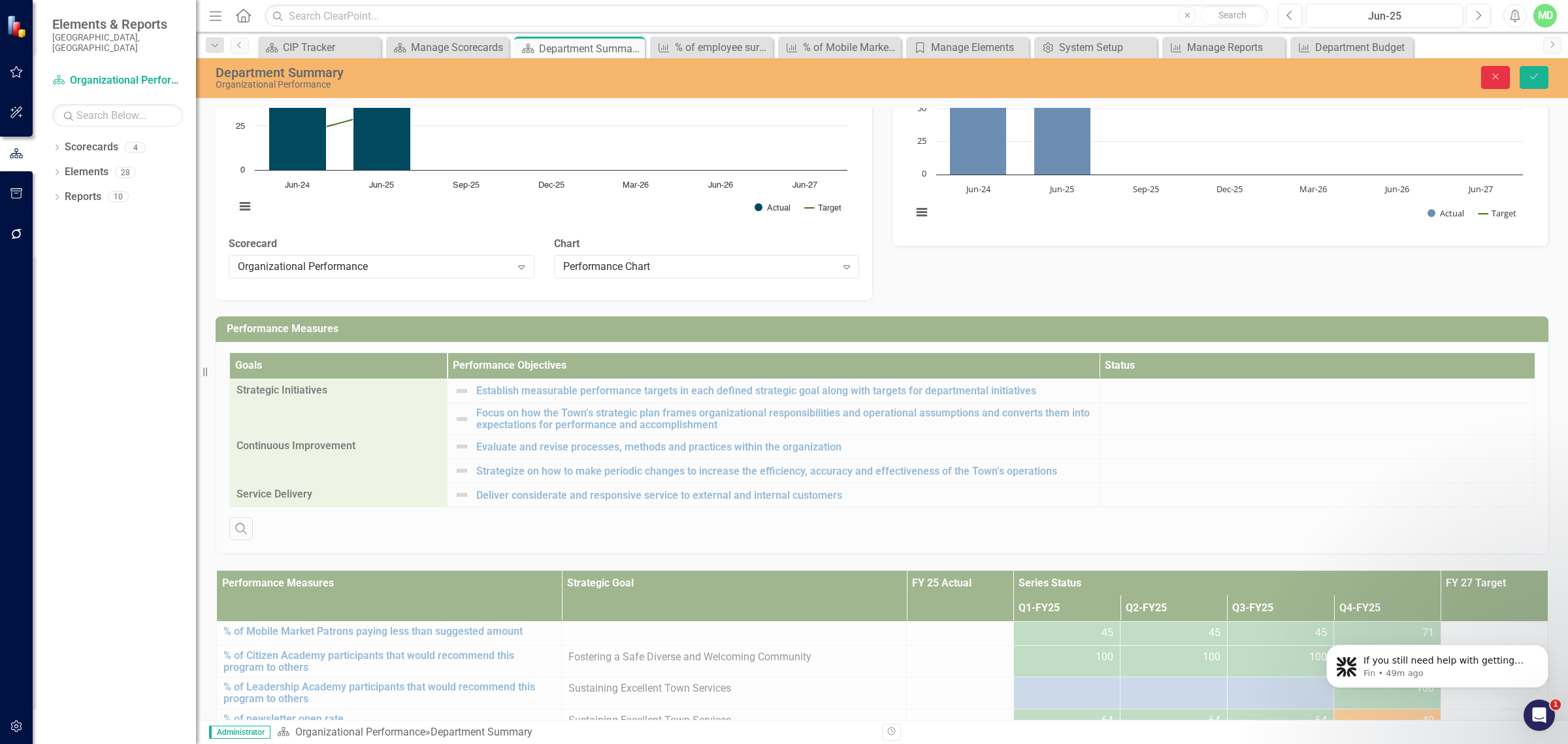
click at [1487, 86] on button "Close" at bounding box center [1495, 77] width 29 height 23
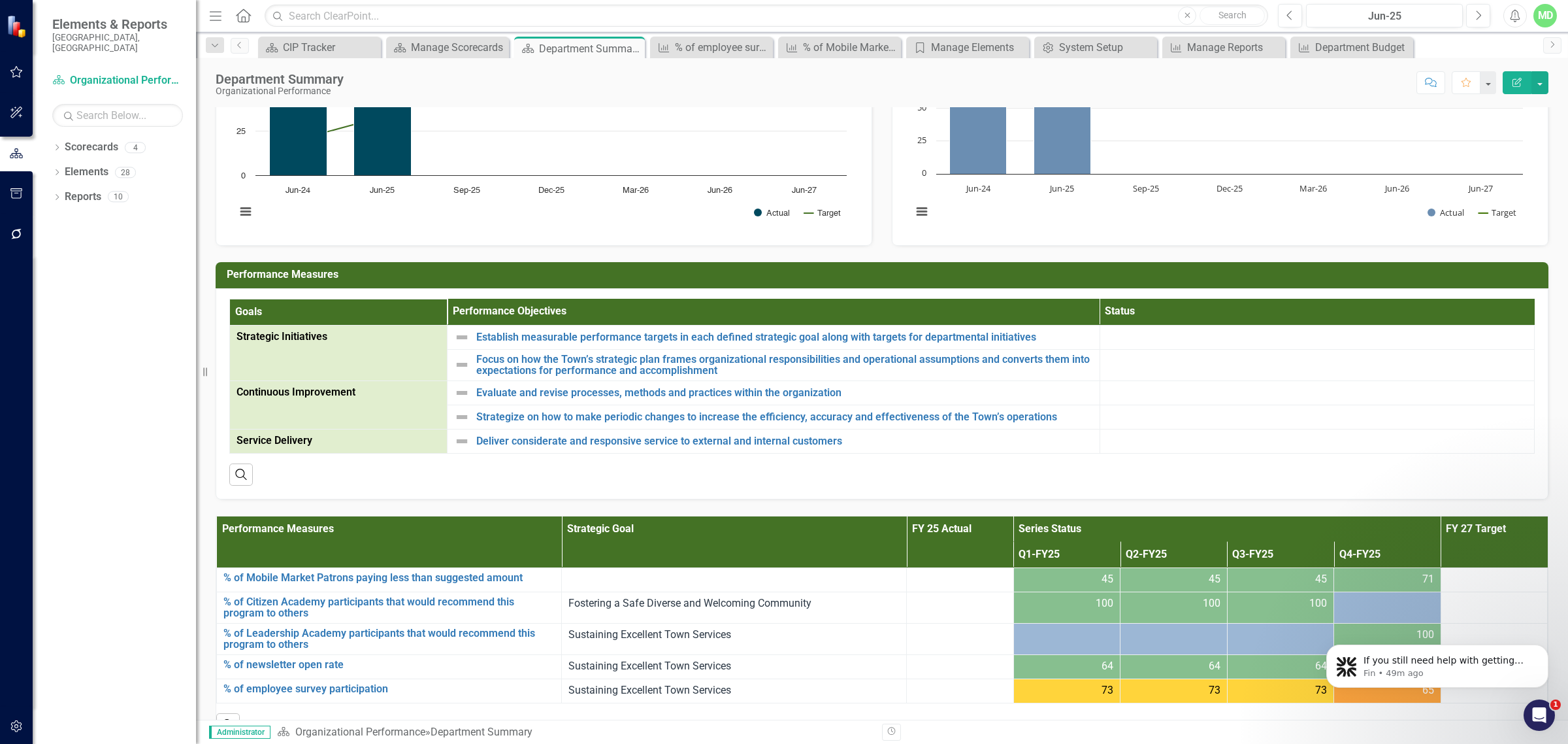
click at [300, 7] on link "Performance Chart" at bounding box center [291, 0] width 90 height 12
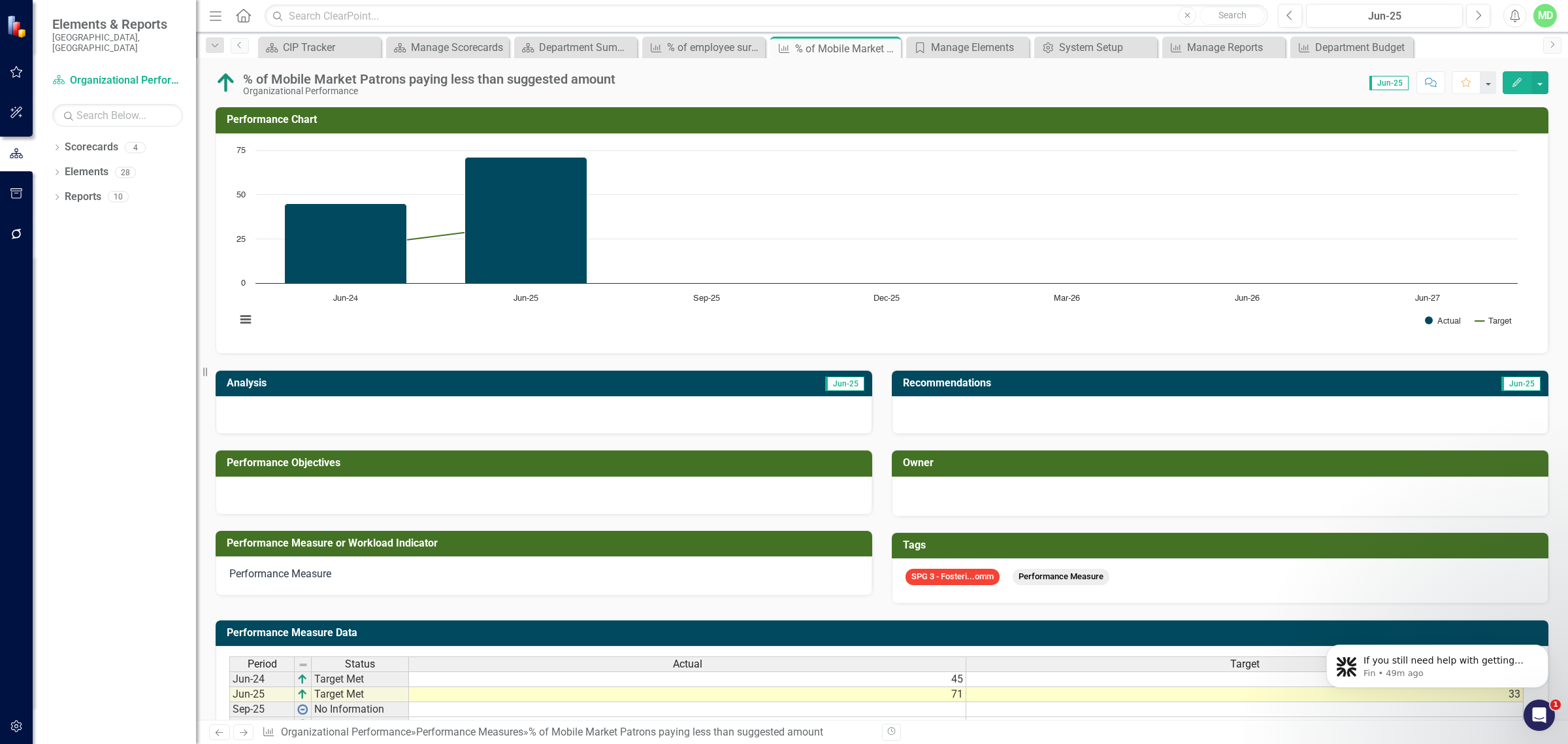
click at [1526, 80] on button "Edit" at bounding box center [1517, 83] width 29 height 23
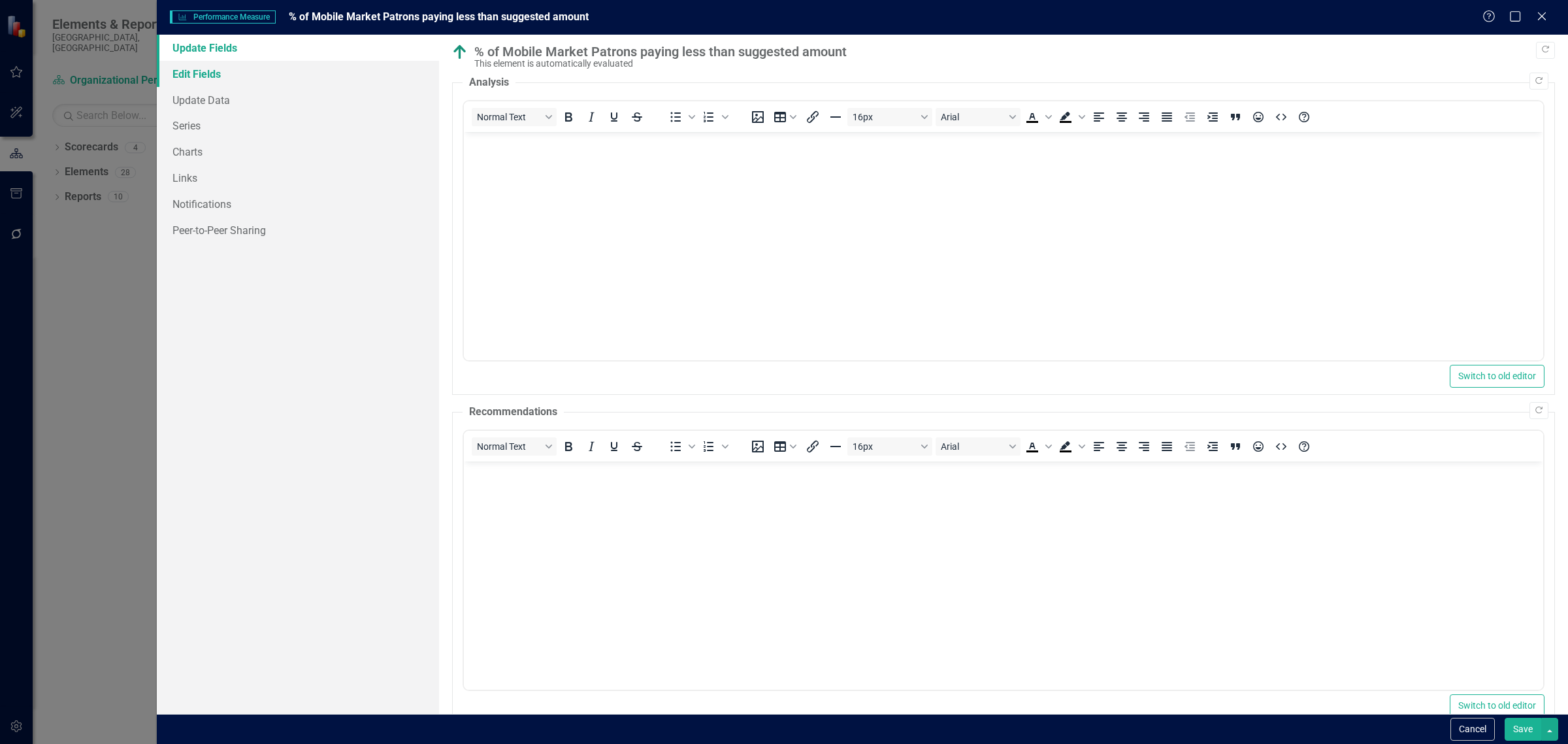
click at [188, 75] on link "Edit Fields" at bounding box center [299, 73] width 283 height 26
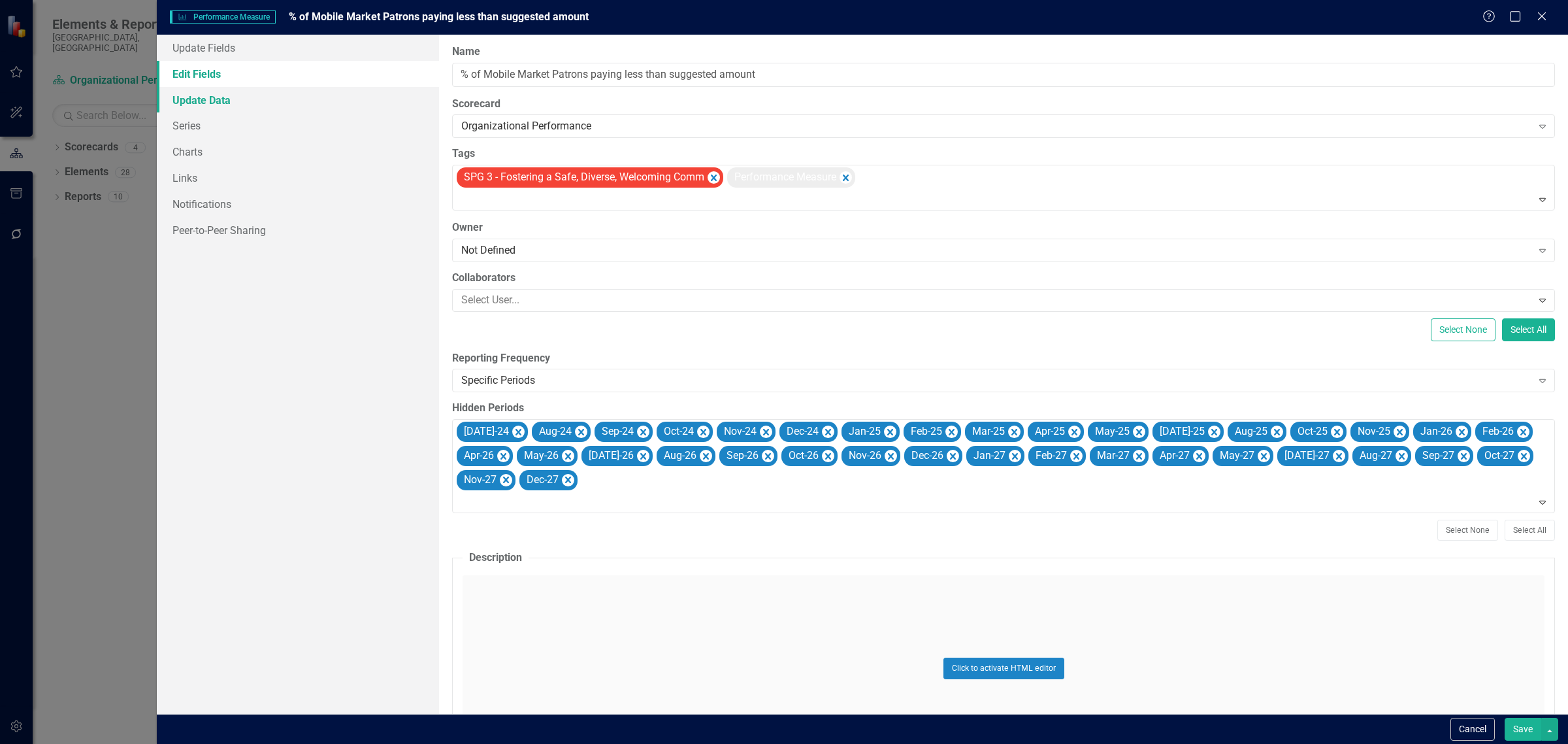
click at [188, 102] on link "Update Data" at bounding box center [299, 100] width 283 height 26
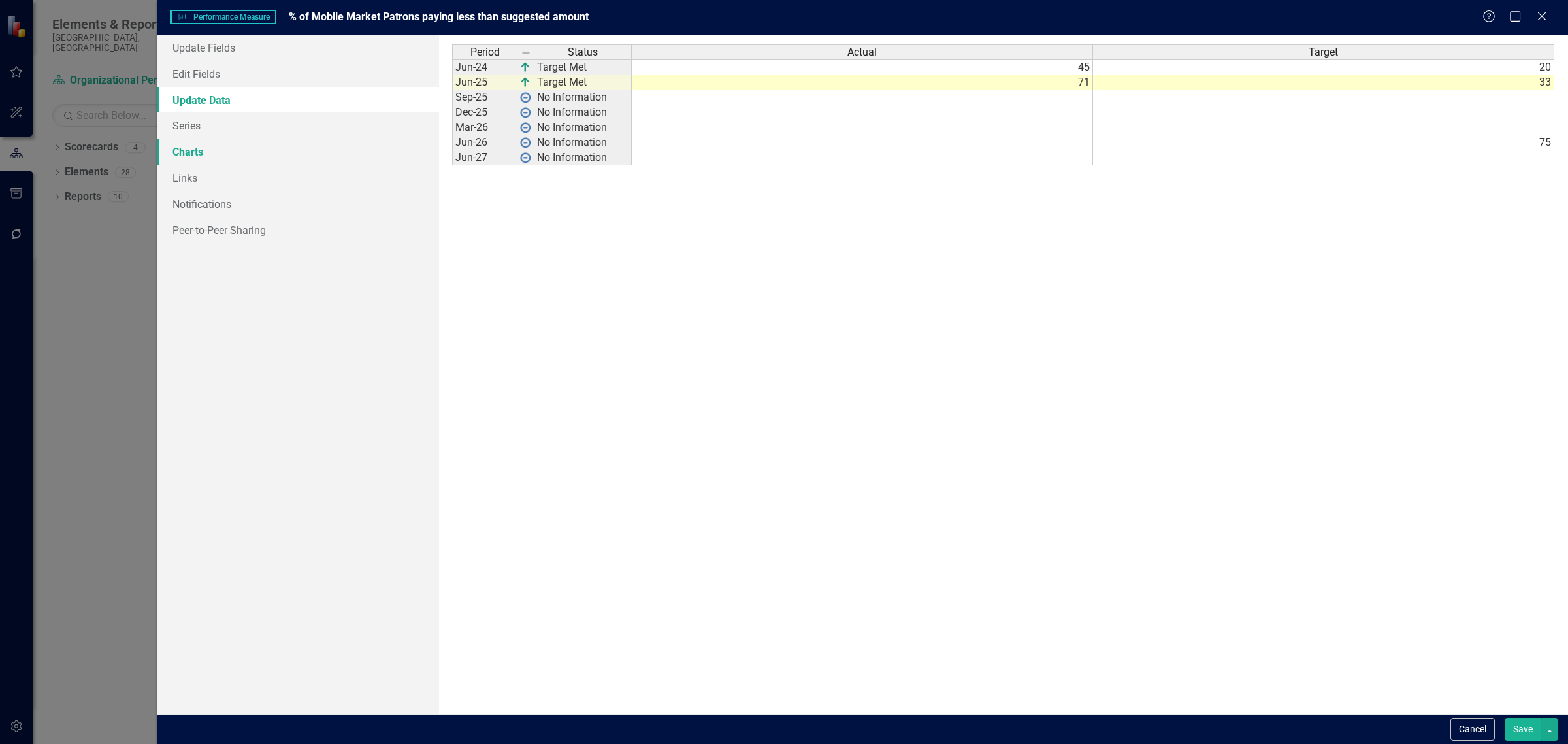
click at [185, 144] on link "Charts" at bounding box center [299, 152] width 283 height 26
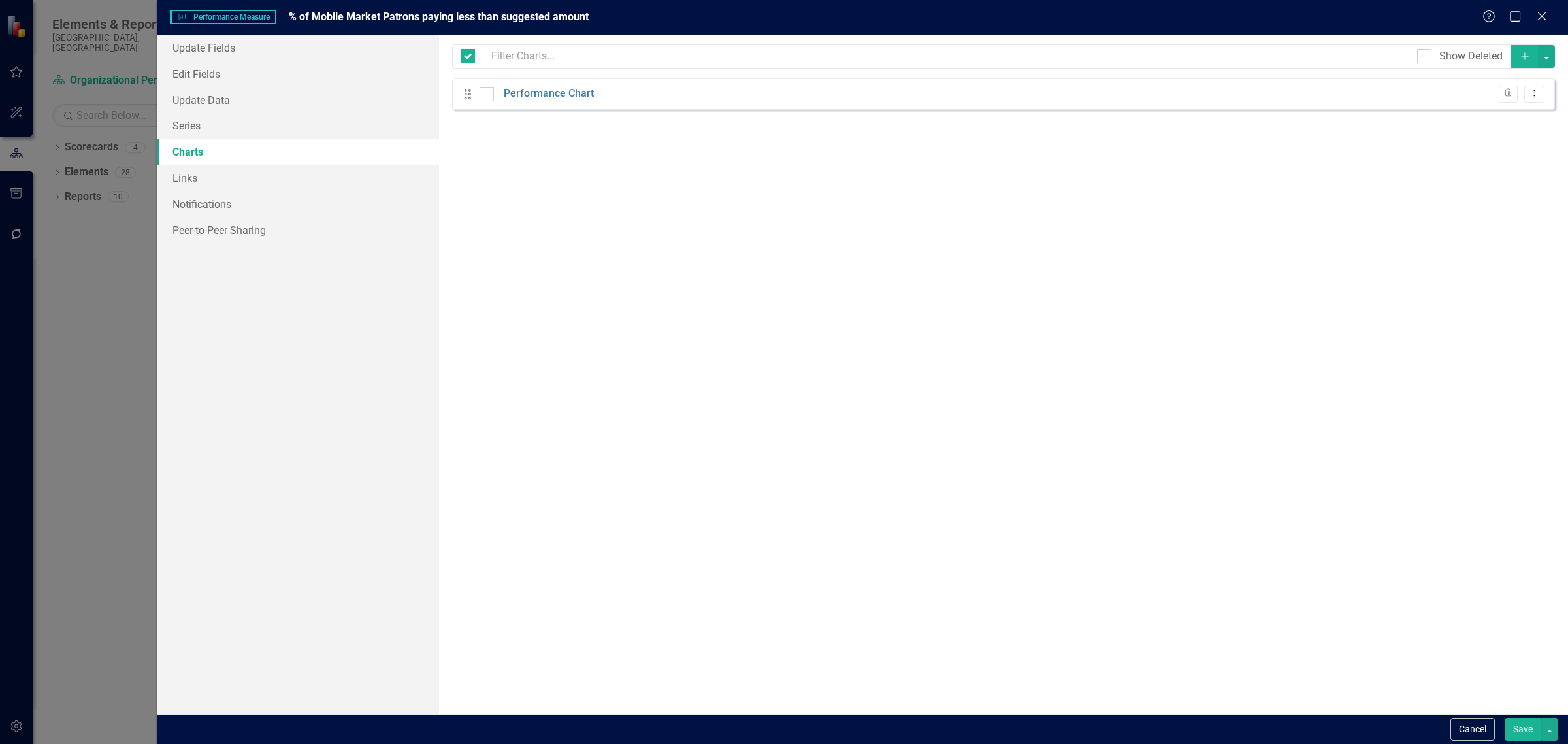
checkbox input "false"
click at [580, 91] on link "Performance Chart" at bounding box center [549, 94] width 90 height 15
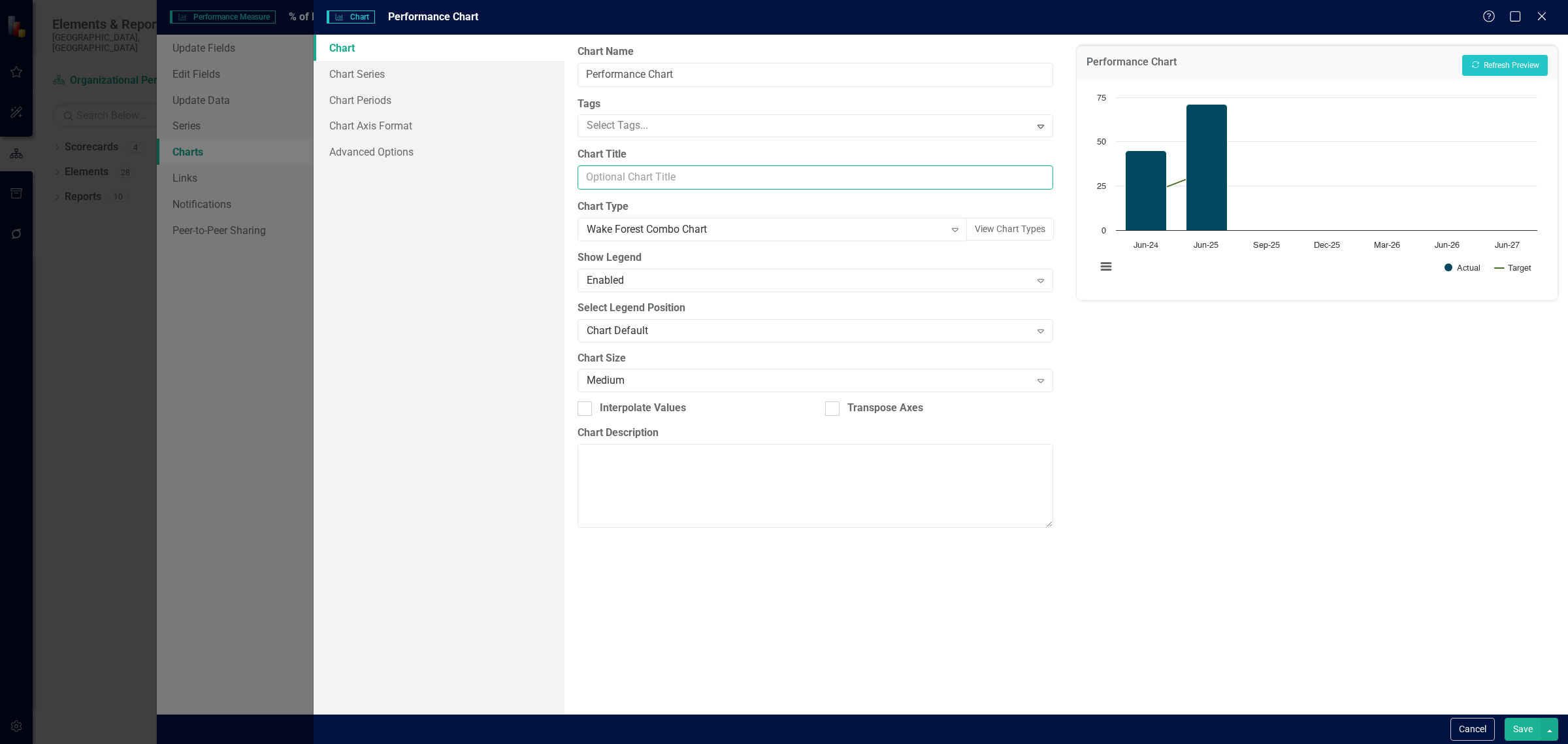
click at [647, 178] on input "Chart Title" at bounding box center [815, 178] width 475 height 24
type input "Performance"
click at [1526, 732] on button "Save" at bounding box center [1522, 728] width 36 height 23
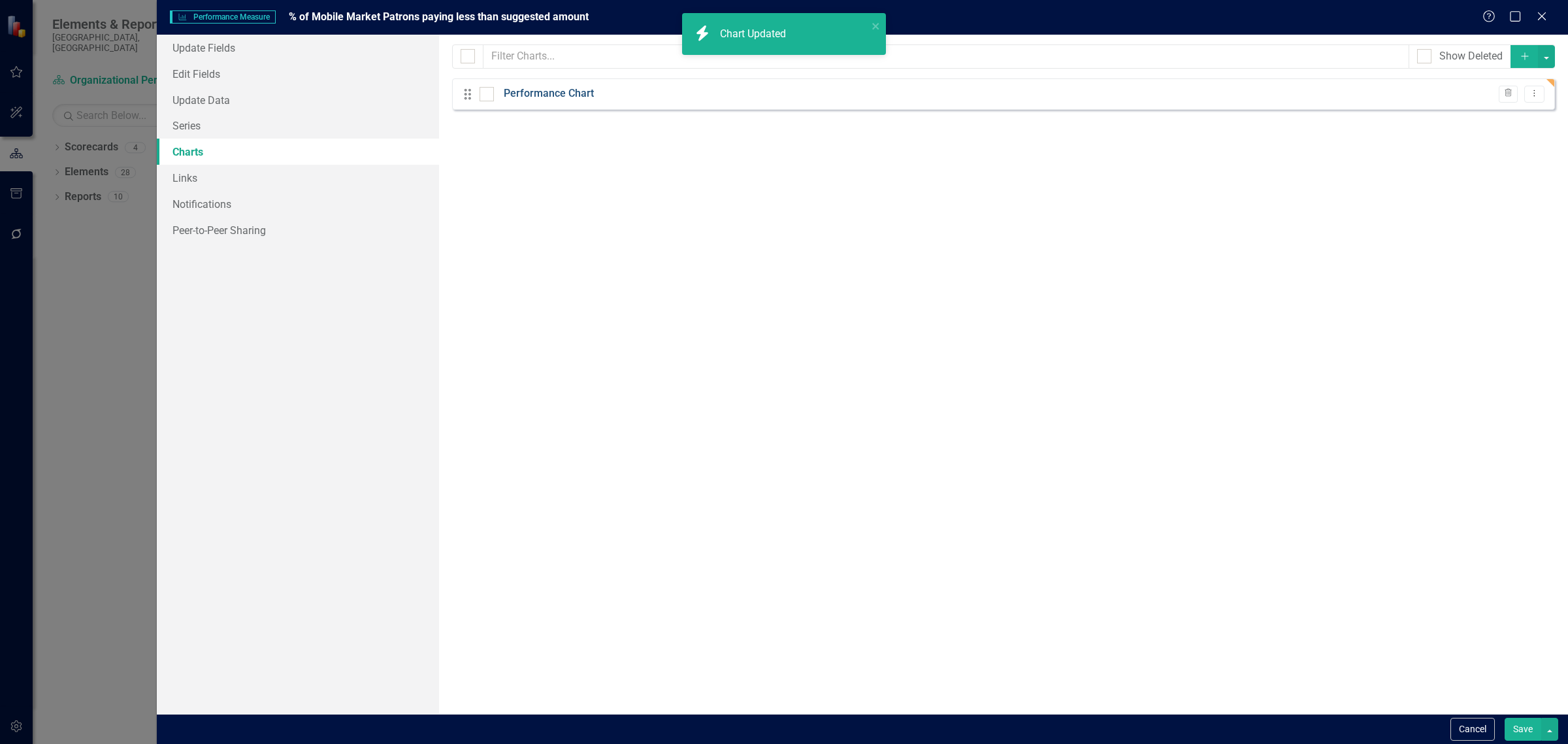
click at [560, 96] on link "Performance Chart" at bounding box center [549, 94] width 90 height 15
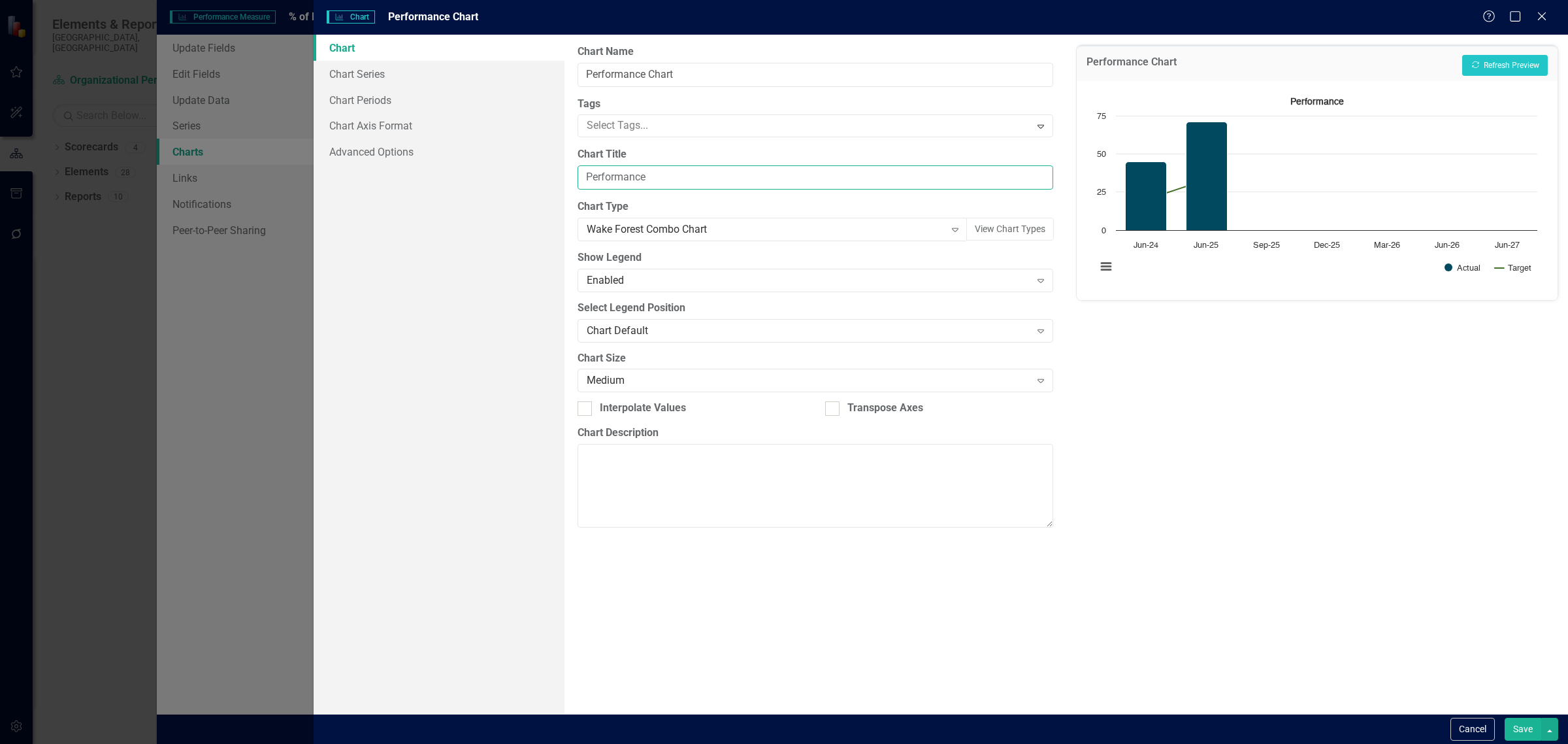
click at [632, 177] on input "Performance" at bounding box center [815, 178] width 475 height 24
click at [1521, 726] on button "Save" at bounding box center [1522, 728] width 36 height 23
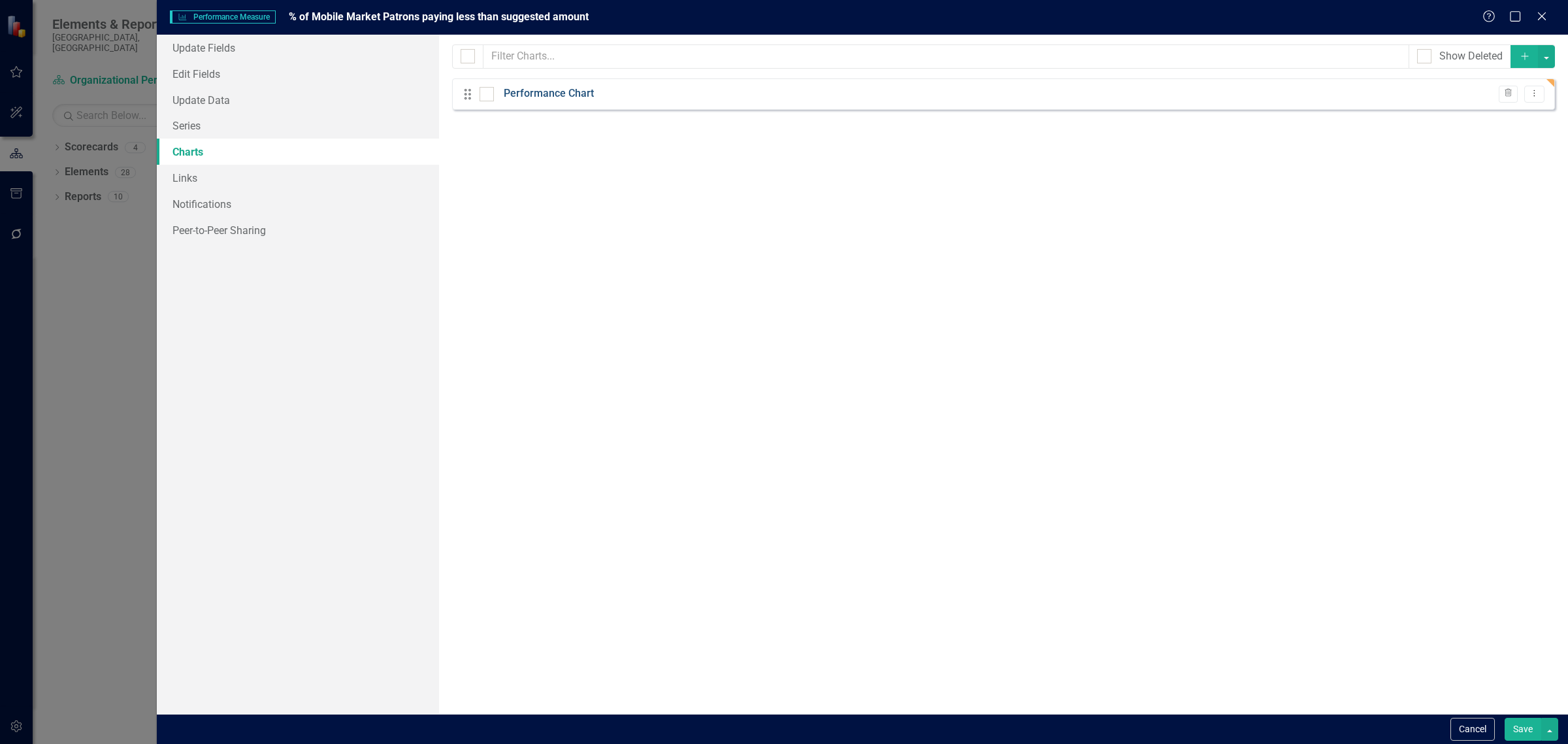
click at [551, 97] on link "Performance Chart" at bounding box center [549, 94] width 90 height 15
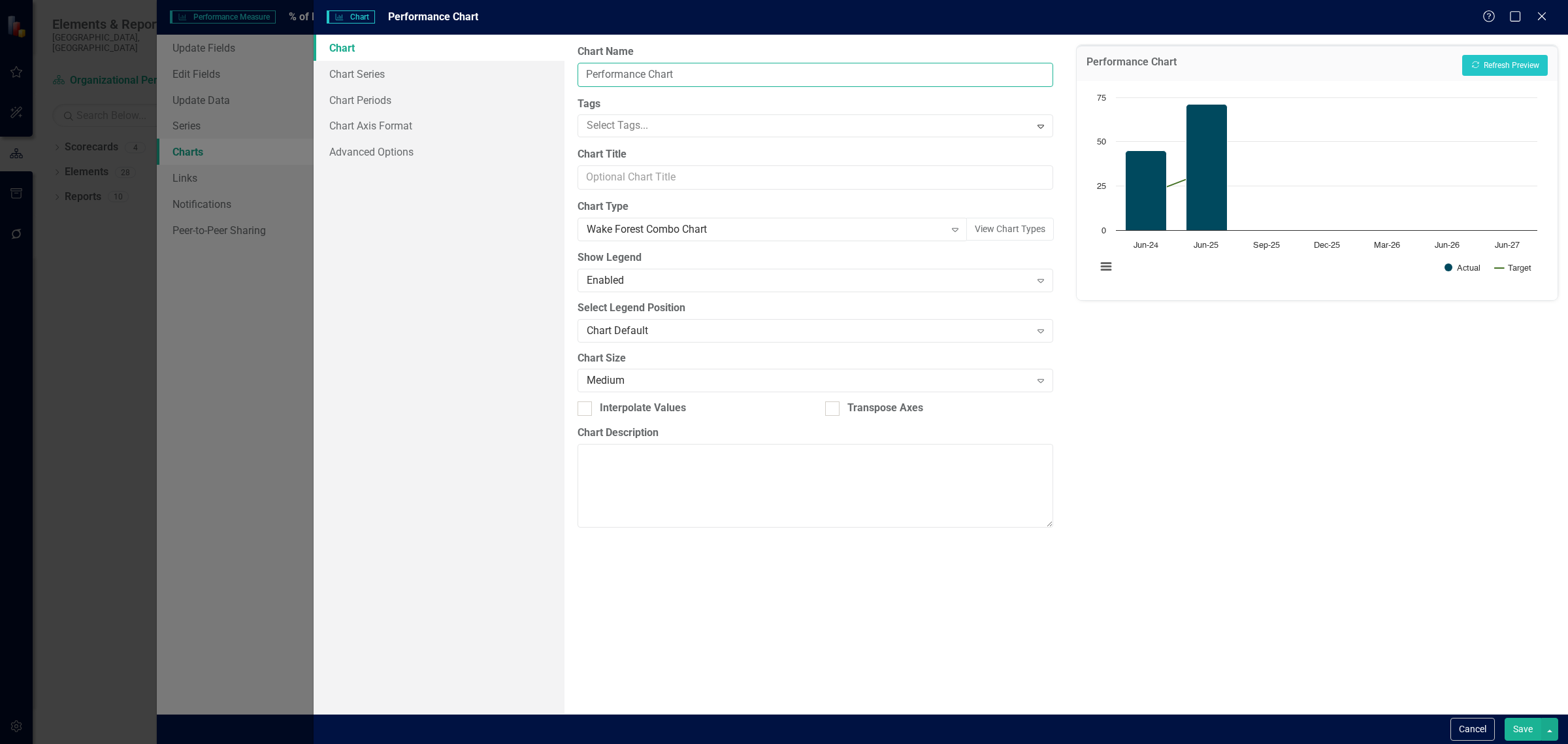
click at [713, 71] on input "Performance Chart" at bounding box center [815, 74] width 475 height 24
drag, startPoint x: 713, startPoint y: 71, endPoint x: 660, endPoint y: 72, distance: 53.0
click at [660, 72] on input "Performance Chart" at bounding box center [815, 74] width 475 height 24
type input "Performance Snapshot 1"
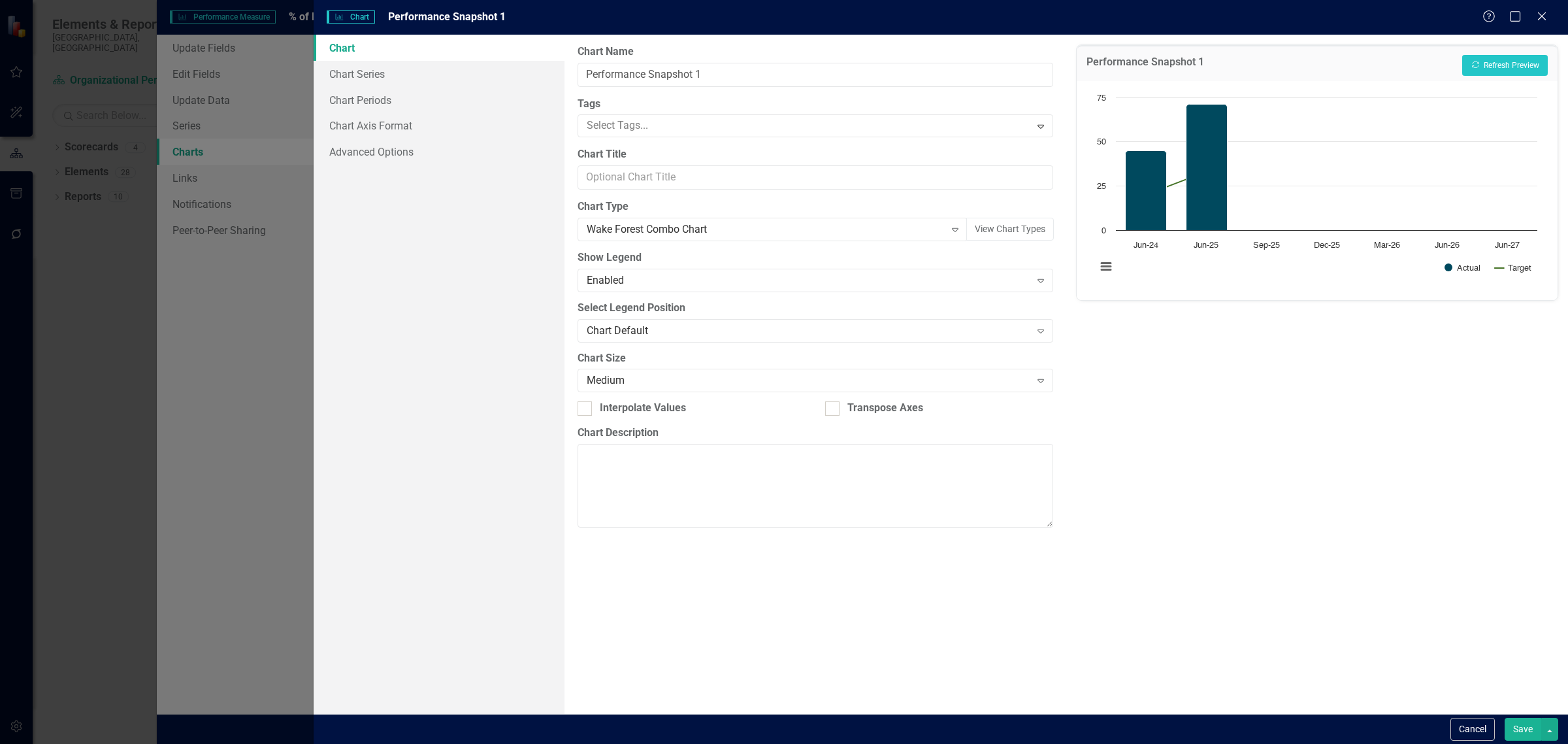
click at [1517, 726] on button "Save" at bounding box center [1522, 728] width 36 height 23
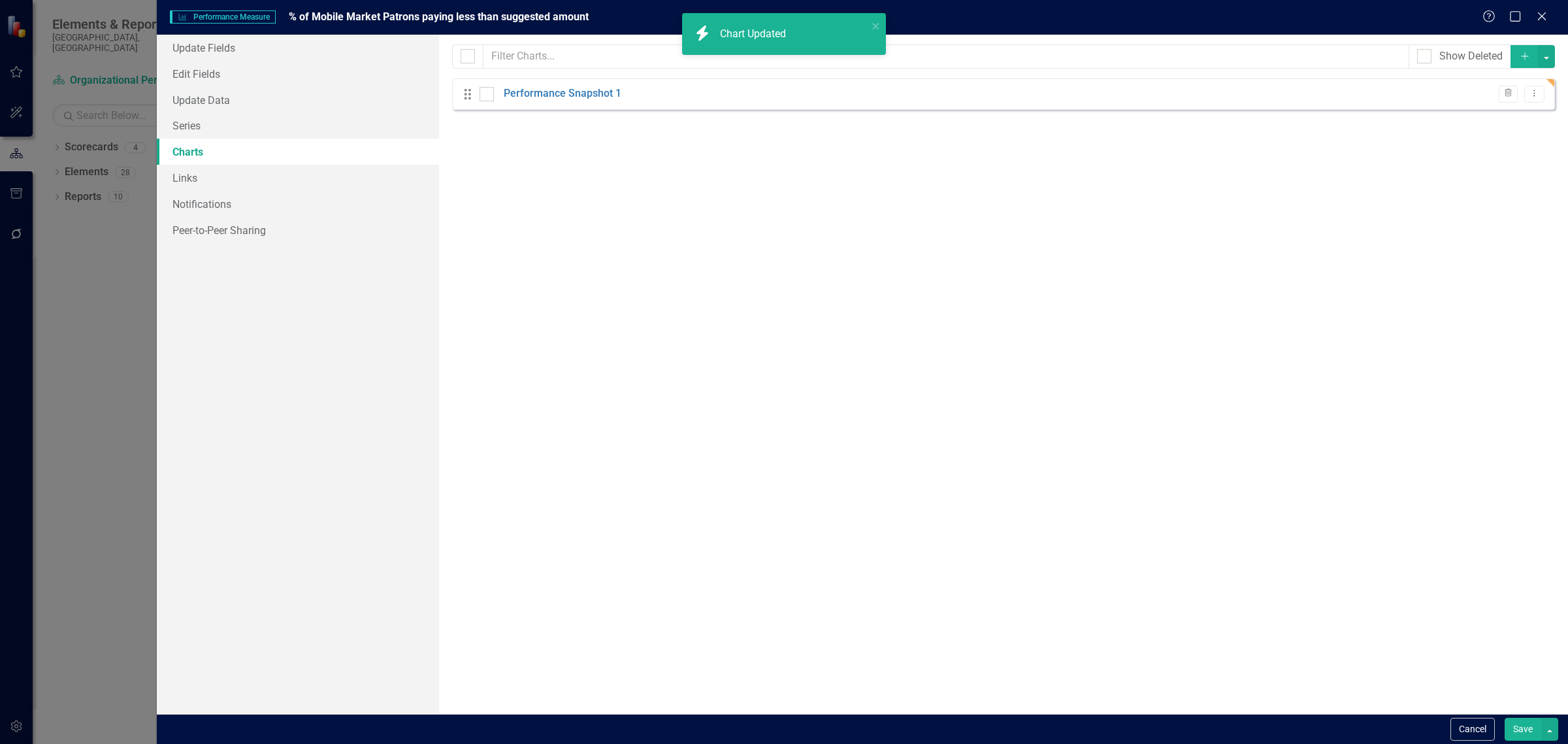
click at [1520, 726] on button "Save" at bounding box center [1522, 728] width 36 height 23
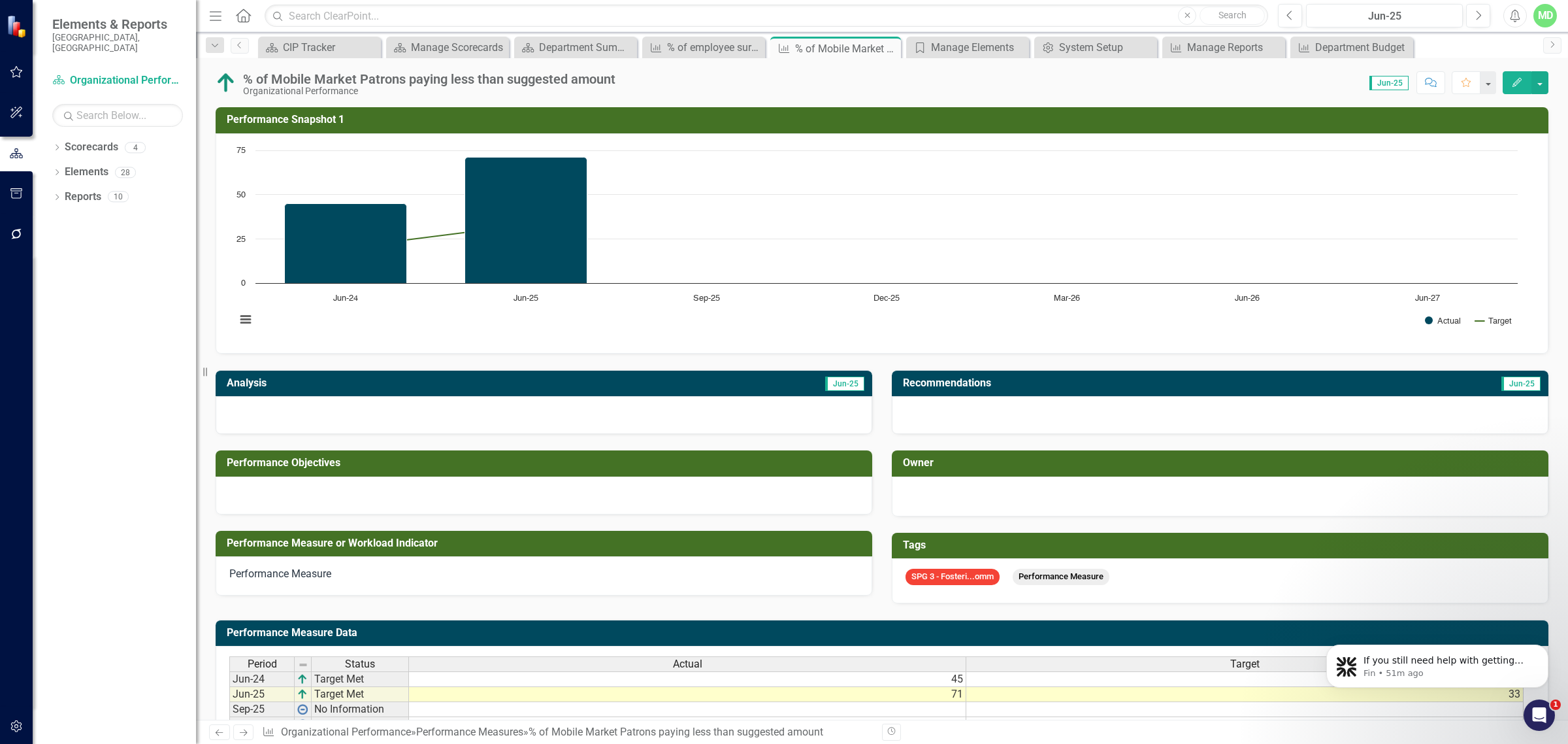
click at [246, 730] on icon "Next" at bounding box center [244, 732] width 11 height 8
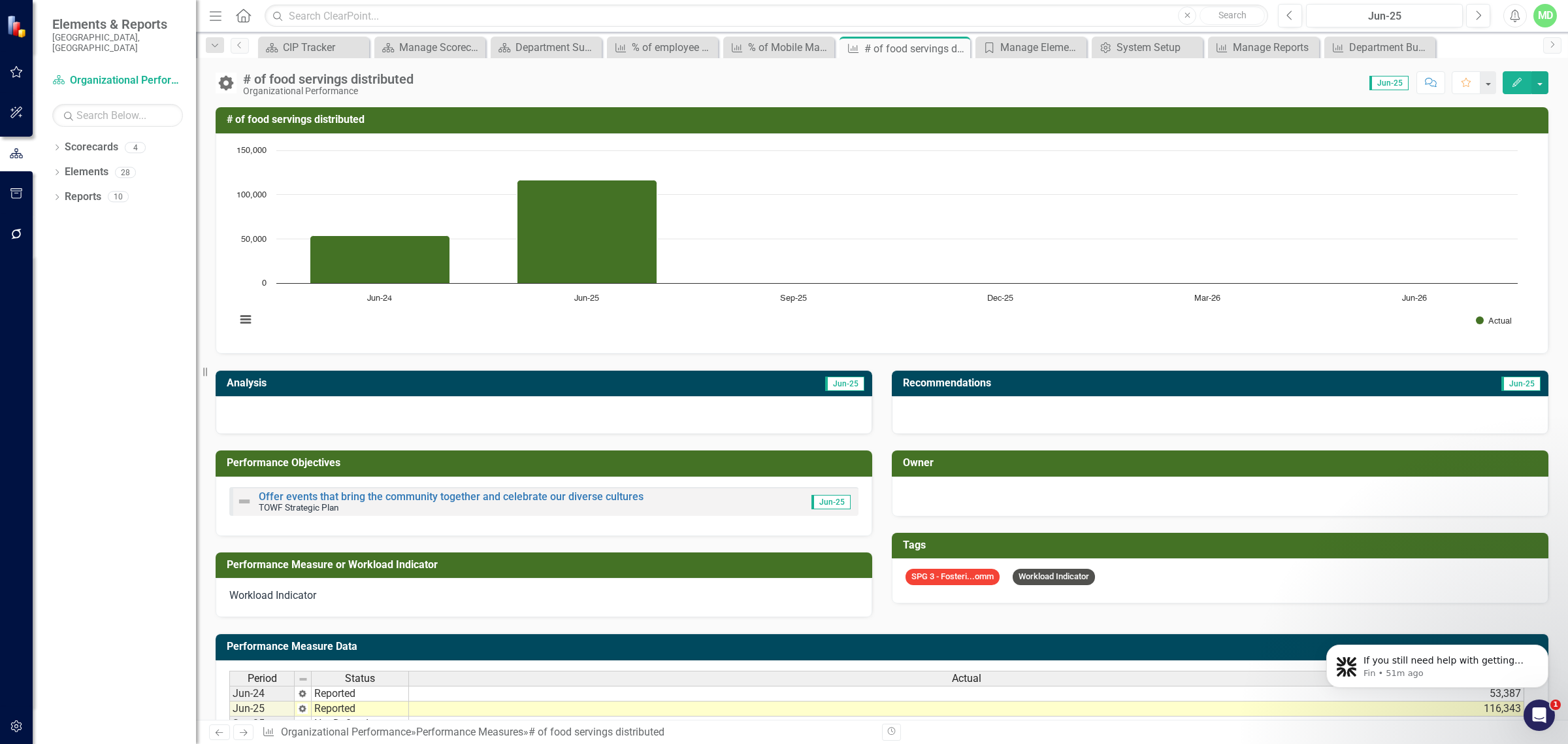
click at [219, 730] on icon "Previous" at bounding box center [219, 732] width 11 height 8
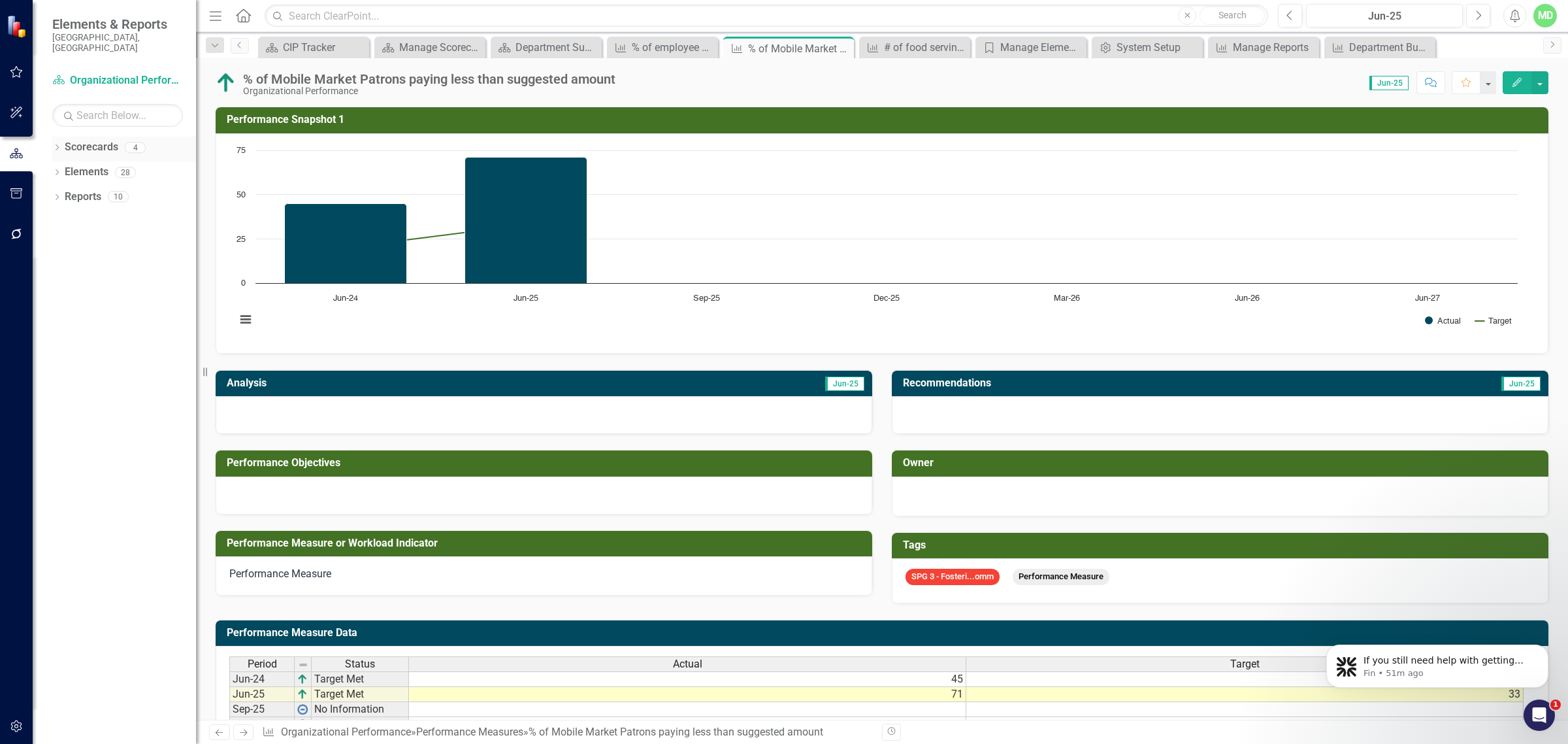
click at [85, 140] on link "Scorecards" at bounding box center [92, 147] width 54 height 15
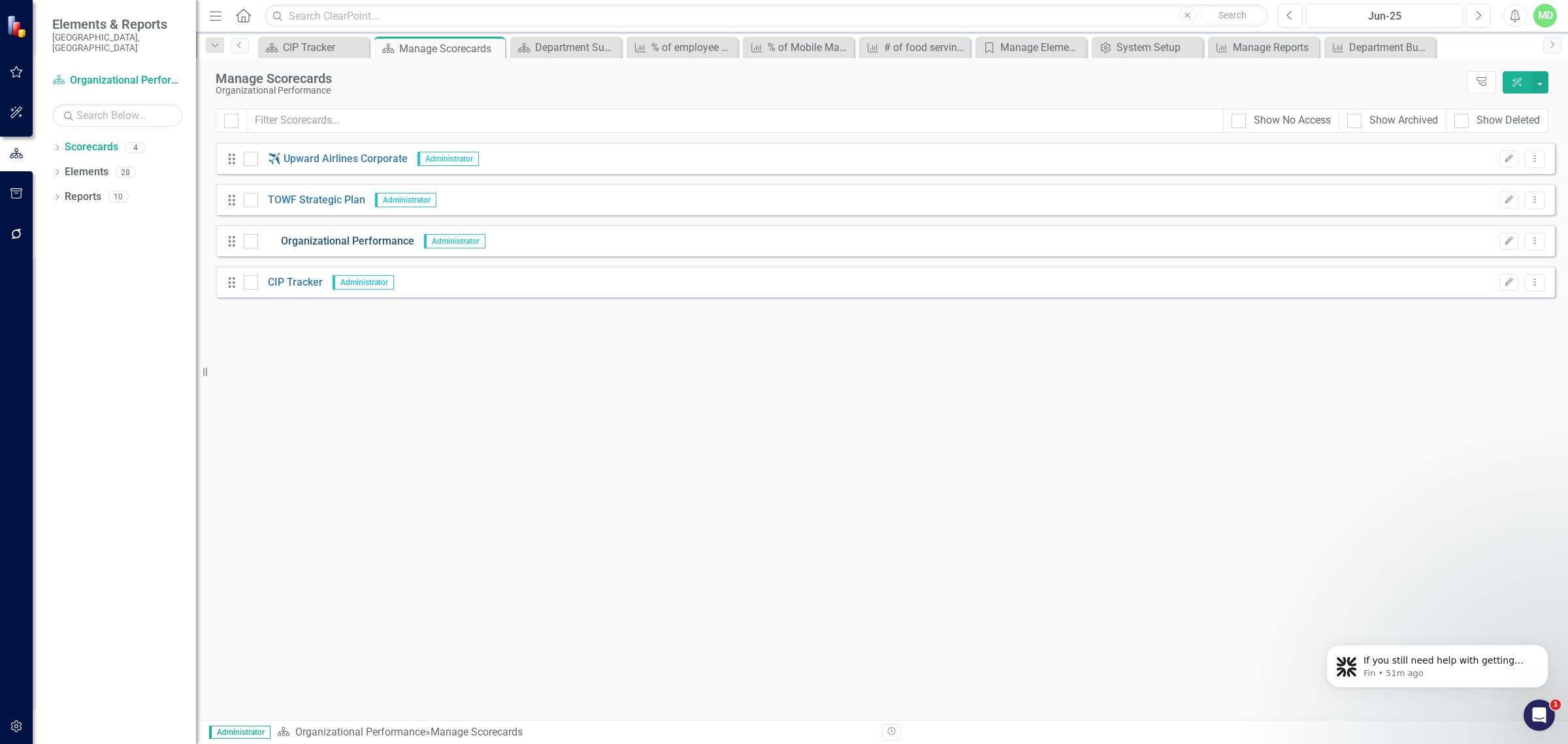
click at [331, 244] on link "Organizational Performance" at bounding box center [337, 242] width 156 height 15
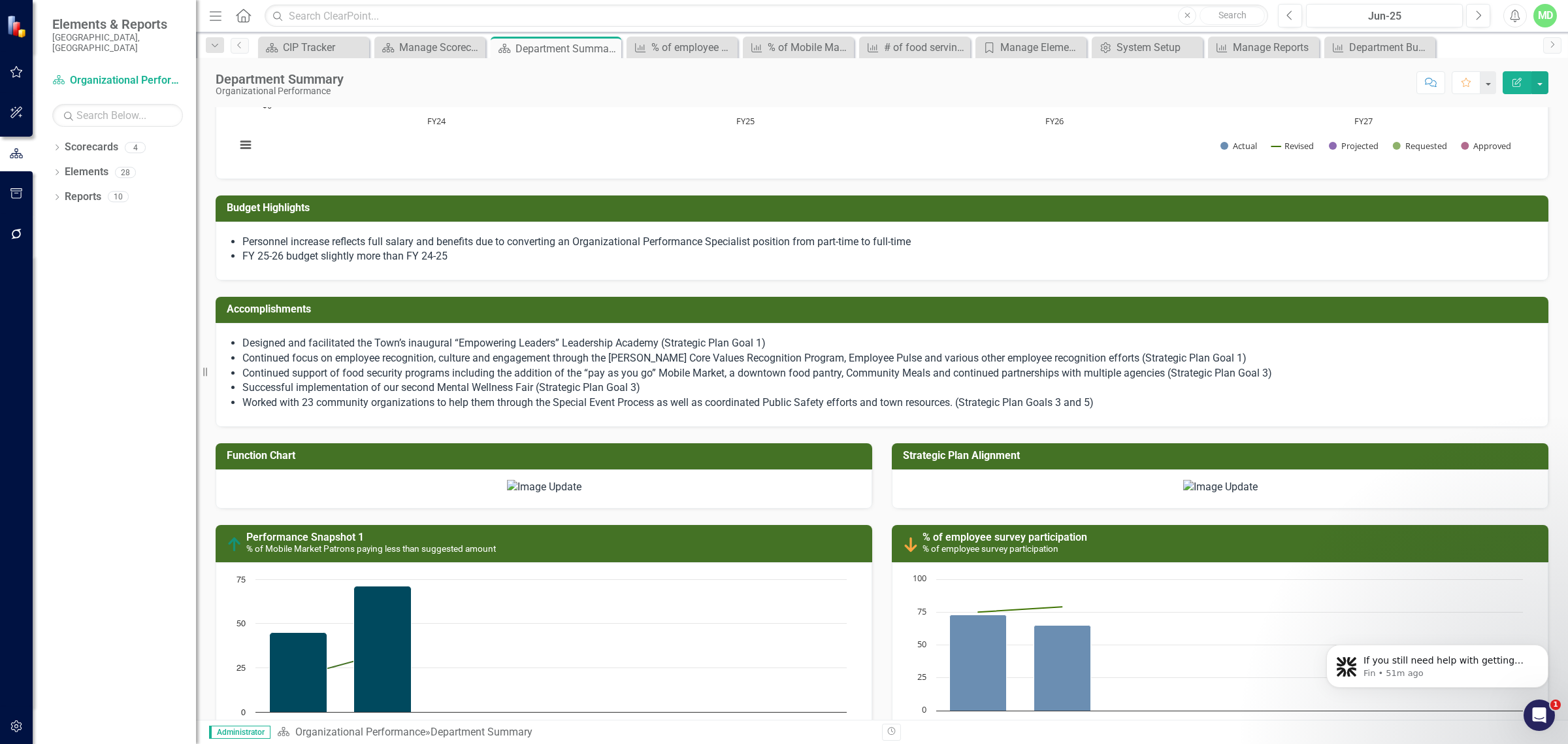
scroll to position [1072, 0]
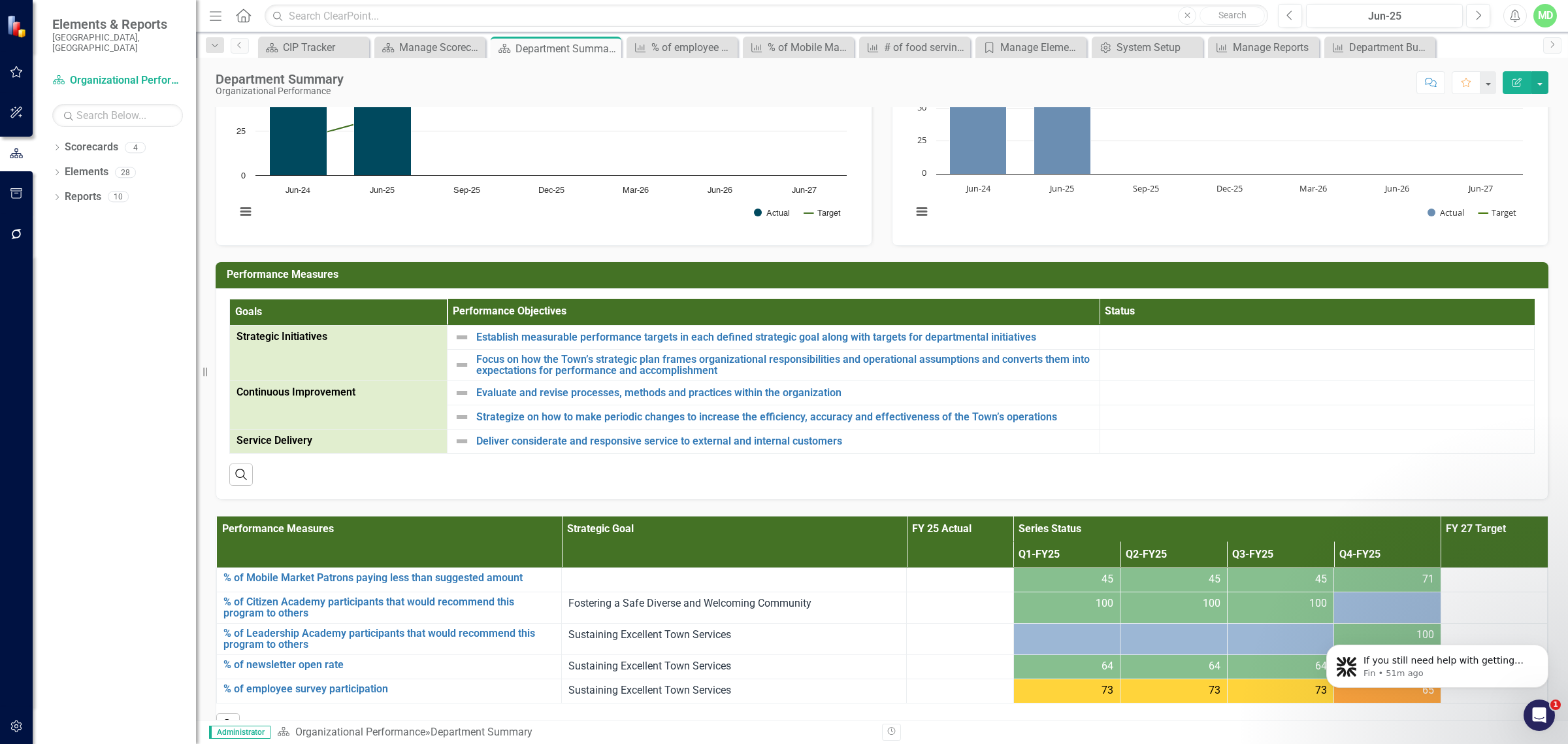
click at [974, 7] on link "% of employee survey participation" at bounding box center [1004, 0] width 165 height 12
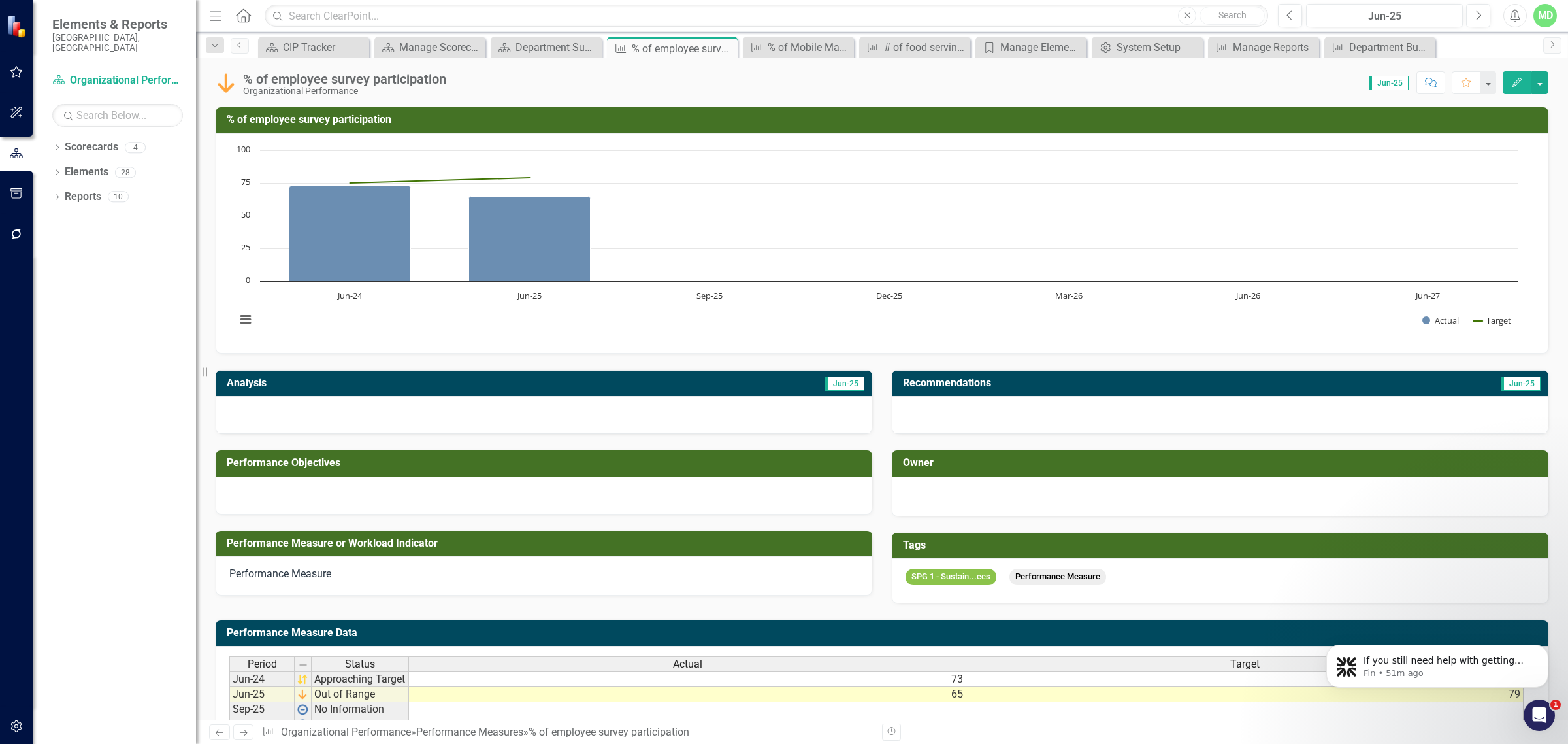
click at [364, 118] on h3 "% of employee survey participation" at bounding box center [884, 119] width 1315 height 12
click at [1518, 86] on icon "Edit" at bounding box center [1517, 83] width 12 height 9
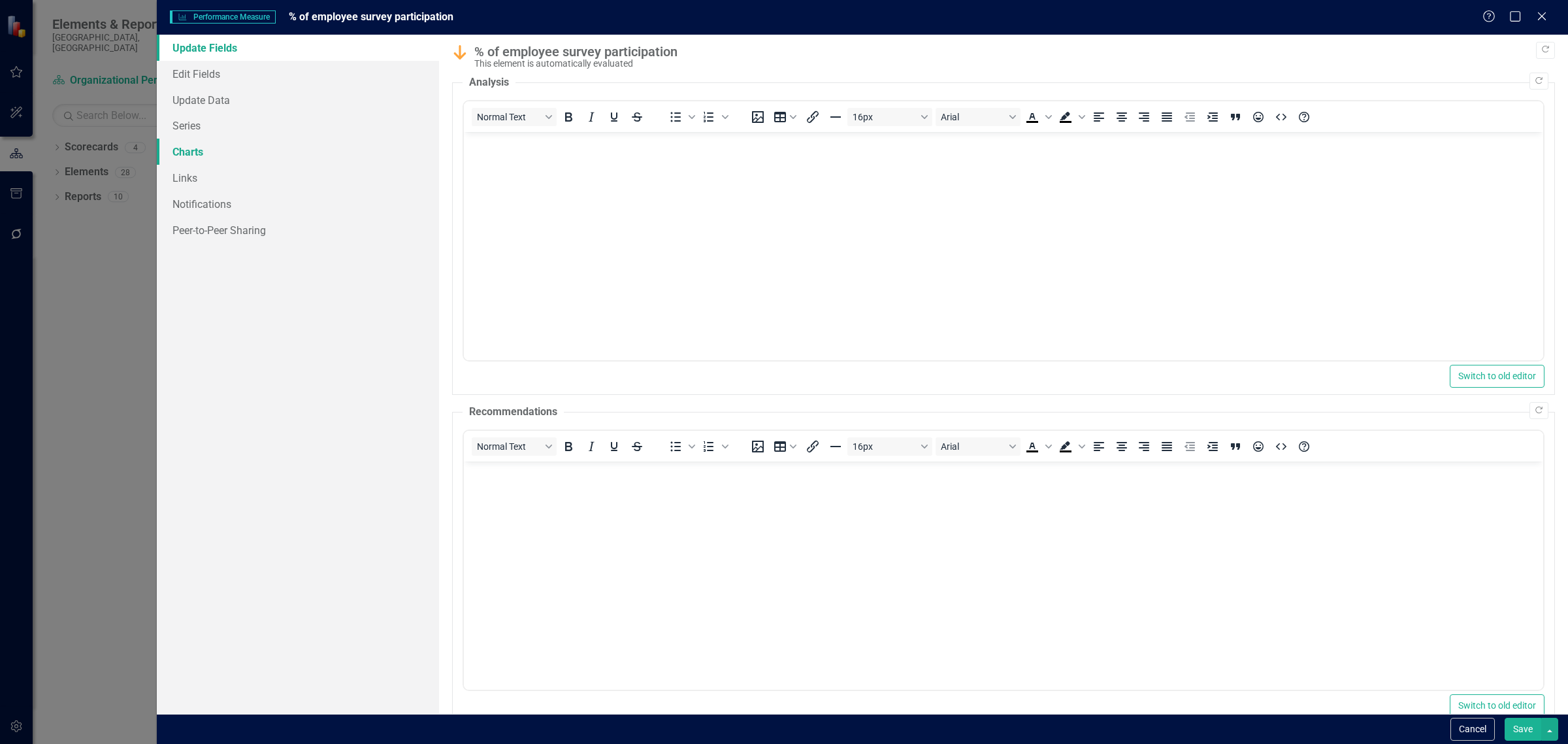
click at [187, 154] on link "Charts" at bounding box center [299, 152] width 283 height 26
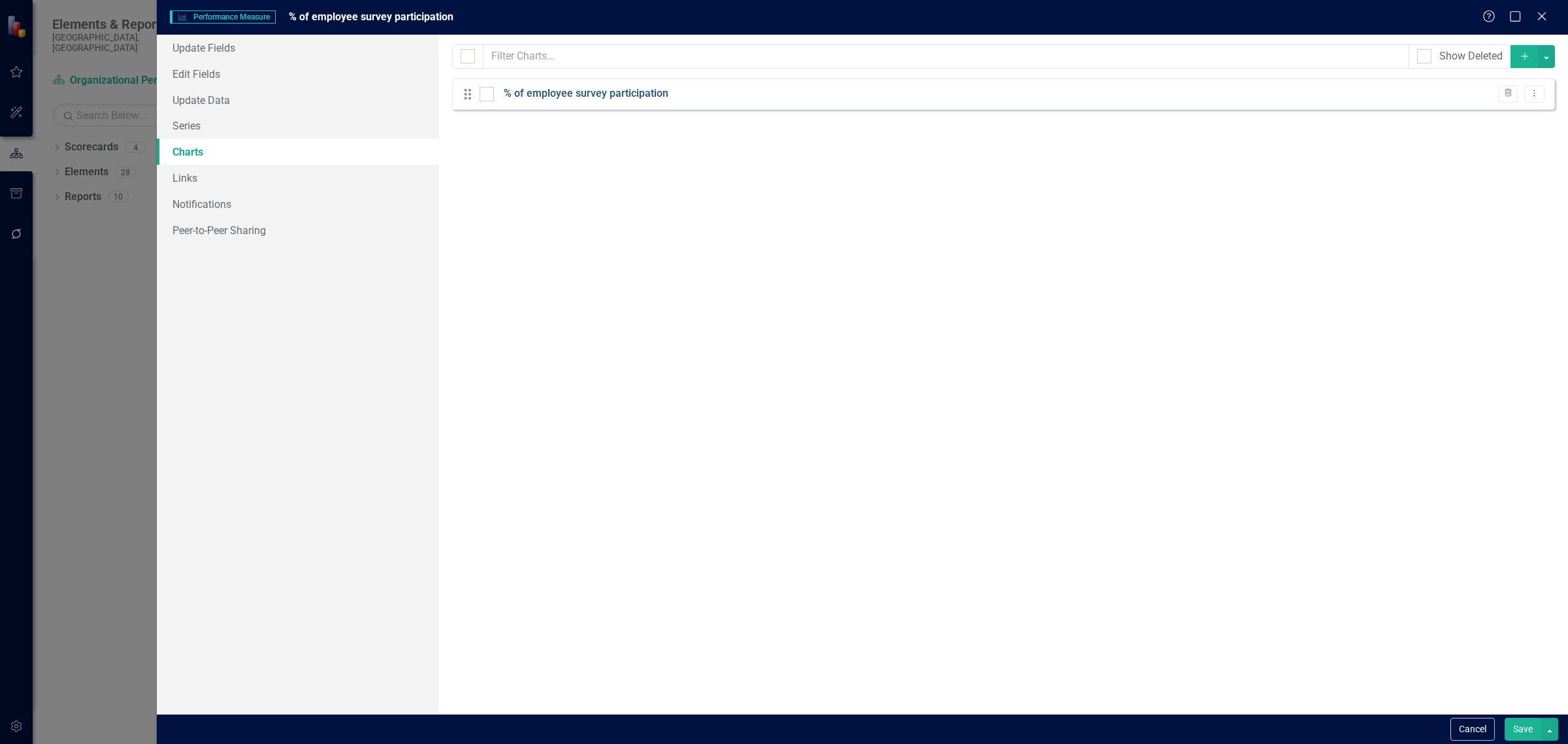
click at [580, 93] on link "% of employee survey participation" at bounding box center [586, 94] width 165 height 15
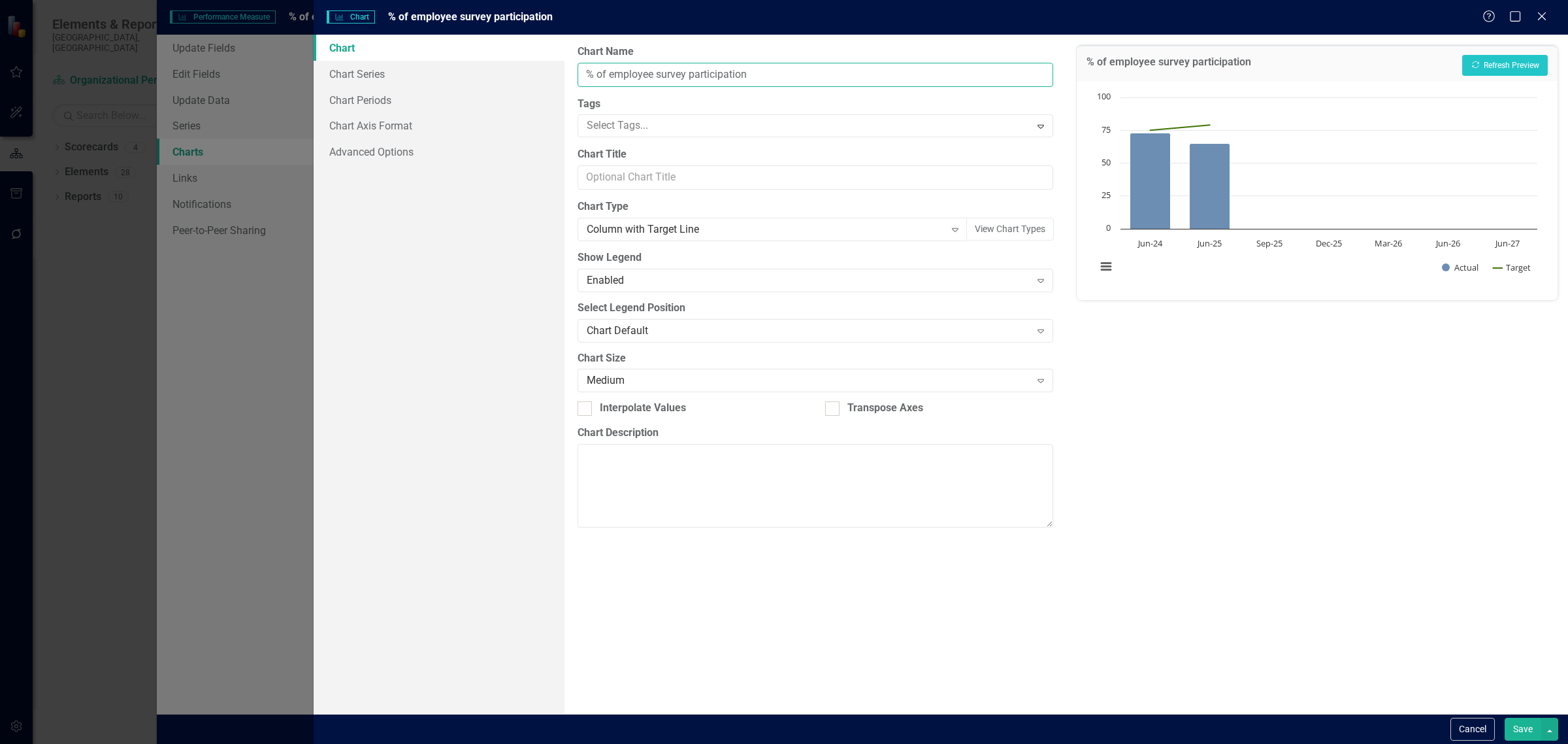
click at [623, 73] on input "% of employee survey participation" at bounding box center [815, 74] width 475 height 24
click at [715, 70] on input "Performance Snapshot 1" at bounding box center [815, 74] width 475 height 24
type input "Performance Snapshot 2"
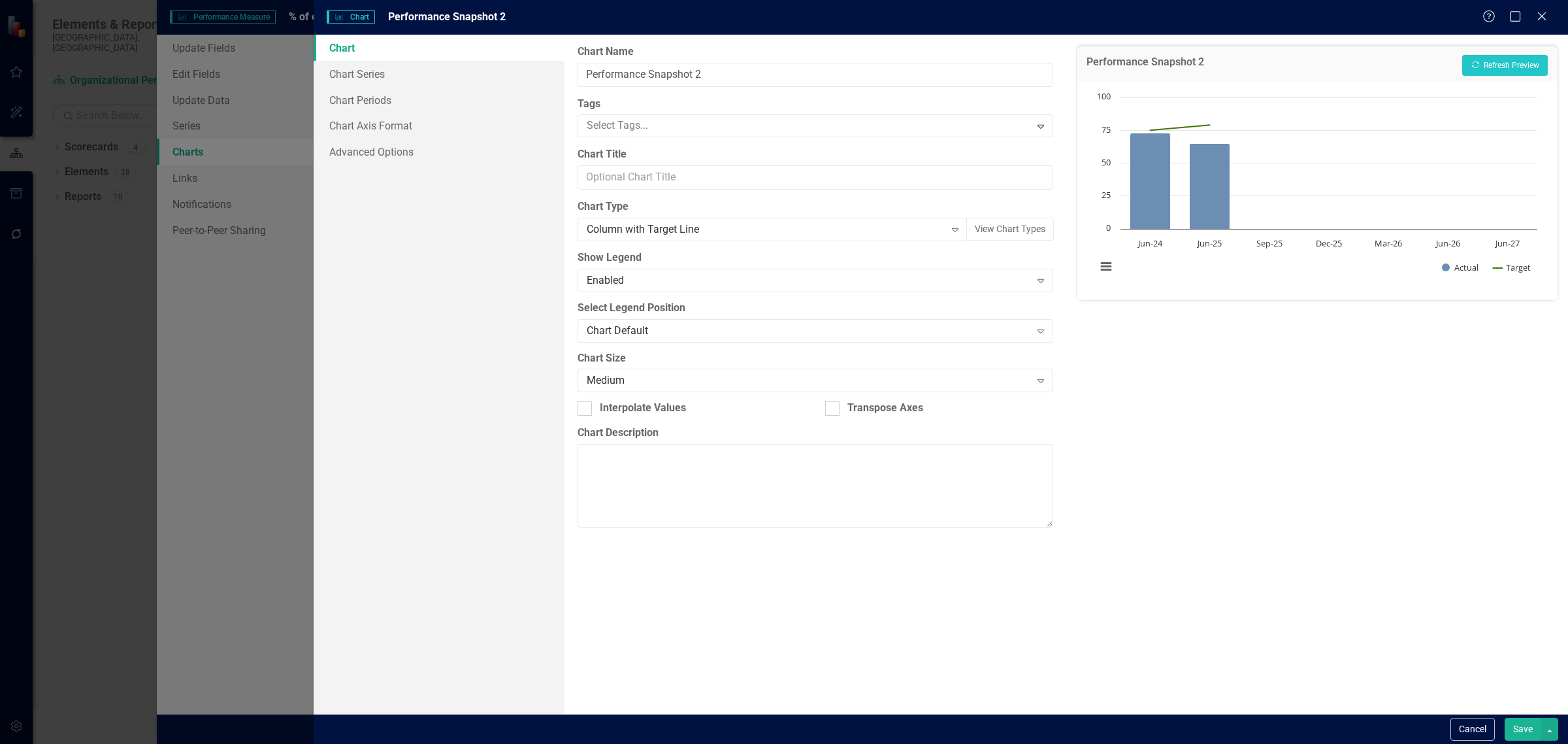
click at [1530, 732] on button "Save" at bounding box center [1522, 728] width 36 height 23
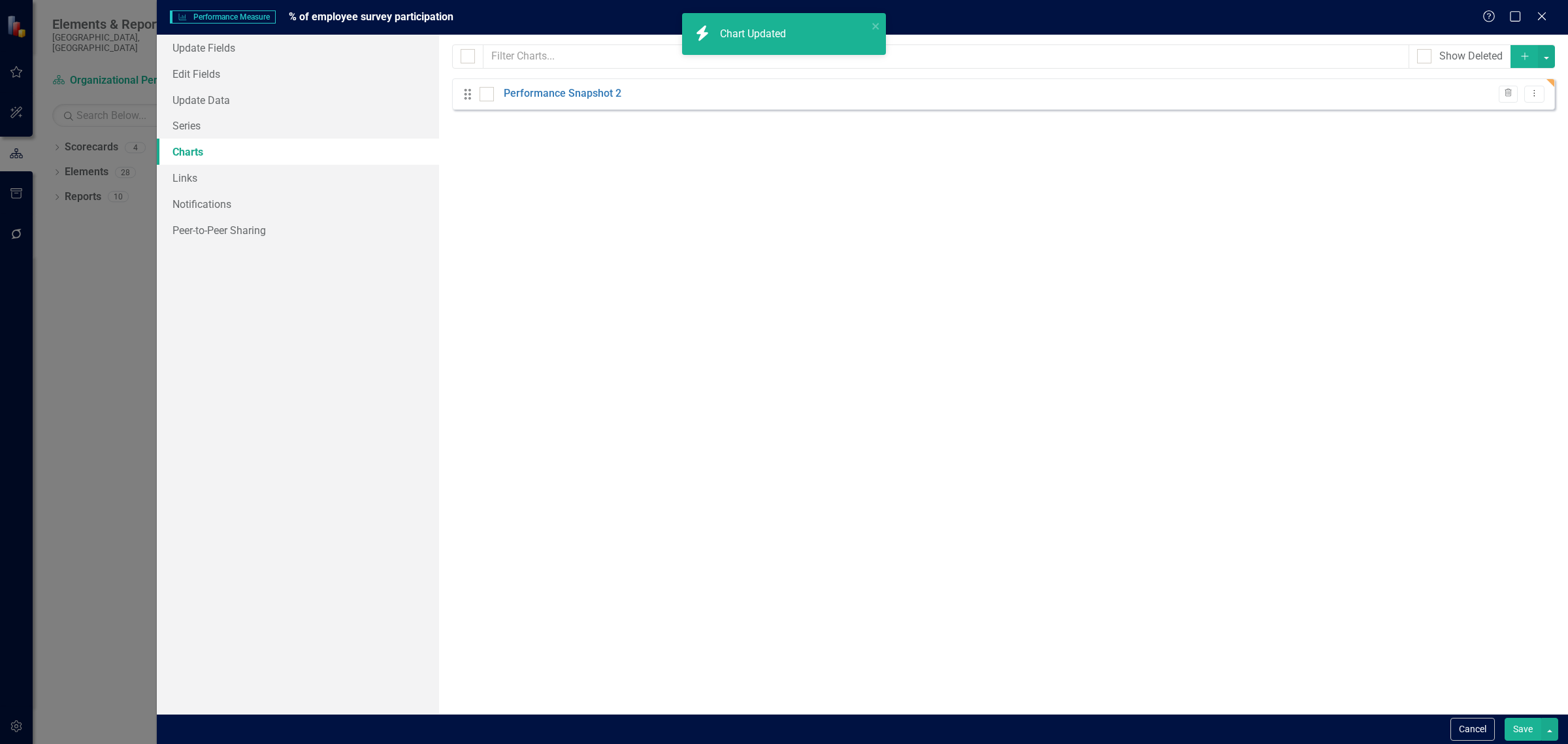
click at [1523, 729] on button "Save" at bounding box center [1522, 728] width 36 height 23
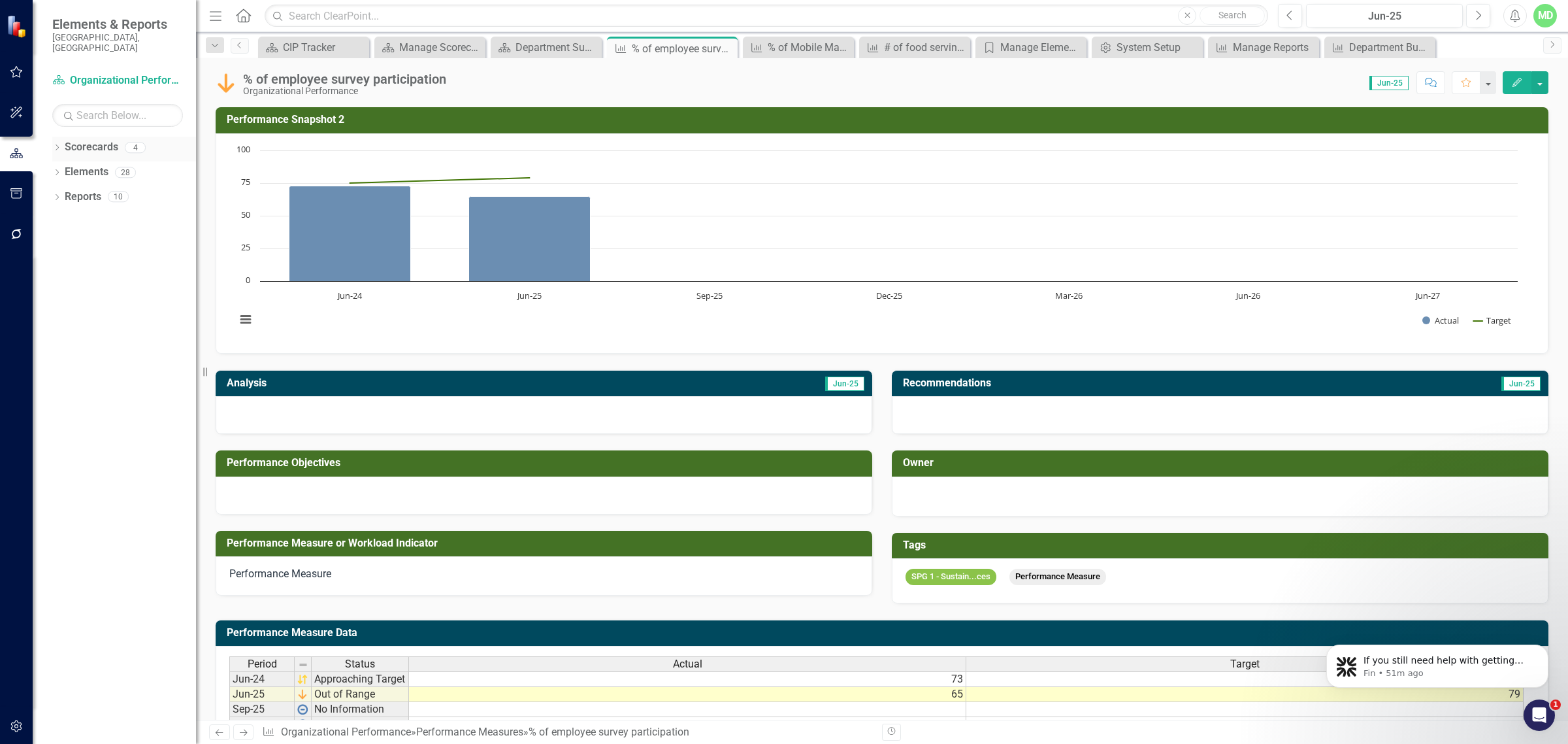
click at [80, 140] on link "Scorecards" at bounding box center [92, 147] width 54 height 15
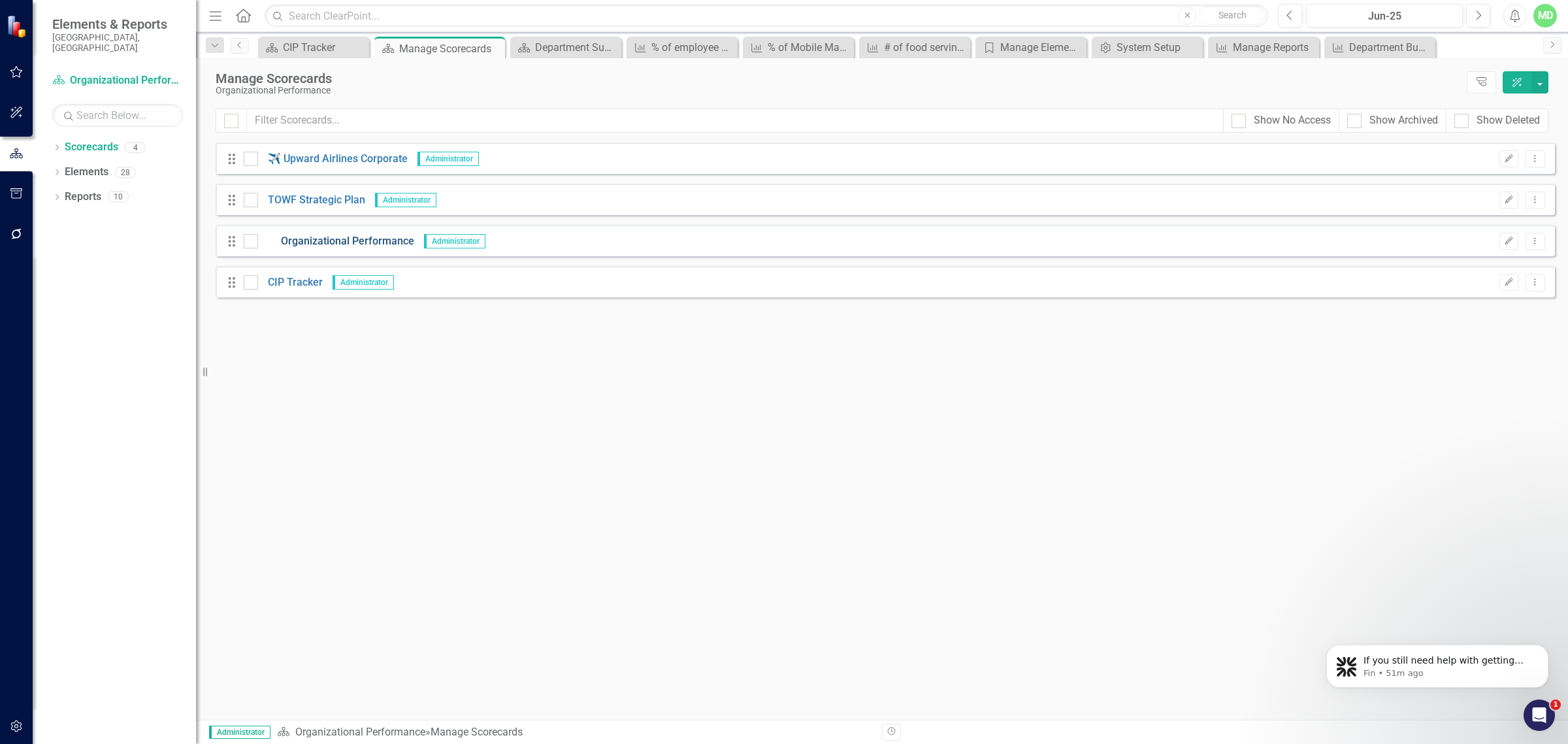
click at [324, 246] on link "Organizational Performance" at bounding box center [337, 242] width 156 height 15
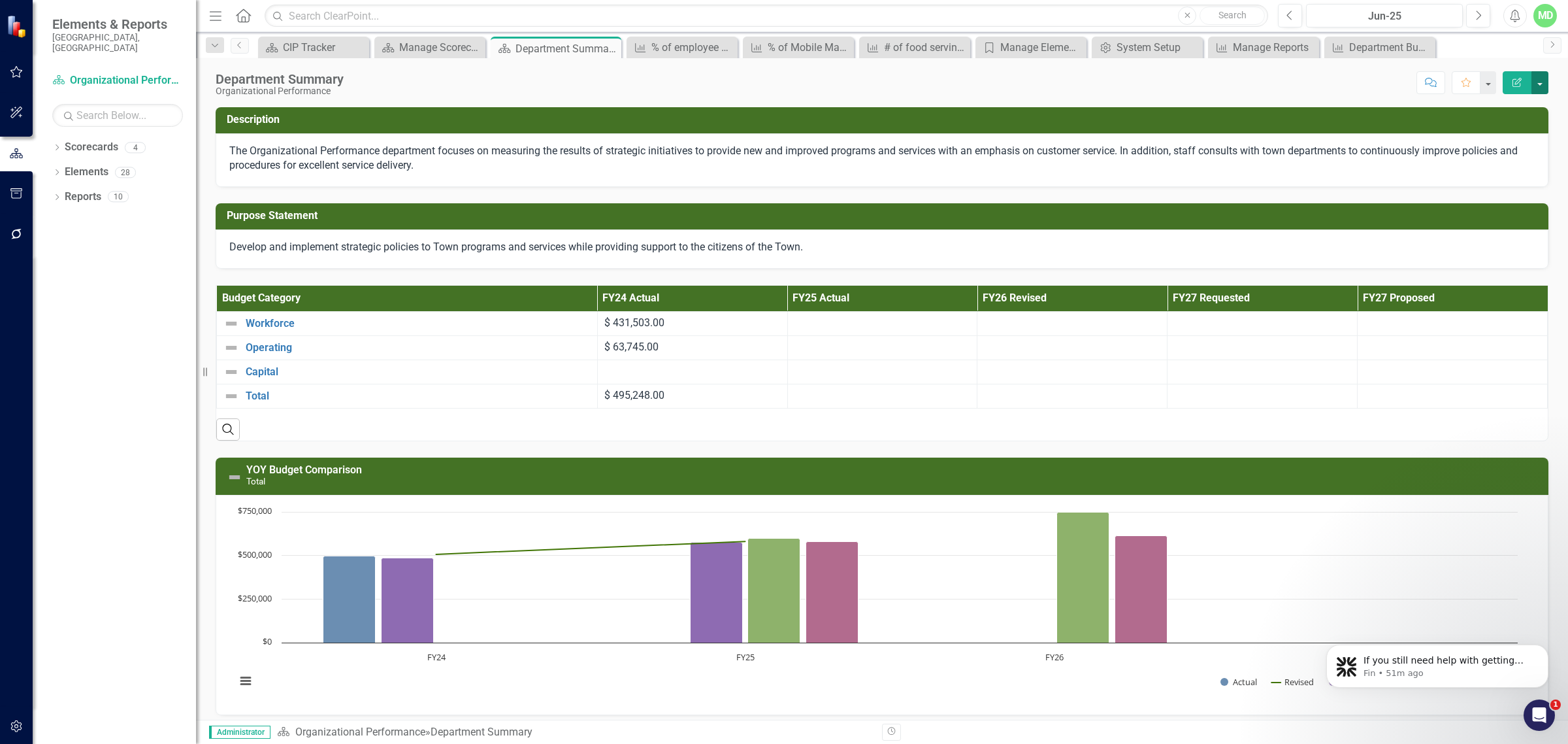
click at [1546, 80] on button "button" at bounding box center [1540, 83] width 17 height 23
click at [1497, 183] on link "PDF Export to PDF" at bounding box center [1495, 184] width 106 height 24
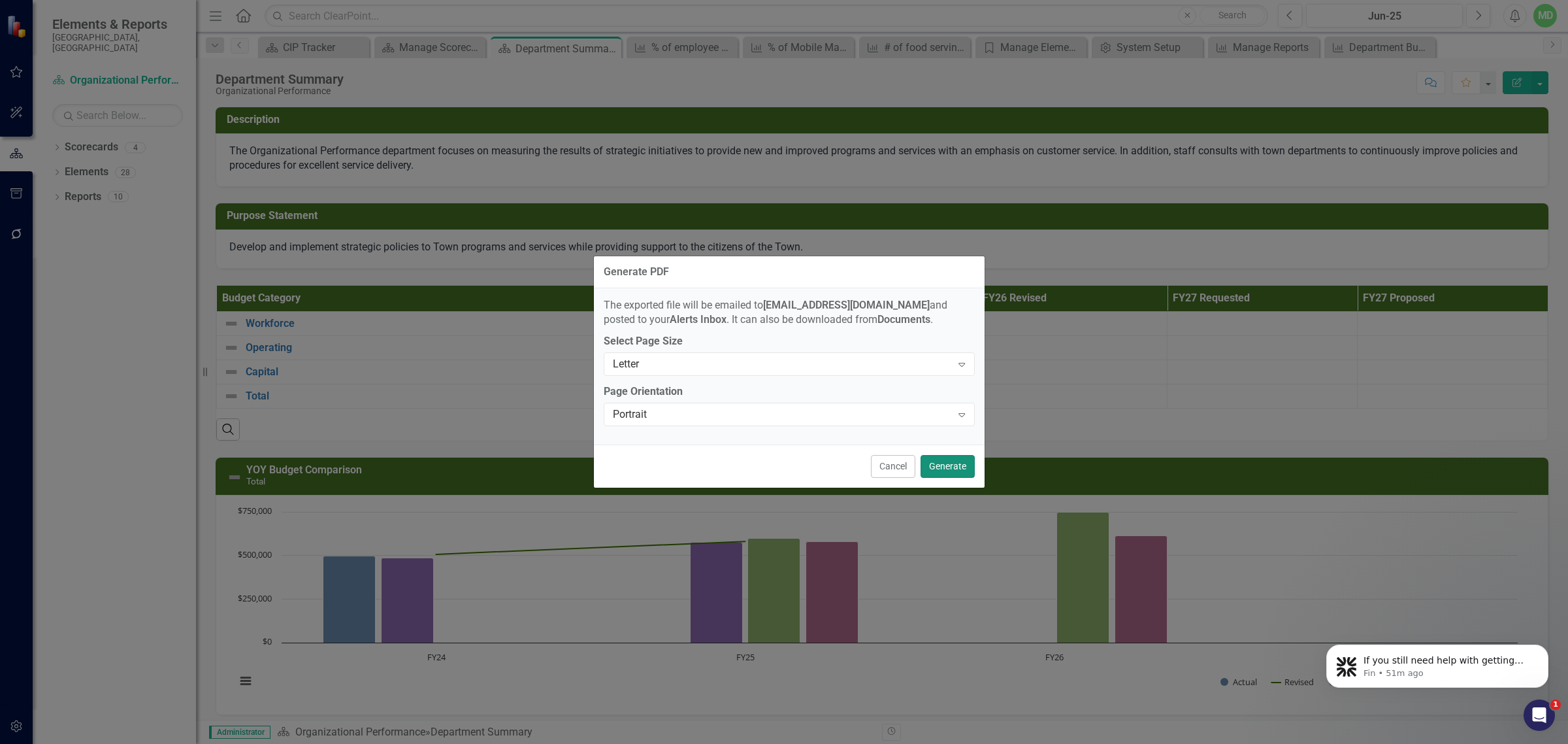
click at [954, 458] on button "Generate" at bounding box center [948, 466] width 54 height 23
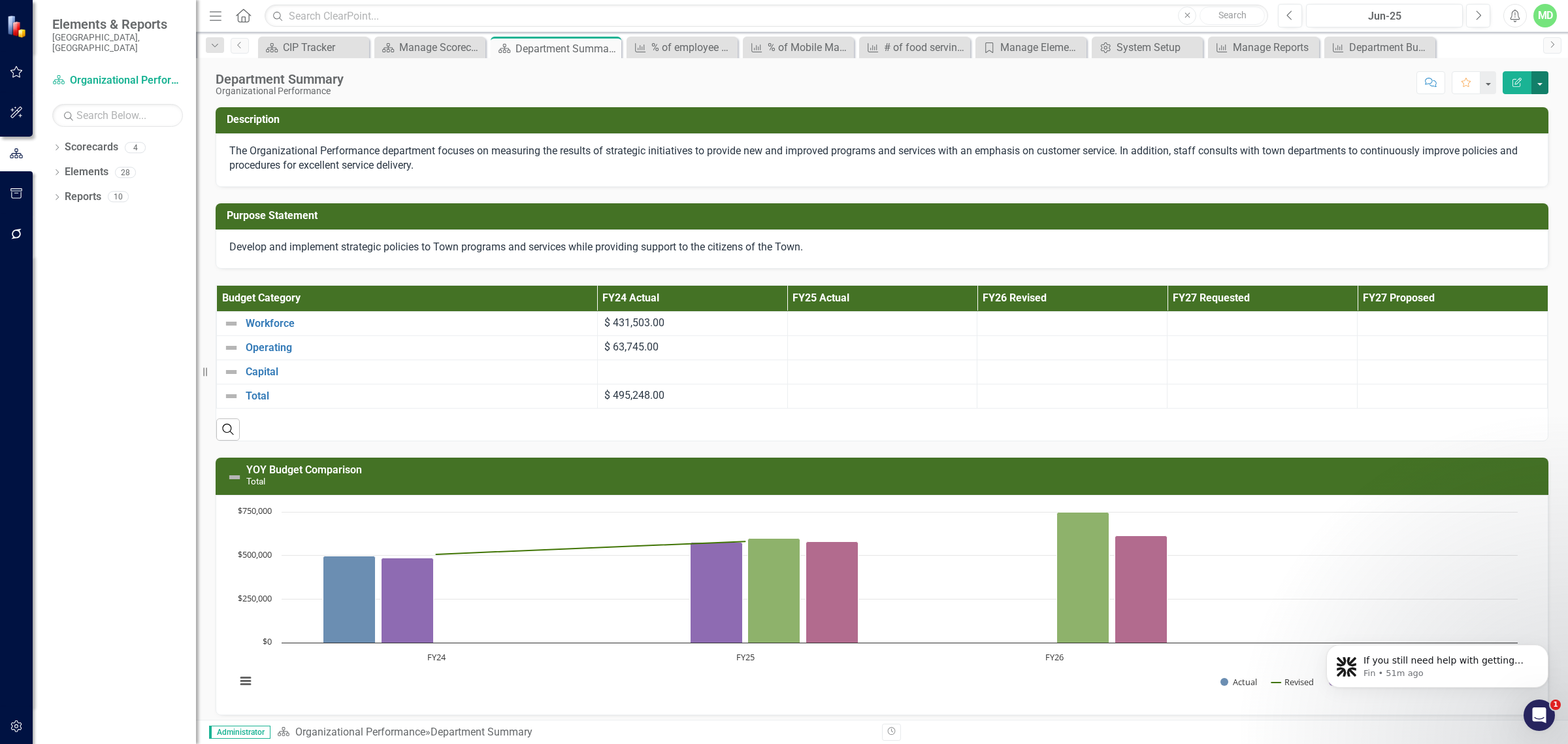
click at [1540, 86] on button "button" at bounding box center [1540, 83] width 17 height 23
click at [14, 196] on icon "button" at bounding box center [17, 193] width 14 height 10
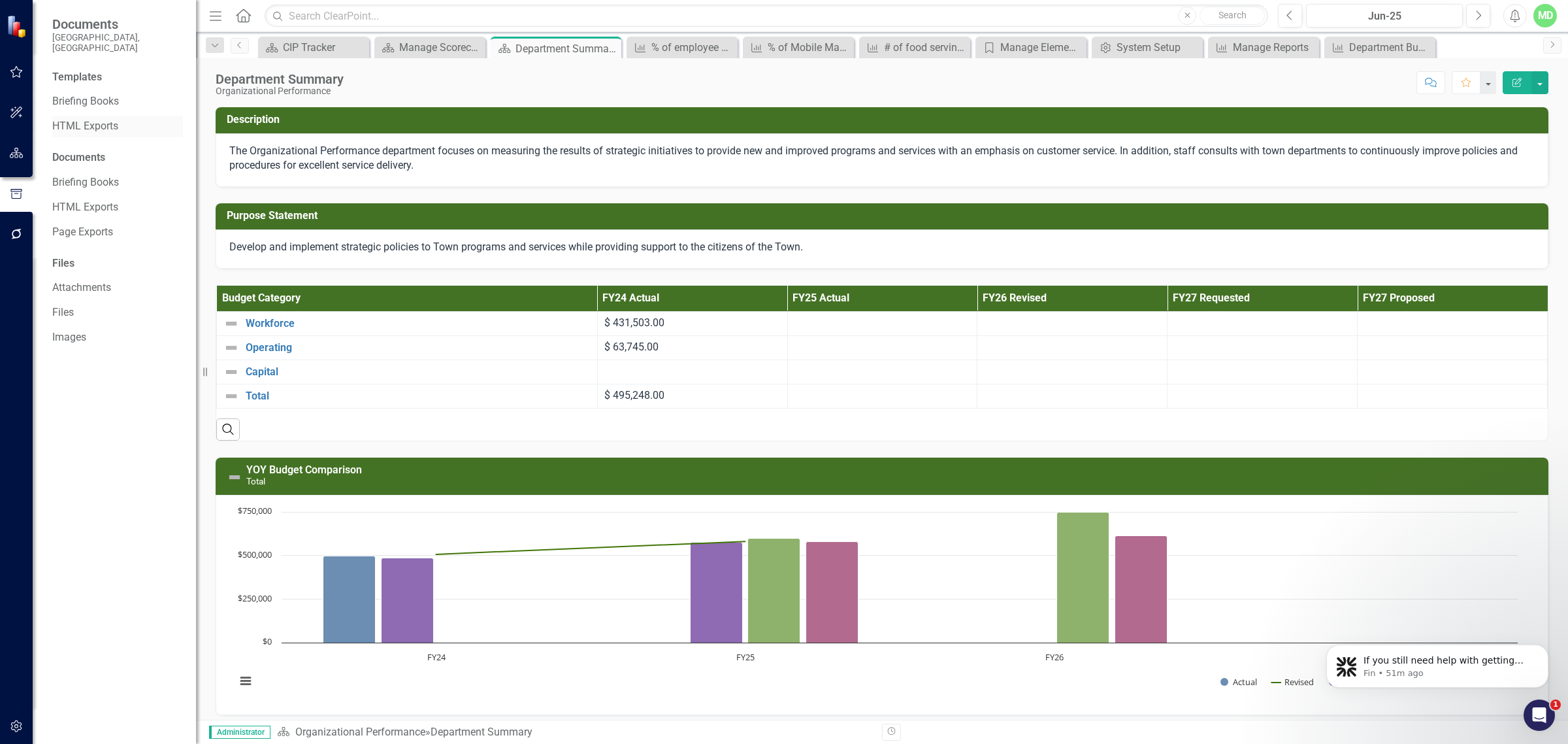
click at [82, 119] on link "HTML Exports" at bounding box center [117, 126] width 131 height 15
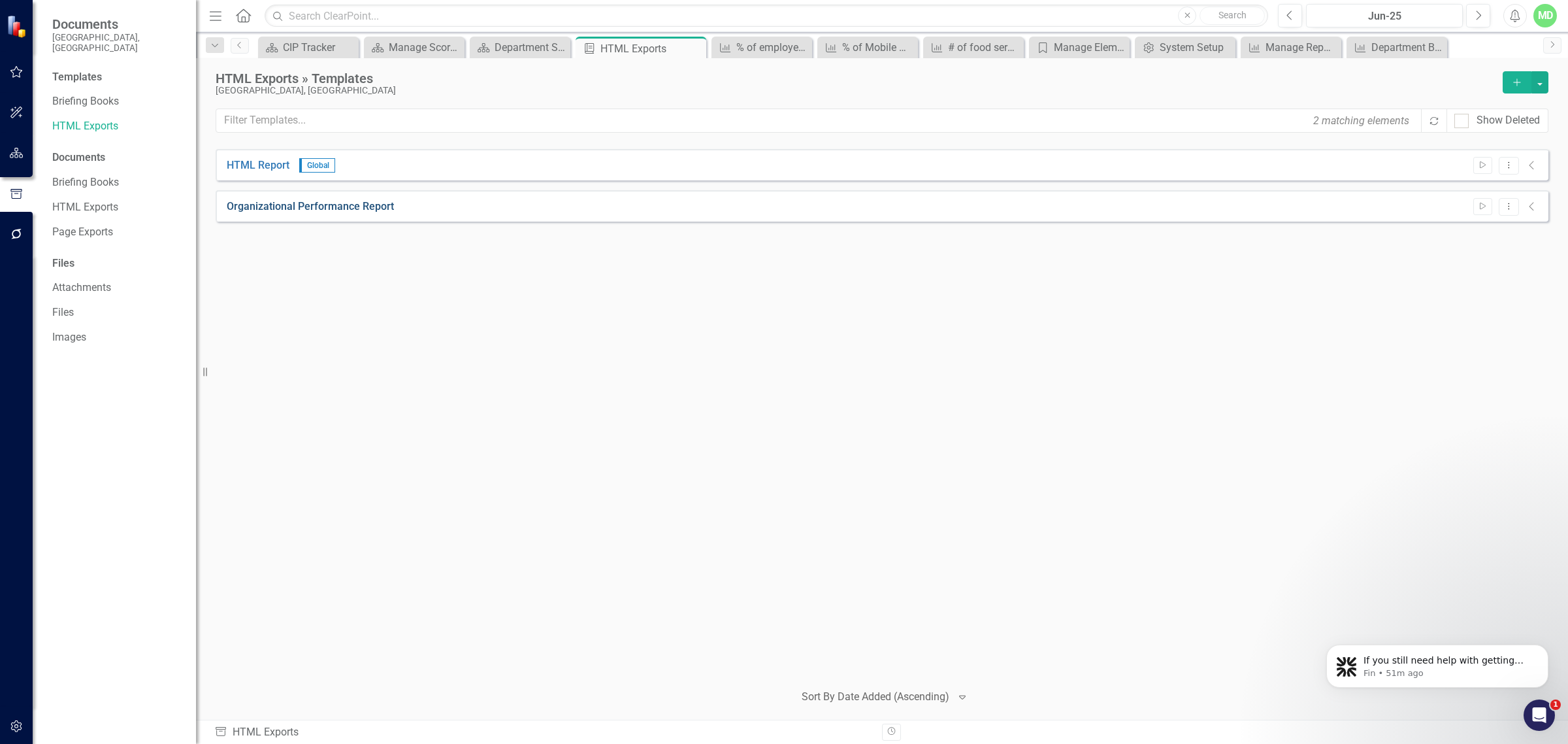
click at [286, 207] on link "Organizational Performance Report" at bounding box center [311, 206] width 167 height 15
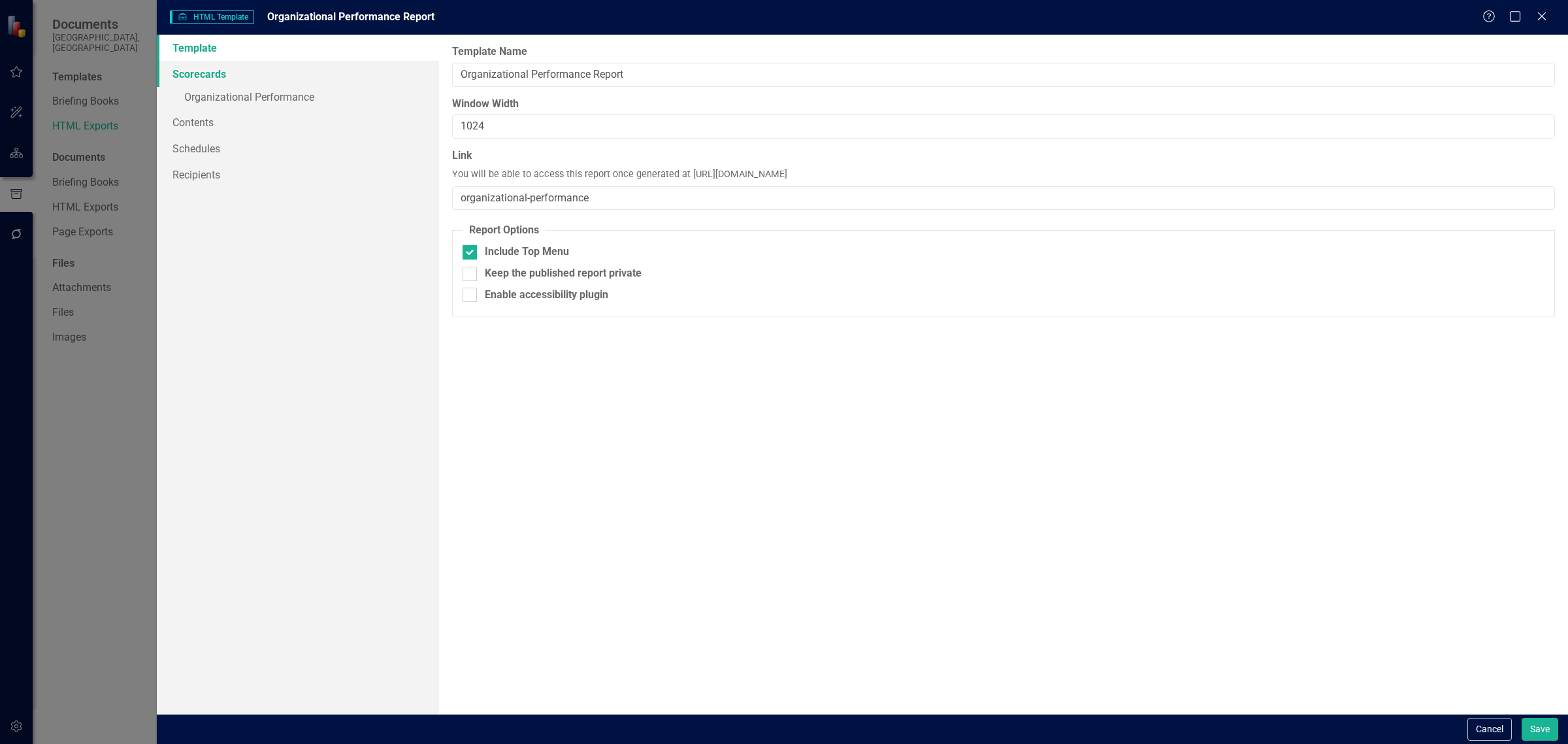
click at [192, 73] on link "Scorecards" at bounding box center [299, 73] width 283 height 26
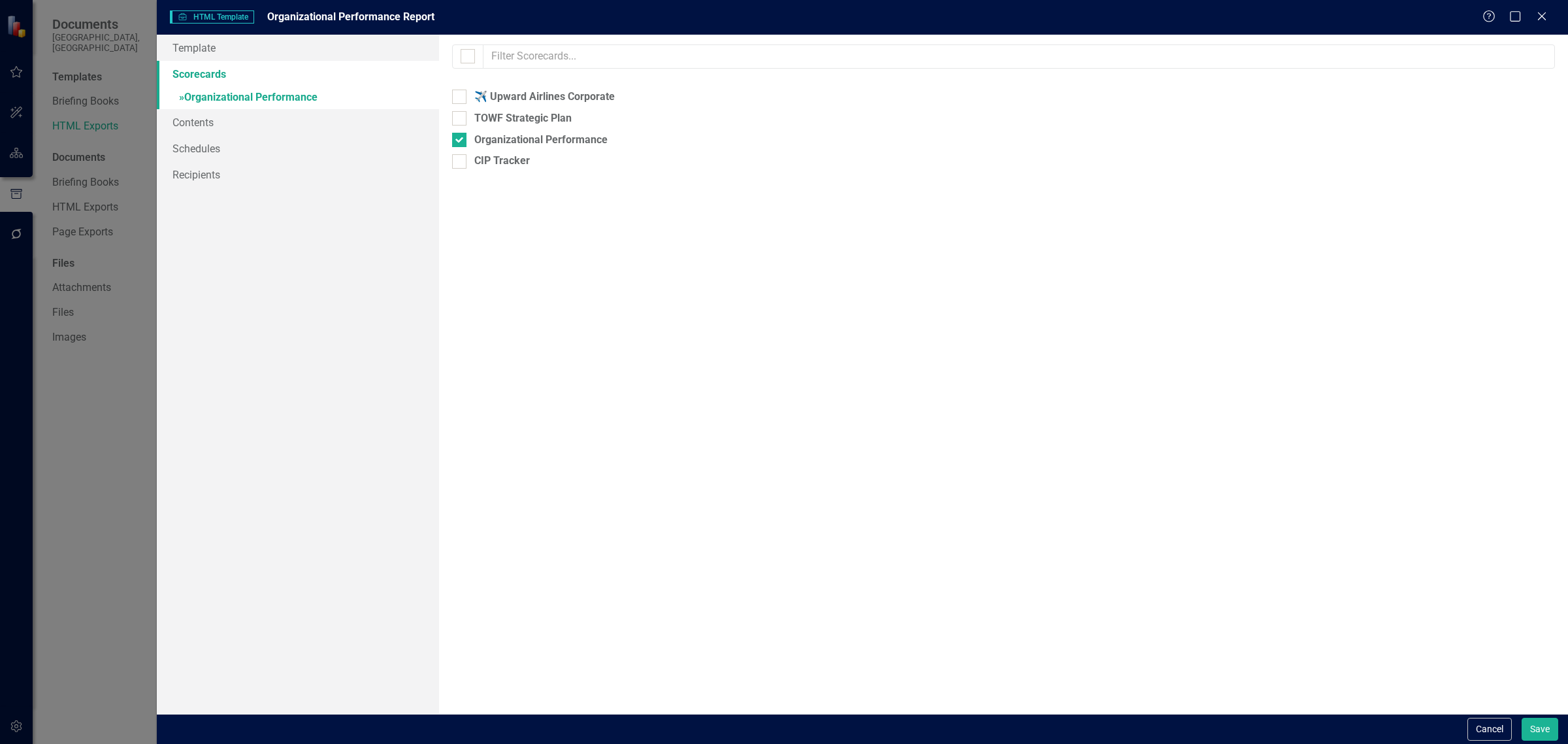
click at [196, 102] on link "» Organizational Performance" at bounding box center [299, 98] width 283 height 23
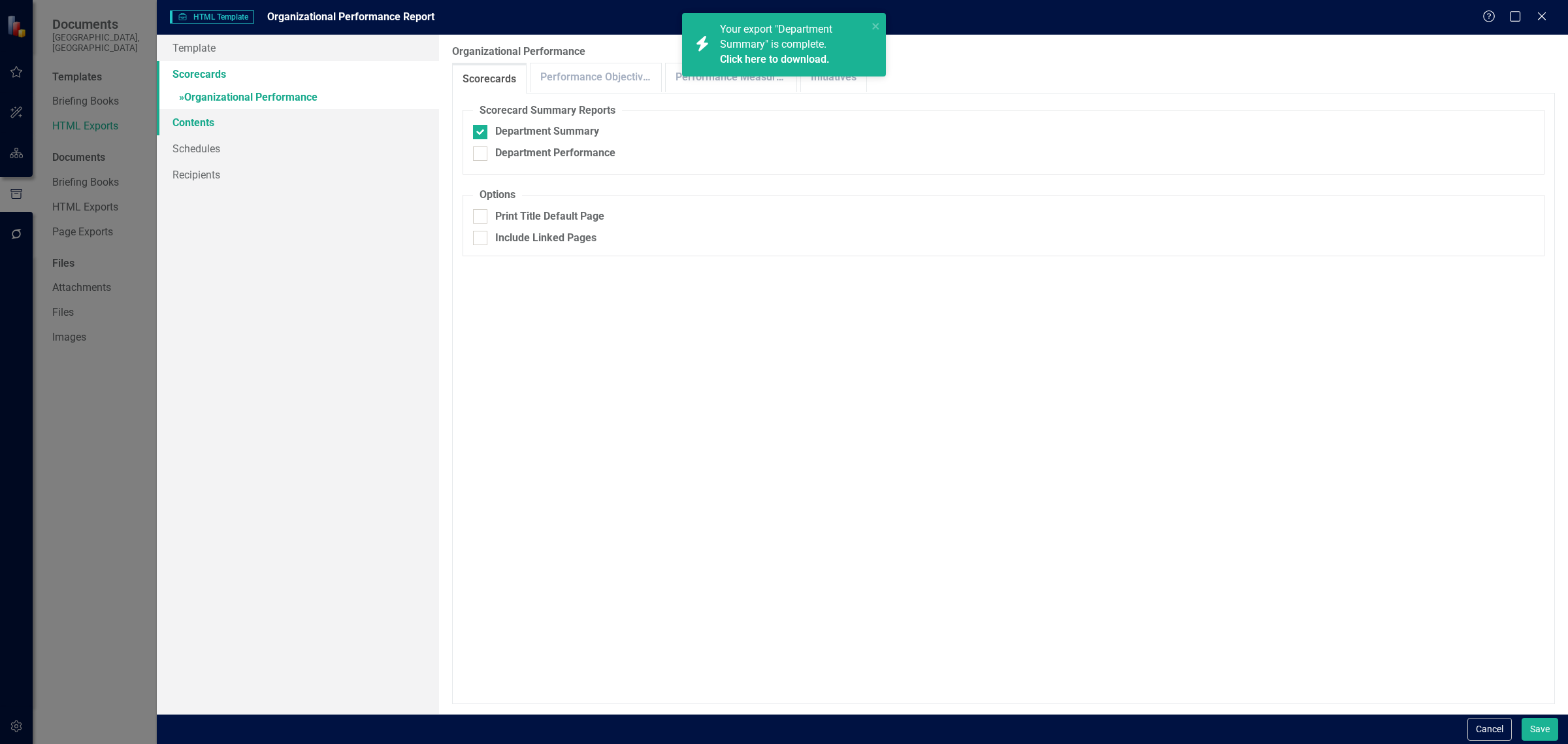
click at [194, 122] on link "Contents" at bounding box center [299, 122] width 283 height 26
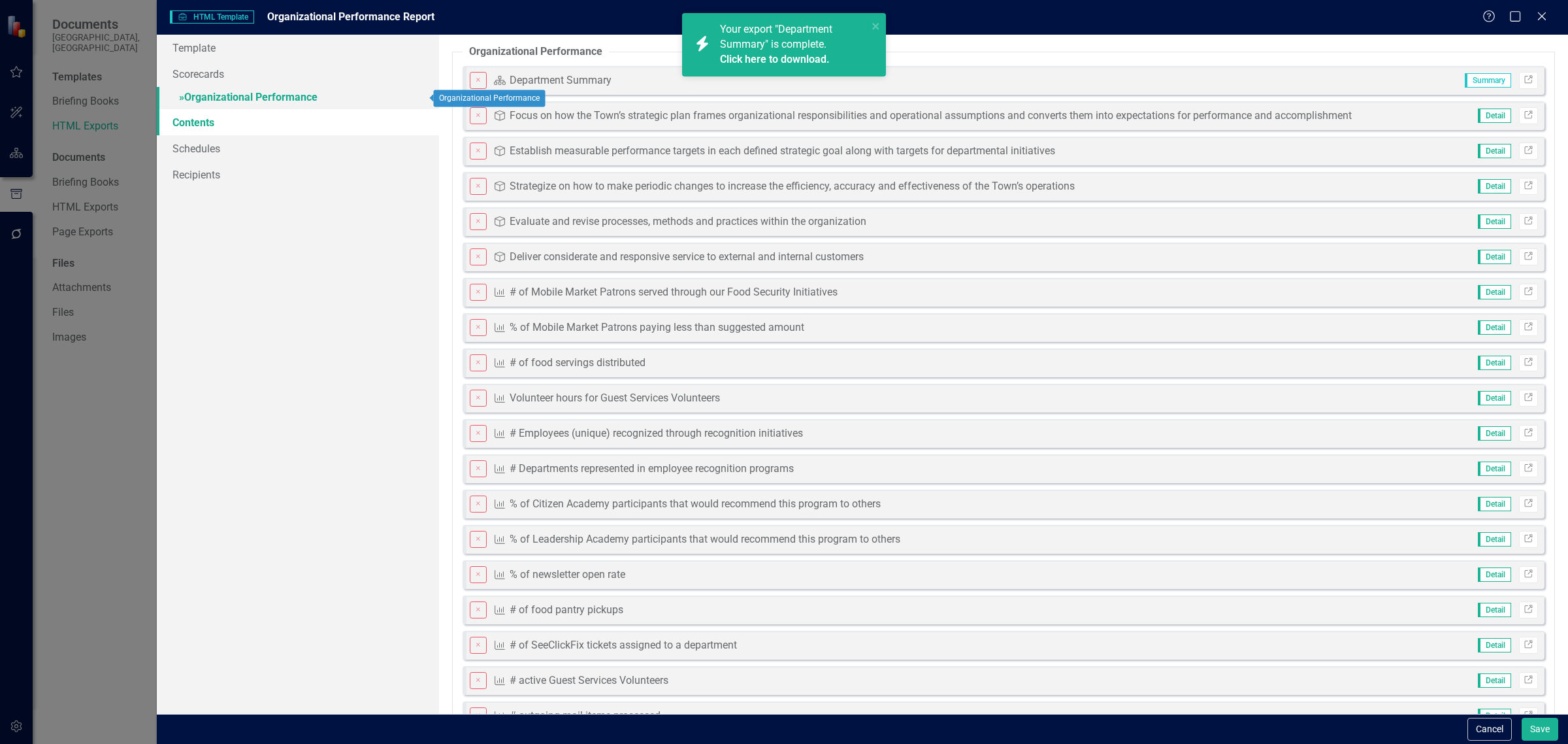
click at [257, 92] on link "» Organizational Performance" at bounding box center [299, 98] width 283 height 23
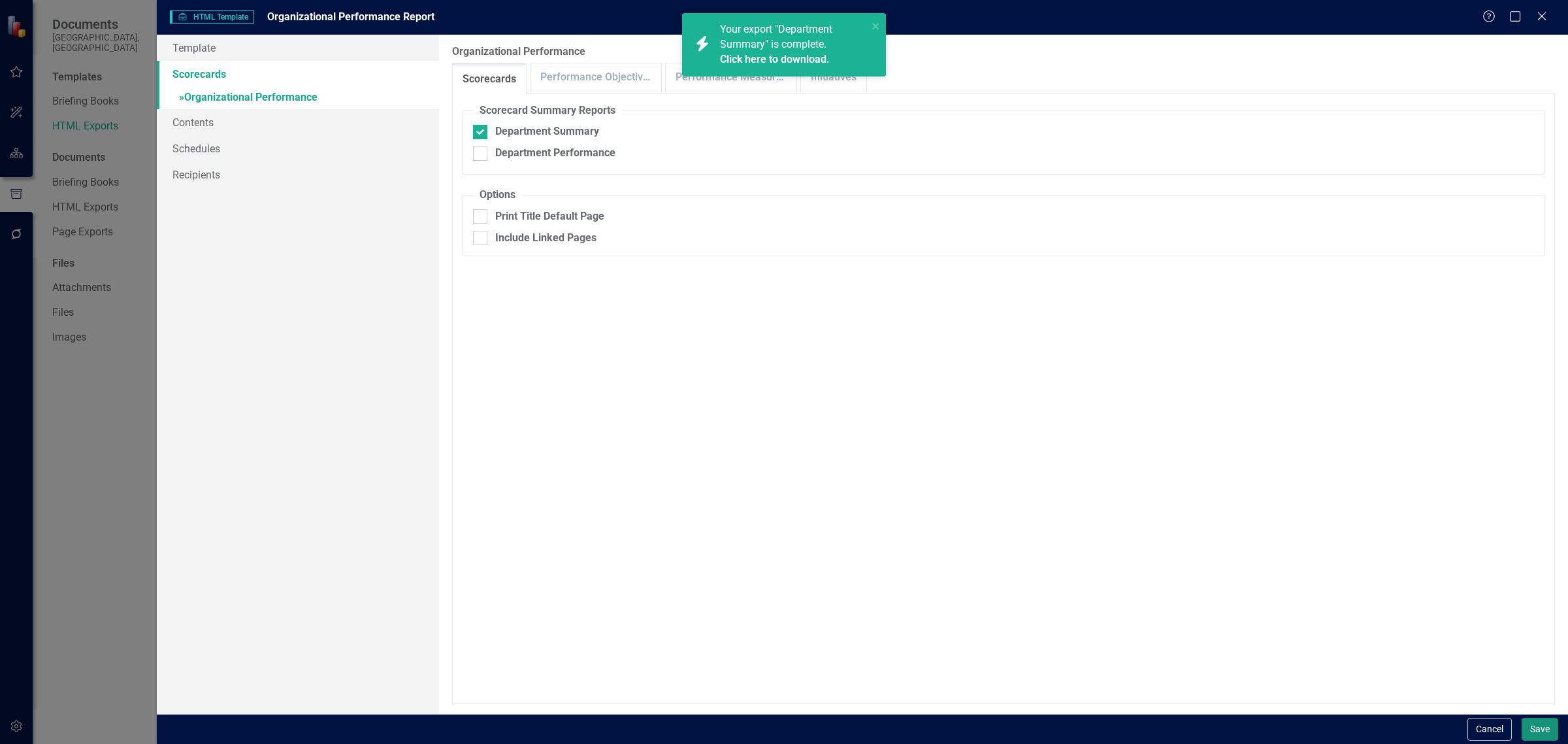
click at [1542, 728] on button "Save" at bounding box center [1539, 728] width 36 height 23
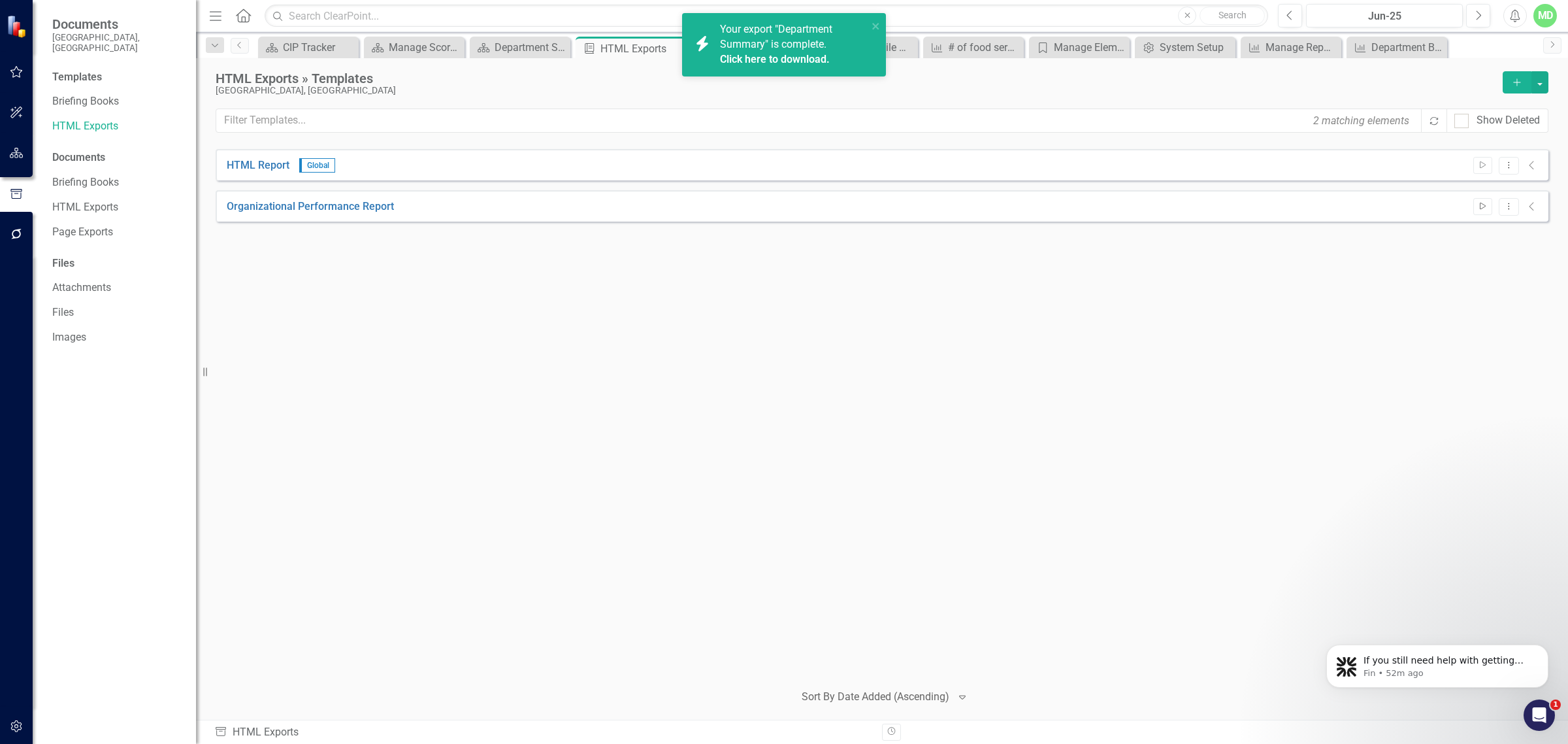
click at [1482, 204] on icon "button" at bounding box center [1482, 206] width 6 height 7
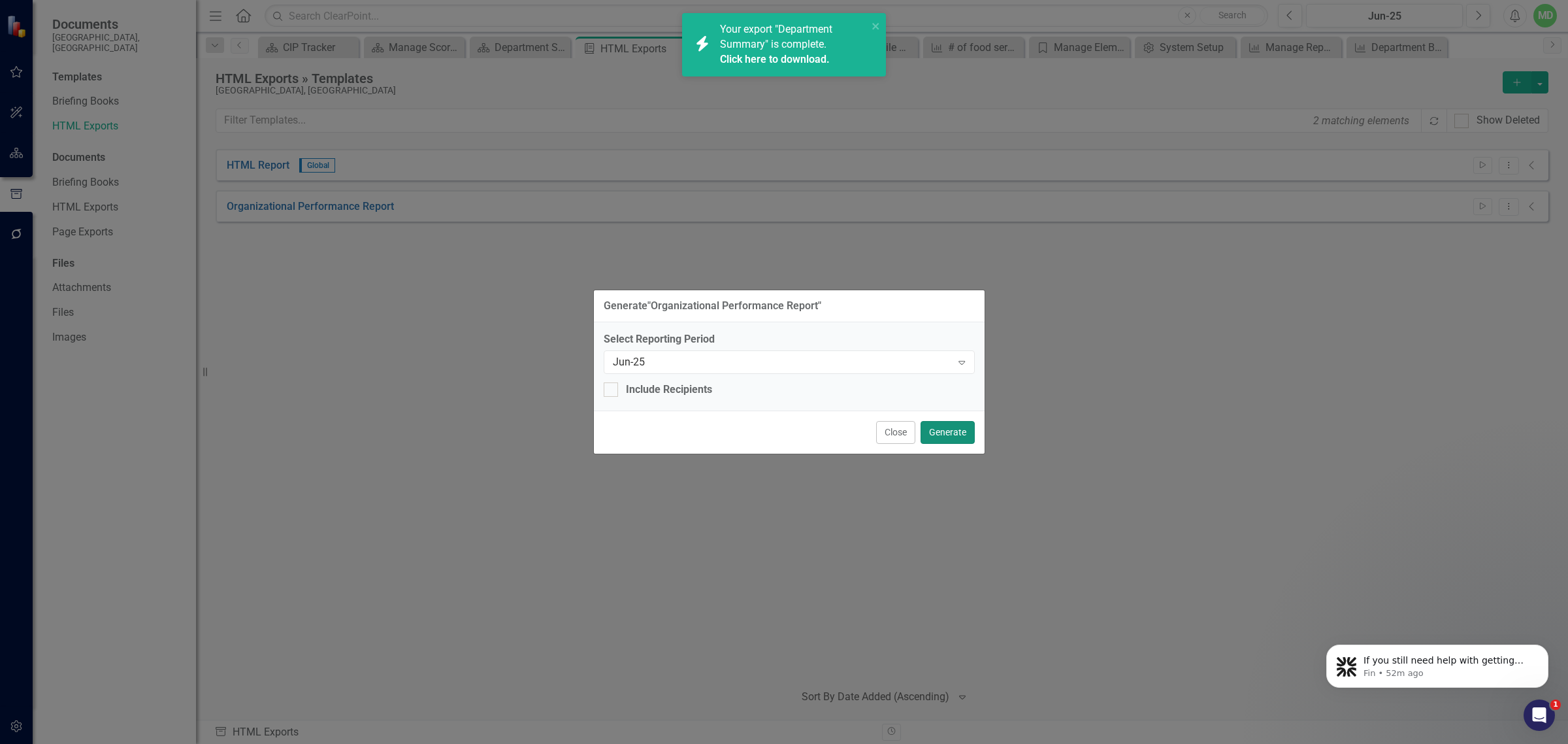
click at [948, 430] on button "Generate" at bounding box center [948, 432] width 54 height 23
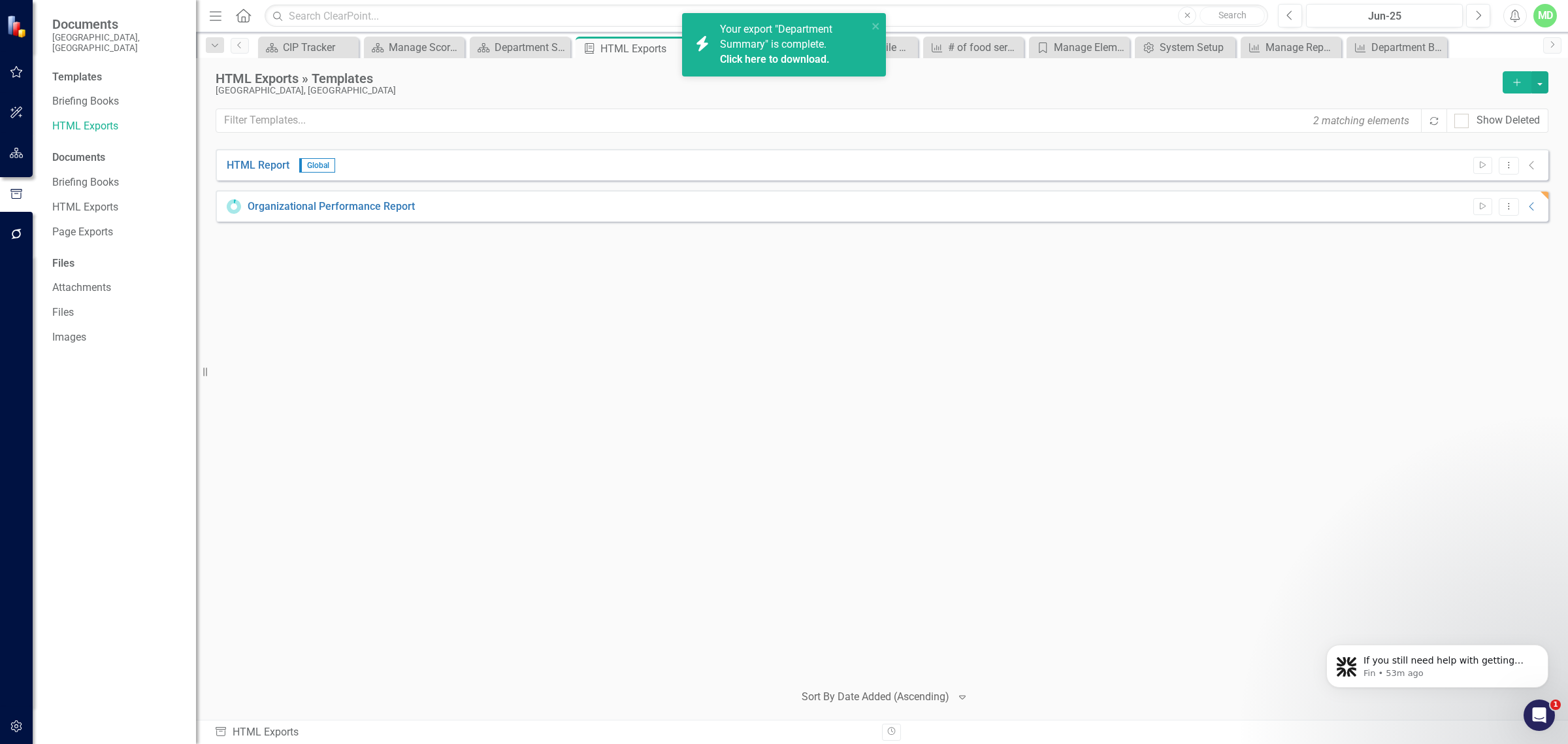
click at [772, 56] on link "Click here to download." at bounding box center [775, 59] width 110 height 12
click at [745, 73] on link "Click here to download." at bounding box center [775, 73] width 110 height 12
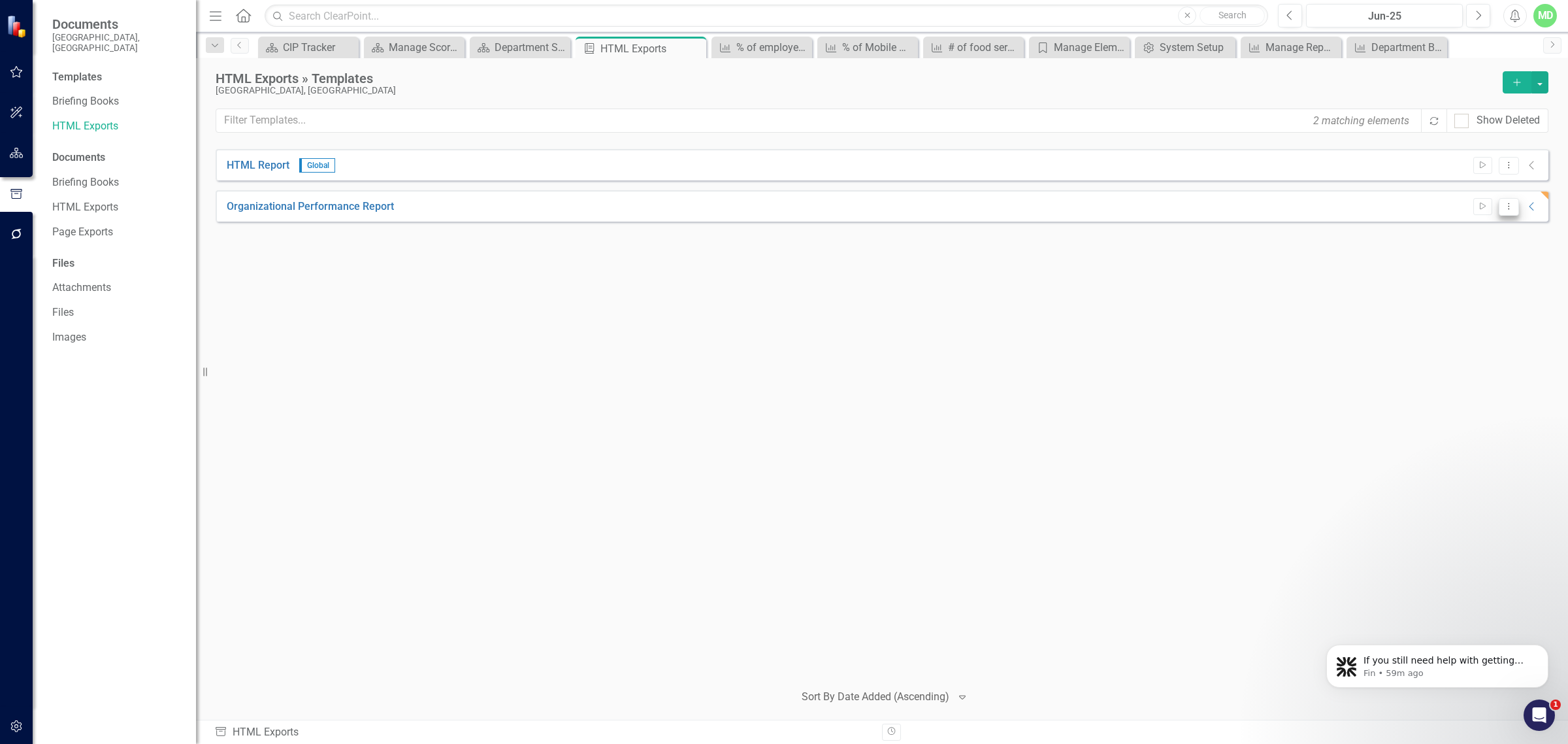
click at [1513, 212] on button "Dropdown Menu" at bounding box center [1509, 206] width 20 height 18
click at [1479, 204] on icon "Start" at bounding box center [1482, 206] width 10 height 7
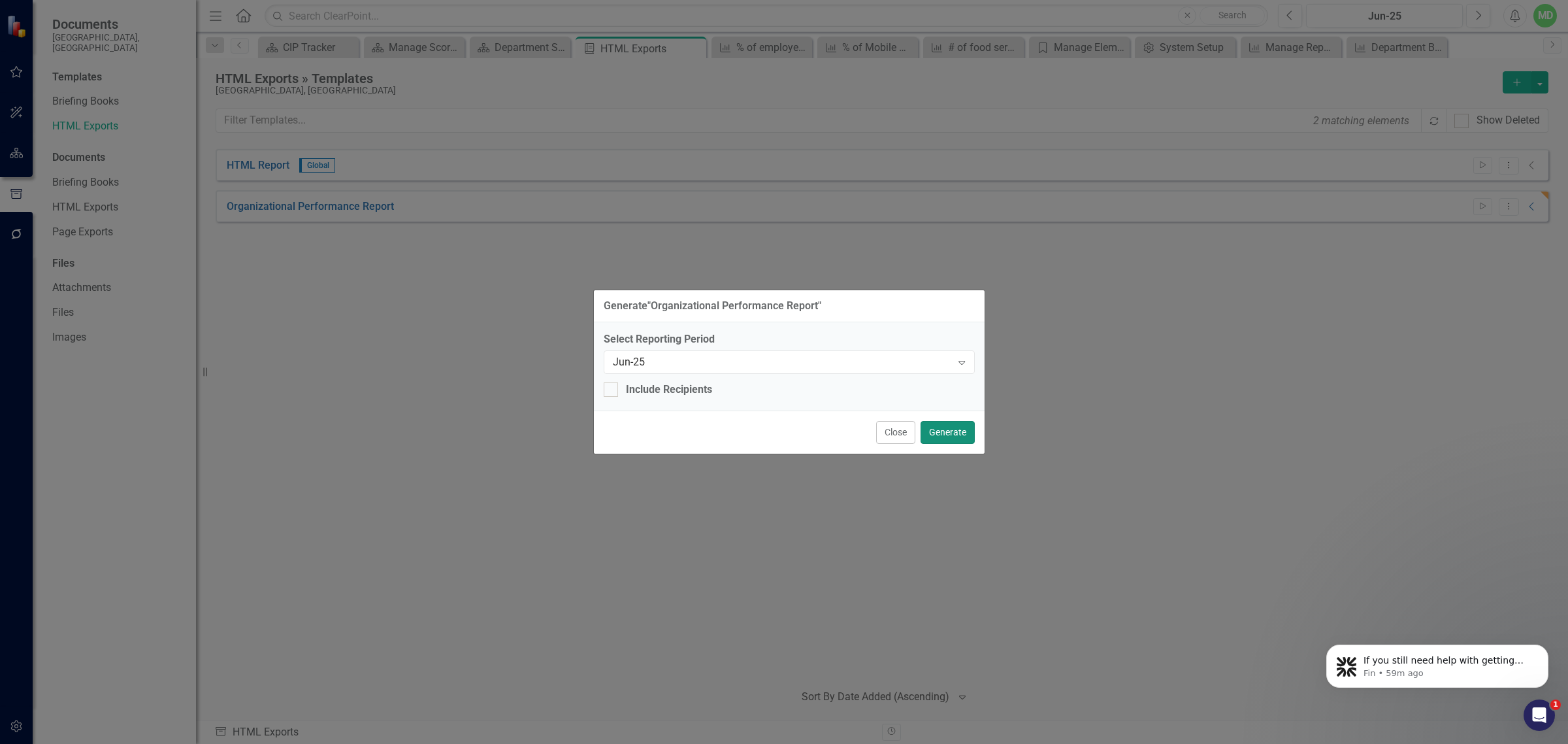
click at [948, 439] on button "Generate" at bounding box center [948, 432] width 54 height 23
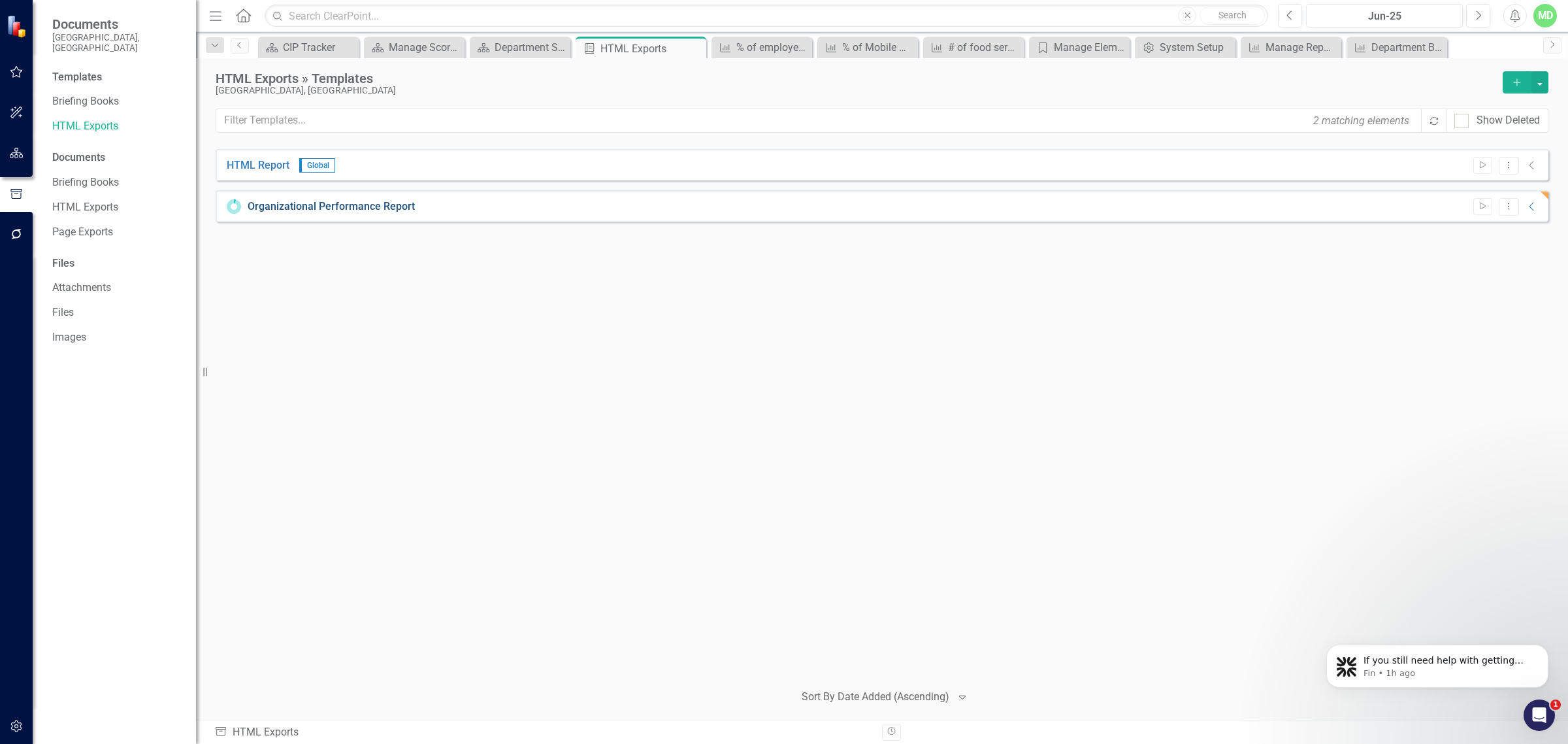
click at [302, 204] on link "Organizational Performance Report" at bounding box center [331, 206] width 167 height 15
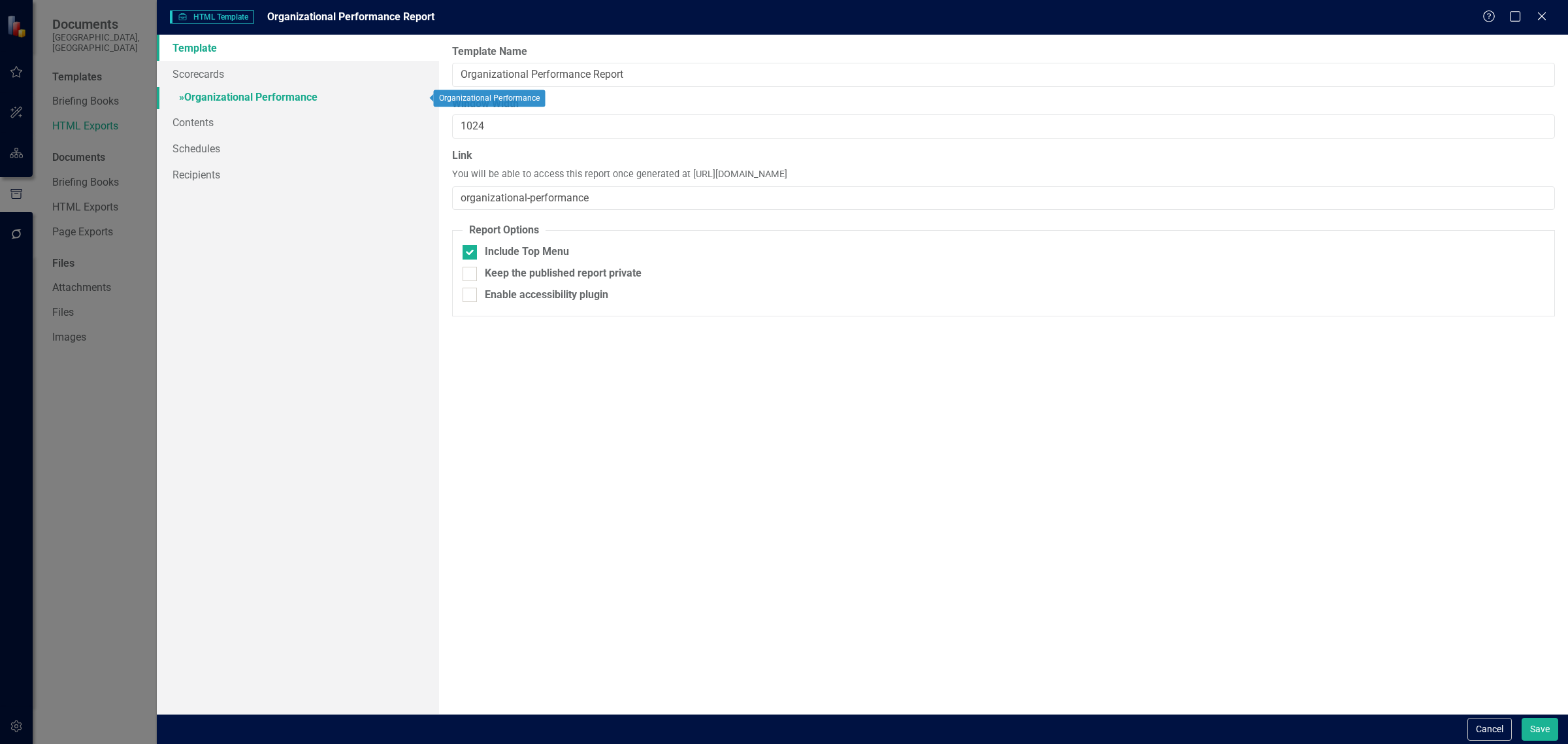
click at [233, 88] on link "» Organizational Performance" at bounding box center [299, 98] width 283 height 23
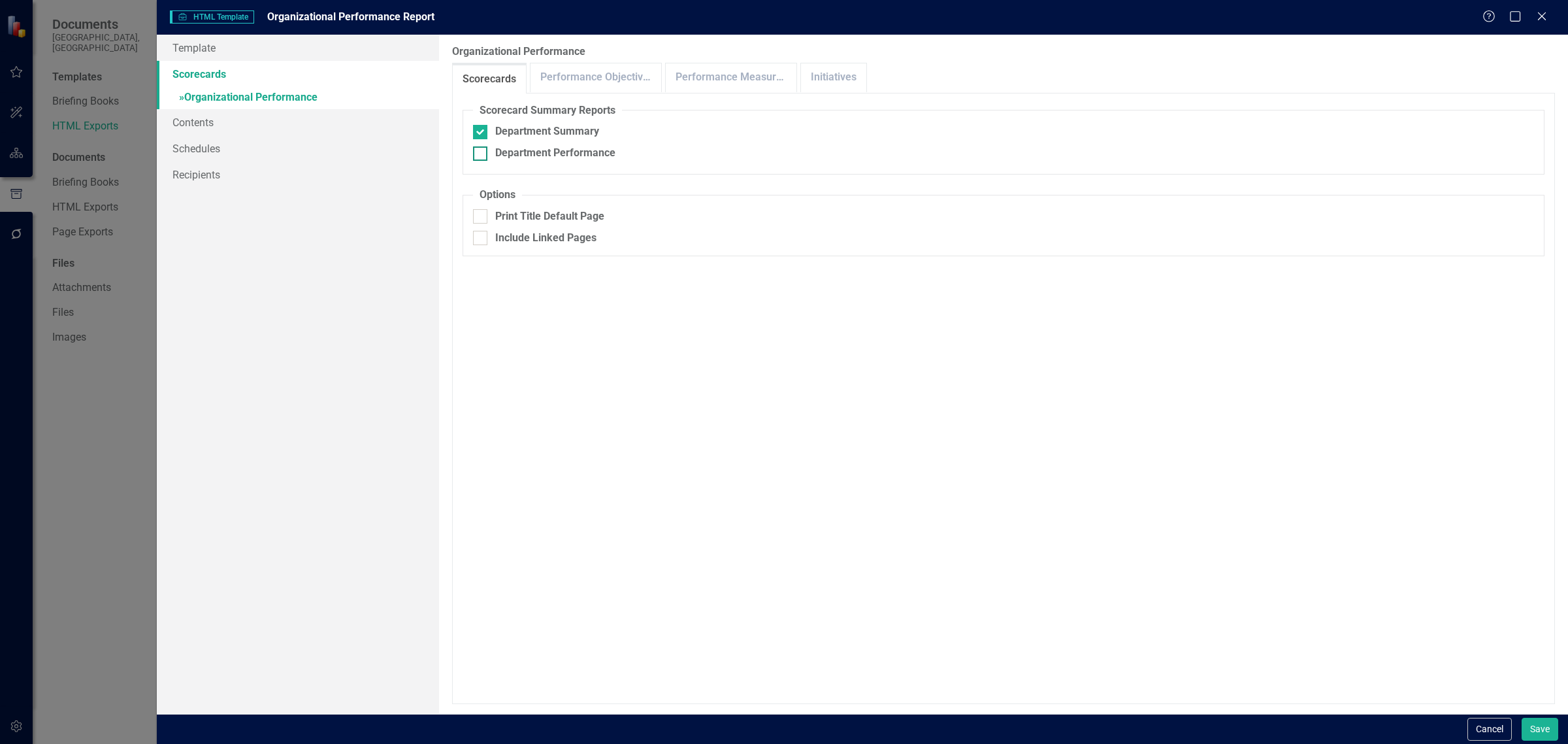
click at [478, 157] on div at bounding box center [480, 153] width 14 height 14
click at [478, 155] on input "Department Performance" at bounding box center [477, 150] width 8 height 8
checkbox input "true"
click at [485, 131] on div at bounding box center [480, 131] width 14 height 14
click at [482, 131] on input "Department Summary" at bounding box center [477, 128] width 8 height 8
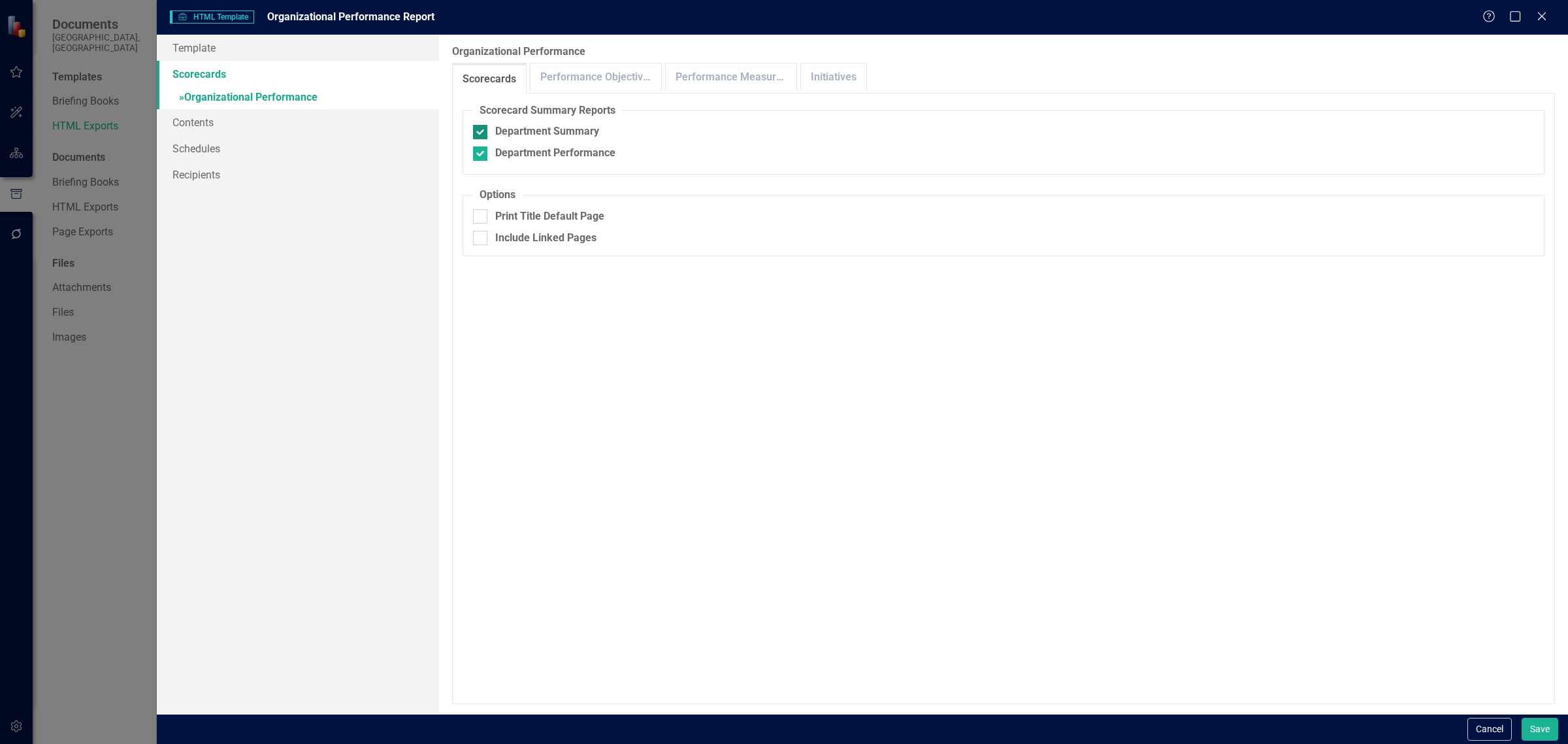
checkbox input "false"
click at [611, 73] on link "Performance Objectives" at bounding box center [596, 77] width 131 height 28
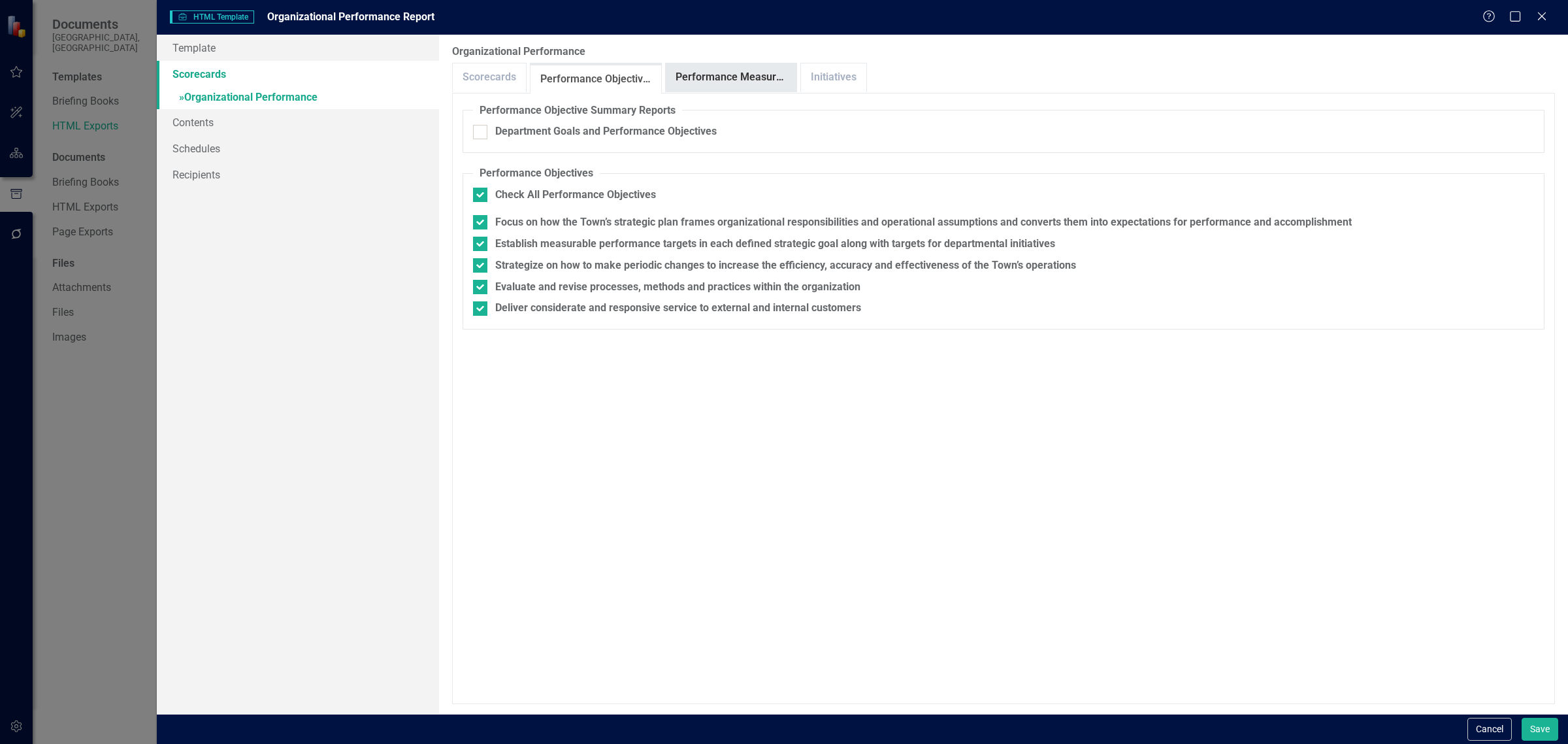
click at [726, 76] on link "Performance Measures" at bounding box center [731, 77] width 131 height 28
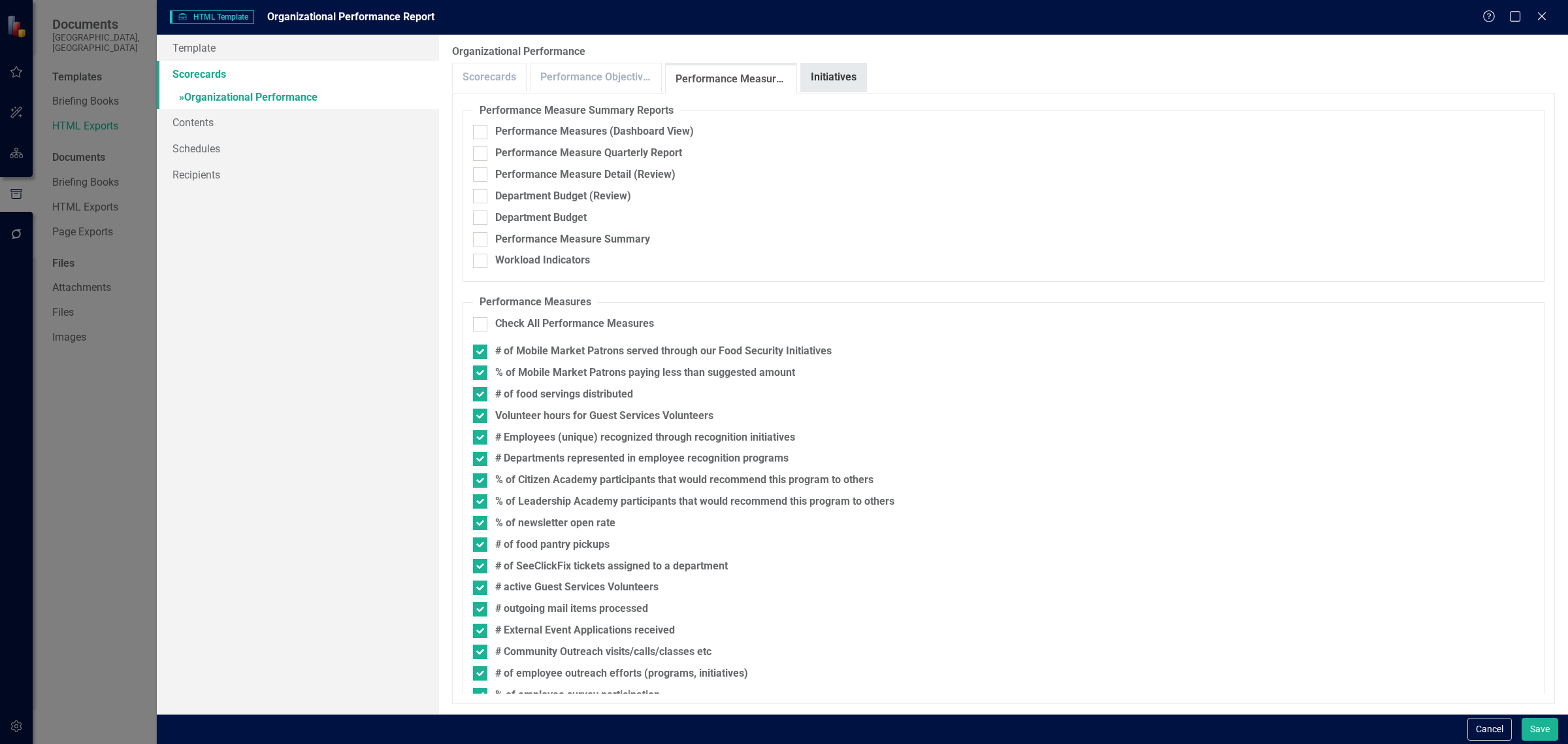
click at [844, 76] on link "Initiatives" at bounding box center [833, 77] width 65 height 28
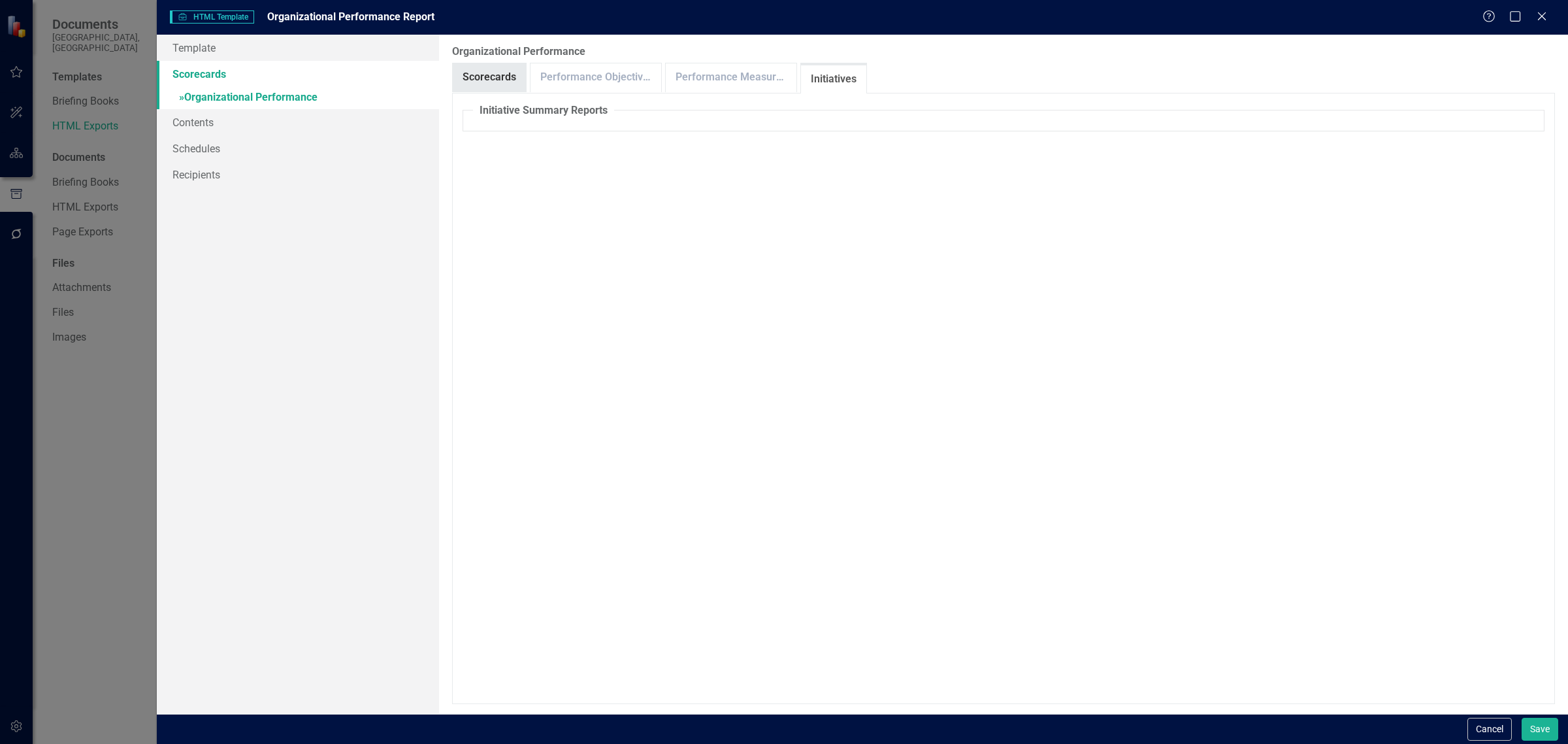
click at [488, 88] on link "Scorecards" at bounding box center [489, 77] width 73 height 28
click at [201, 116] on link "Contents" at bounding box center [299, 122] width 283 height 26
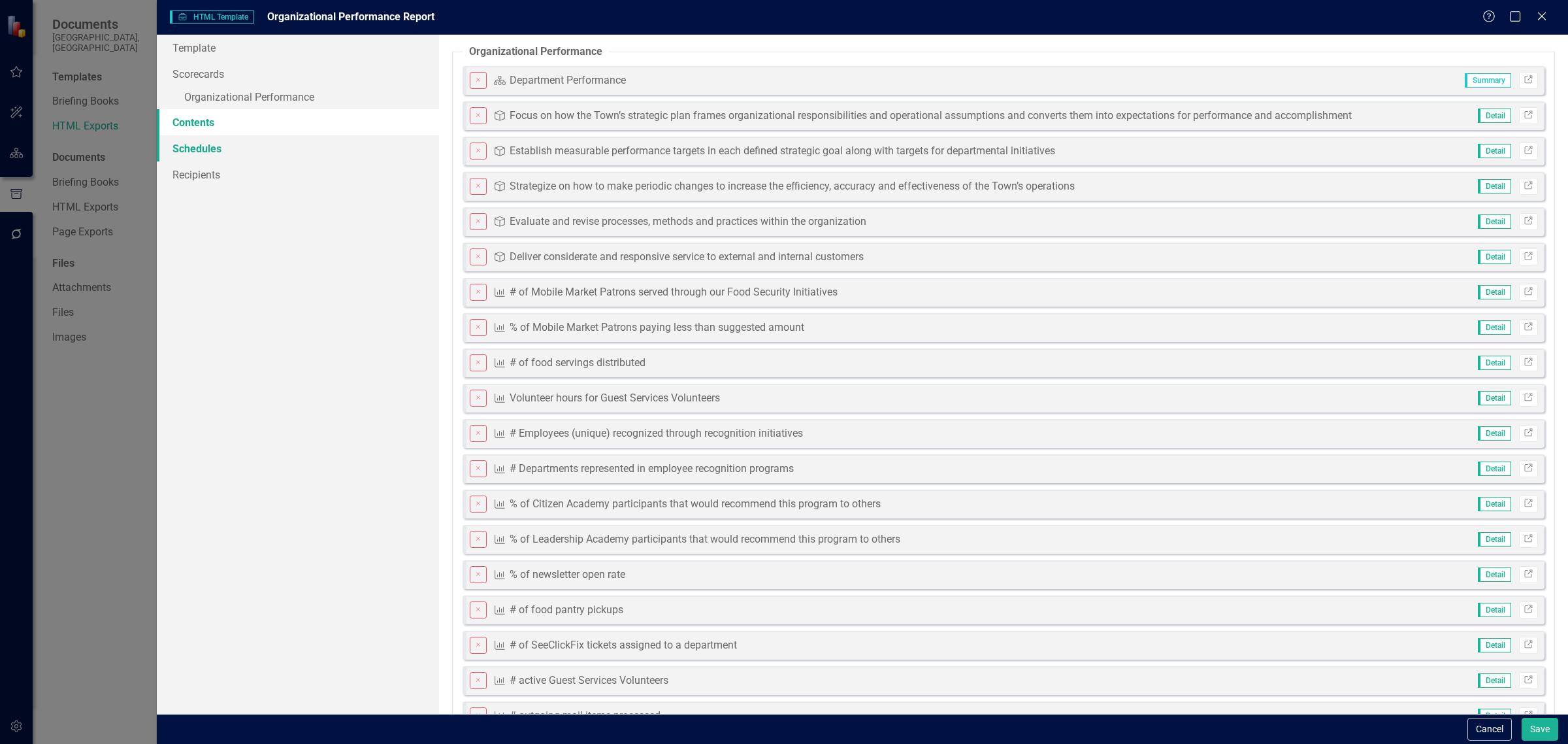
click at [199, 148] on link "Schedules" at bounding box center [299, 148] width 283 height 26
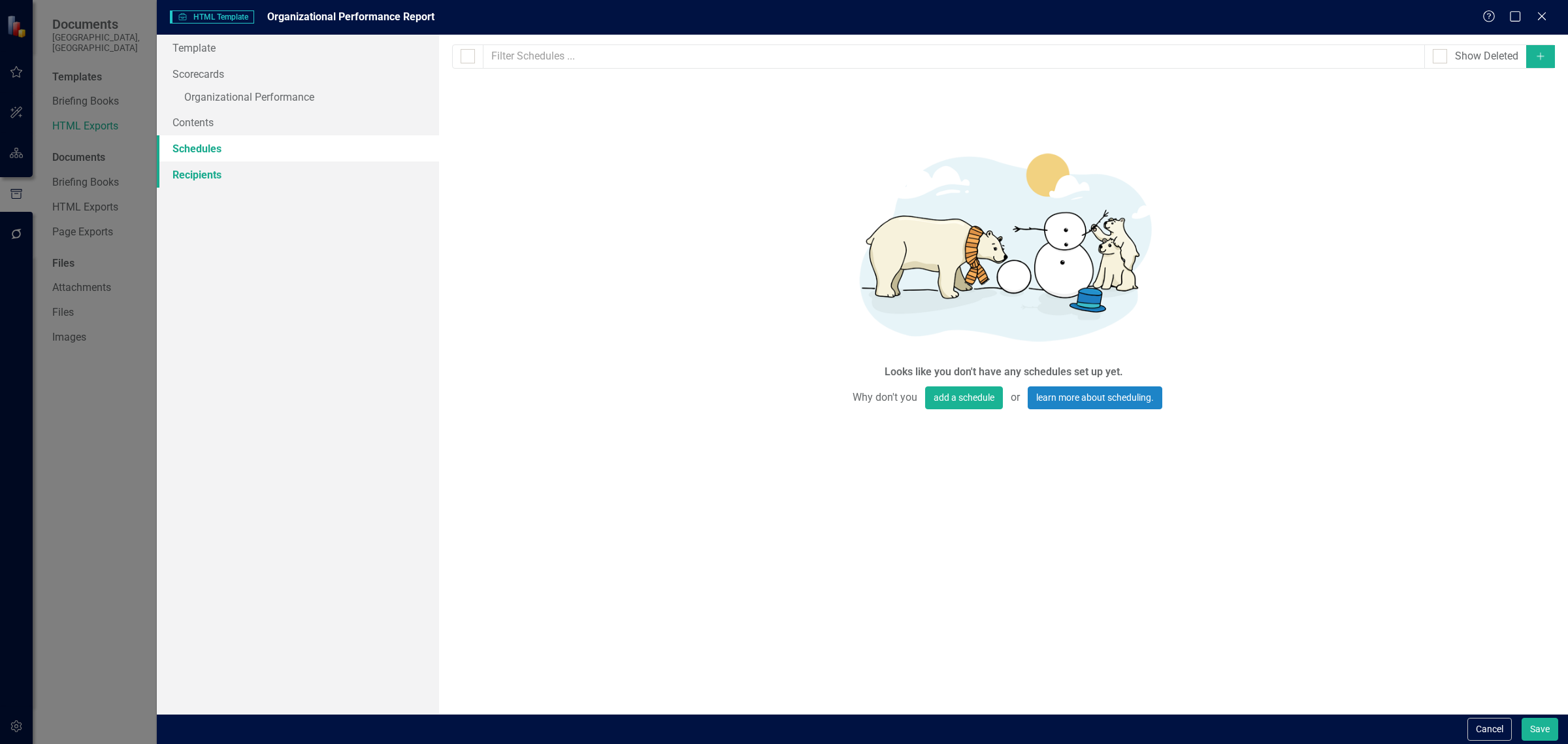
click at [197, 175] on link "Recipients" at bounding box center [299, 175] width 283 height 26
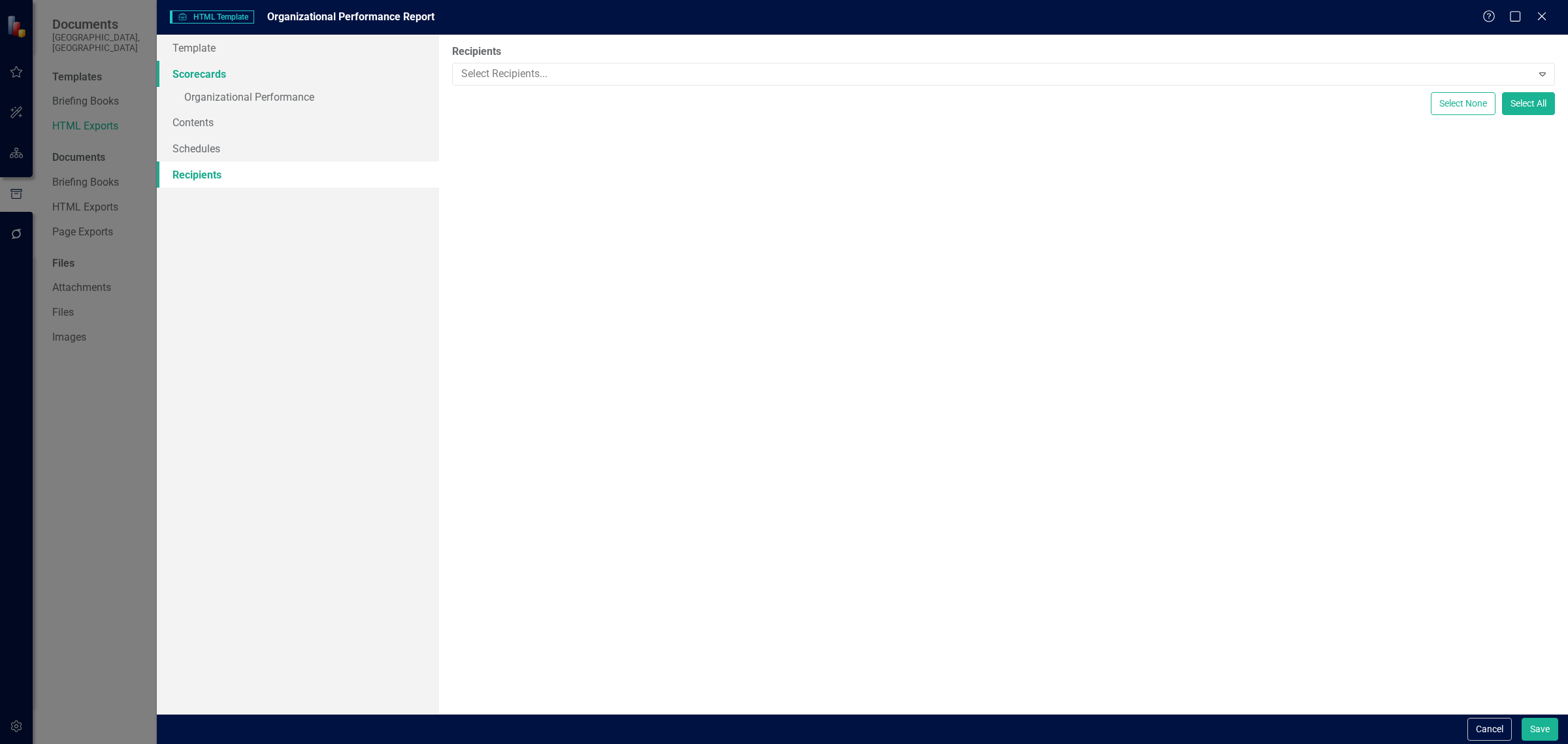
drag, startPoint x: 207, startPoint y: 73, endPoint x: 190, endPoint y: 73, distance: 17.0
click at [190, 73] on link "Scorecards" at bounding box center [299, 73] width 283 height 26
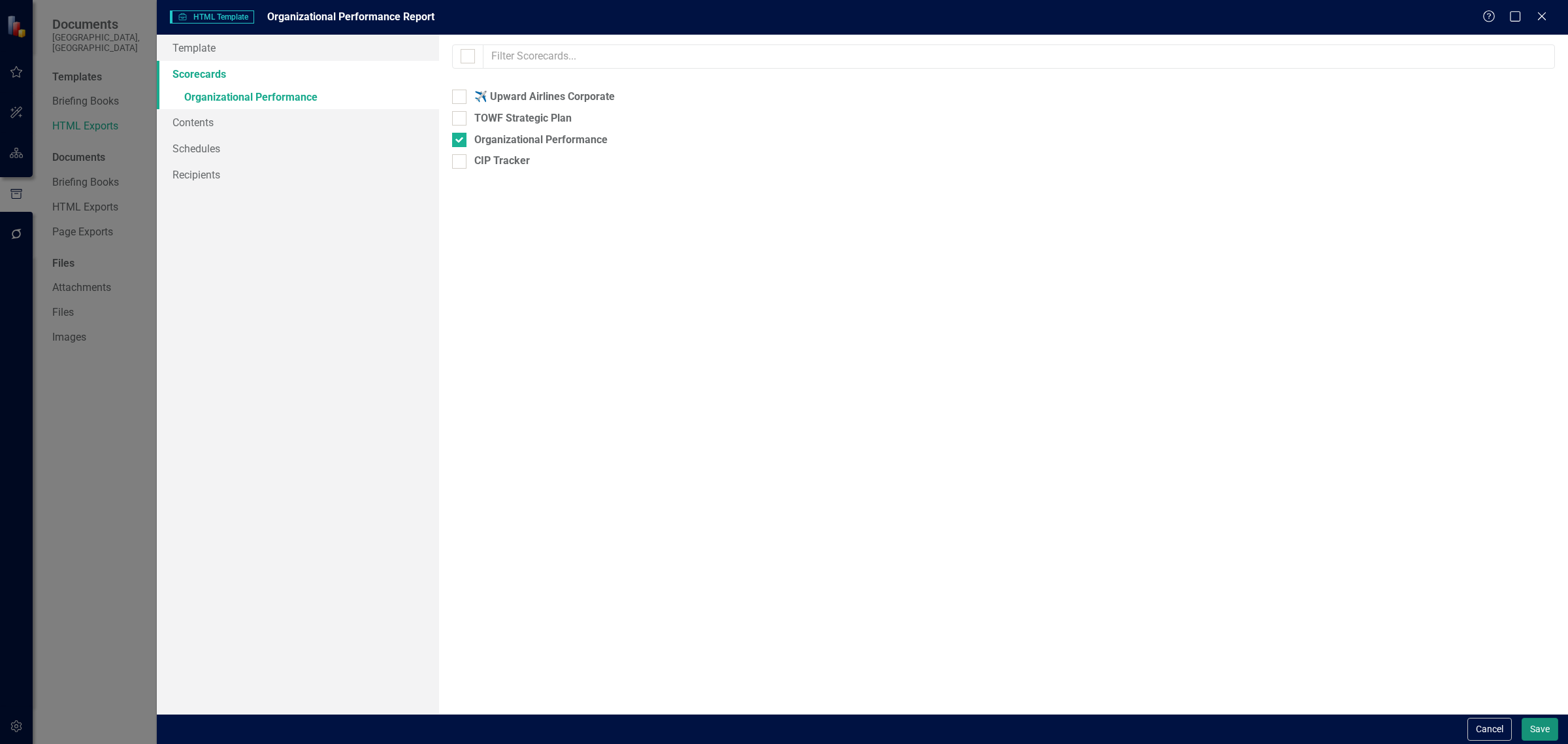
click at [1546, 725] on button "Save" at bounding box center [1539, 728] width 36 height 23
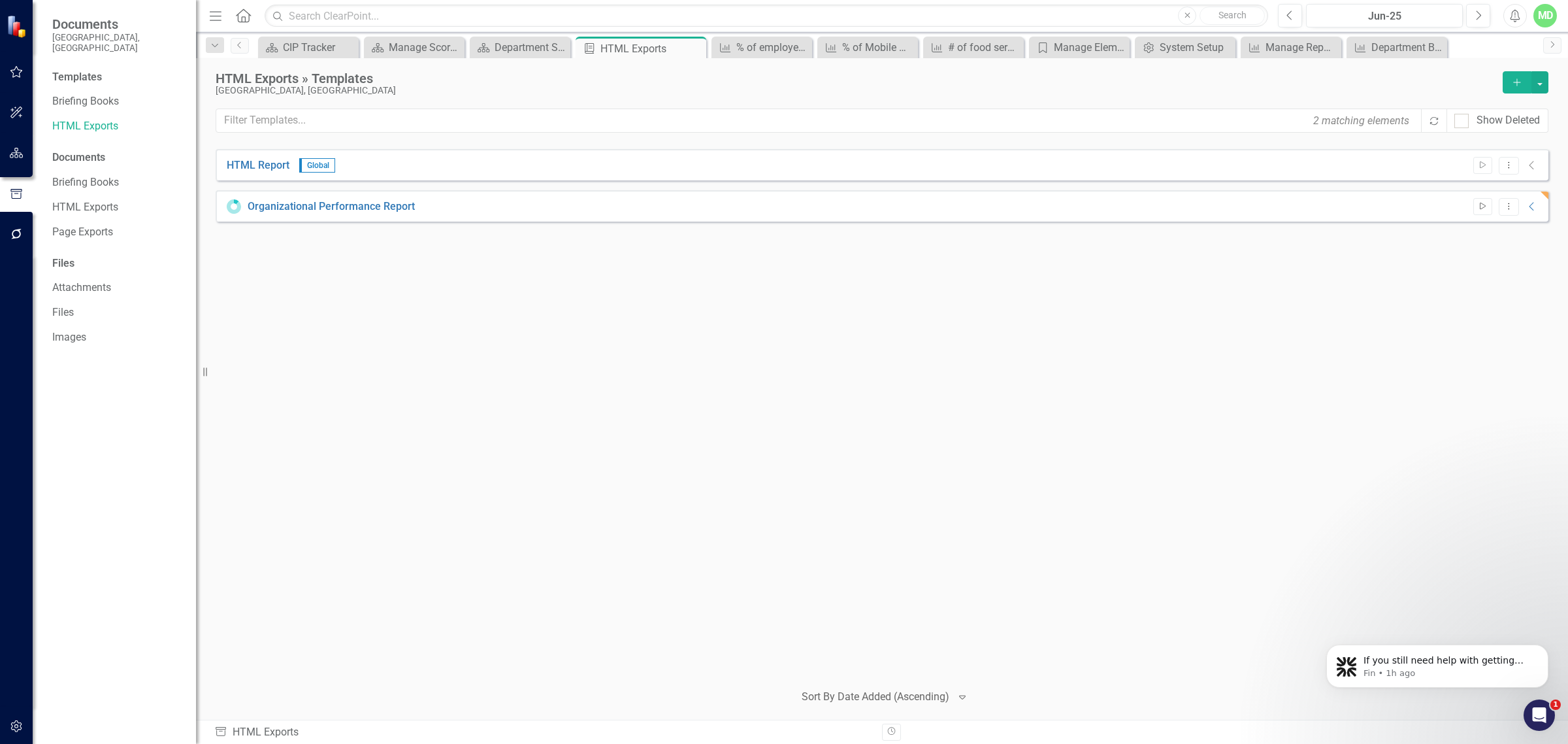
click at [1482, 205] on icon "Start" at bounding box center [1482, 206] width 10 height 7
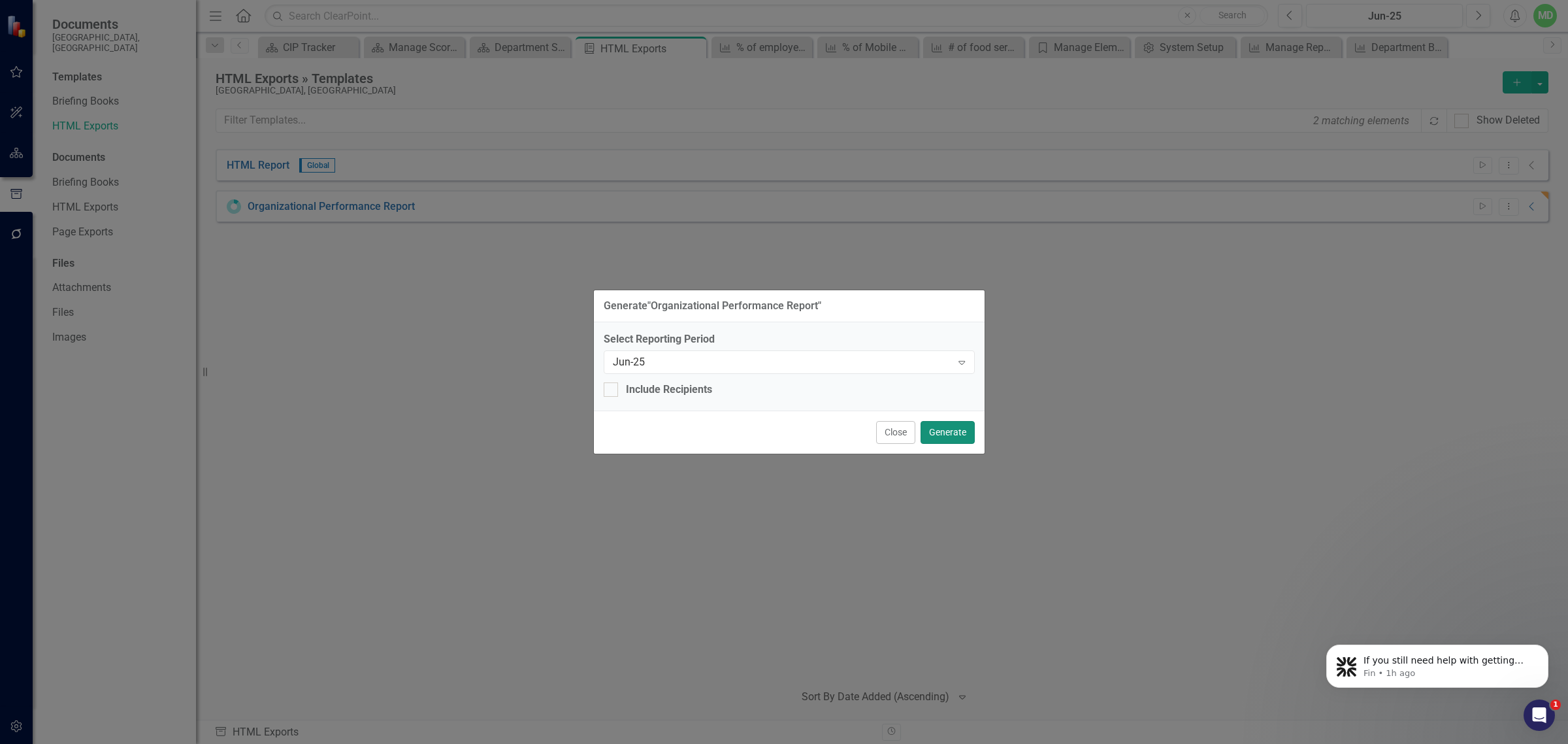
click at [944, 432] on button "Generate" at bounding box center [948, 432] width 54 height 23
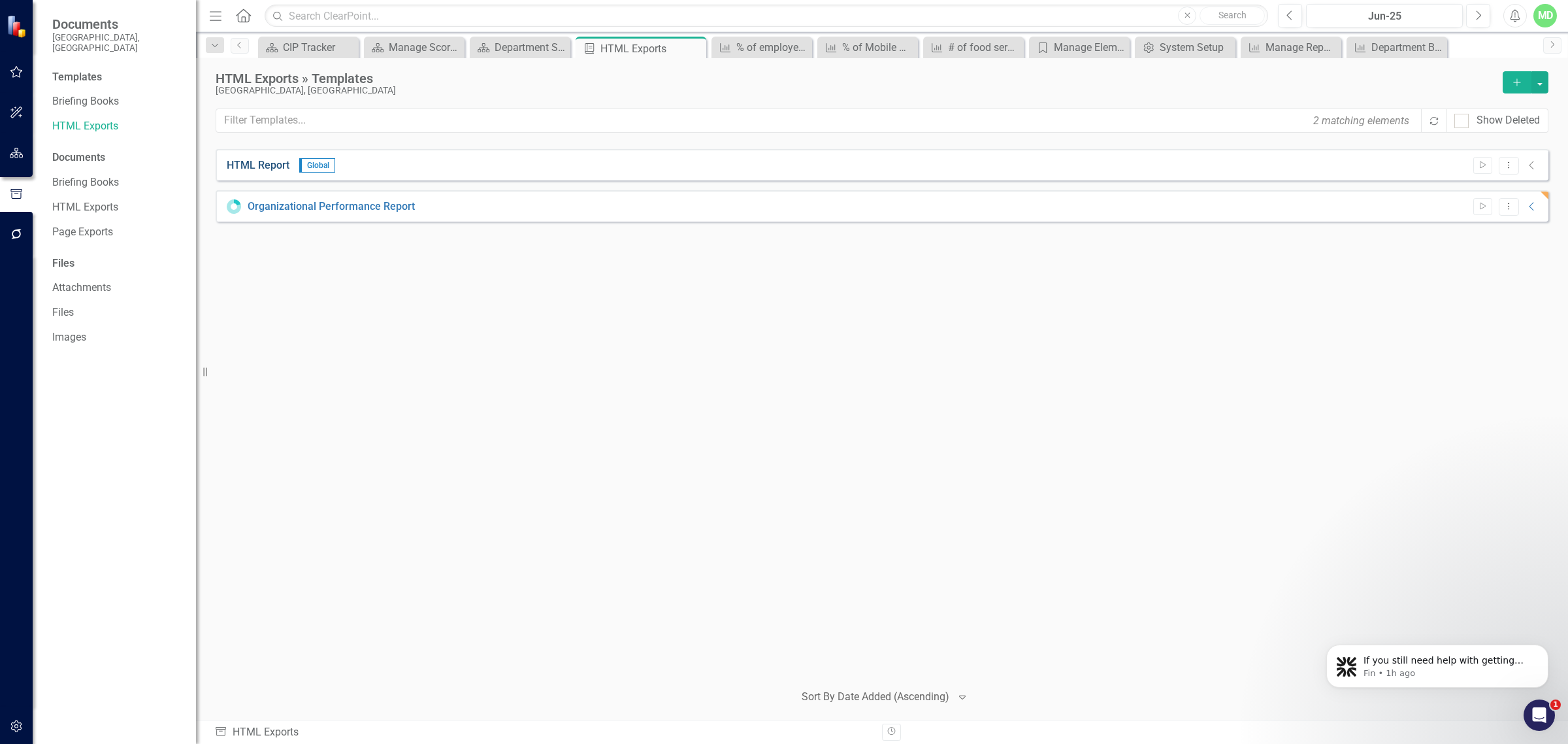
click at [262, 170] on link "HTML Report" at bounding box center [258, 166] width 62 height 15
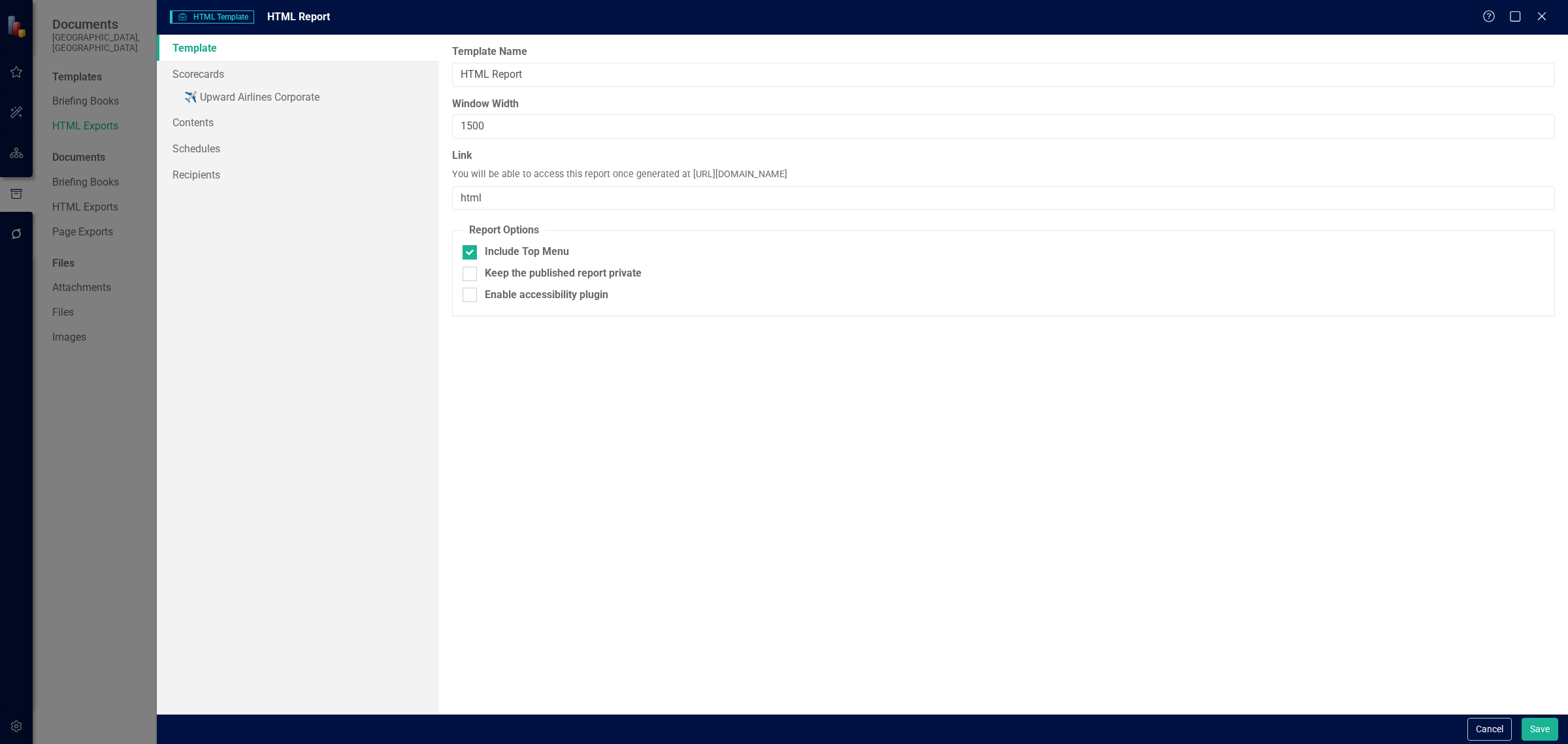
click at [1535, 7] on div "HTML HTML Template HTML Report Help Maximize Close" at bounding box center [863, 17] width 1412 height 34
click at [1544, 15] on icon "Close" at bounding box center [1542, 16] width 17 height 12
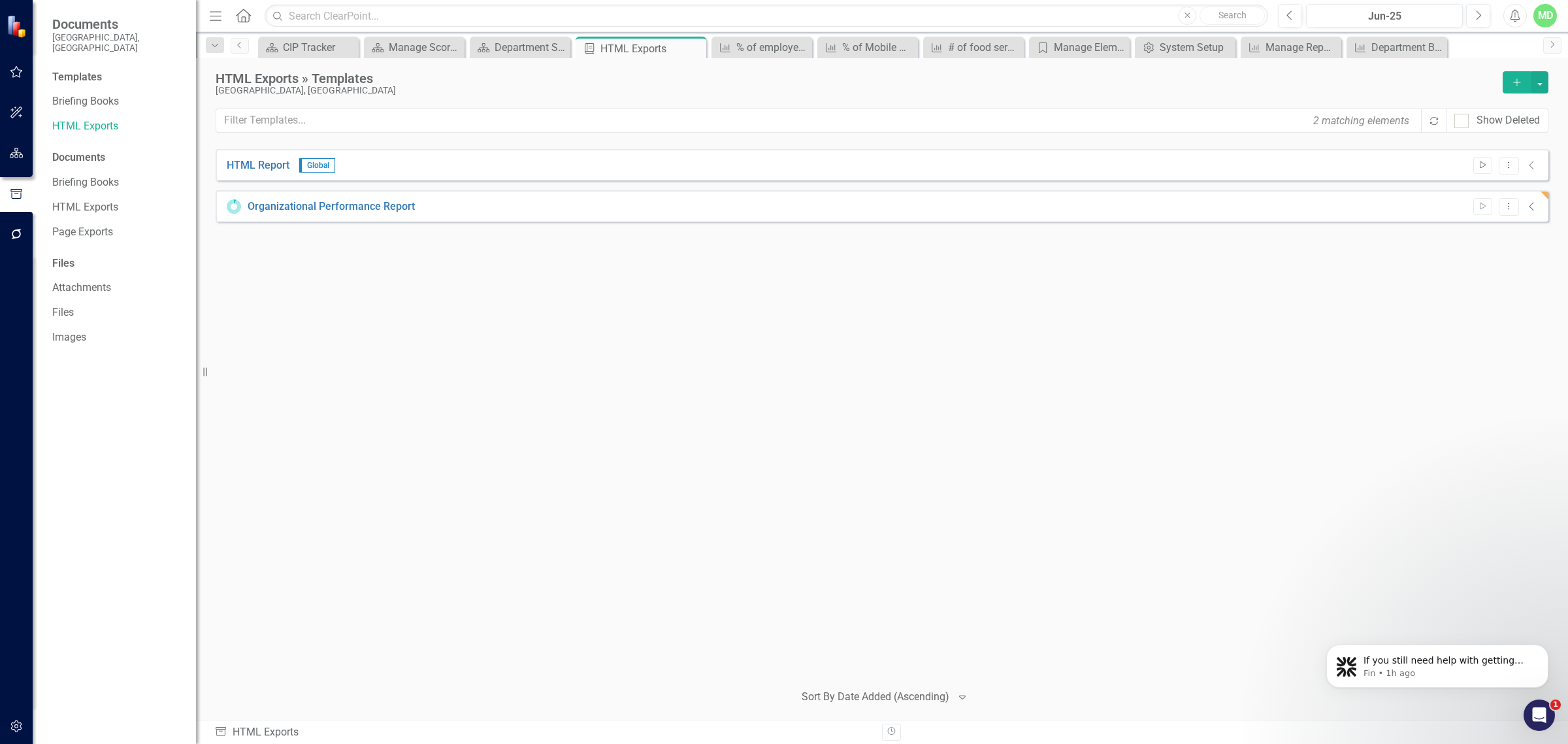
click at [1483, 167] on icon "Start" at bounding box center [1482, 166] width 10 height 7
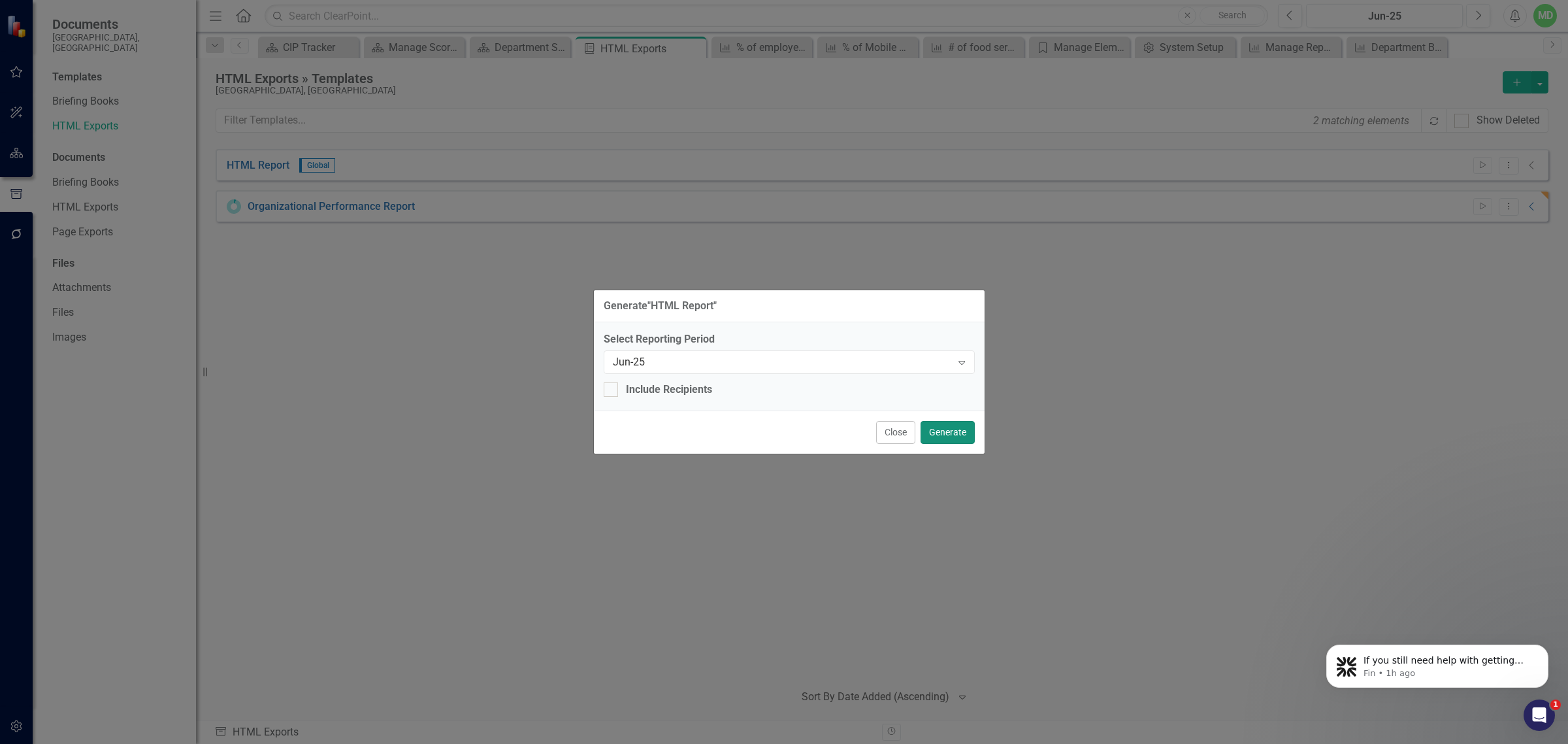
click at [944, 423] on button "Generate" at bounding box center [948, 432] width 54 height 23
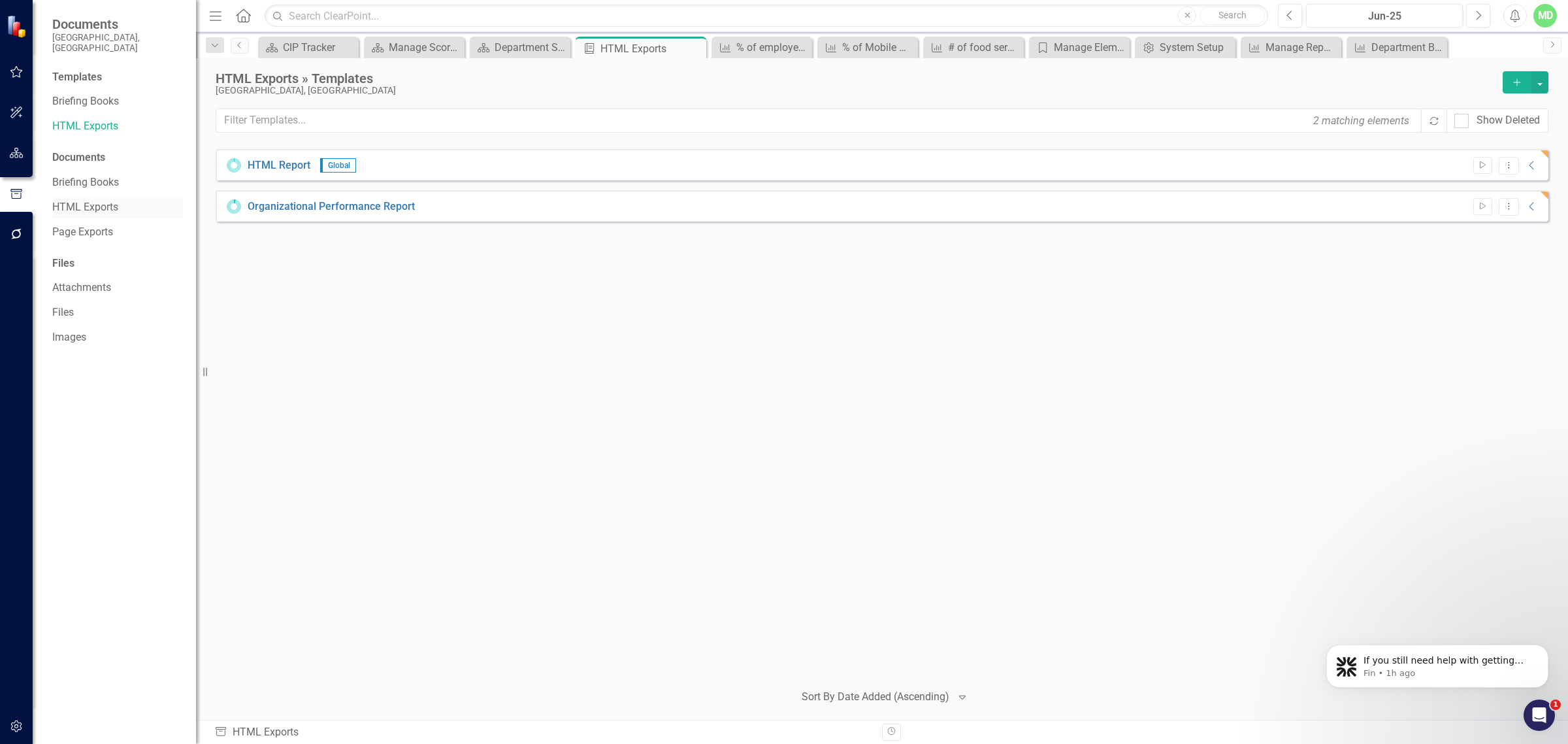
click at [67, 205] on div "HTML Exports" at bounding box center [117, 206] width 131 height 21
click at [86, 200] on link "HTML Exports" at bounding box center [117, 207] width 131 height 15
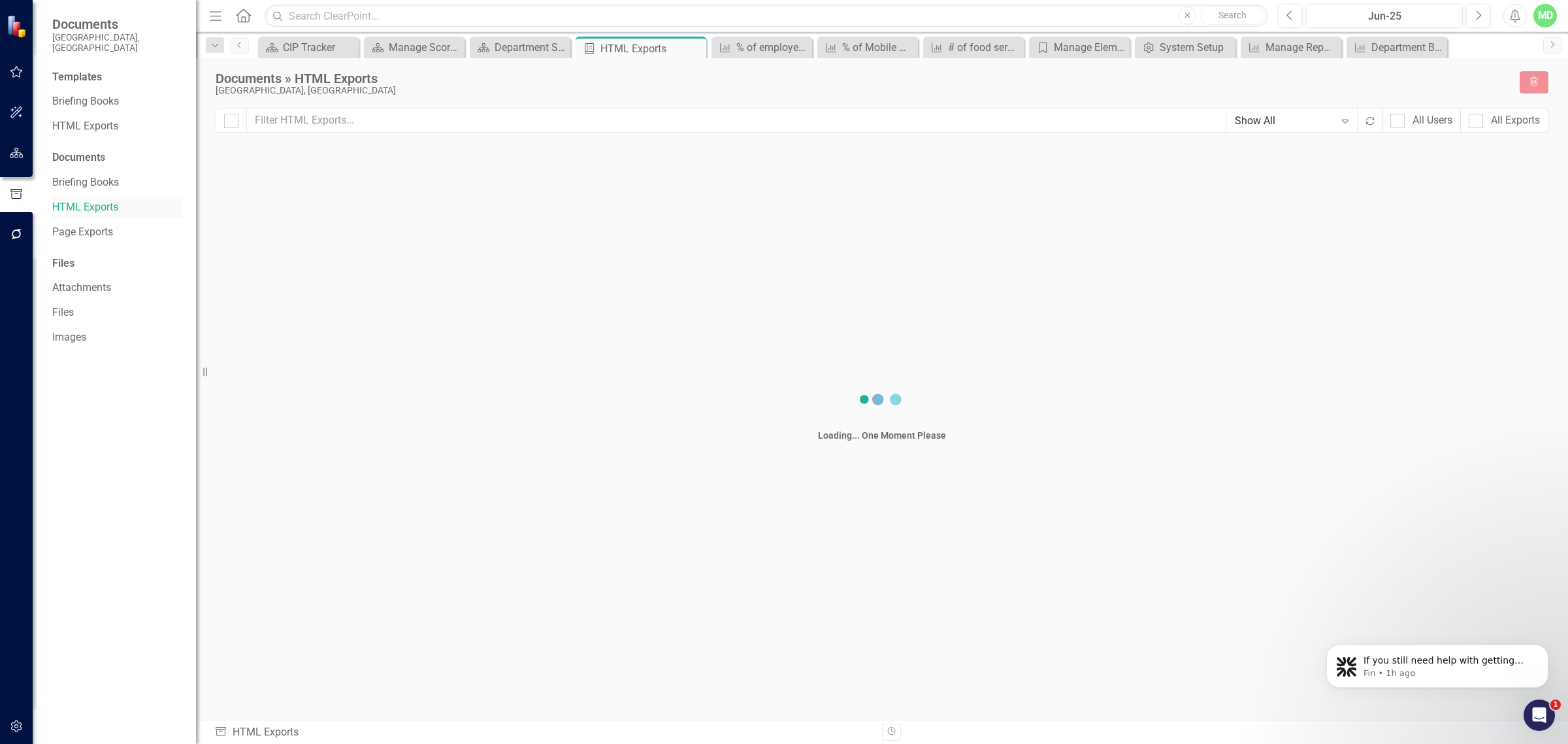
checkbox input "false"
click at [1526, 196] on icon "Dropdown Menu" at bounding box center [1528, 196] width 11 height 8
click at [1349, 214] on div "HTML HTML Report Queued Jun-25 Download Dropdown Menu HTML Organizational Perfo…" at bounding box center [882, 410] width 1333 height 523
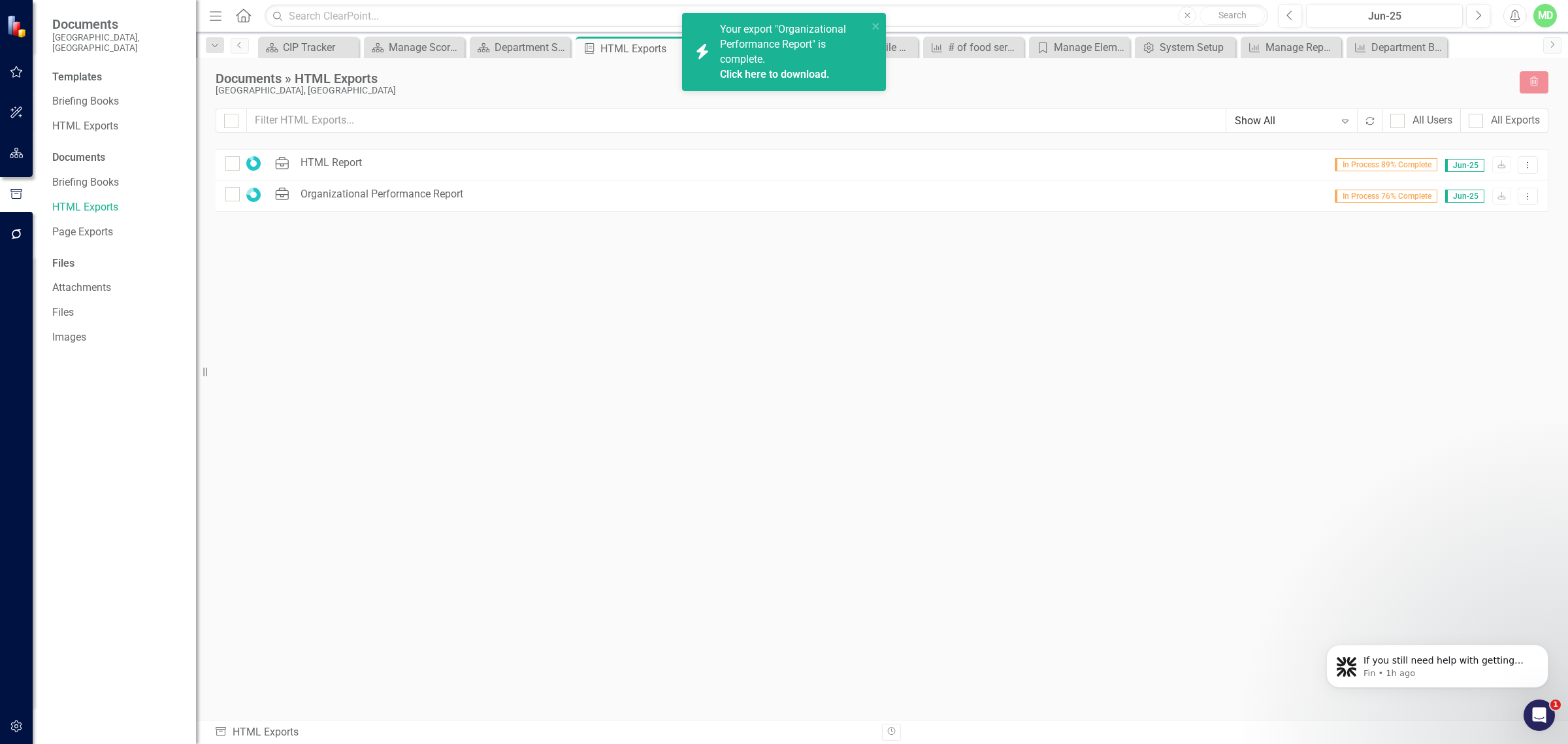
click at [808, 77] on link "Click here to download." at bounding box center [775, 73] width 110 height 12
click at [755, 59] on link "Click here to download." at bounding box center [775, 59] width 110 height 12
